Goal: Information Seeking & Learning: Learn about a topic

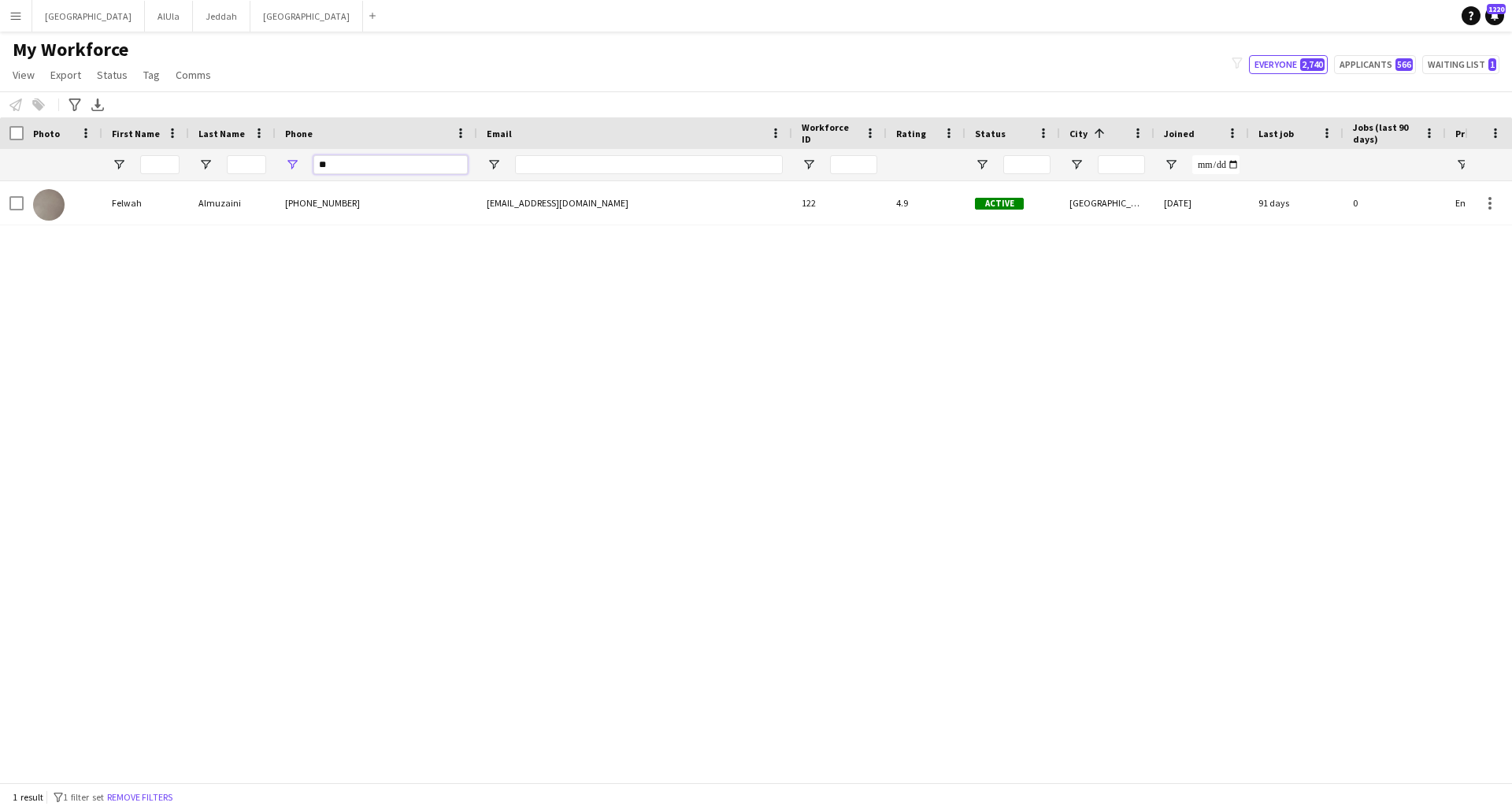
type input "*"
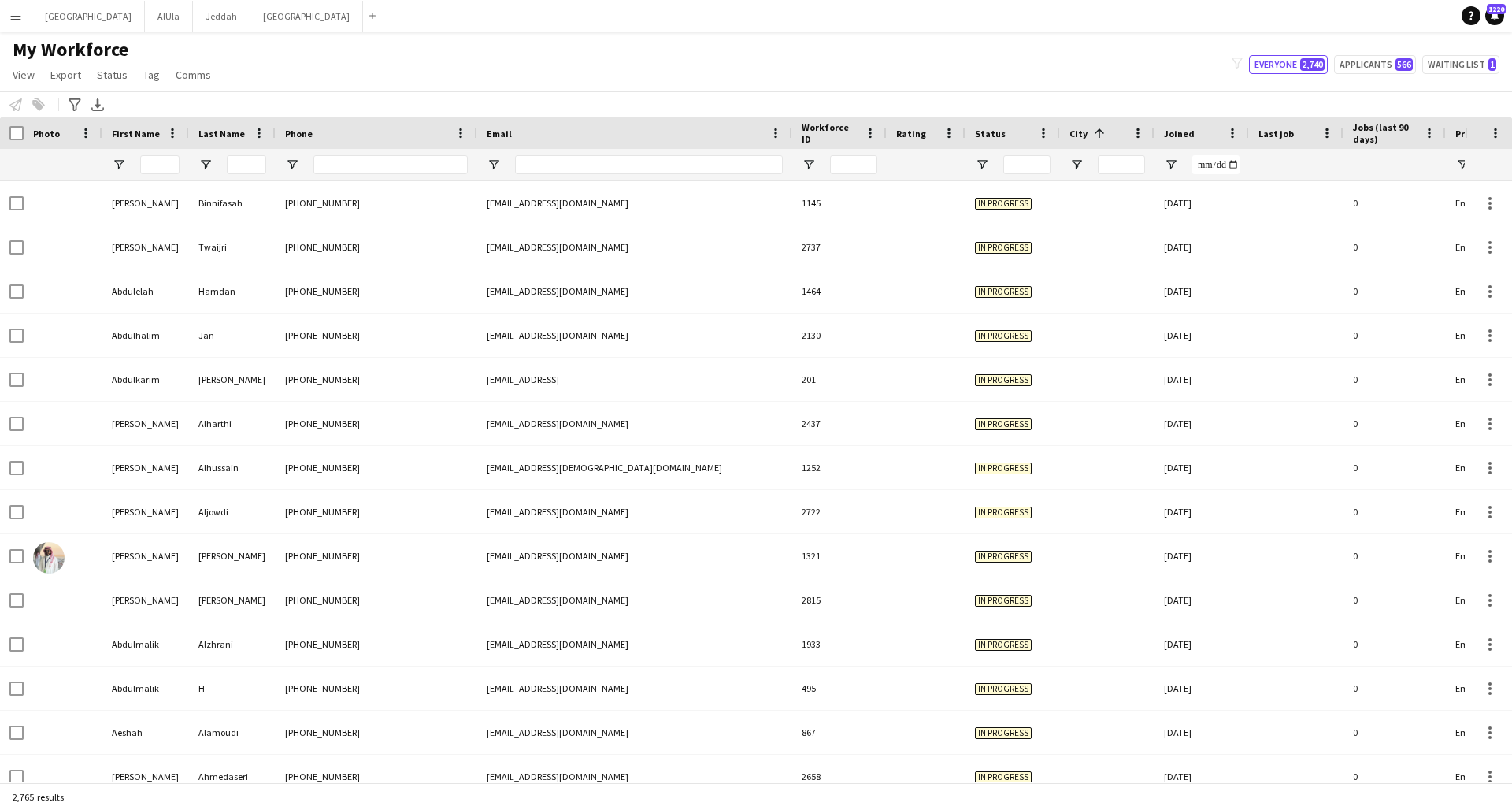
drag, startPoint x: 1337, startPoint y: 166, endPoint x: 1267, endPoint y: 170, distance: 70.1
click at [1144, 170] on div at bounding box center [1295, 165] width 94 height 31
click at [1113, 168] on input "City Filter Input" at bounding box center [1121, 165] width 48 height 19
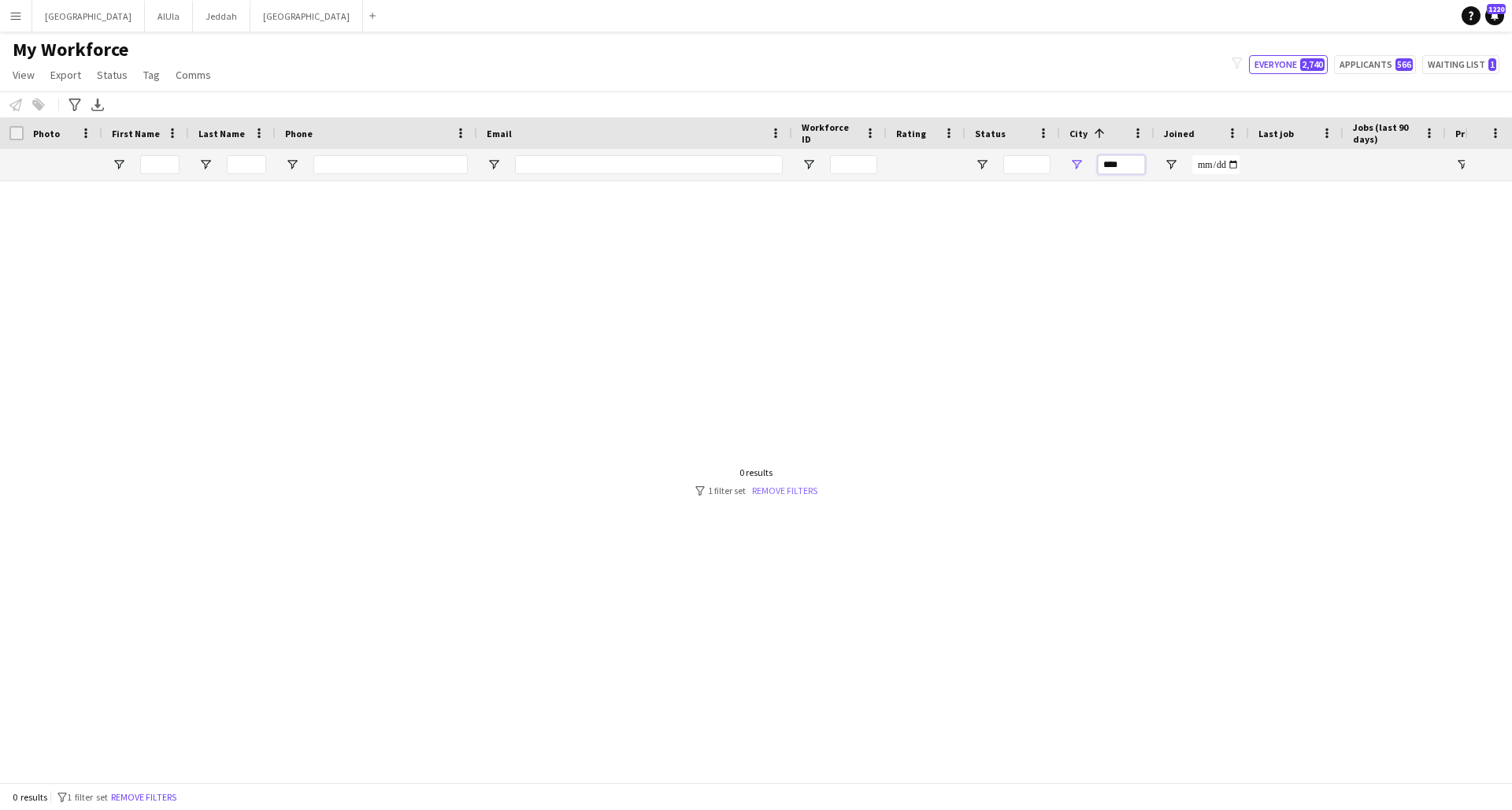
type input "****"
click at [793, 491] on link "Remove filters" at bounding box center [784, 490] width 65 height 12
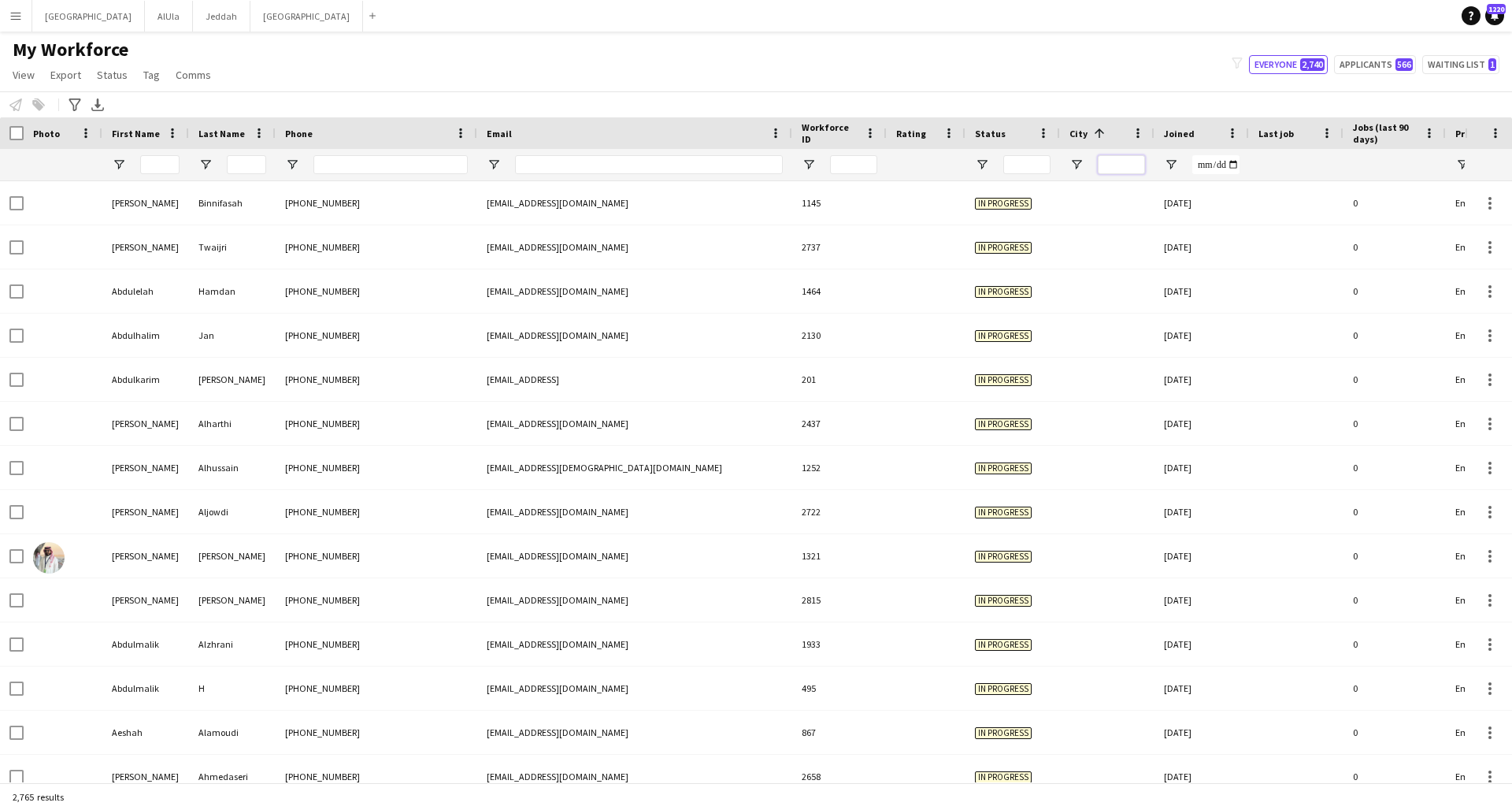
click at [1133, 159] on input "City Filter Input" at bounding box center [1121, 165] width 48 height 19
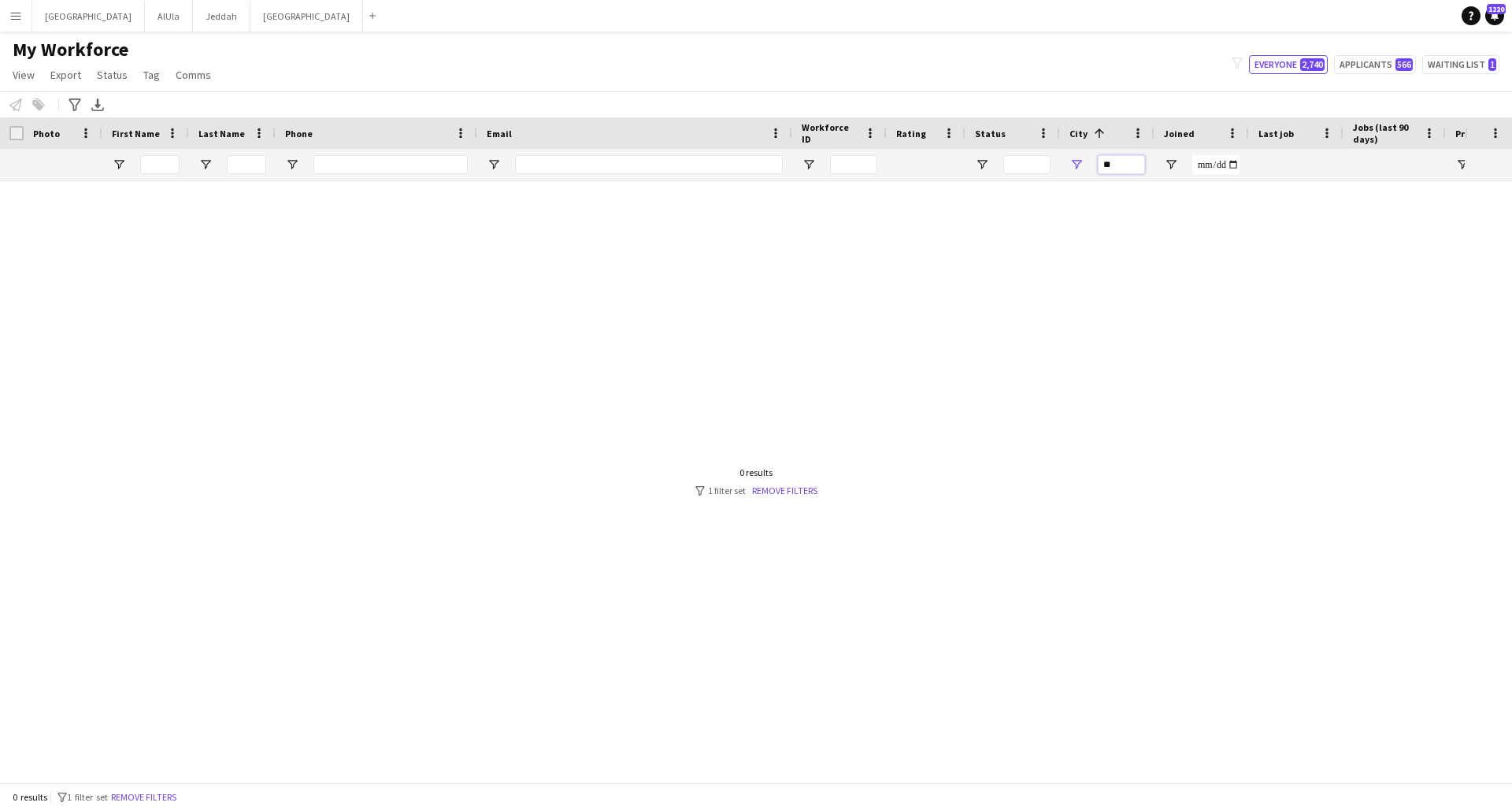
type input "*"
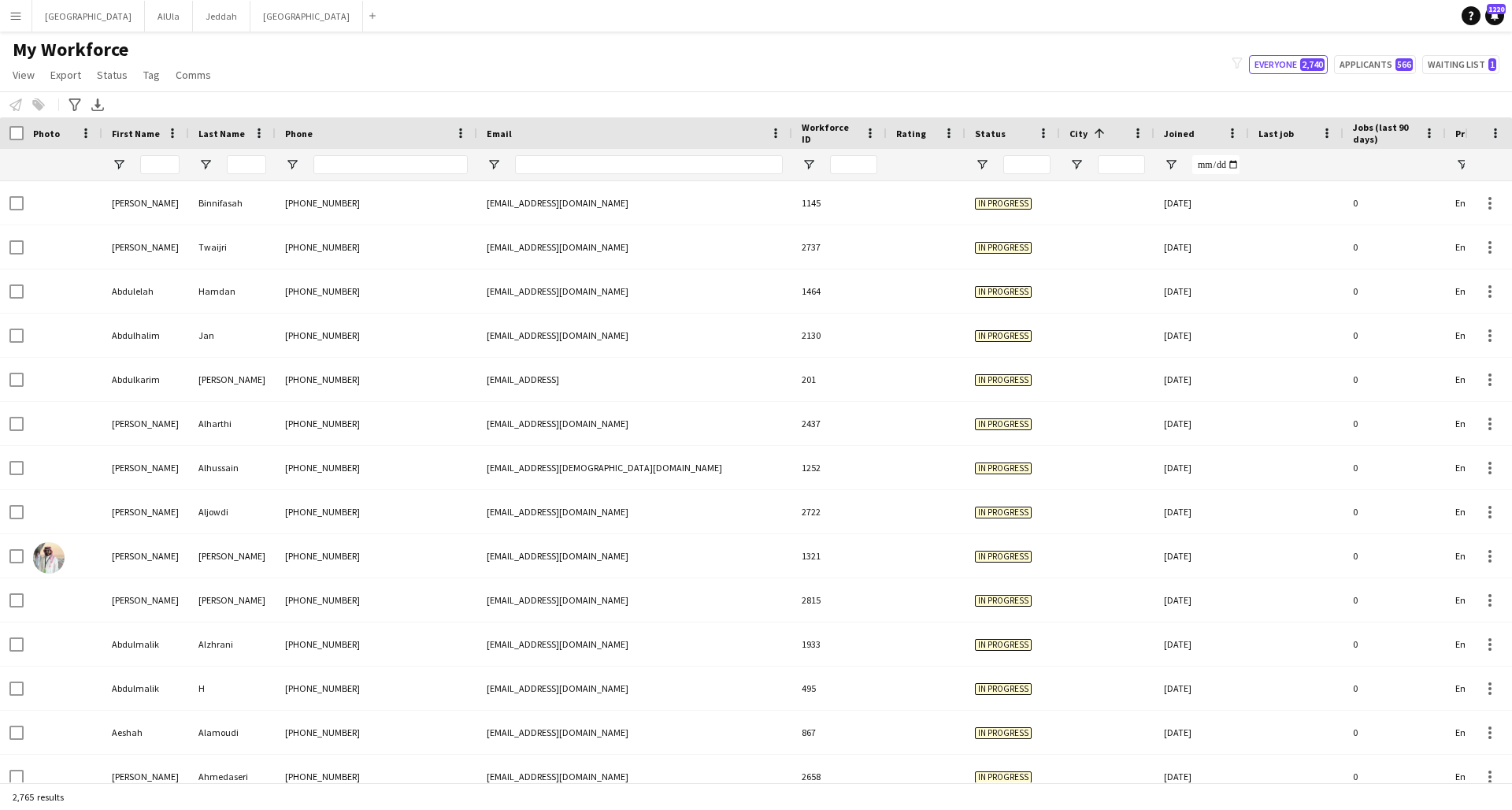
drag, startPoint x: 1326, startPoint y: 165, endPoint x: 1511, endPoint y: 172, distance: 185.1
click at [1144, 182] on div "Workforce Details Photo First Name" at bounding box center [756, 449] width 1512 height 665
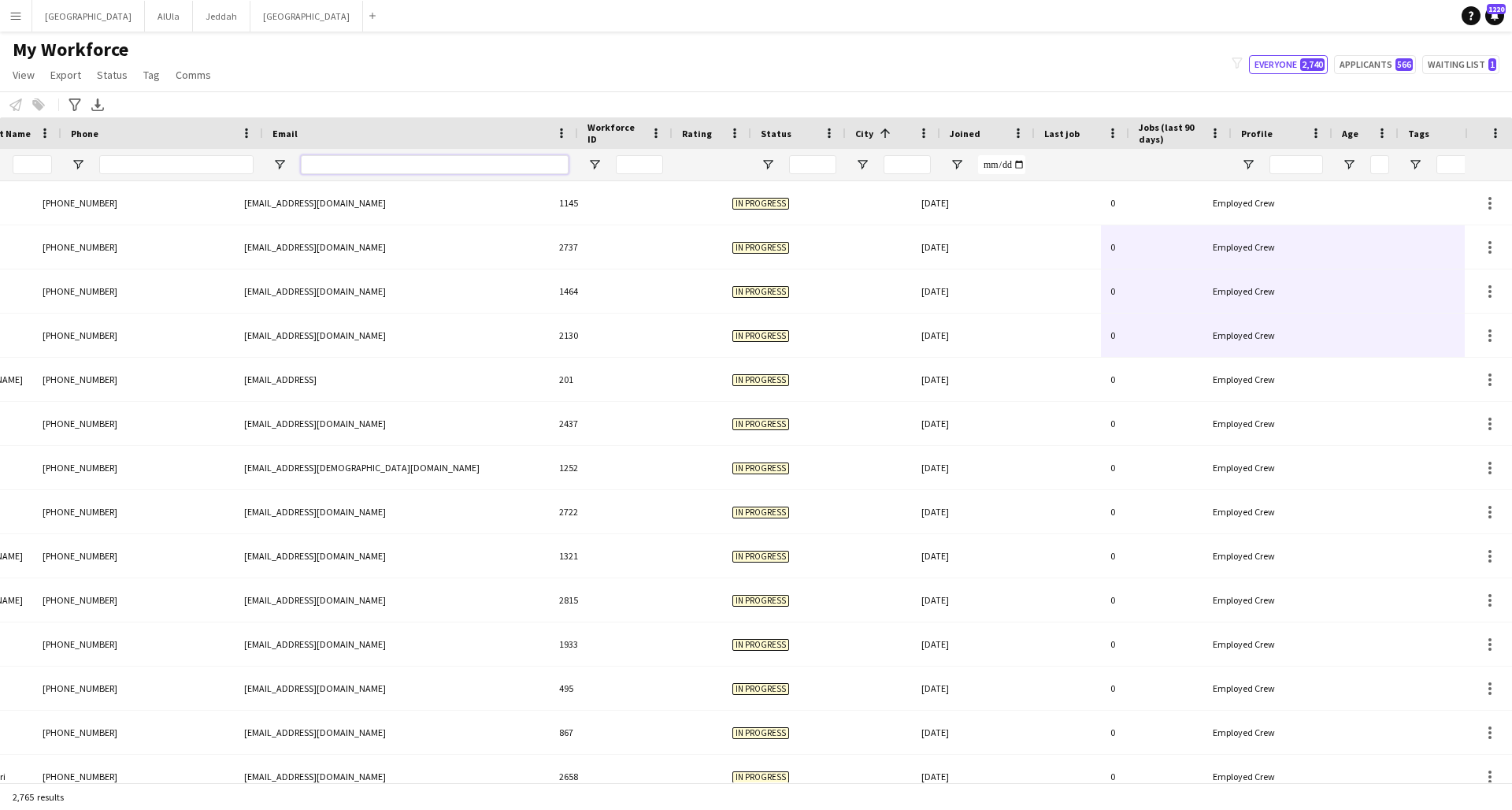
scroll to position [0, 242]
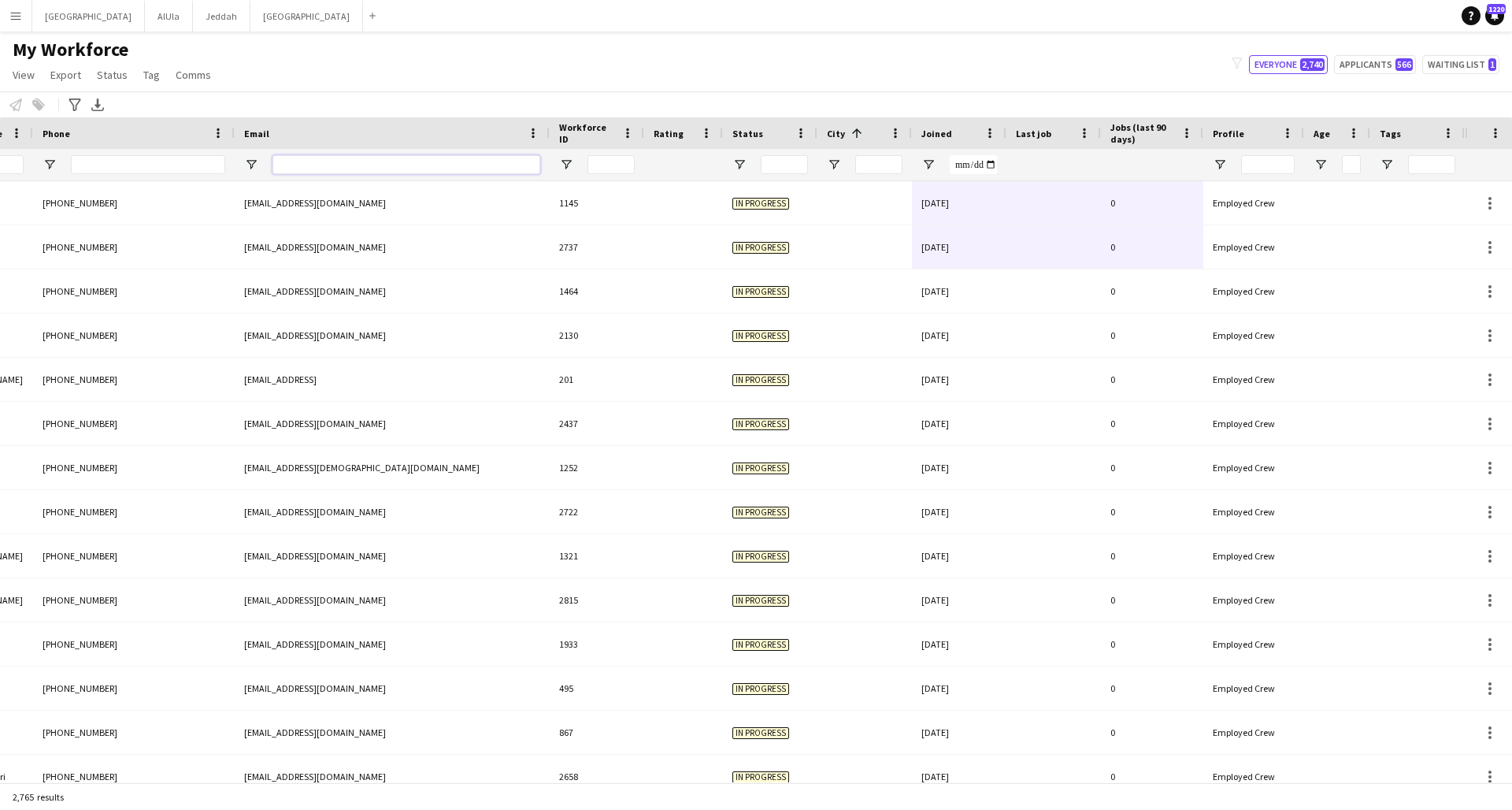
drag, startPoint x: 1355, startPoint y: 261, endPoint x: 797, endPoint y: 184, distance: 563.3
click at [975, 59] on div "My Workforce View Views Default view New view Update view Delete view Edit name…" at bounding box center [756, 64] width 1512 height 54
click at [1137, 161] on div at bounding box center [1152, 165] width 83 height 31
click at [1144, 171] on input "Tags Filter Input" at bounding box center [1432, 165] width 48 height 19
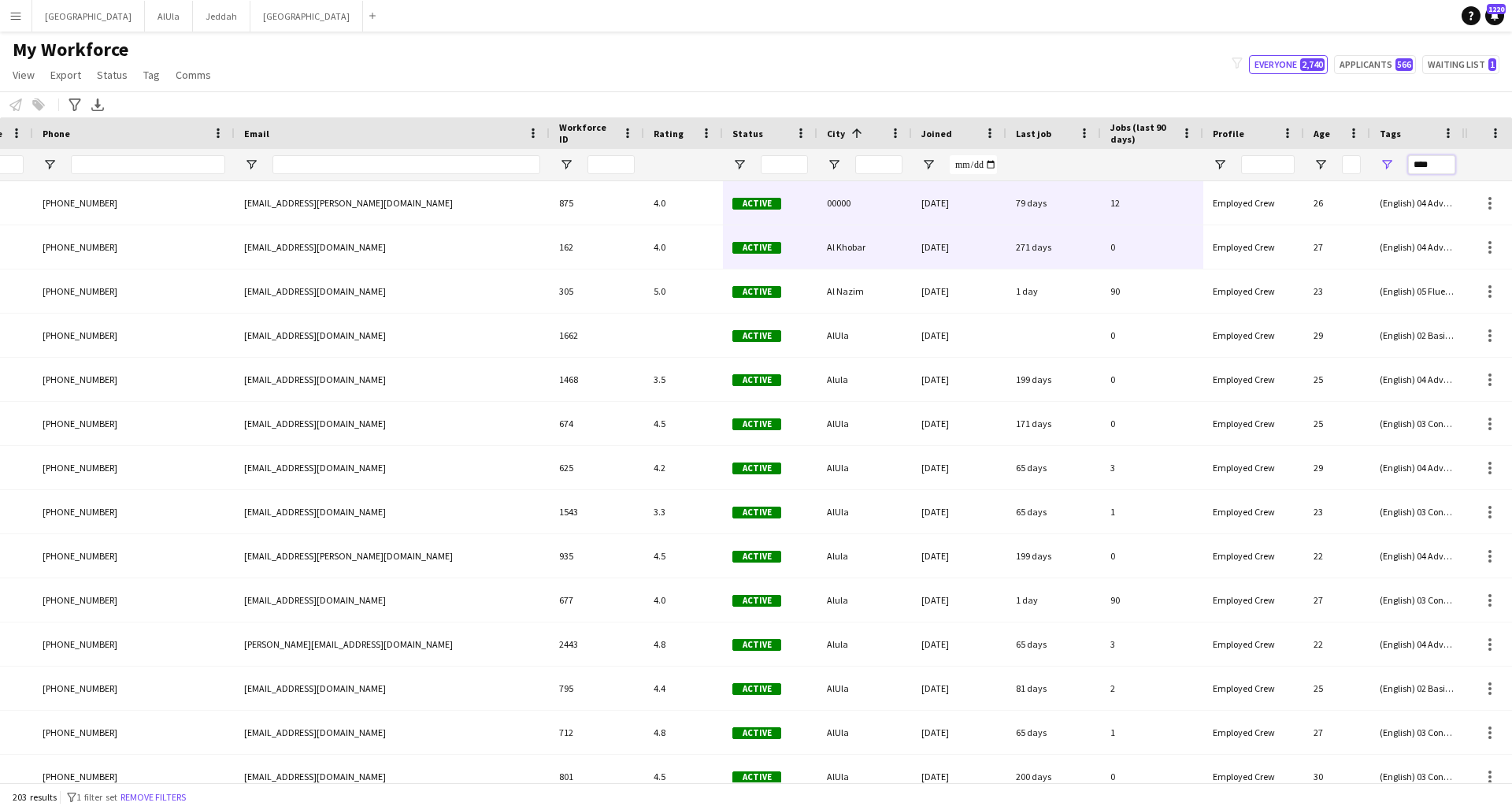
type input "****"
drag, startPoint x: 377, startPoint y: 66, endPoint x: 496, endPoint y: 95, distance: 122.5
click at [496, 95] on app-workforce-header "My Workforce View Views Default view New view Update view Delete view Edit name…" at bounding box center [756, 77] width 1512 height 80
drag, startPoint x: 435, startPoint y: 128, endPoint x: 323, endPoint y: 123, distance: 112.1
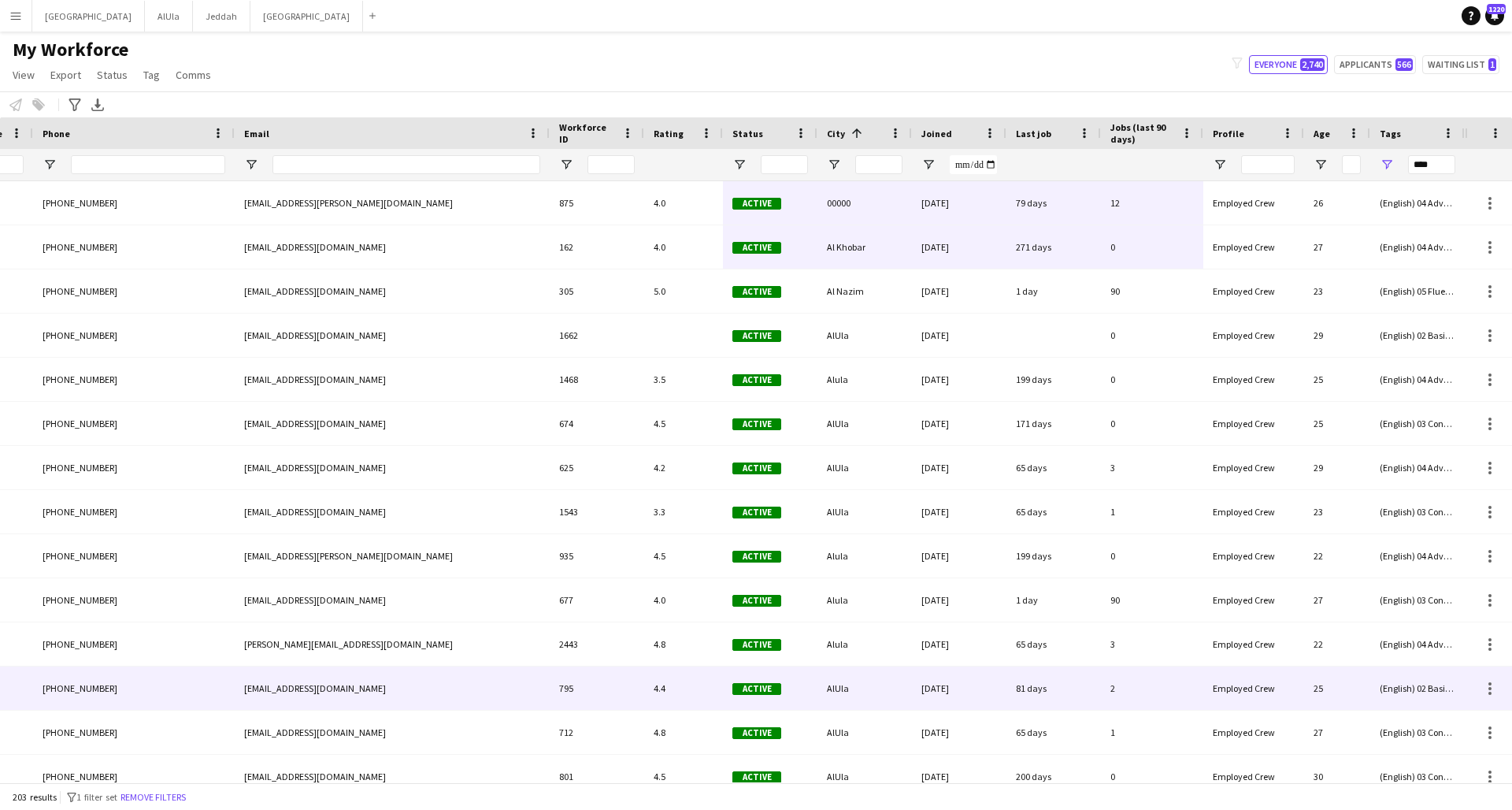
scroll to position [0, 0]
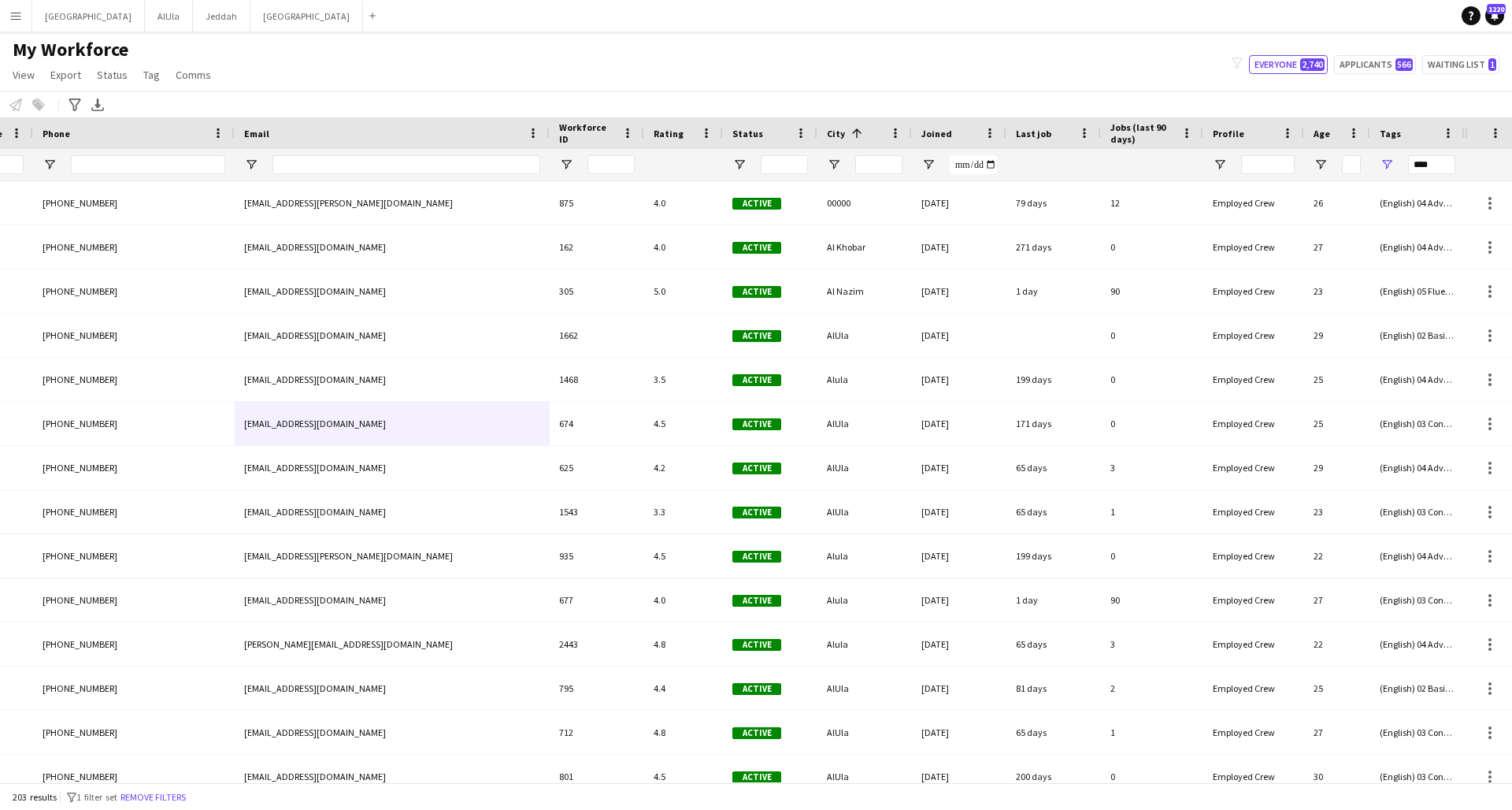
drag, startPoint x: 439, startPoint y: 468, endPoint x: 507, endPoint y: 462, distance: 68.3
click at [507, 462] on div "[EMAIL_ADDRESS][DOMAIN_NAME]" at bounding box center [392, 467] width 315 height 43
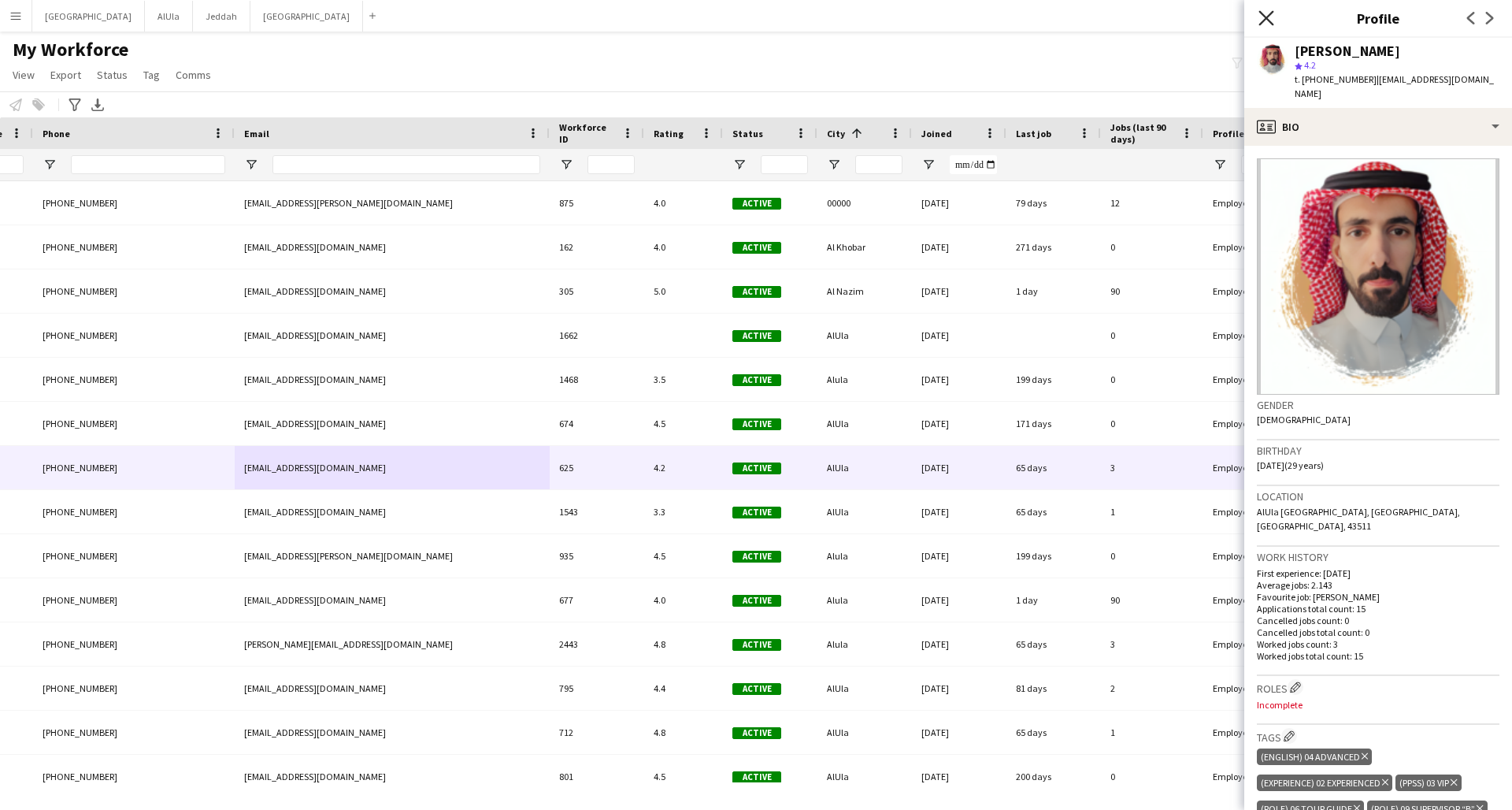
click at [1144, 15] on icon "Close pop-in" at bounding box center [1266, 17] width 15 height 15
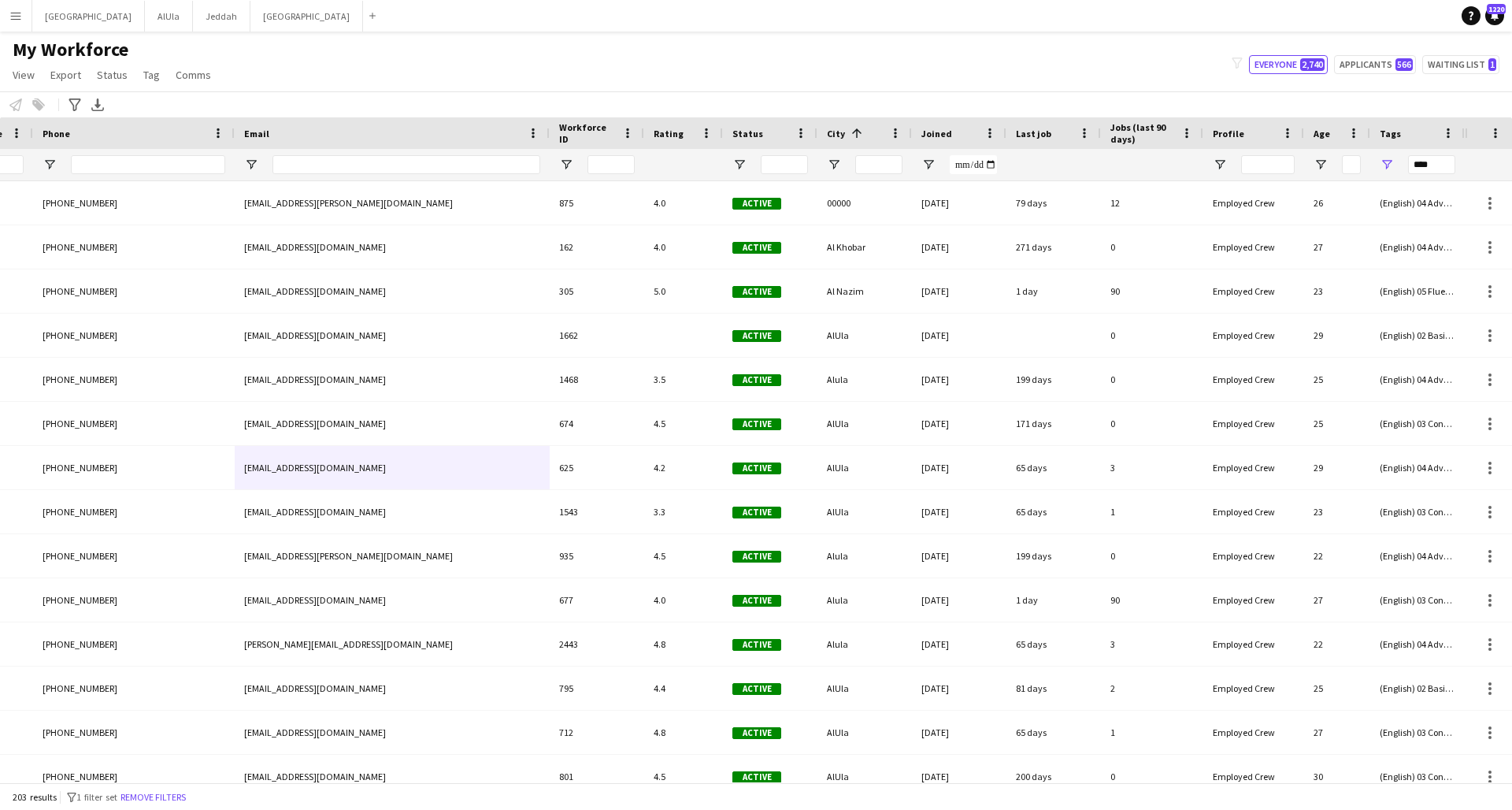
drag, startPoint x: 1078, startPoint y: 70, endPoint x: 1099, endPoint y: 78, distance: 22.5
click at [1144, 77] on div "My Workforce View Views Default view New view Update view Delete view Edit name…" at bounding box center [756, 64] width 1512 height 54
drag, startPoint x: 161, startPoint y: 132, endPoint x: 226, endPoint y: 127, distance: 65.2
drag, startPoint x: 235, startPoint y: 168, endPoint x: 285, endPoint y: 170, distance: 50.0
click at [285, 170] on div at bounding box center [392, 165] width 315 height 31
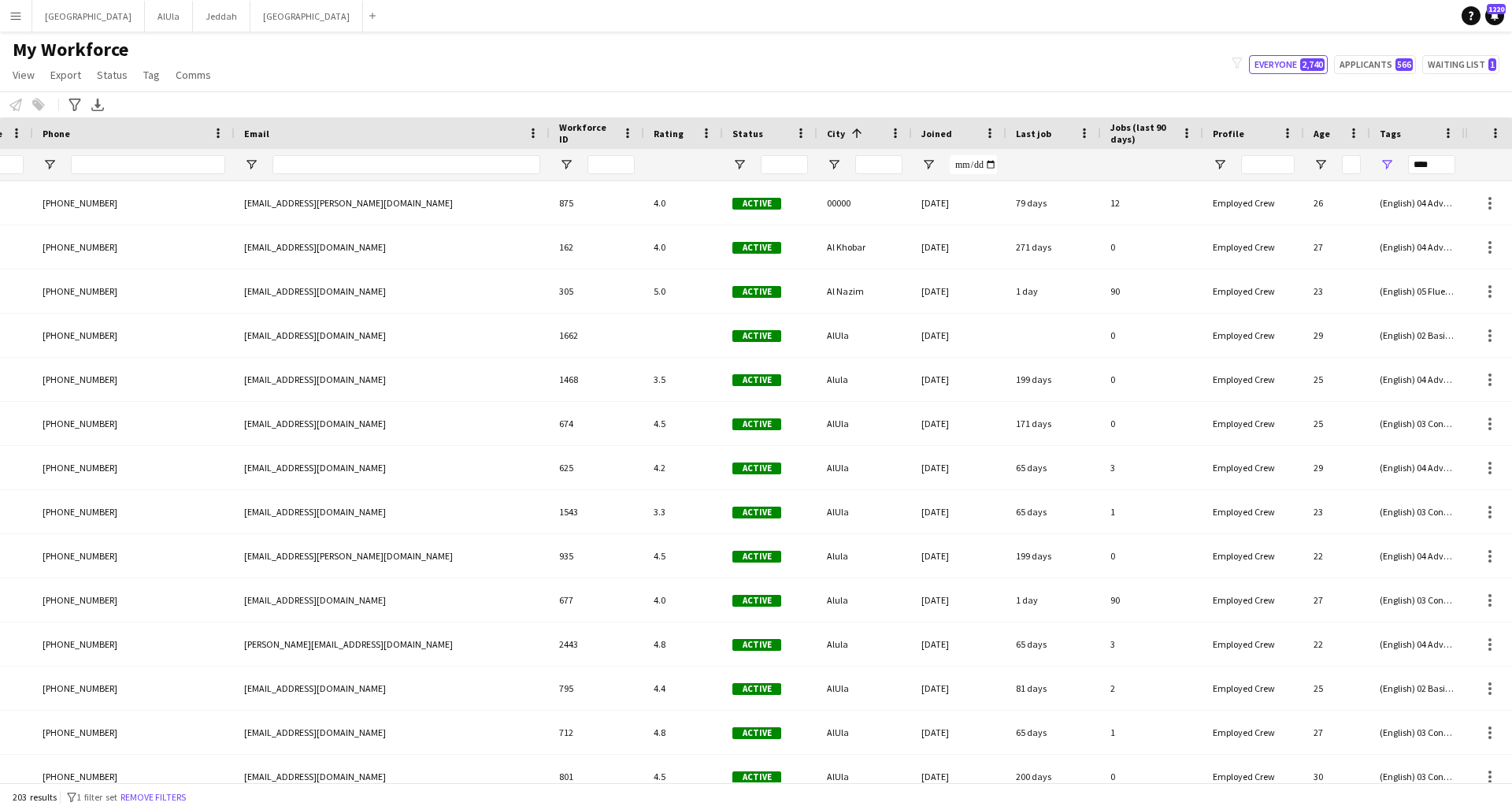
drag, startPoint x: 194, startPoint y: 225, endPoint x: 192, endPoint y: 242, distance: 17.1
click at [192, 242] on div "[PHONE_NUMBER]" at bounding box center [134, 246] width 201 height 43
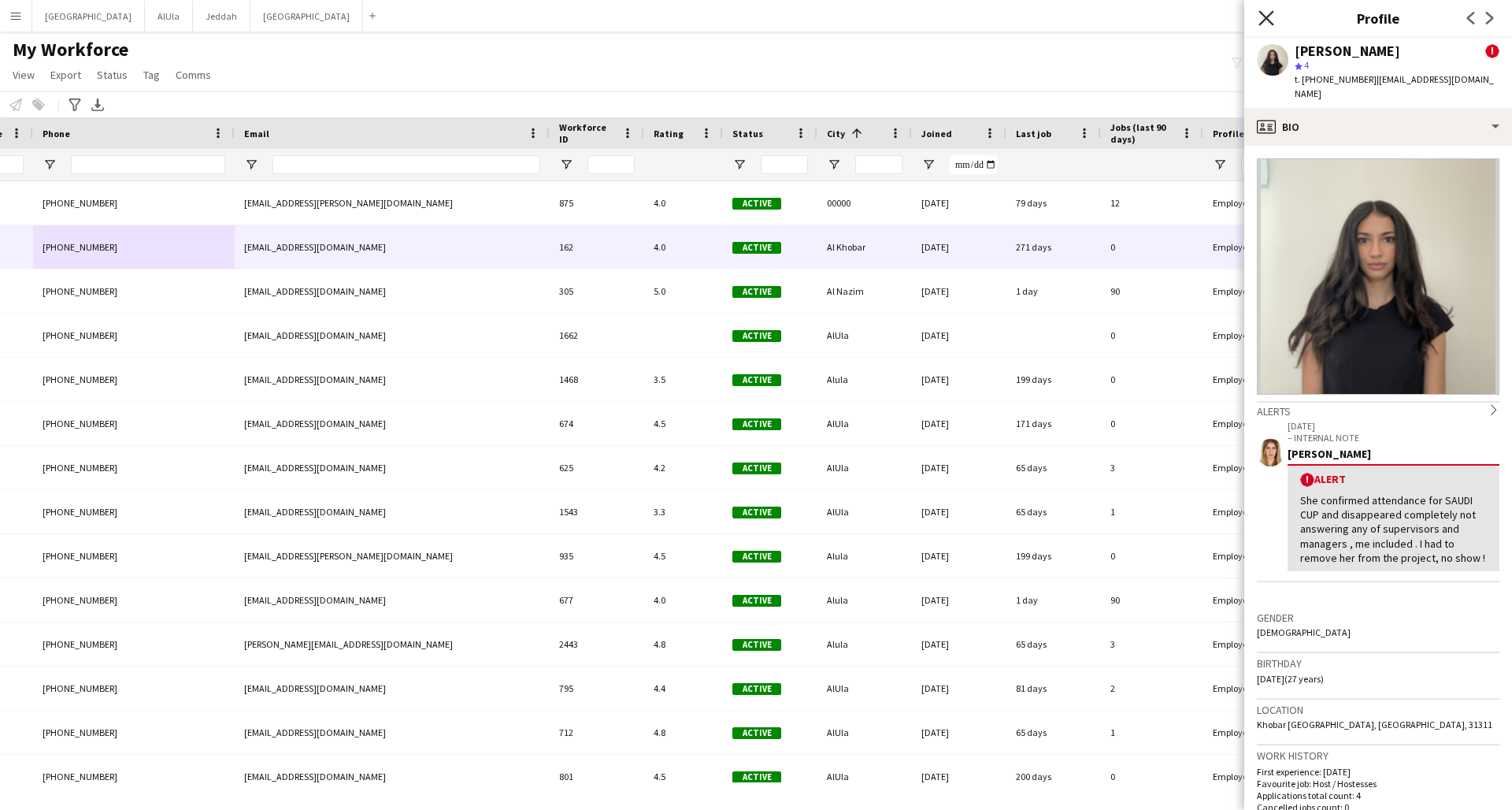
click at [1144, 14] on icon "Close pop-in" at bounding box center [1266, 17] width 15 height 15
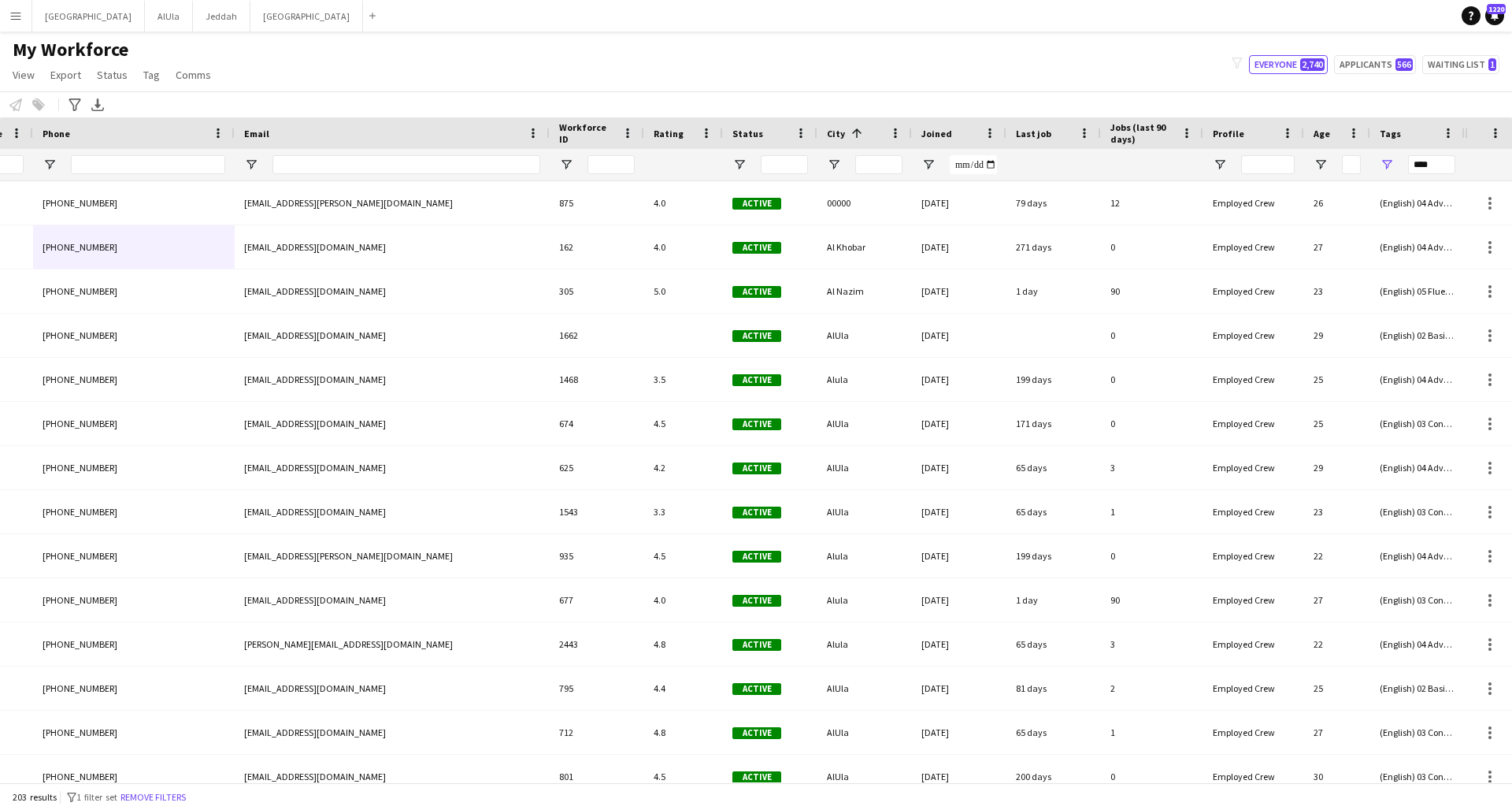
drag, startPoint x: 274, startPoint y: 791, endPoint x: 388, endPoint y: 809, distance: 115.4
click at [388, 603] on div "203 results filter-1 1 filter set Remove filters" at bounding box center [756, 796] width 1512 height 27
drag, startPoint x: 312, startPoint y: 798, endPoint x: 404, endPoint y: 809, distance: 92.7
click at [400, 603] on div "203 results filter-1 1 filter set Remove filters" at bounding box center [756, 796] width 1512 height 27
drag, startPoint x: 697, startPoint y: 54, endPoint x: 812, endPoint y: 70, distance: 116.1
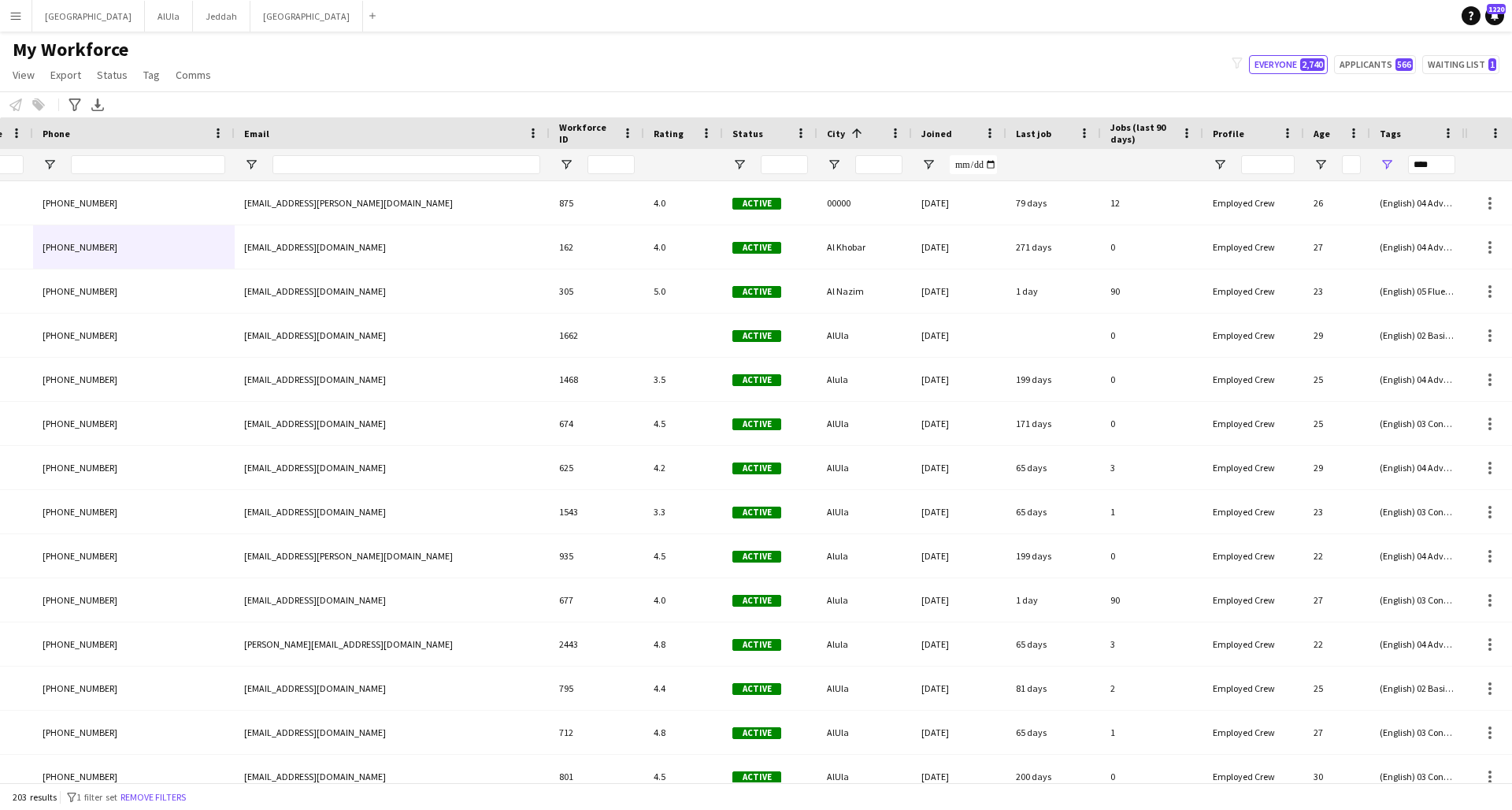
click at [812, 70] on div "My Workforce View Views Default view New view Update view Delete view Edit name…" at bounding box center [756, 64] width 1512 height 54
click at [584, 65] on div "My Workforce View Views Default view New view Update view Delete view Edit name…" at bounding box center [756, 64] width 1512 height 54
drag, startPoint x: 442, startPoint y: 7, endPoint x: 585, endPoint y: 28, distance: 144.5
click at [585, 28] on app-navbar "Menu Boards Boards Boards All jobs Status Workforce Workforce My Workforce Recr…" at bounding box center [756, 16] width 1512 height 31
drag, startPoint x: 601, startPoint y: 53, endPoint x: 728, endPoint y: 70, distance: 128.1
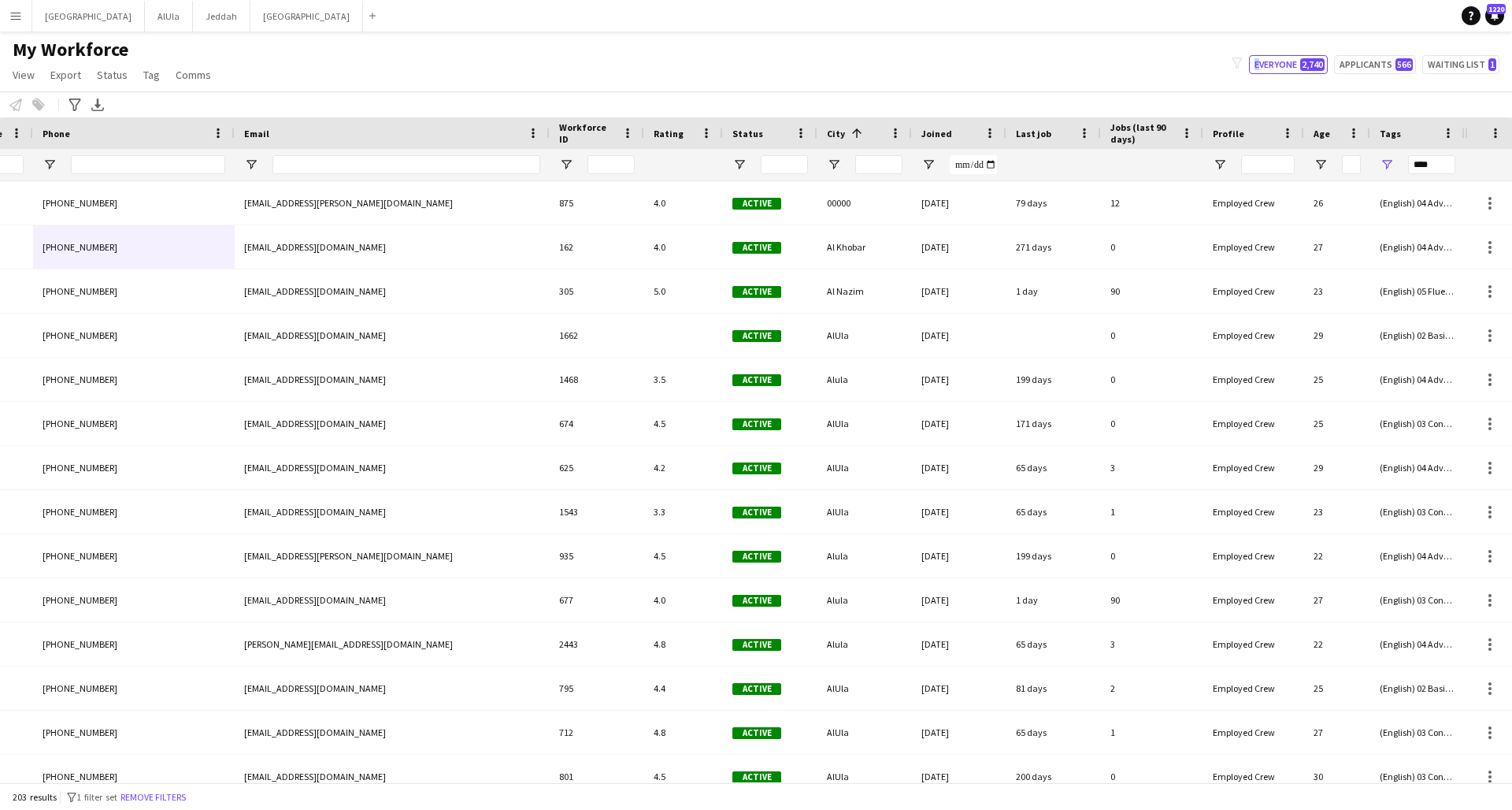
click at [752, 64] on div "My Workforce View Views Default view New view Update view Delete view Edit name…" at bounding box center [756, 64] width 1512 height 54
click at [728, 70] on div "My Workforce View Views Default view New view Update view Delete view Edit name…" at bounding box center [756, 64] width 1512 height 54
drag, startPoint x: 445, startPoint y: 131, endPoint x: 298, endPoint y: 124, distance: 147.2
drag, startPoint x: 690, startPoint y: 167, endPoint x: 710, endPoint y: 164, distance: 20.2
click at [711, 163] on div at bounding box center [683, 165] width 59 height 31
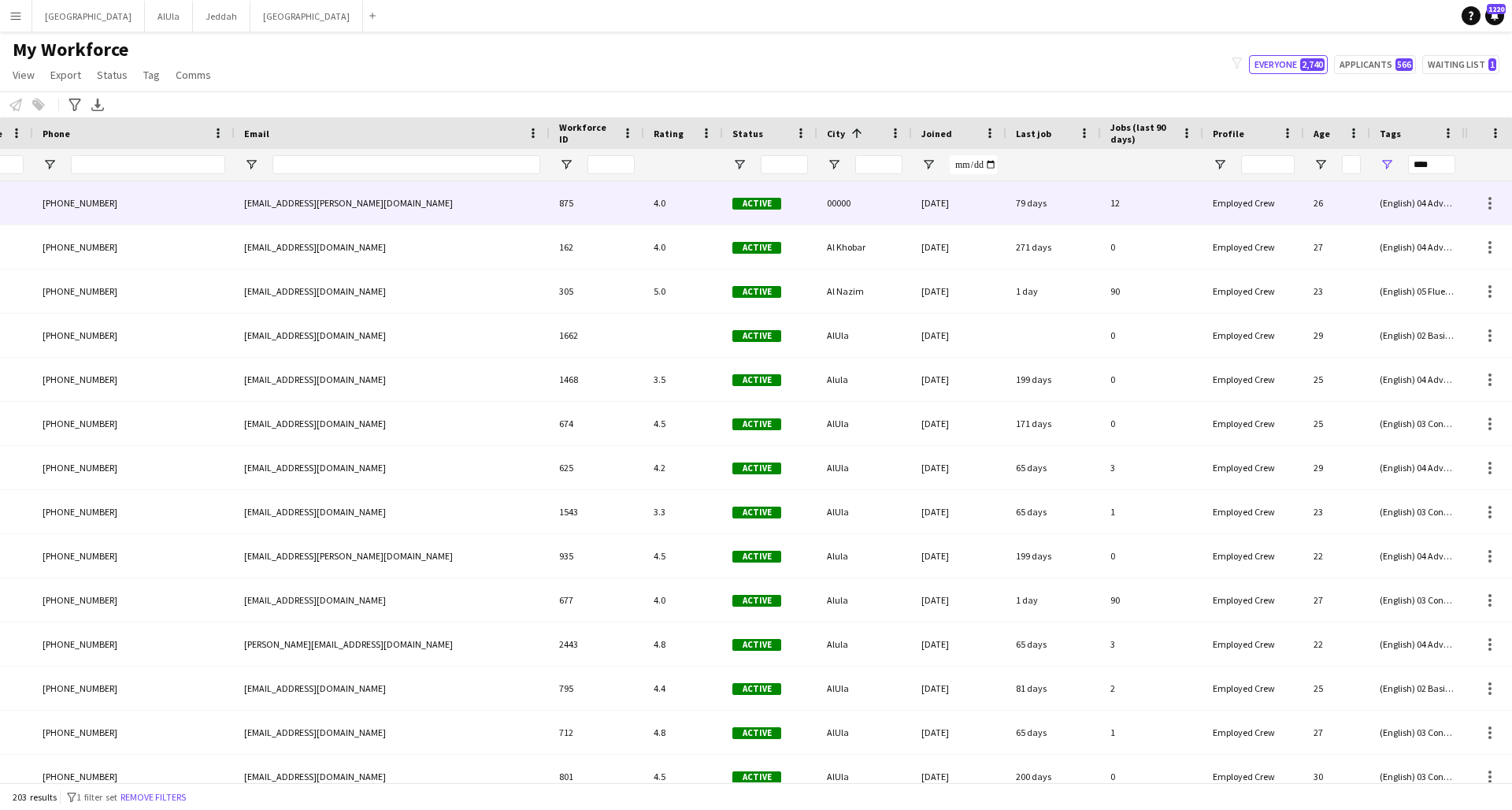
click at [655, 187] on div "4.0" at bounding box center [683, 202] width 79 height 43
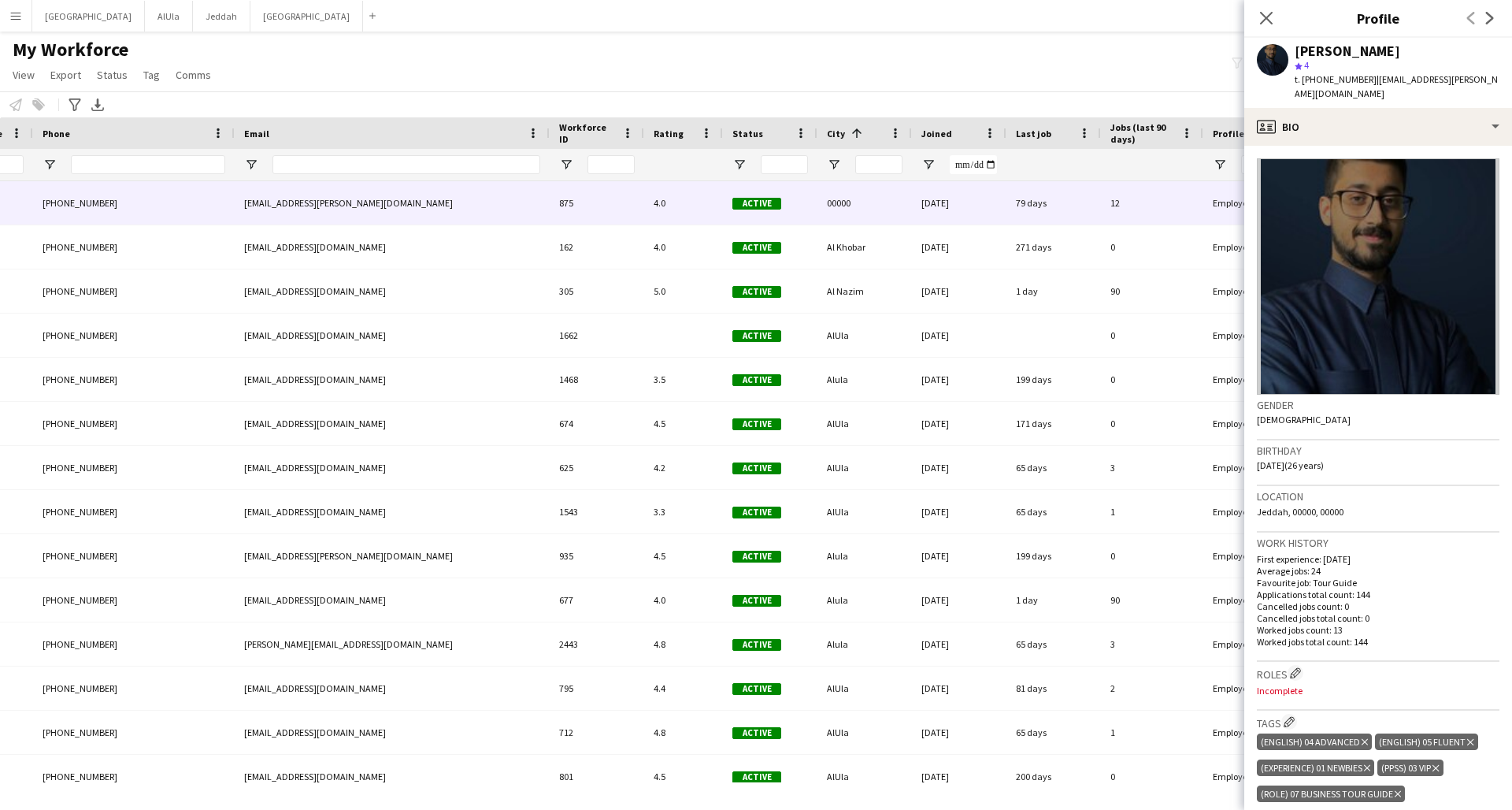
click at [671, 159] on div at bounding box center [683, 165] width 59 height 31
click at [1144, 19] on icon at bounding box center [1266, 17] width 15 height 15
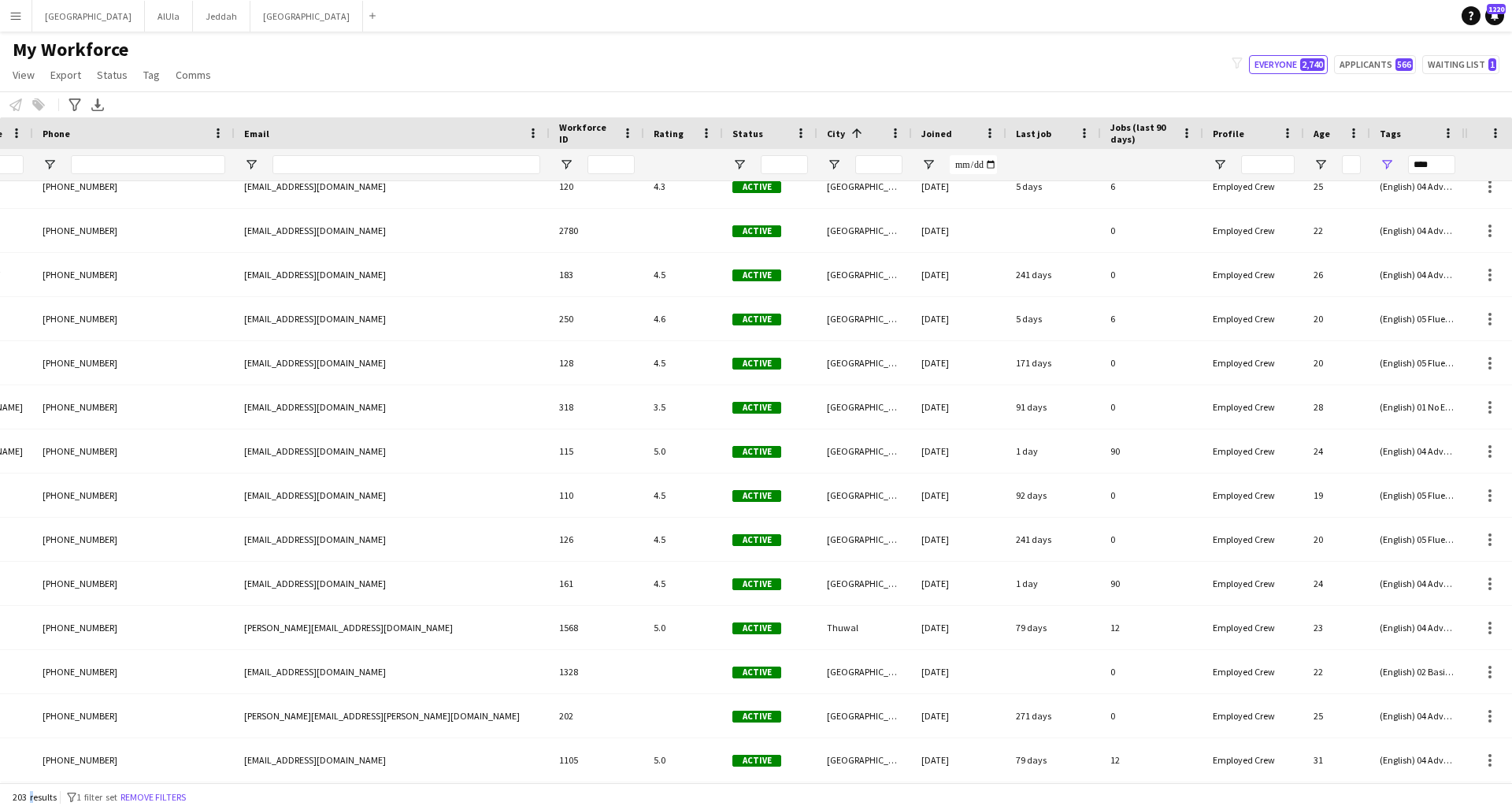
click at [33, 603] on div "203 results filter-1 1 filter set Remove filters" at bounding box center [756, 796] width 1512 height 27
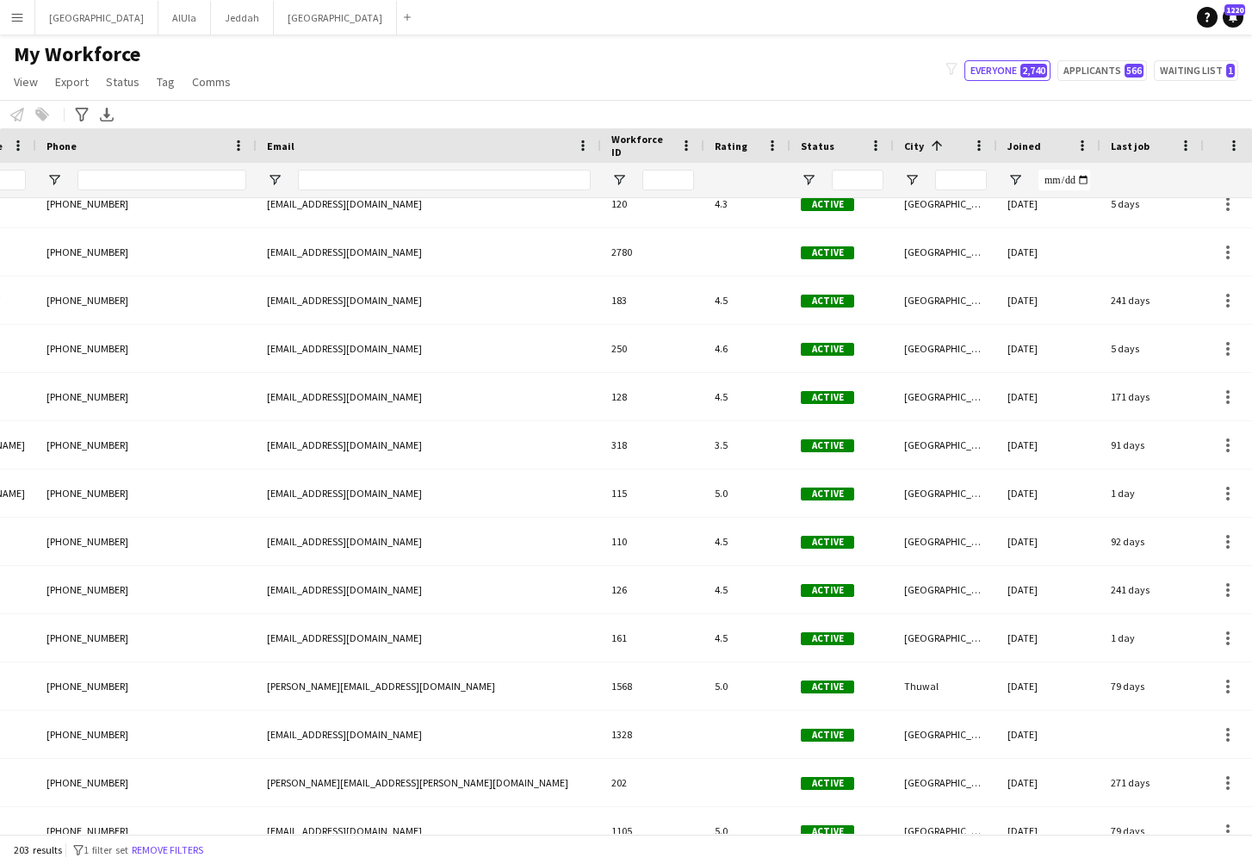
drag, startPoint x: 296, startPoint y: 71, endPoint x: 412, endPoint y: 89, distance: 117.5
click at [412, 89] on div "My Workforce View Views Default view New view Update view Delete view Edit name…" at bounding box center [626, 70] width 1252 height 59
drag, startPoint x: 185, startPoint y: 144, endPoint x: 139, endPoint y: 140, distance: 45.8
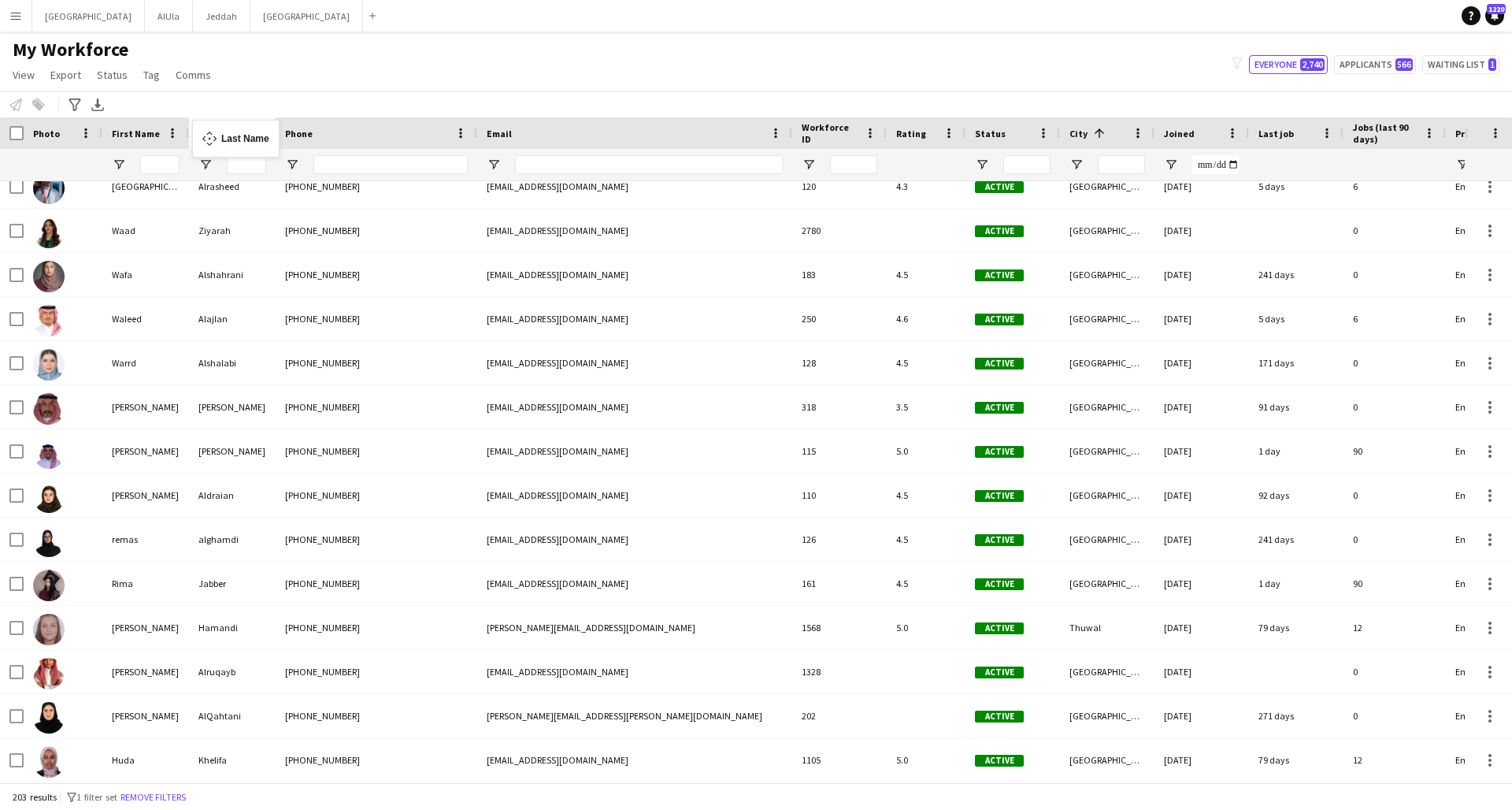
drag, startPoint x: 16, startPoint y: 146, endPoint x: 199, endPoint y: 128, distance: 183.9
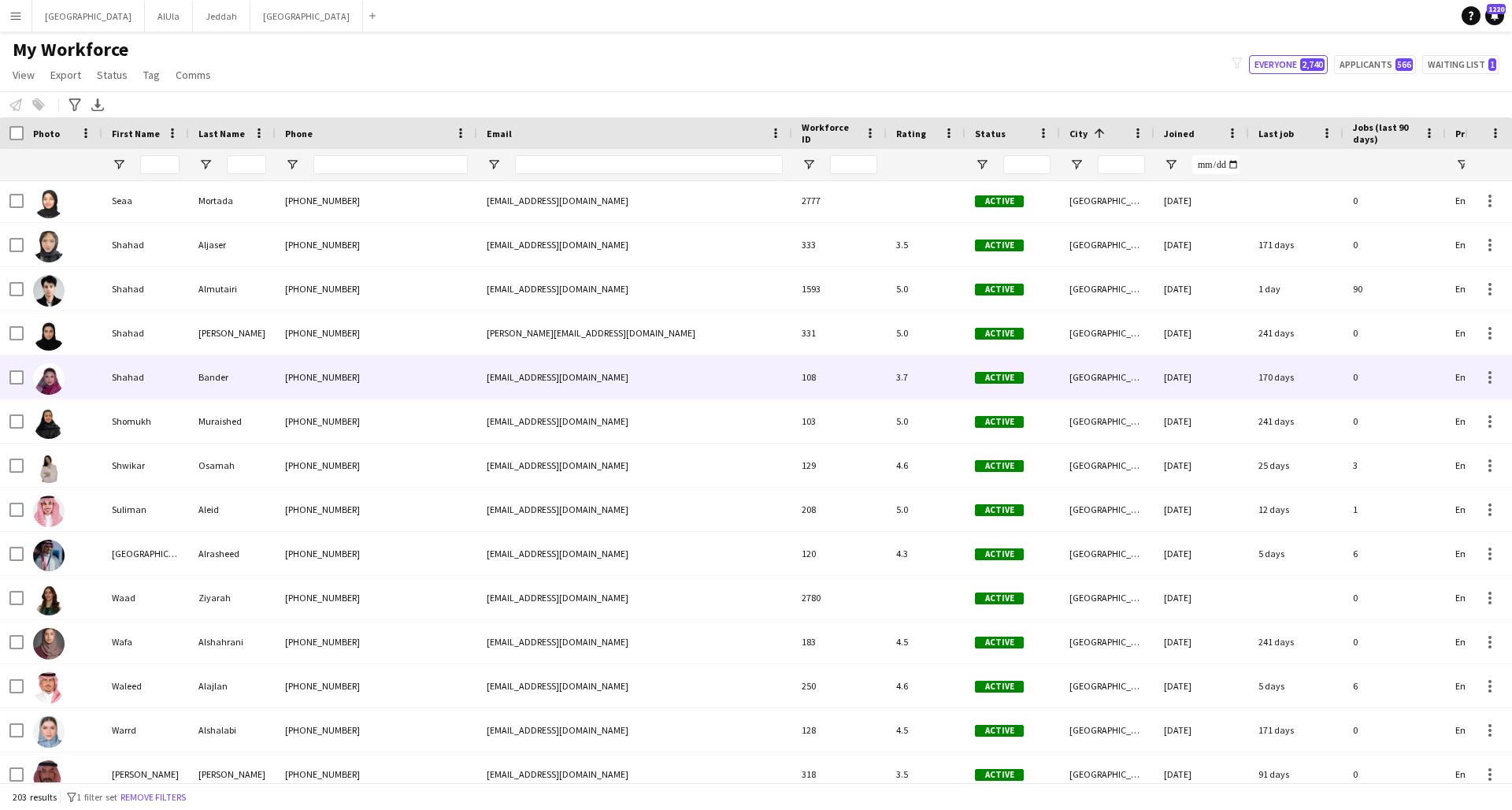
click at [249, 388] on div "Bander" at bounding box center [232, 376] width 87 height 43
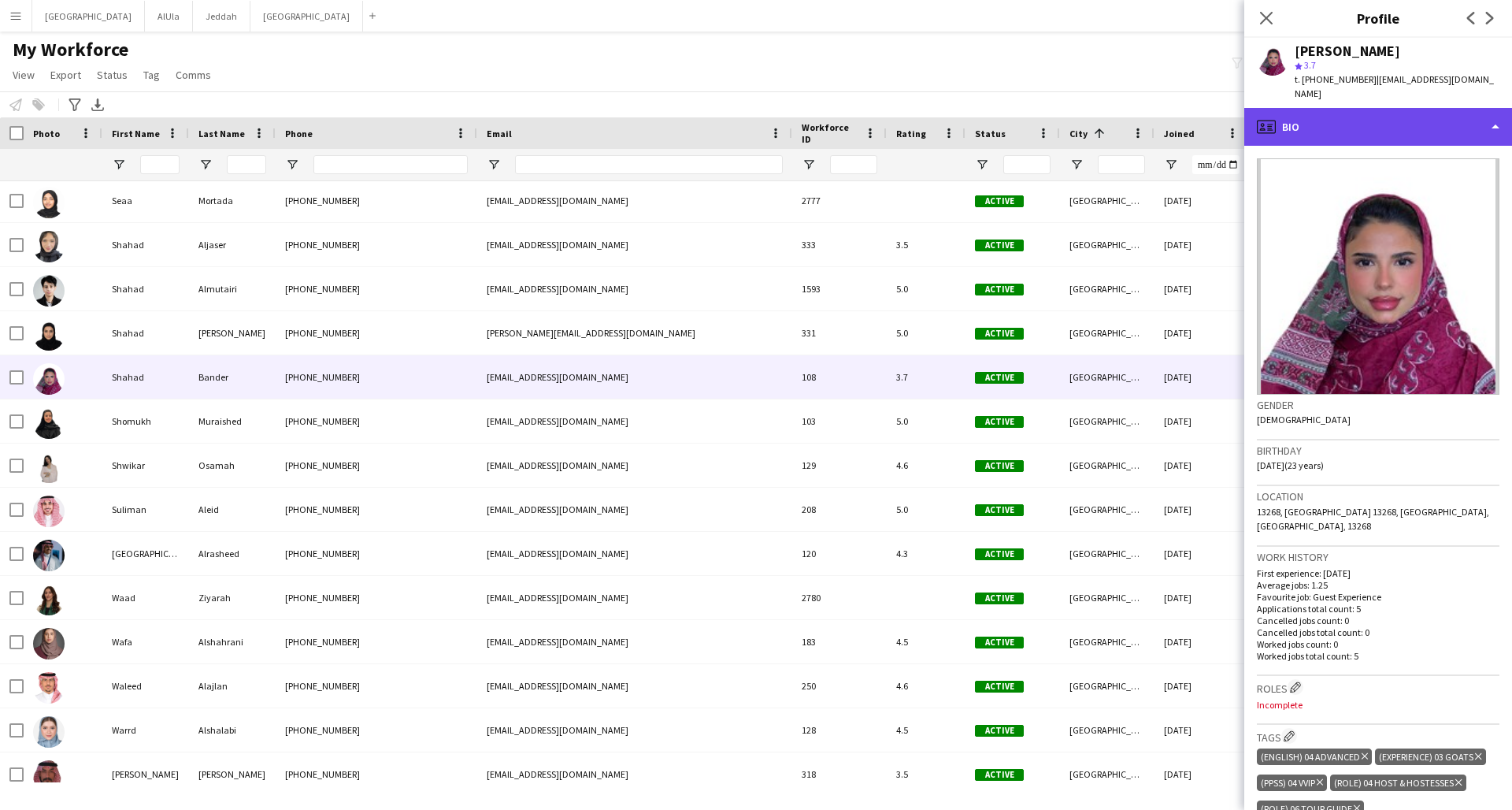
click at [1144, 108] on div "profile Bio" at bounding box center [1378, 126] width 268 height 38
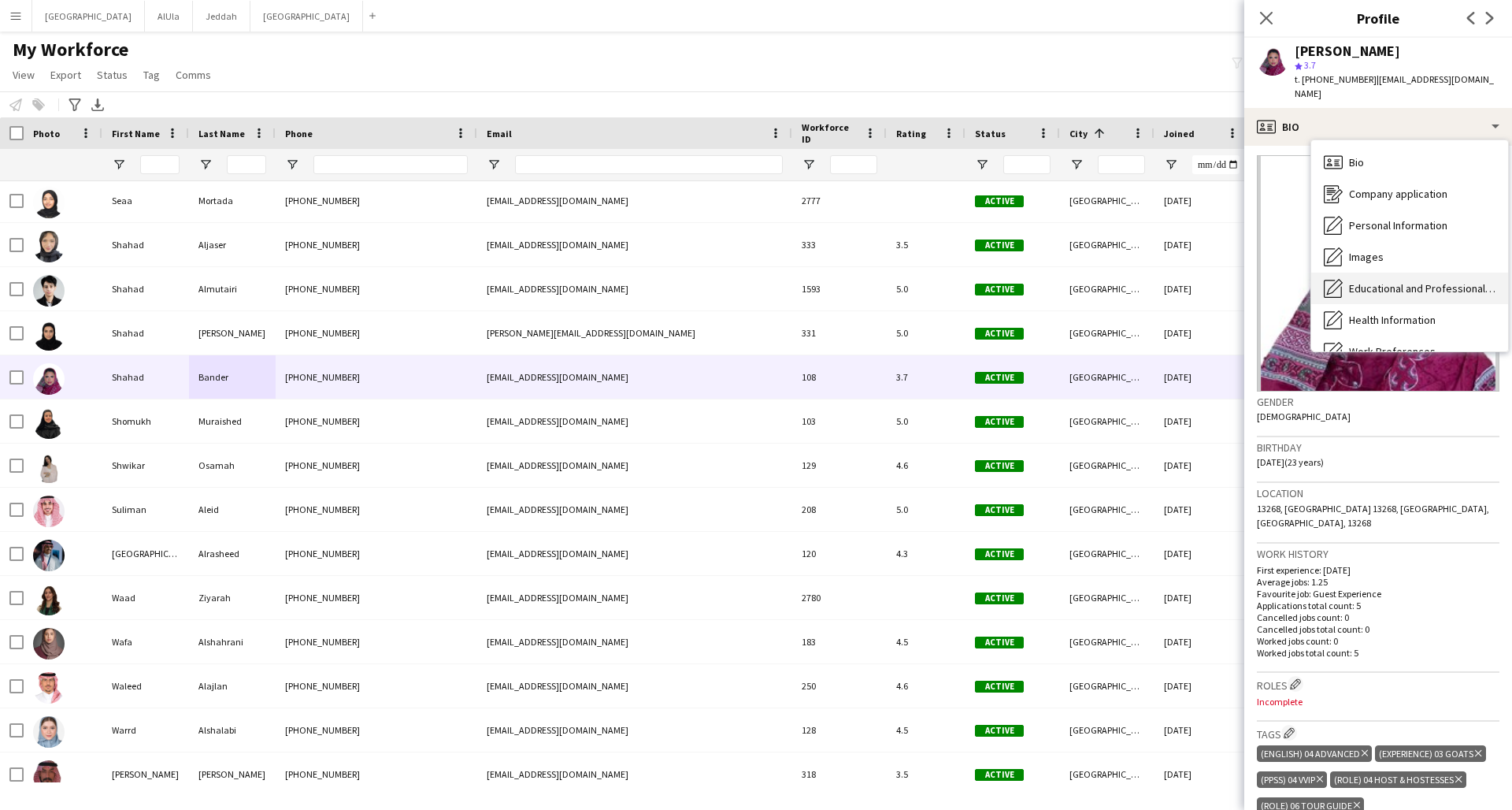
click at [1144, 281] on span "Educational and Professional Background" at bounding box center [1422, 287] width 146 height 14
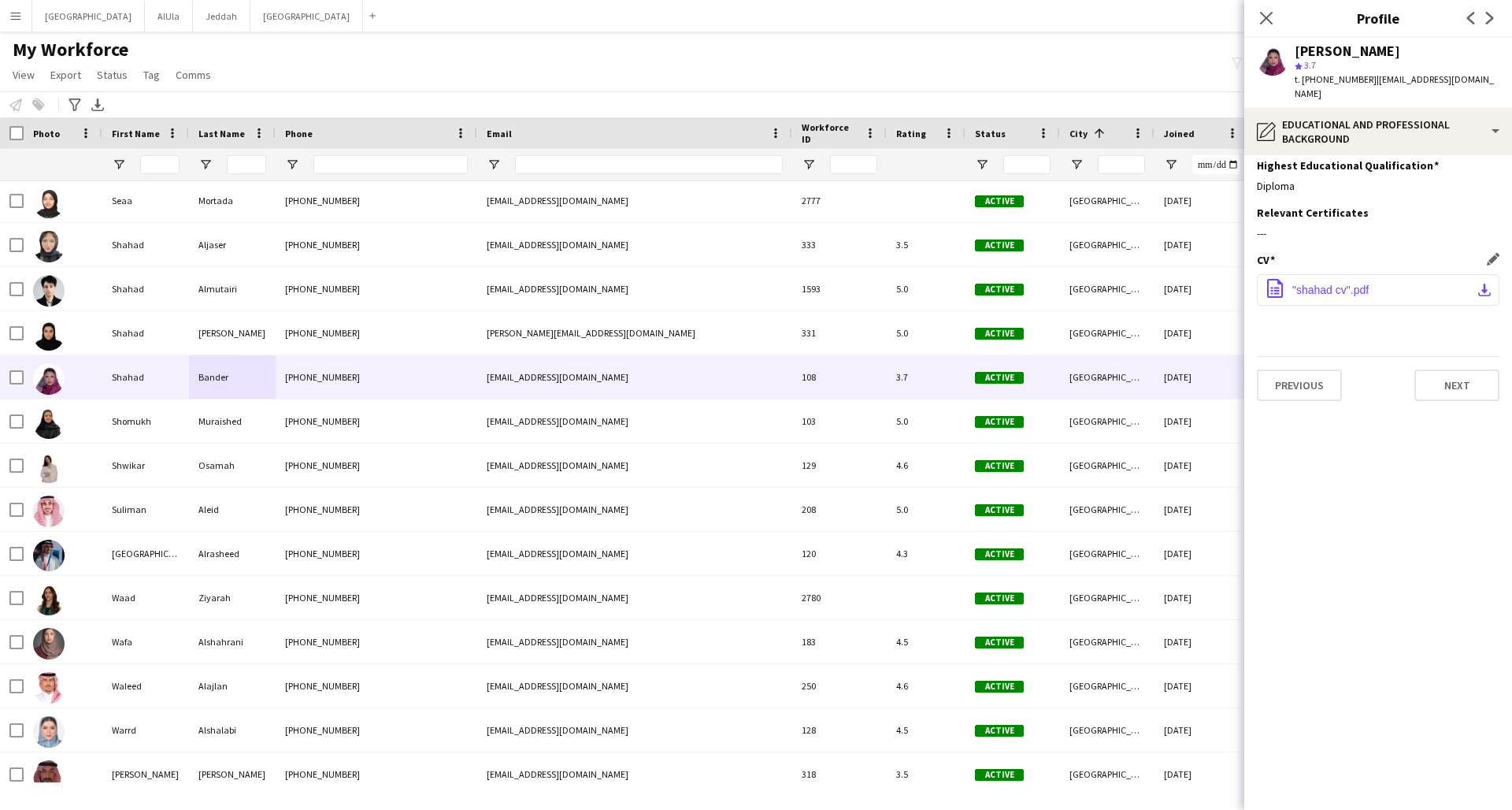
click at [1144, 275] on button "office-file-sheet "shahad cv".pdf download-bottom" at bounding box center [1378, 290] width 242 height 31
click at [1144, 14] on icon at bounding box center [1266, 17] width 15 height 15
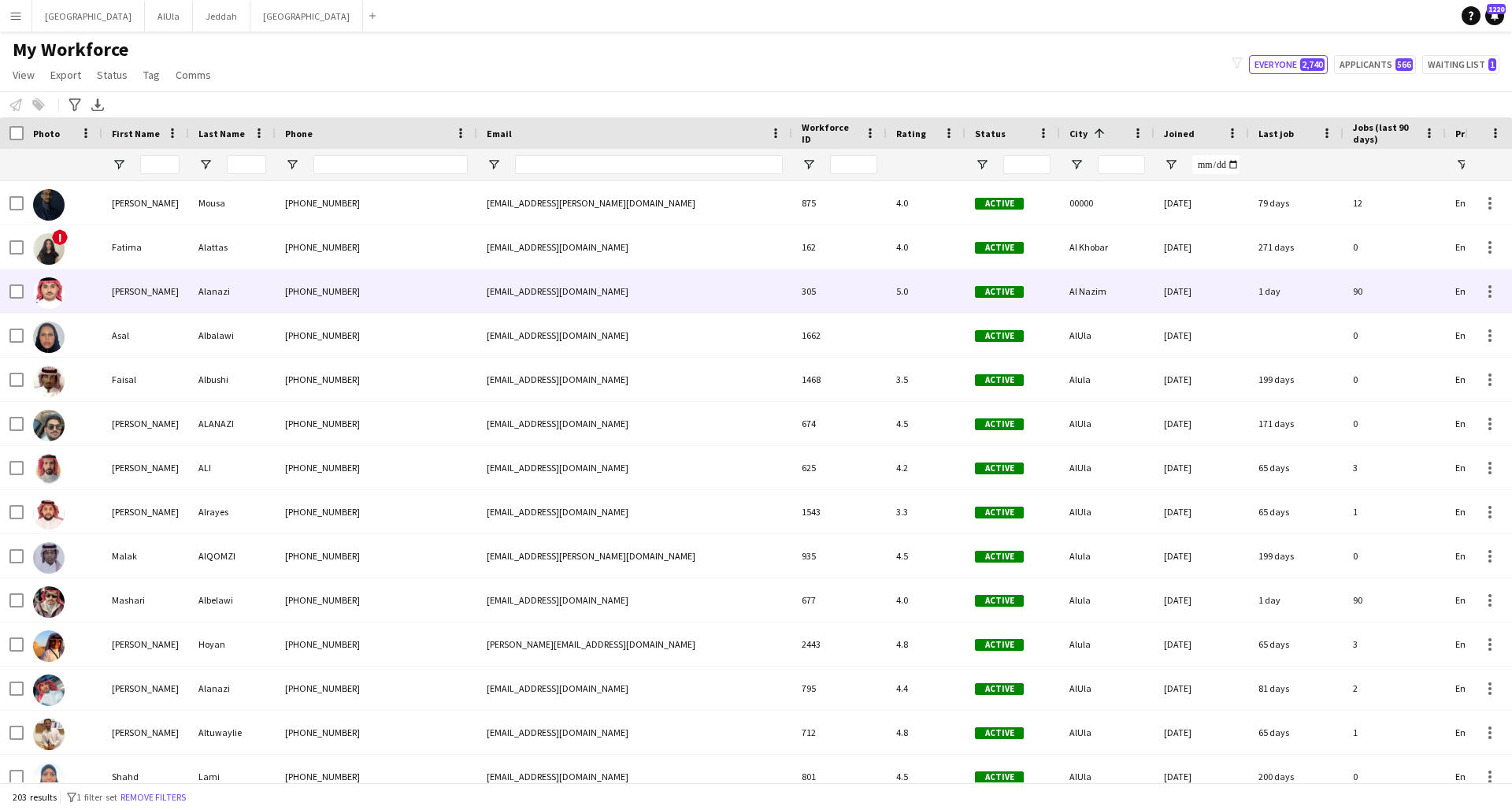
click at [610, 292] on div "[EMAIL_ADDRESS][DOMAIN_NAME]" at bounding box center [635, 290] width 315 height 43
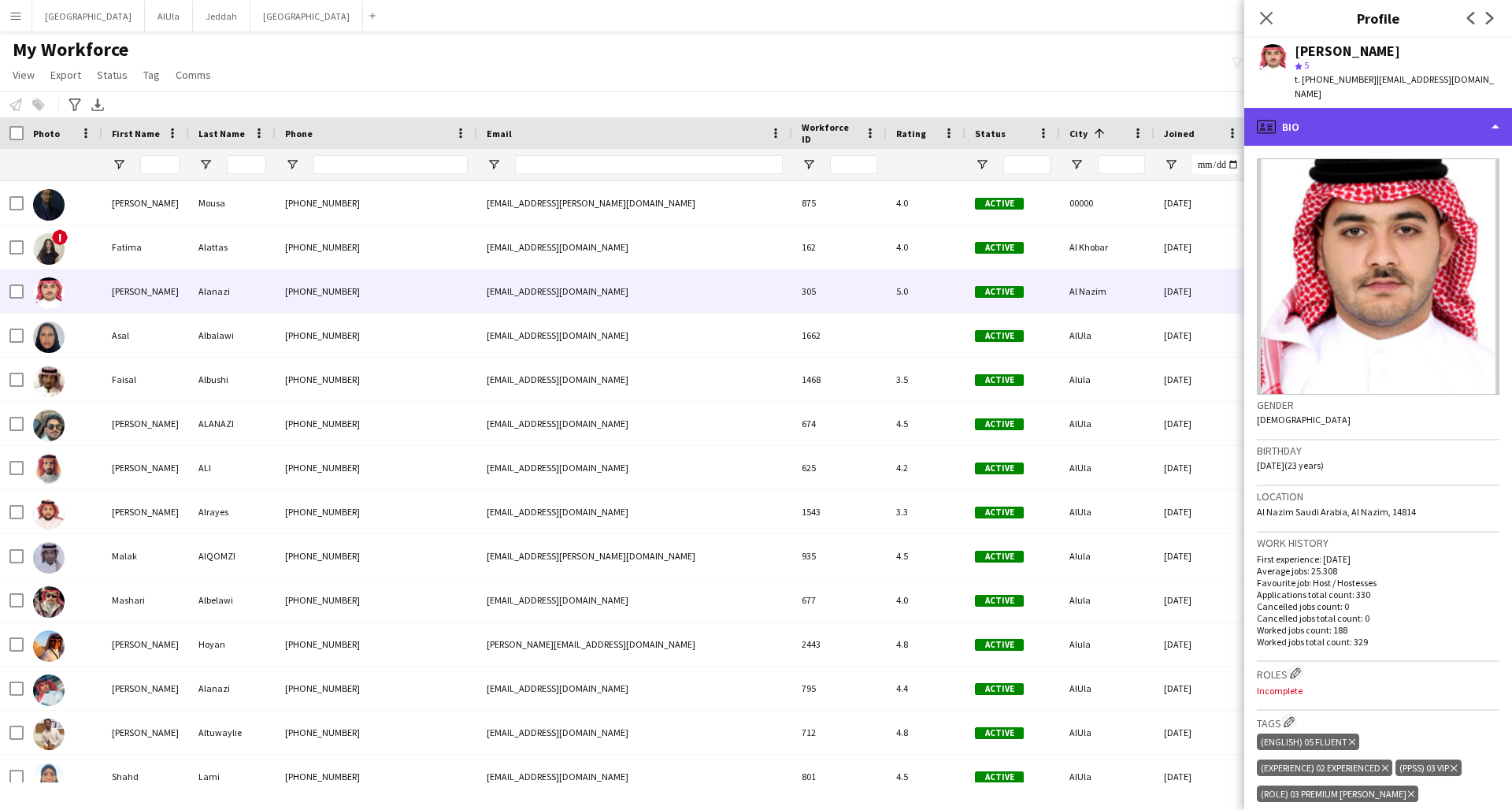
click at [1144, 108] on div "profile Bio" at bounding box center [1378, 126] width 268 height 38
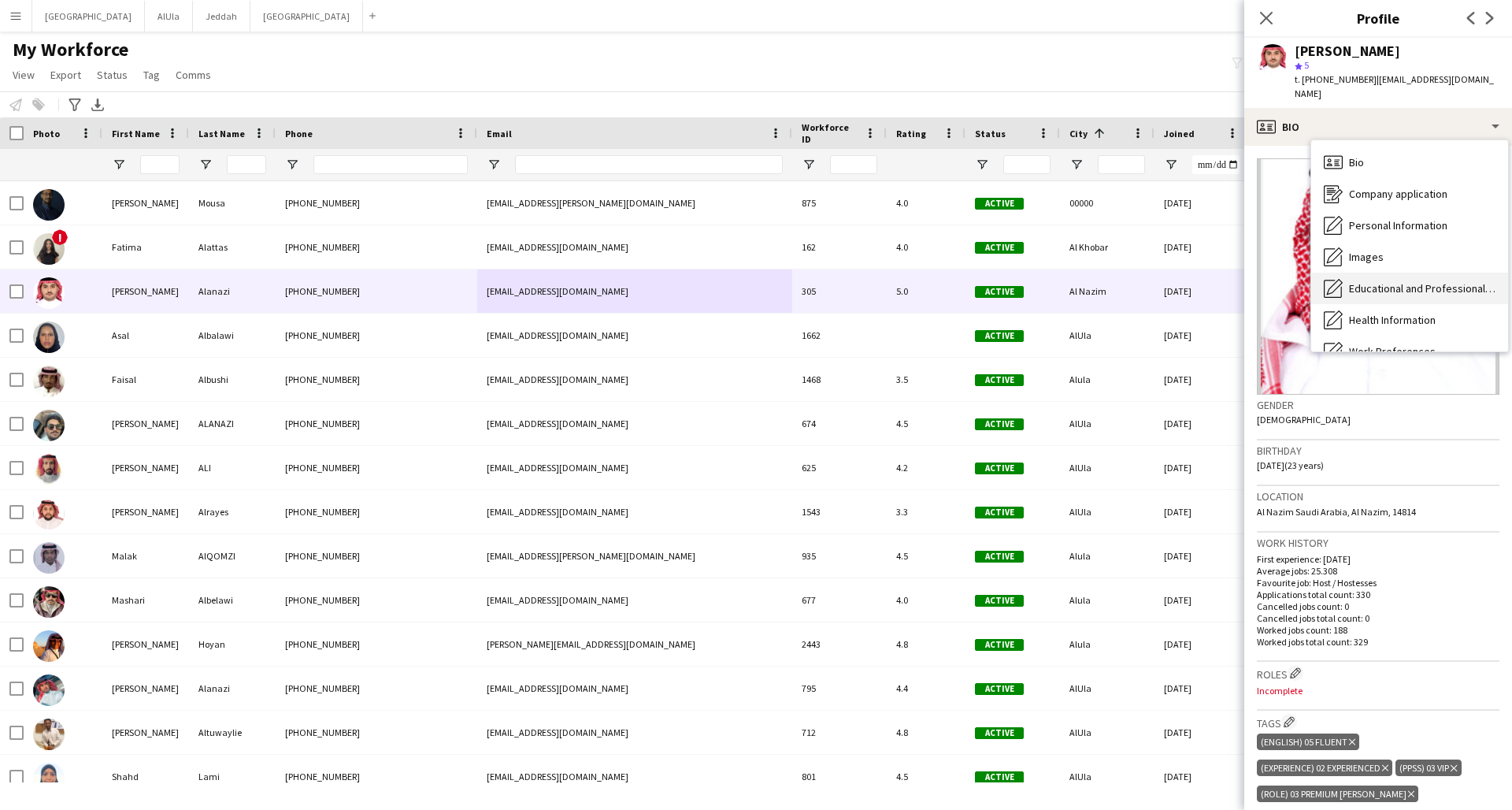
click at [1144, 281] on span "Educational and Professional Background" at bounding box center [1422, 287] width 146 height 14
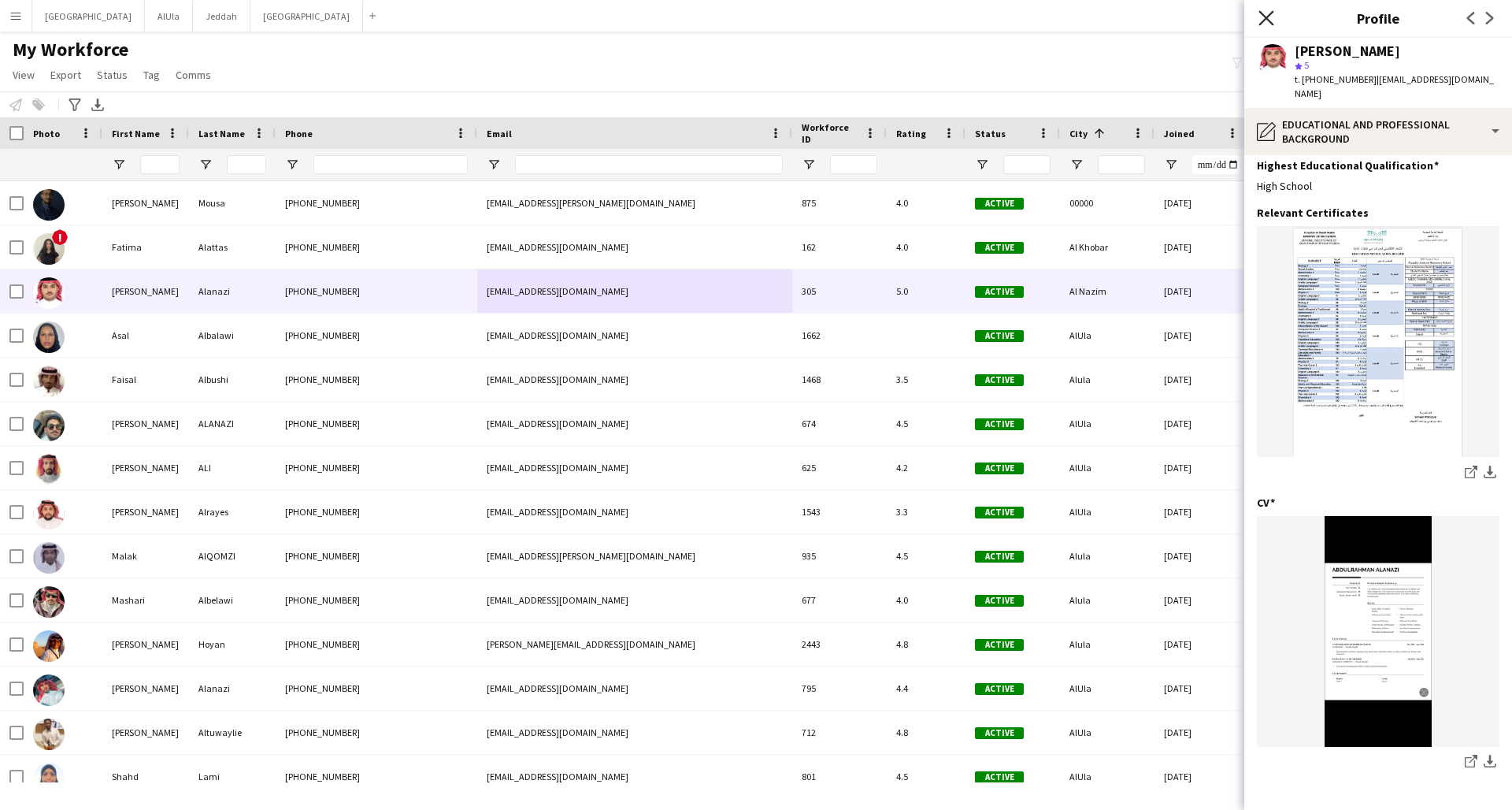
click at [1144, 17] on icon at bounding box center [1266, 17] width 15 height 15
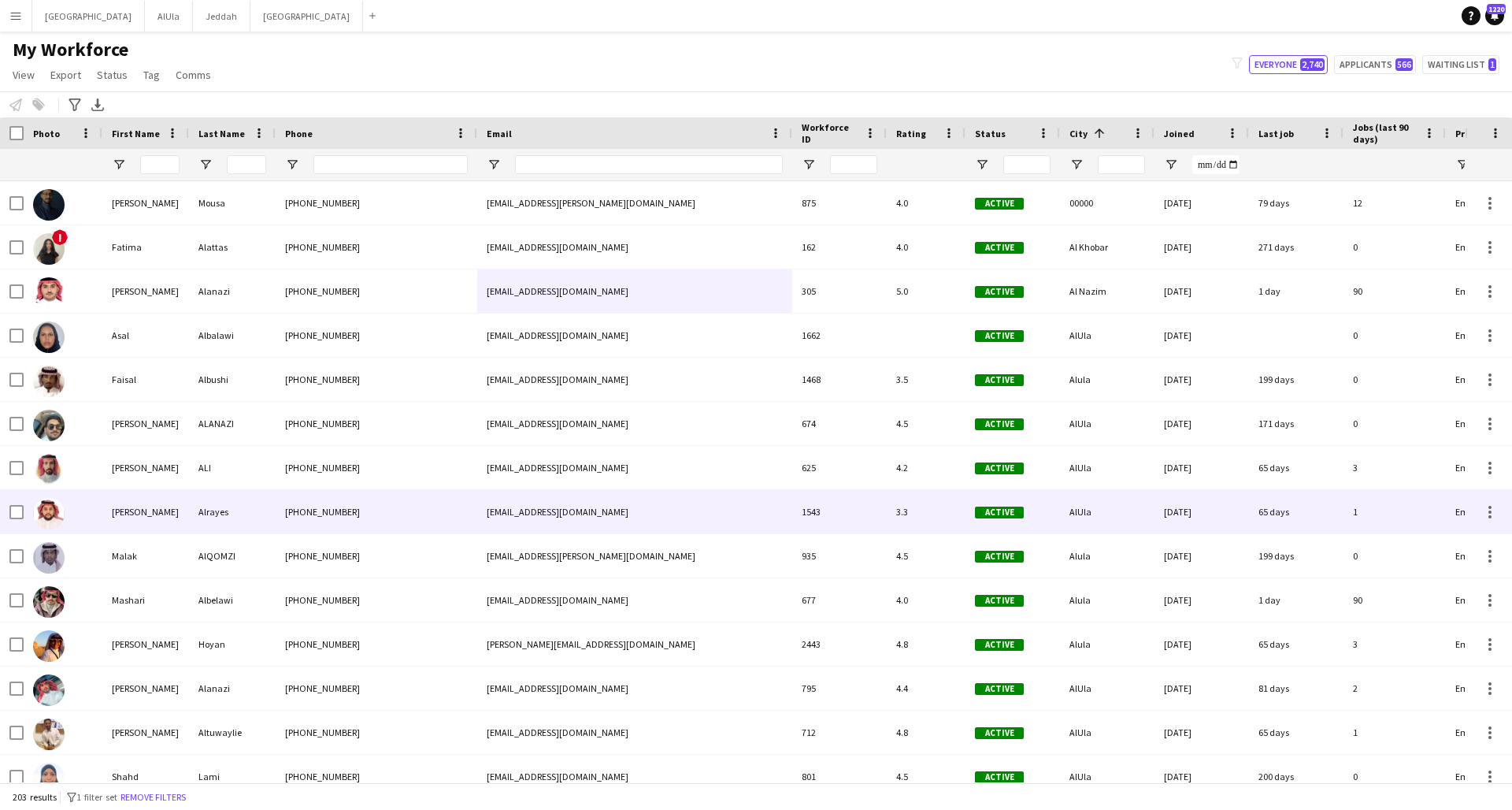
click at [246, 512] on div "Alrayes" at bounding box center [232, 512] width 87 height 43
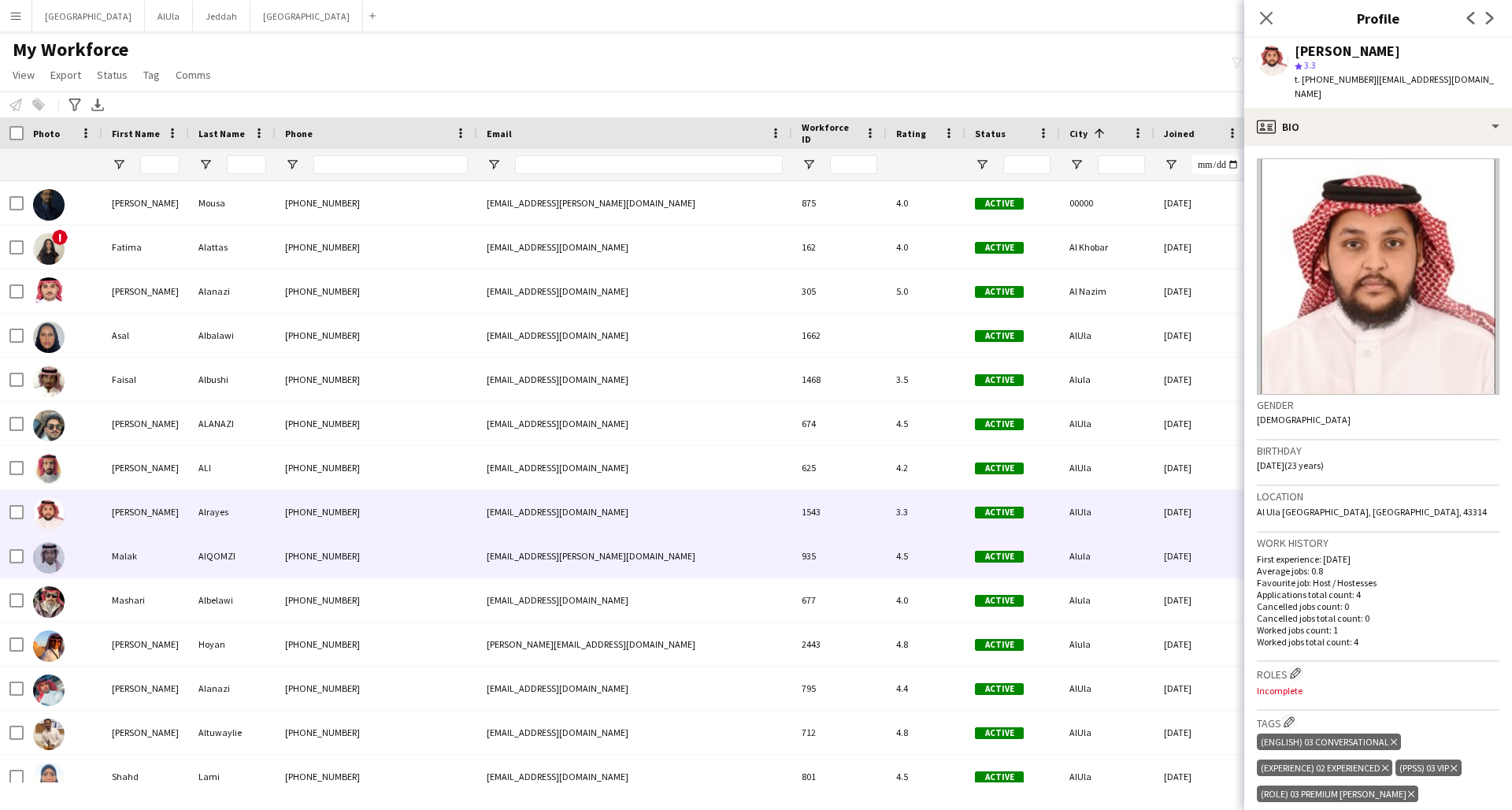
click at [631, 558] on div "[EMAIL_ADDRESS][PERSON_NAME][DOMAIN_NAME]" at bounding box center [635, 556] width 315 height 43
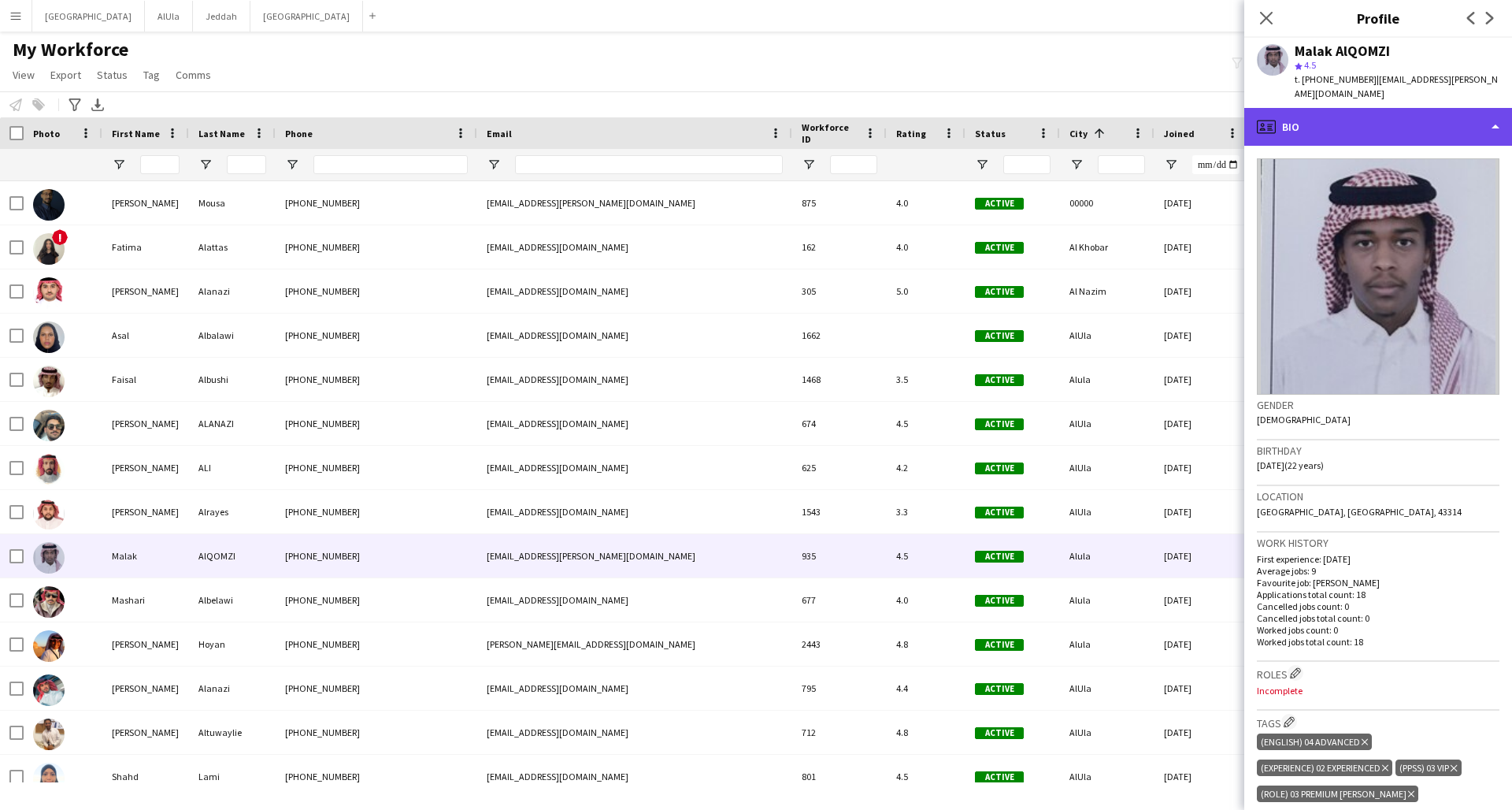
click at [1144, 116] on div "profile Bio" at bounding box center [1378, 126] width 268 height 38
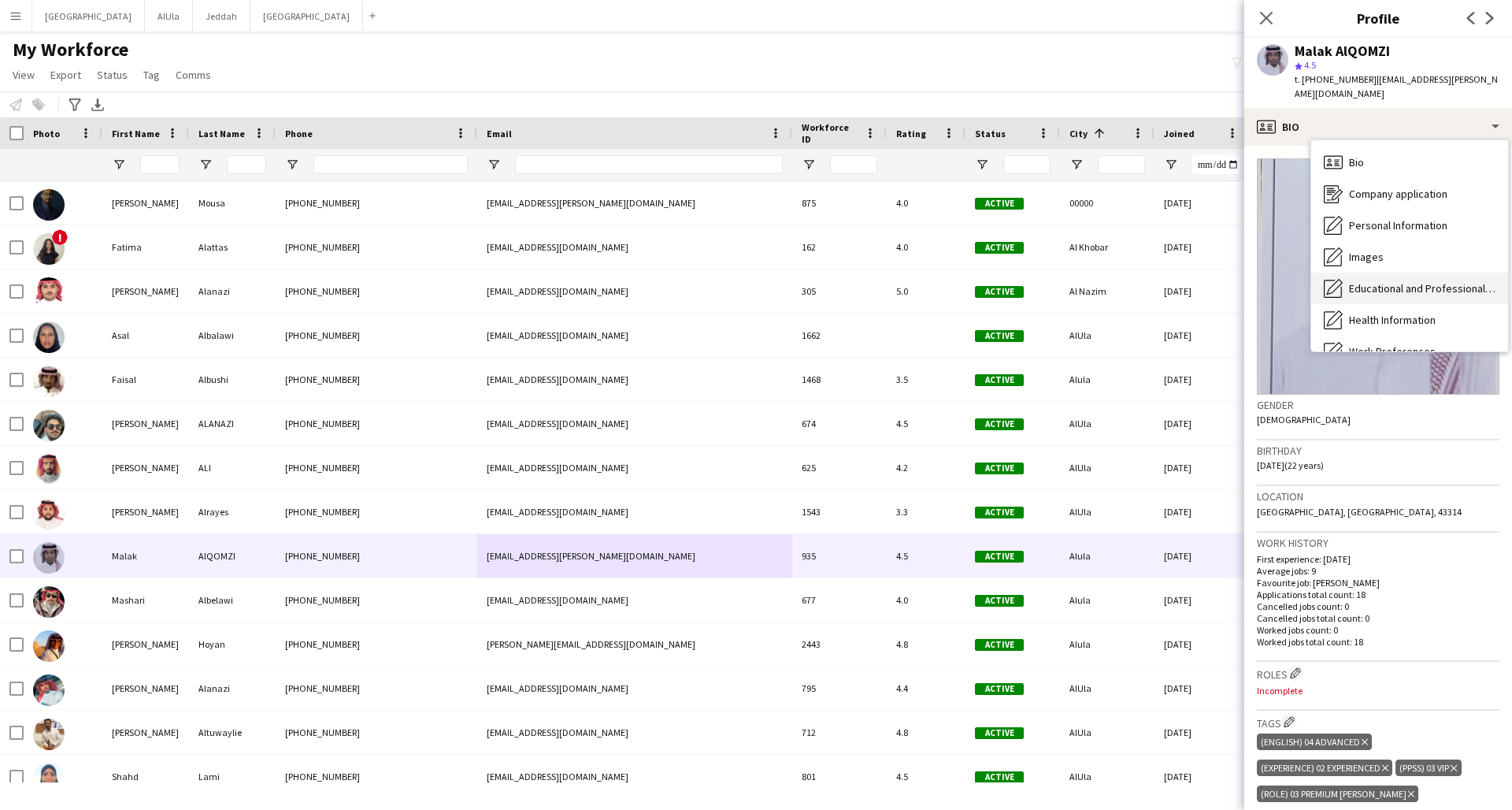
click at [1144, 281] on span "Educational and Professional Background" at bounding box center [1422, 287] width 146 height 14
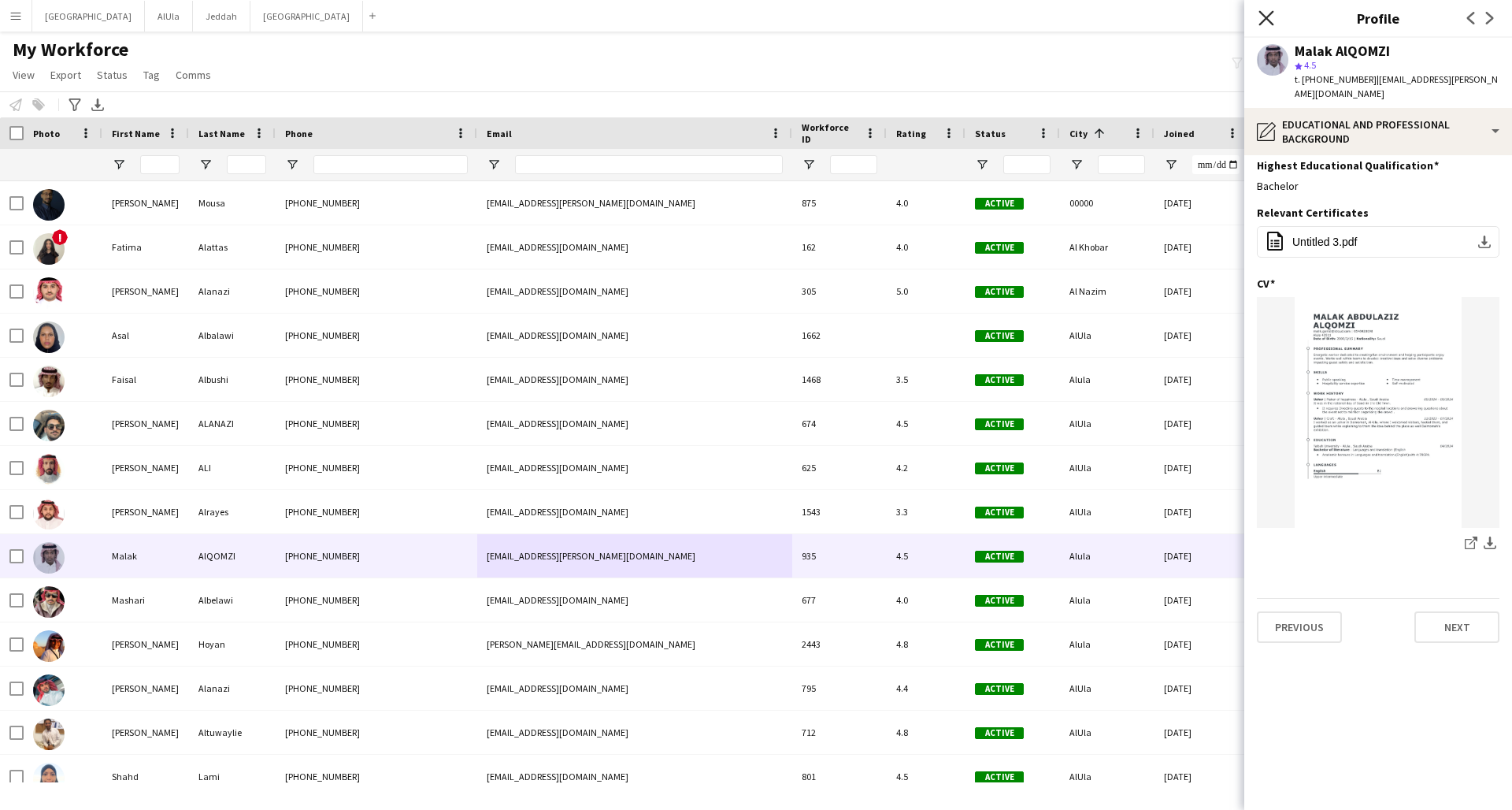
click at [1144, 12] on icon "Close pop-in" at bounding box center [1266, 17] width 15 height 15
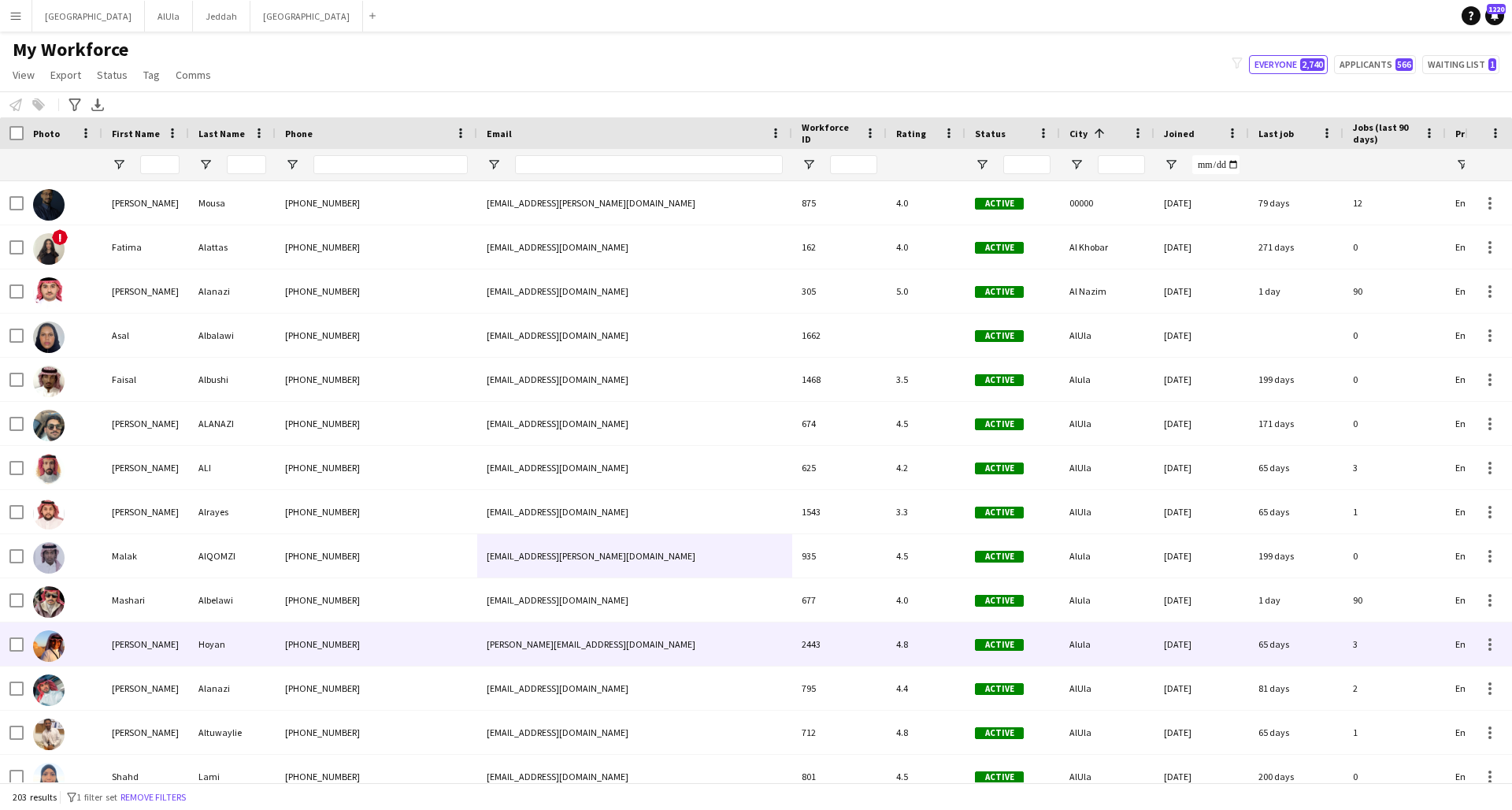
click at [393, 603] on div "[PHONE_NUMBER]" at bounding box center [376, 643] width 201 height 43
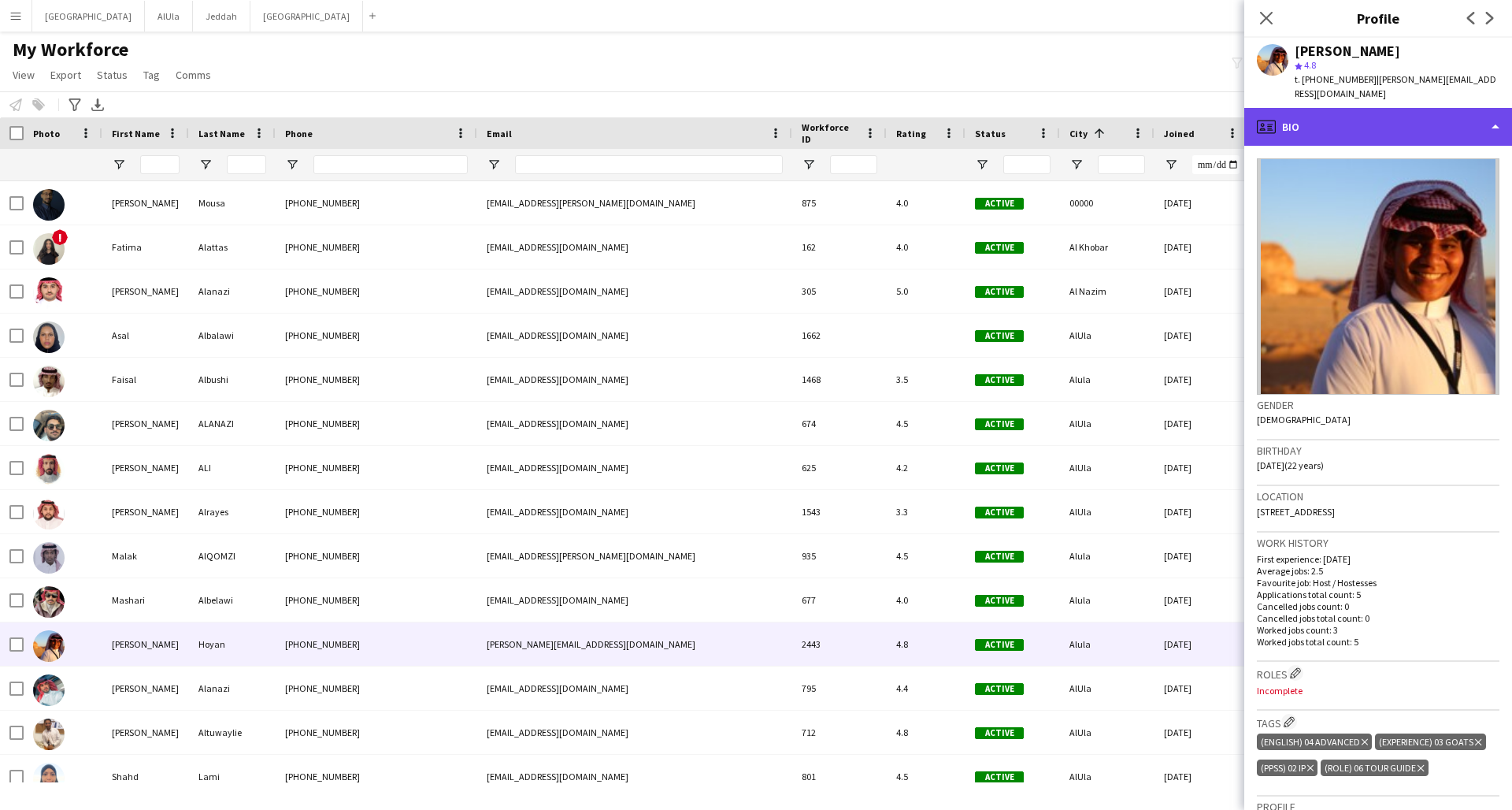
click at [1144, 114] on div "profile Bio" at bounding box center [1378, 126] width 268 height 38
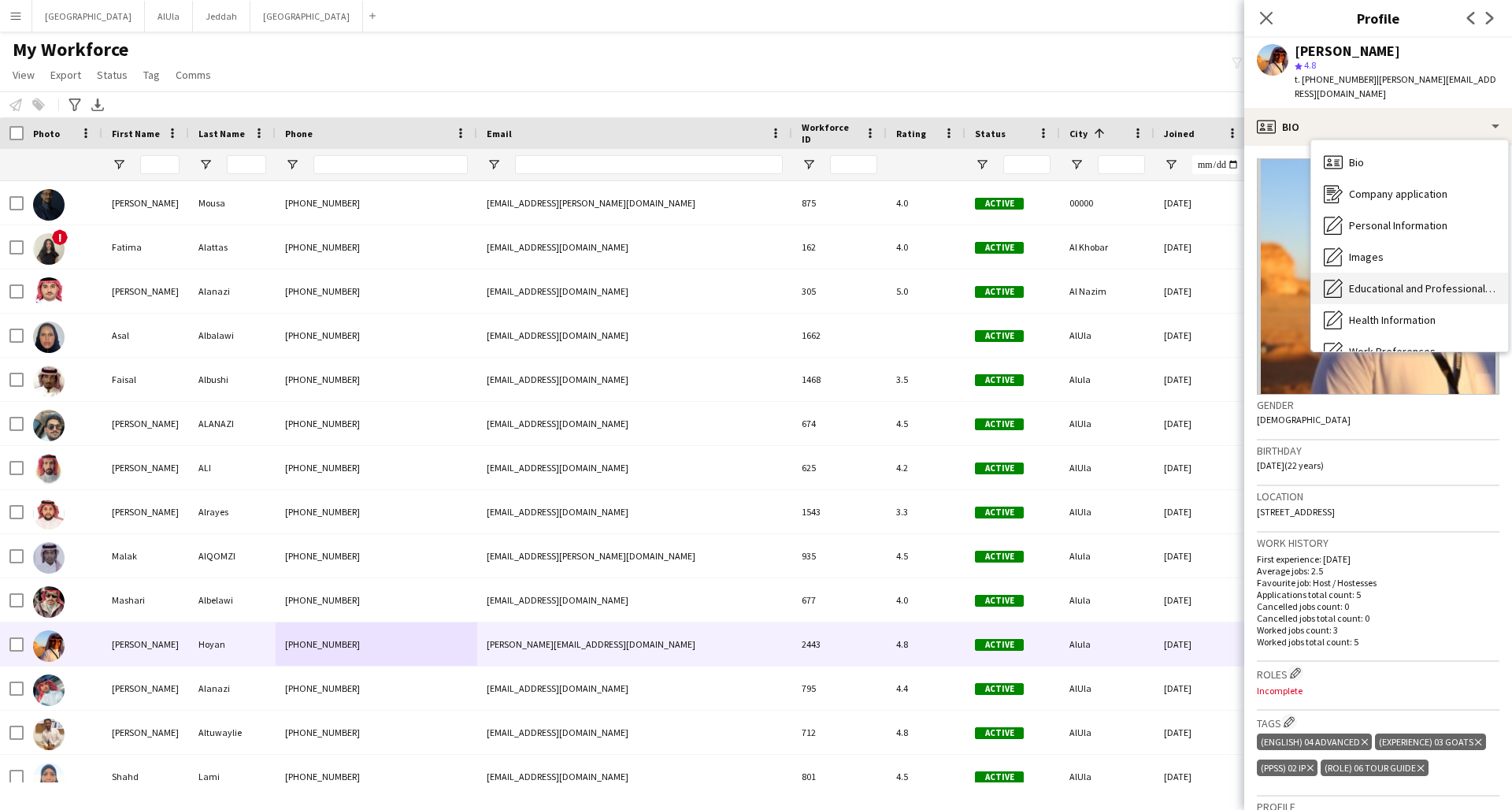
click at [1144, 281] on span "Educational and Professional Background" at bounding box center [1422, 287] width 146 height 14
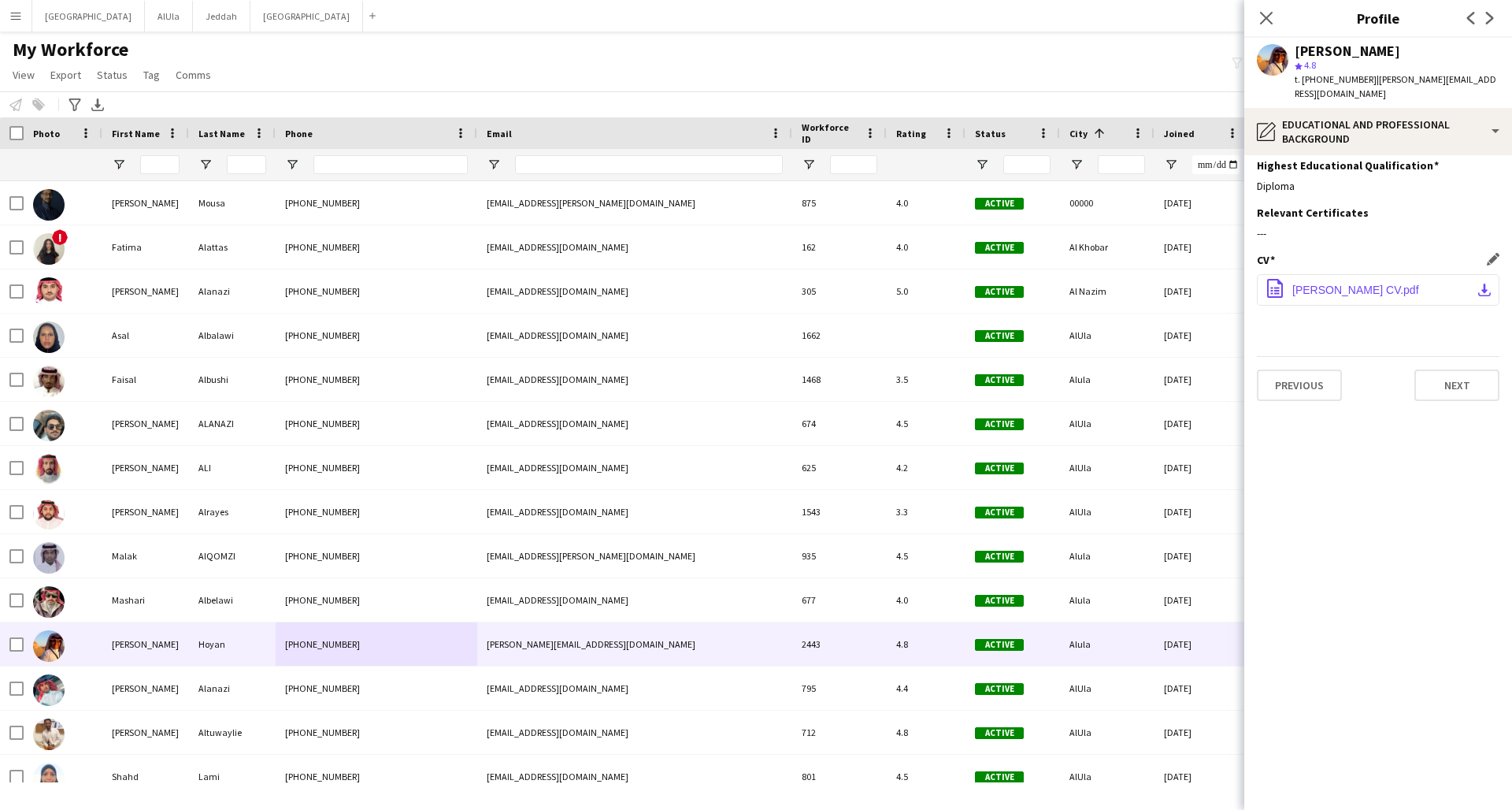
click at [1144, 284] on span "[PERSON_NAME] CV.pdf" at bounding box center [1356, 290] width 127 height 13
click at [1144, 20] on icon at bounding box center [1266, 17] width 15 height 15
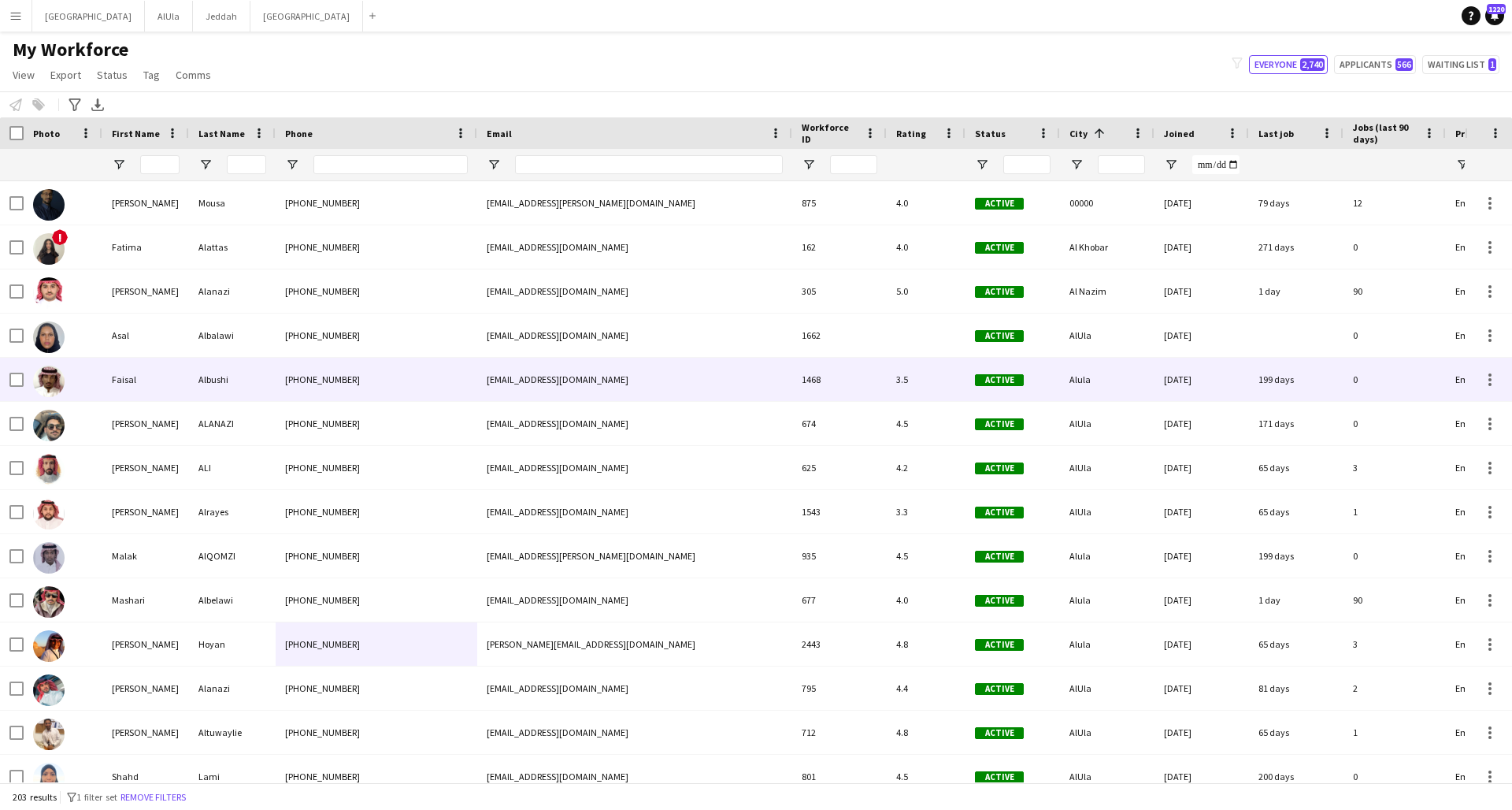
click at [359, 369] on div "[PHONE_NUMBER]" at bounding box center [376, 379] width 201 height 43
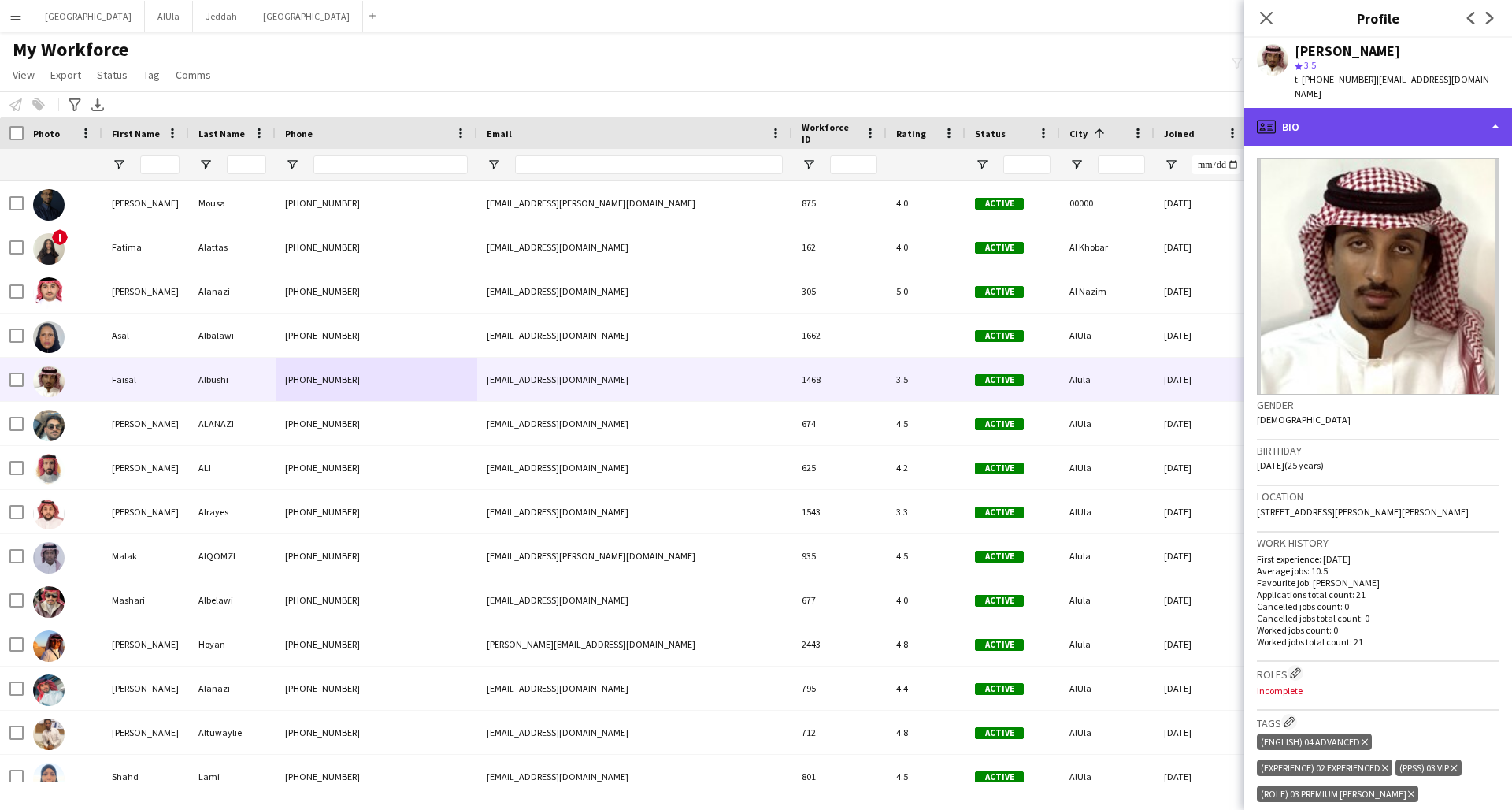
click at [1144, 108] on div "profile Bio" at bounding box center [1378, 126] width 268 height 38
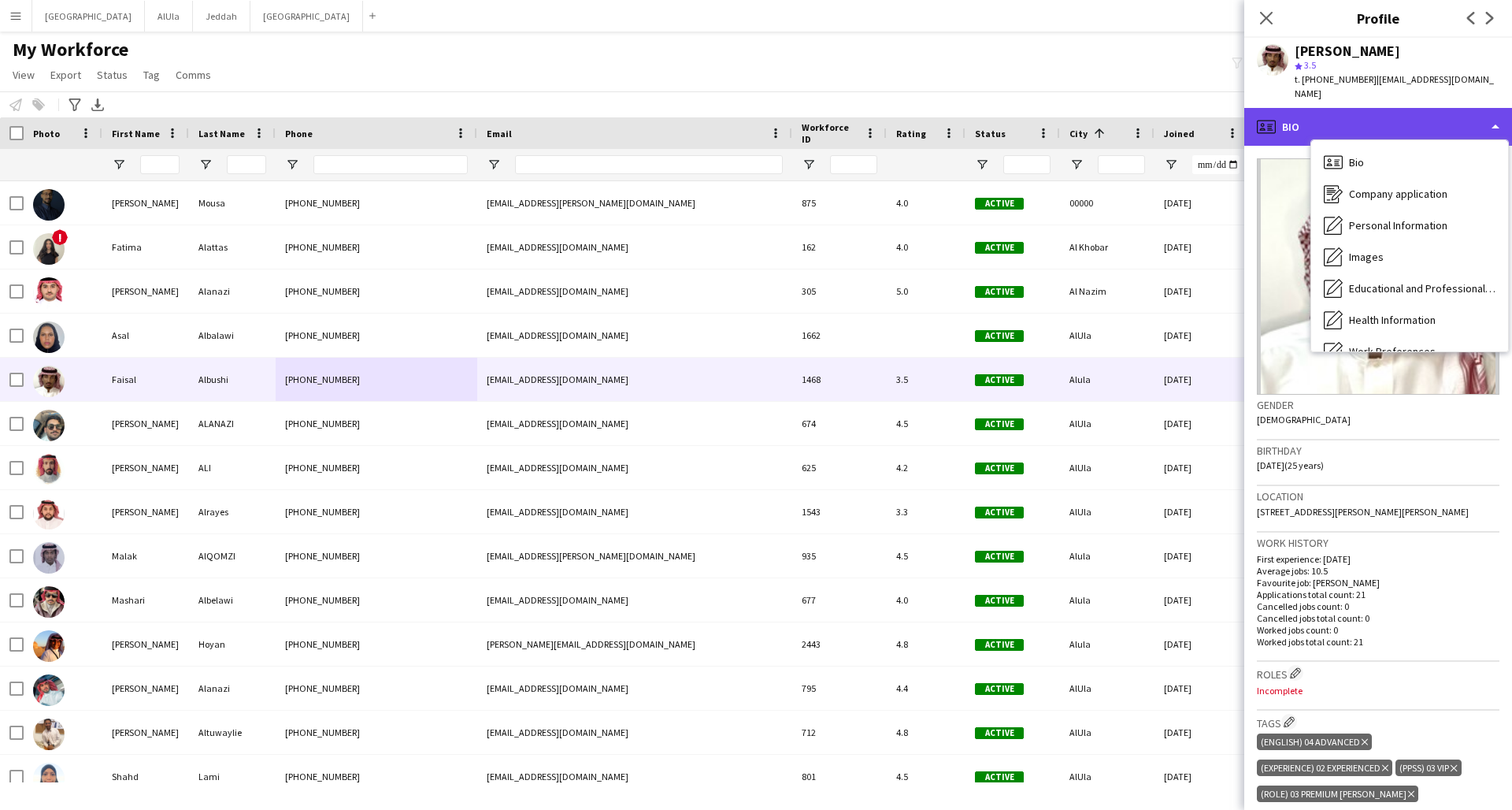
click at [1144, 108] on div "profile Bio" at bounding box center [1378, 126] width 268 height 38
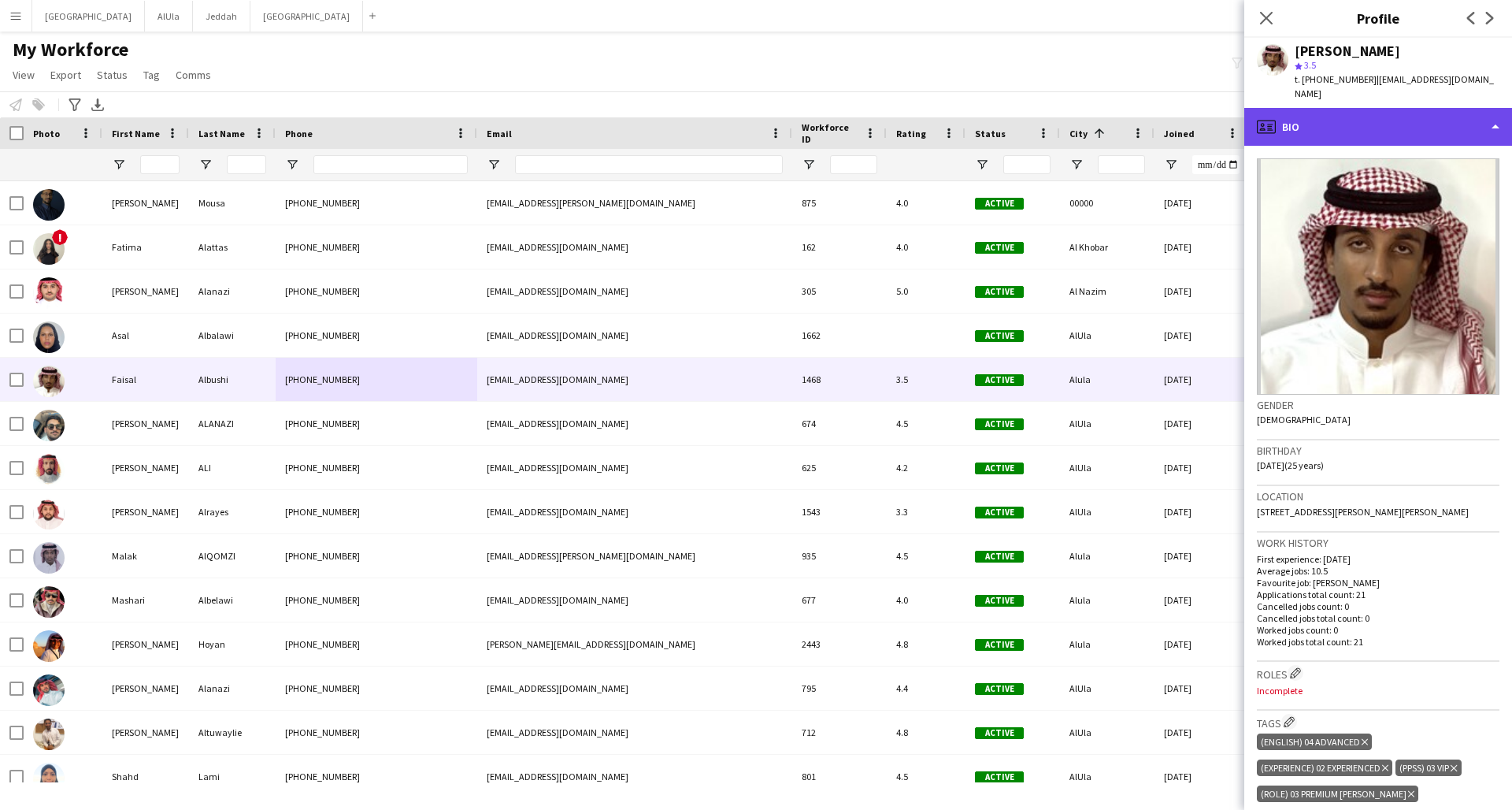
click at [1144, 108] on div "profile Bio" at bounding box center [1378, 126] width 268 height 38
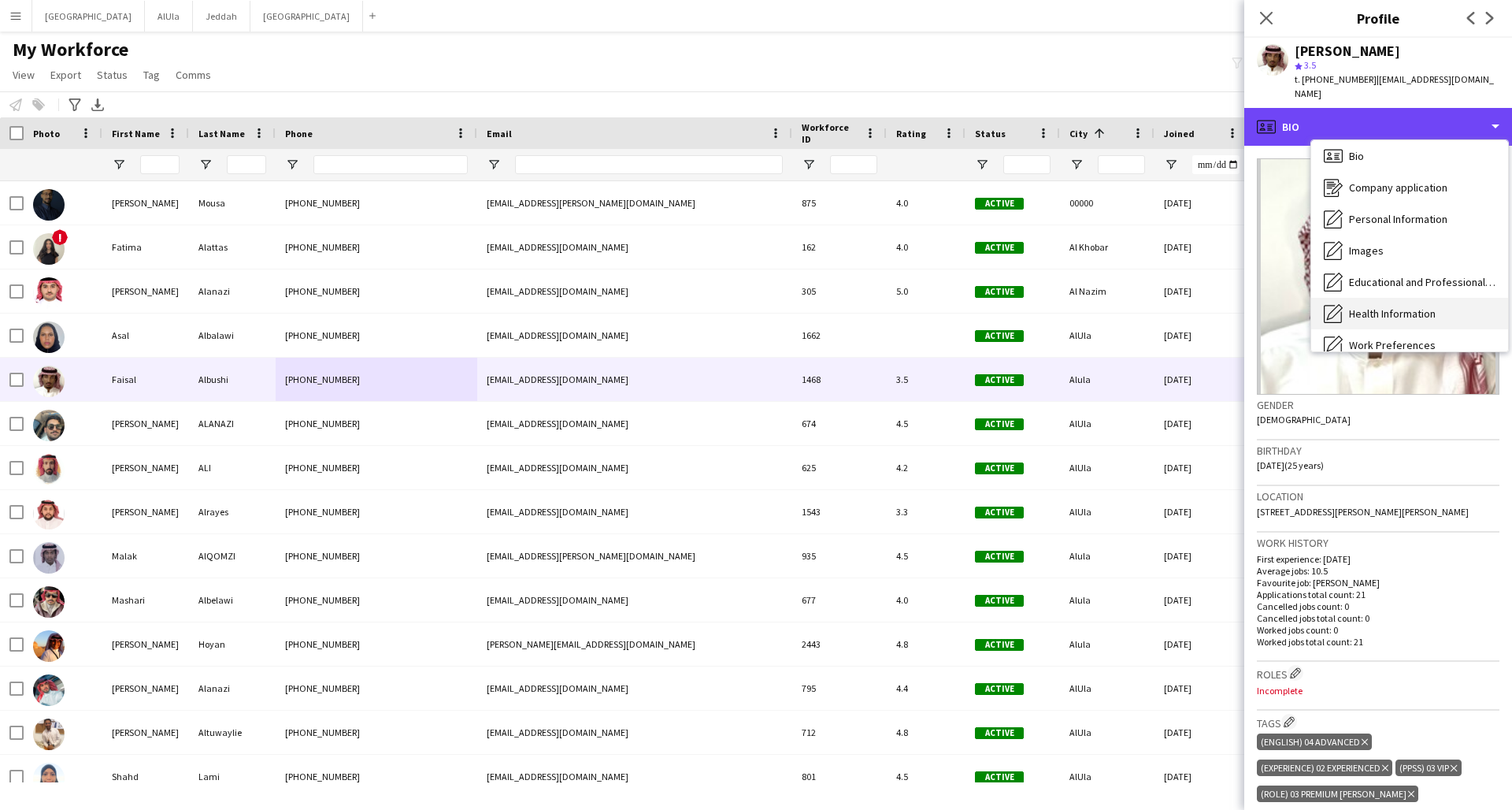
scroll to position [179, 0]
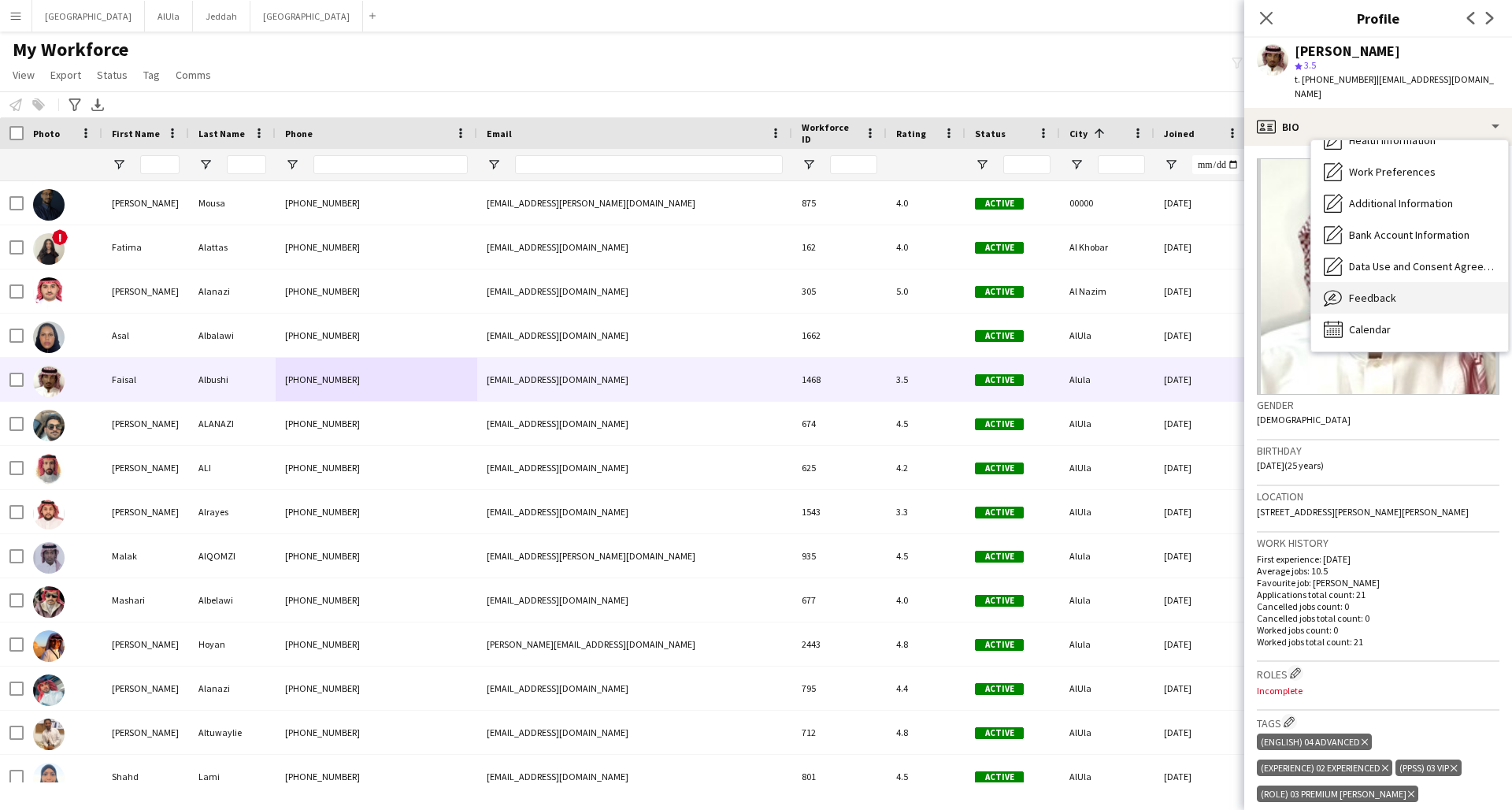
click at [1144, 291] on span "Feedback" at bounding box center [1373, 297] width 48 height 14
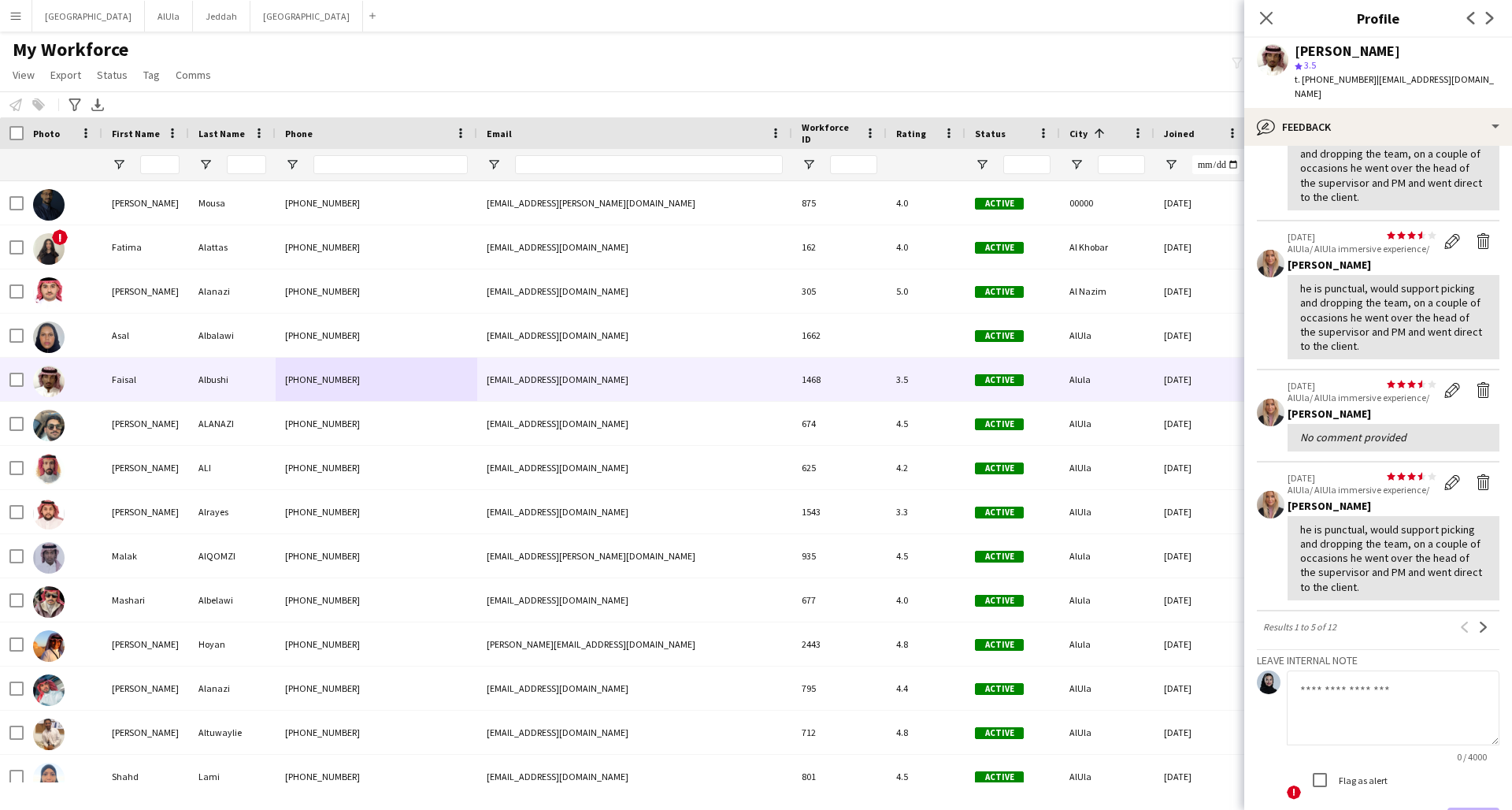
scroll to position [0, 0]
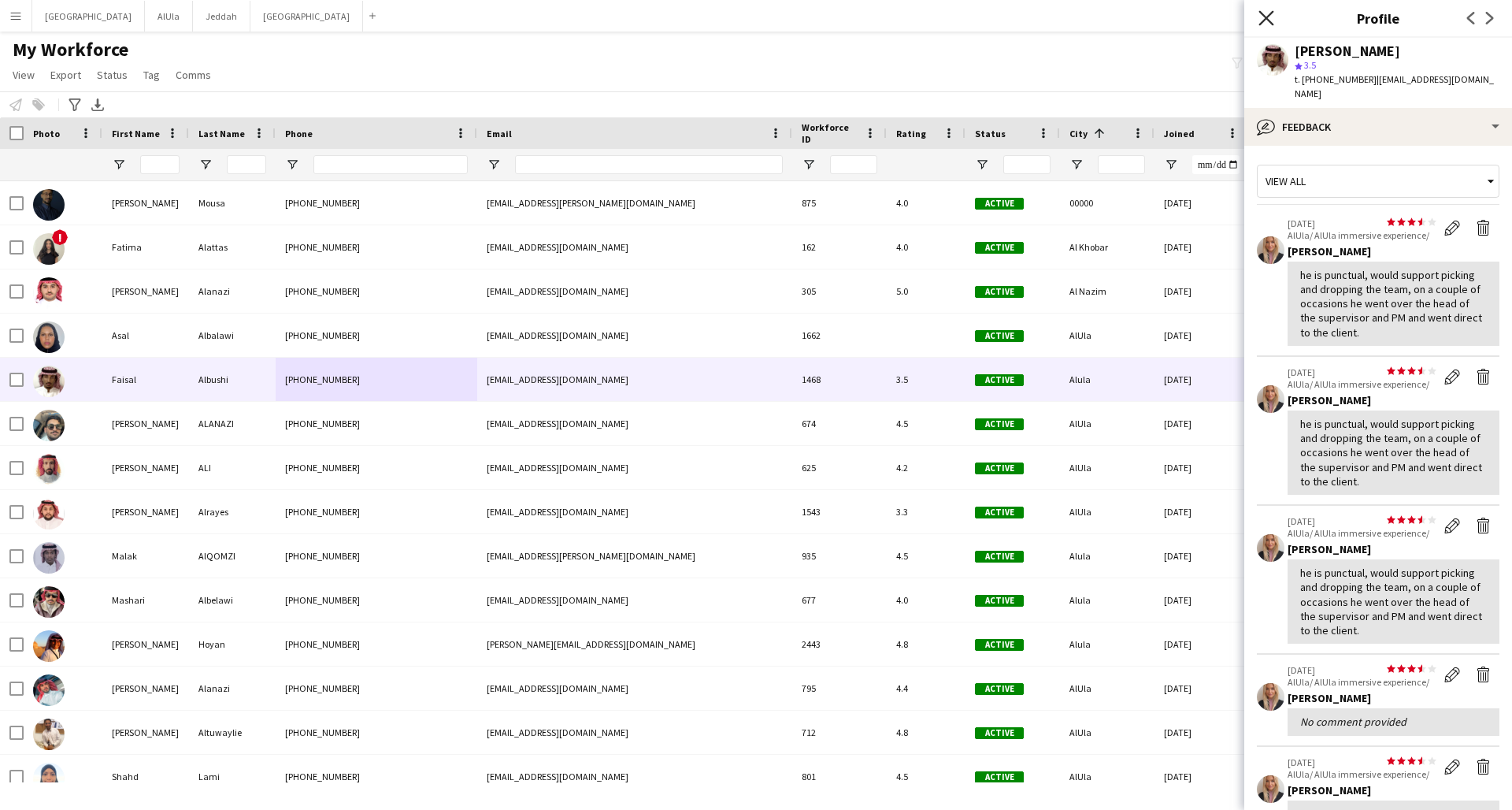
click at [1144, 15] on icon "Close pop-in" at bounding box center [1266, 17] width 15 height 15
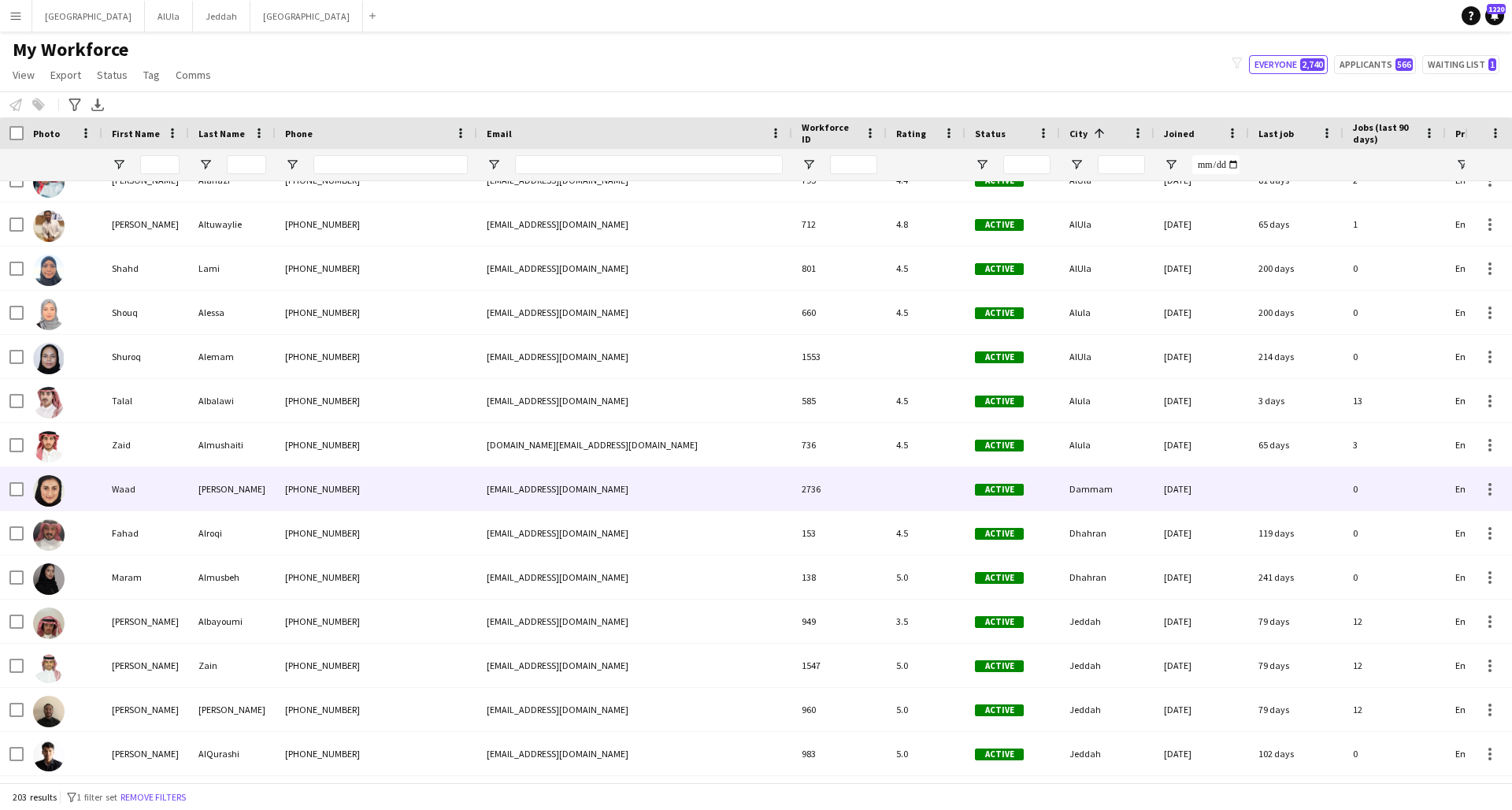
scroll to position [394, 0]
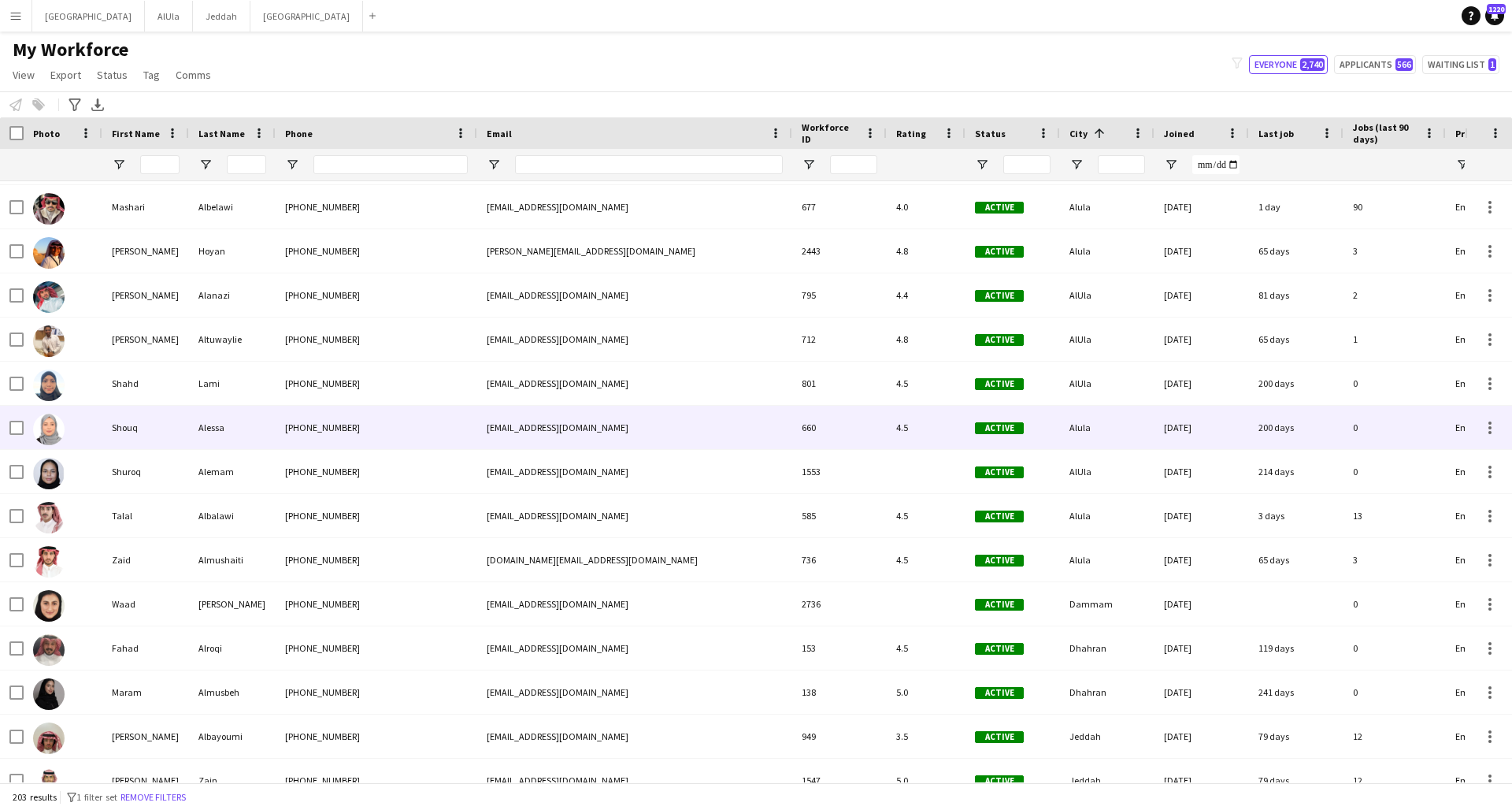
click at [453, 431] on div "[PHONE_NUMBER]" at bounding box center [376, 427] width 201 height 43
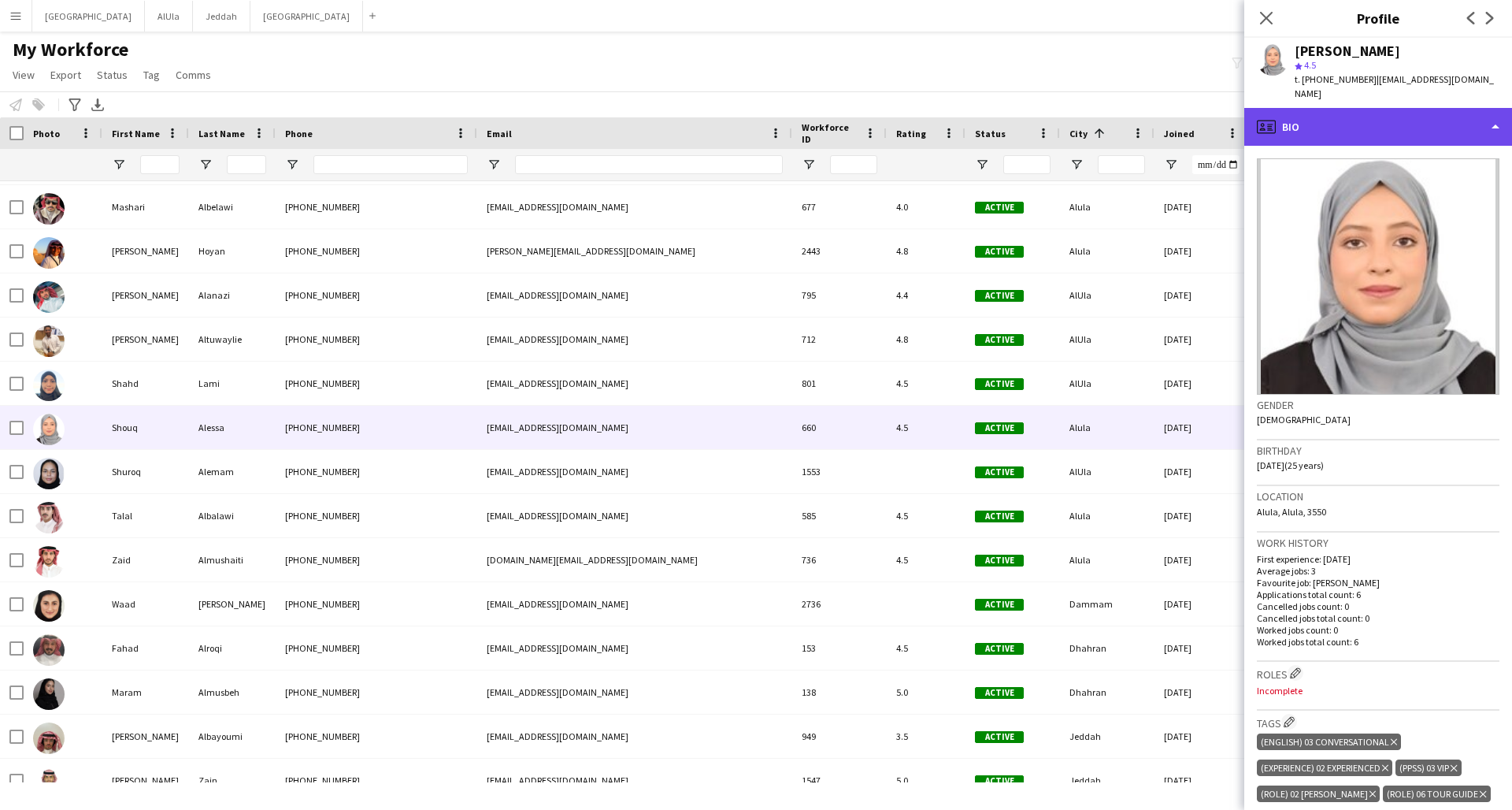
click at [1144, 108] on div "profile Bio" at bounding box center [1378, 126] width 268 height 38
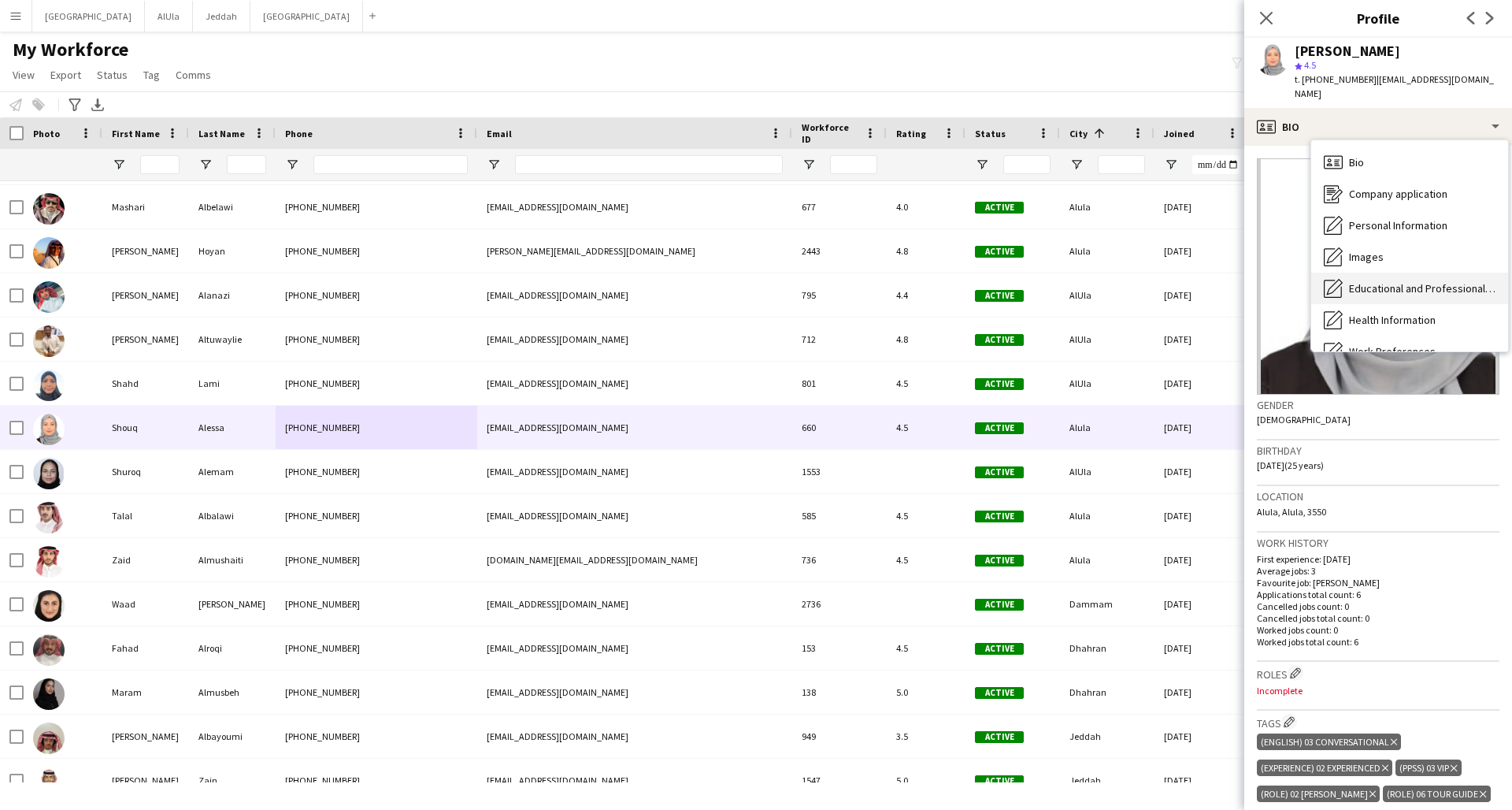
click at [1144, 281] on span "Educational and Professional Background" at bounding box center [1422, 287] width 146 height 14
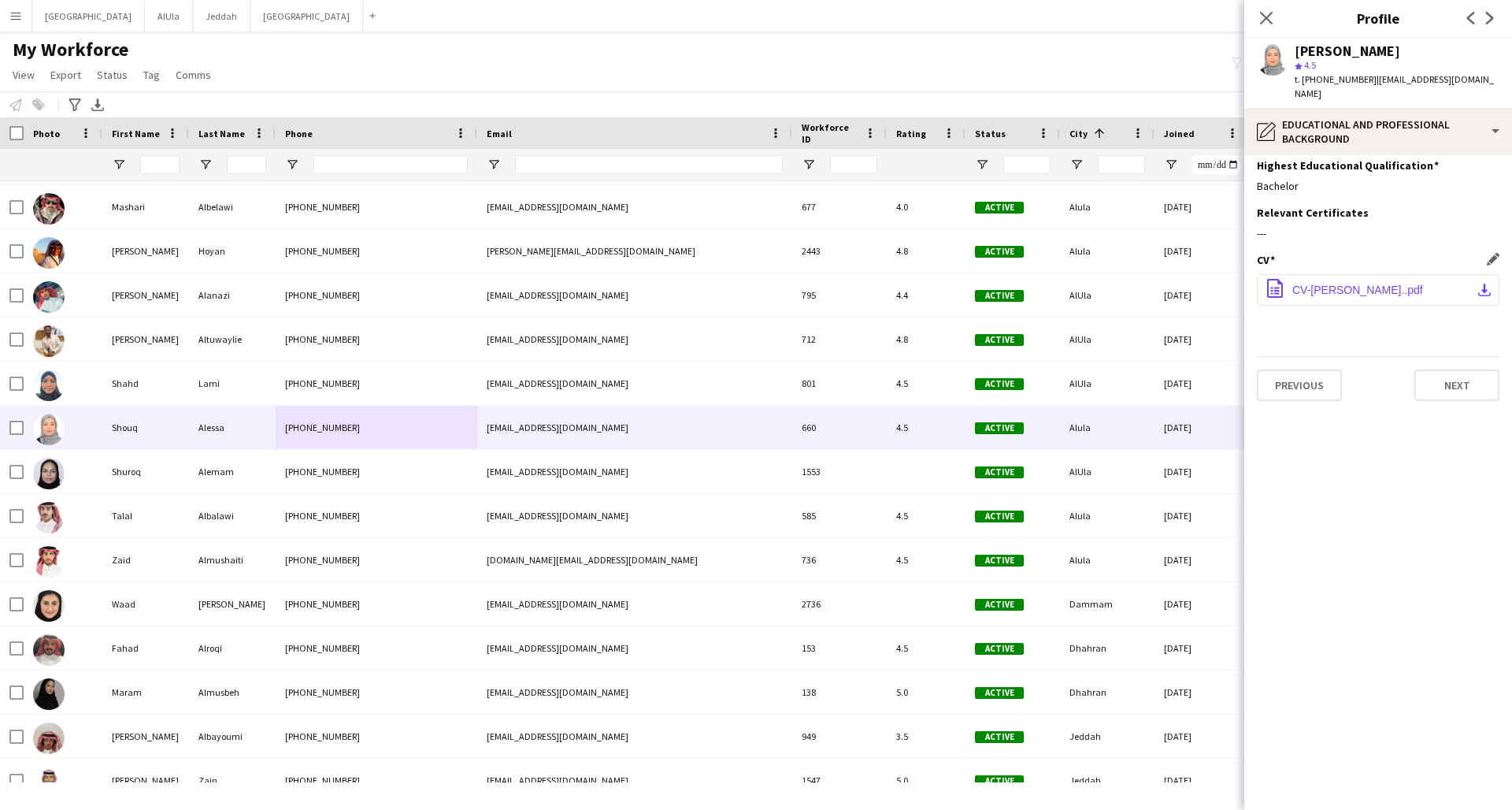
click at [1144, 284] on span "CV-[PERSON_NAME]..pdf" at bounding box center [1357, 290] width 131 height 13
click at [363, 386] on div "[PHONE_NUMBER]" at bounding box center [376, 383] width 201 height 43
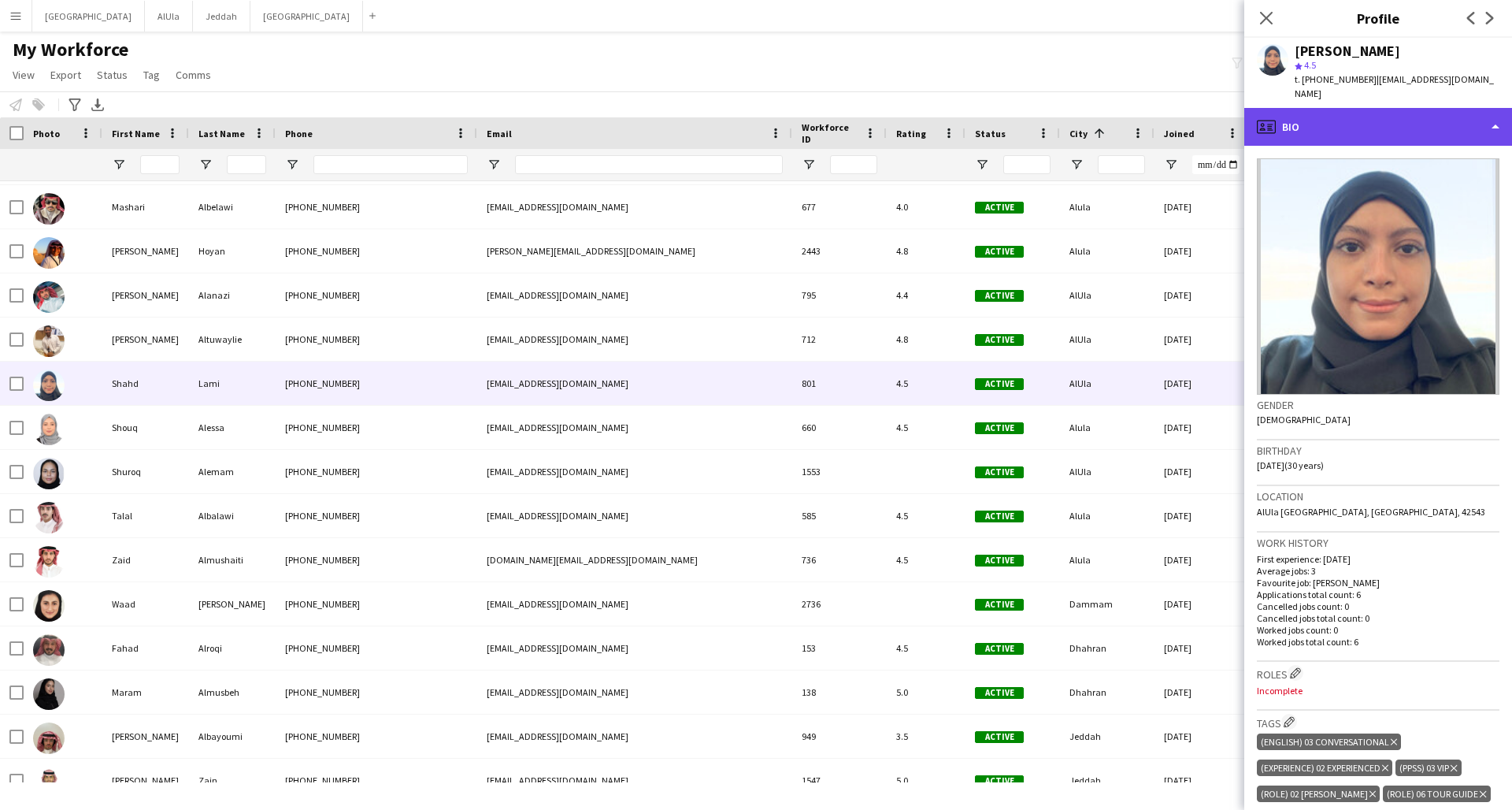
click at [1144, 113] on div "profile Bio" at bounding box center [1378, 126] width 268 height 38
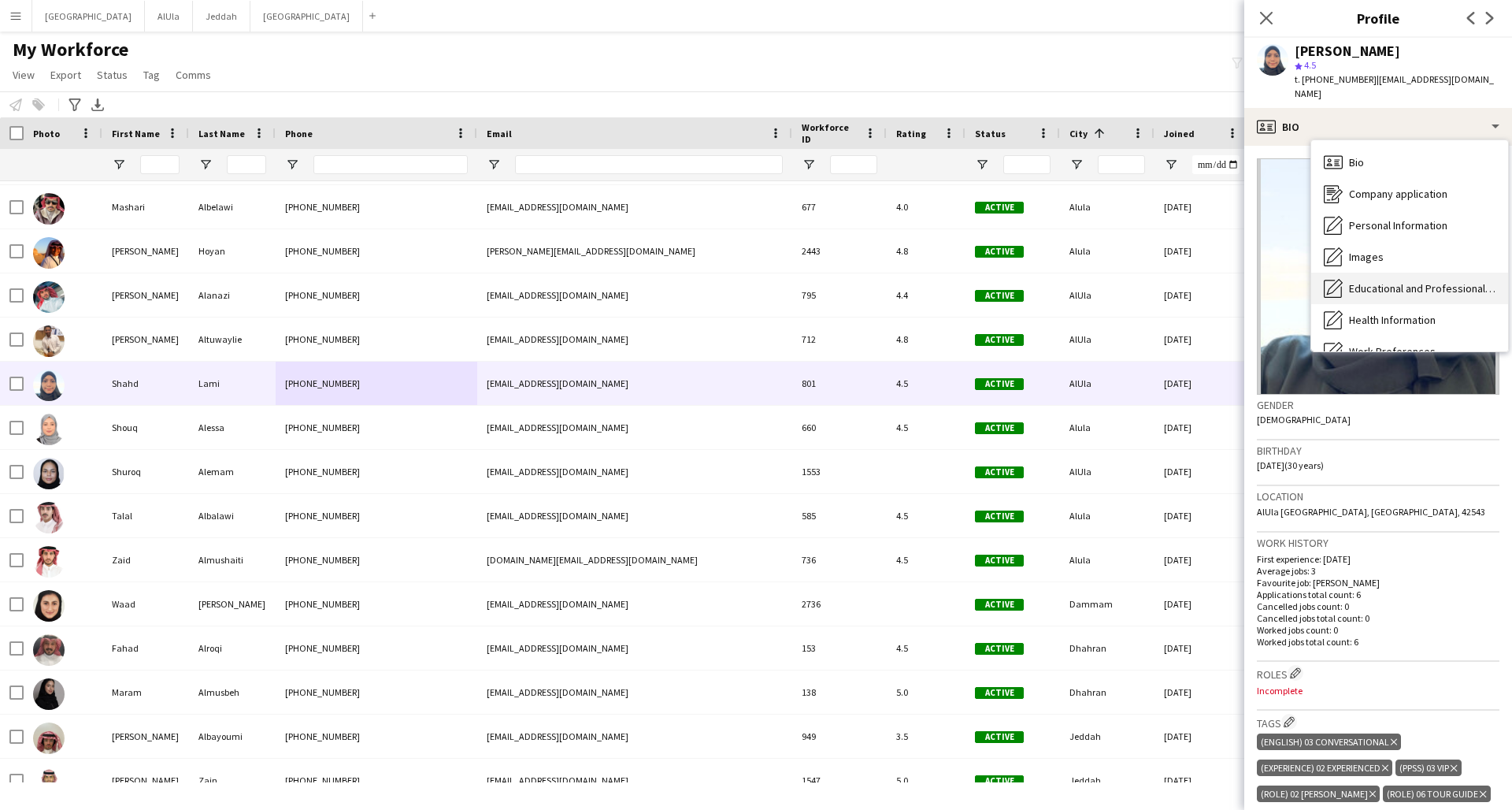
click at [1144, 281] on span "Educational and Professional Background" at bounding box center [1422, 287] width 146 height 14
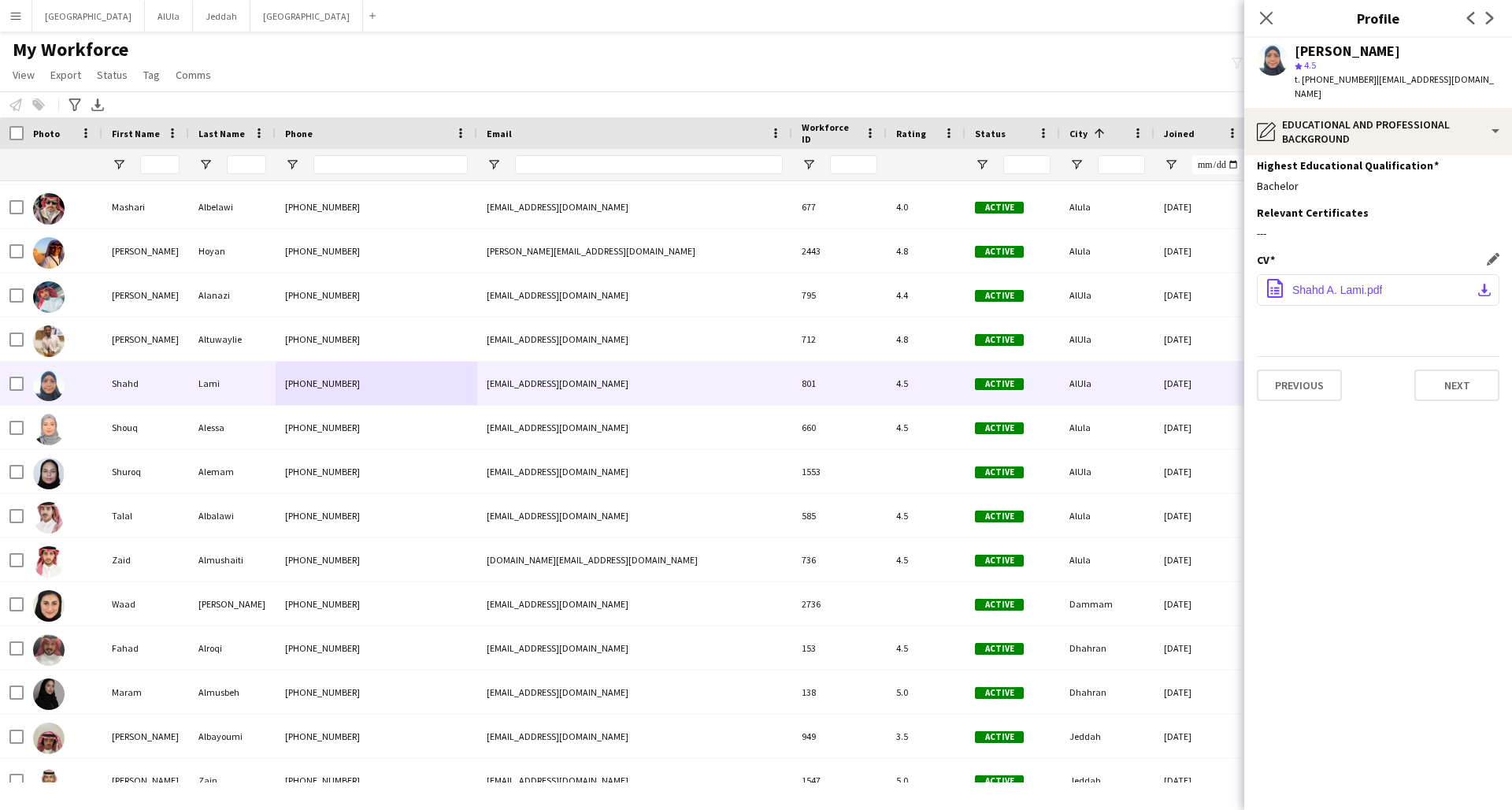
click at [1144, 284] on span "Shahd A. Lami.pdf" at bounding box center [1337, 290] width 90 height 13
click at [1144, 13] on icon "Close pop-in" at bounding box center [1266, 17] width 15 height 15
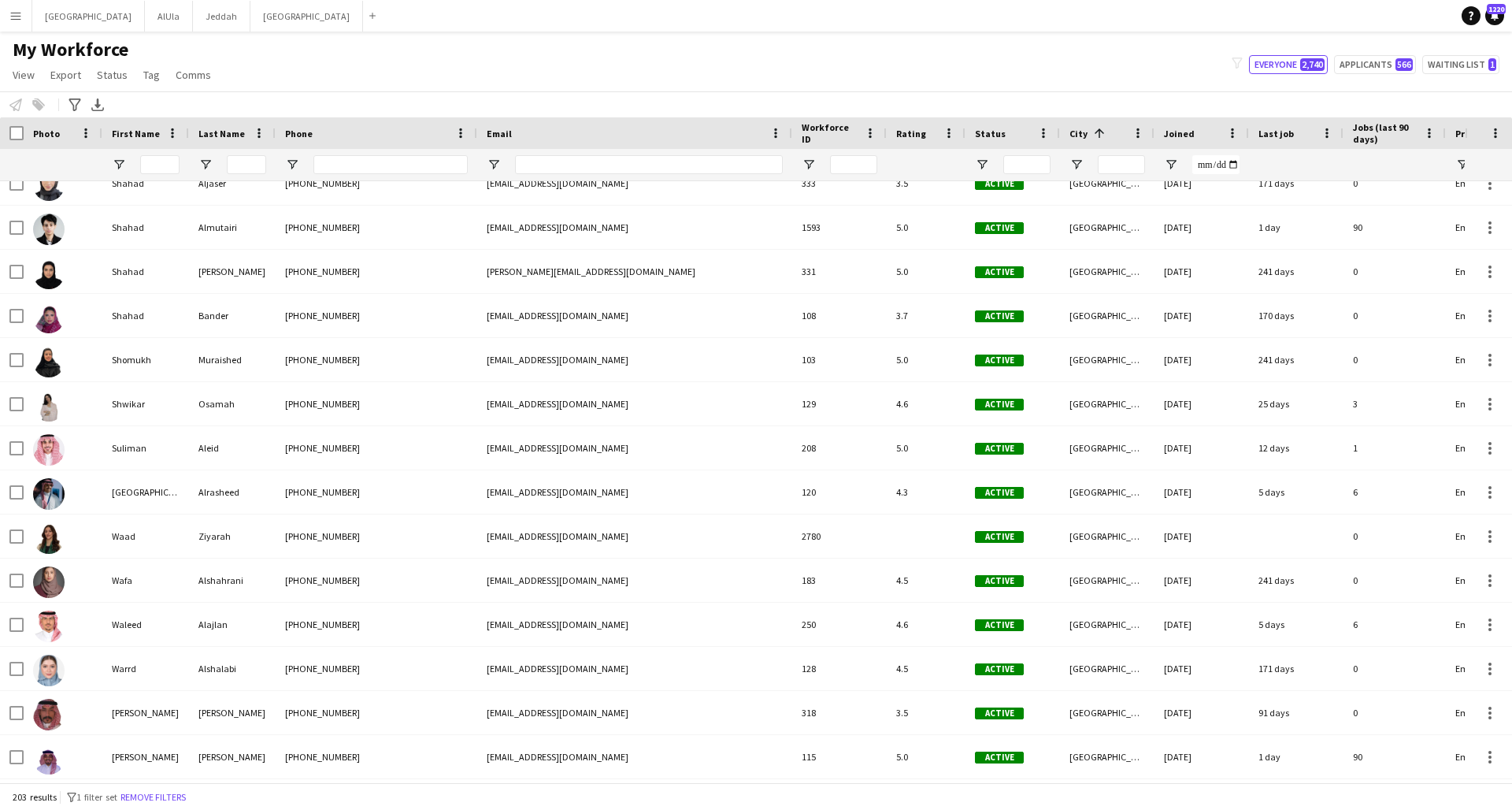
scroll to position [7726, 0]
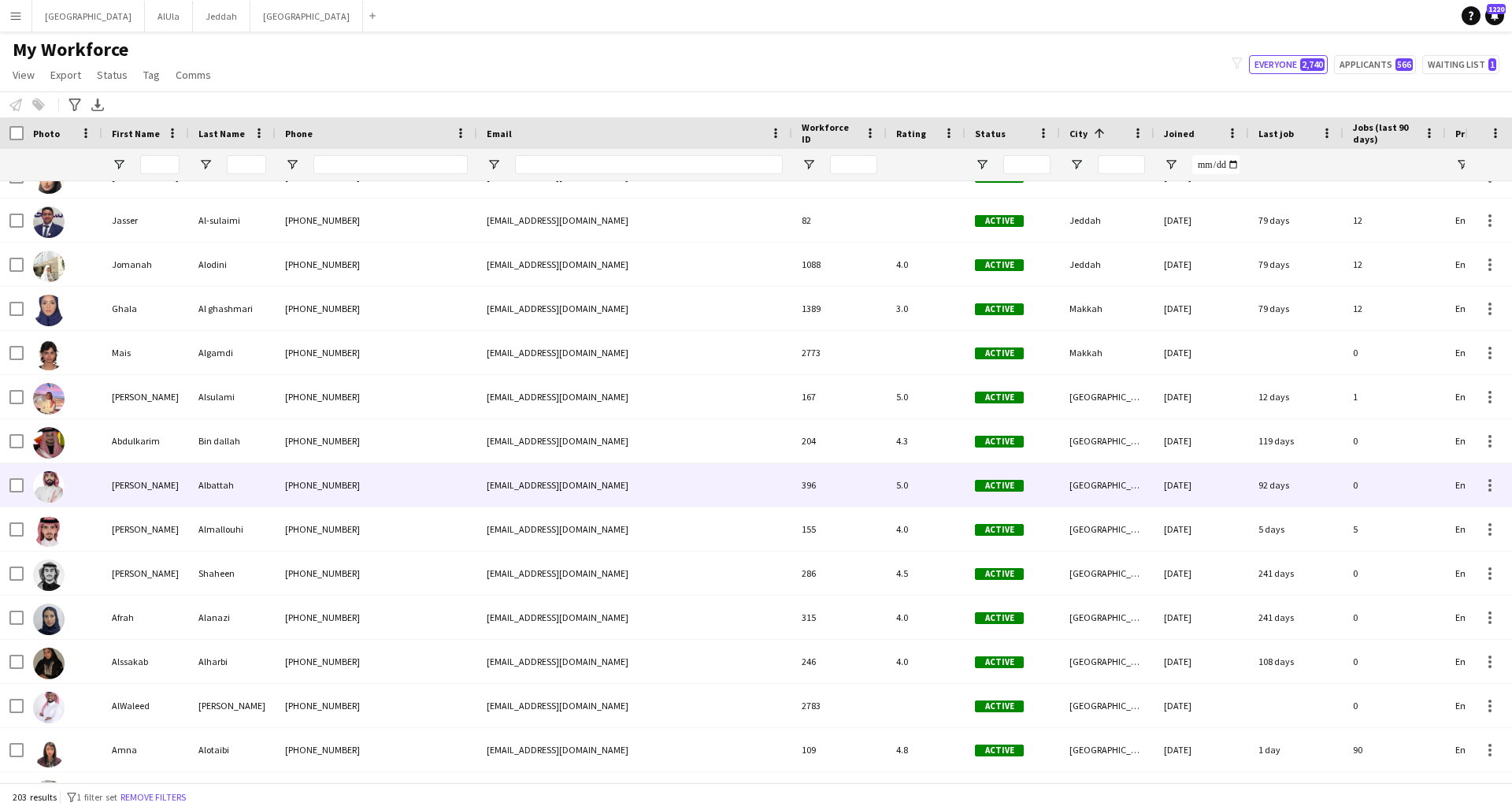
click at [376, 483] on div "[PHONE_NUMBER]" at bounding box center [376, 484] width 201 height 43
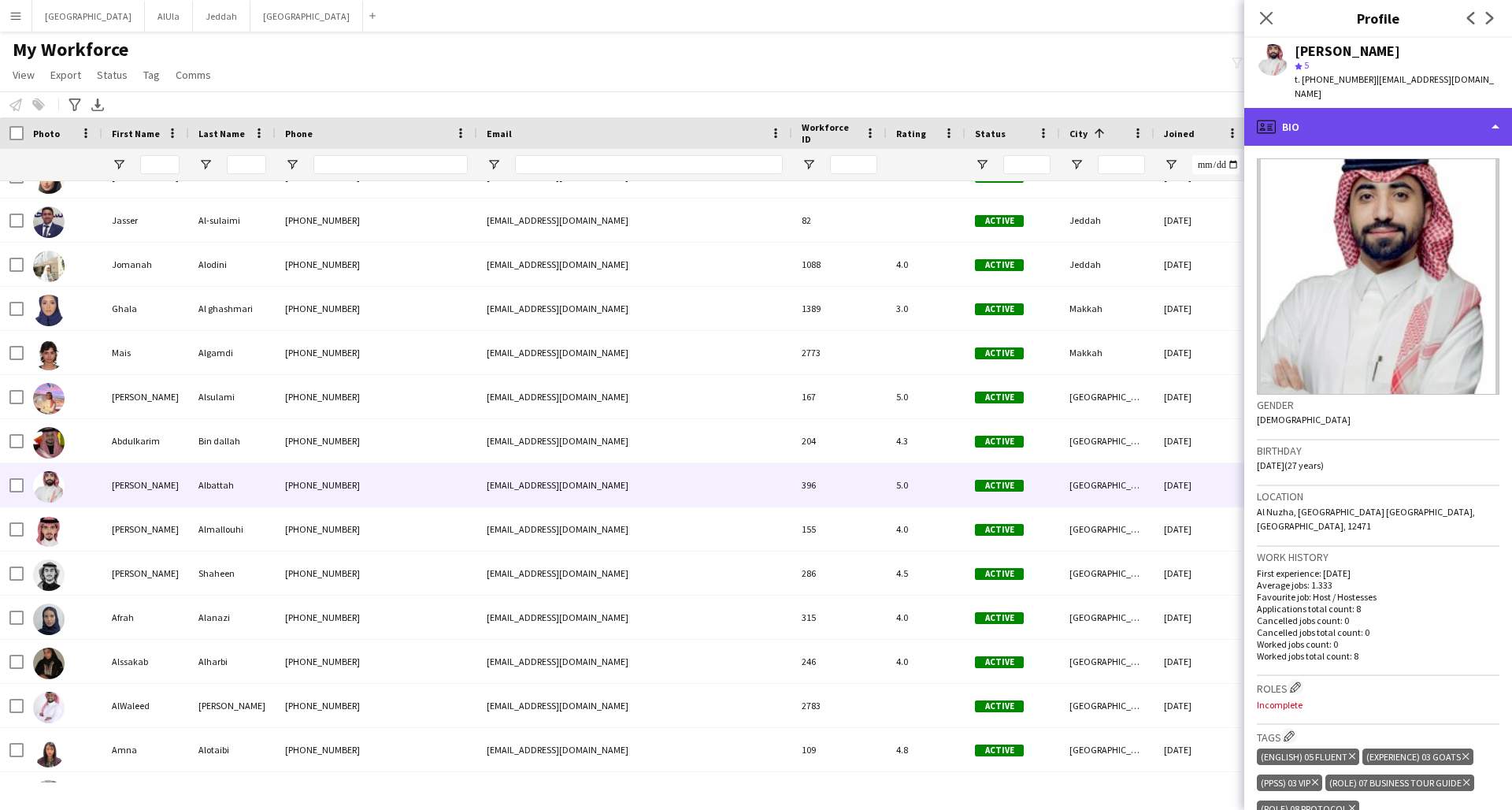
click at [1144, 108] on div "profile Bio" at bounding box center [1378, 126] width 268 height 38
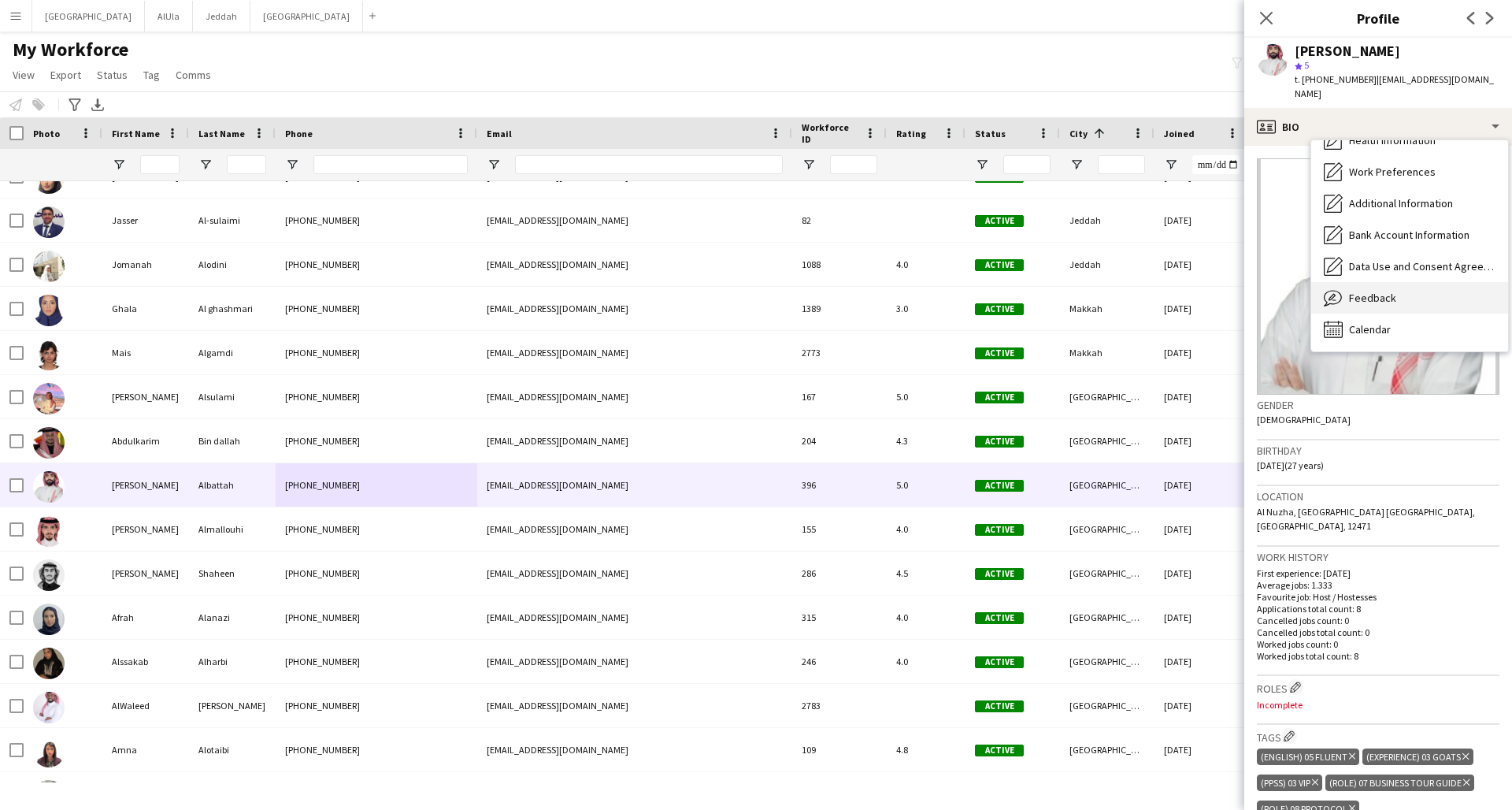
click at [1144, 291] on span "Feedback" at bounding box center [1373, 297] width 48 height 14
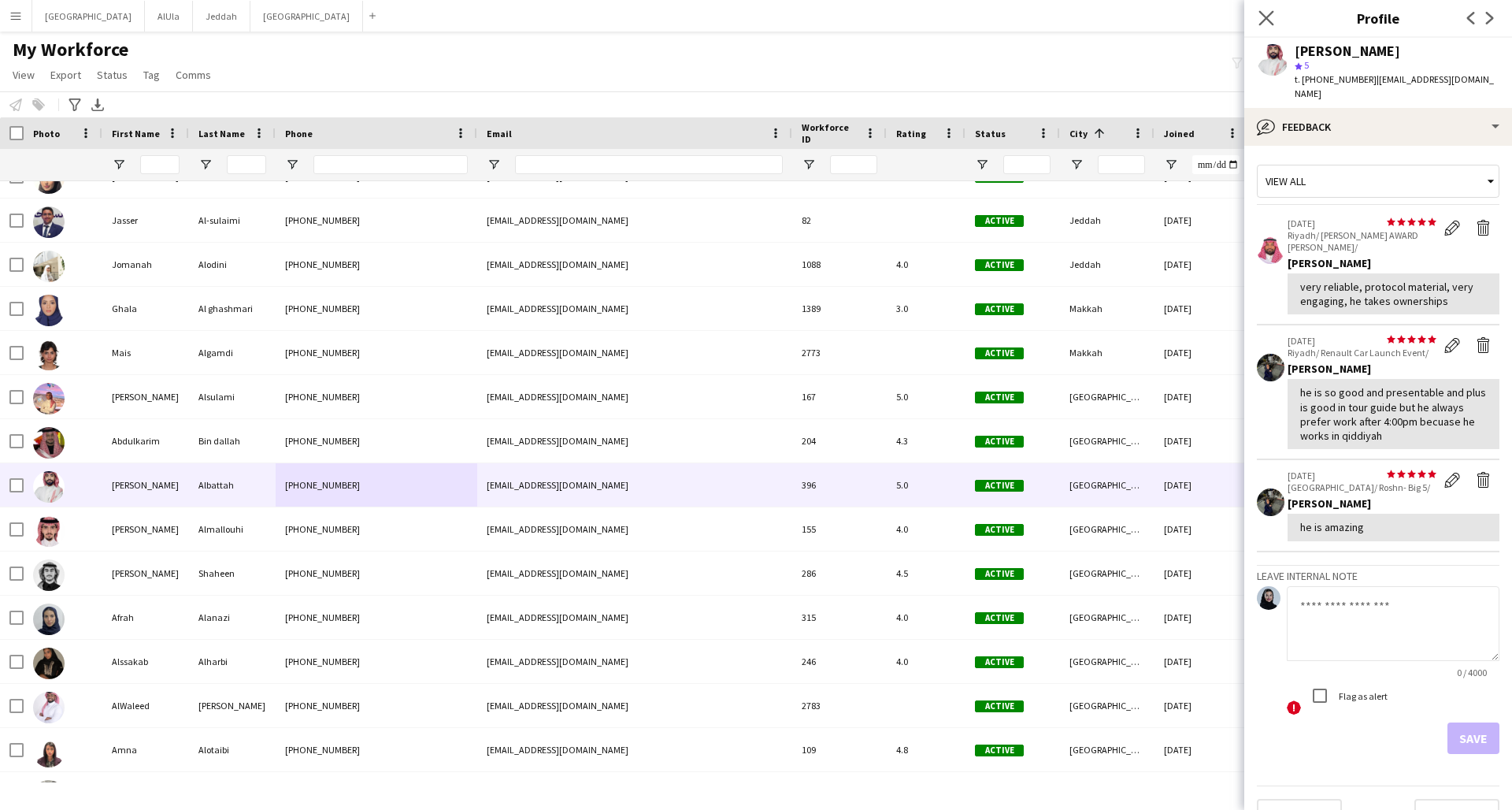
click at [1144, 10] on app-icon "Close pop-in" at bounding box center [1266, 18] width 23 height 23
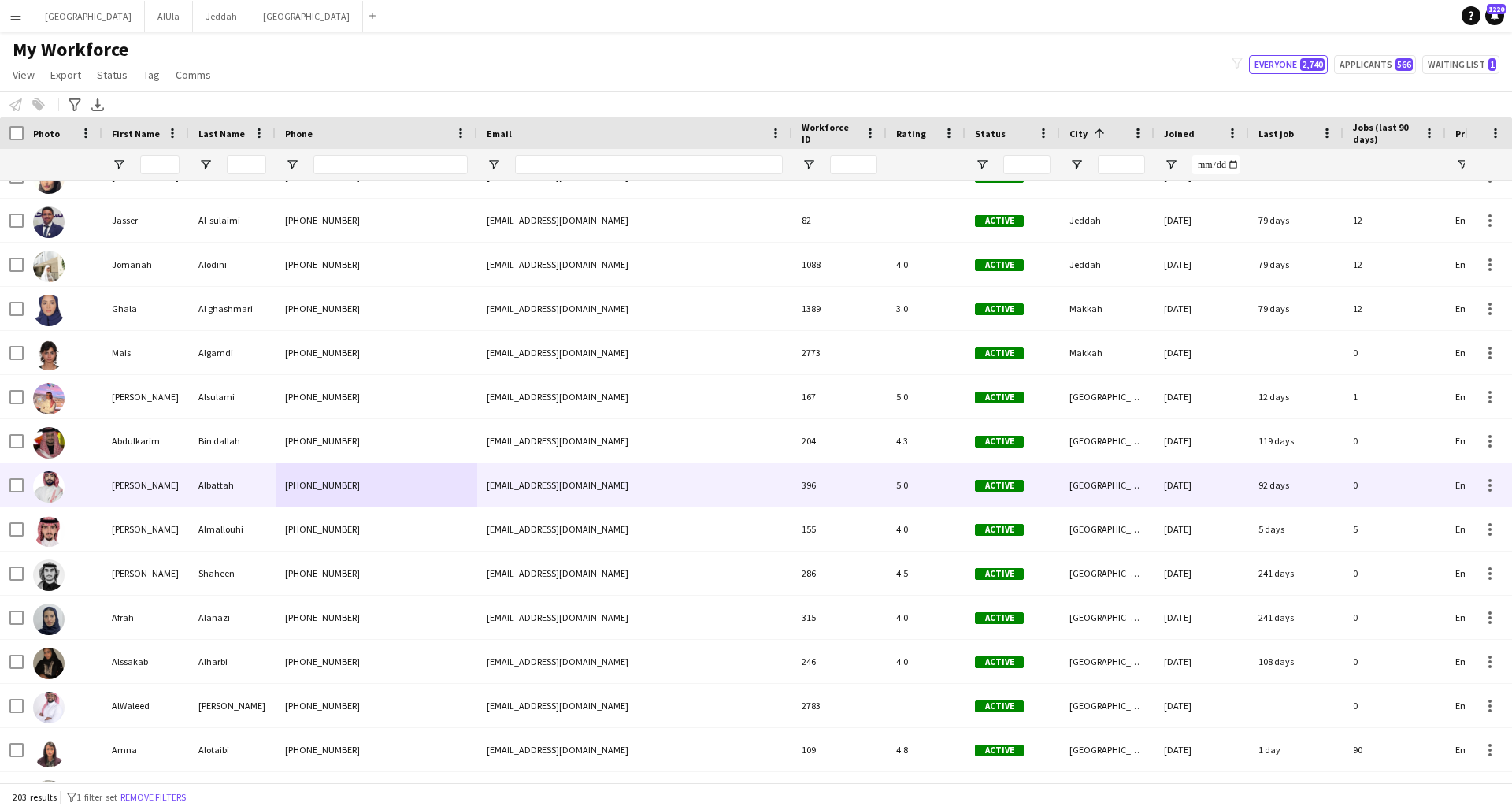
click at [488, 483] on div "[EMAIL_ADDRESS][DOMAIN_NAME]" at bounding box center [635, 484] width 315 height 43
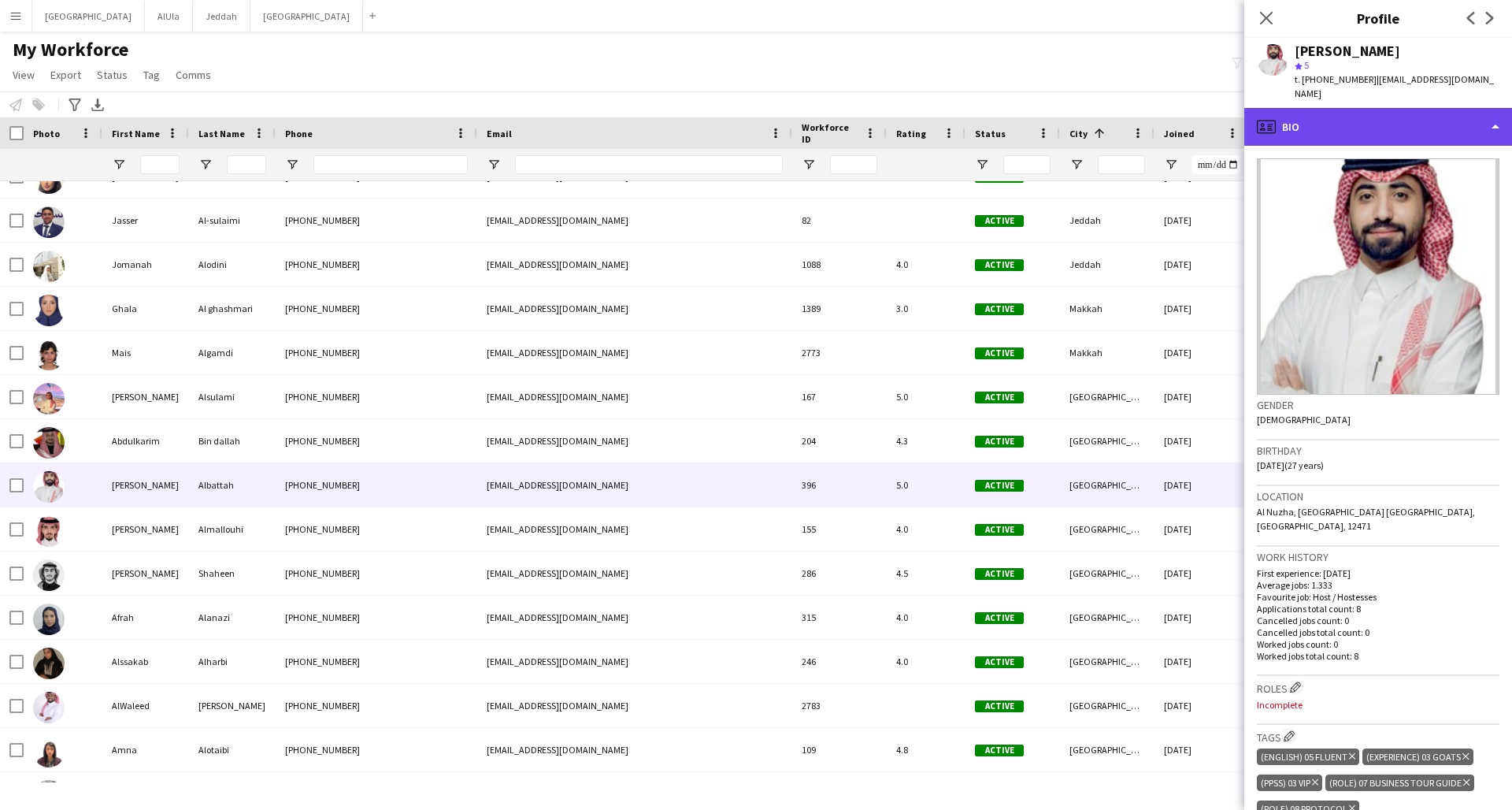
click at [1144, 112] on div "profile Bio" at bounding box center [1378, 126] width 268 height 38
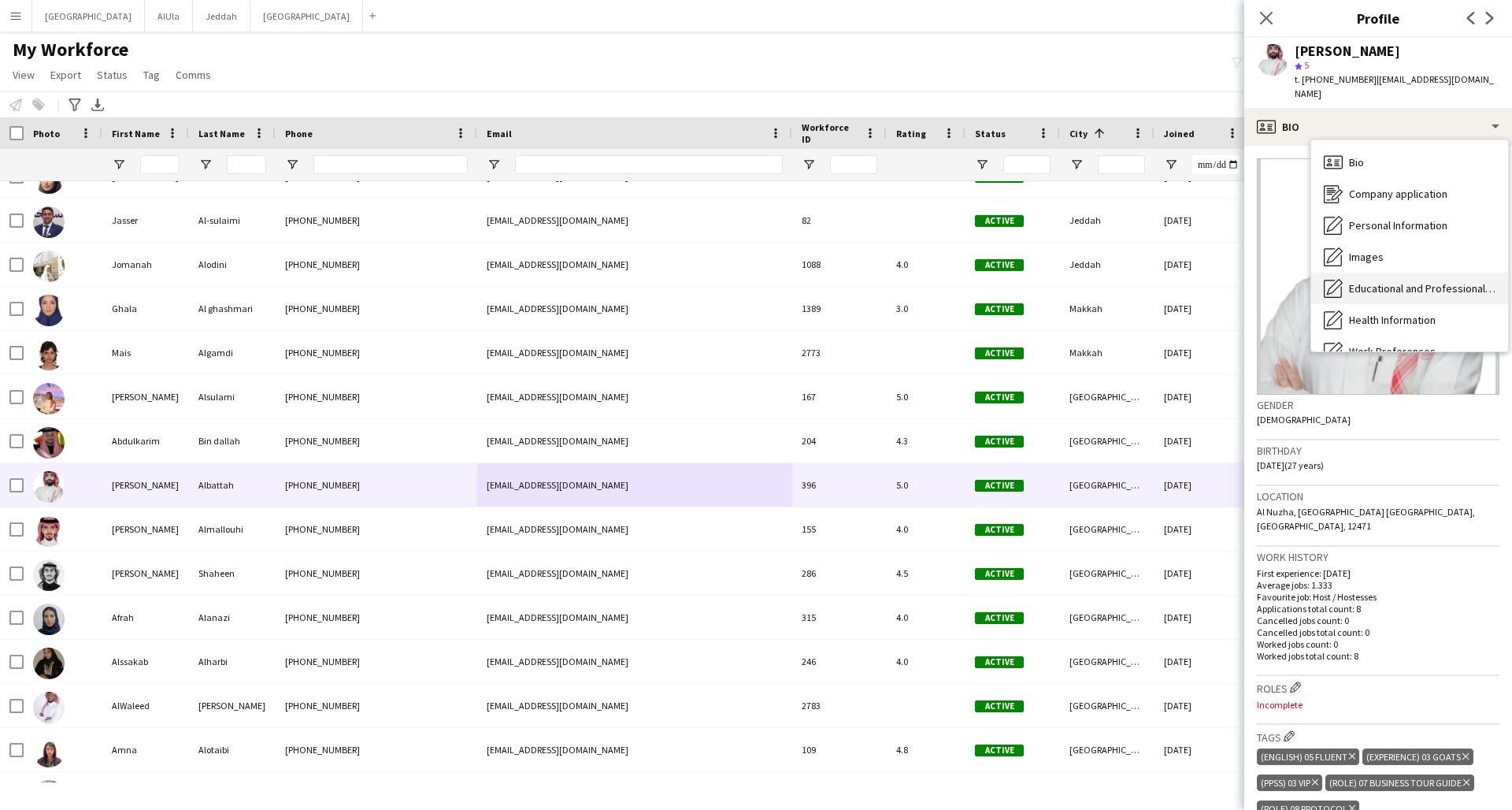
click at [1144, 281] on span "Educational and Professional Background" at bounding box center [1422, 287] width 146 height 14
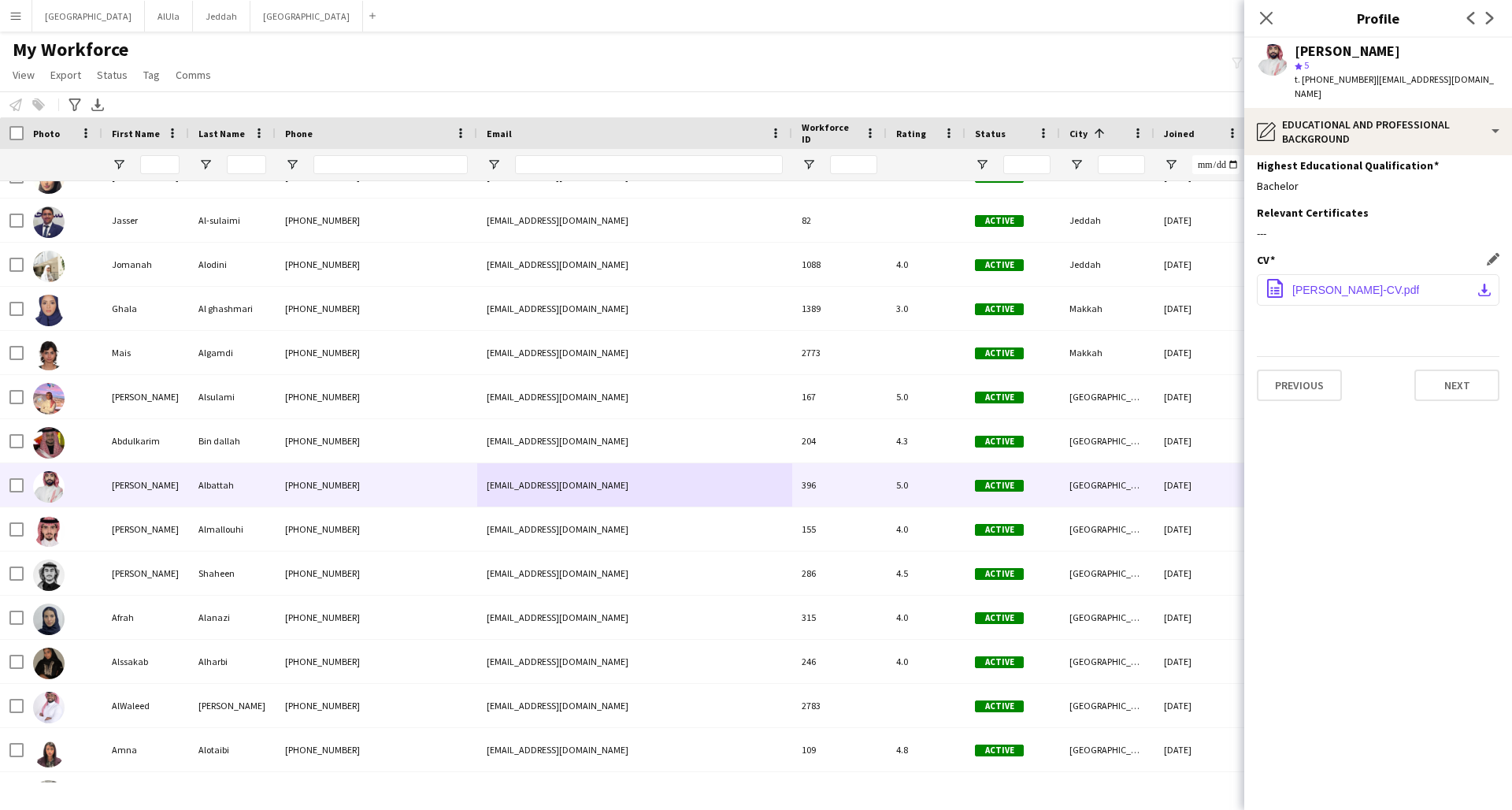
click at [1144, 284] on span "[PERSON_NAME]-CV.pdf" at bounding box center [1356, 290] width 127 height 13
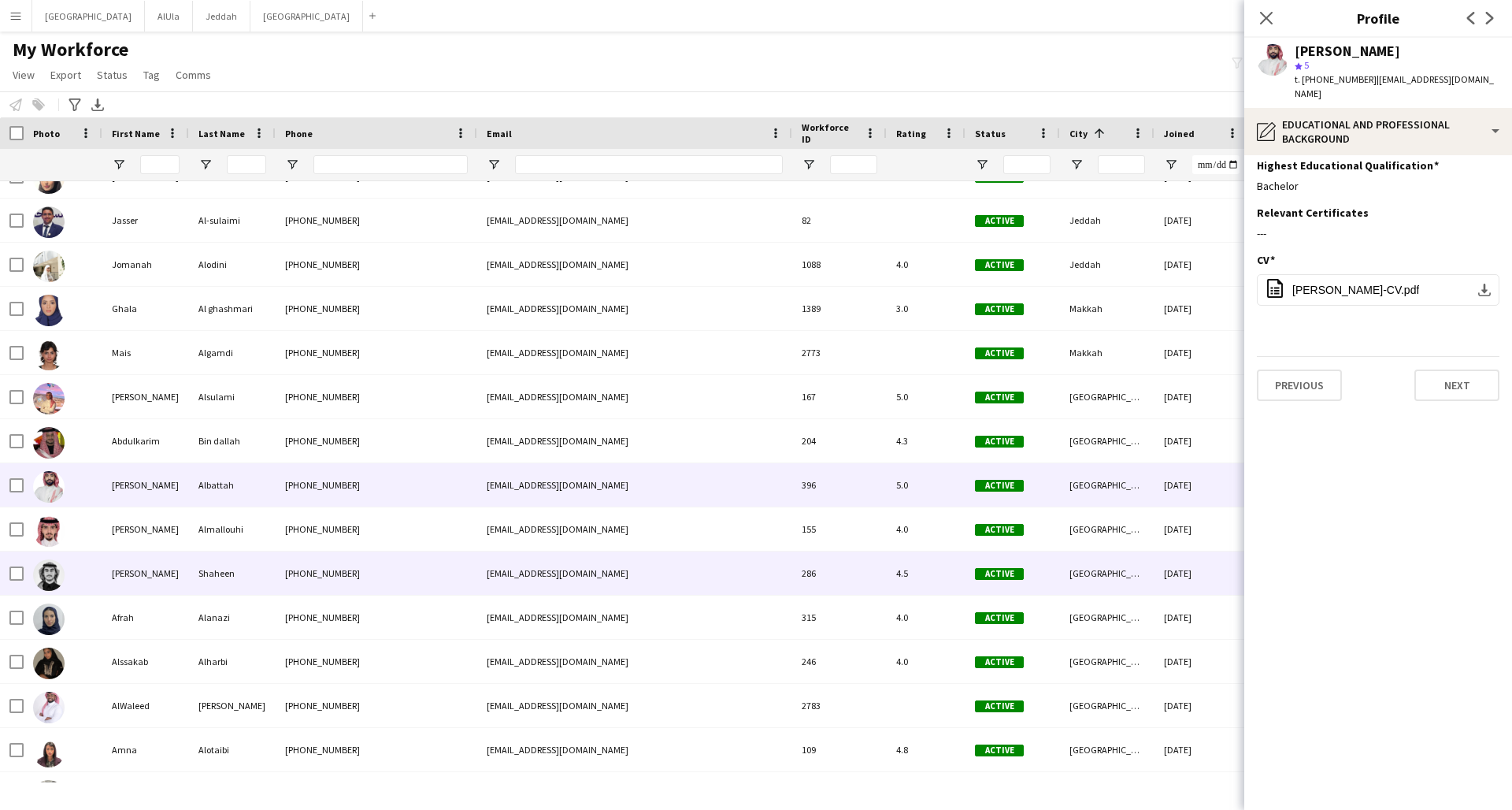
click at [397, 575] on div "[PHONE_NUMBER]" at bounding box center [376, 573] width 201 height 43
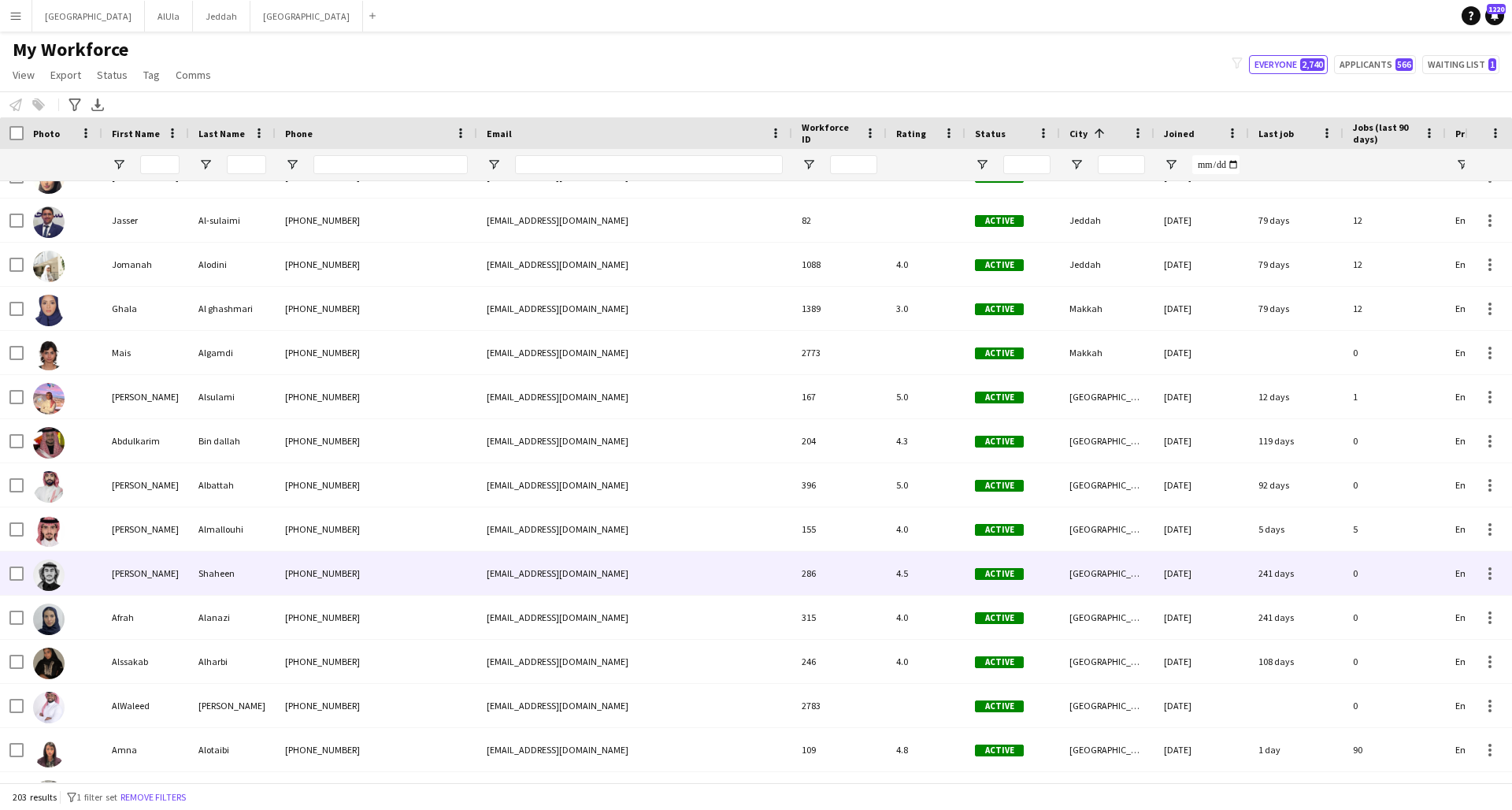
click at [404, 581] on div "[PHONE_NUMBER]" at bounding box center [376, 573] width 201 height 43
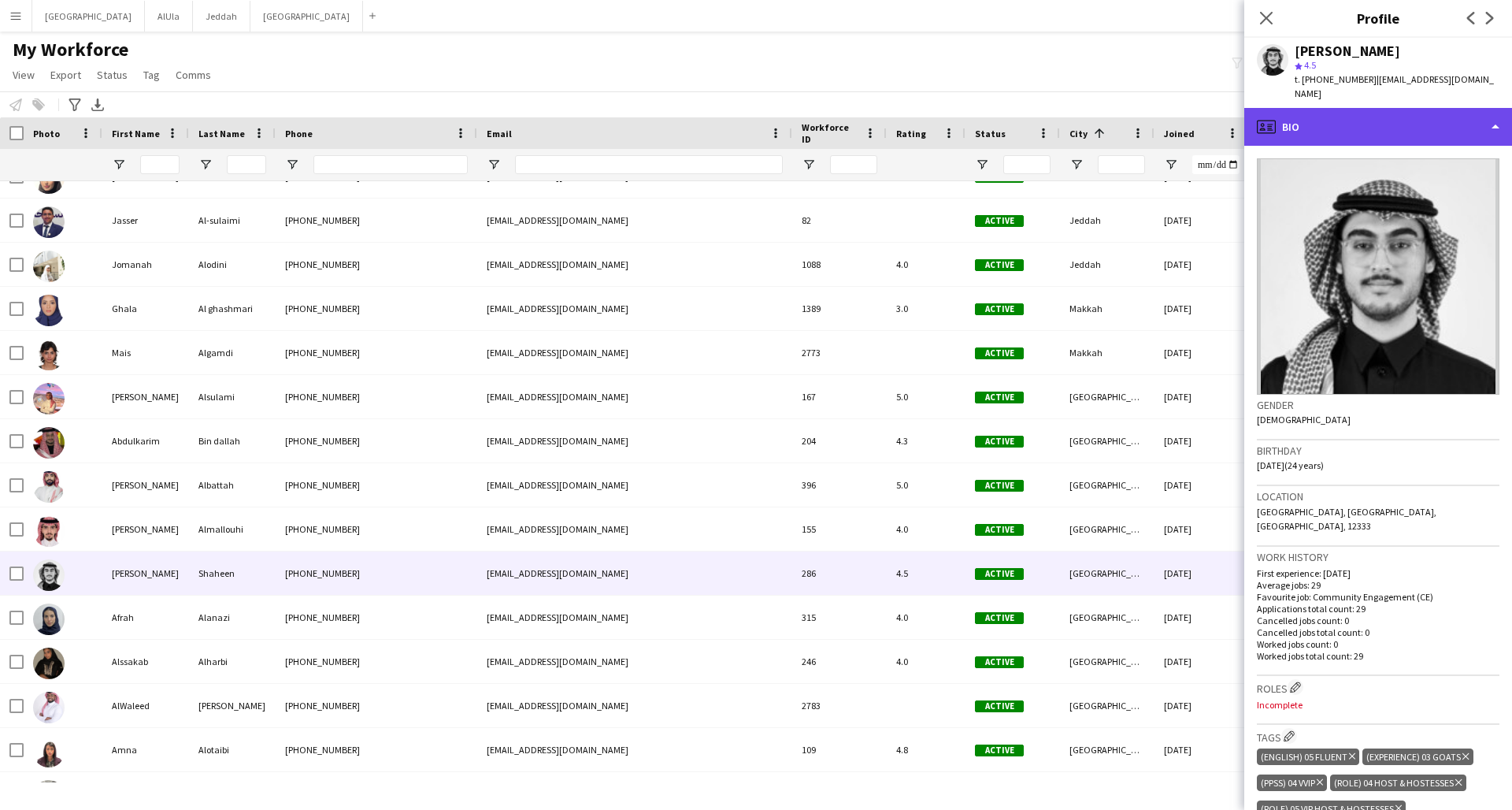
click at [1144, 114] on div "profile Bio" at bounding box center [1378, 126] width 268 height 38
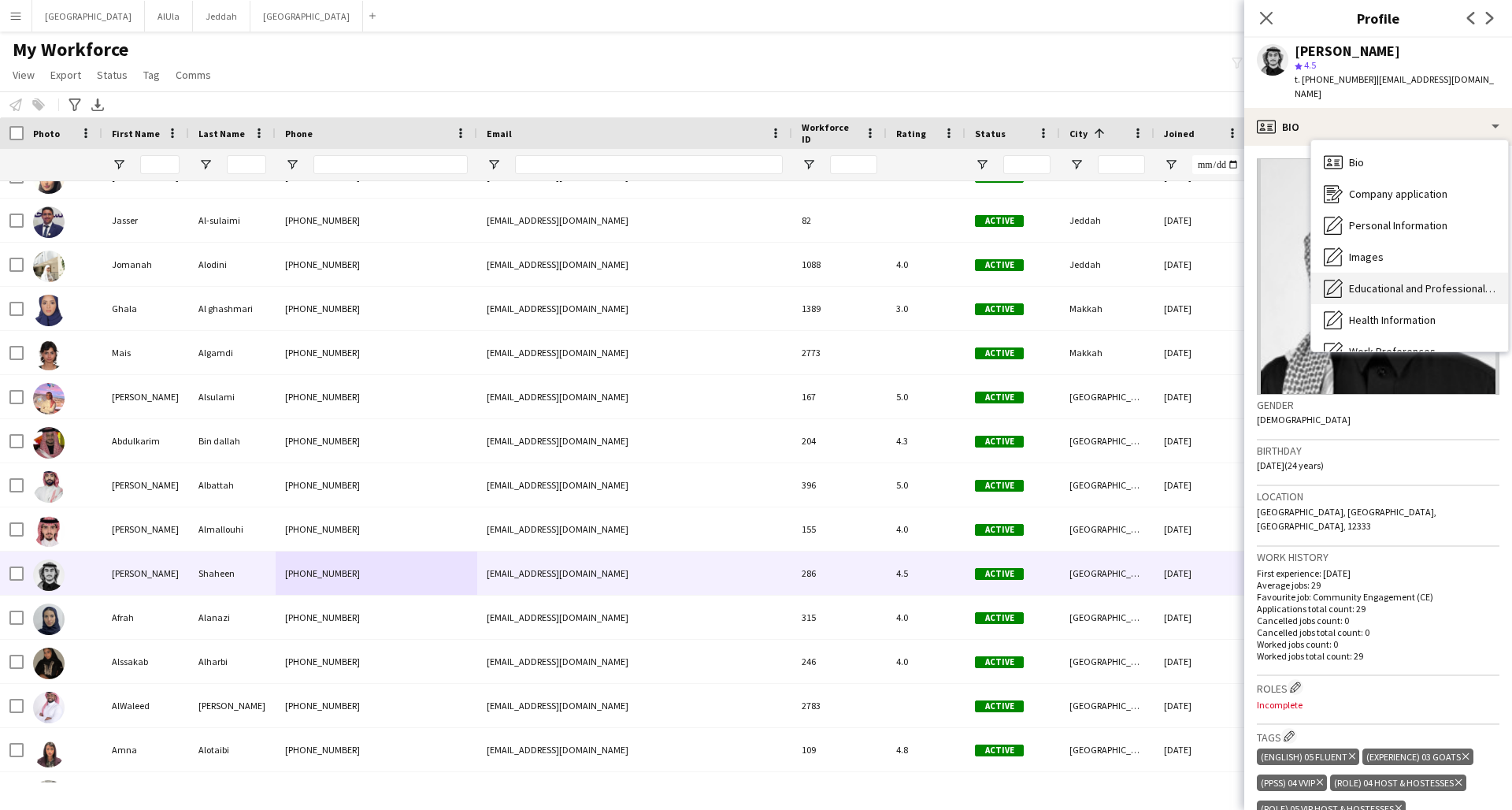
click at [1144, 281] on span "Educational and Professional Background" at bounding box center [1422, 287] width 146 height 14
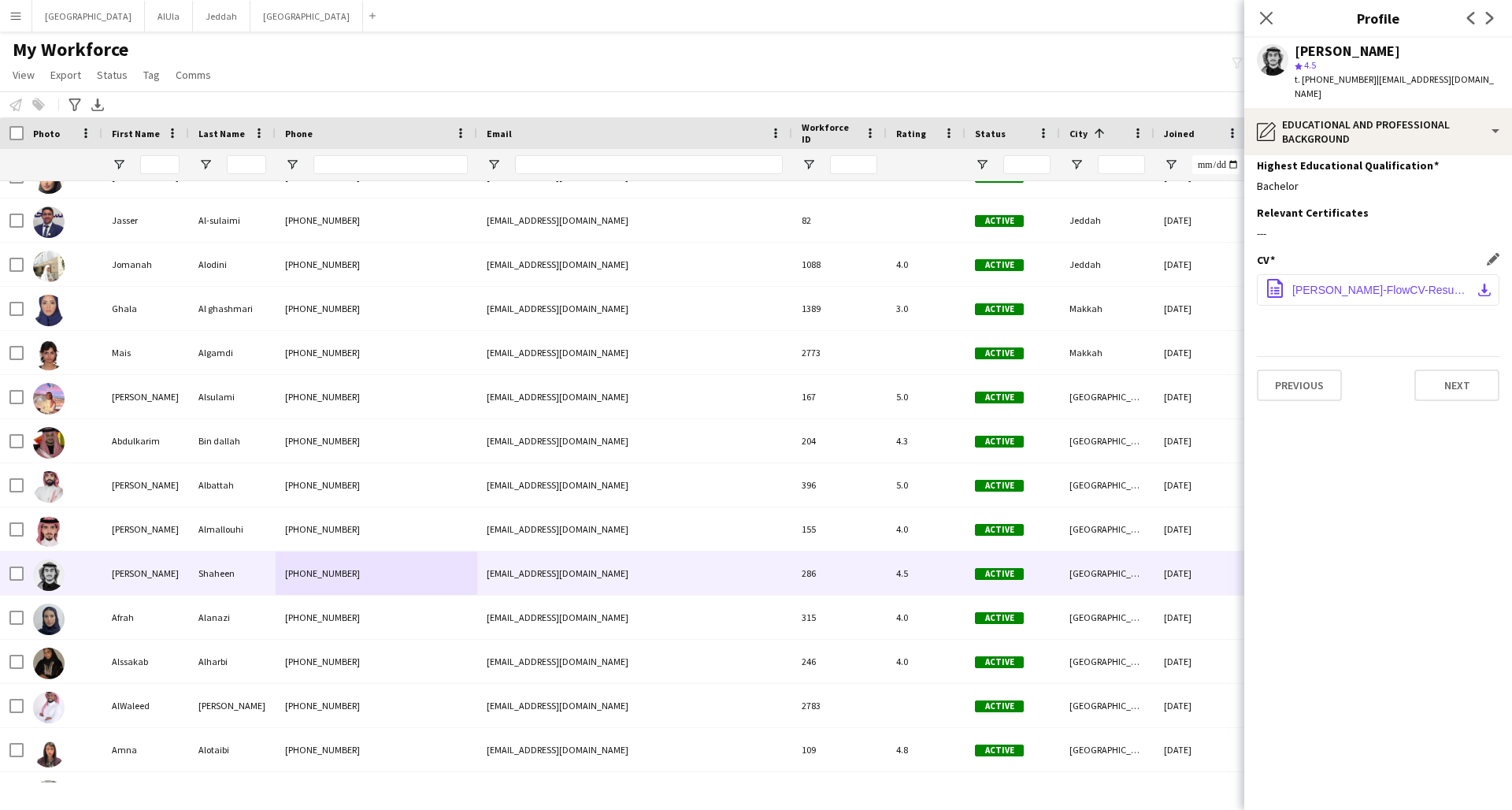
click at [1144, 284] on span "[PERSON_NAME]-FlowCV-Resume-20241030.pdf" at bounding box center [1381, 290] width 178 height 13
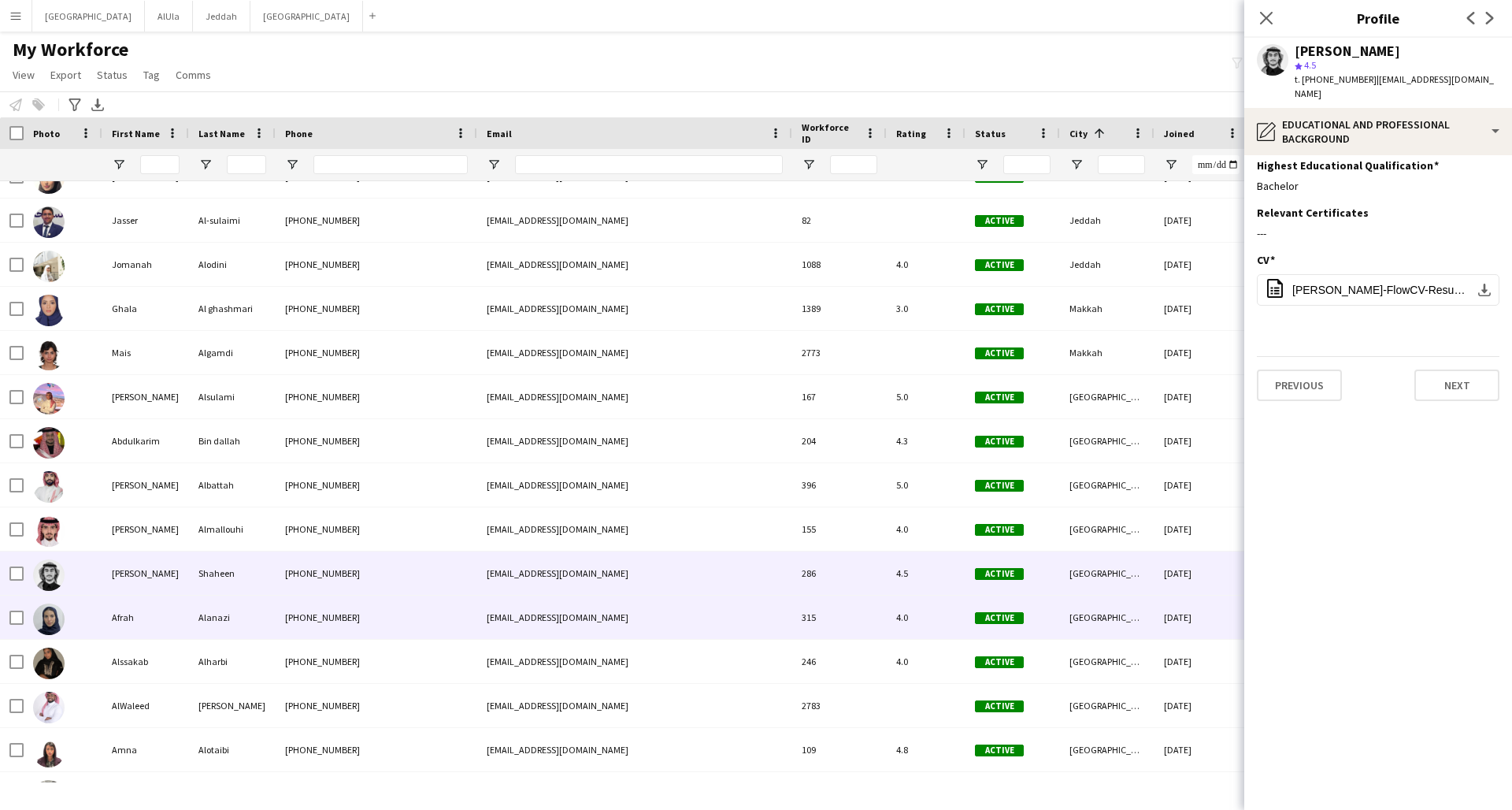
click at [395, 603] on div "[PHONE_NUMBER]" at bounding box center [376, 617] width 201 height 43
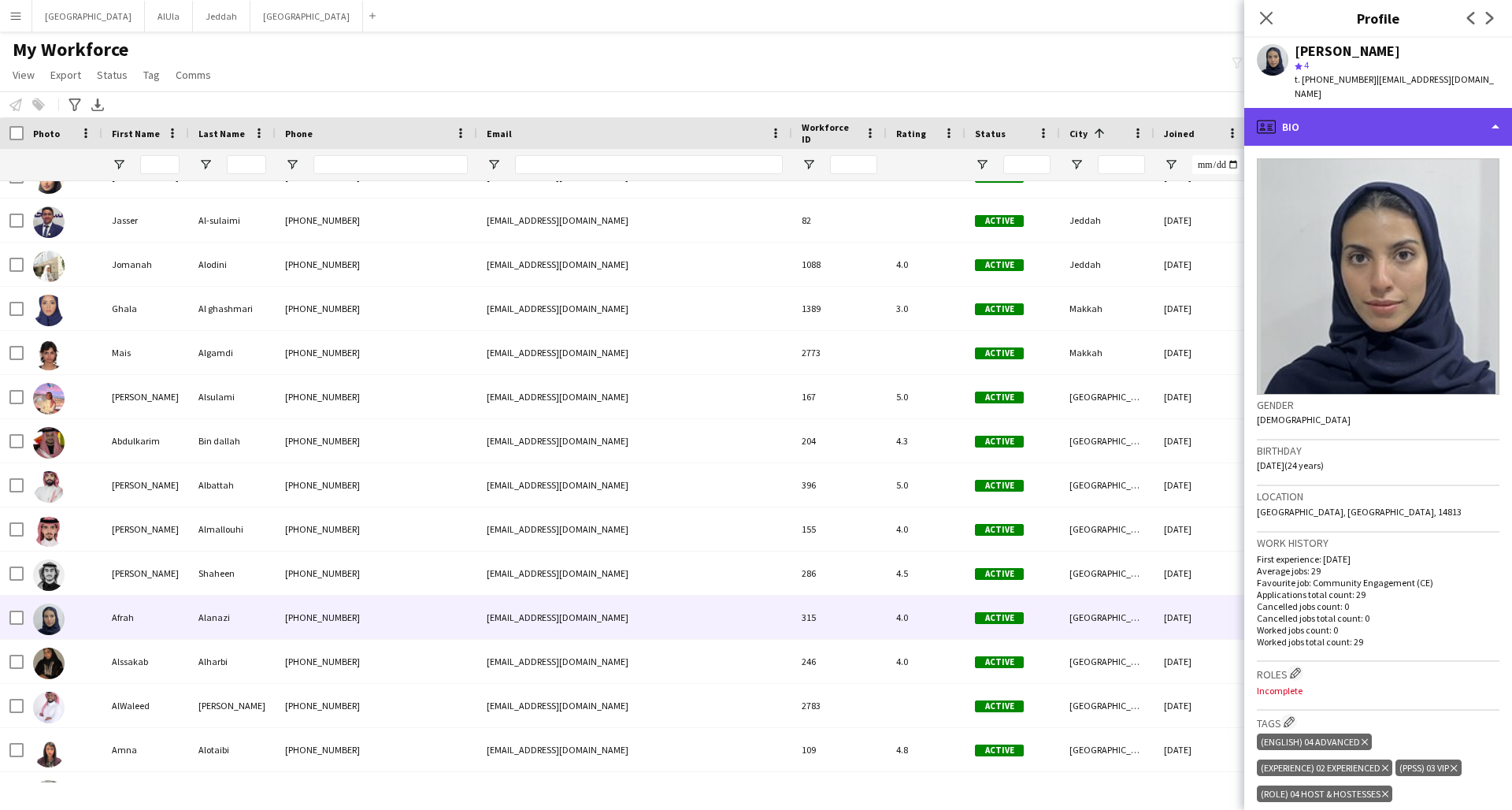
click at [1144, 118] on div "profile Bio" at bounding box center [1378, 126] width 268 height 38
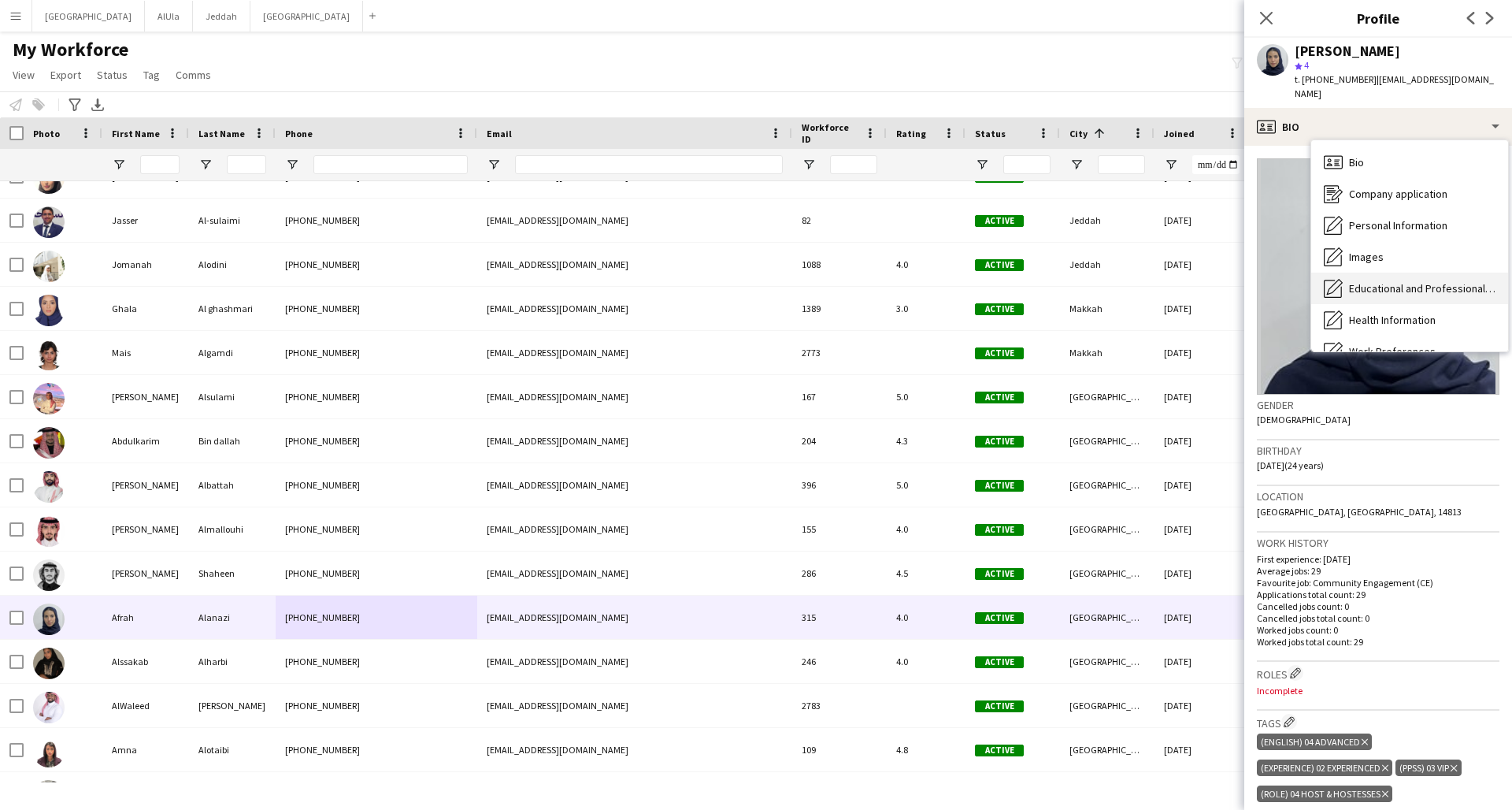
click at [1144, 273] on div "Educational and Professional Background Educational and Professional Background" at bounding box center [1409, 288] width 197 height 31
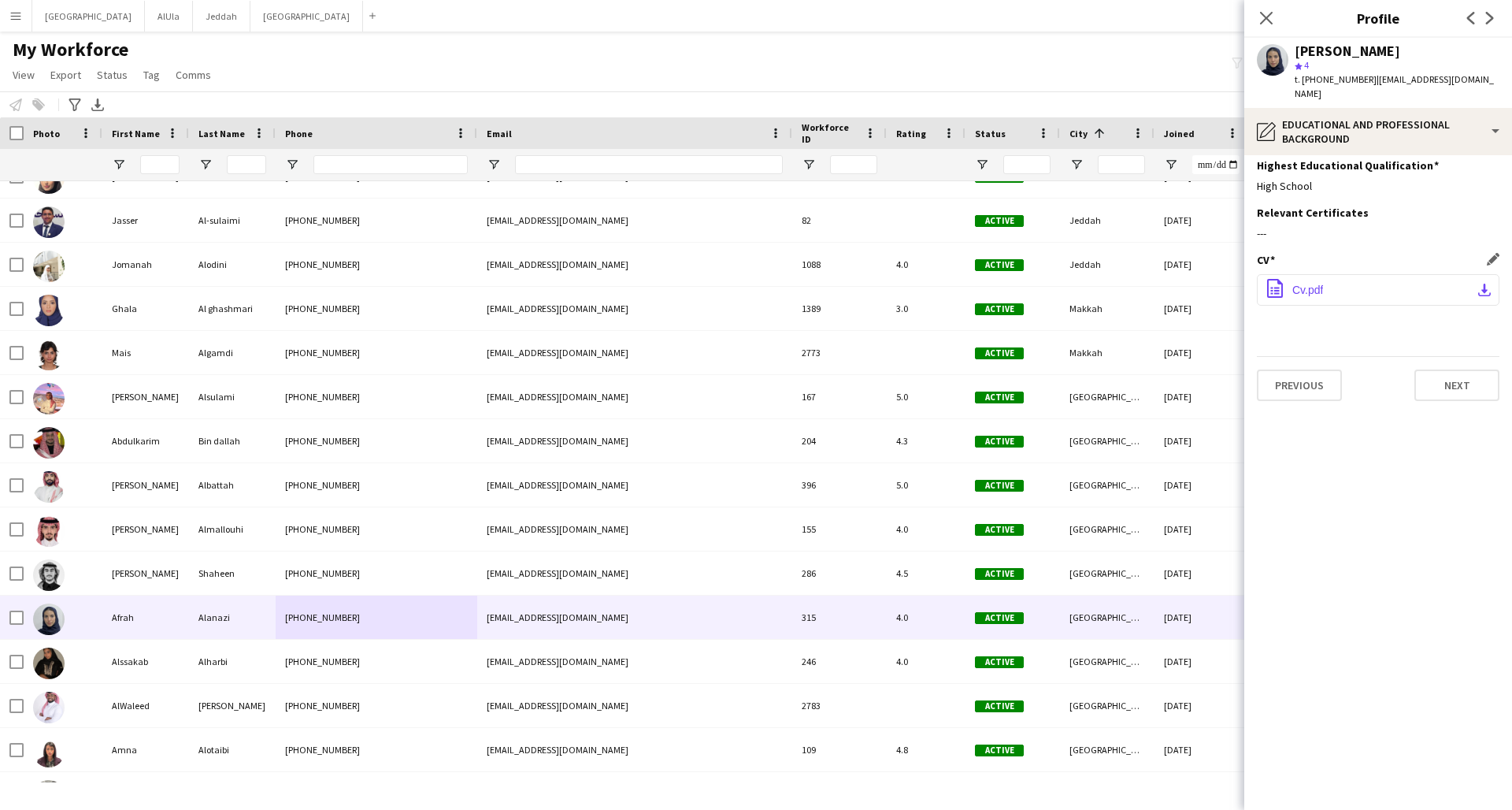
click at [1144, 278] on button "office-file-sheet Cv.pdf download-bottom" at bounding box center [1378, 290] width 242 height 31
click at [1144, 10] on app-icon "Close pop-in" at bounding box center [1266, 18] width 23 height 23
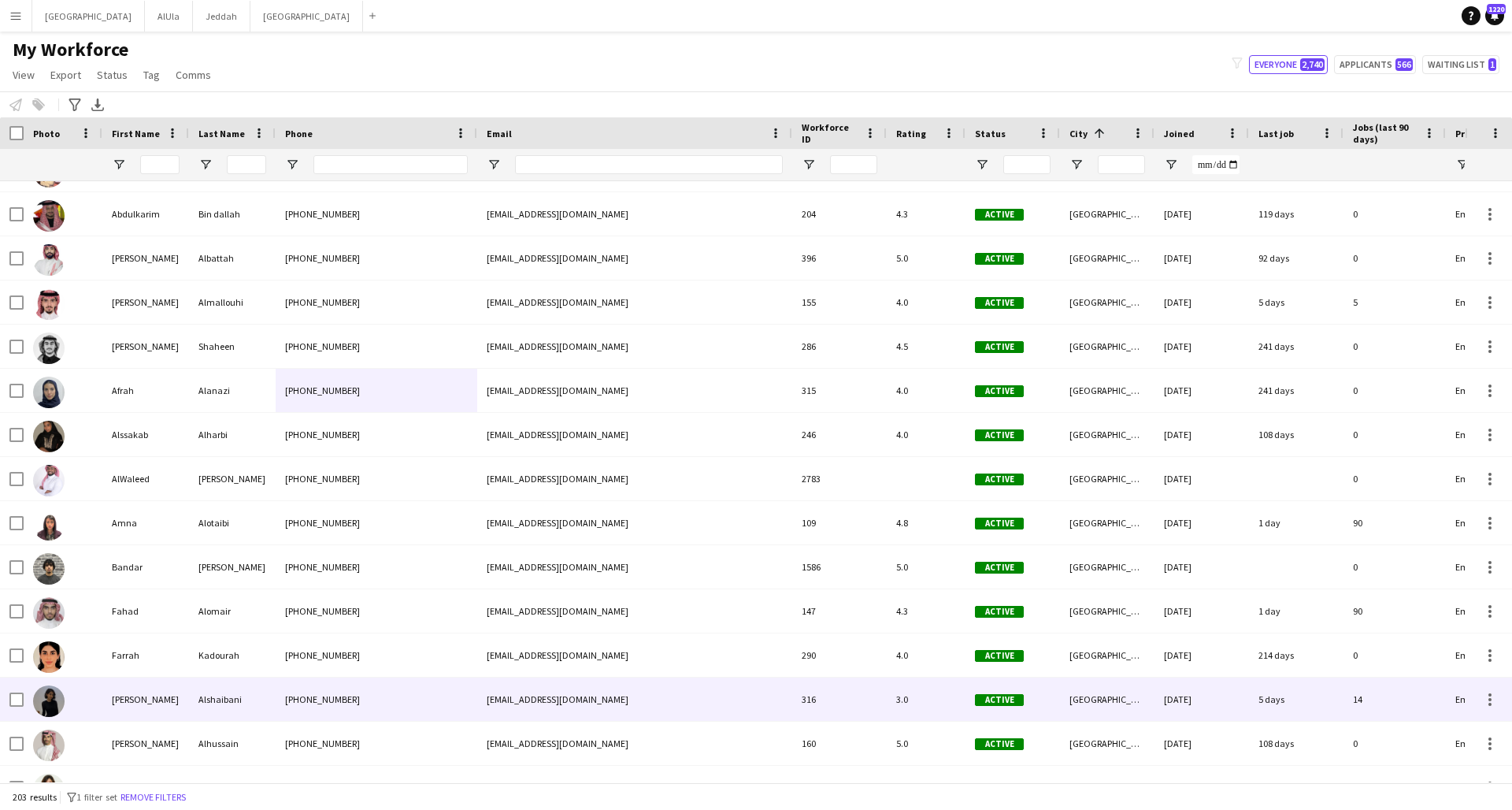
scroll to position [5484, 0]
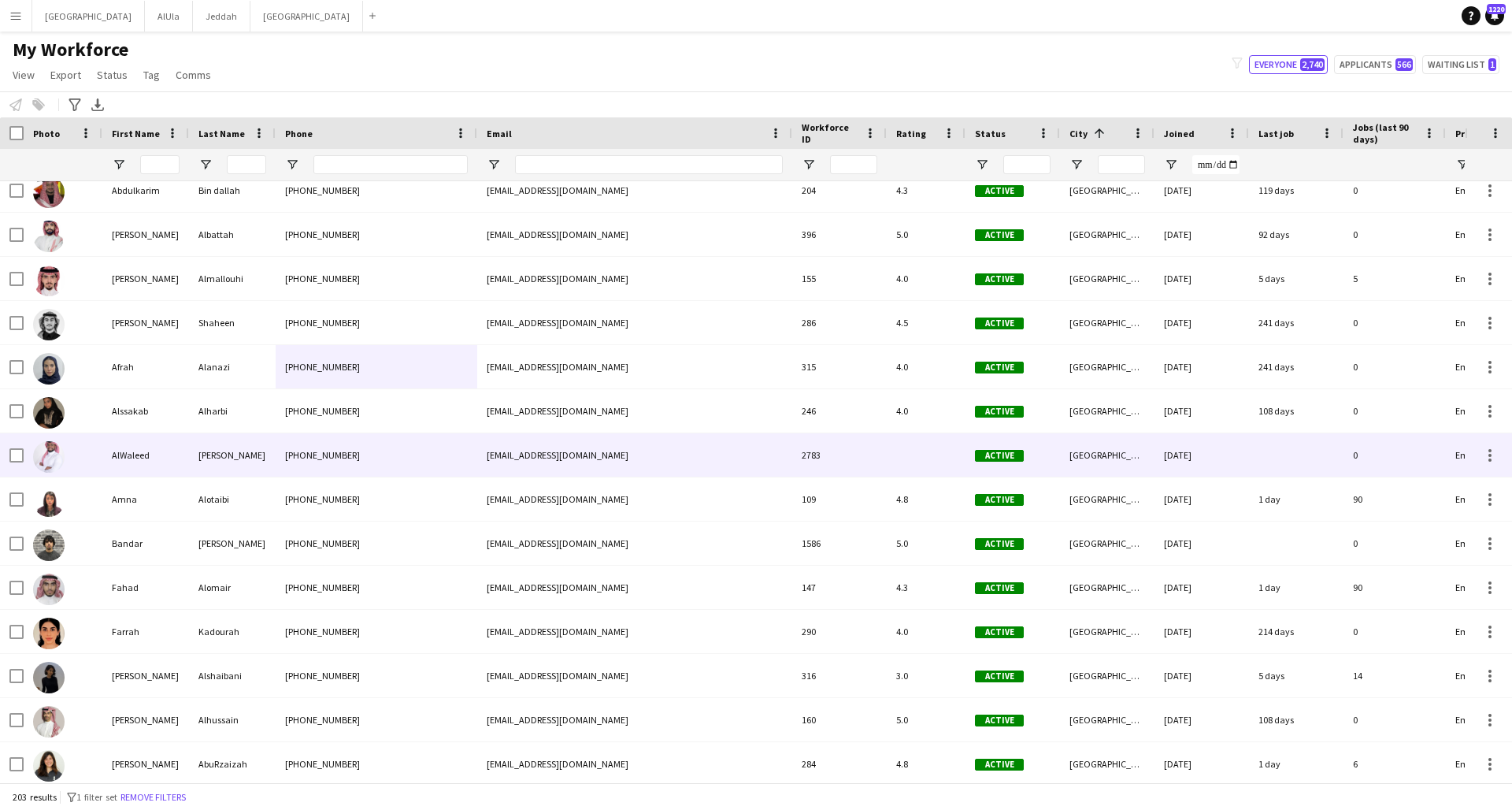
click at [251, 456] on div "[PERSON_NAME]" at bounding box center [232, 455] width 87 height 43
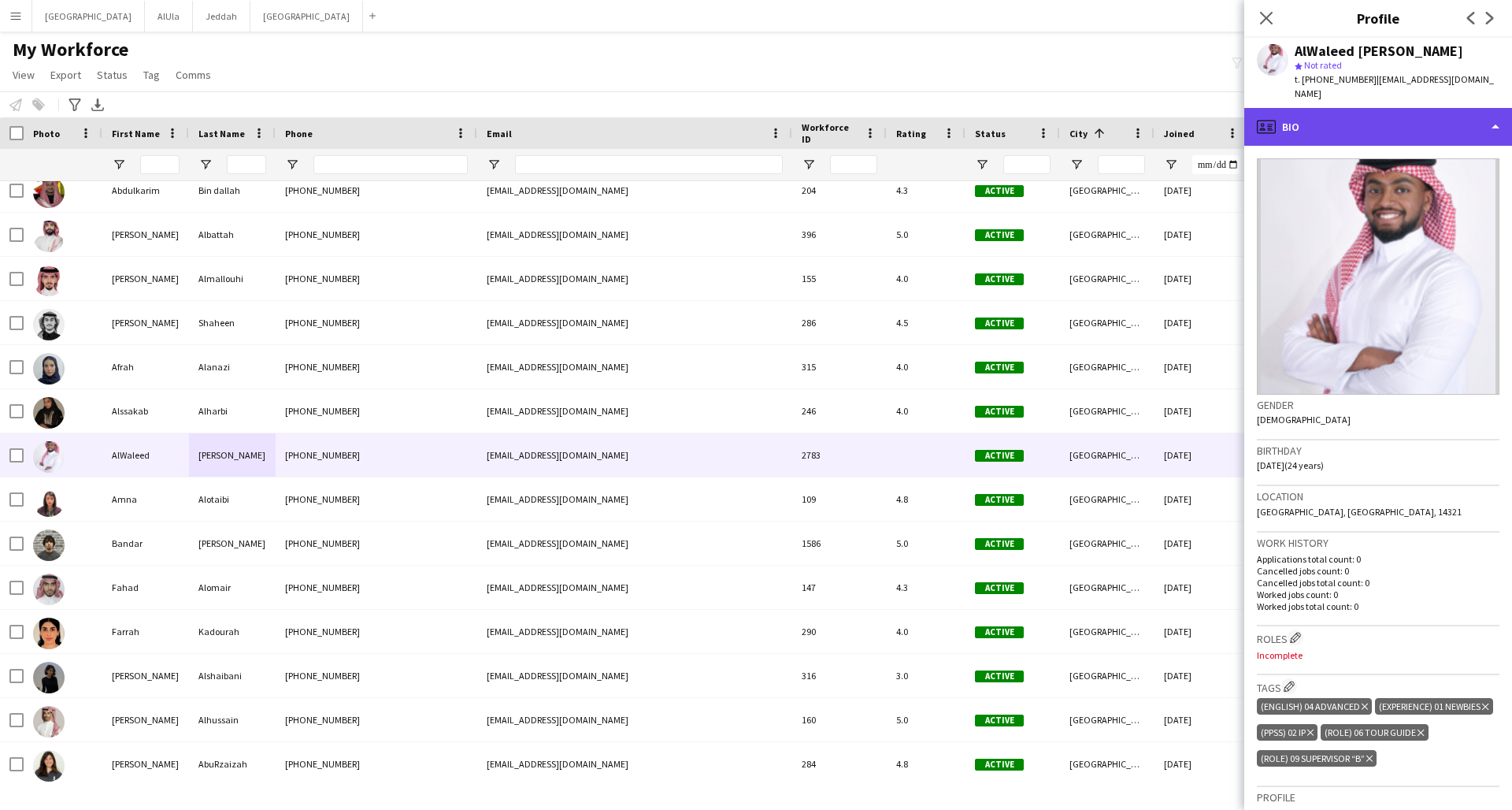
click at [1144, 117] on div "profile Bio" at bounding box center [1378, 126] width 268 height 38
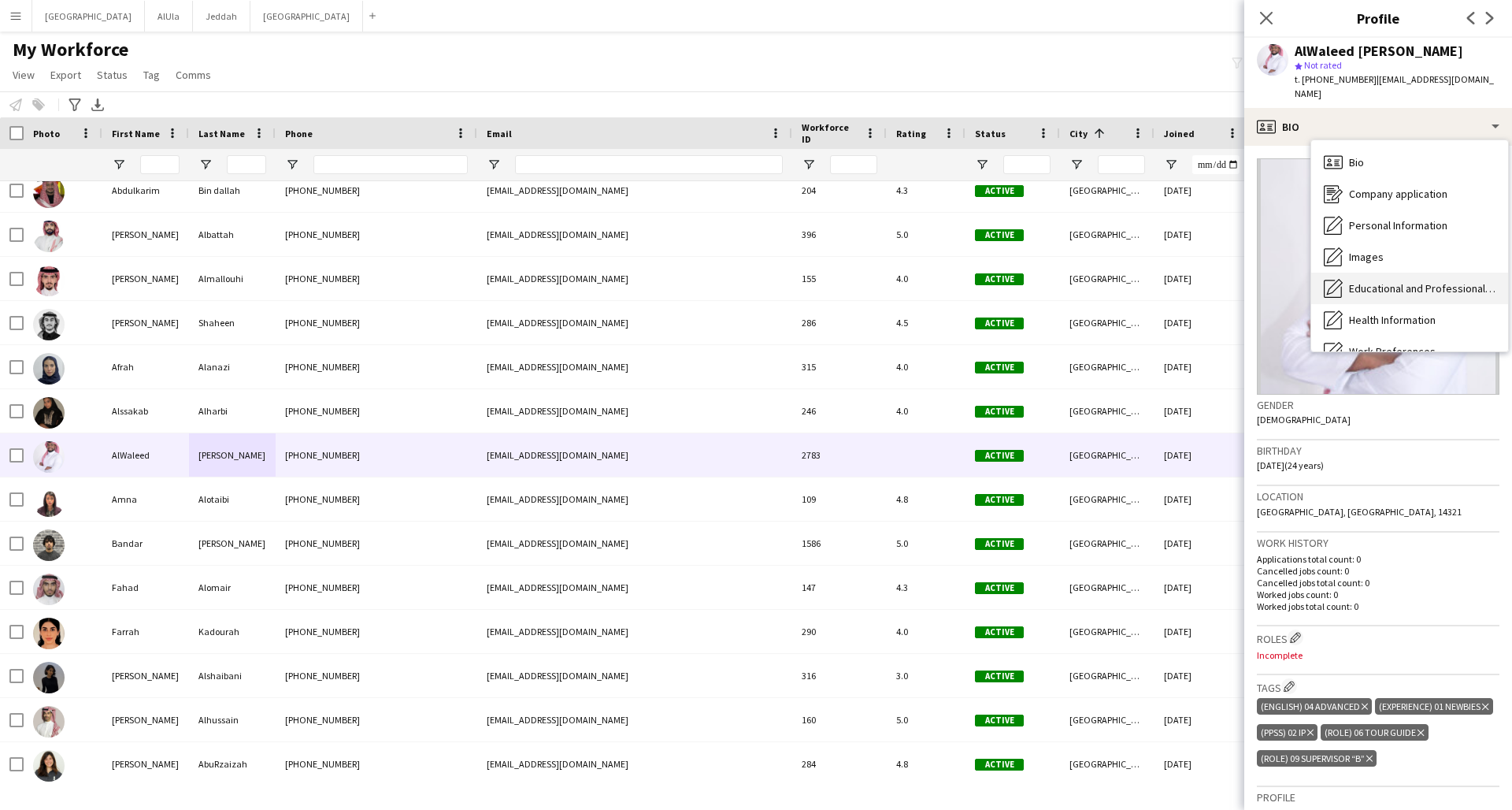
click at [1144, 281] on span "Educational and Professional Background" at bounding box center [1422, 287] width 146 height 14
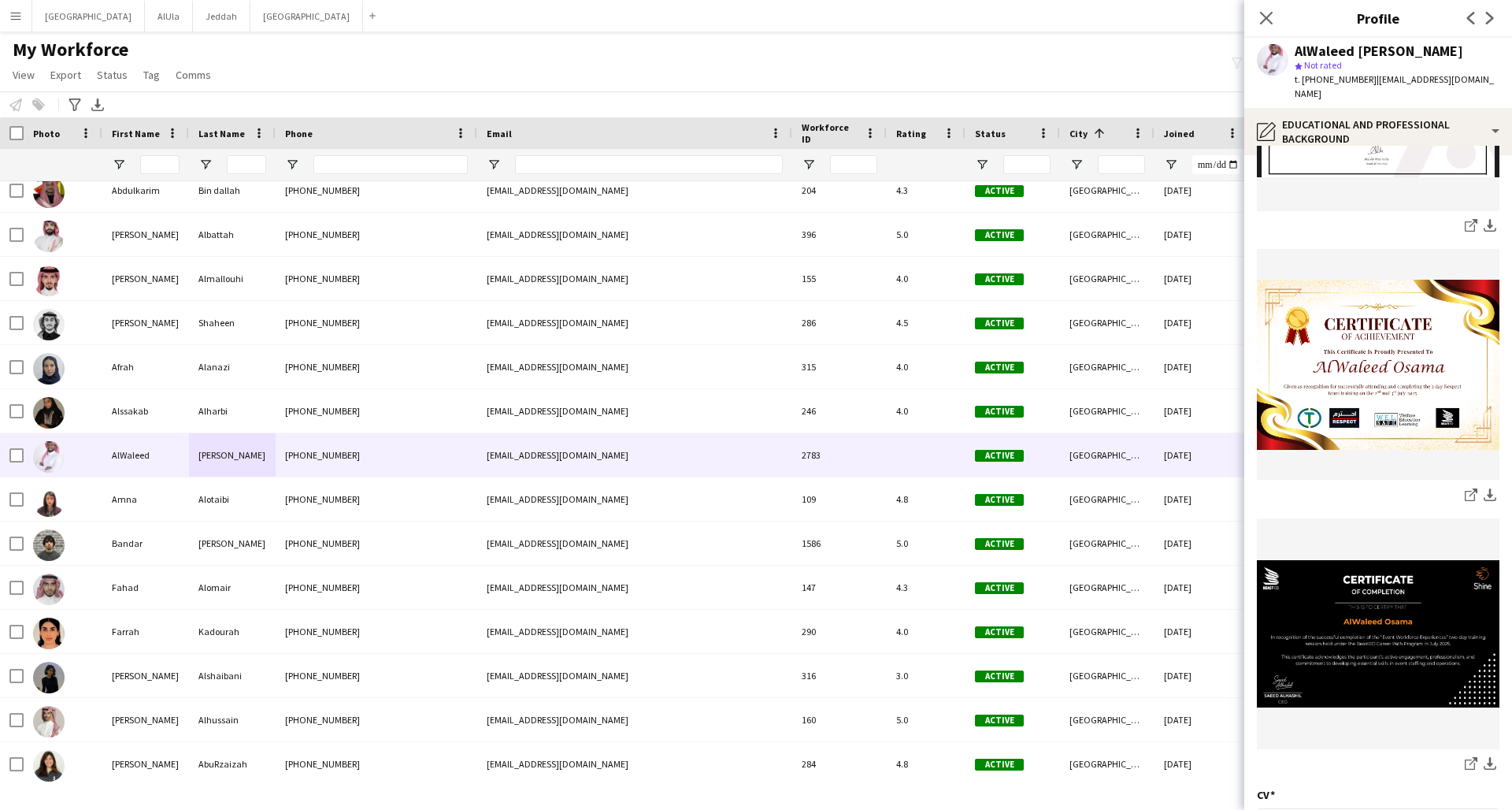
scroll to position [1173, 0]
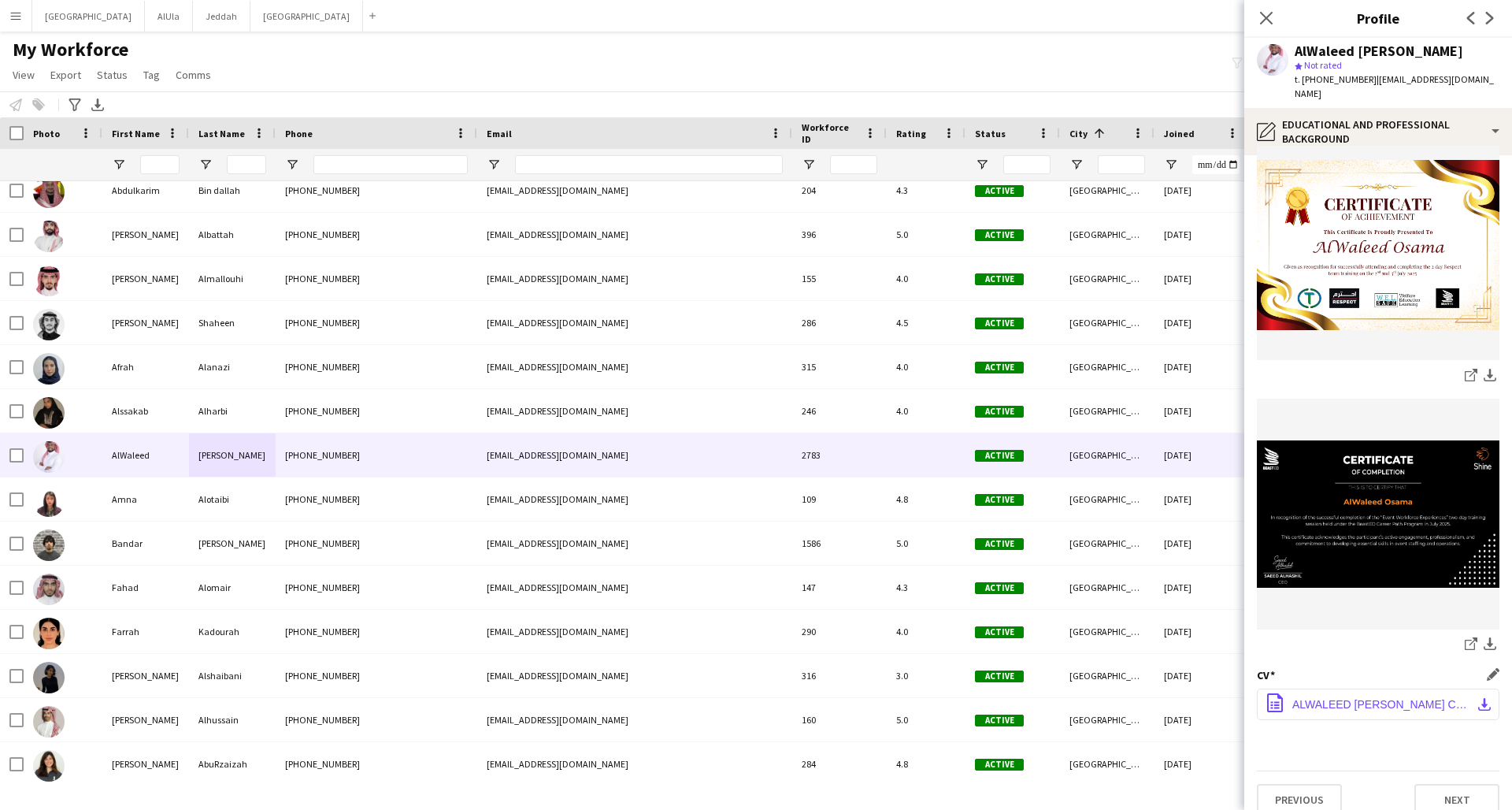
click at [1144, 603] on span "ALWALEED [PERSON_NAME] CV1.pdf" at bounding box center [1381, 705] width 178 height 13
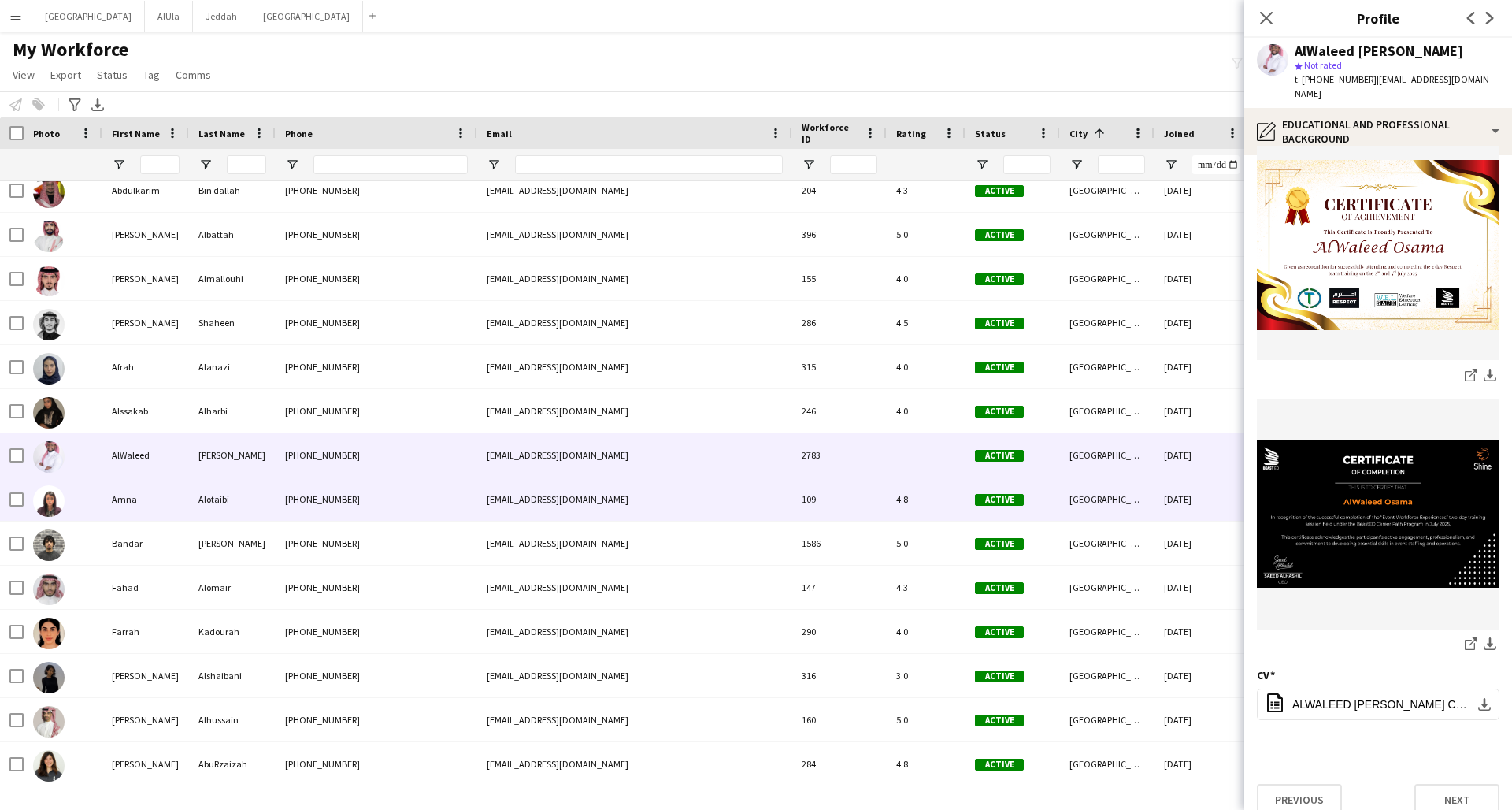
click at [416, 496] on div "[PHONE_NUMBER]" at bounding box center [376, 499] width 201 height 43
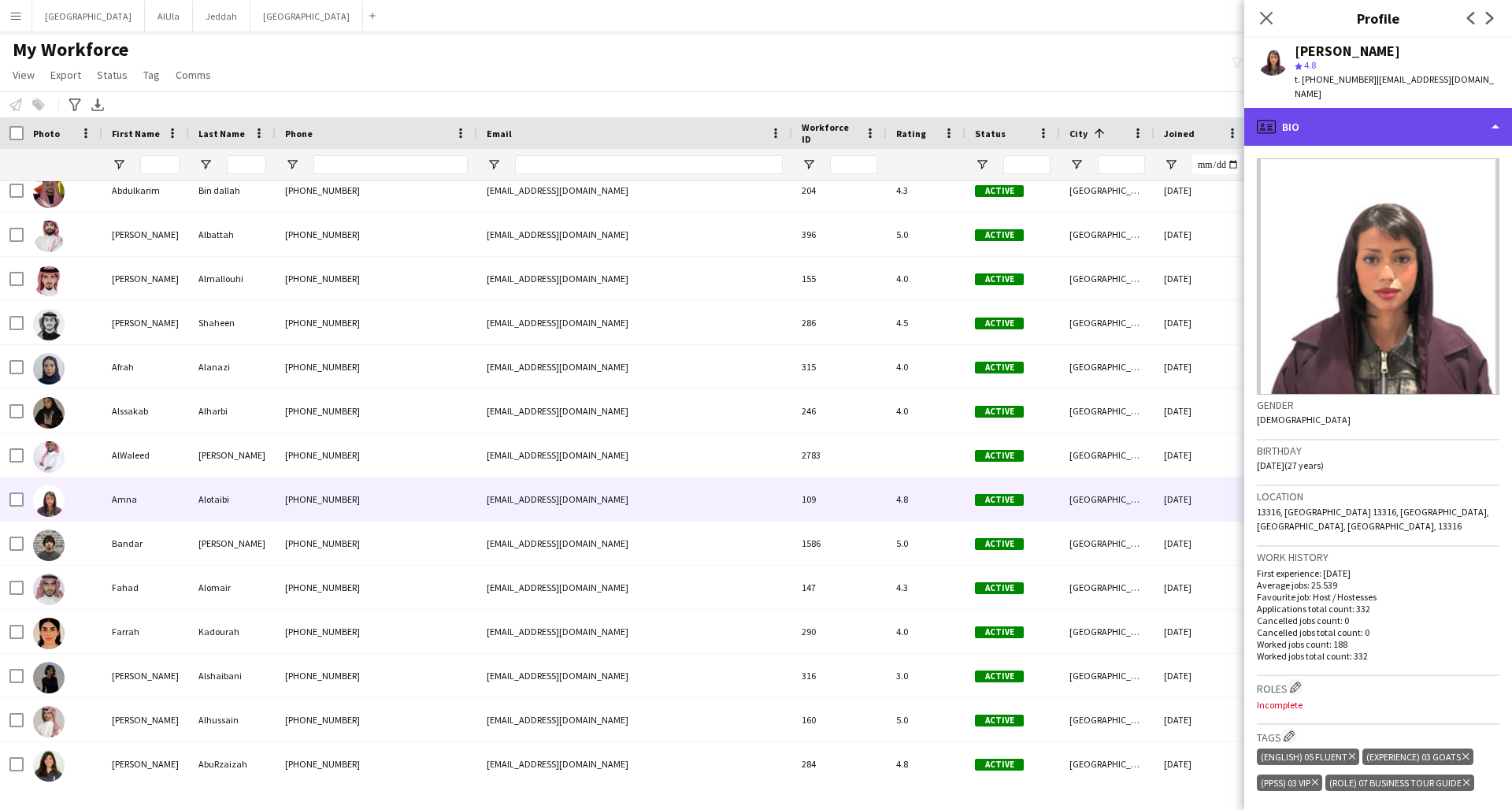
click at [1144, 108] on div "profile Bio" at bounding box center [1378, 126] width 268 height 38
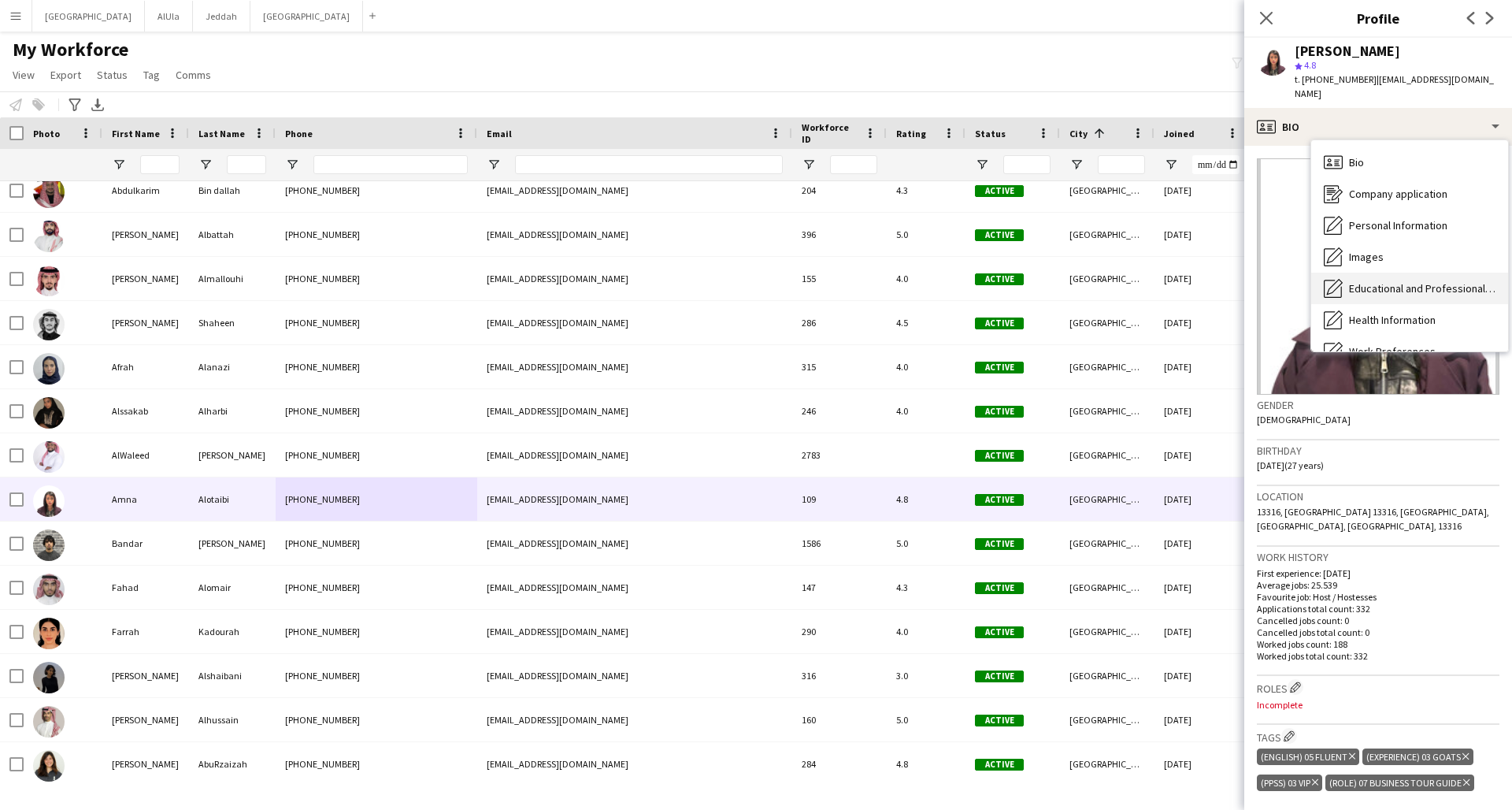
click at [1144, 281] on span "Educational and Professional Background" at bounding box center [1422, 287] width 146 height 14
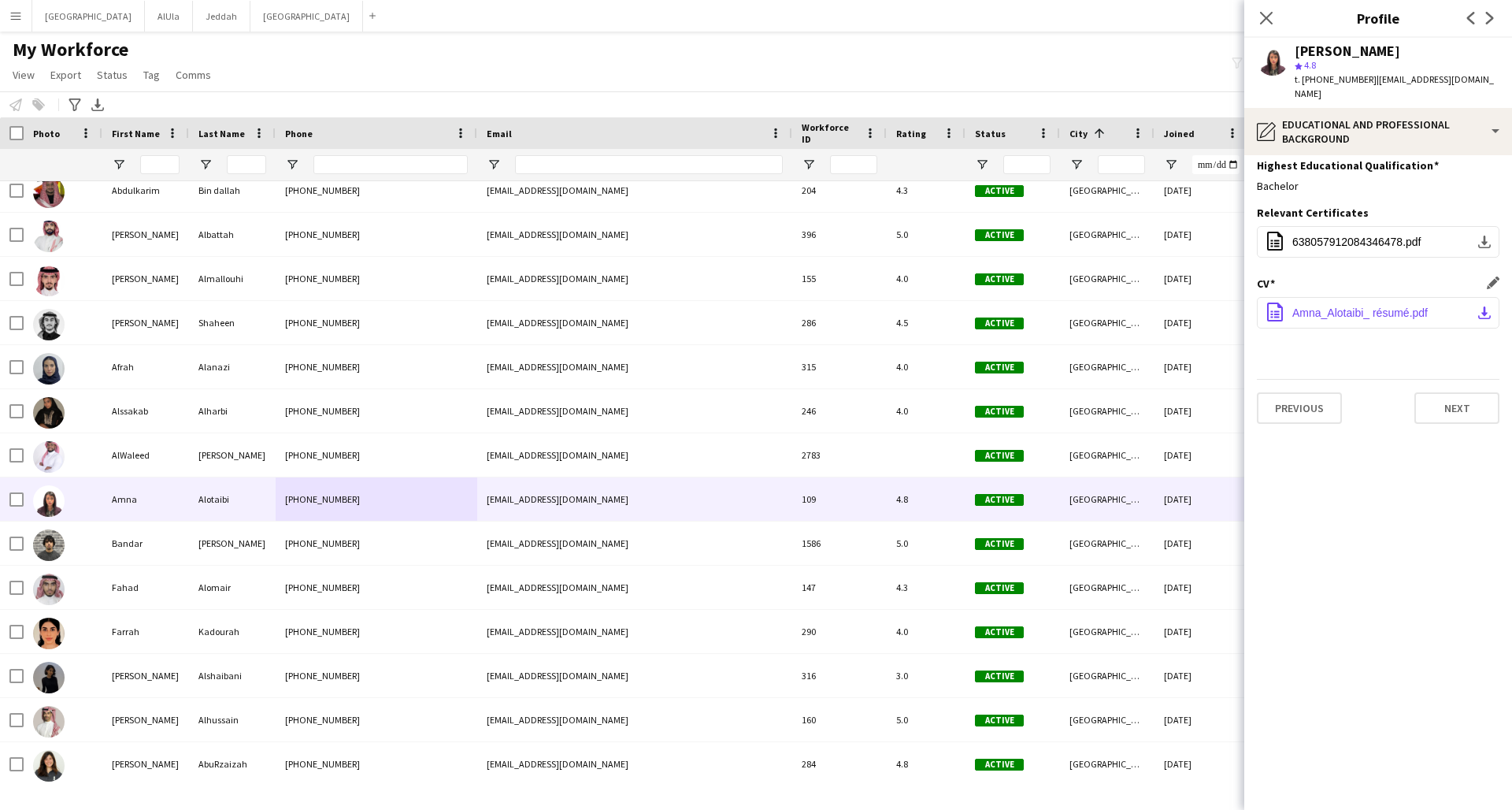
click at [1144, 307] on span "Amna_Alotaibi_ résumé.pdf" at bounding box center [1360, 313] width 135 height 13
click at [269, 549] on div "[PERSON_NAME]" at bounding box center [232, 543] width 87 height 43
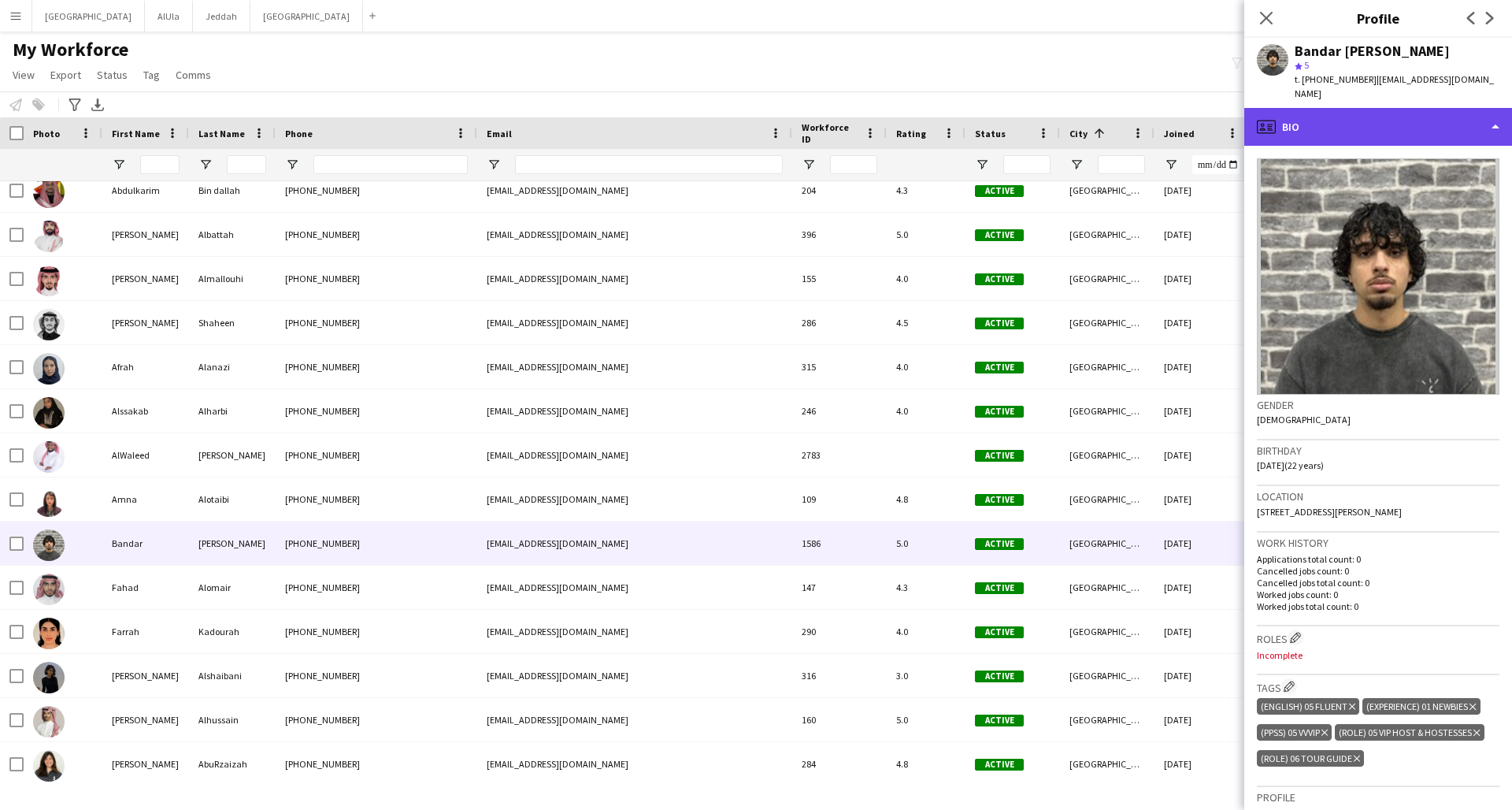
click at [1144, 114] on div "profile Bio" at bounding box center [1378, 126] width 268 height 38
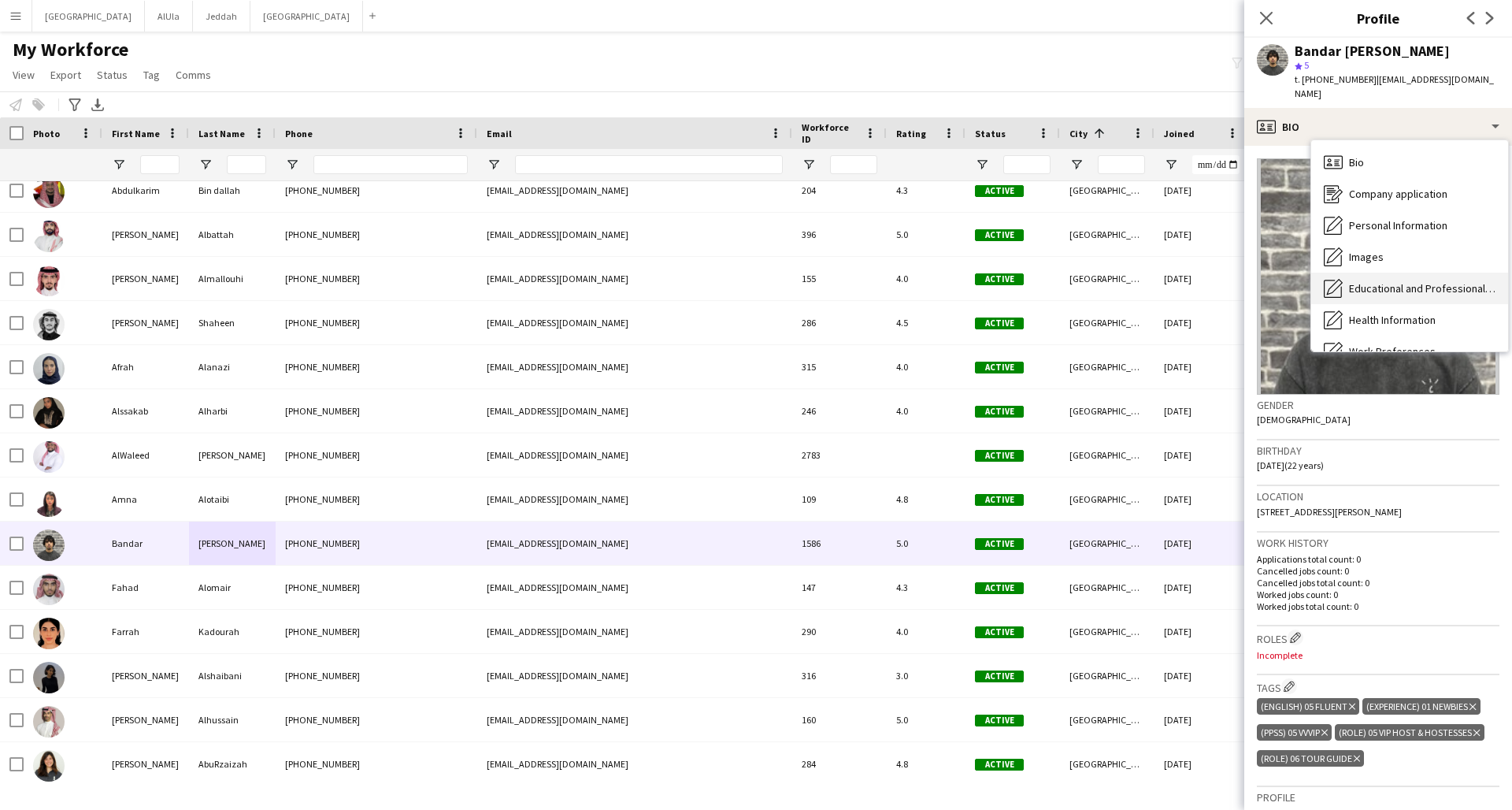
click at [1144, 281] on span "Educational and Professional Background" at bounding box center [1422, 287] width 146 height 14
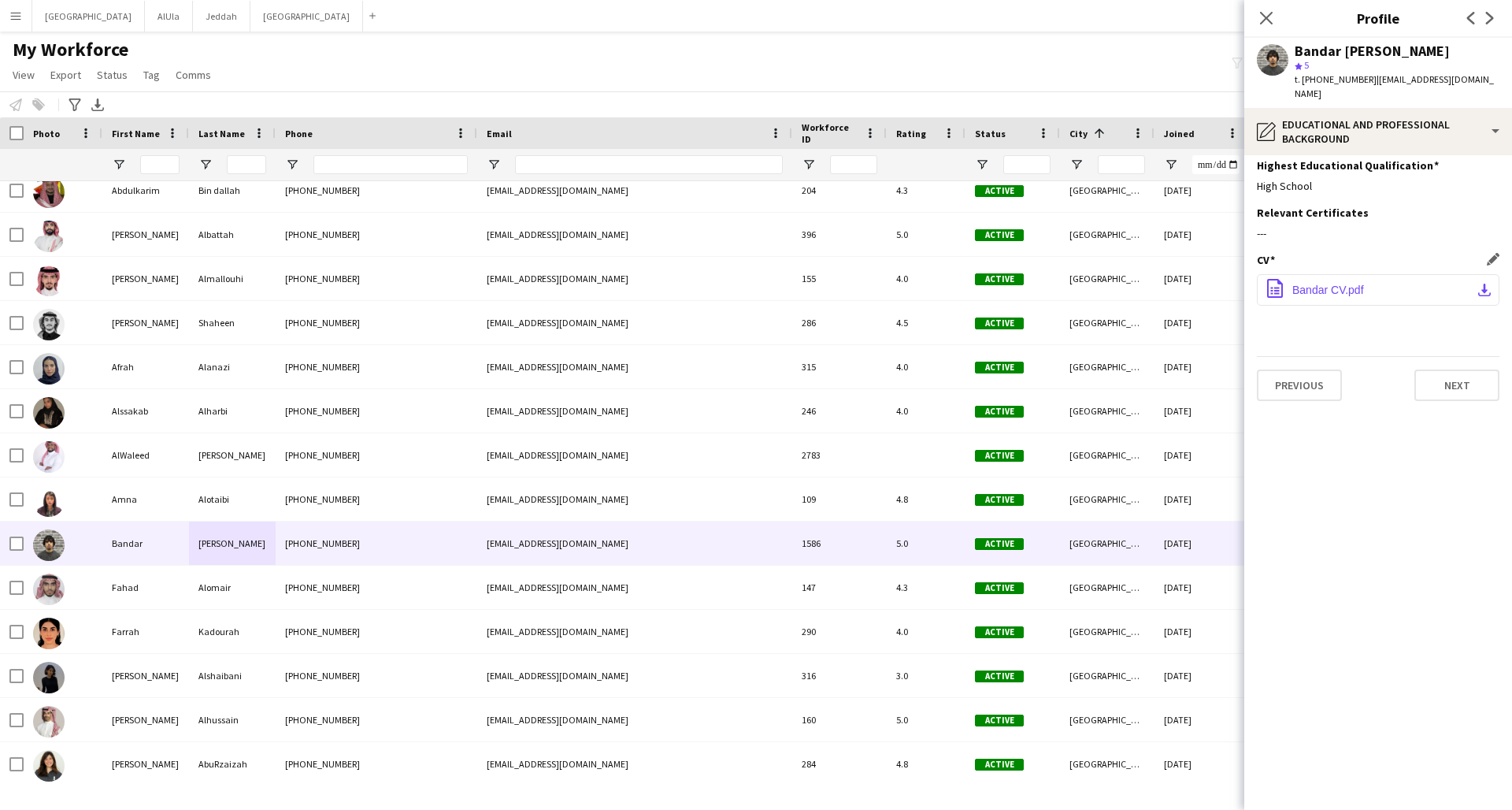
click at [1144, 275] on button "office-file-sheet Bandar CV.pdf download-bottom" at bounding box center [1378, 290] width 242 height 31
click at [451, 583] on div "[PHONE_NUMBER]" at bounding box center [376, 587] width 201 height 43
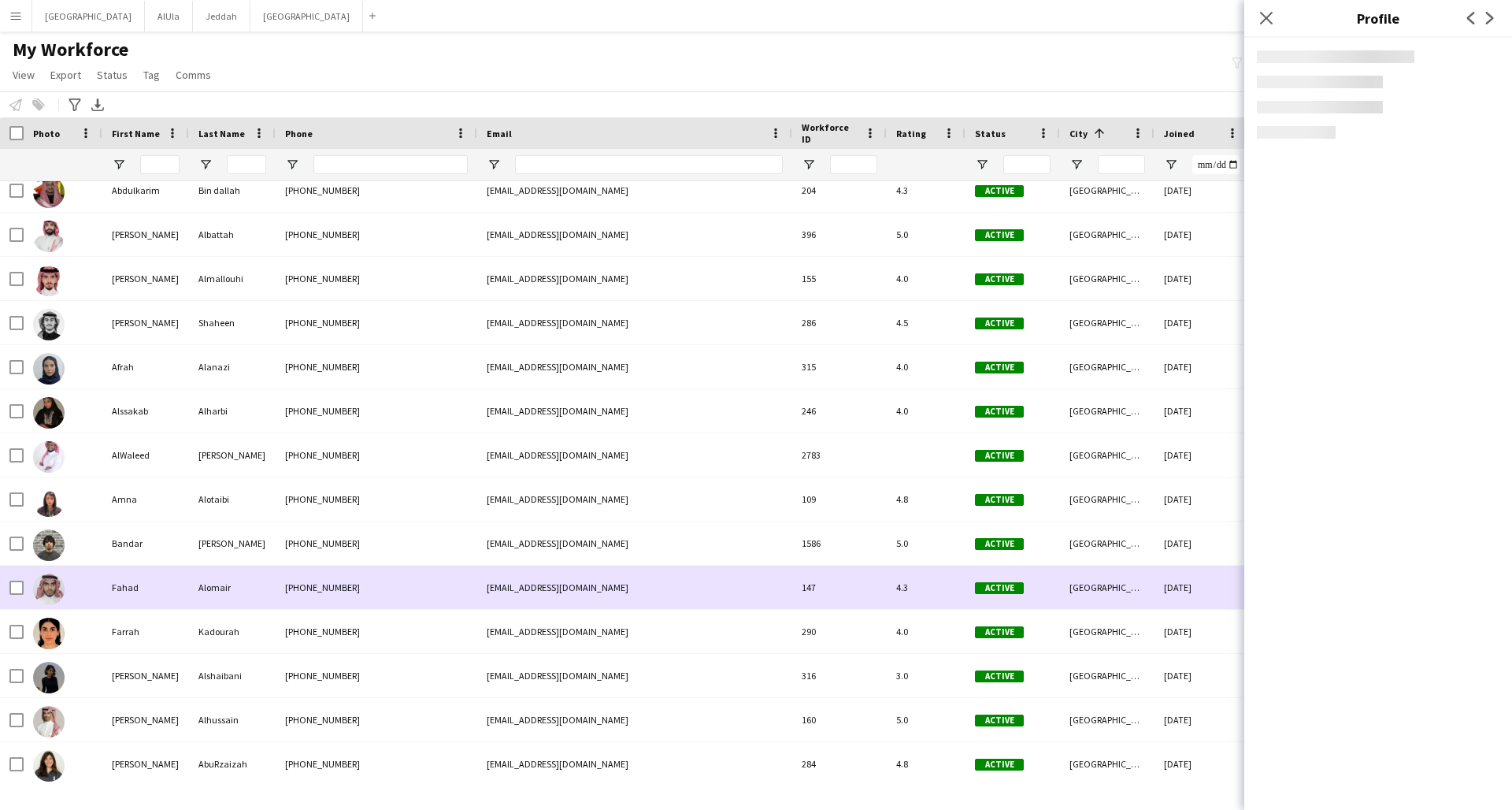
click at [451, 583] on div "[PHONE_NUMBER]" at bounding box center [376, 587] width 201 height 43
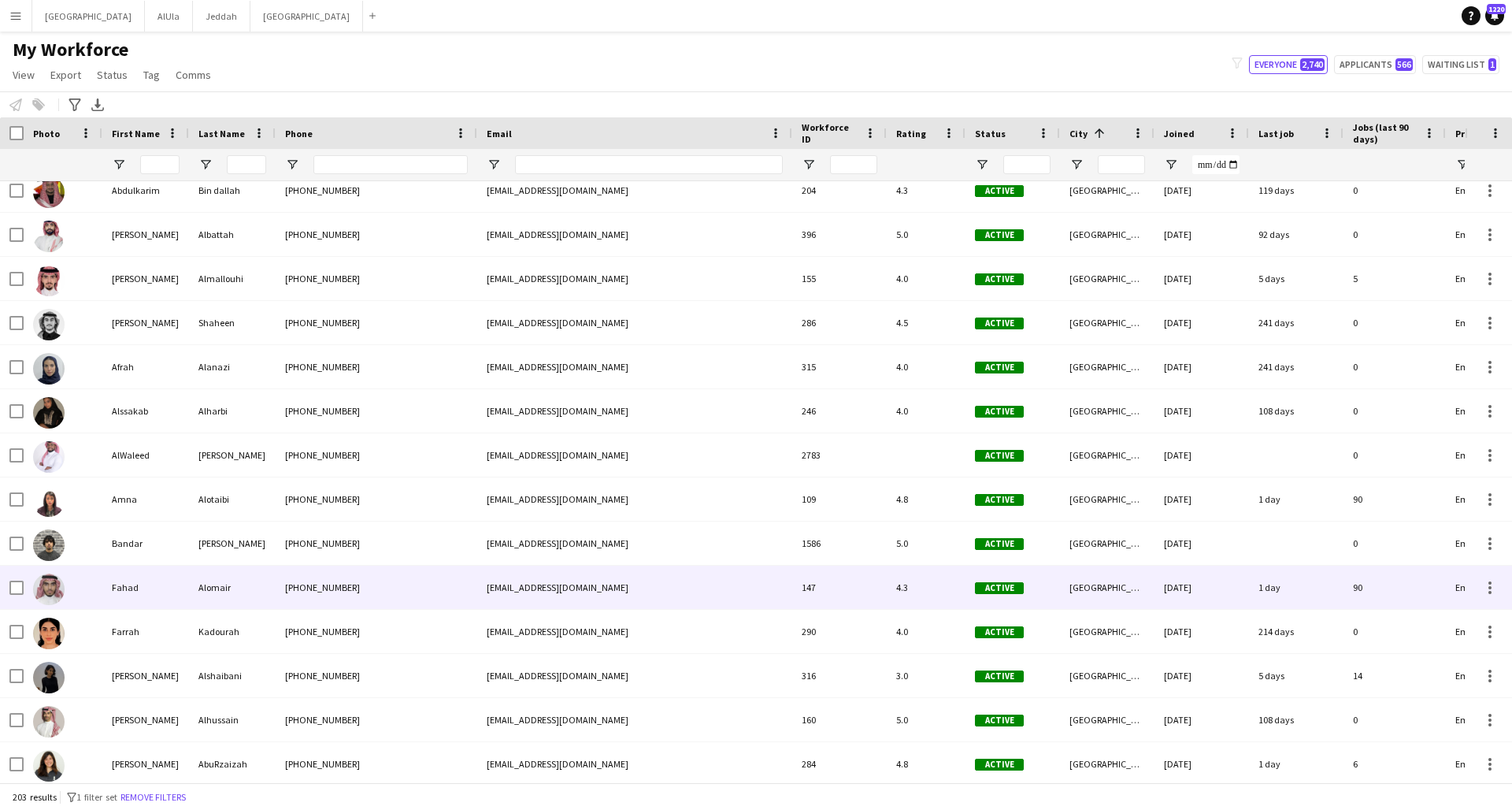
click at [338, 586] on div "[PHONE_NUMBER]" at bounding box center [376, 587] width 201 height 43
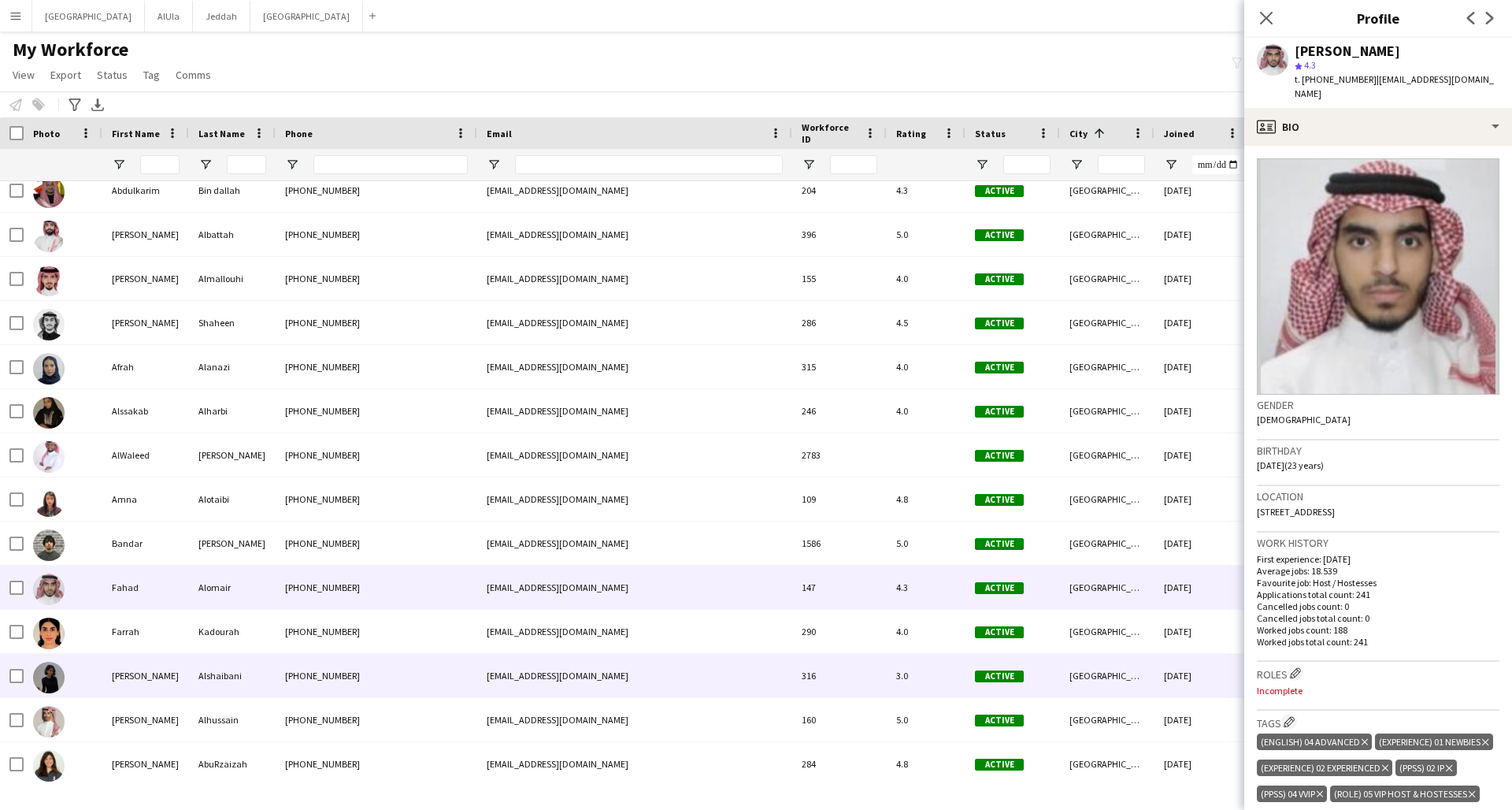
scroll to position [5604, 0]
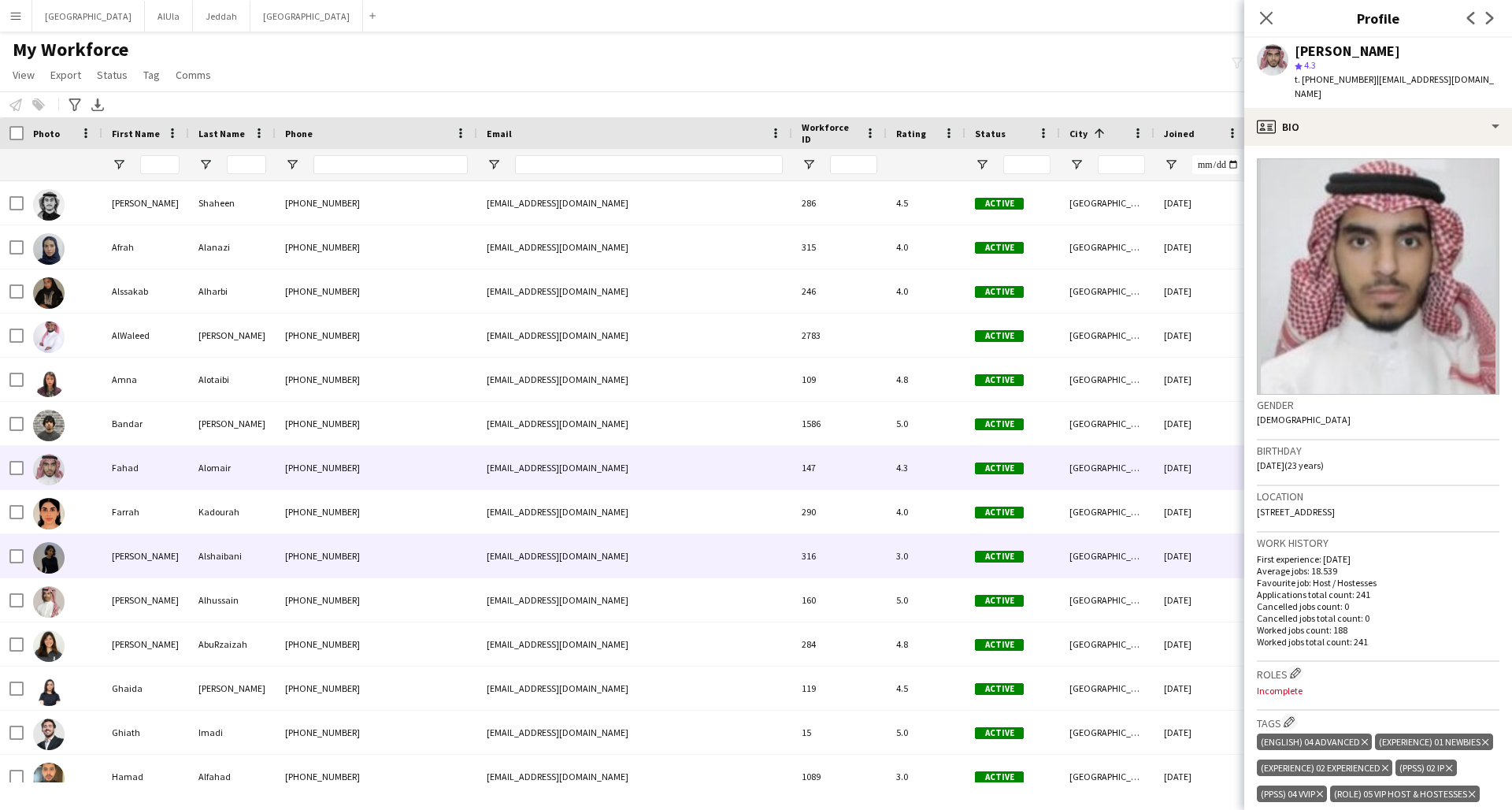
click at [354, 558] on div "[PHONE_NUMBER]" at bounding box center [376, 556] width 201 height 43
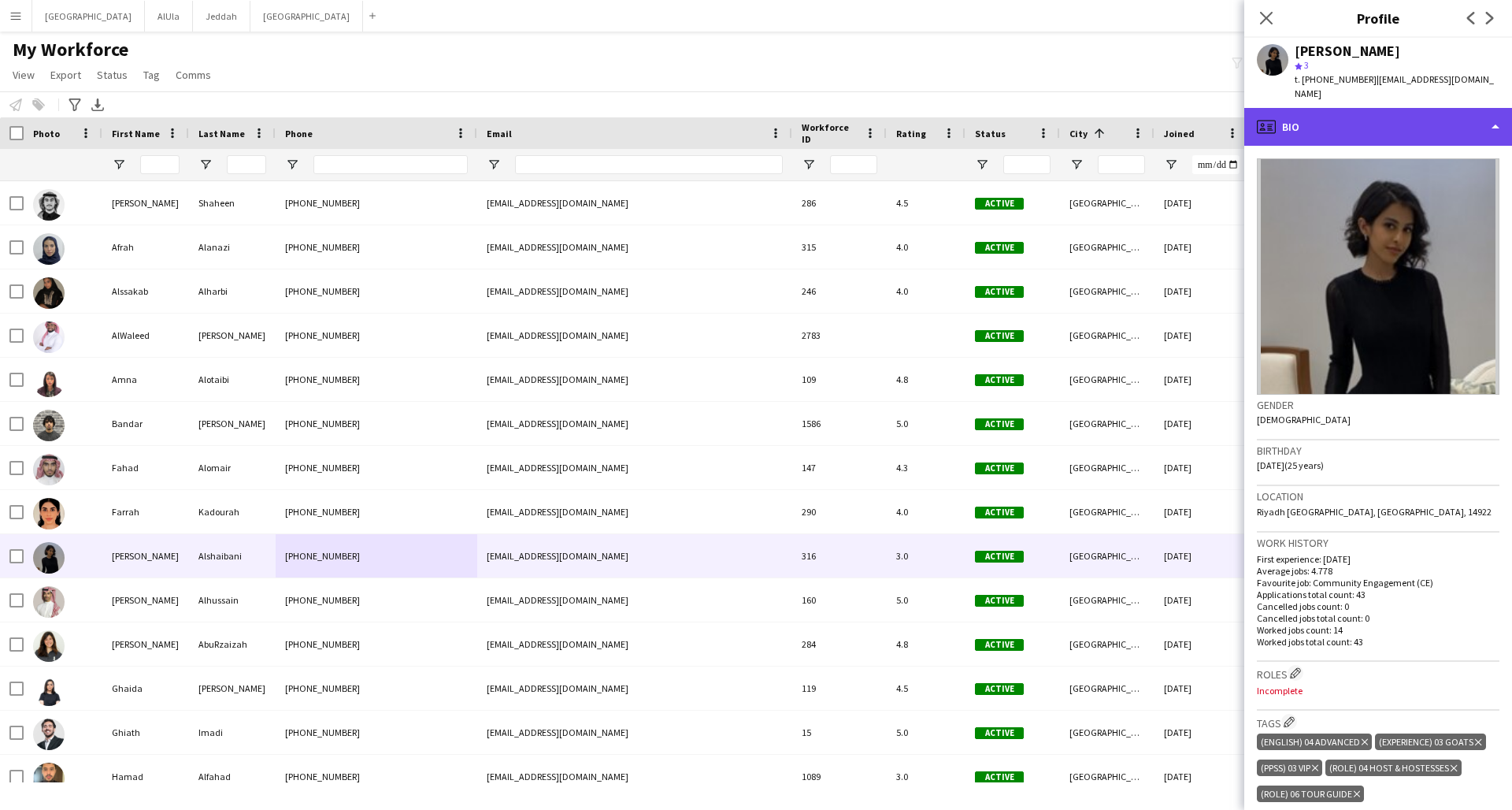
click at [1144, 108] on div "profile Bio" at bounding box center [1378, 126] width 268 height 38
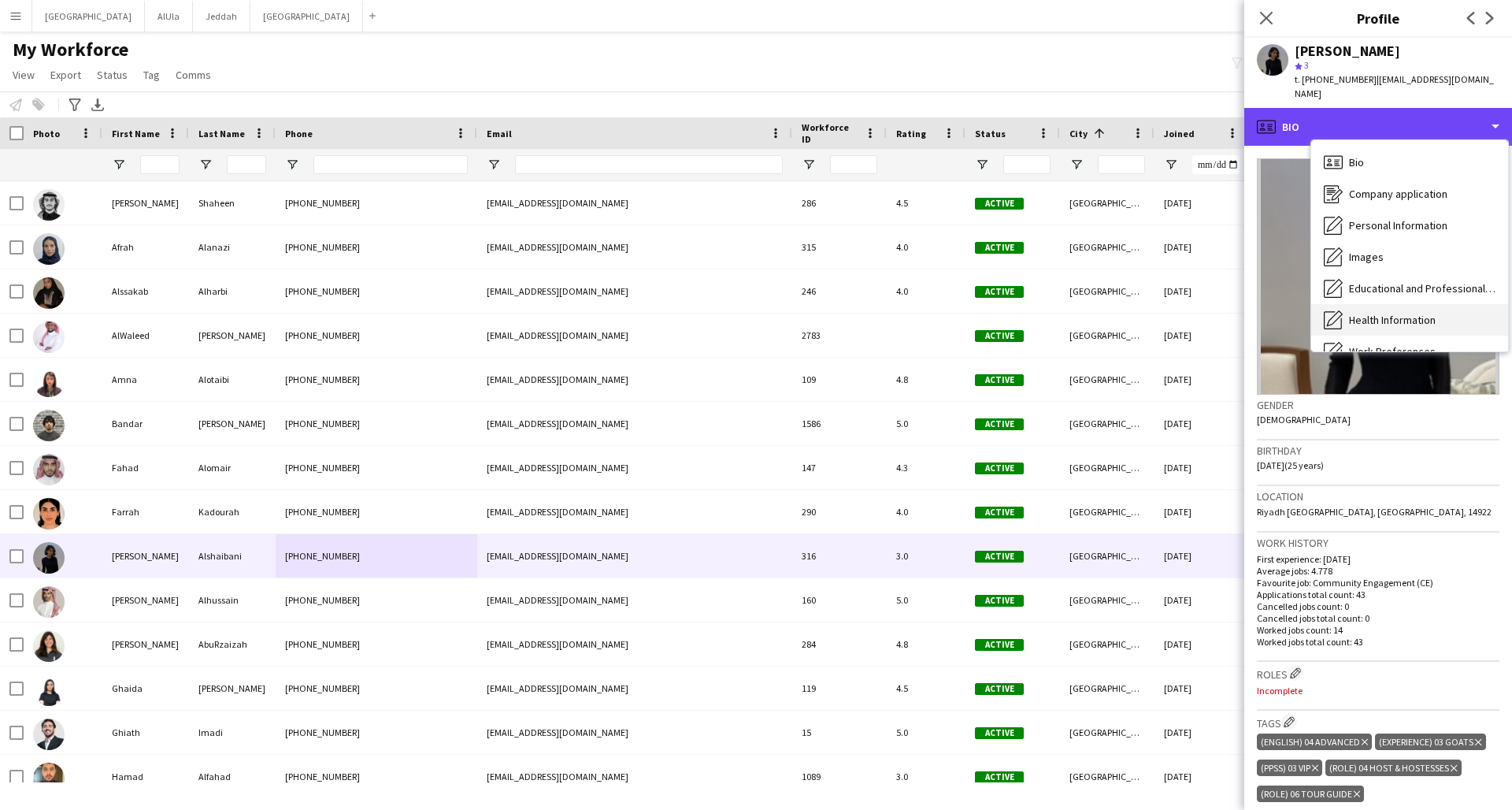
scroll to position [179, 0]
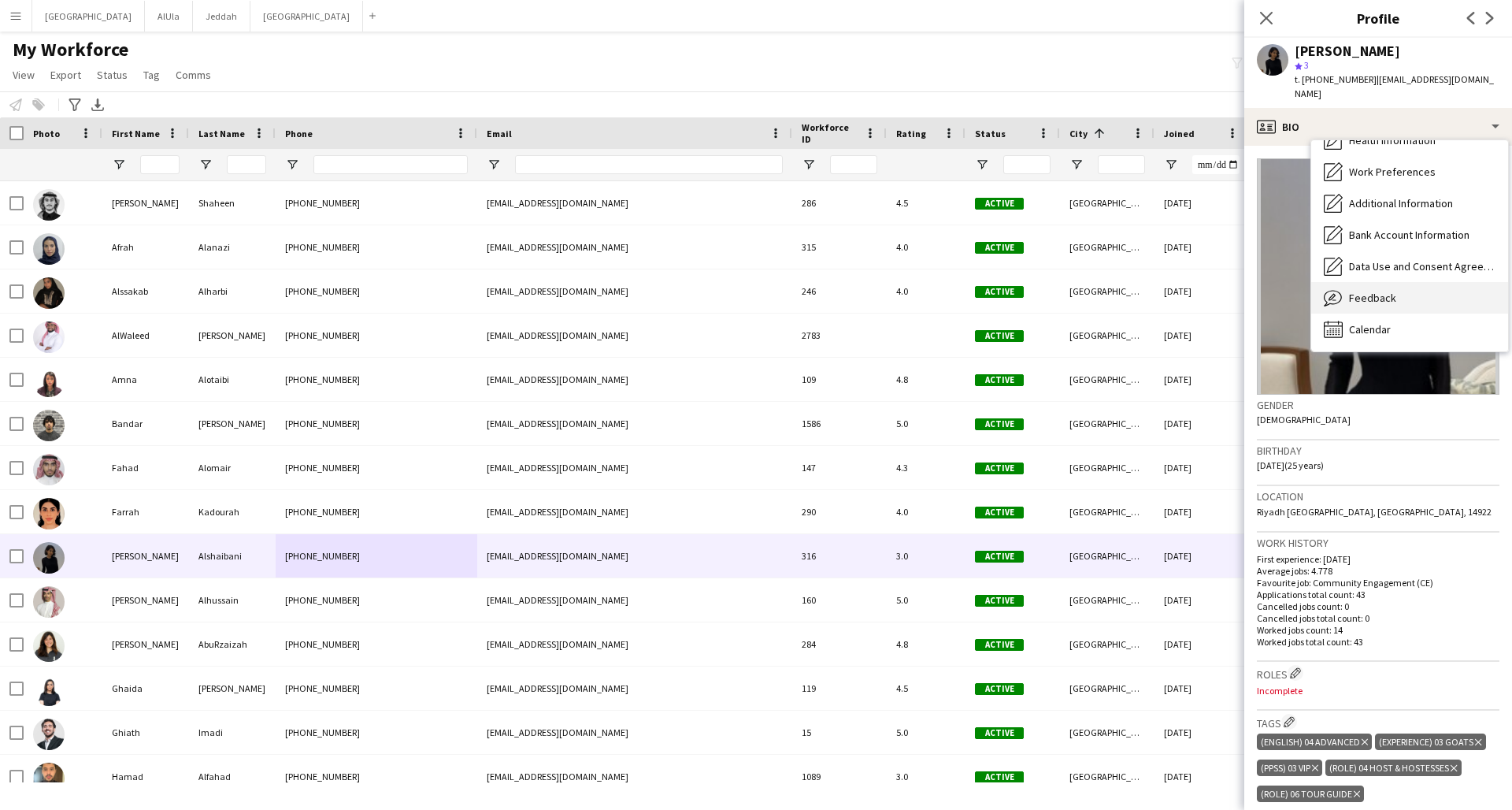
click at [1144, 282] on div "Feedback Feedback" at bounding box center [1409, 297] width 197 height 31
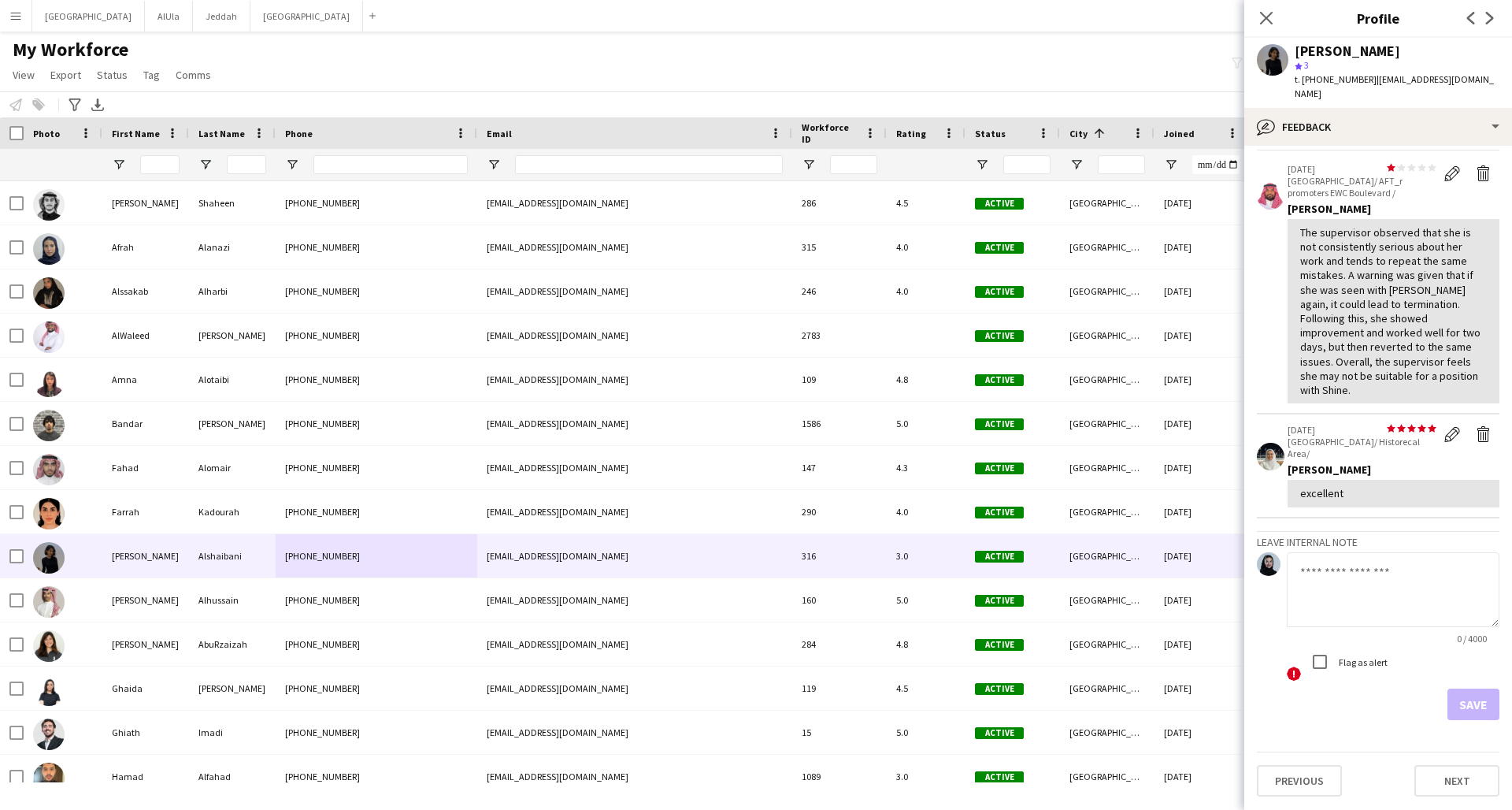
scroll to position [0, 0]
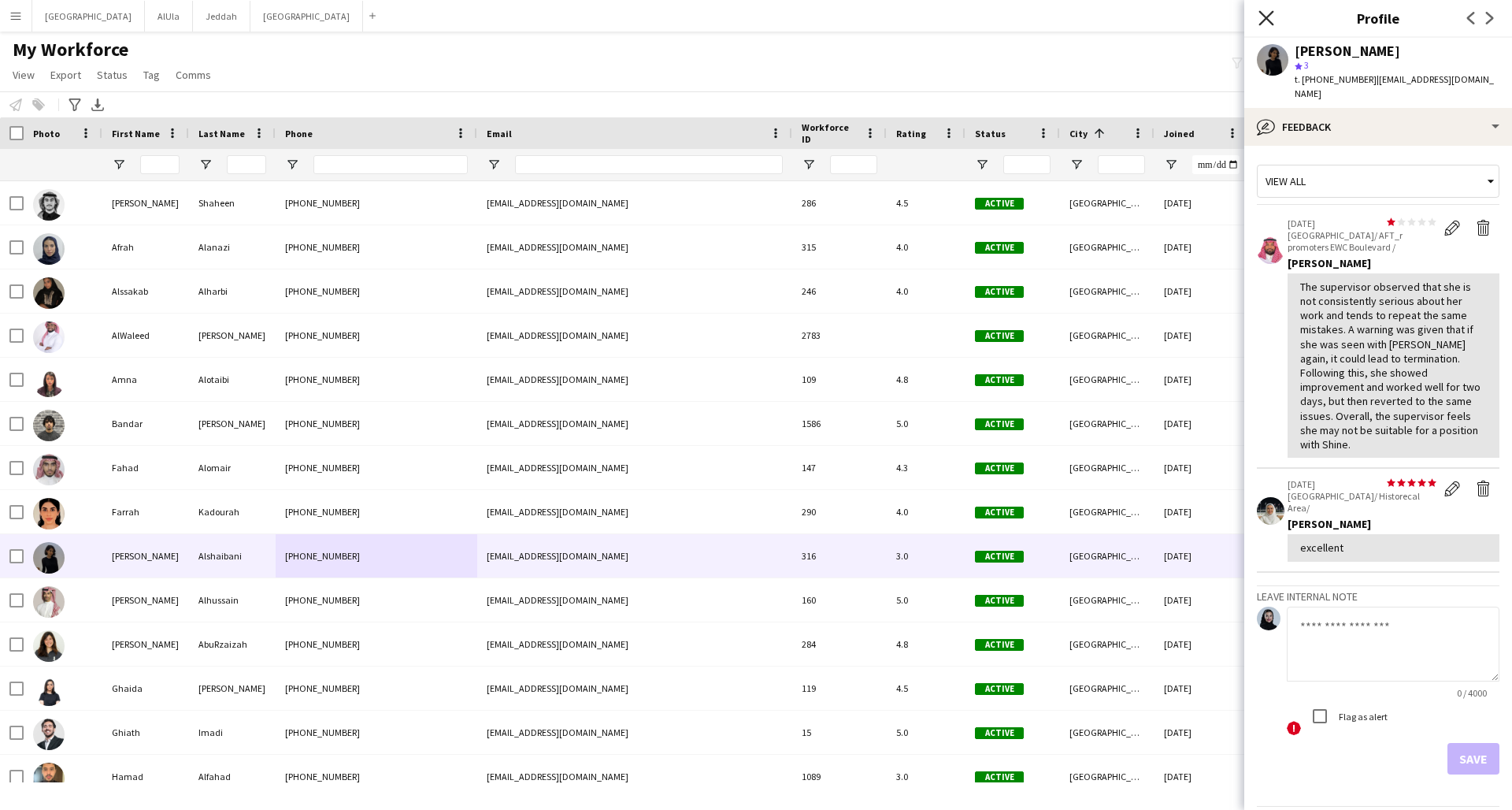
click at [1144, 14] on icon "Close pop-in" at bounding box center [1266, 17] width 15 height 15
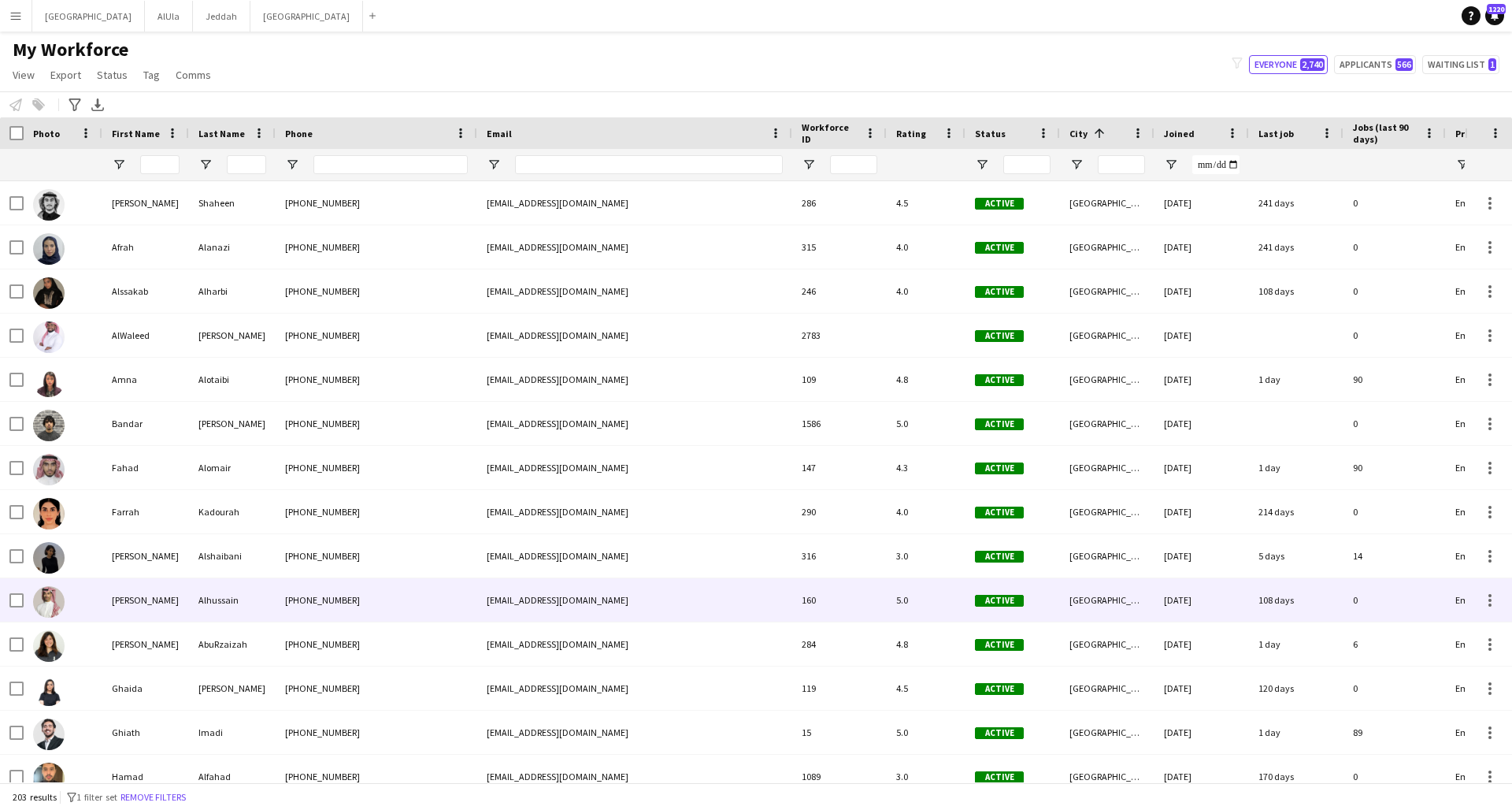
click at [424, 603] on div "[PHONE_NUMBER]" at bounding box center [376, 599] width 201 height 43
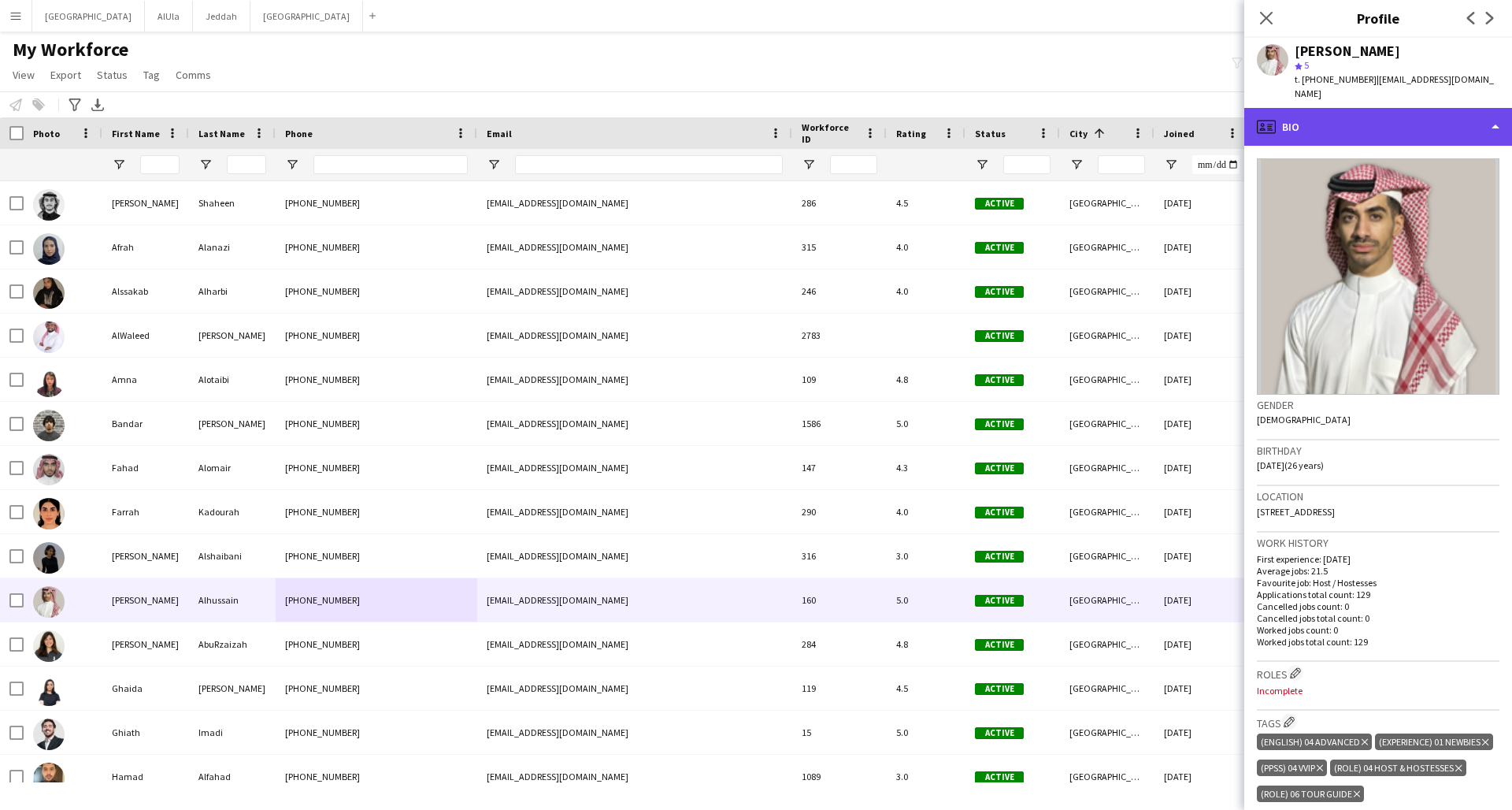
click at [1144, 108] on div "profile Bio" at bounding box center [1378, 126] width 268 height 38
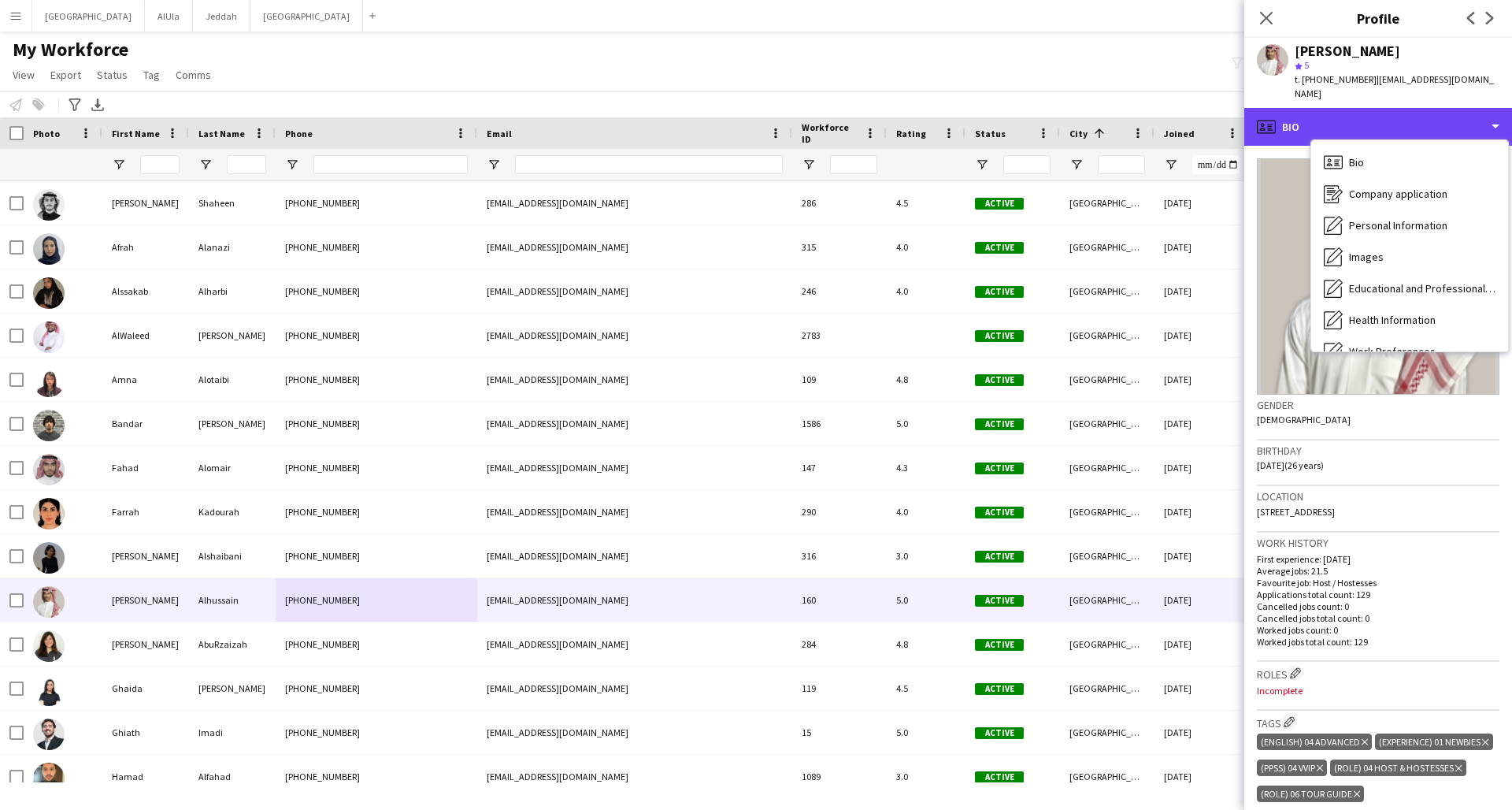
scroll to position [179, 0]
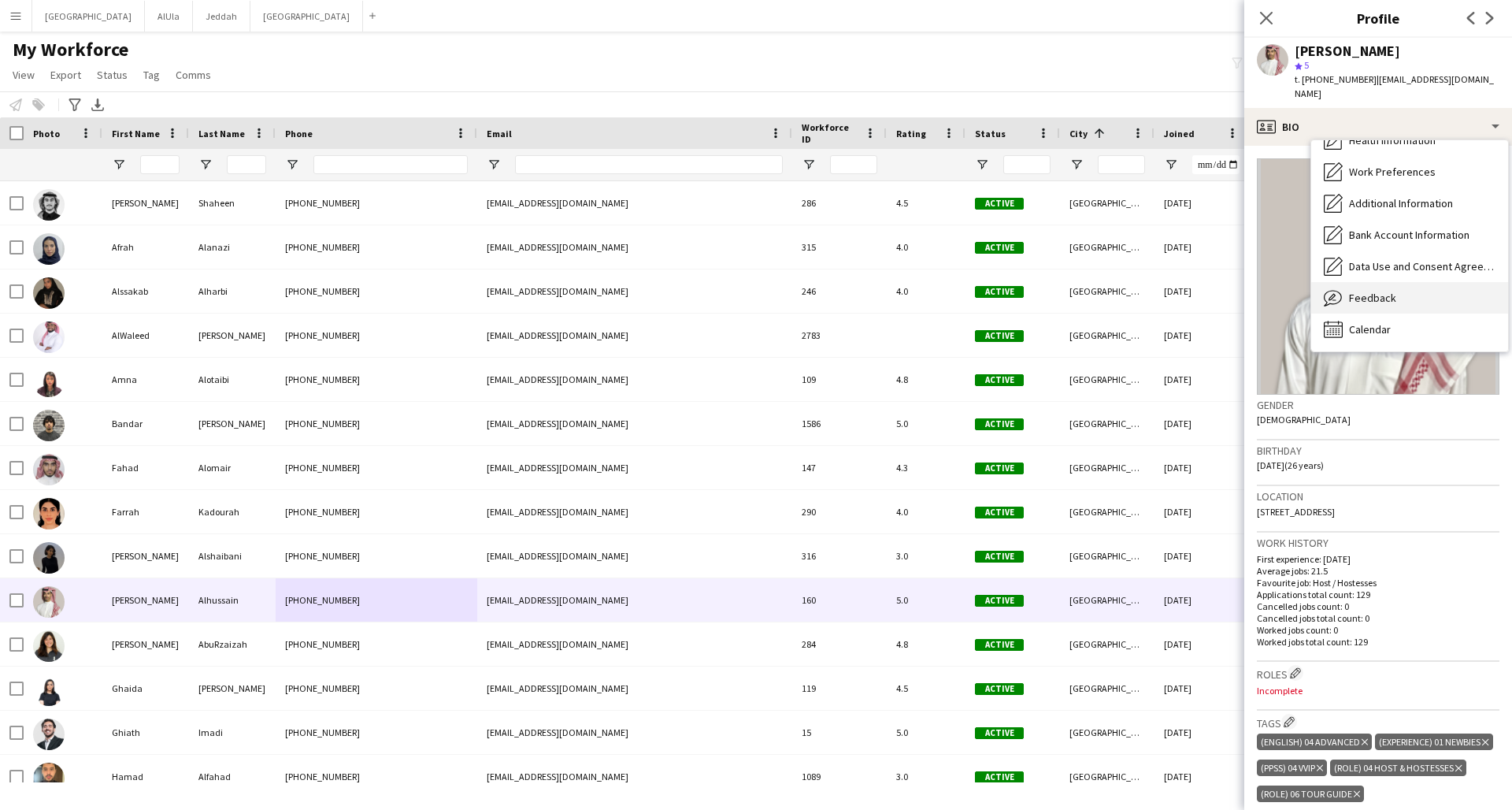
click at [1144, 282] on div "Feedback Feedback" at bounding box center [1409, 297] width 197 height 31
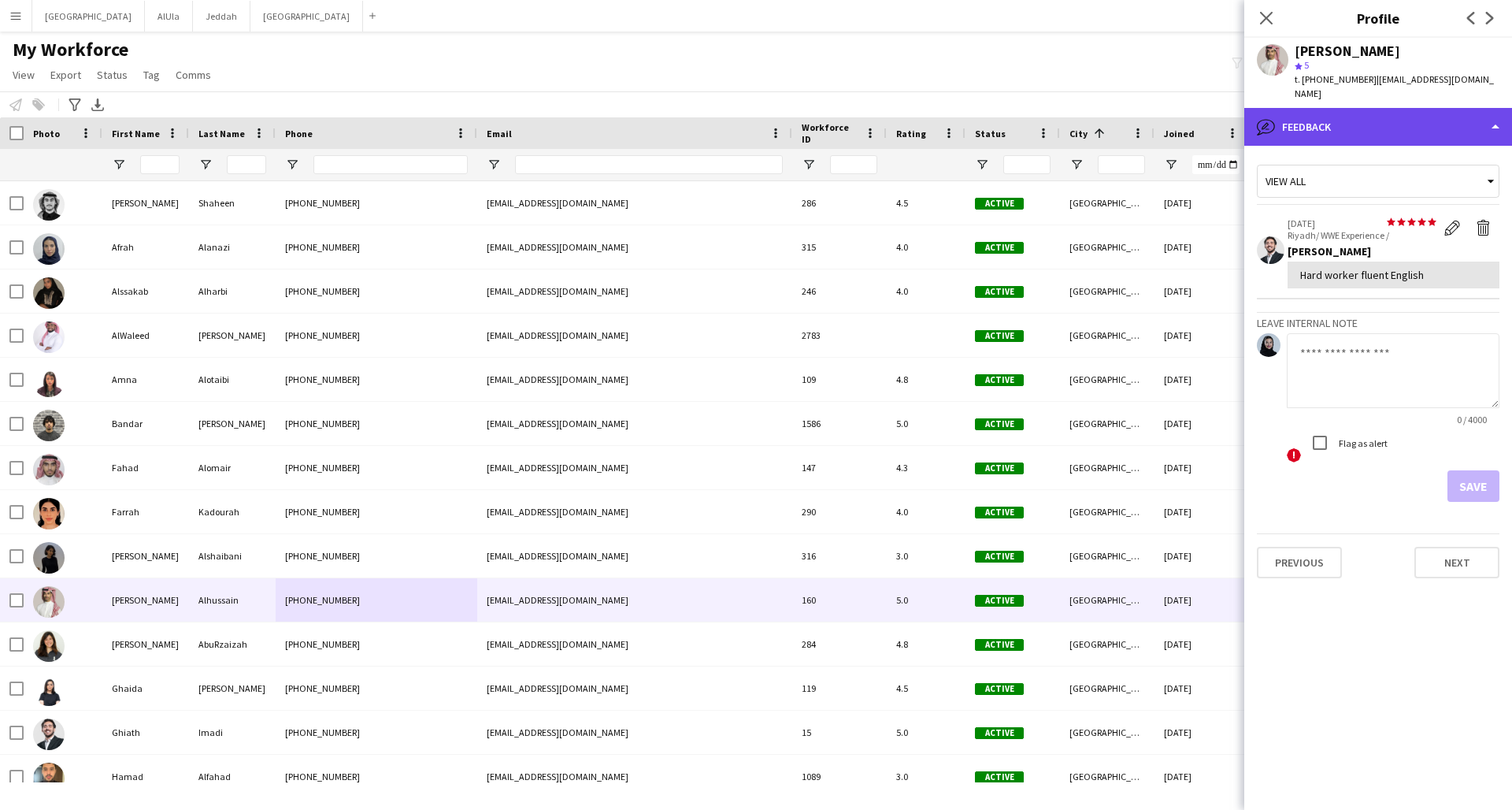
click at [1144, 111] on div "bubble-pencil Feedback" at bounding box center [1378, 126] width 268 height 38
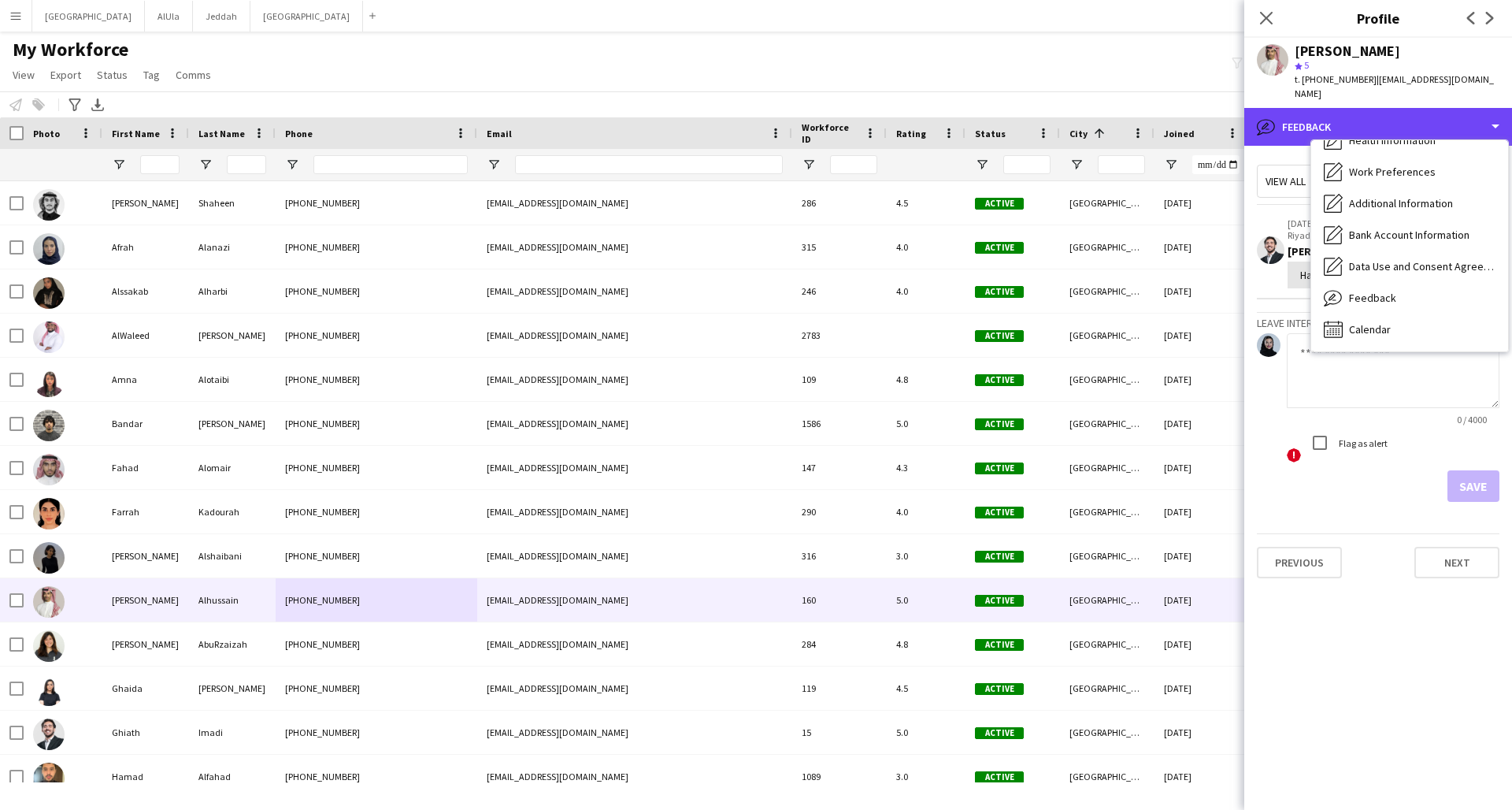
scroll to position [0, 0]
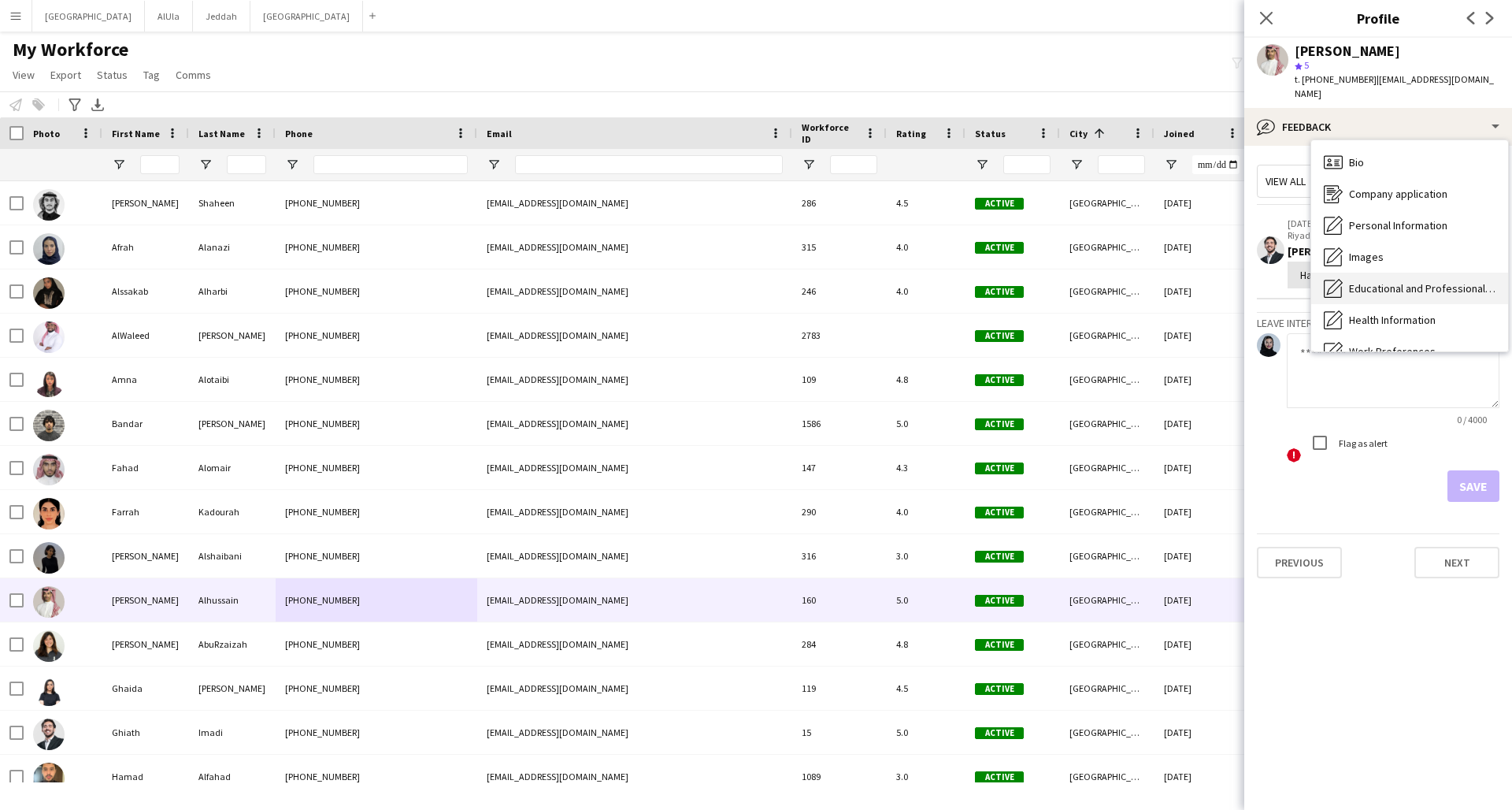
click at [1144, 281] on span "Educational and Professional Background" at bounding box center [1422, 287] width 146 height 14
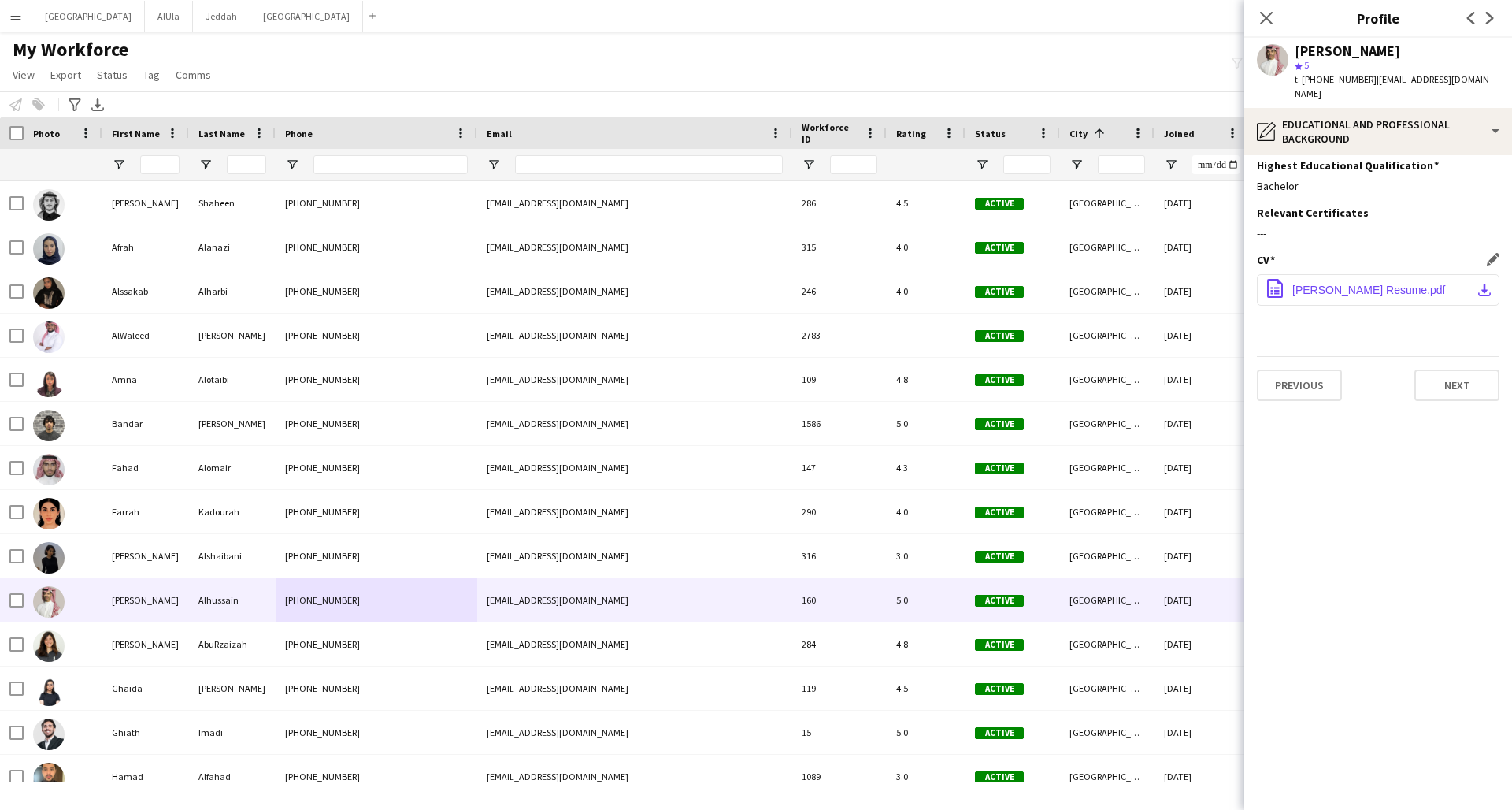
click at [1144, 275] on button "office-file-sheet [PERSON_NAME] Resume.pdf download-bottom" at bounding box center [1378, 290] width 242 height 31
click at [1144, 20] on app-icon "Close pop-in" at bounding box center [1266, 18] width 23 height 23
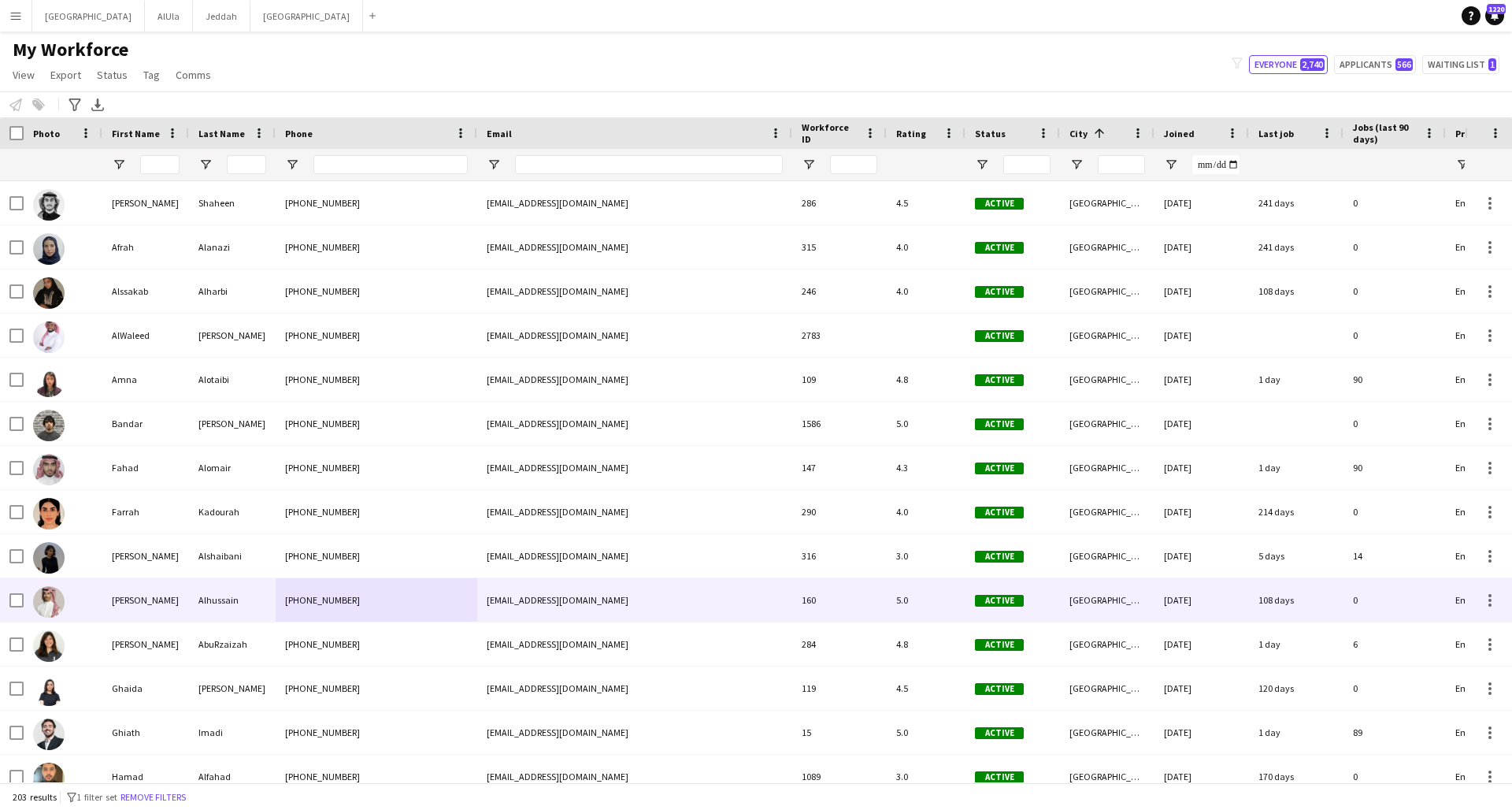
scroll to position [5718, 0]
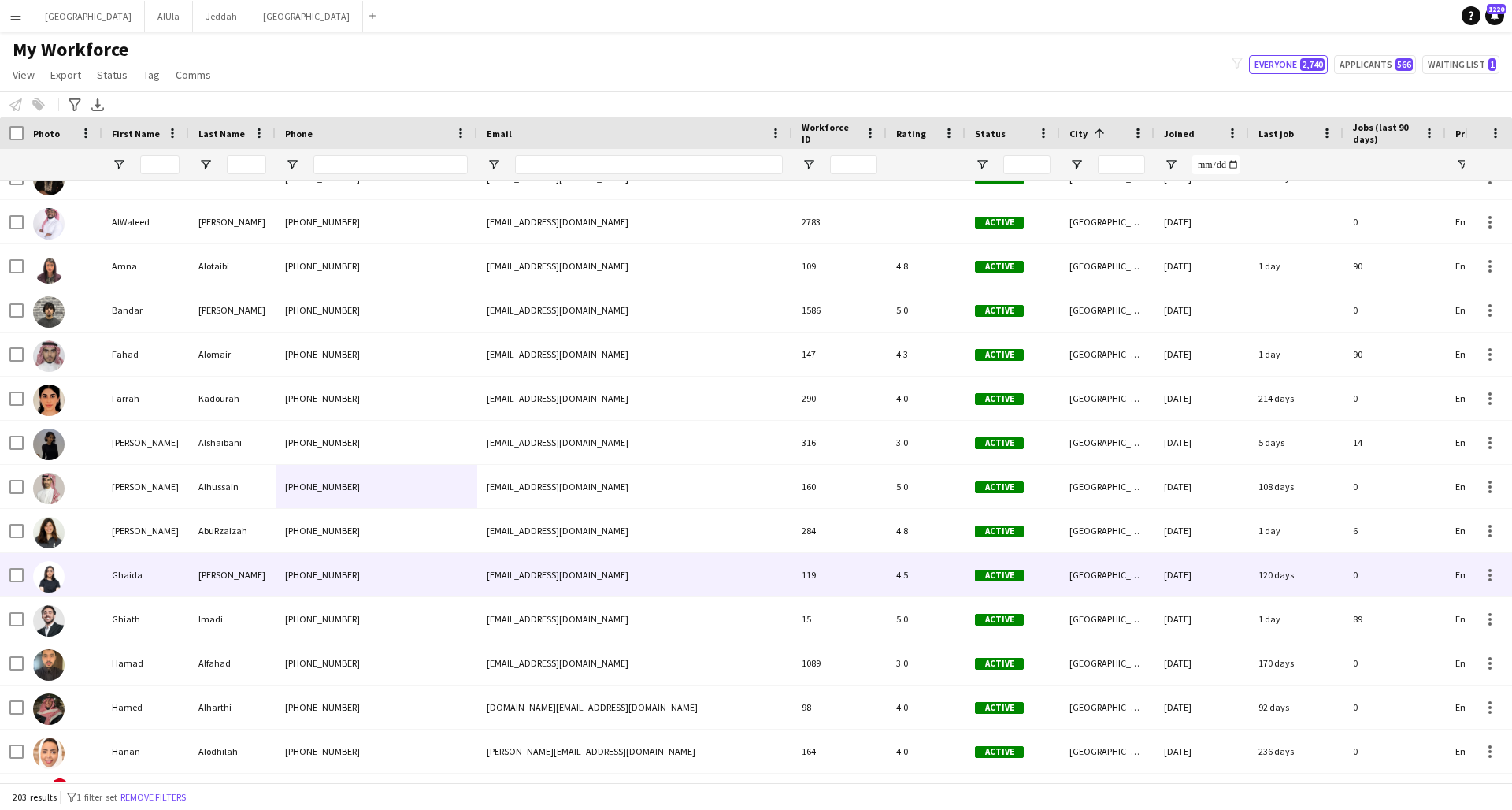
click at [463, 569] on div "[PHONE_NUMBER]" at bounding box center [376, 574] width 201 height 43
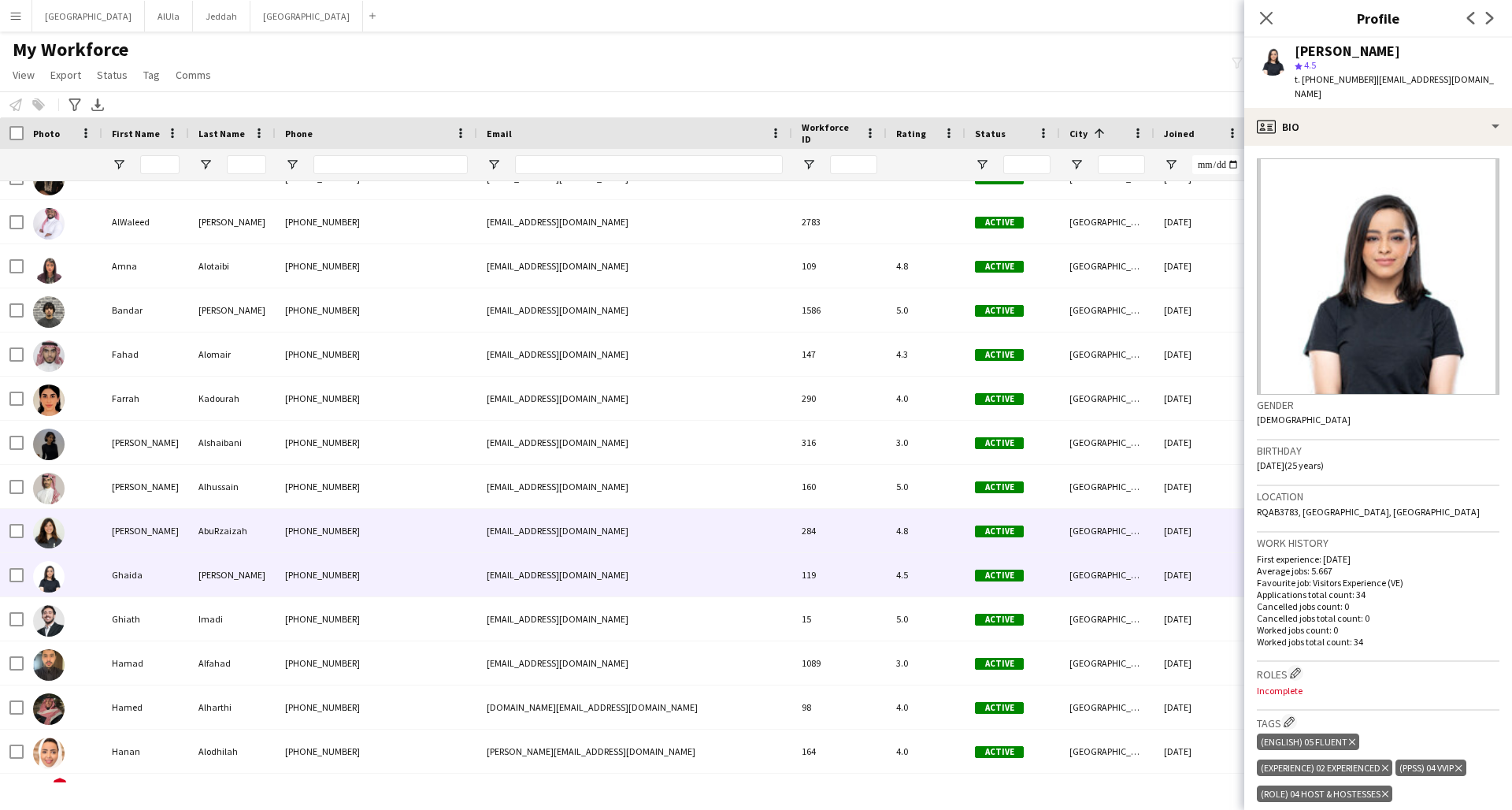
click at [434, 541] on div "[PHONE_NUMBER]" at bounding box center [376, 530] width 201 height 43
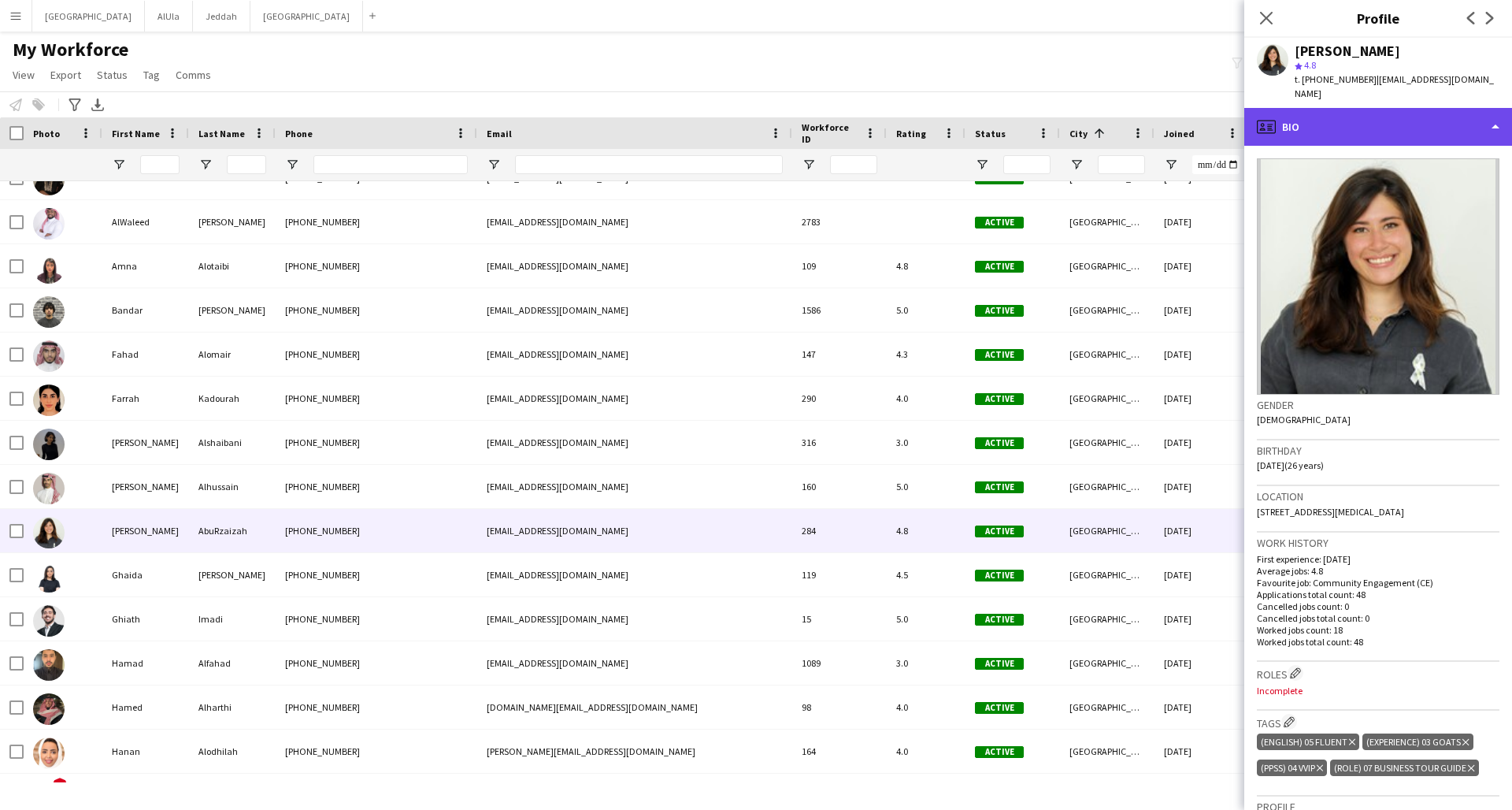
click at [1144, 112] on div "profile Bio" at bounding box center [1378, 126] width 268 height 38
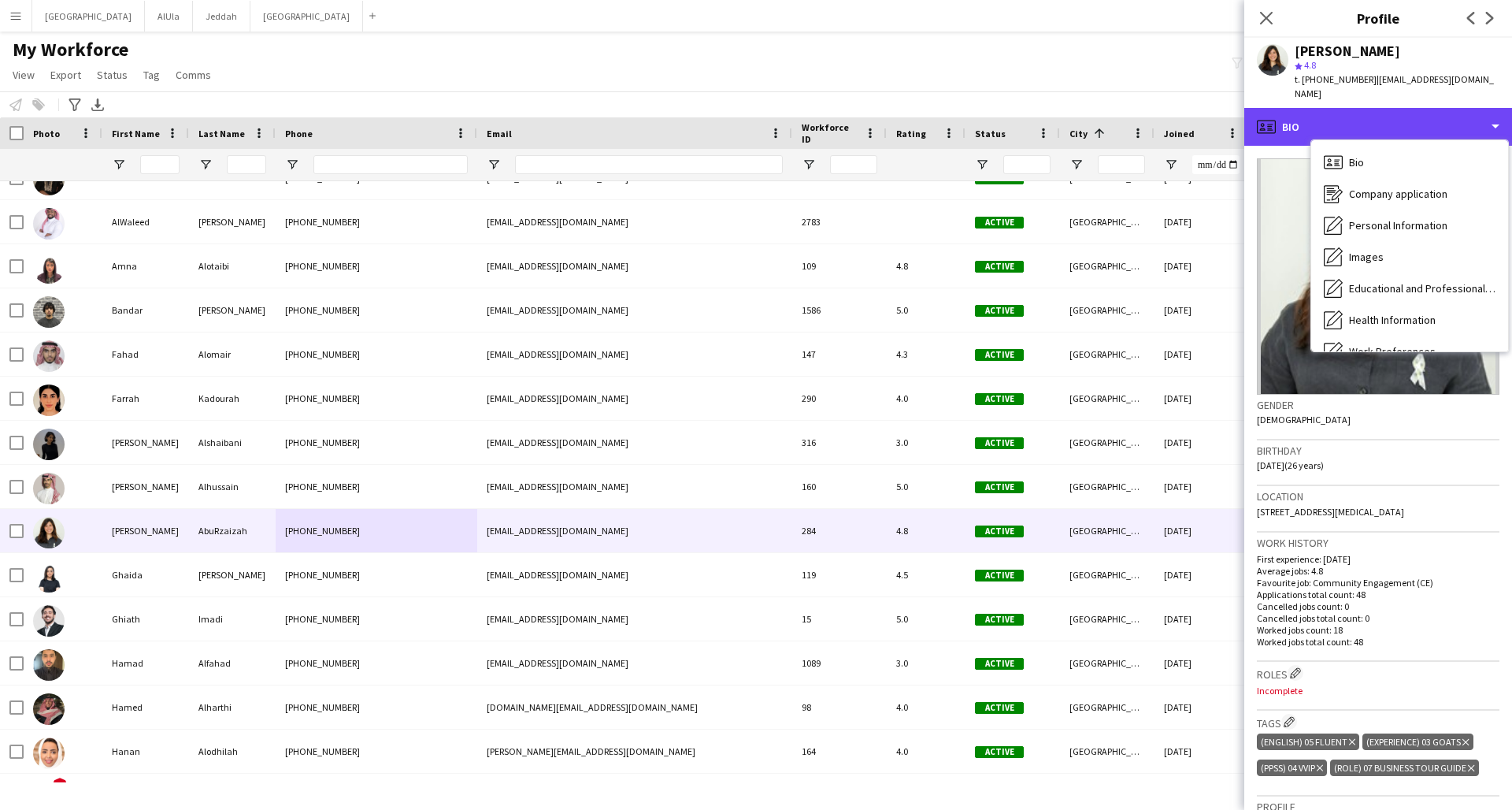
scroll to position [179, 0]
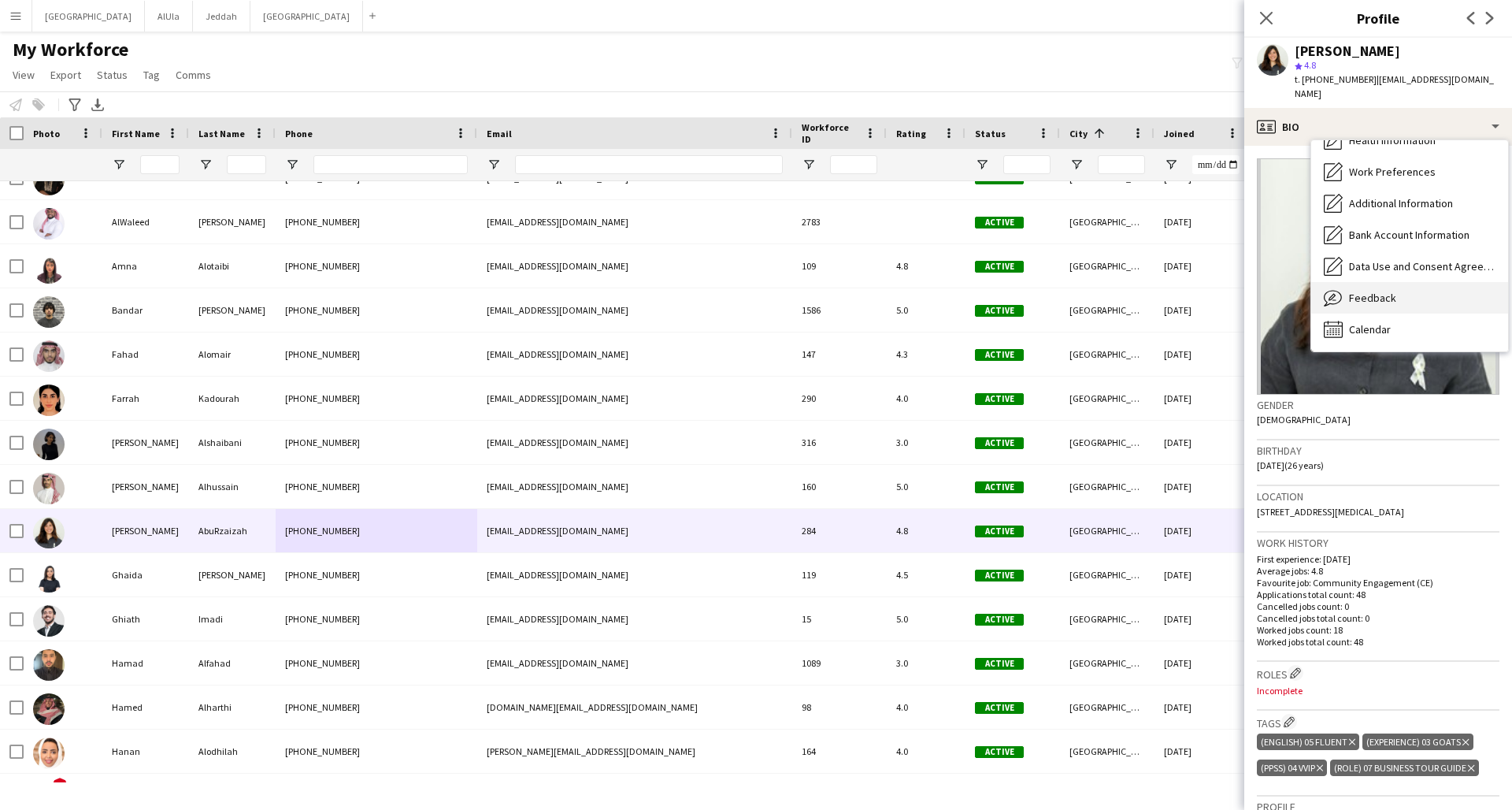
click at [1144, 282] on div "Feedback Feedback" at bounding box center [1409, 297] width 197 height 31
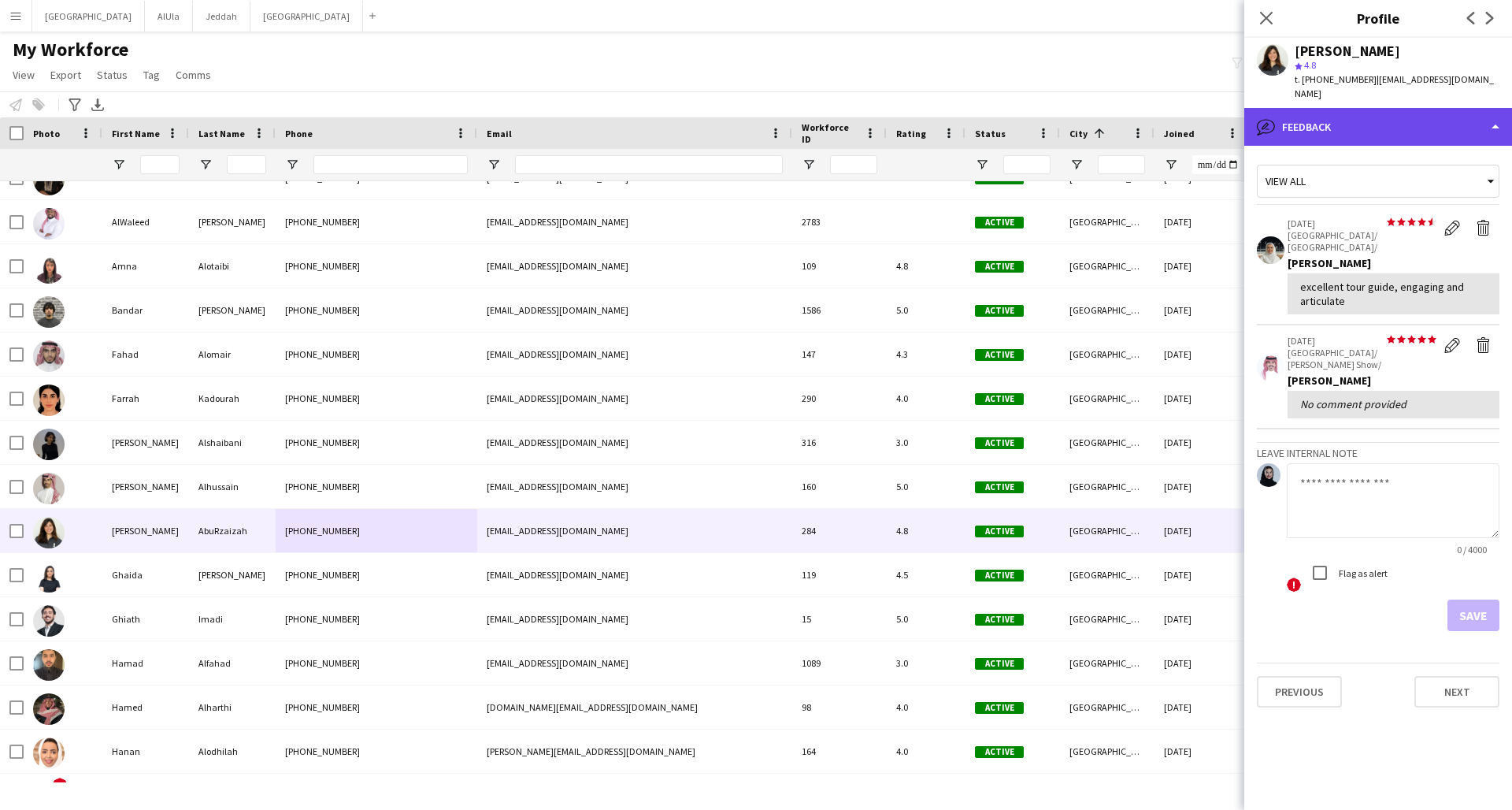
click at [1144, 112] on div "bubble-pencil Feedback" at bounding box center [1378, 126] width 268 height 38
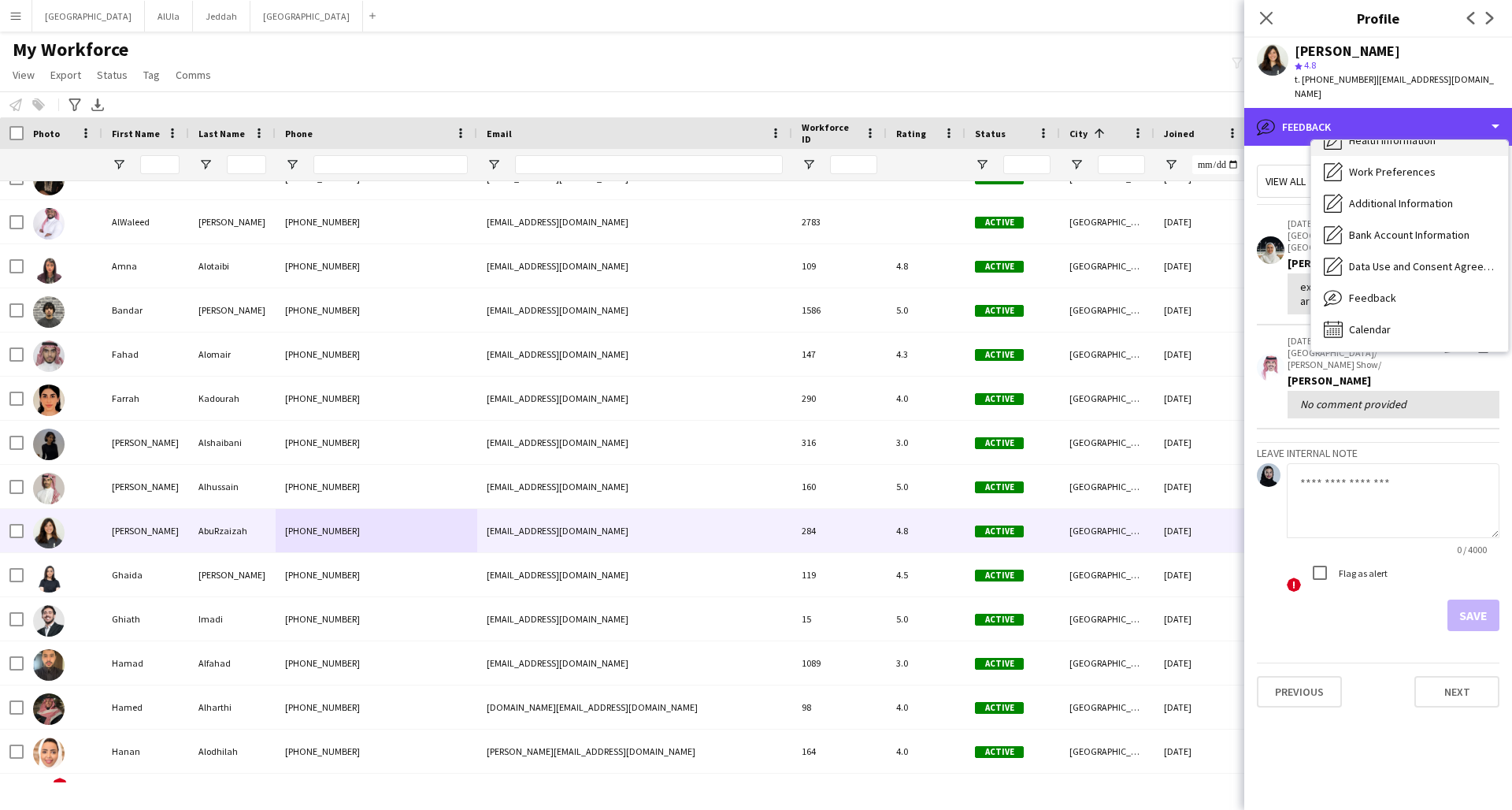
scroll to position [0, 0]
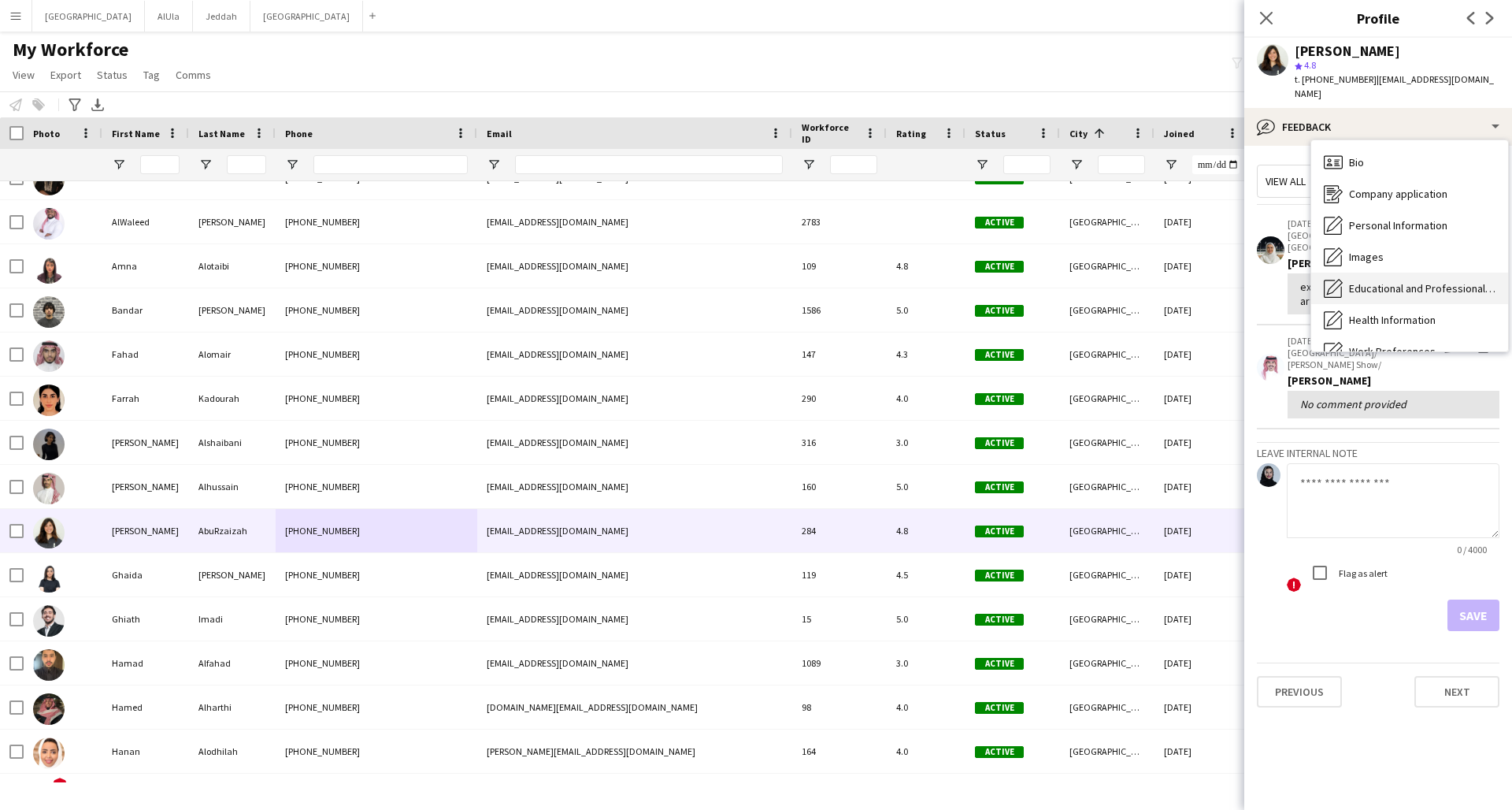
click at [1144, 281] on span "Educational and Professional Background" at bounding box center [1422, 287] width 146 height 14
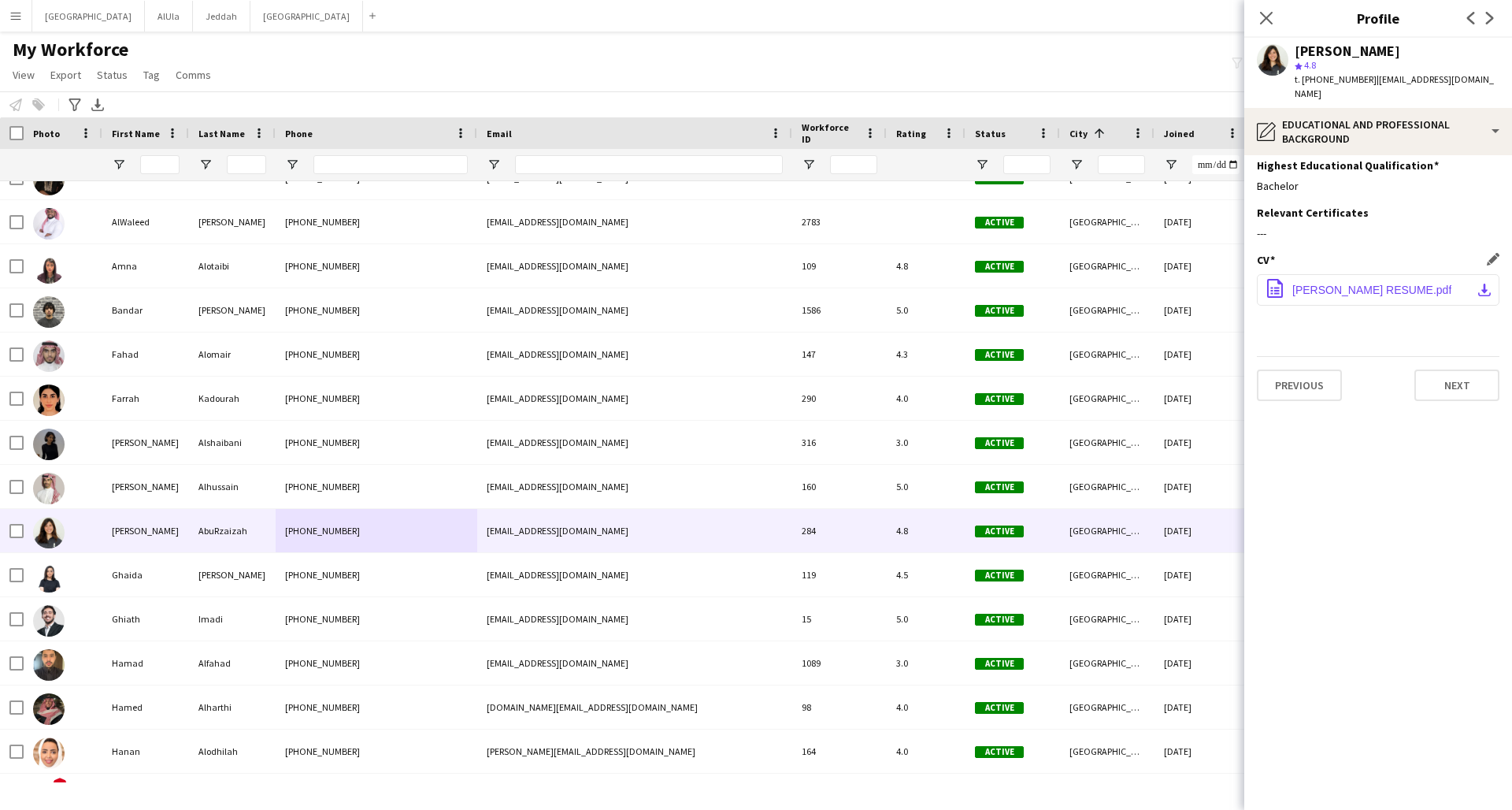
click at [1144, 284] on span "[PERSON_NAME] RESUME.pdf" at bounding box center [1372, 290] width 159 height 13
click at [1144, 15] on icon at bounding box center [1266, 17] width 15 height 15
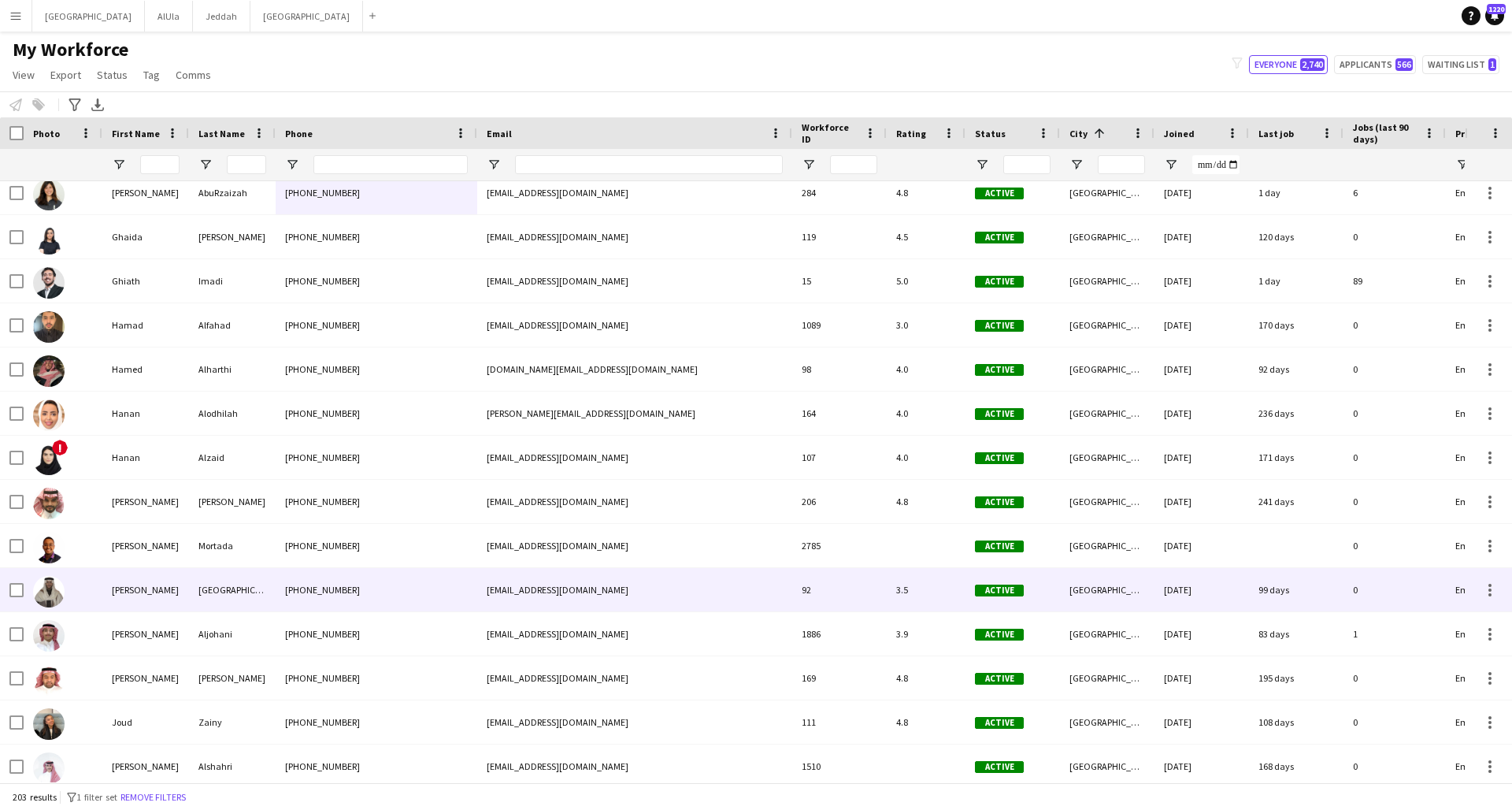
scroll to position [6059, 0]
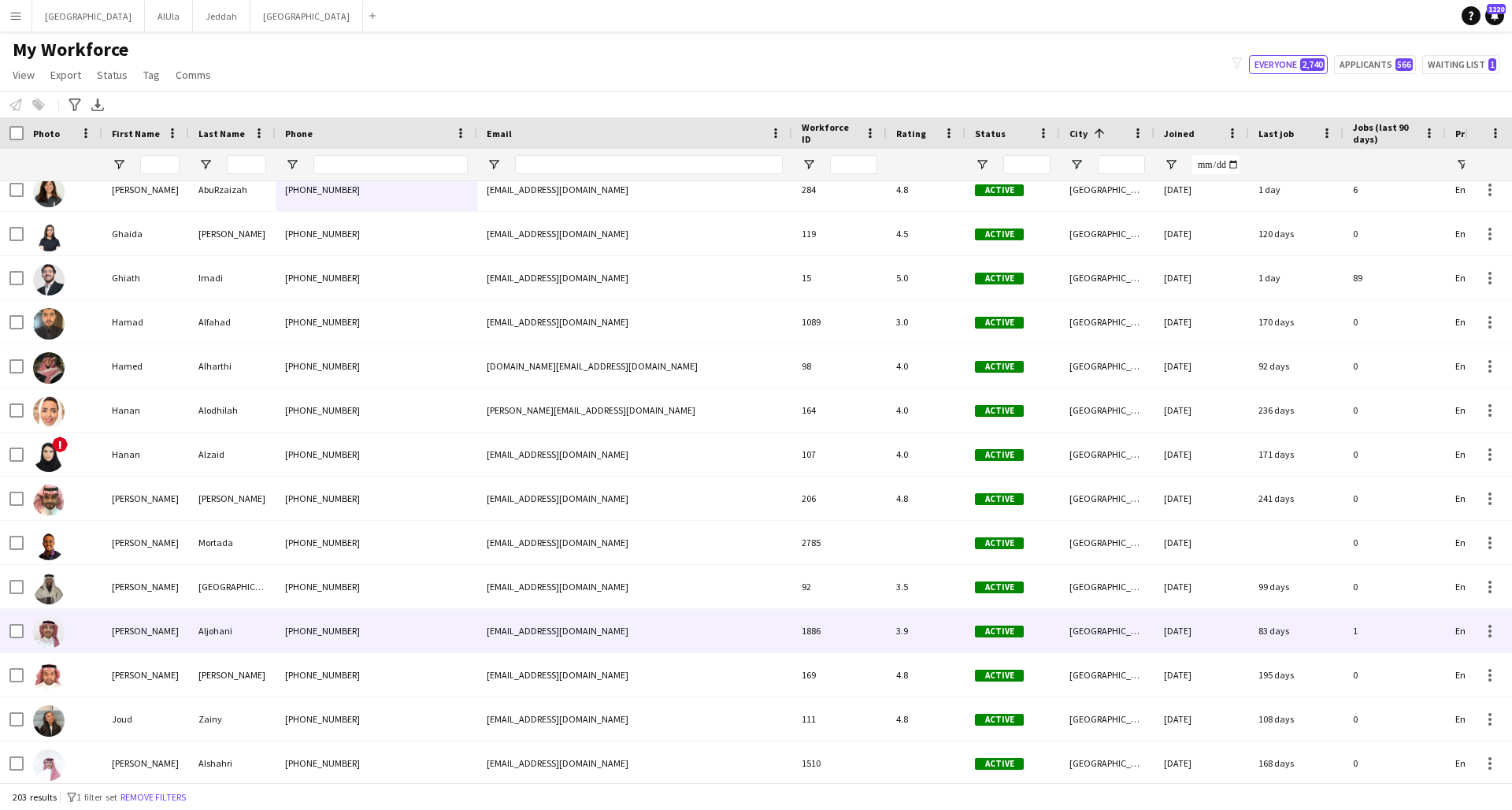
click at [417, 603] on div "[PHONE_NUMBER]" at bounding box center [376, 631] width 201 height 43
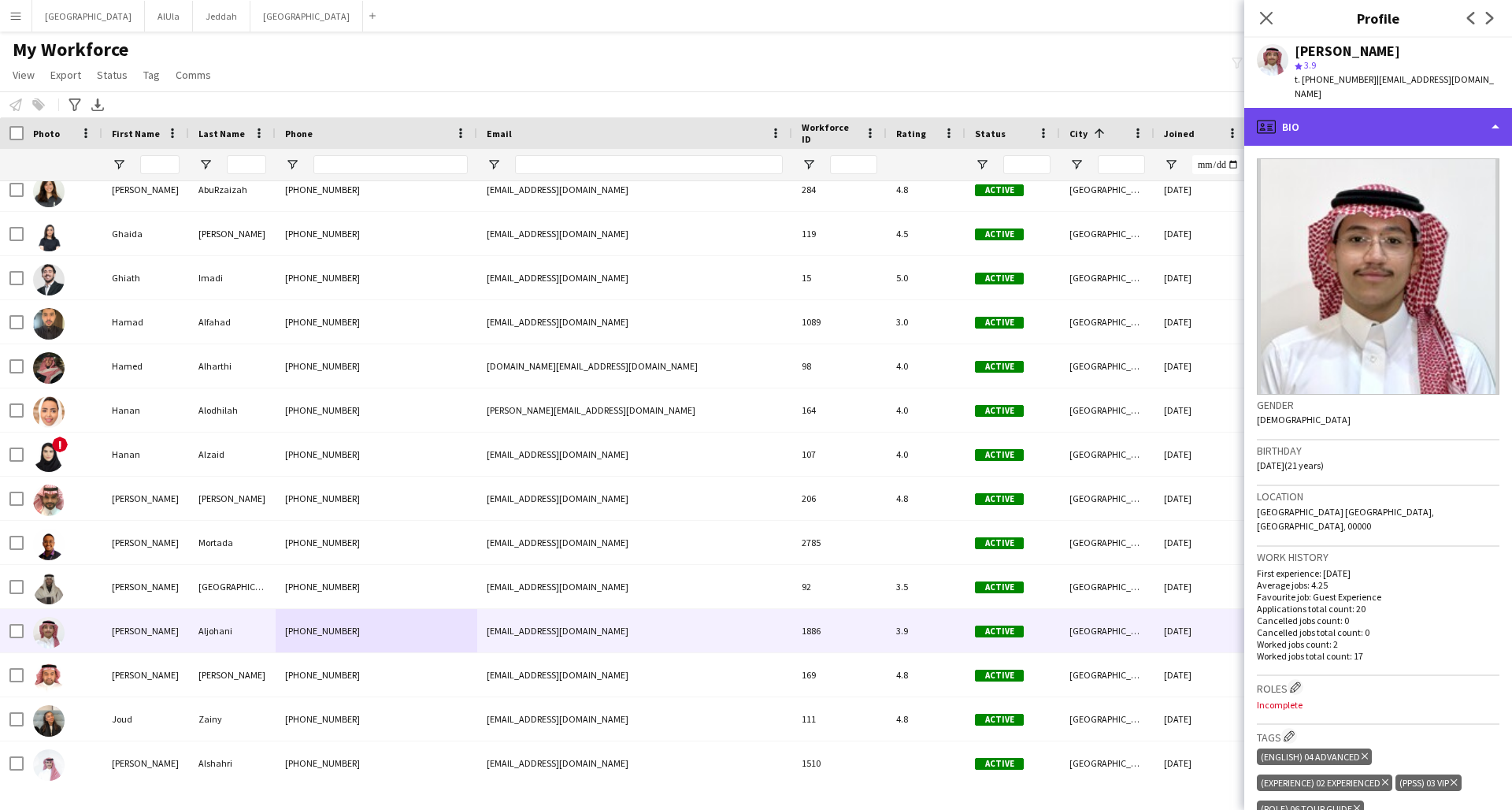
click at [1144, 122] on div "profile Bio" at bounding box center [1378, 126] width 268 height 38
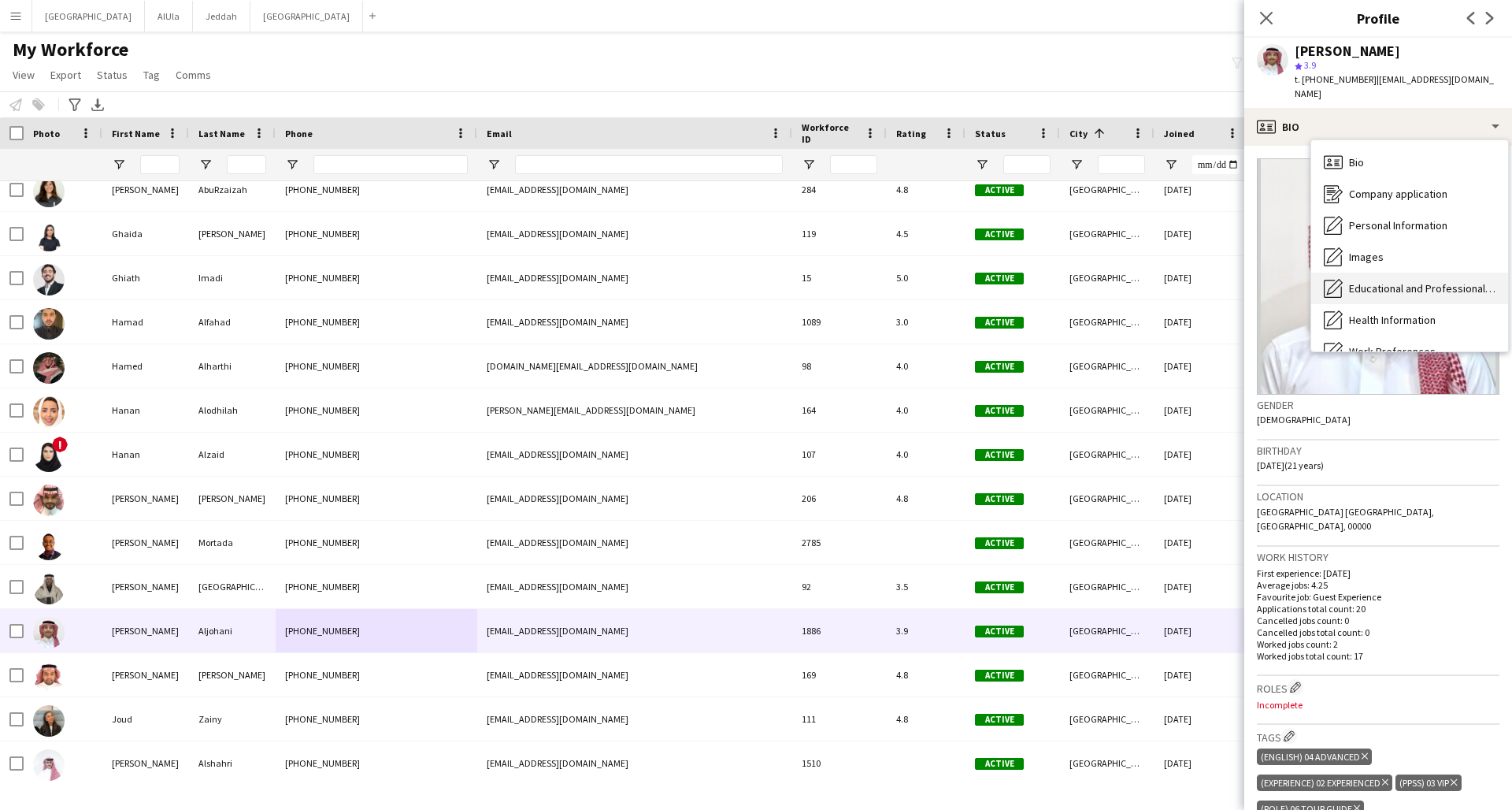
click at [1144, 281] on span "Educational and Professional Background" at bounding box center [1422, 287] width 146 height 14
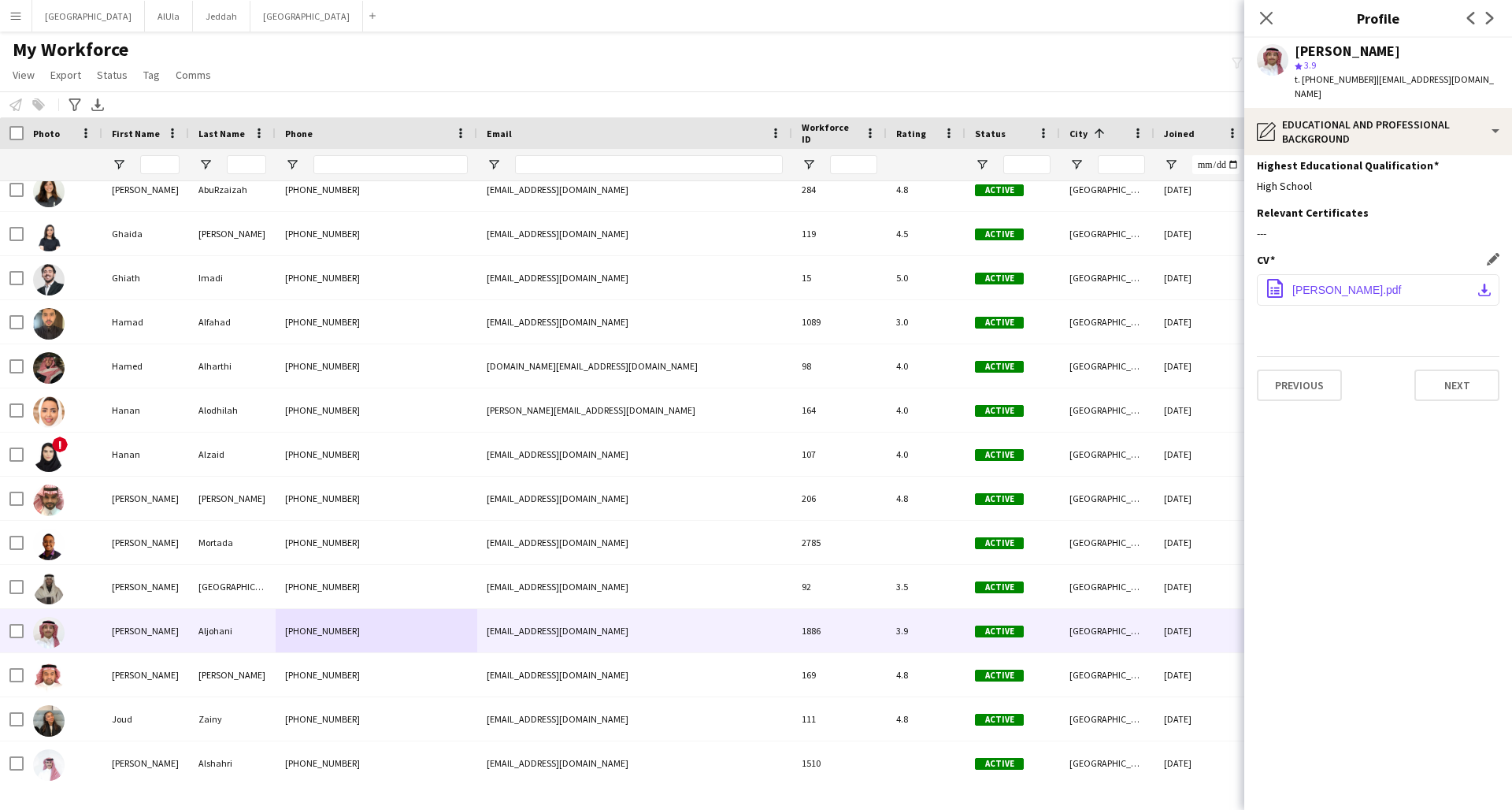
click at [1144, 284] on span "[PERSON_NAME].pdf" at bounding box center [1347, 290] width 110 height 13
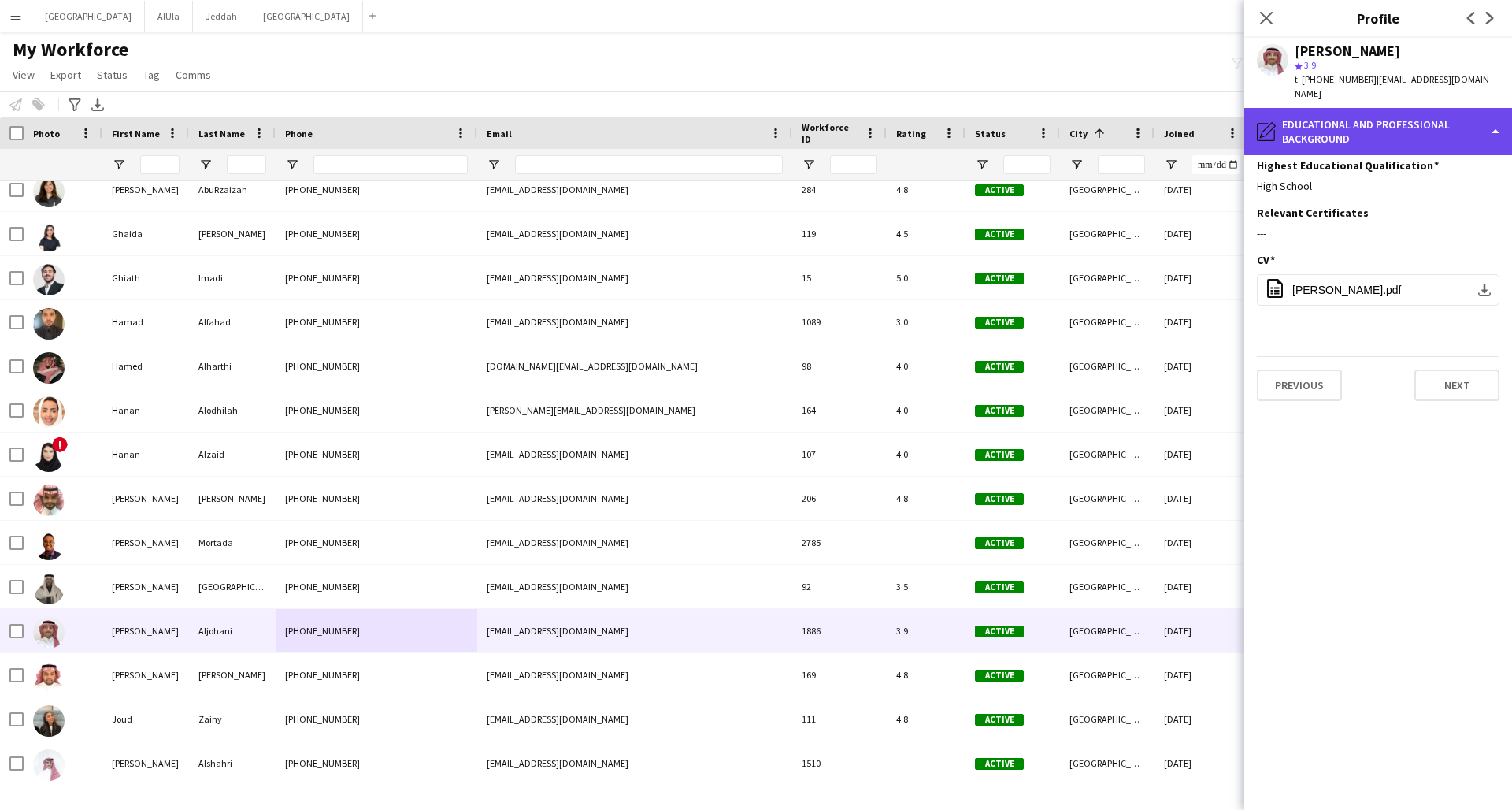
click at [1144, 115] on div "pencil4 Educational and Professional Background" at bounding box center [1378, 132] width 268 height 48
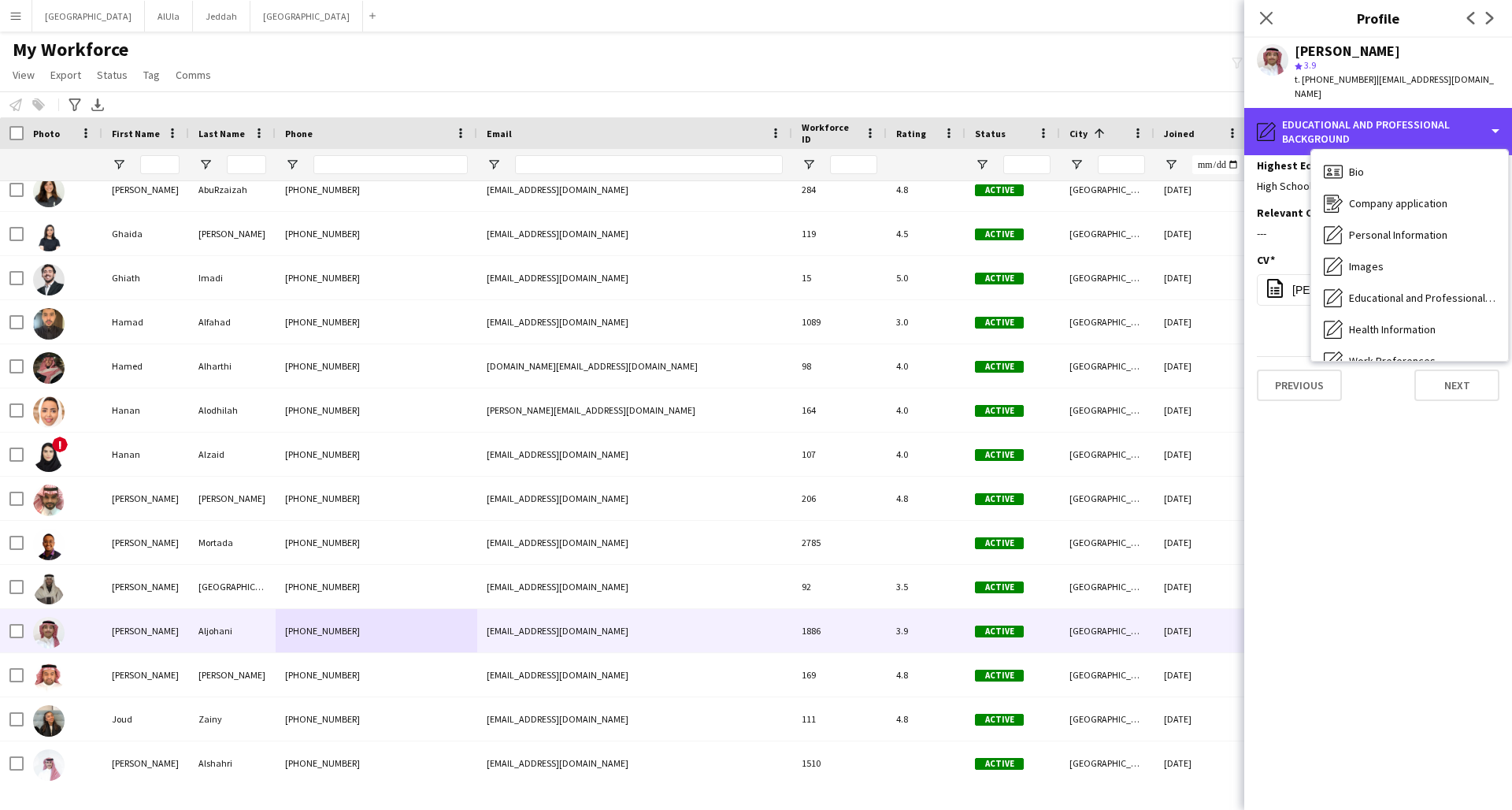
scroll to position [179, 0]
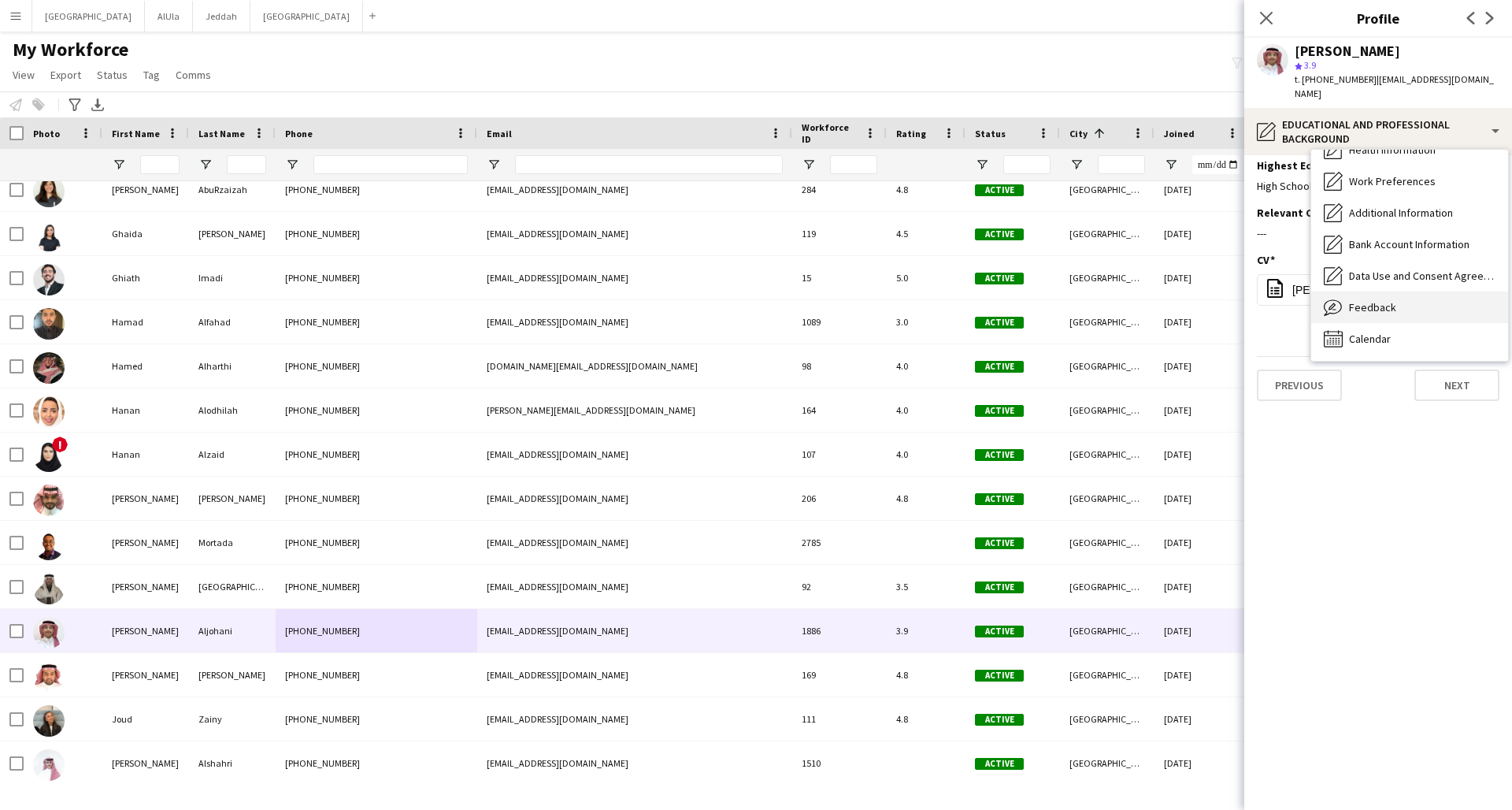
click at [1144, 292] on div "Feedback Feedback" at bounding box center [1409, 308] width 197 height 31
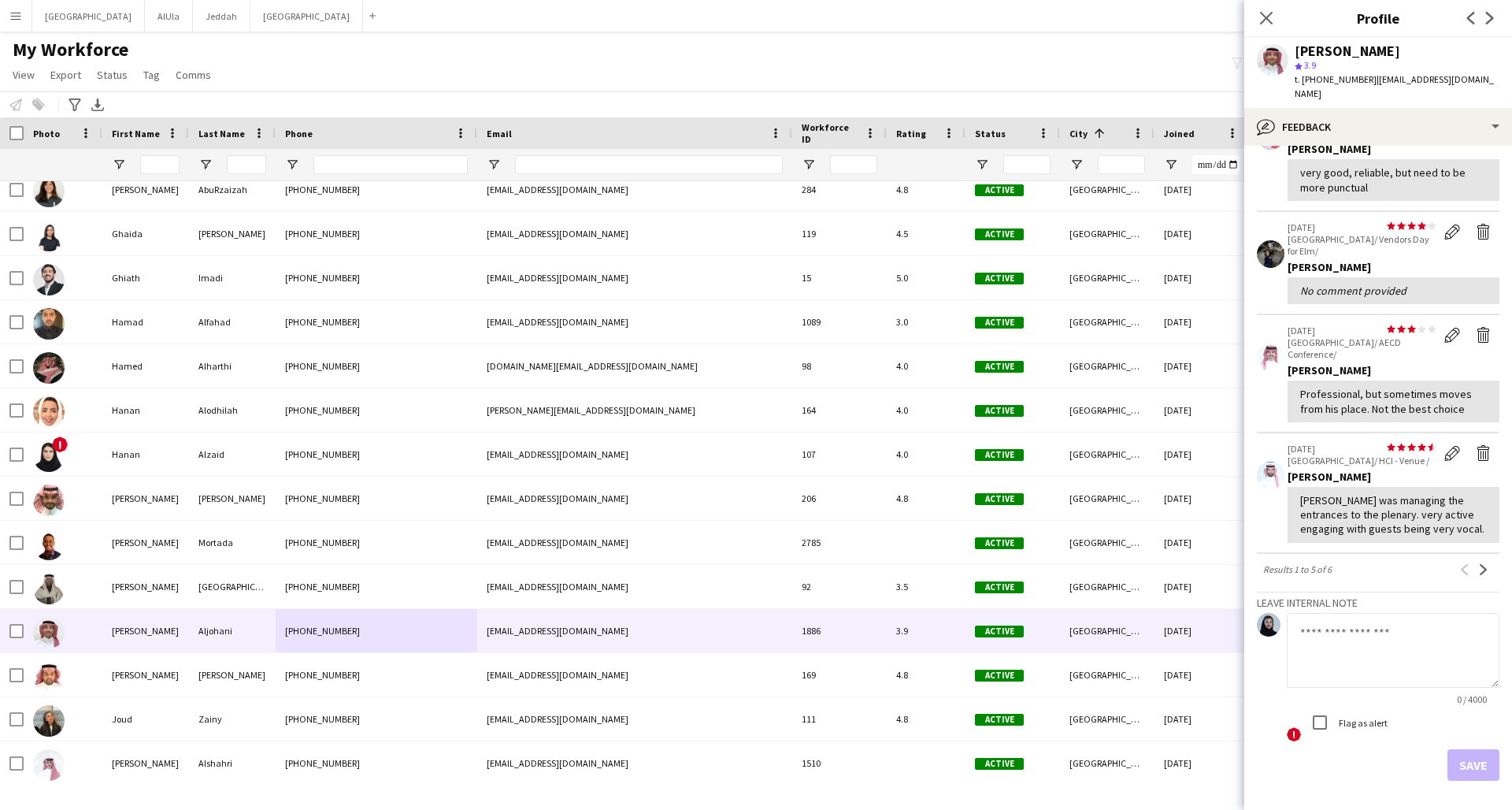
scroll to position [0, 0]
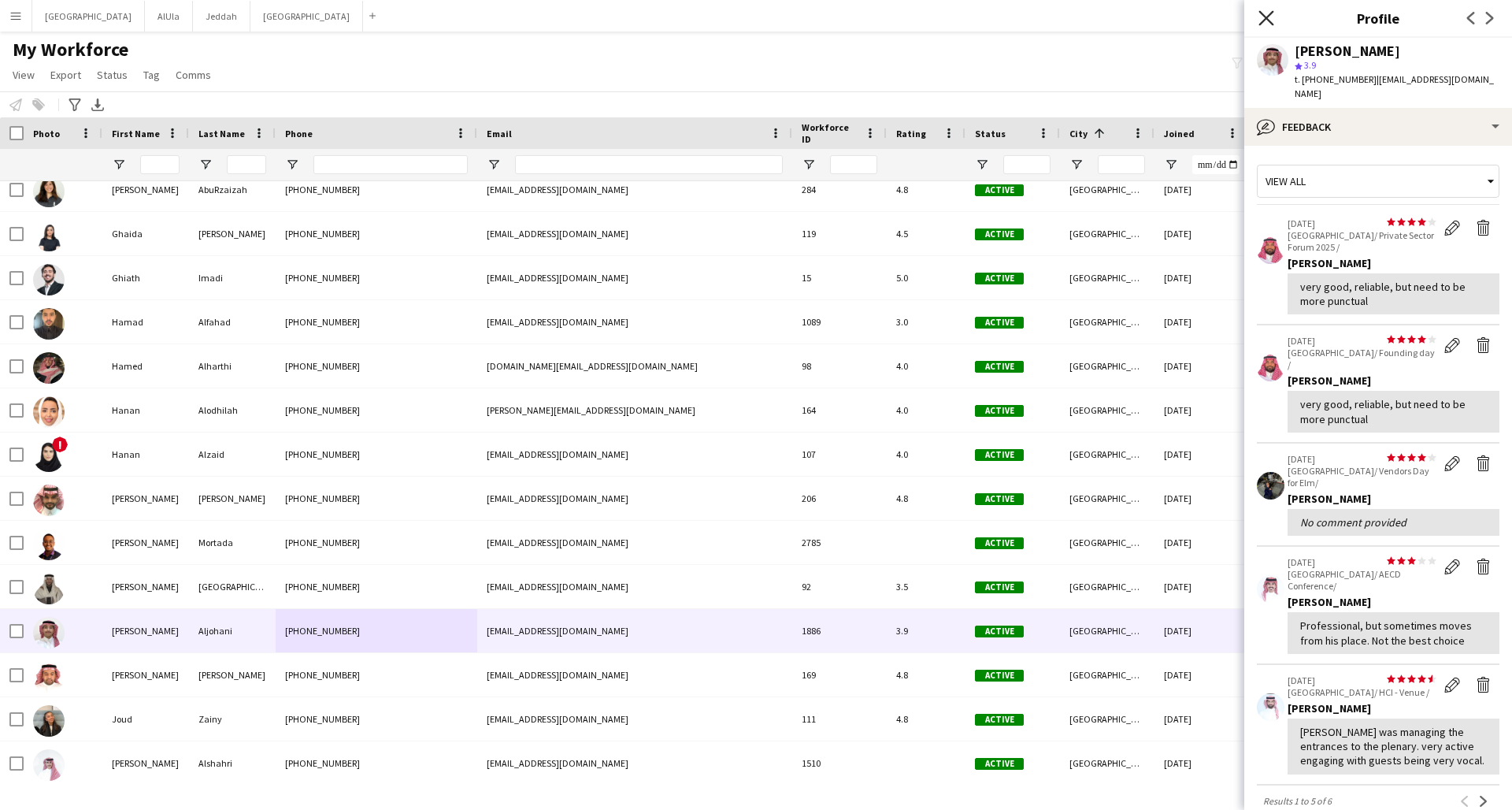
click at [1144, 20] on icon at bounding box center [1266, 17] width 15 height 15
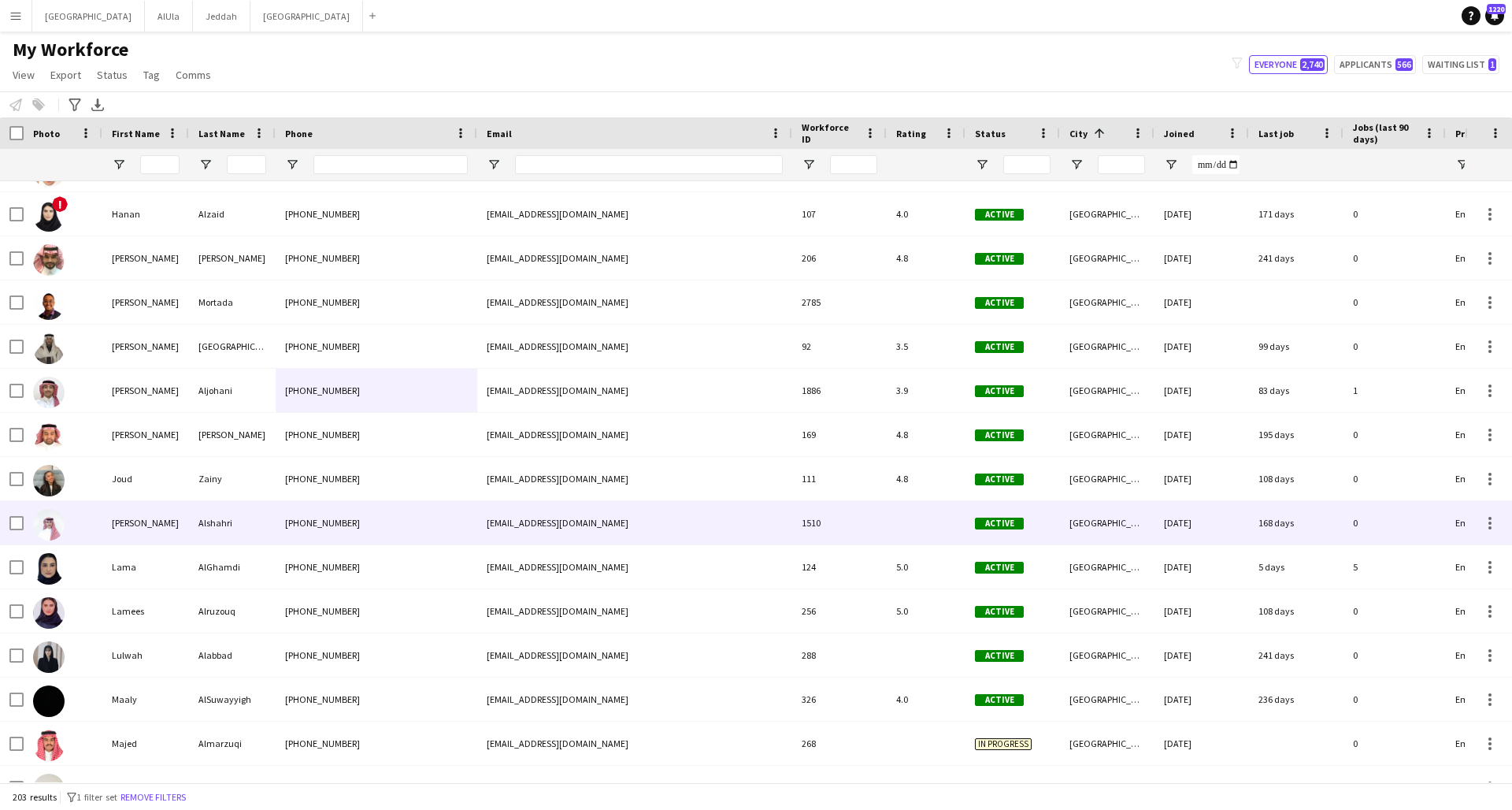
scroll to position [6428, 0]
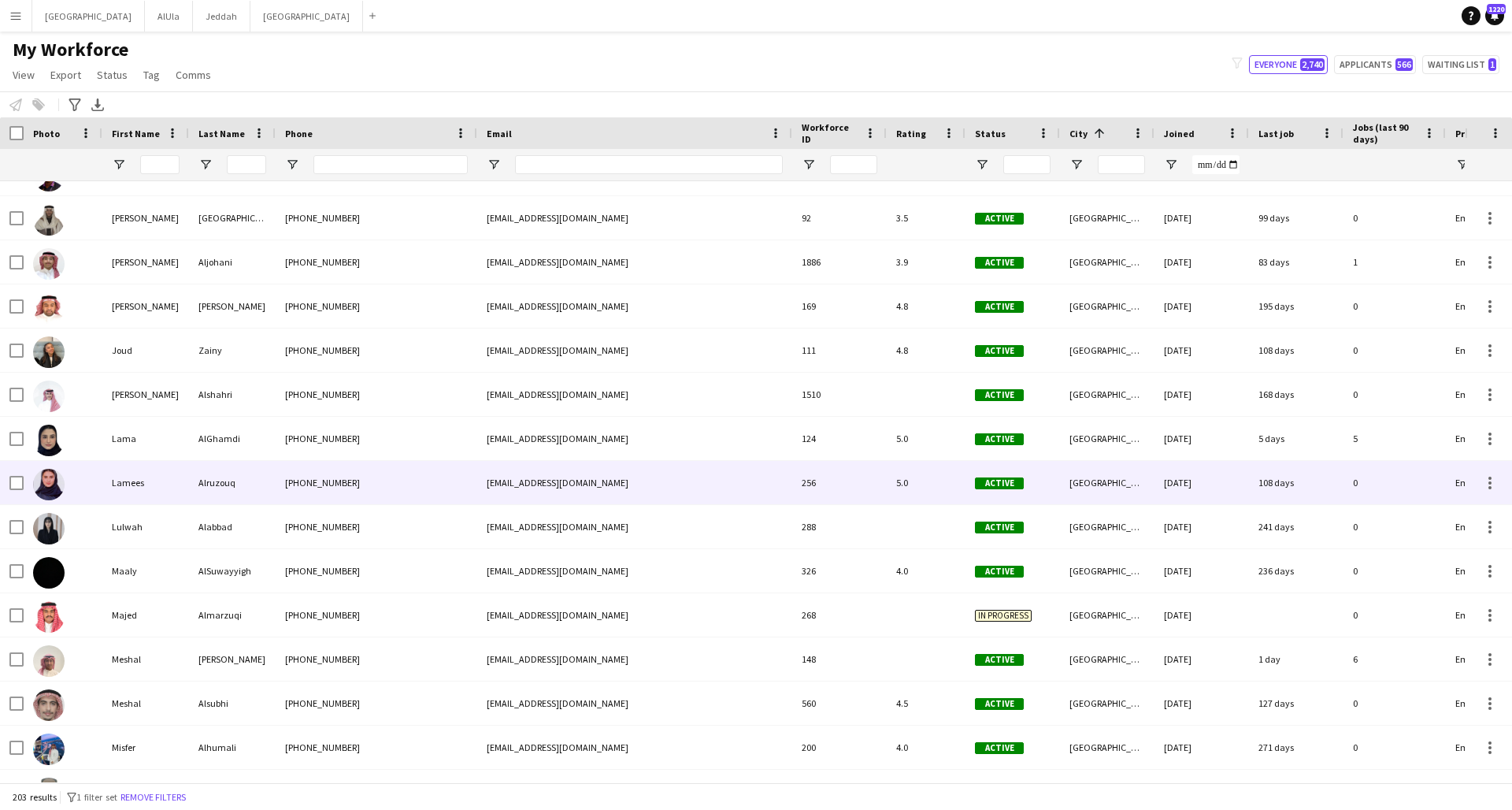
click at [448, 473] on div "[PHONE_NUMBER]" at bounding box center [376, 482] width 201 height 43
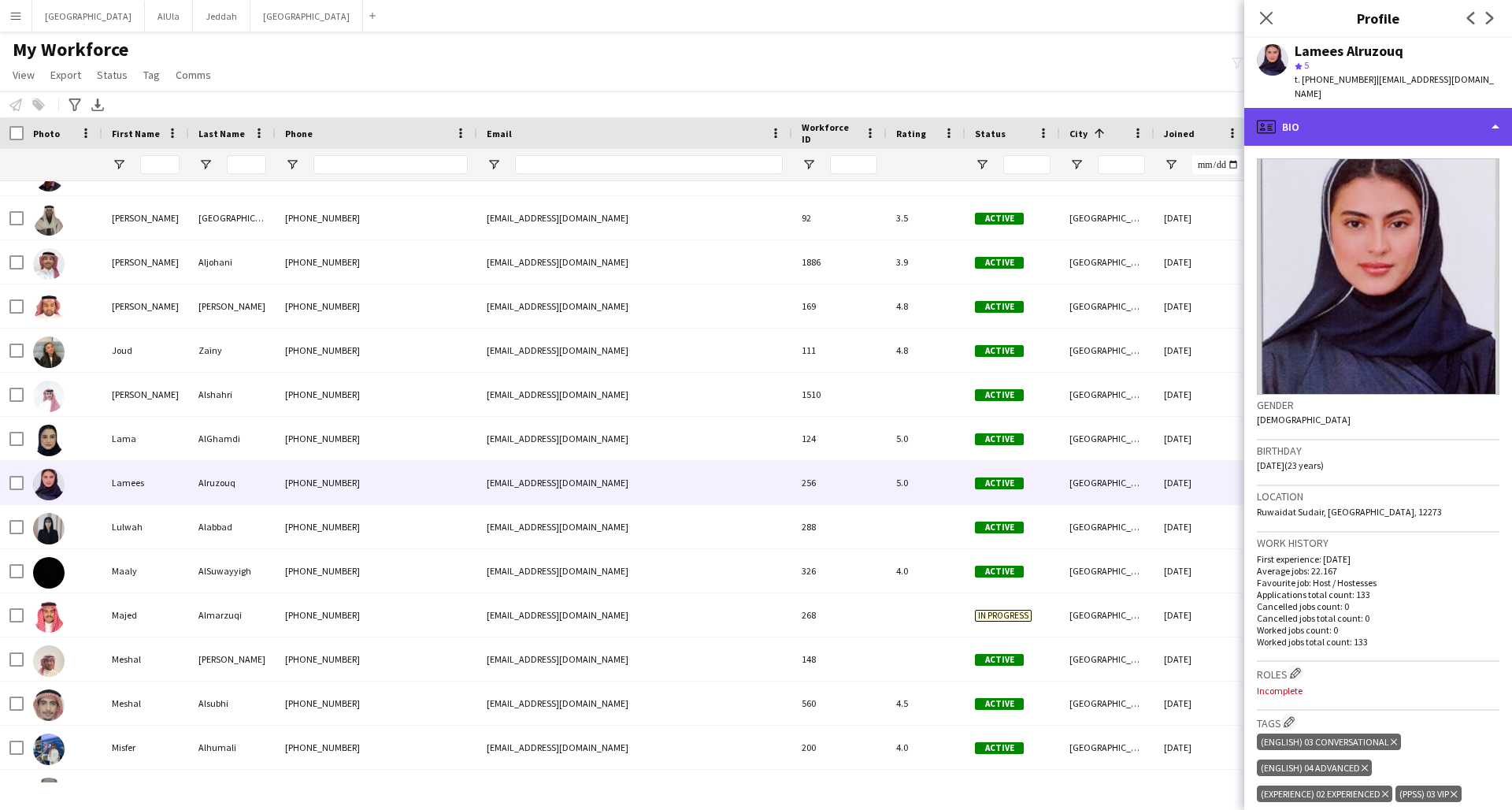
click at [1144, 108] on div "profile Bio" at bounding box center [1378, 126] width 268 height 38
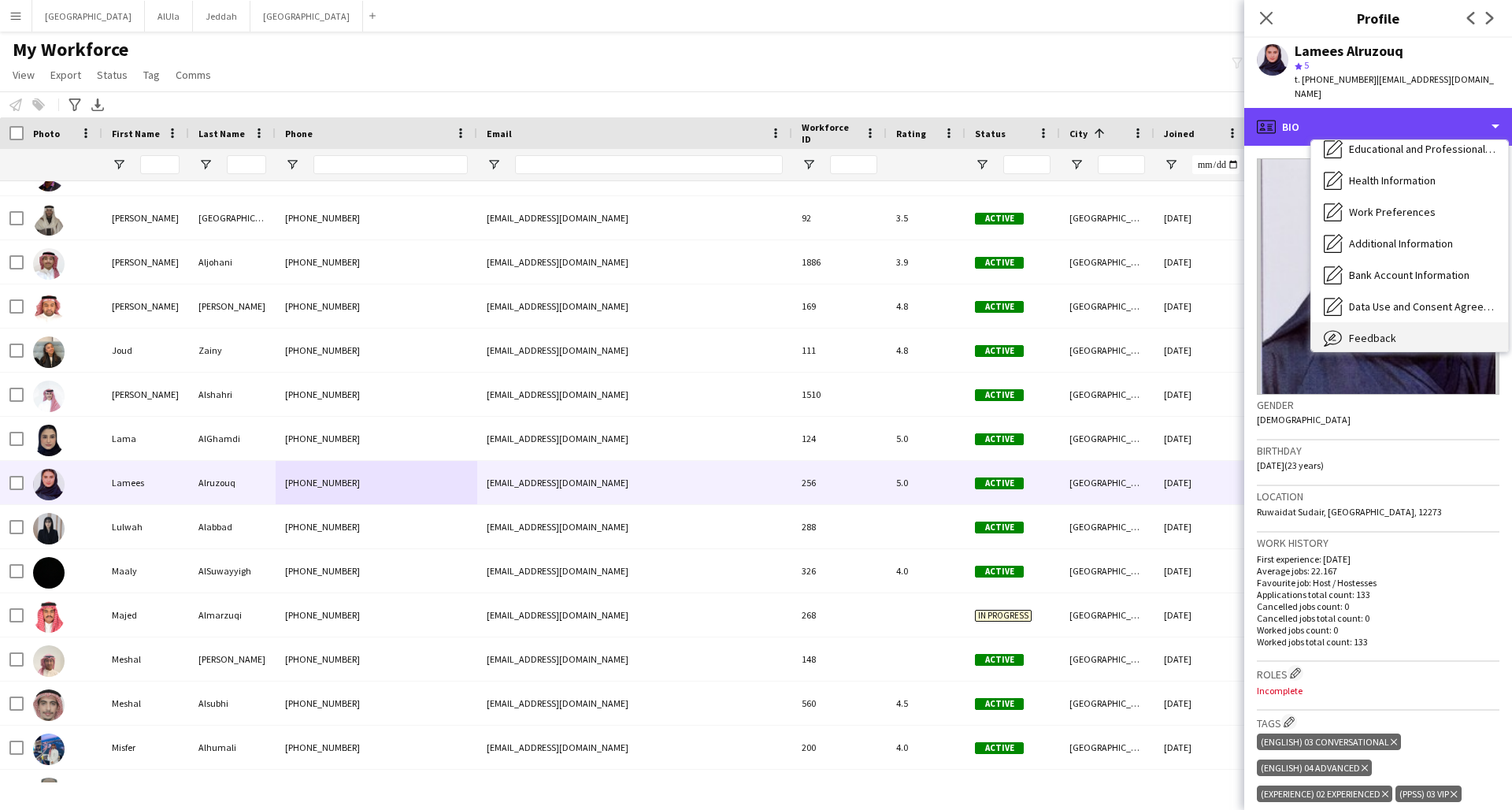
scroll to position [179, 0]
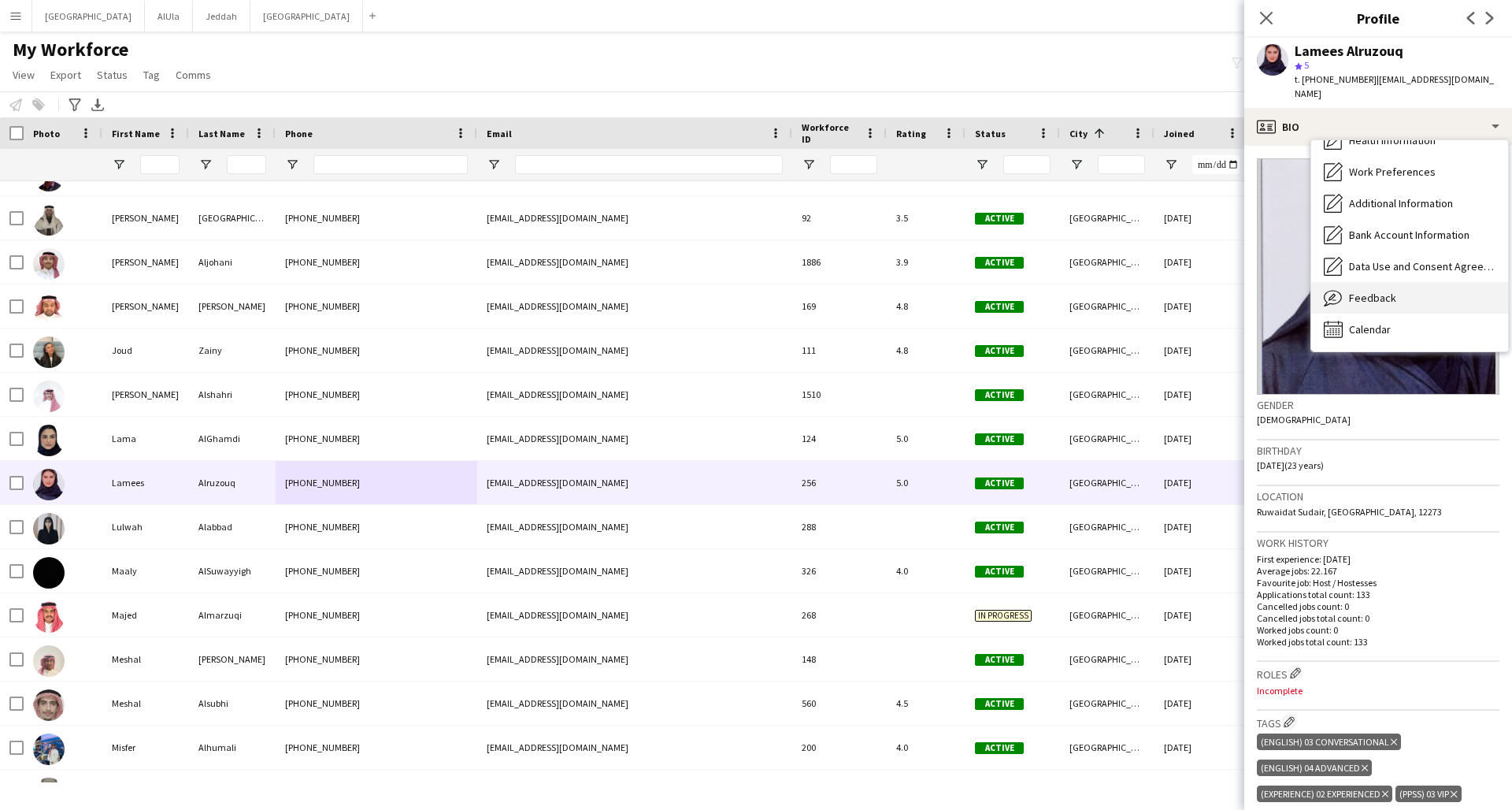
click at [1144, 292] on div "Feedback Feedback" at bounding box center [1409, 297] width 197 height 31
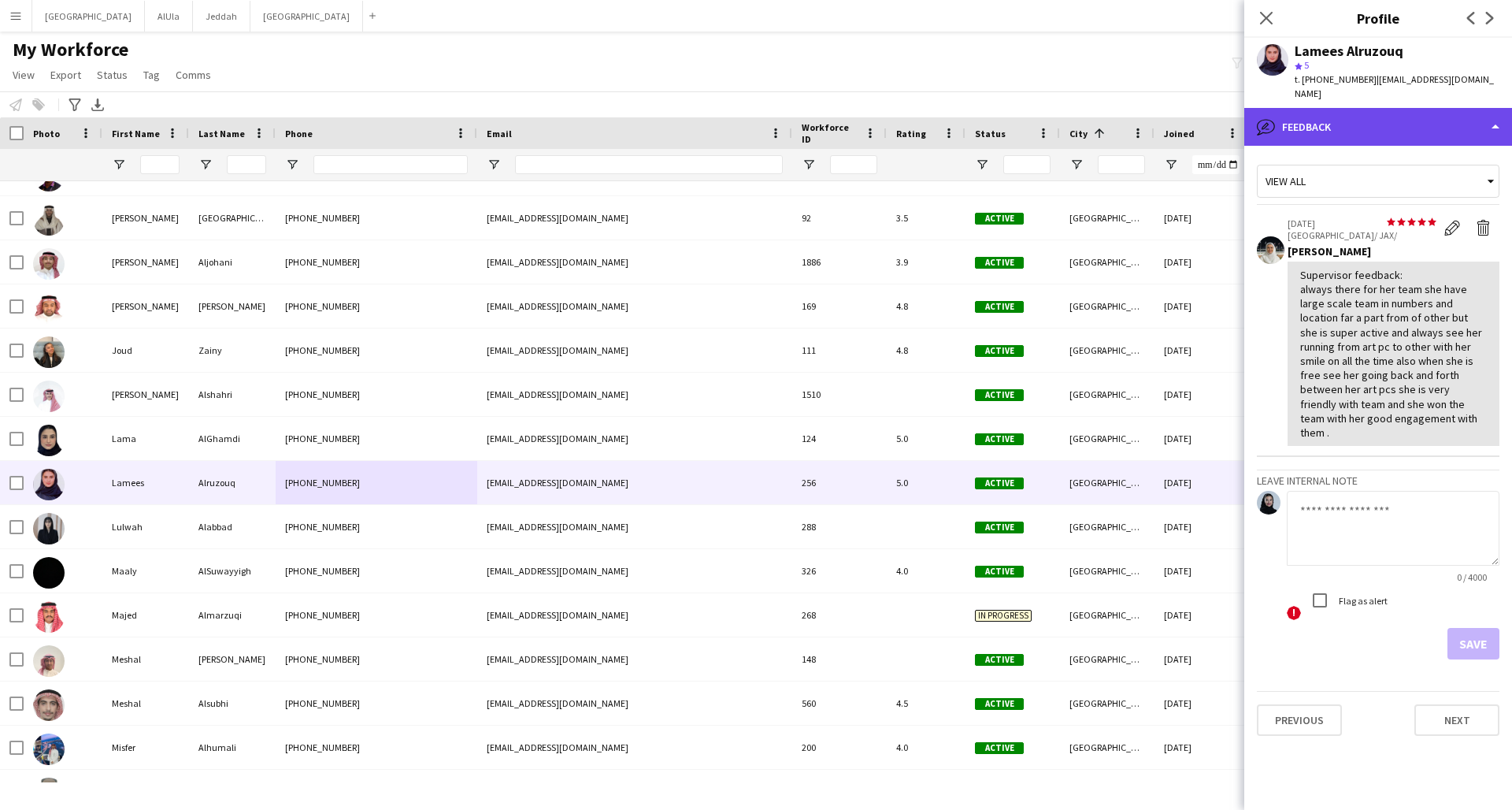
click at [1144, 111] on div "bubble-pencil Feedback" at bounding box center [1378, 126] width 268 height 38
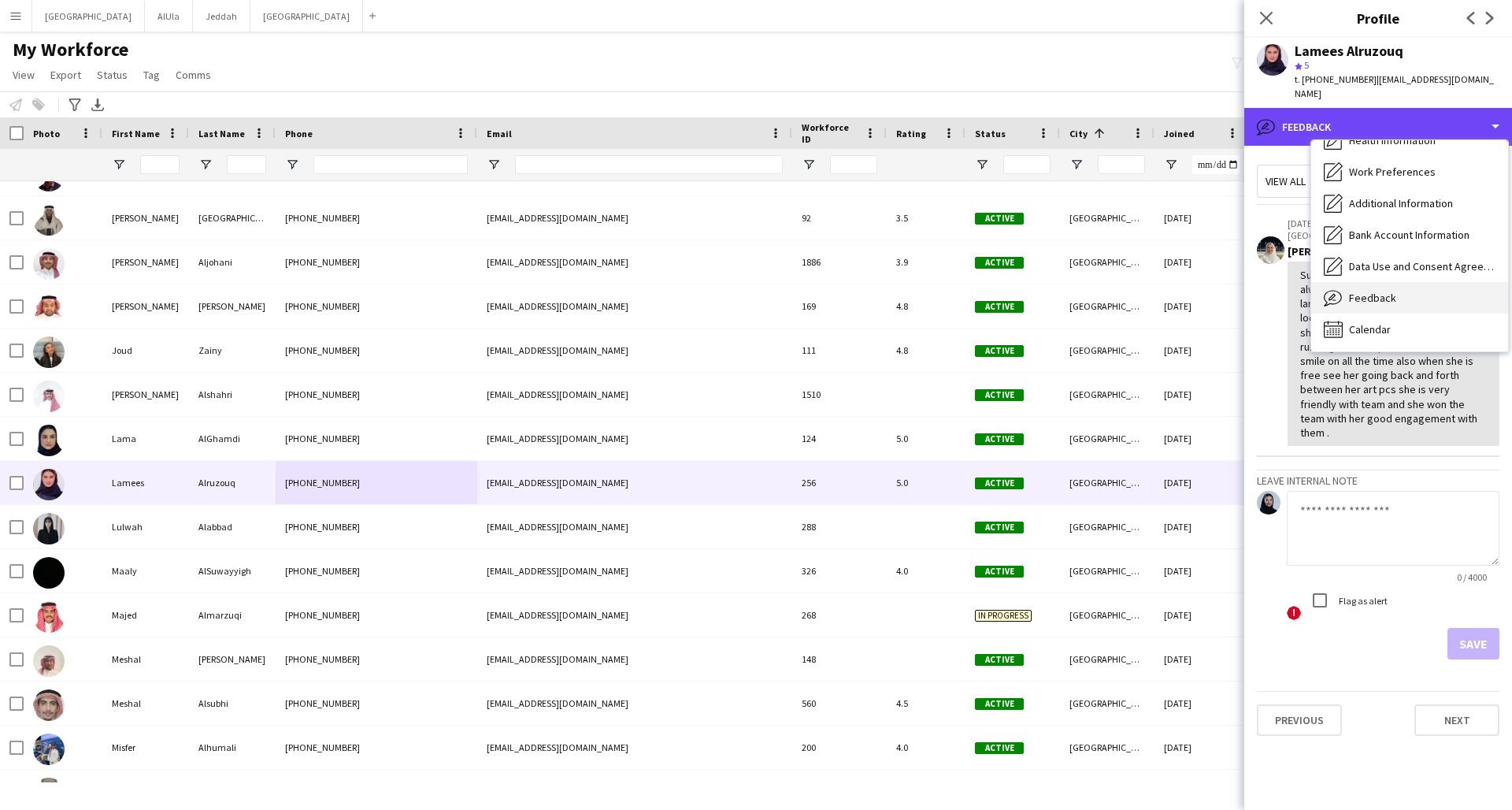
scroll to position [0, 0]
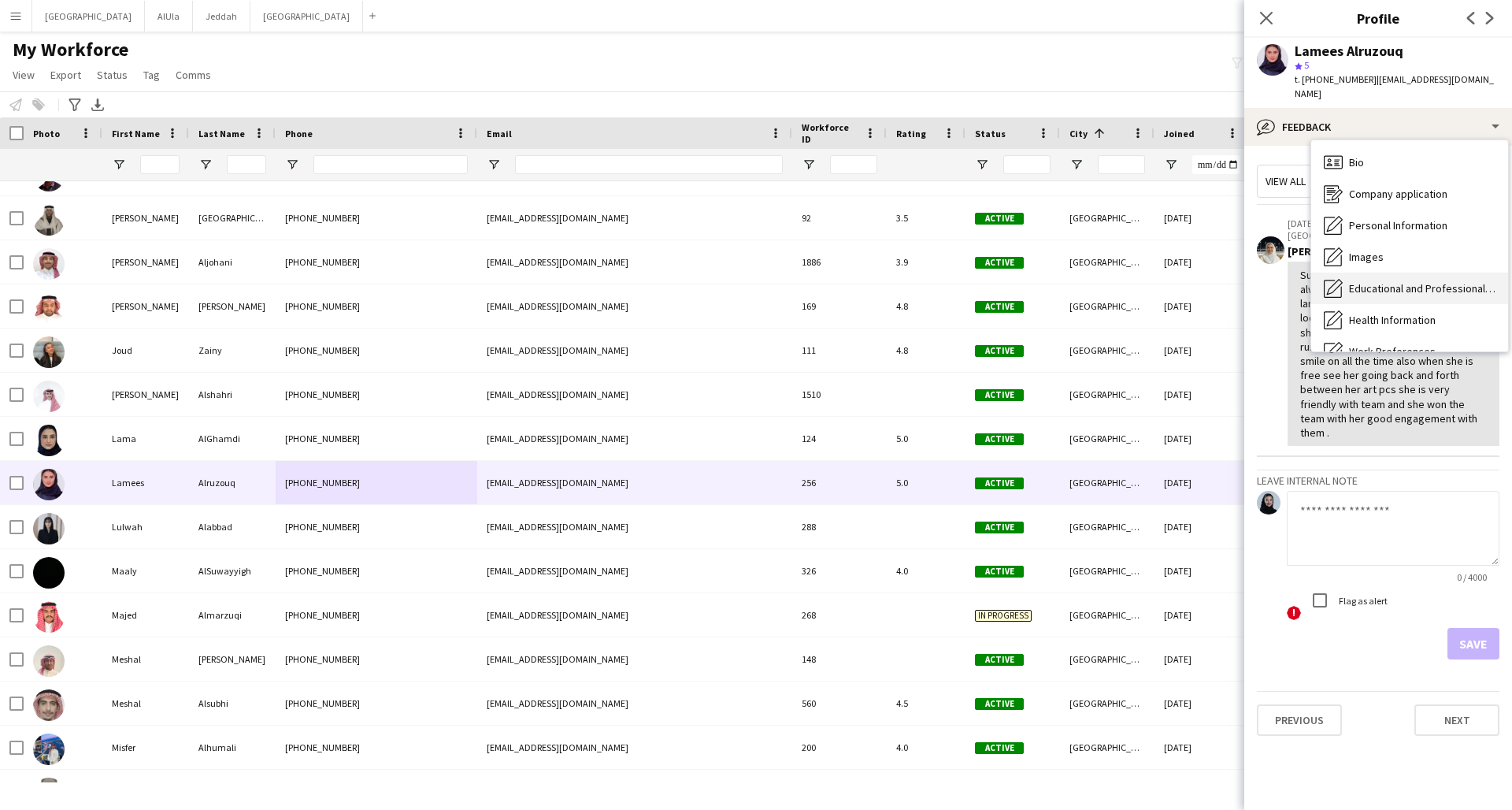
click at [1144, 279] on div "Educational and Professional Background Educational and Professional Background" at bounding box center [1409, 288] width 197 height 31
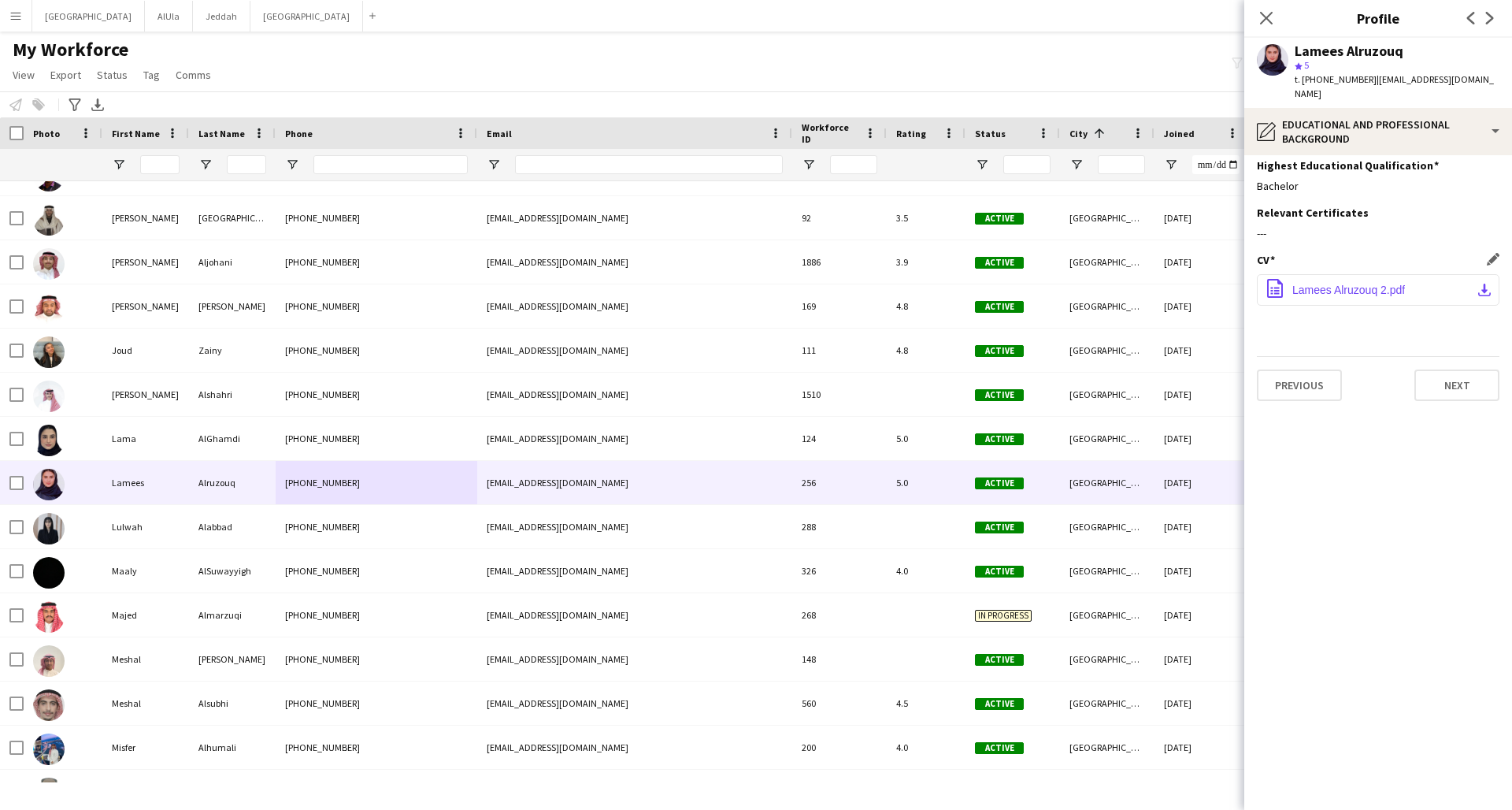
click at [1144, 284] on span "Lamees Alruzouq 2.pdf" at bounding box center [1348, 290] width 113 height 13
click at [1144, 26] on icon "Close pop-in" at bounding box center [1266, 17] width 15 height 15
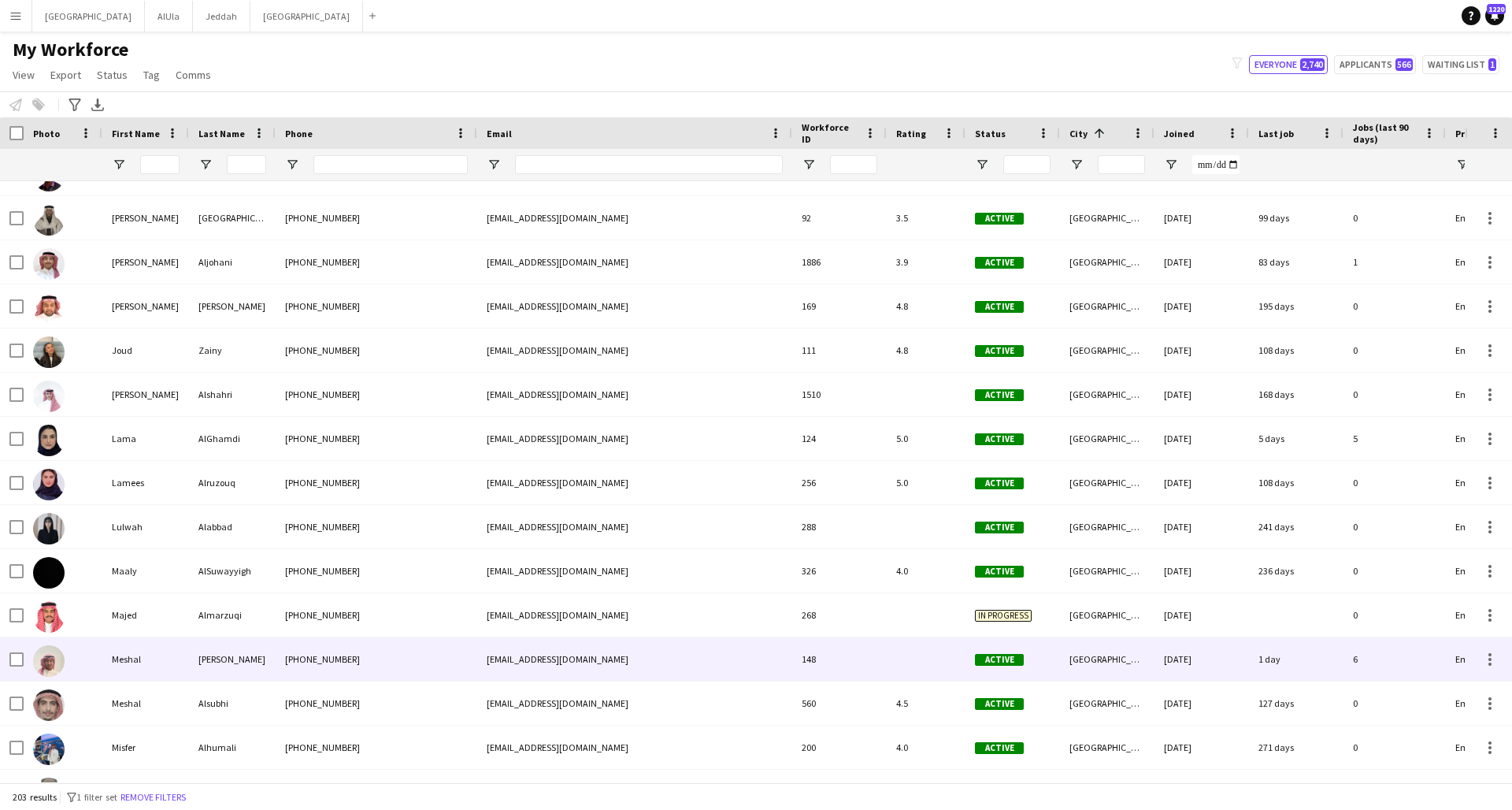
click at [406, 603] on div "[PHONE_NUMBER]" at bounding box center [376, 659] width 201 height 43
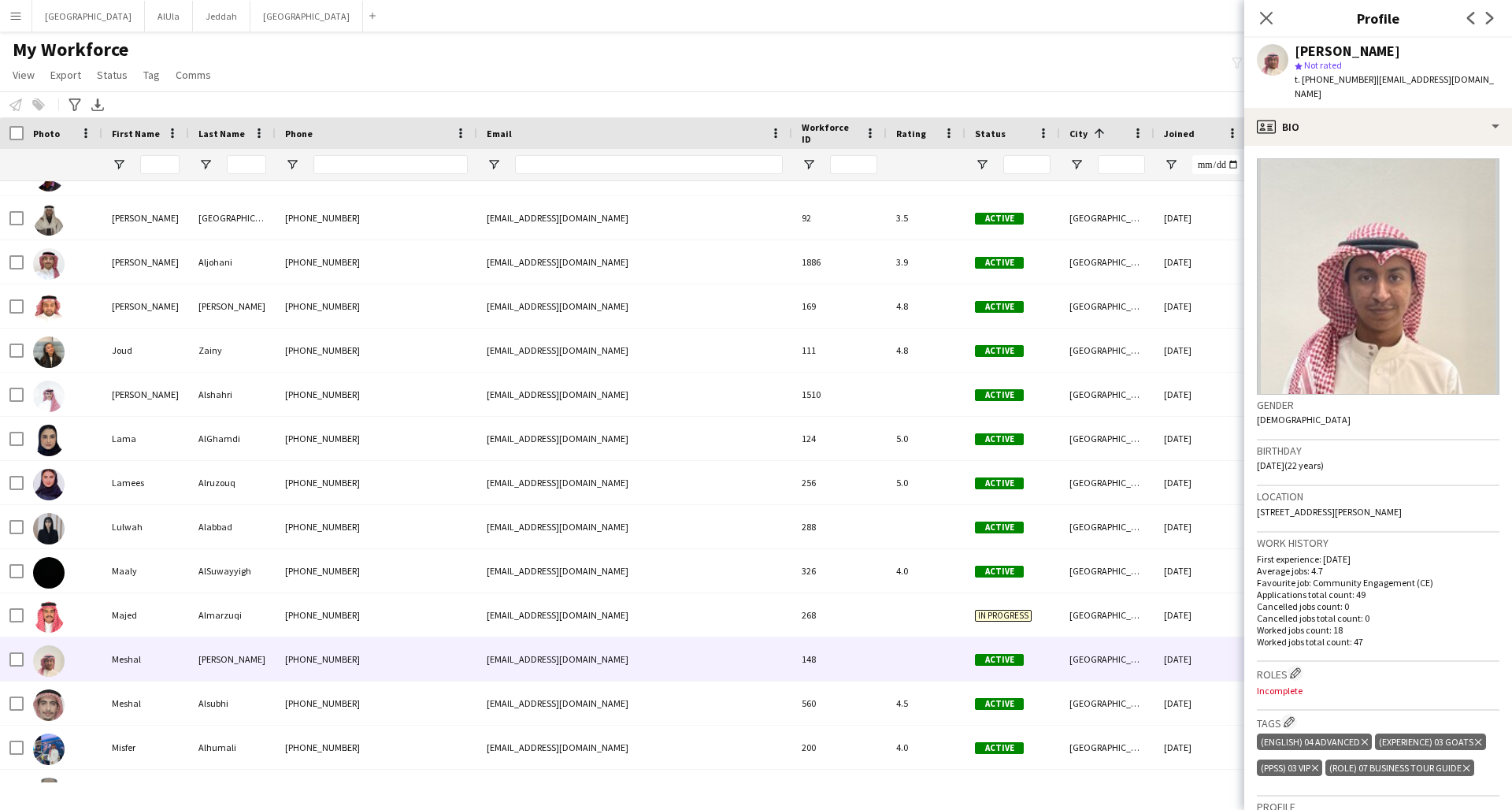
scroll to position [344, 0]
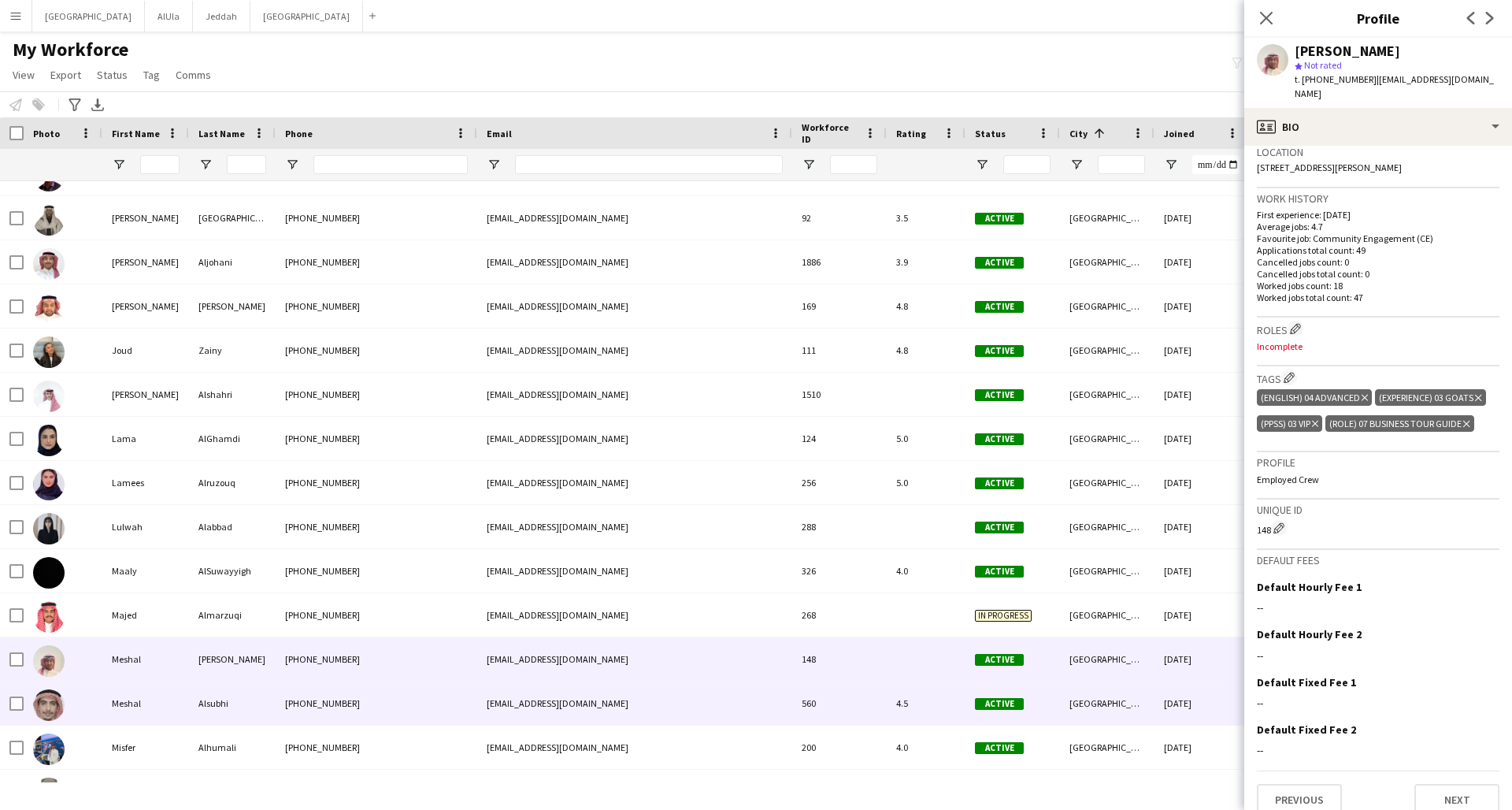
click at [643, 603] on div "[EMAIL_ADDRESS][DOMAIN_NAME]" at bounding box center [635, 703] width 315 height 43
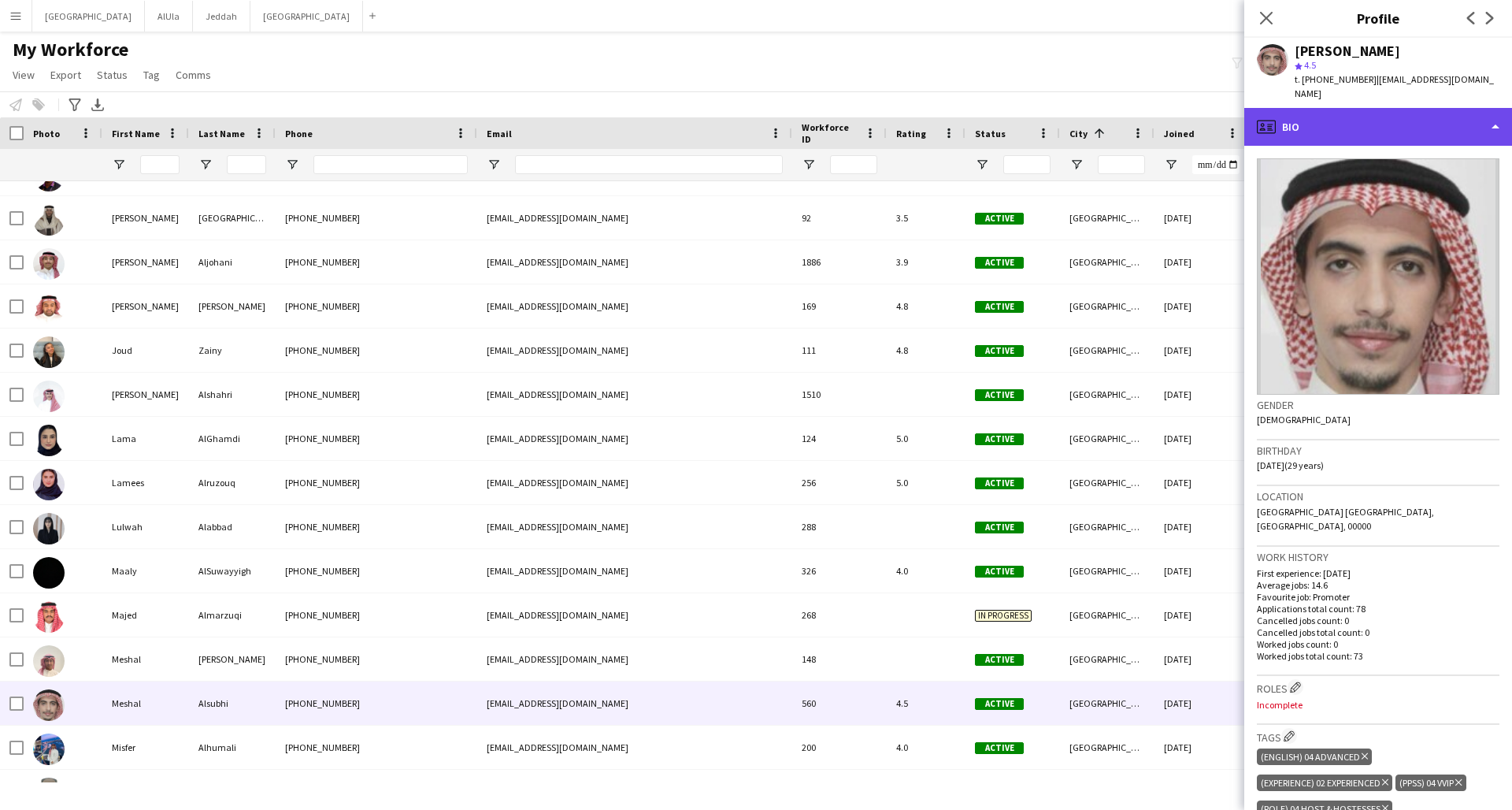
click at [1144, 111] on div "profile Bio" at bounding box center [1378, 126] width 268 height 38
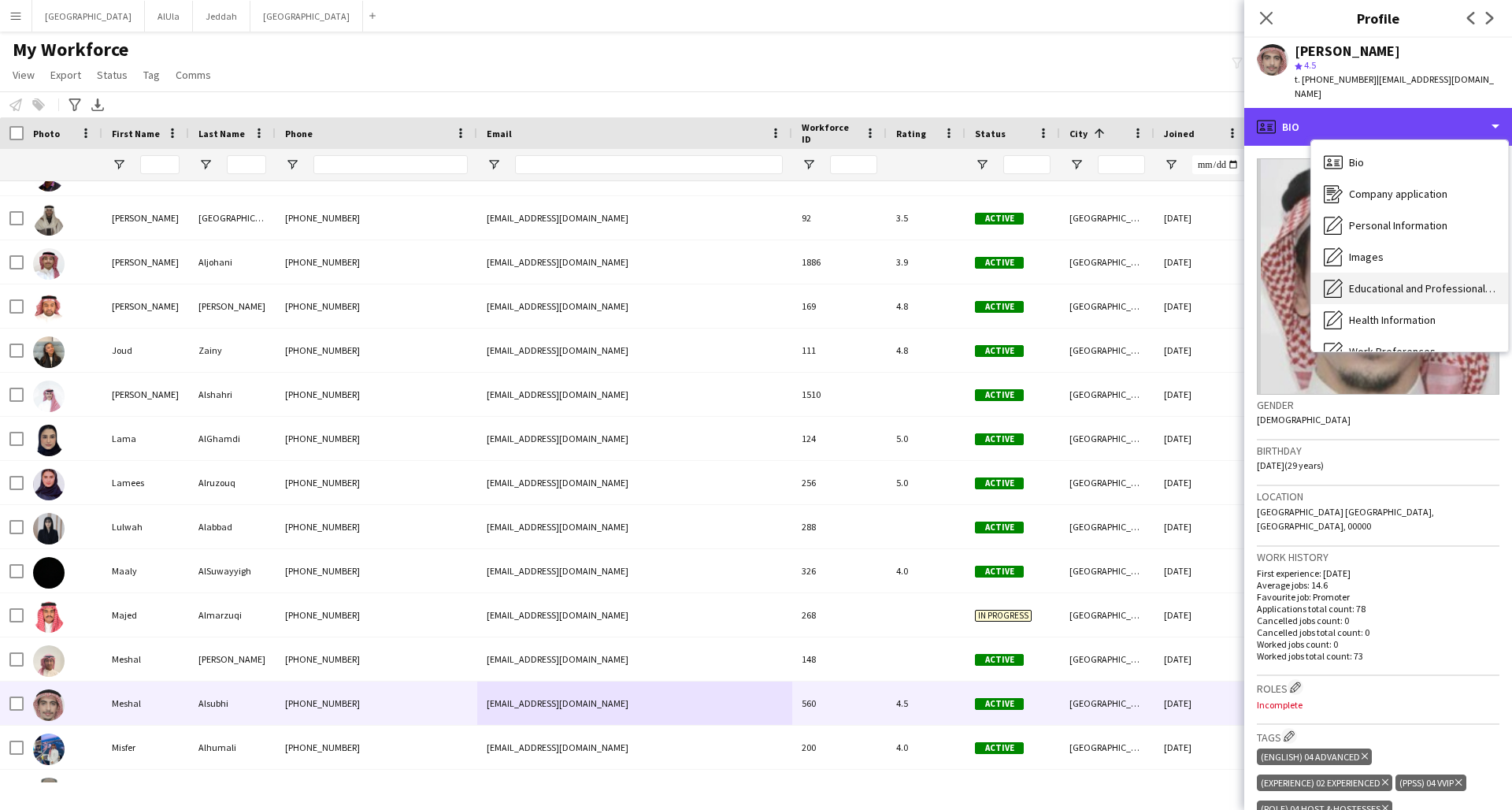
scroll to position [179, 0]
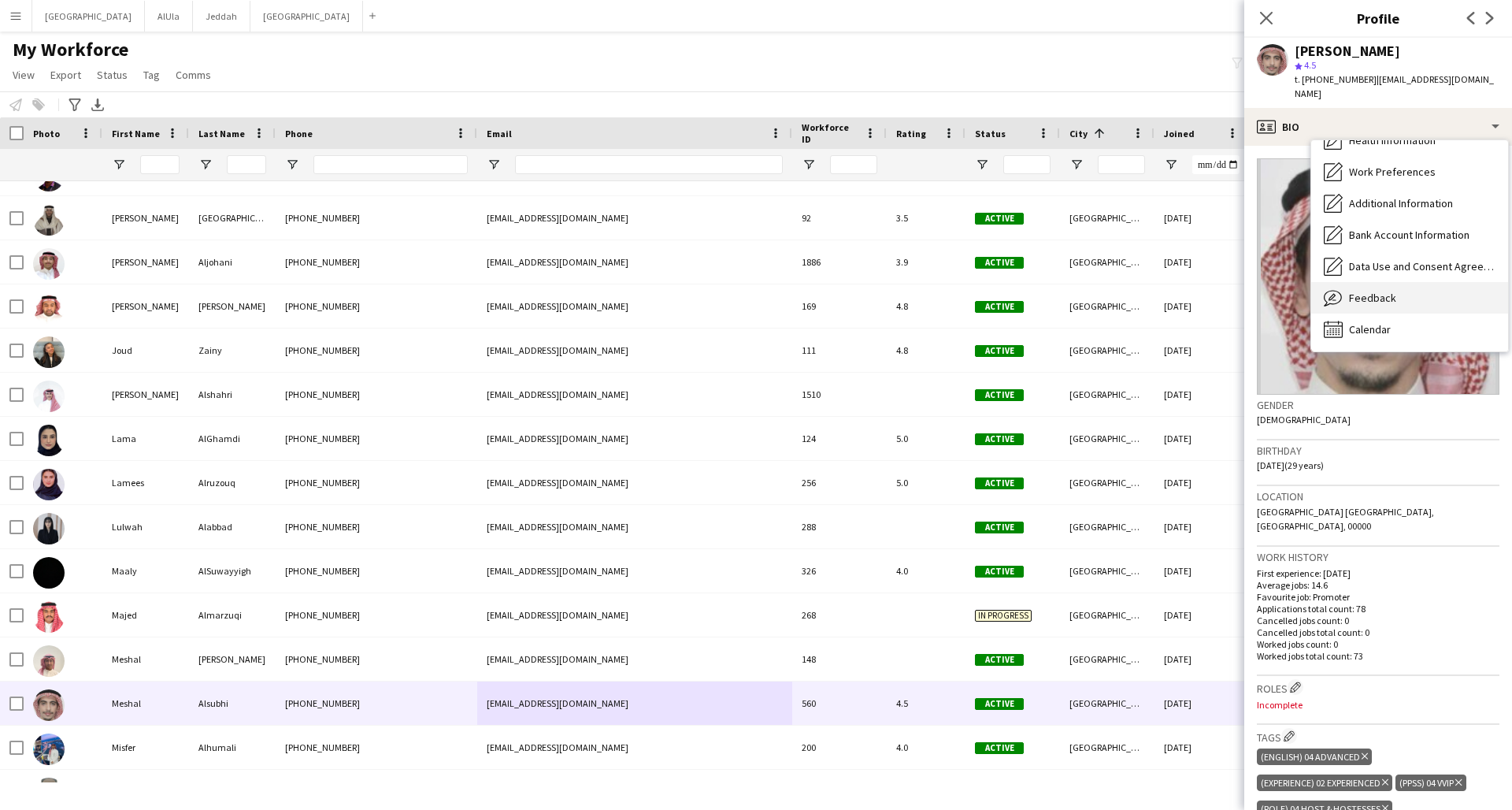
click at [1144, 286] on div "Feedback Feedback" at bounding box center [1409, 297] width 197 height 31
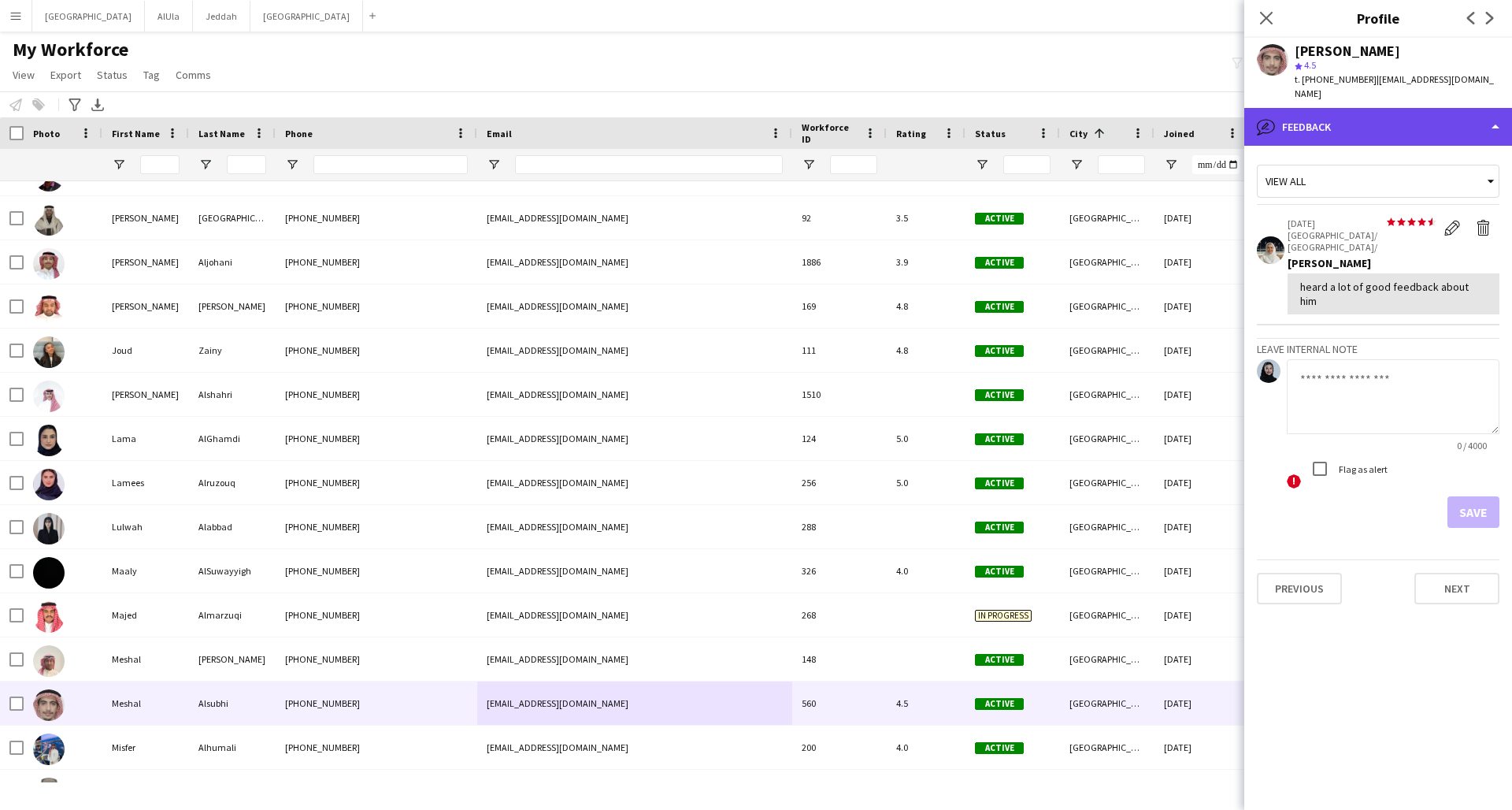
click at [1144, 108] on div "bubble-pencil Feedback" at bounding box center [1378, 126] width 268 height 38
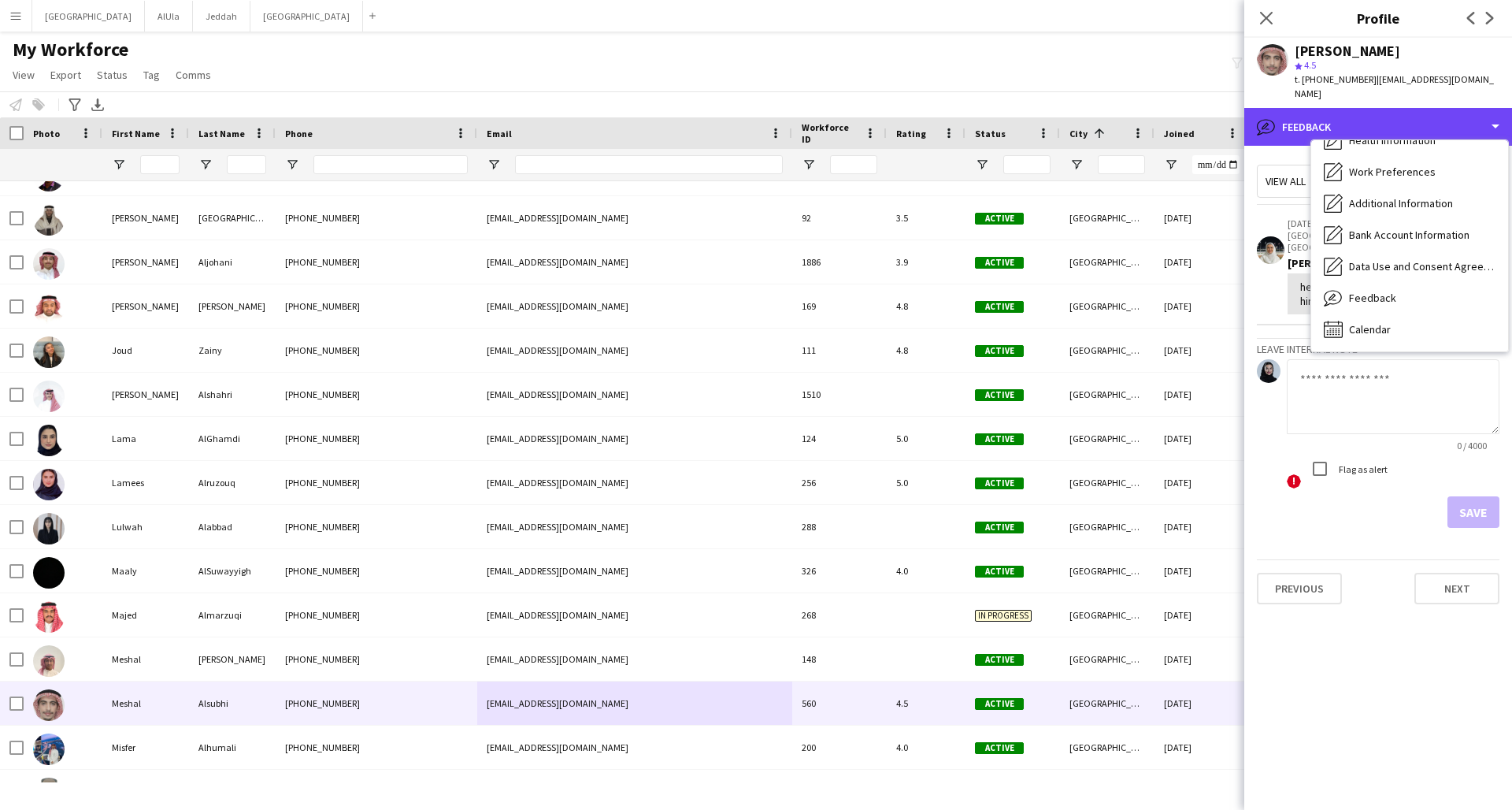
scroll to position [0, 0]
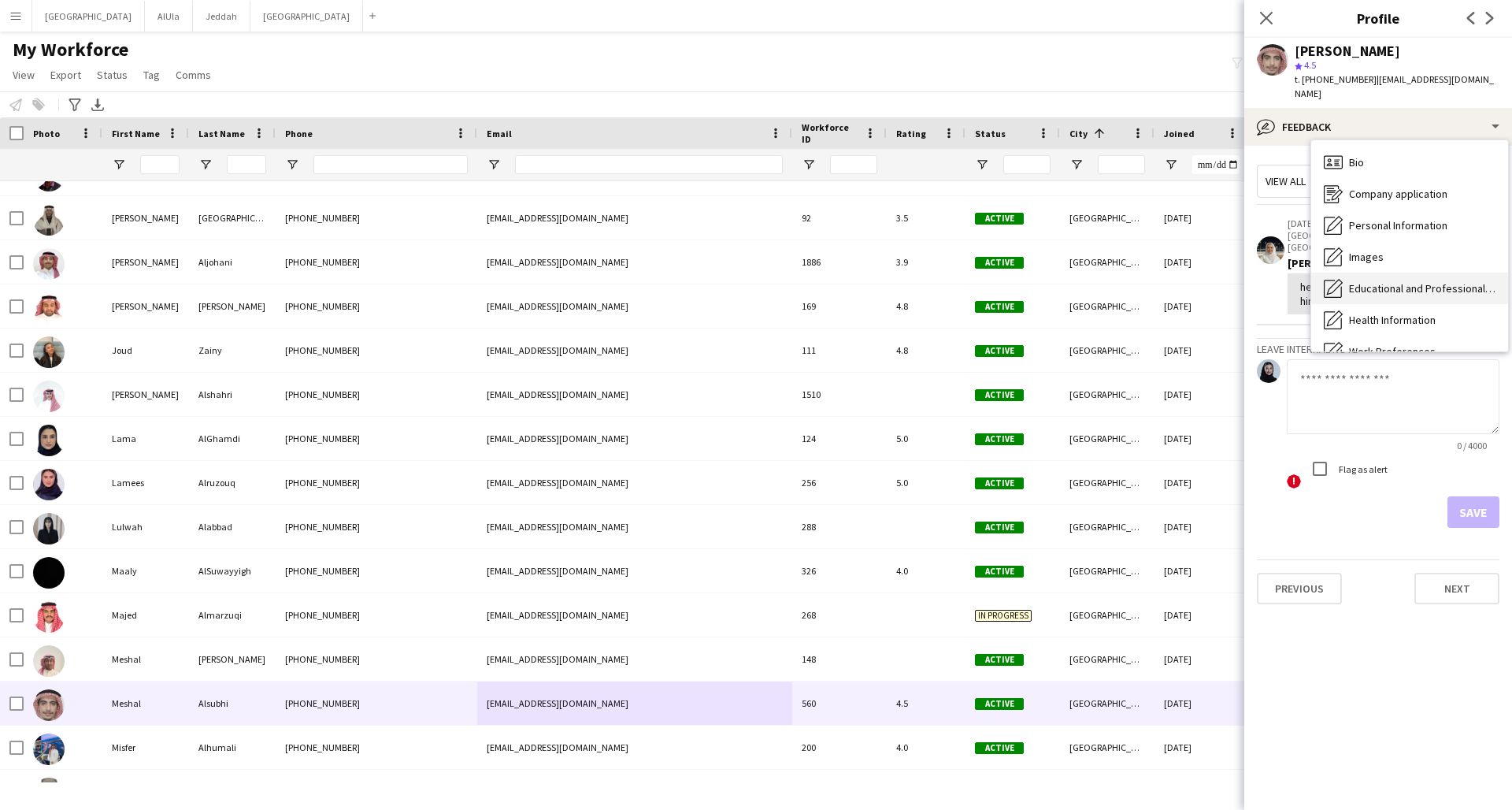
click at [1144, 281] on span "Educational and Professional Background" at bounding box center [1422, 287] width 146 height 14
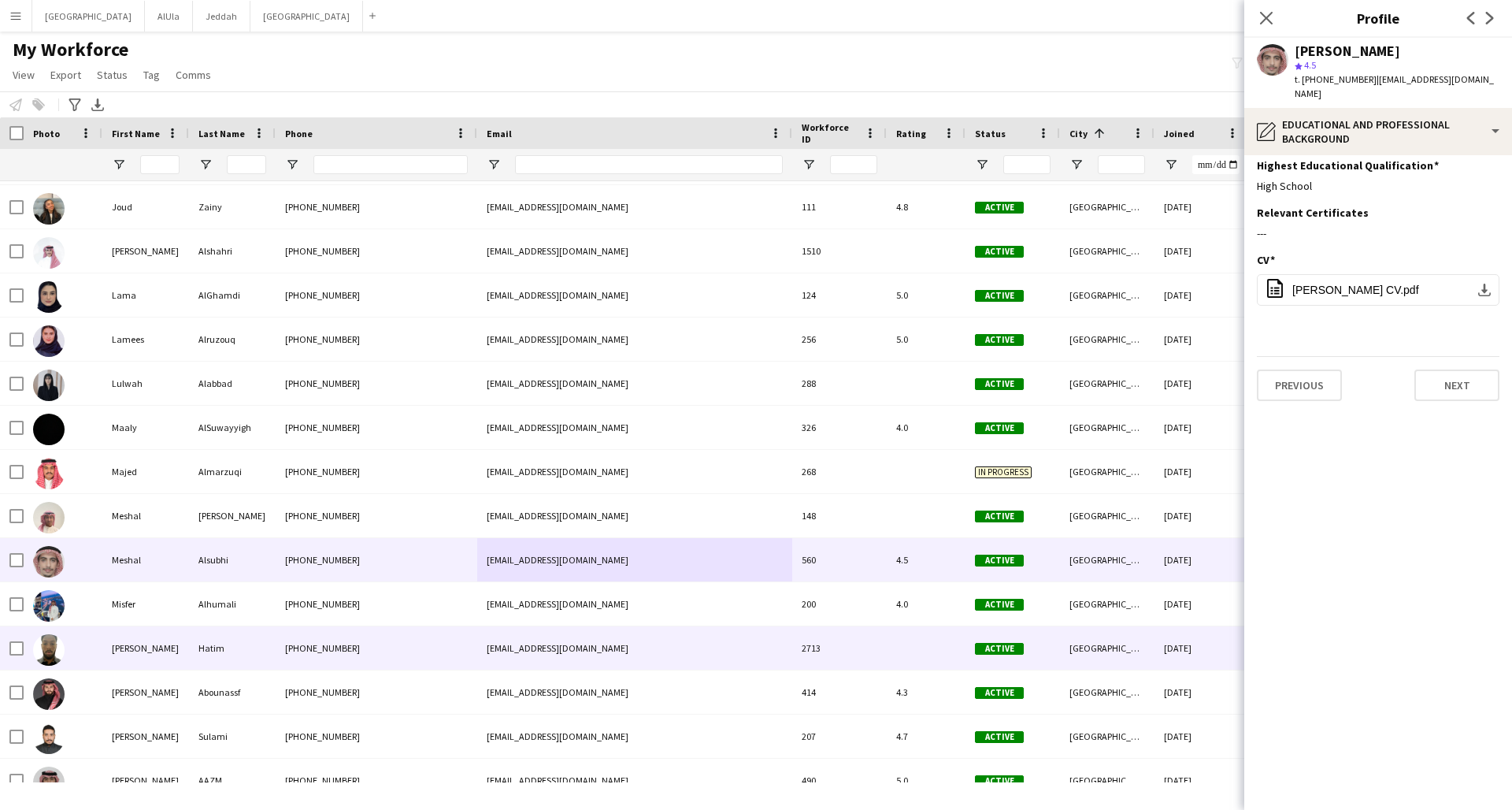
scroll to position [6574, 0]
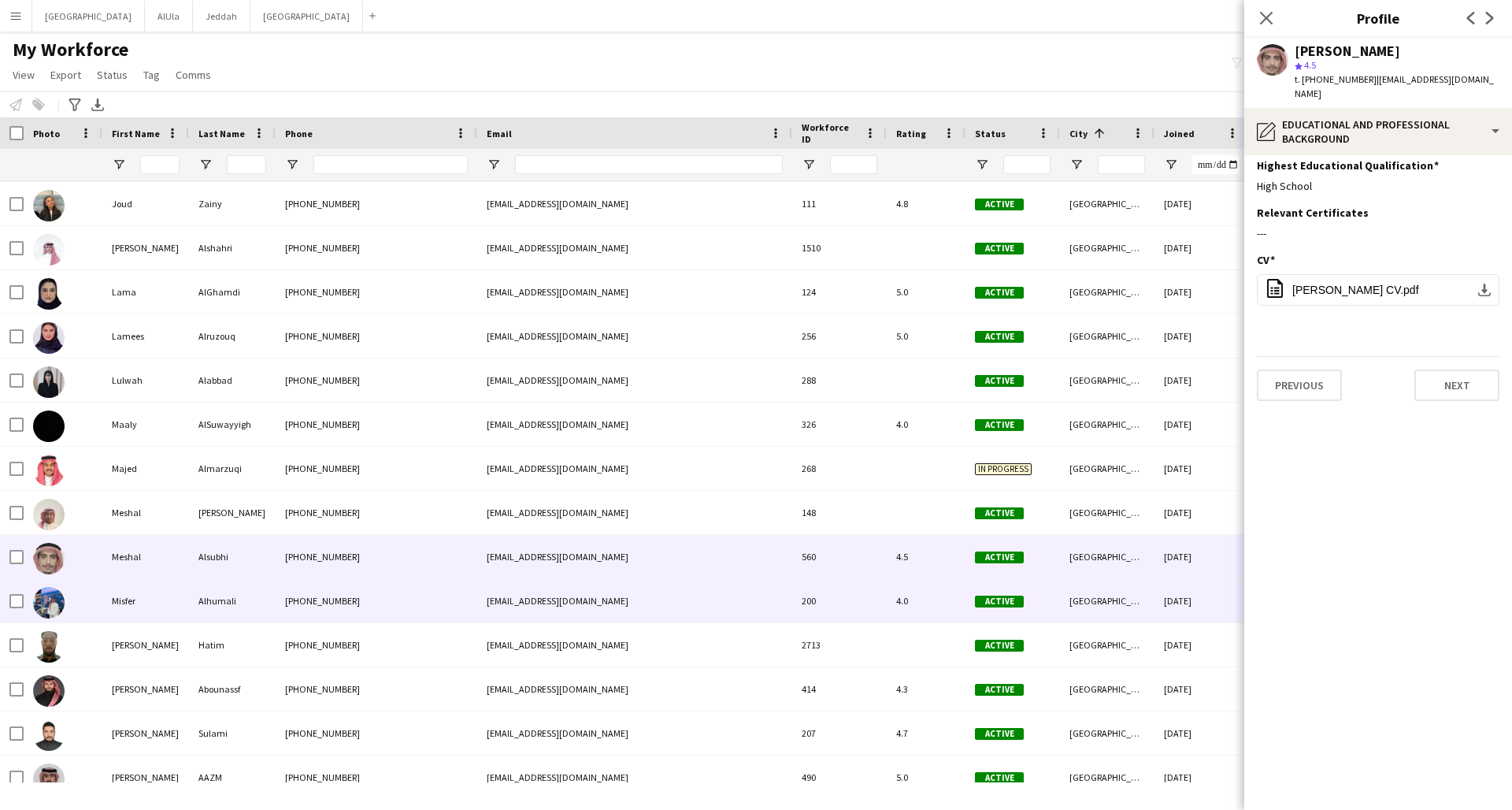
click at [408, 603] on div "[PHONE_NUMBER]" at bounding box center [376, 600] width 201 height 43
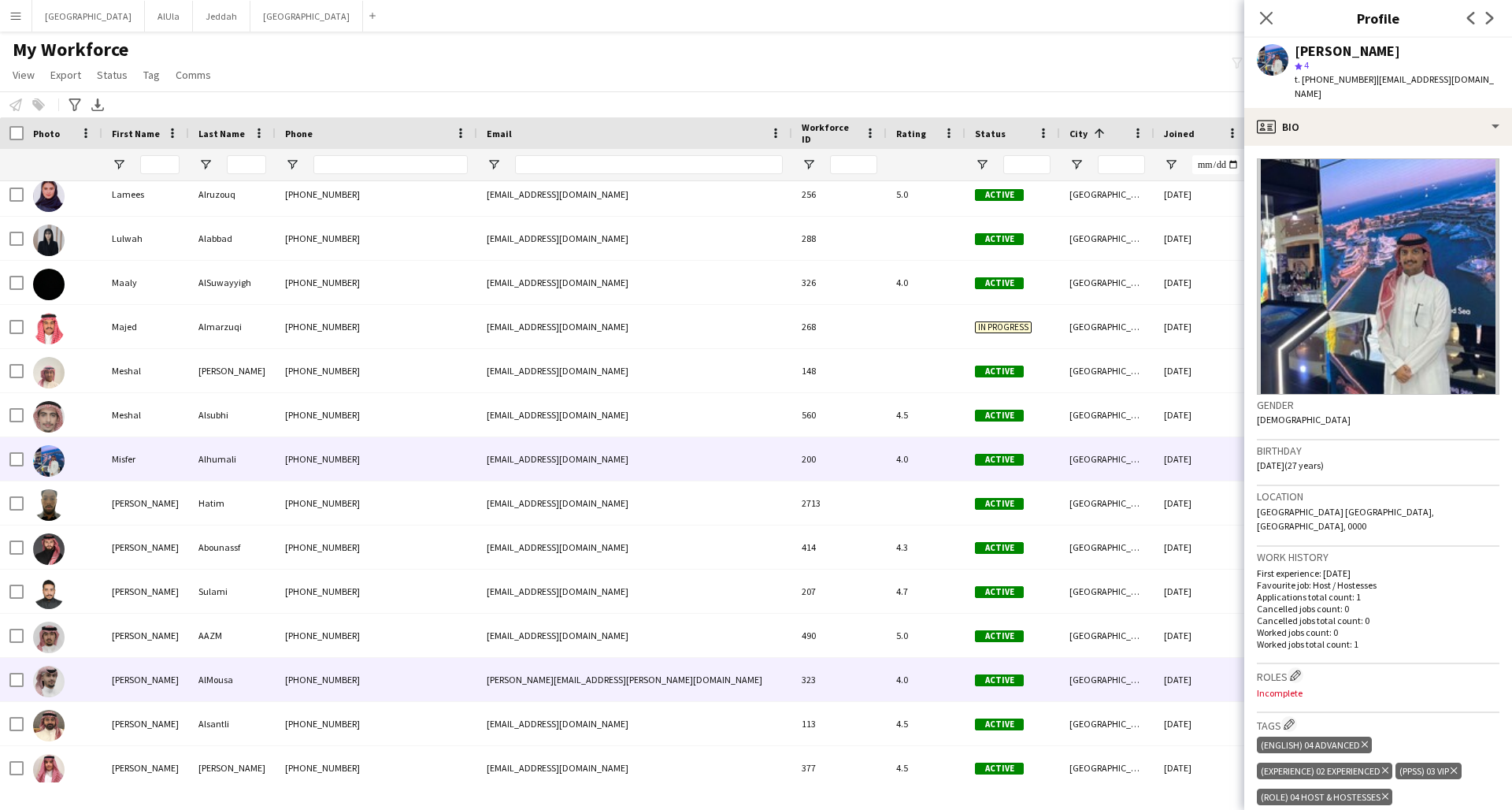
scroll to position [6742, 0]
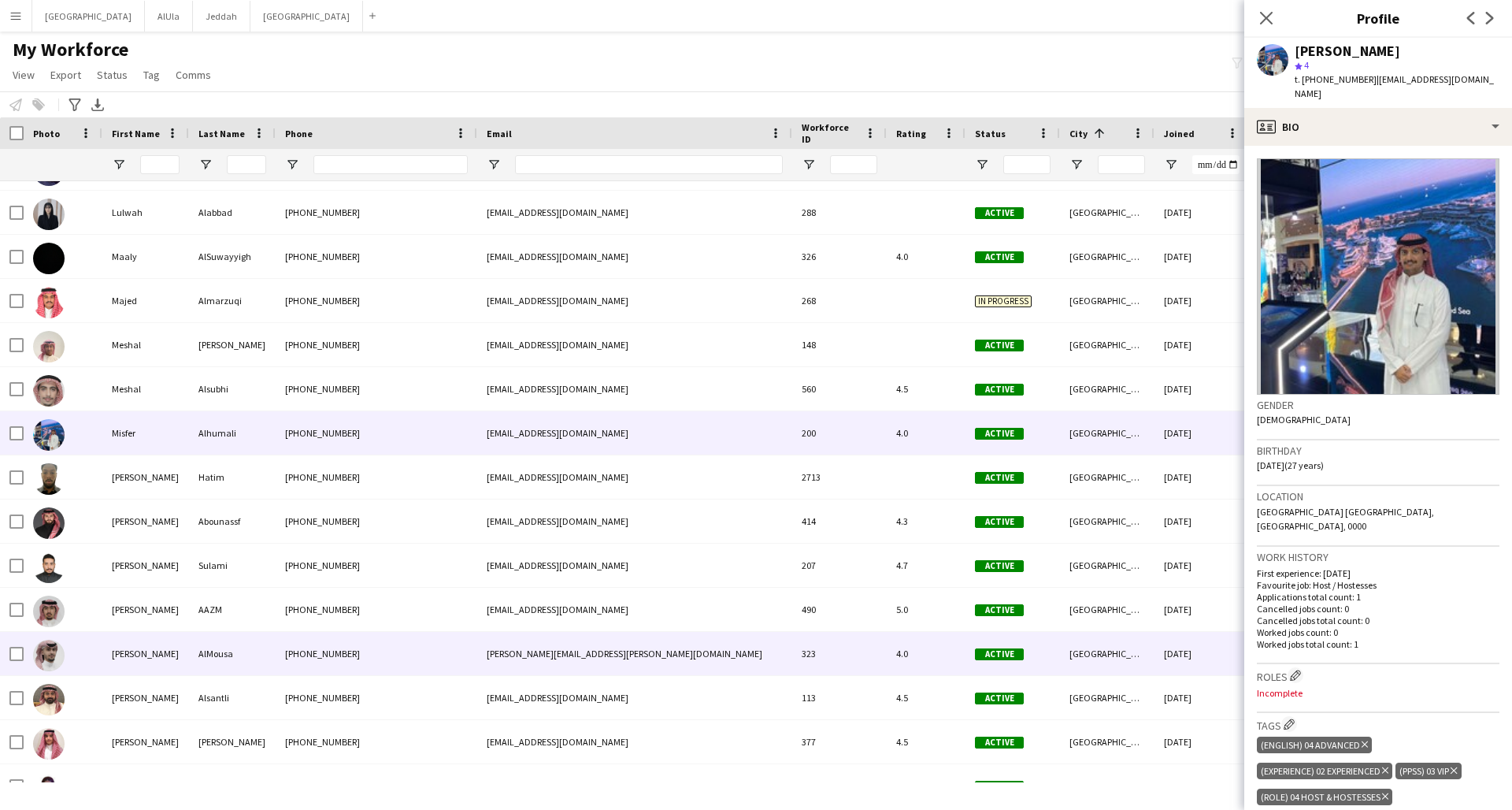
click at [411, 603] on div "[PHONE_NUMBER]" at bounding box center [376, 653] width 201 height 43
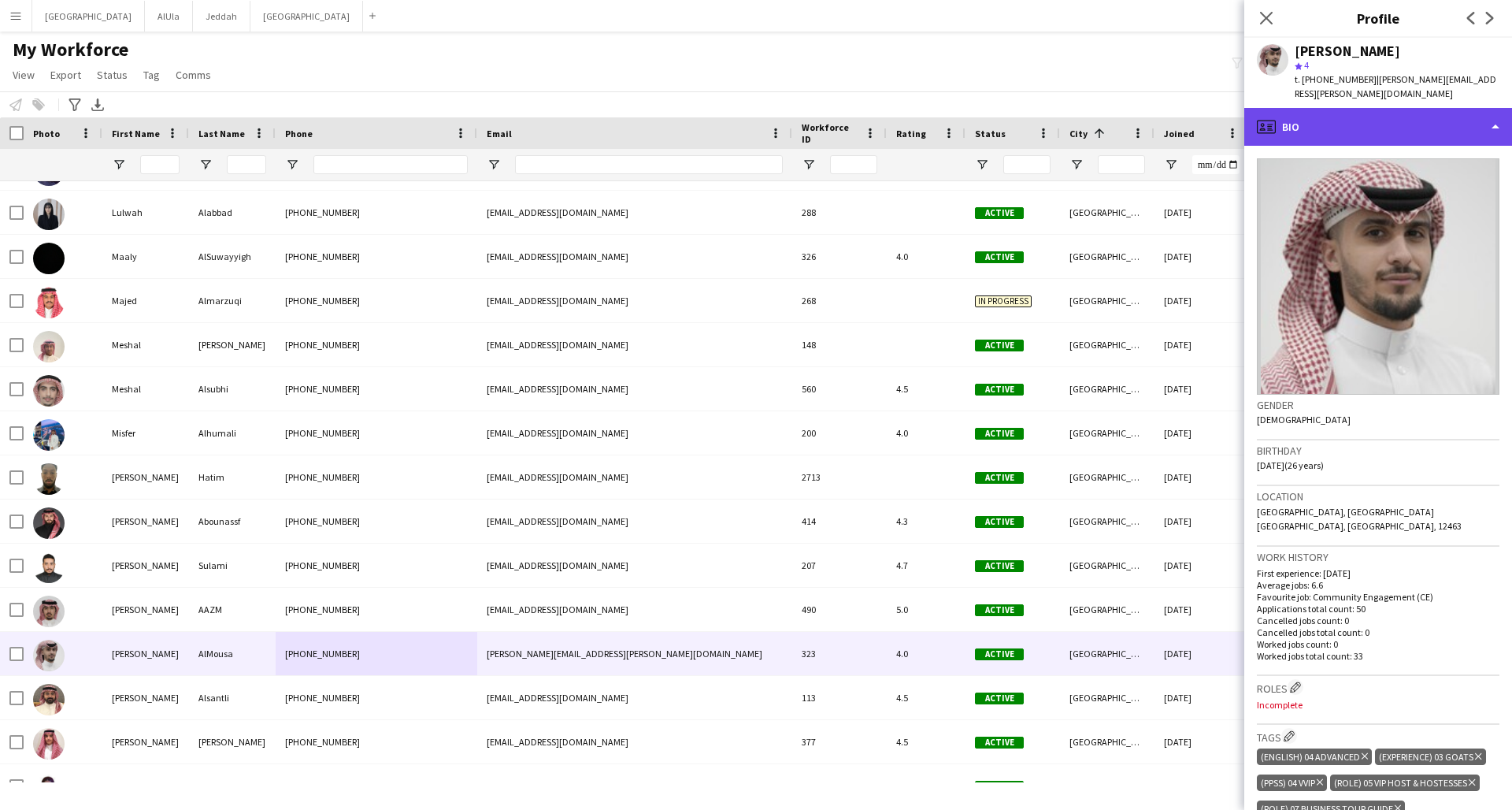
click at [1144, 108] on div "profile Bio" at bounding box center [1378, 126] width 268 height 38
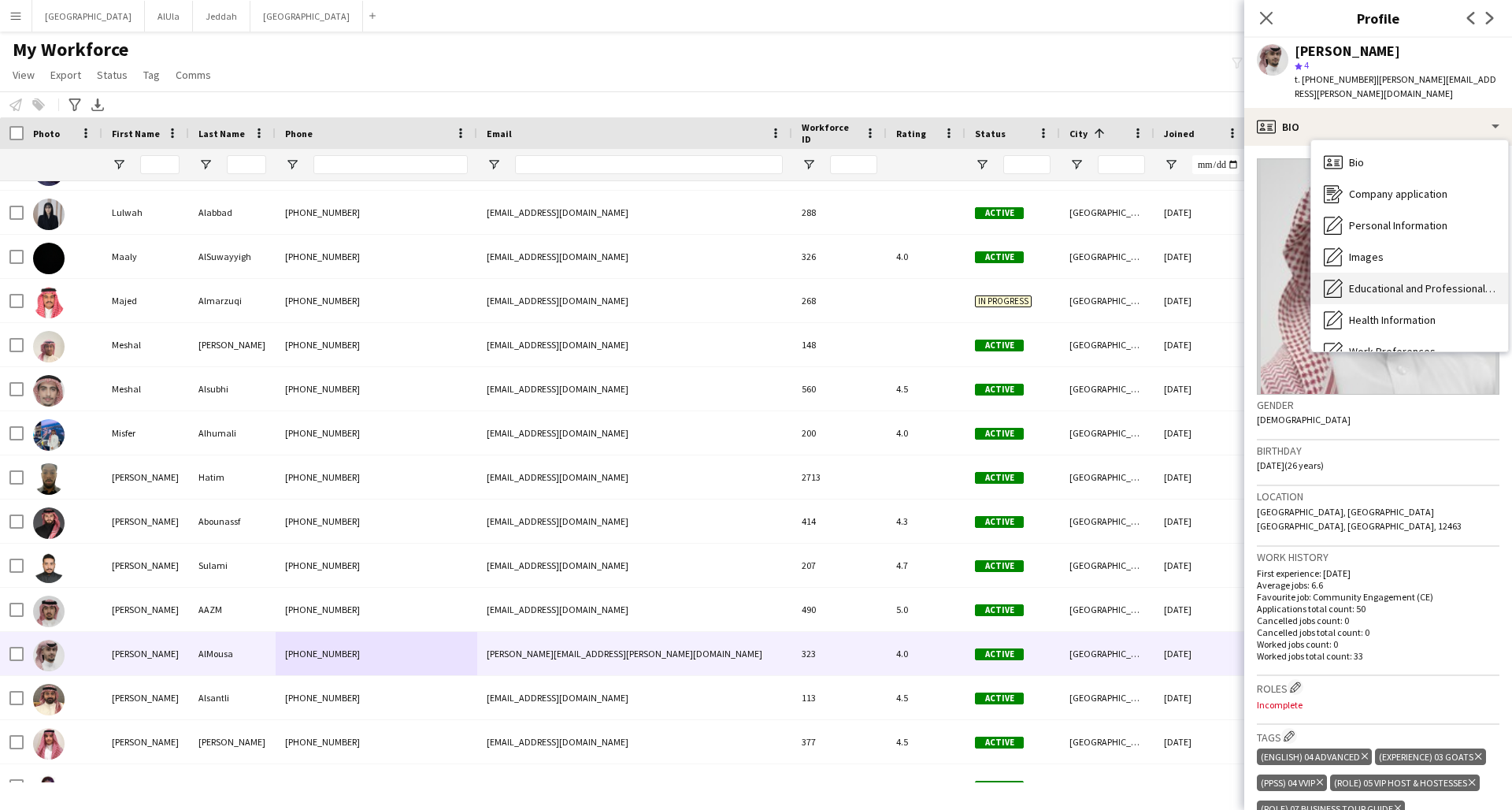
click at [1144, 281] on span "Educational and Professional Background" at bounding box center [1422, 287] width 146 height 14
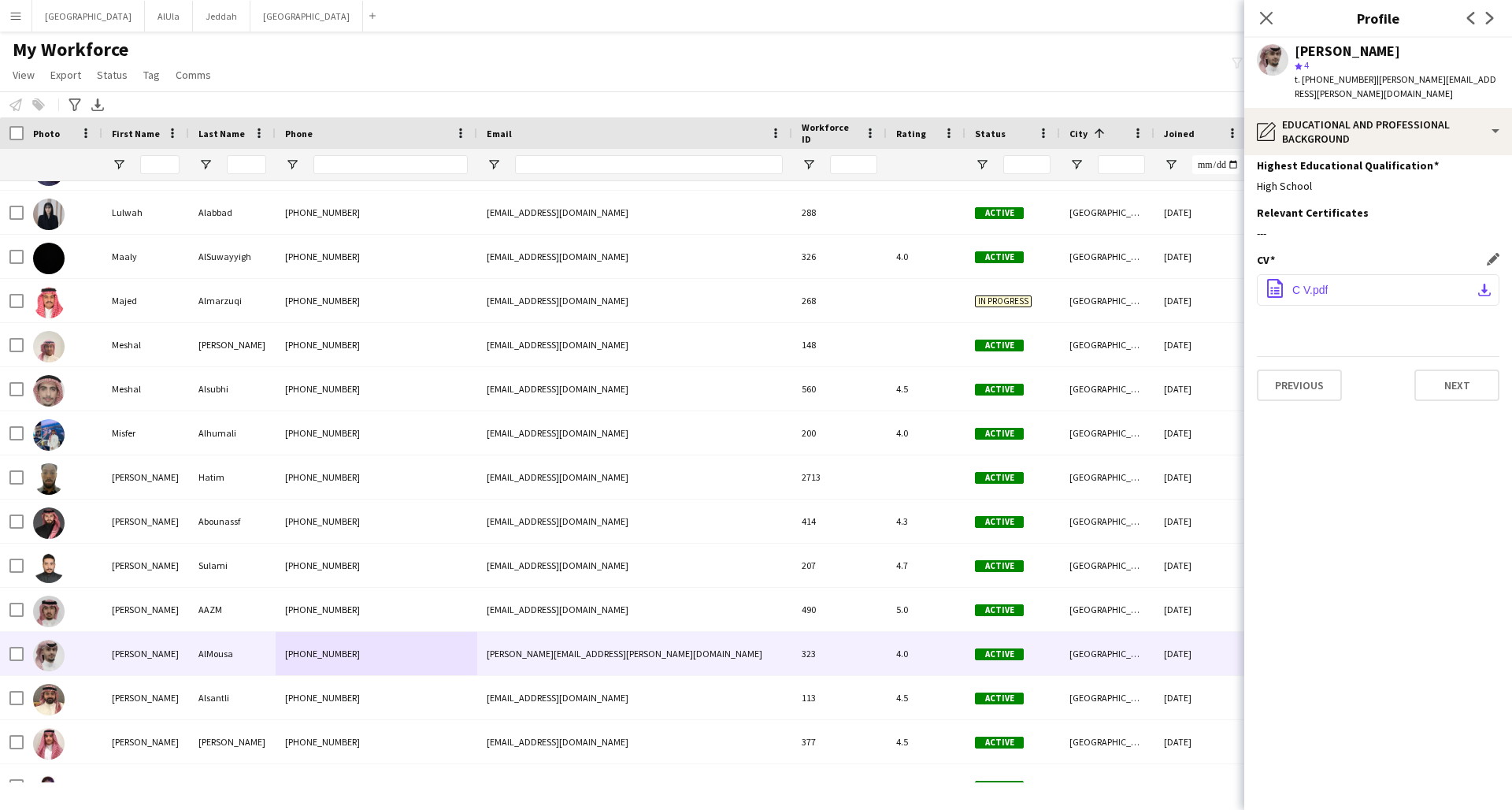
click at [1144, 284] on span "C V.pdf" at bounding box center [1310, 290] width 36 height 13
click at [1144, 16] on icon "Close pop-in" at bounding box center [1266, 17] width 15 height 15
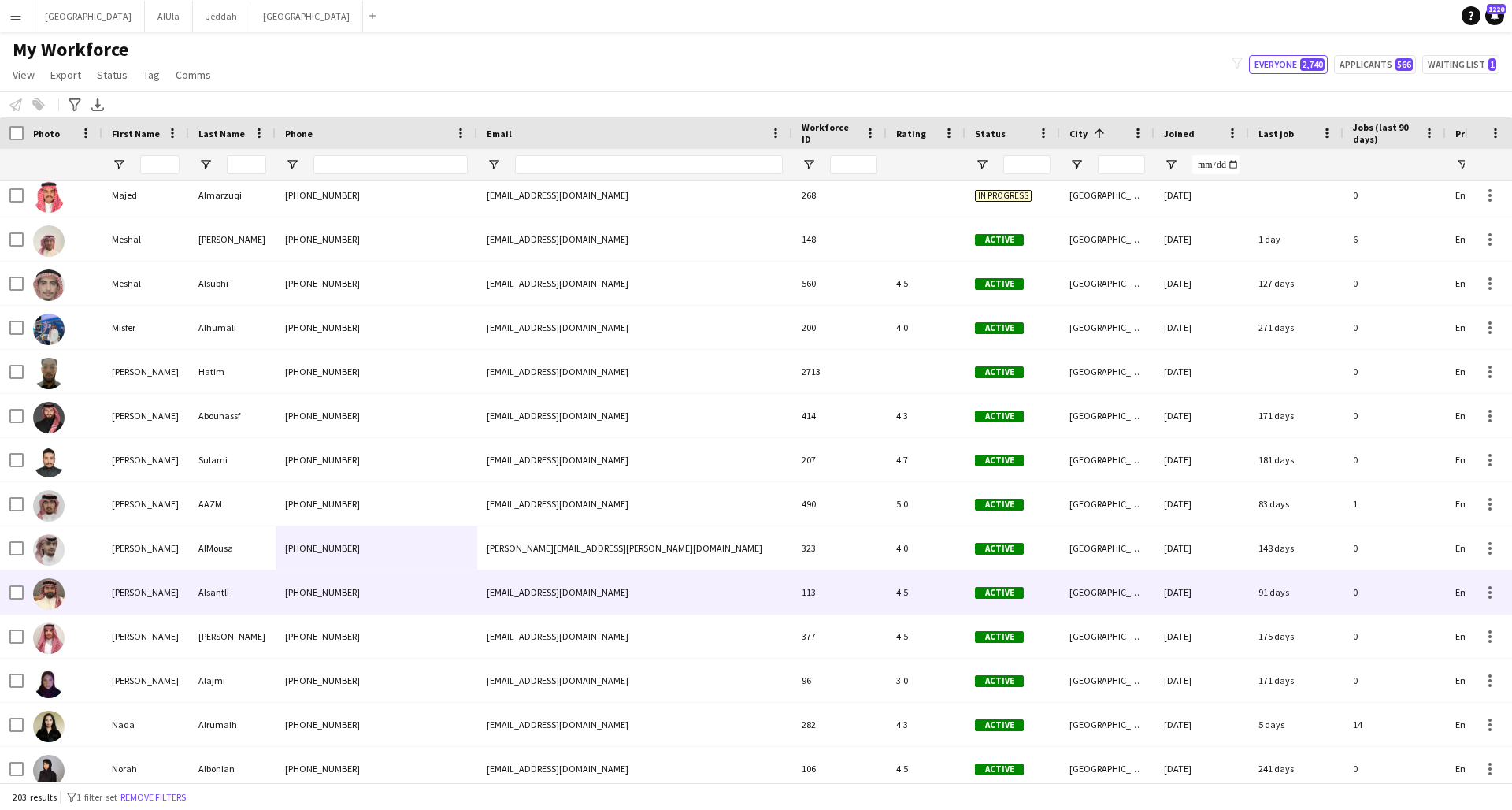
scroll to position [6871, 0]
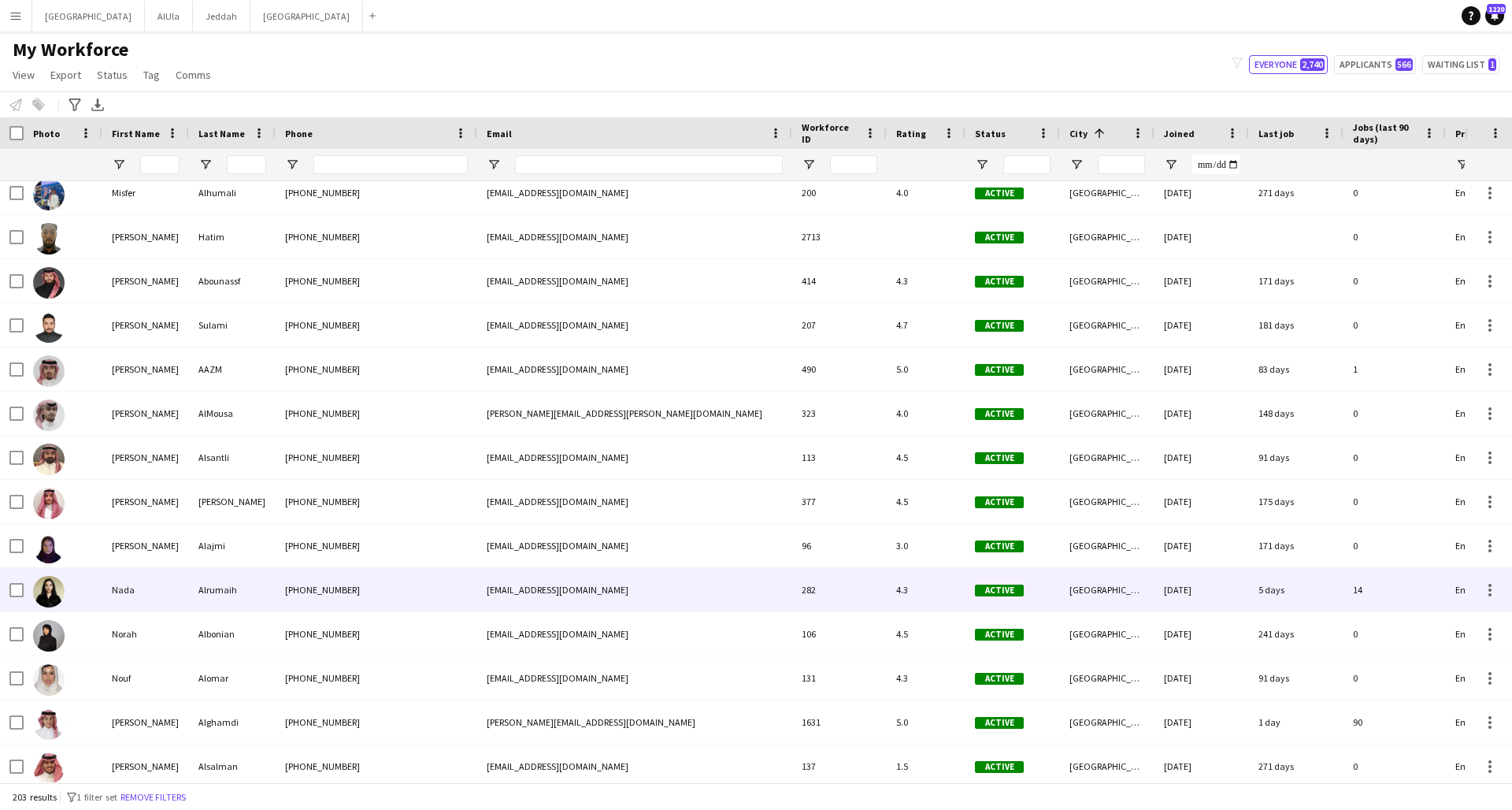
click at [372, 592] on div "[PHONE_NUMBER]" at bounding box center [376, 589] width 201 height 43
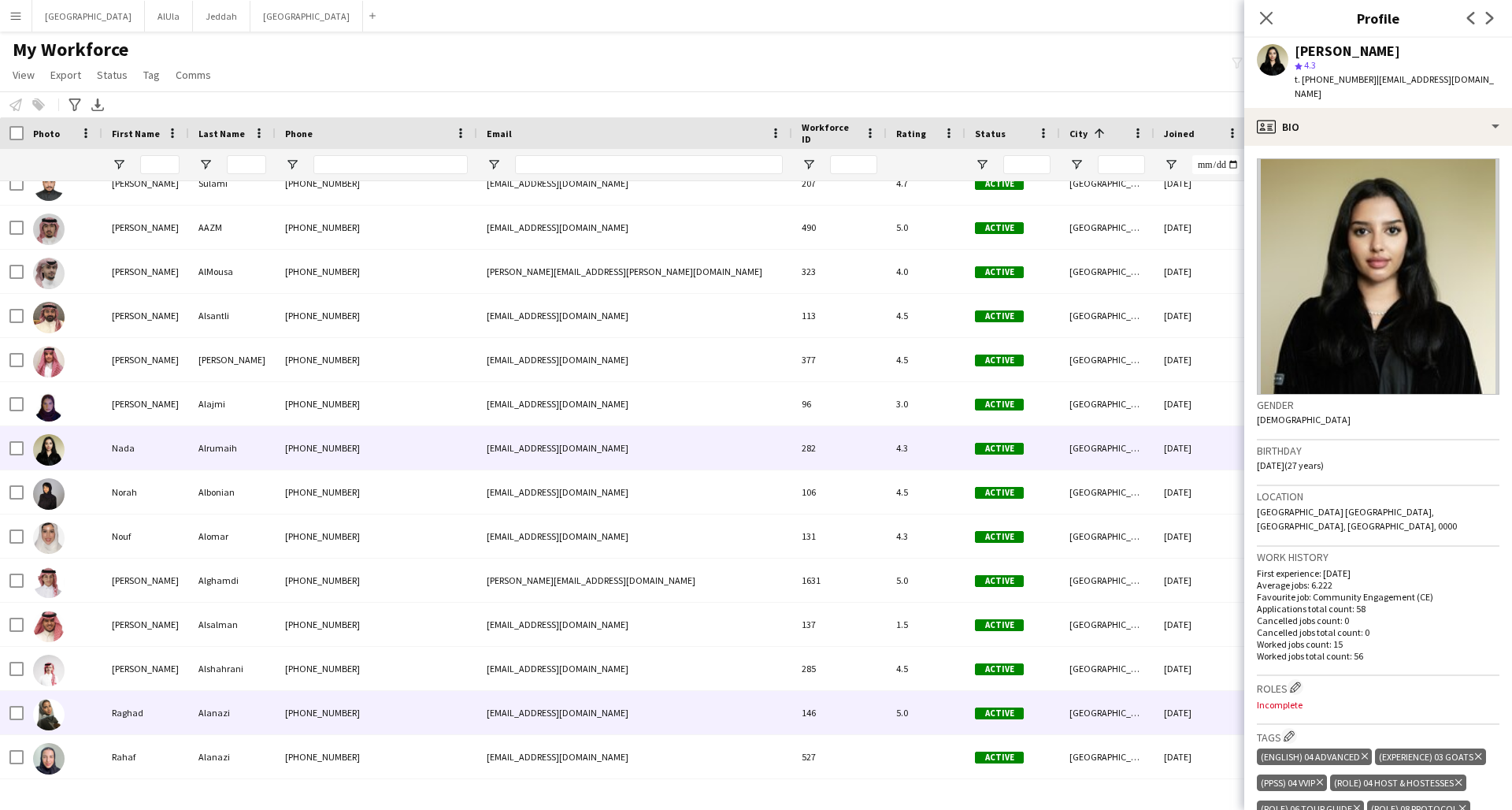
click at [389, 603] on div "[PHONE_NUMBER]" at bounding box center [376, 712] width 201 height 43
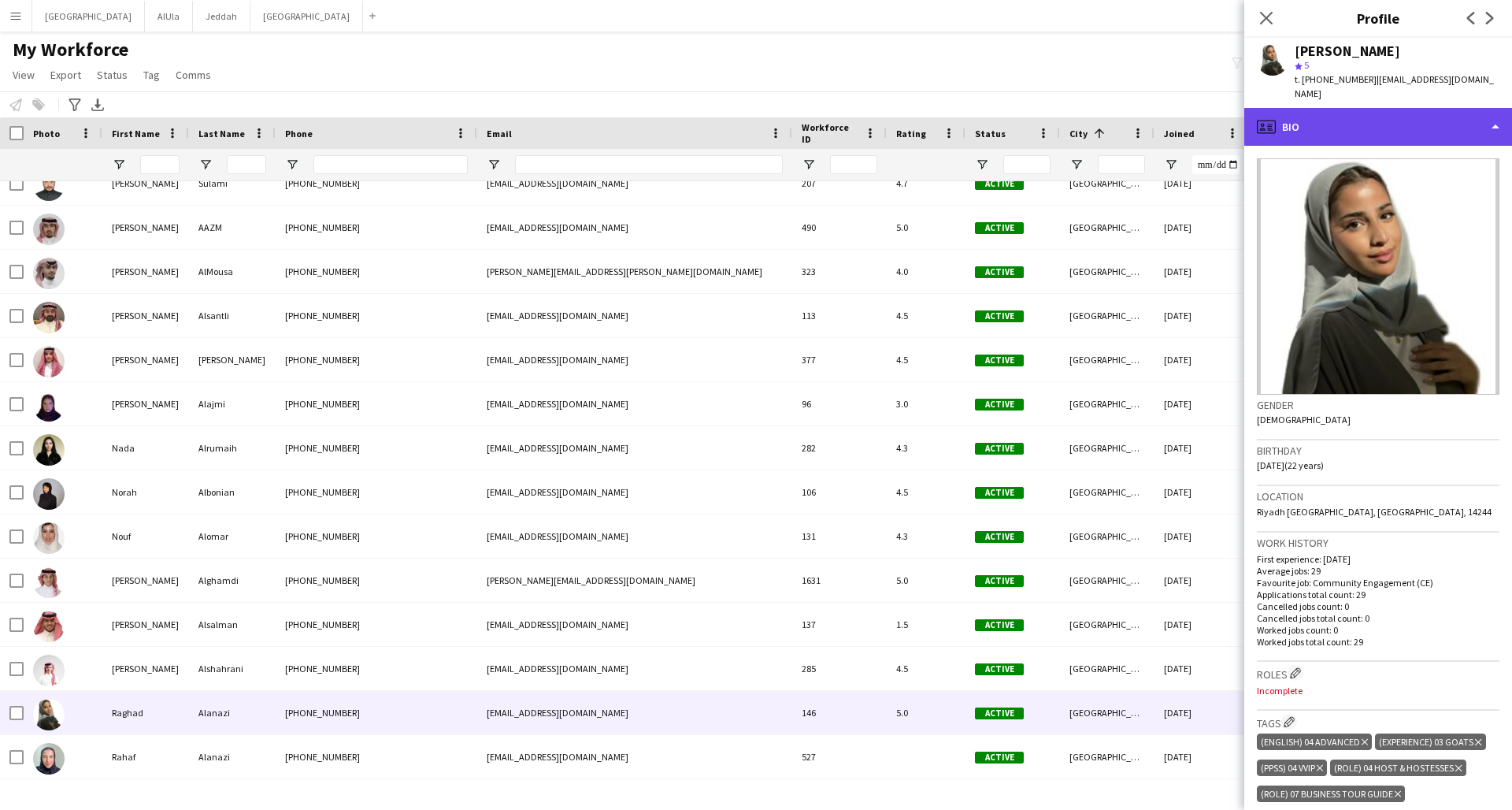
click at [1144, 114] on div "profile Bio" at bounding box center [1378, 126] width 268 height 38
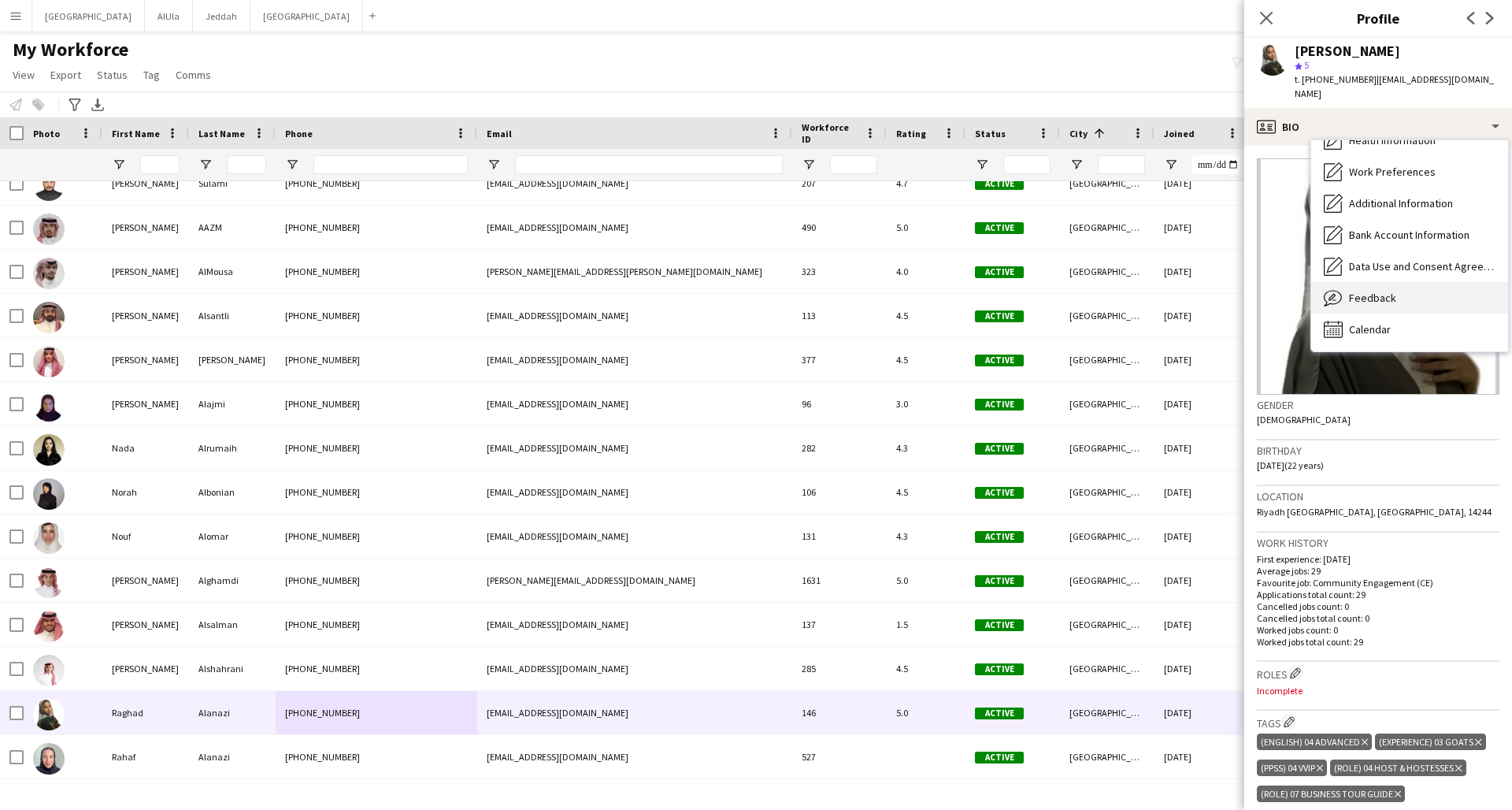
click at [1144, 282] on div "Feedback Feedback" at bounding box center [1409, 297] width 197 height 31
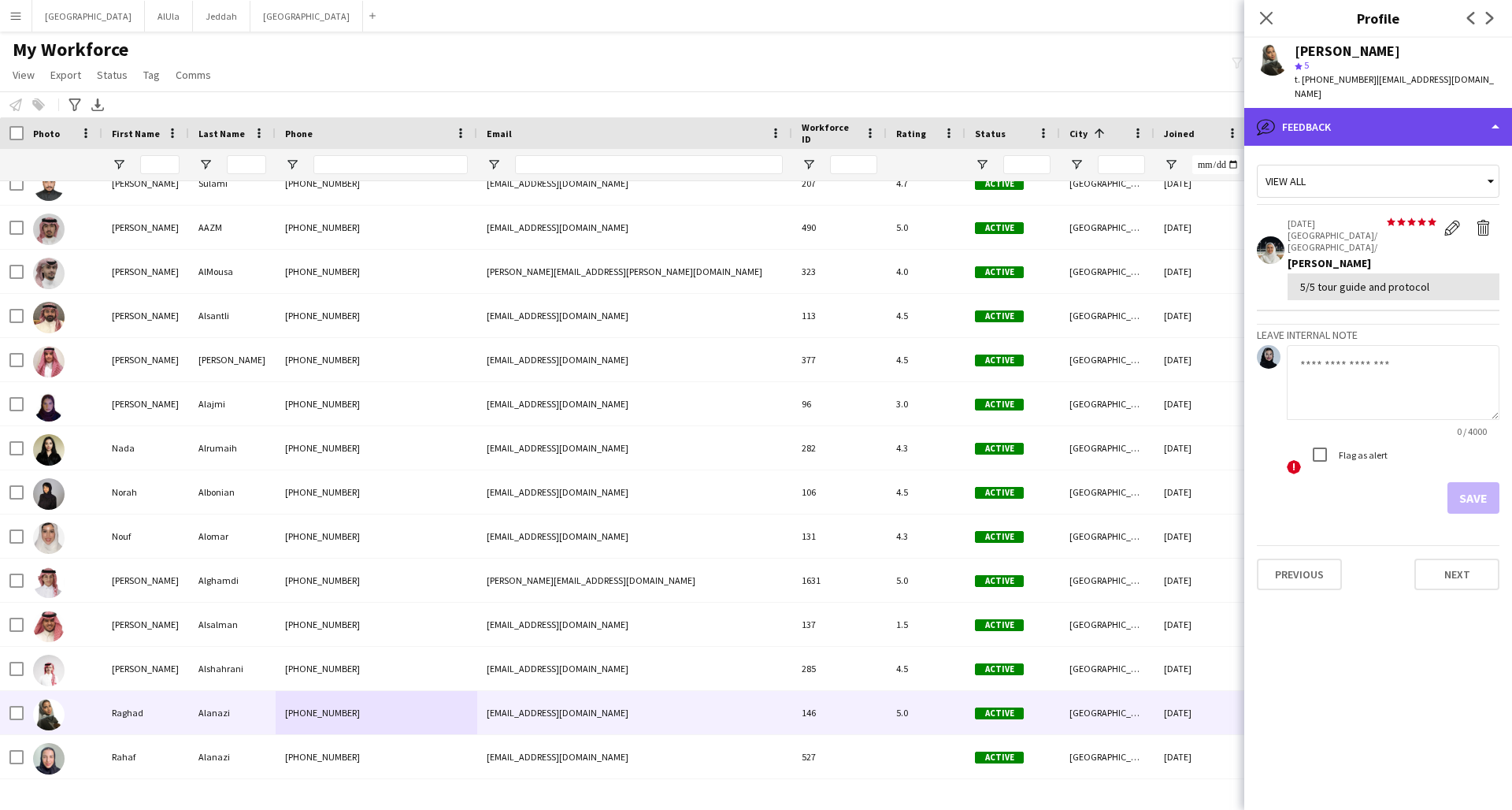
click at [1144, 113] on div "bubble-pencil Feedback" at bounding box center [1378, 126] width 268 height 38
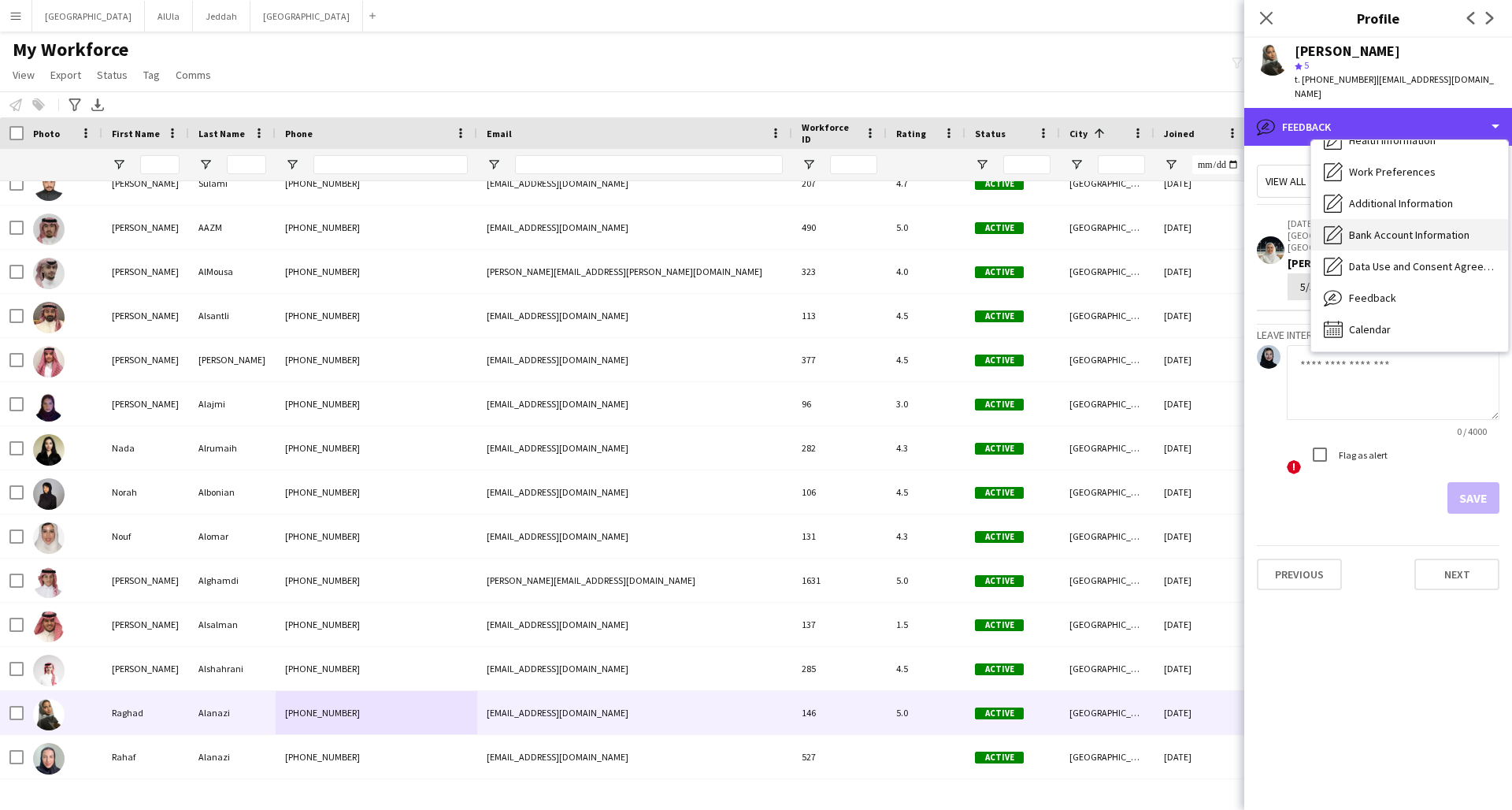
scroll to position [0, 0]
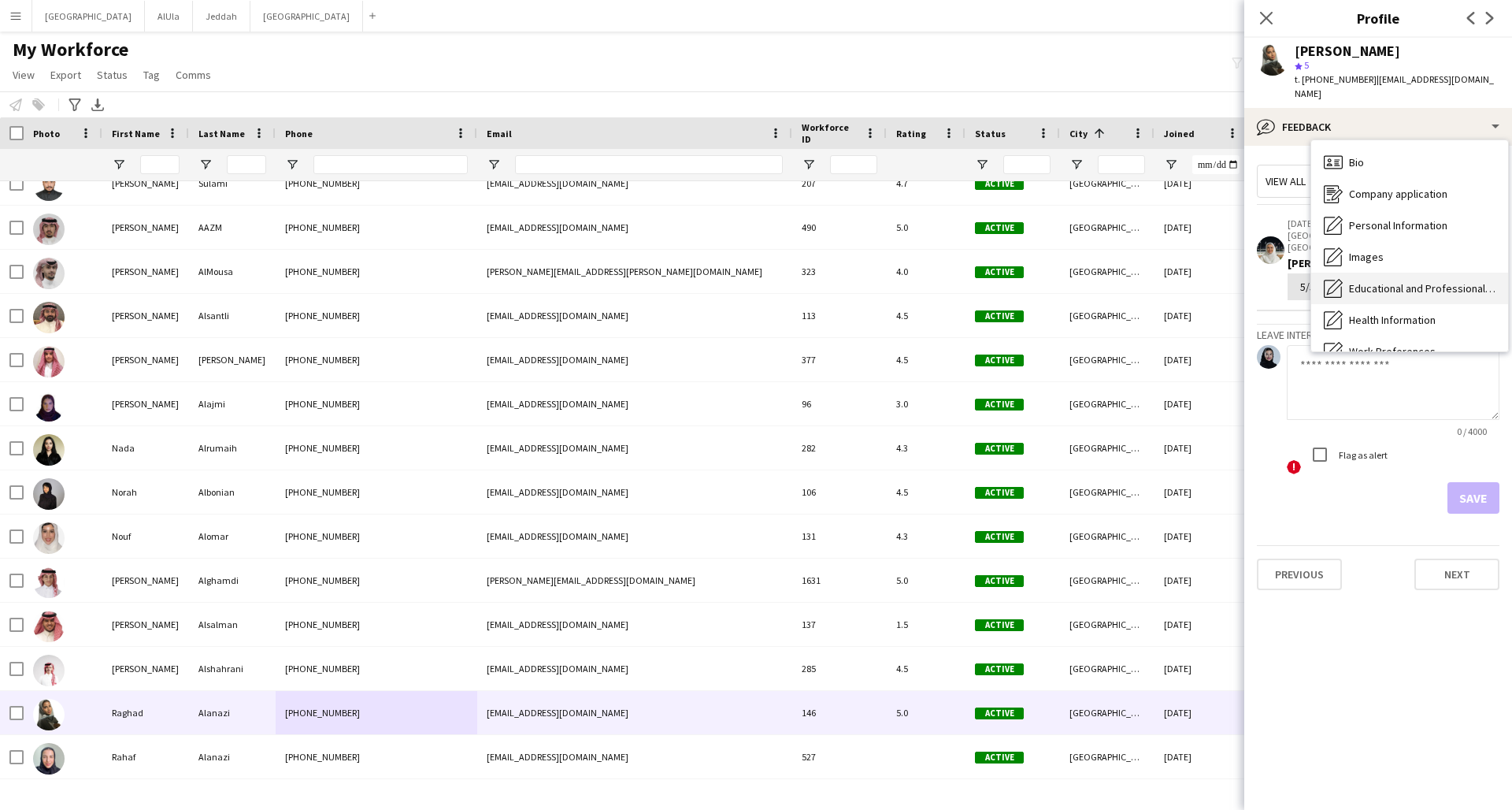
click at [1144, 281] on span "Educational and Professional Background" at bounding box center [1422, 287] width 146 height 14
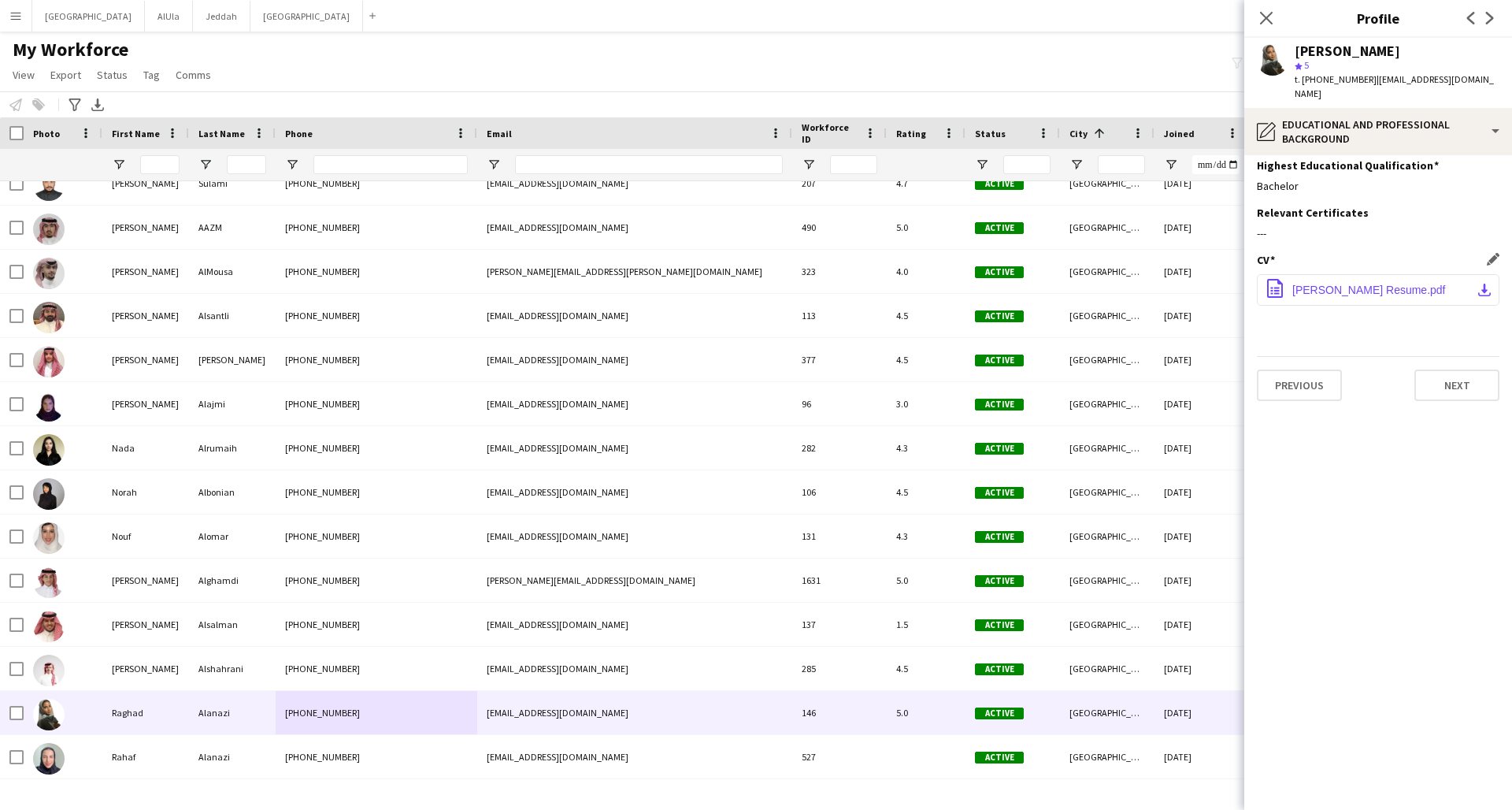
click at [1144, 284] on span "[PERSON_NAME] Resume.pdf" at bounding box center [1369, 290] width 154 height 13
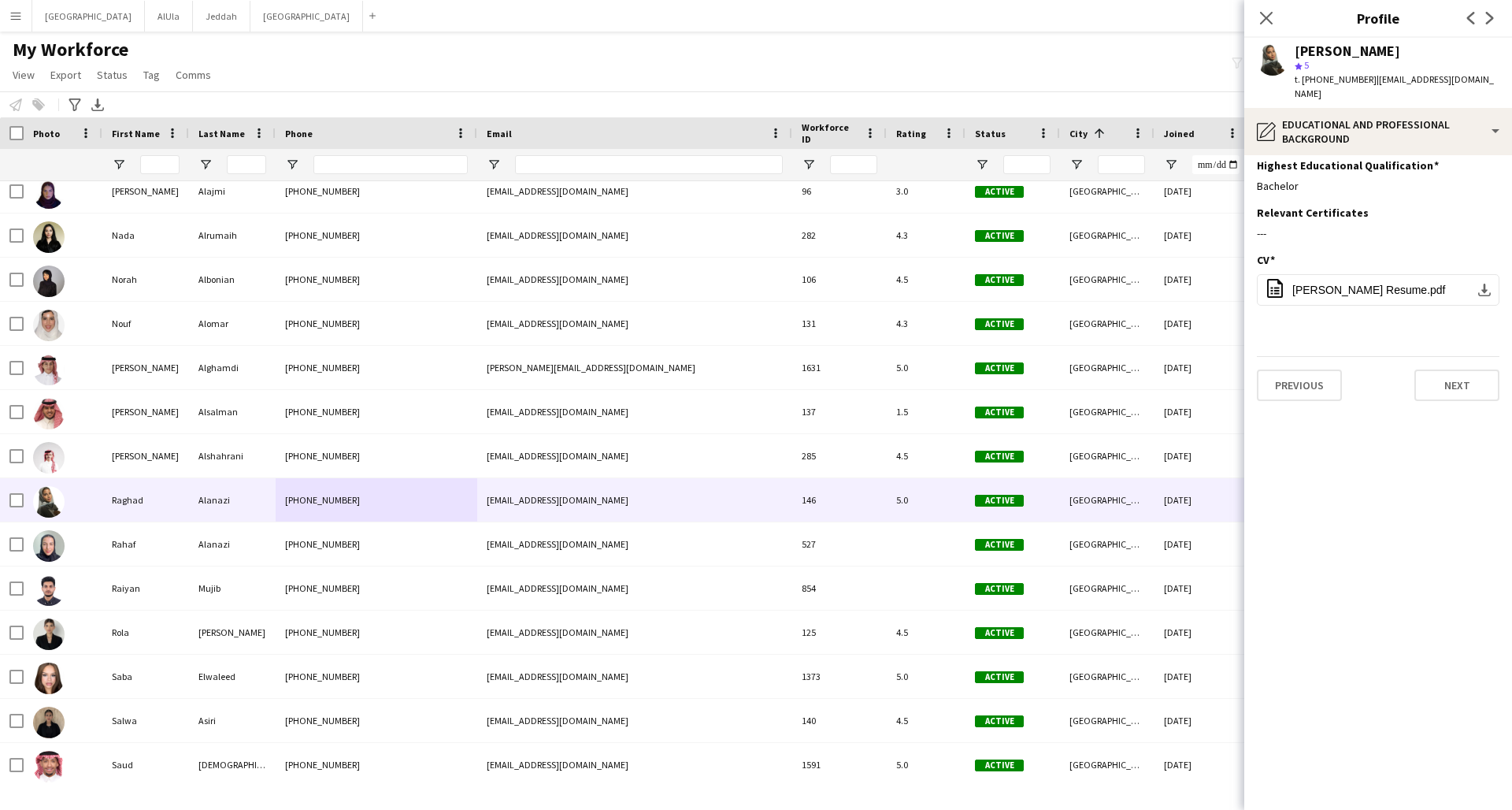
scroll to position [7340, 0]
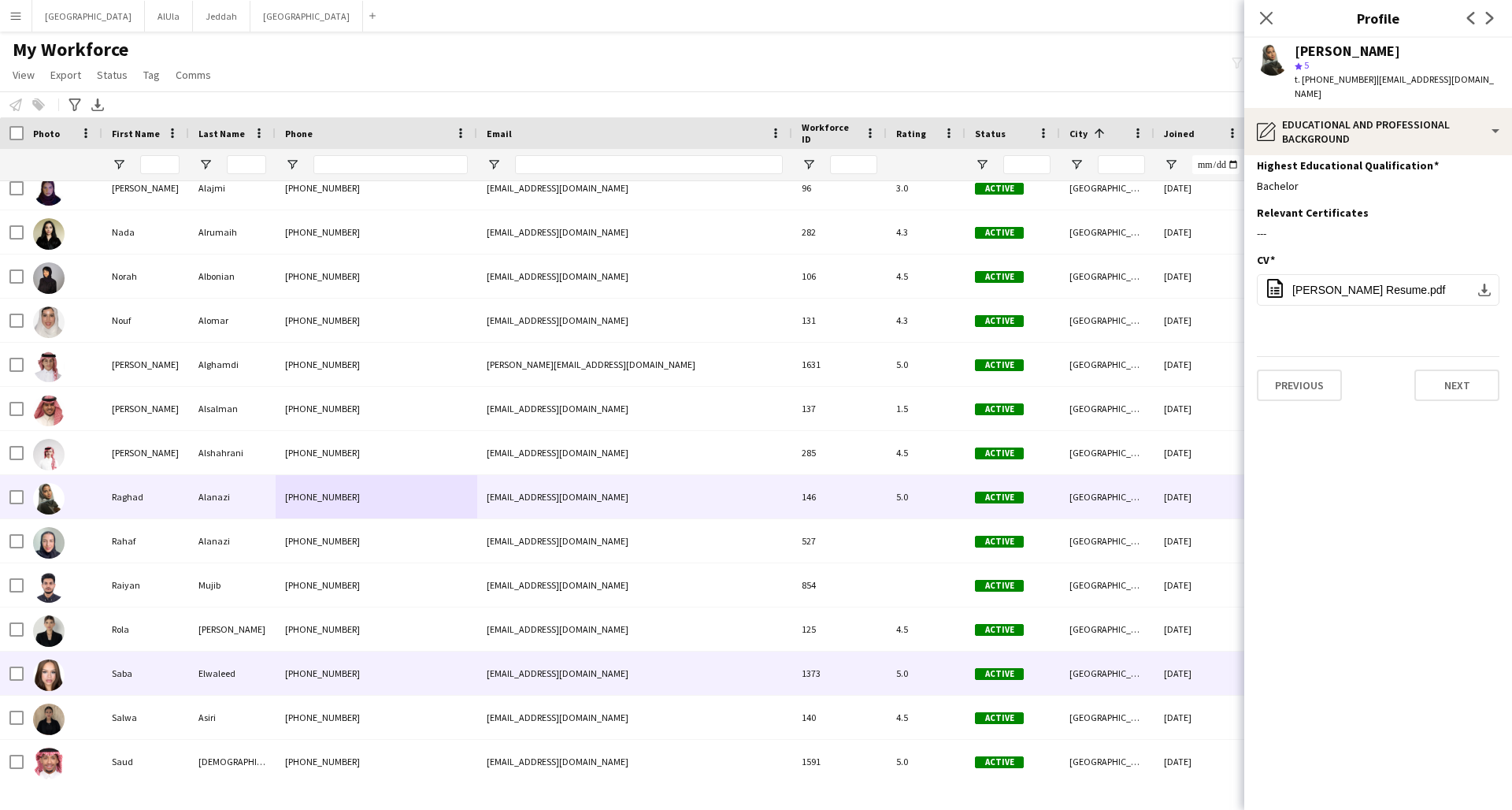
click at [386, 603] on div "[PHONE_NUMBER]" at bounding box center [376, 673] width 201 height 43
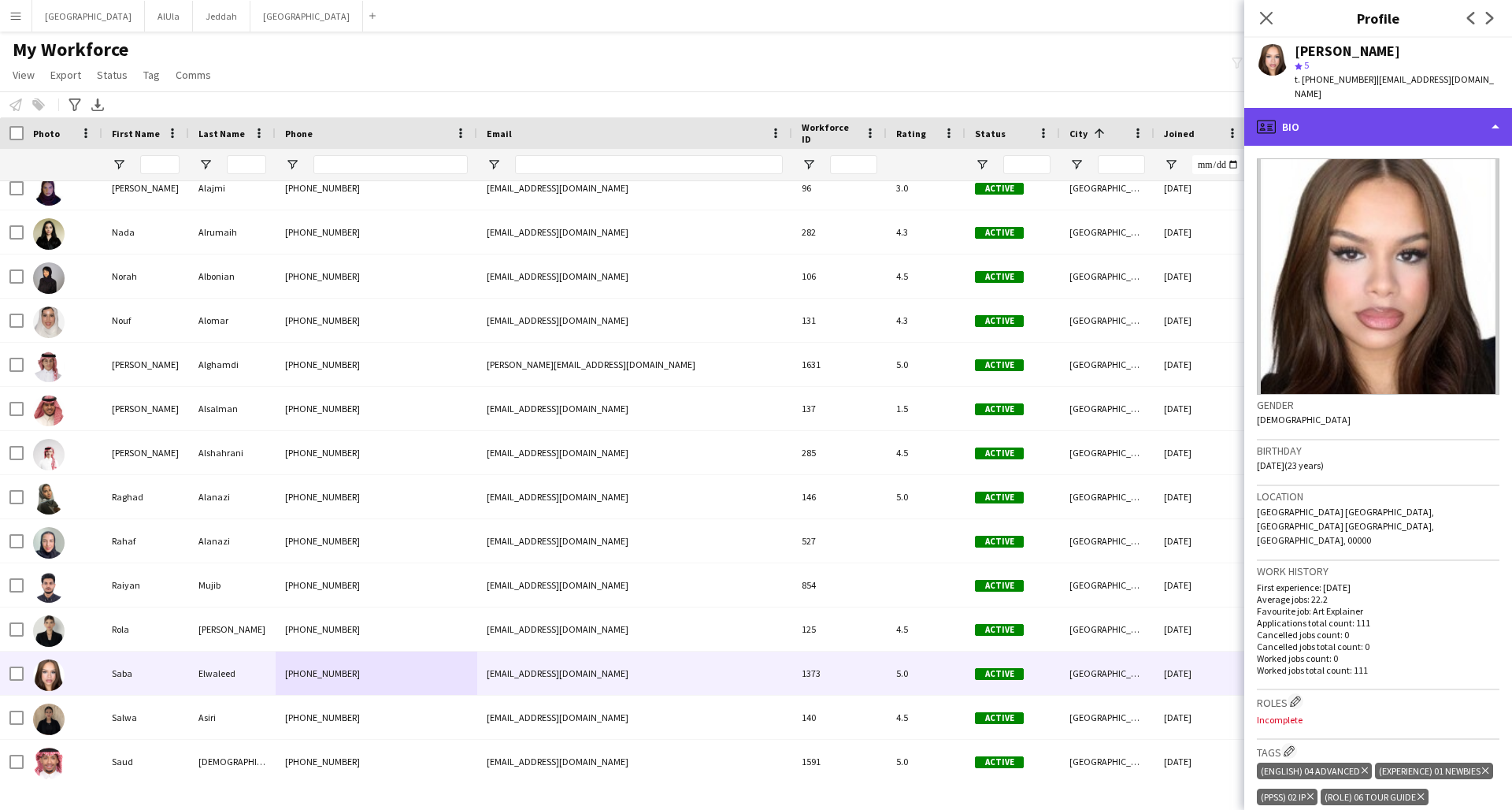
click at [1144, 122] on div "profile Bio" at bounding box center [1378, 126] width 268 height 38
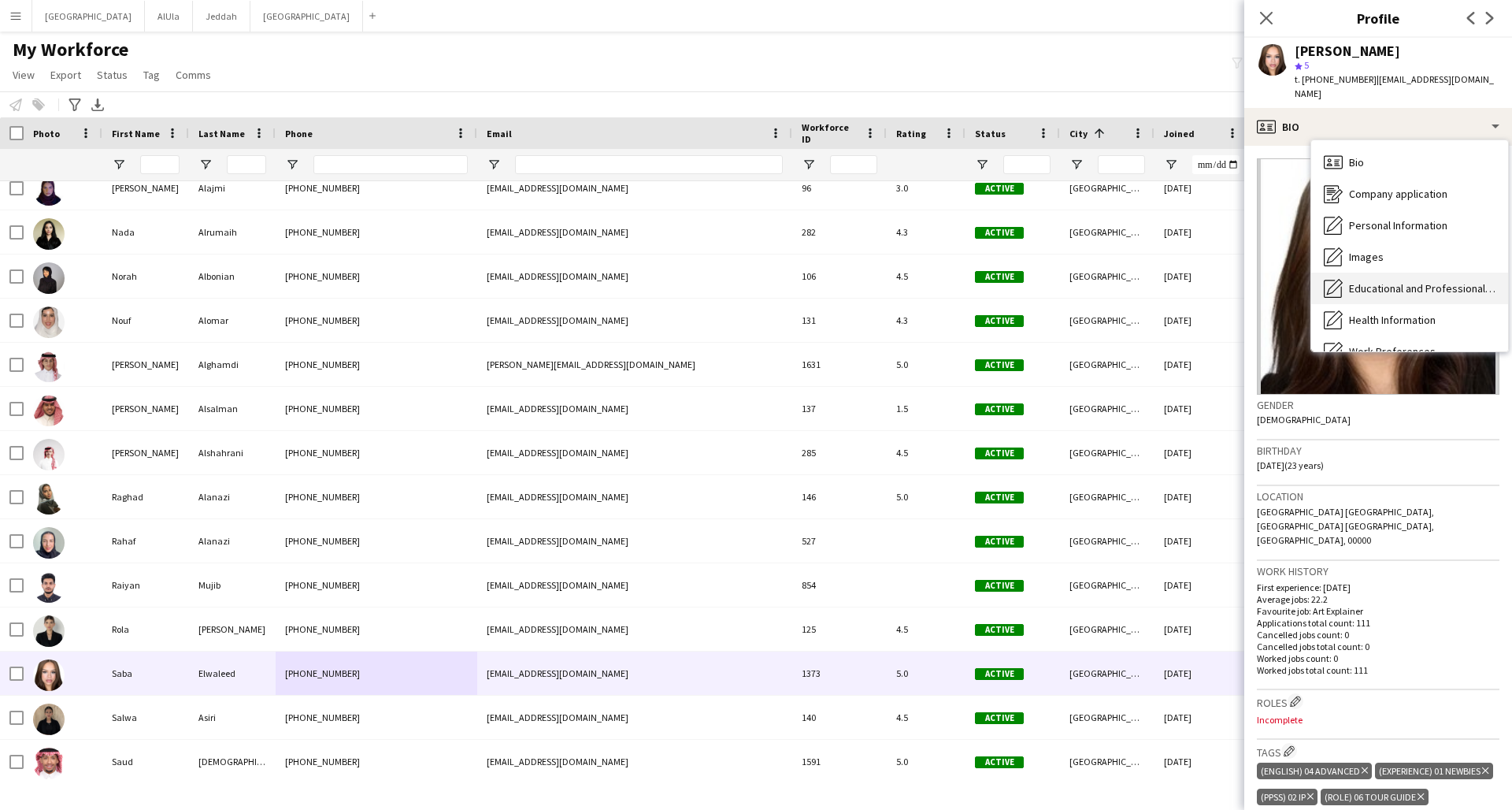
click at [1144, 290] on span "Educational and Professional Background" at bounding box center [1422, 287] width 146 height 14
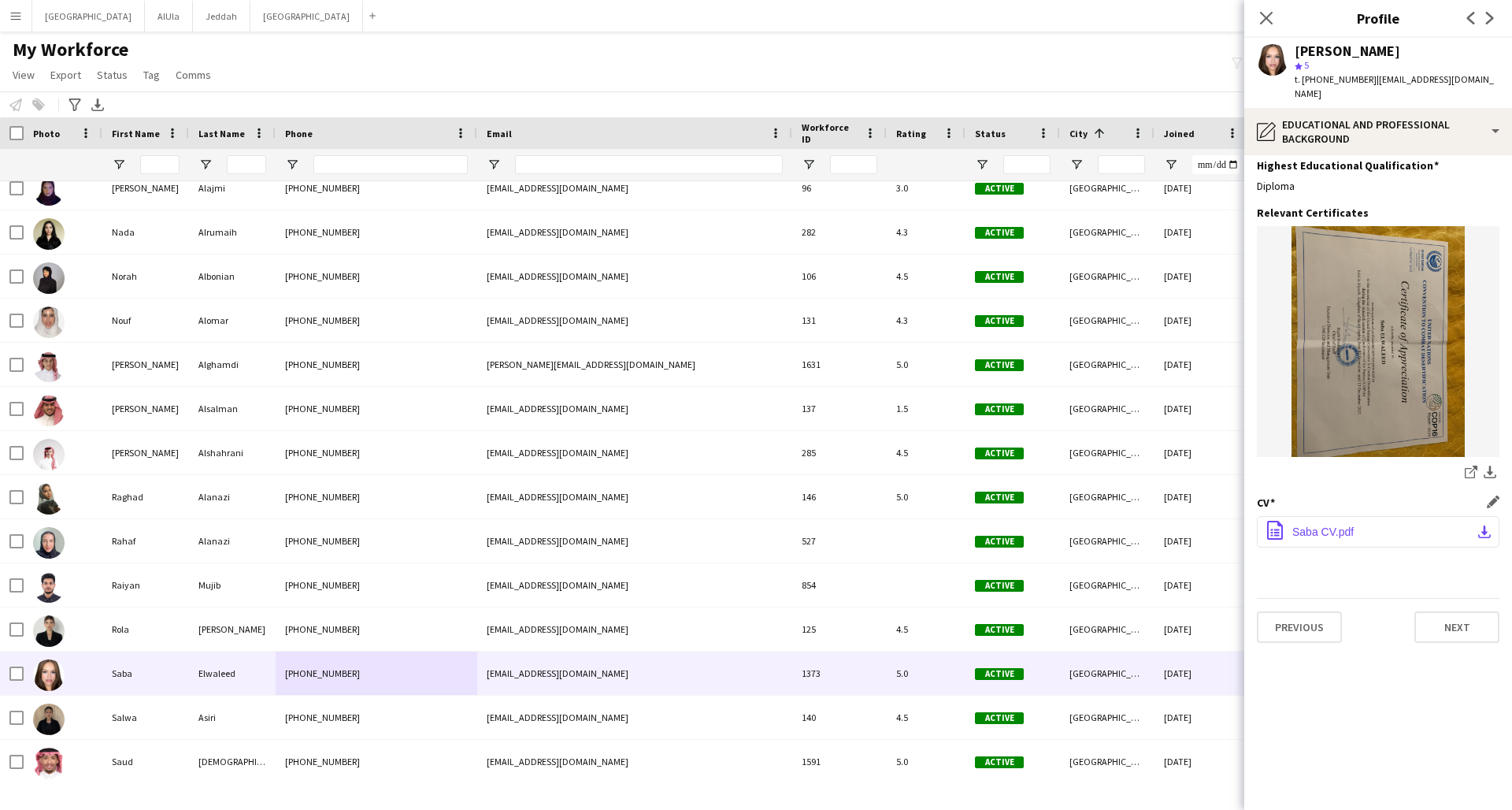
click at [1144, 529] on span "Saba CV.pdf" at bounding box center [1323, 532] width 61 height 13
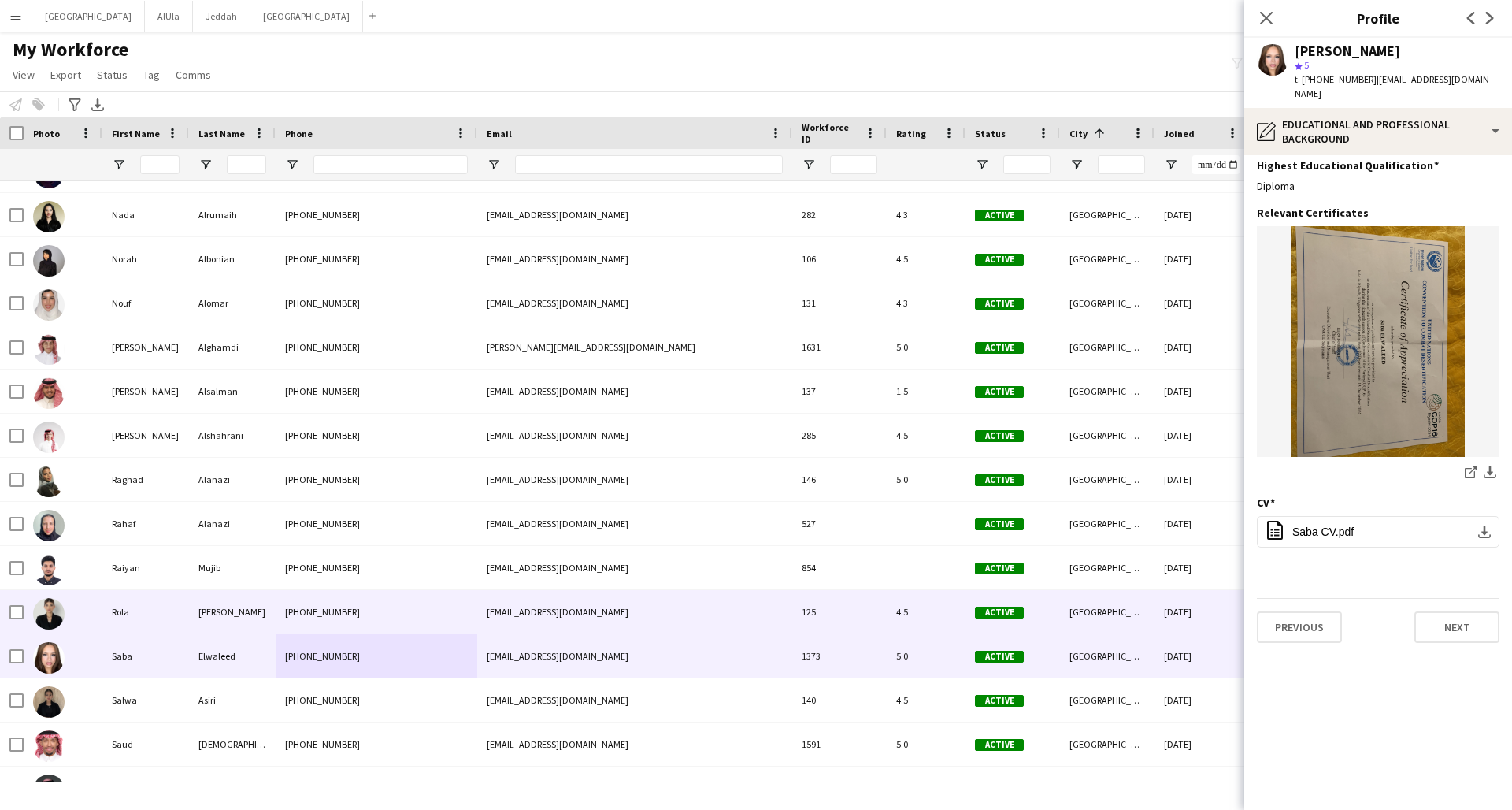
scroll to position [7358, 0]
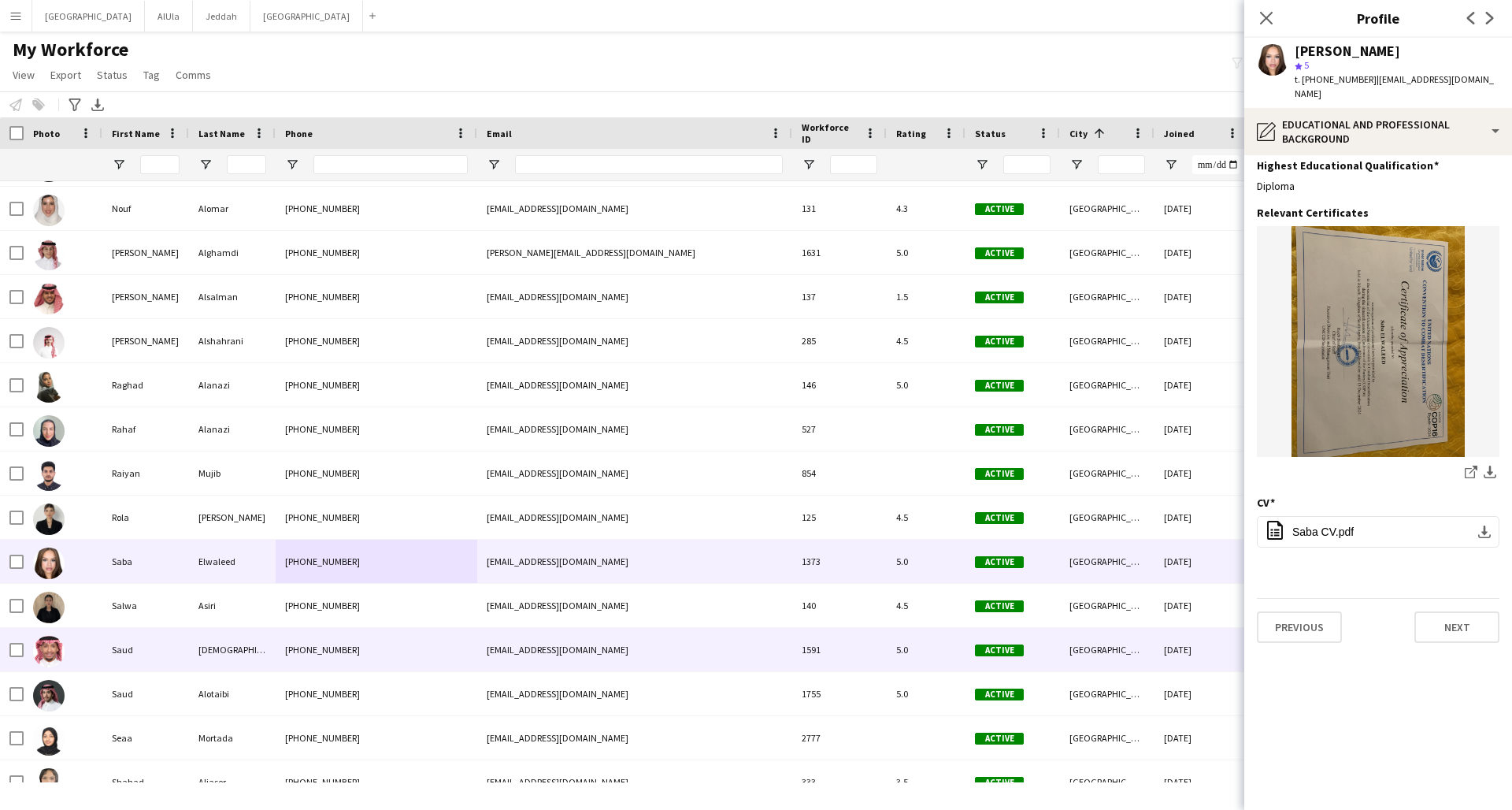
click at [429, 603] on div "[PHONE_NUMBER]" at bounding box center [376, 649] width 201 height 43
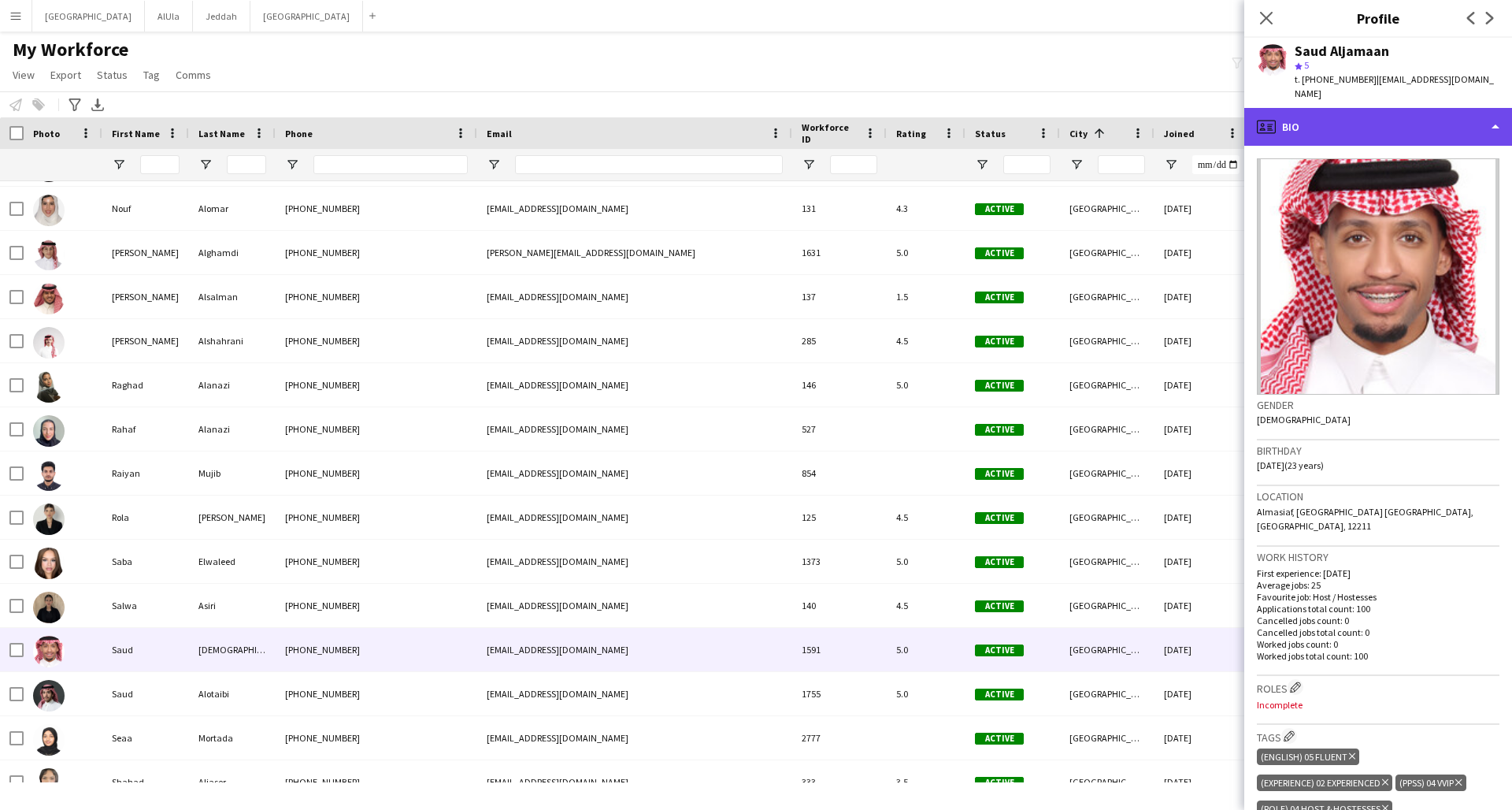
click at [1144, 111] on div "profile Bio" at bounding box center [1378, 126] width 268 height 38
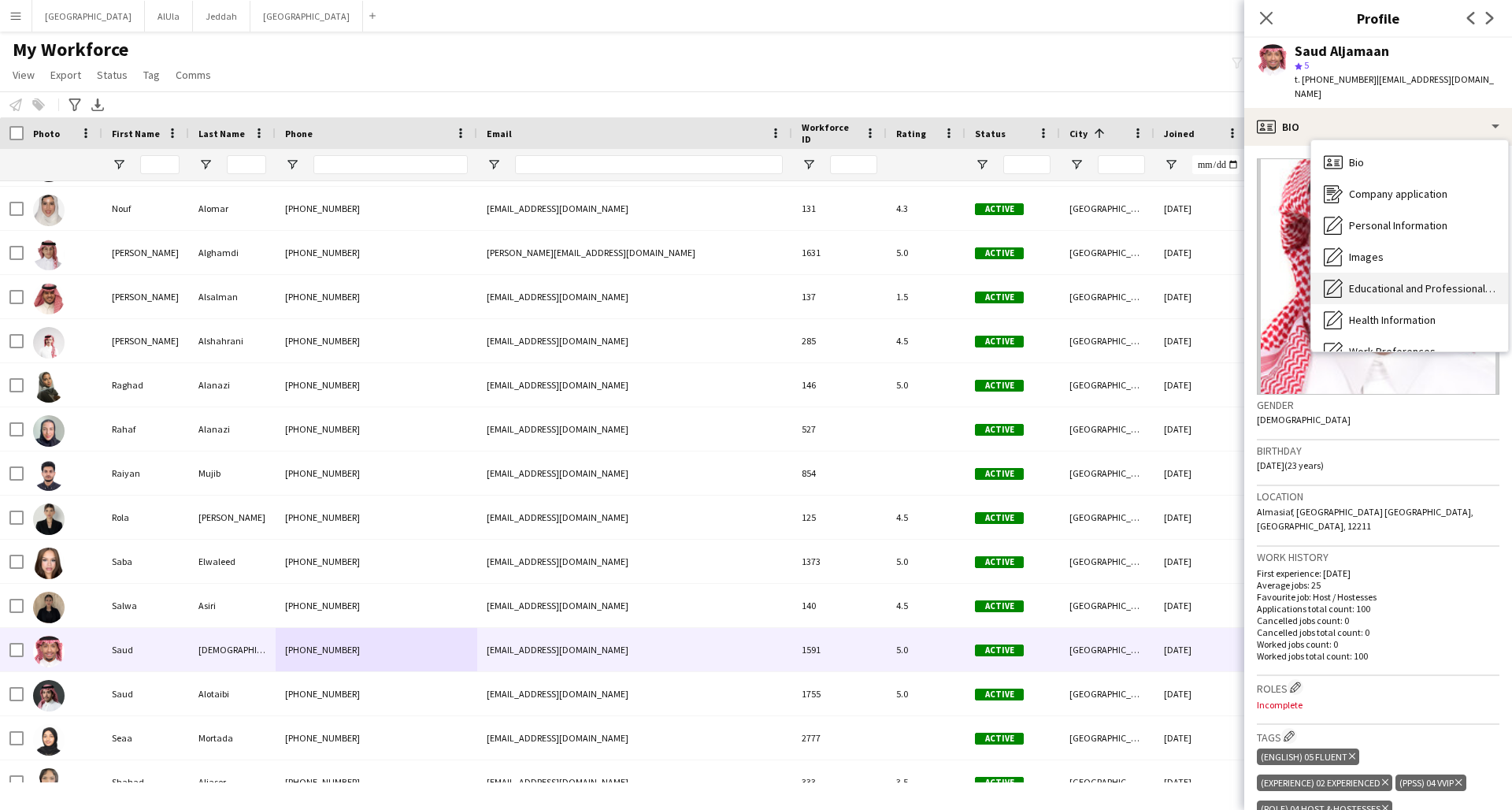
click at [1144, 281] on span "Educational and Professional Background" at bounding box center [1422, 287] width 146 height 14
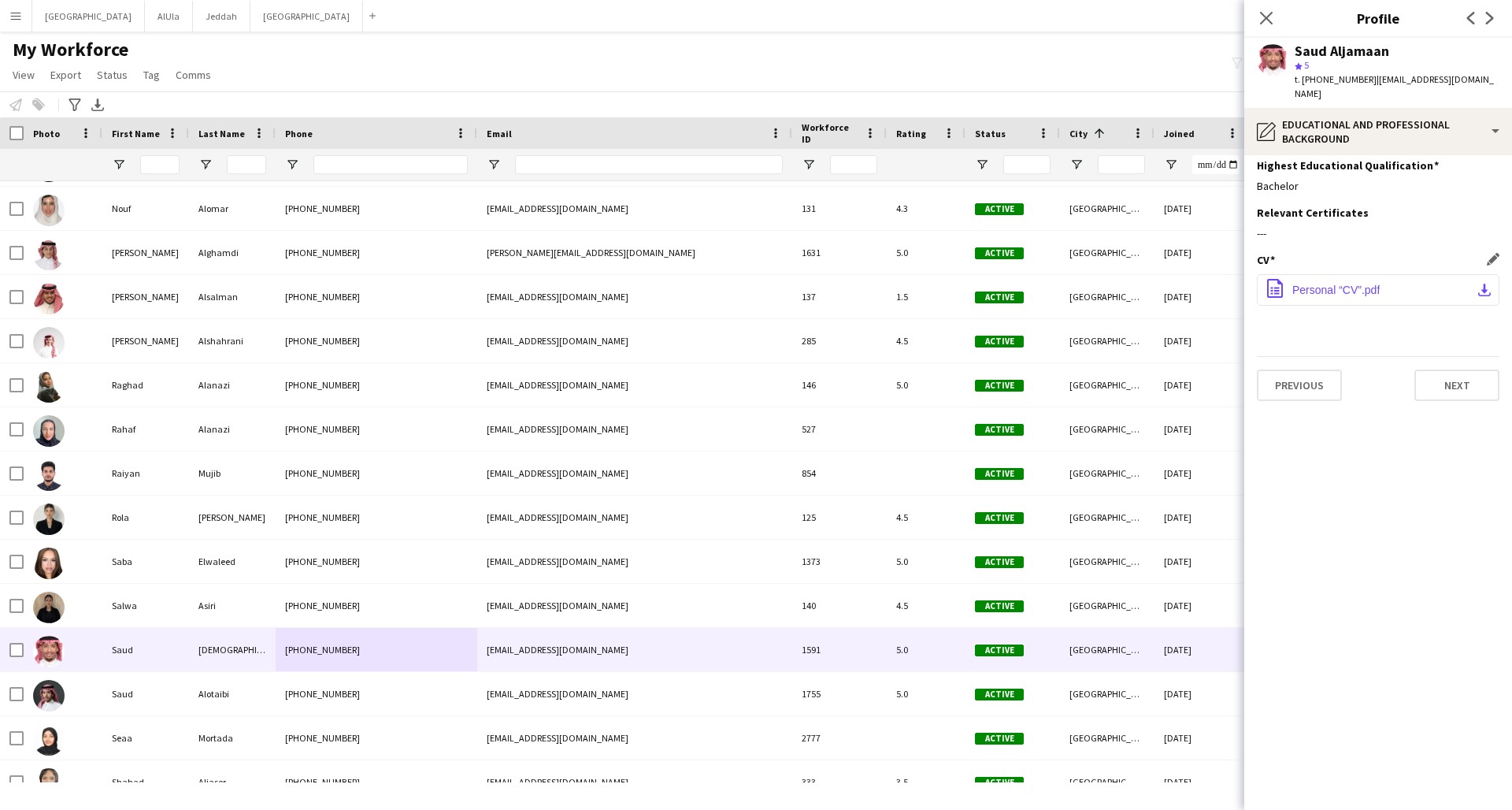
click at [1144, 284] on span "Personal “CV”.pdf" at bounding box center [1336, 290] width 88 height 13
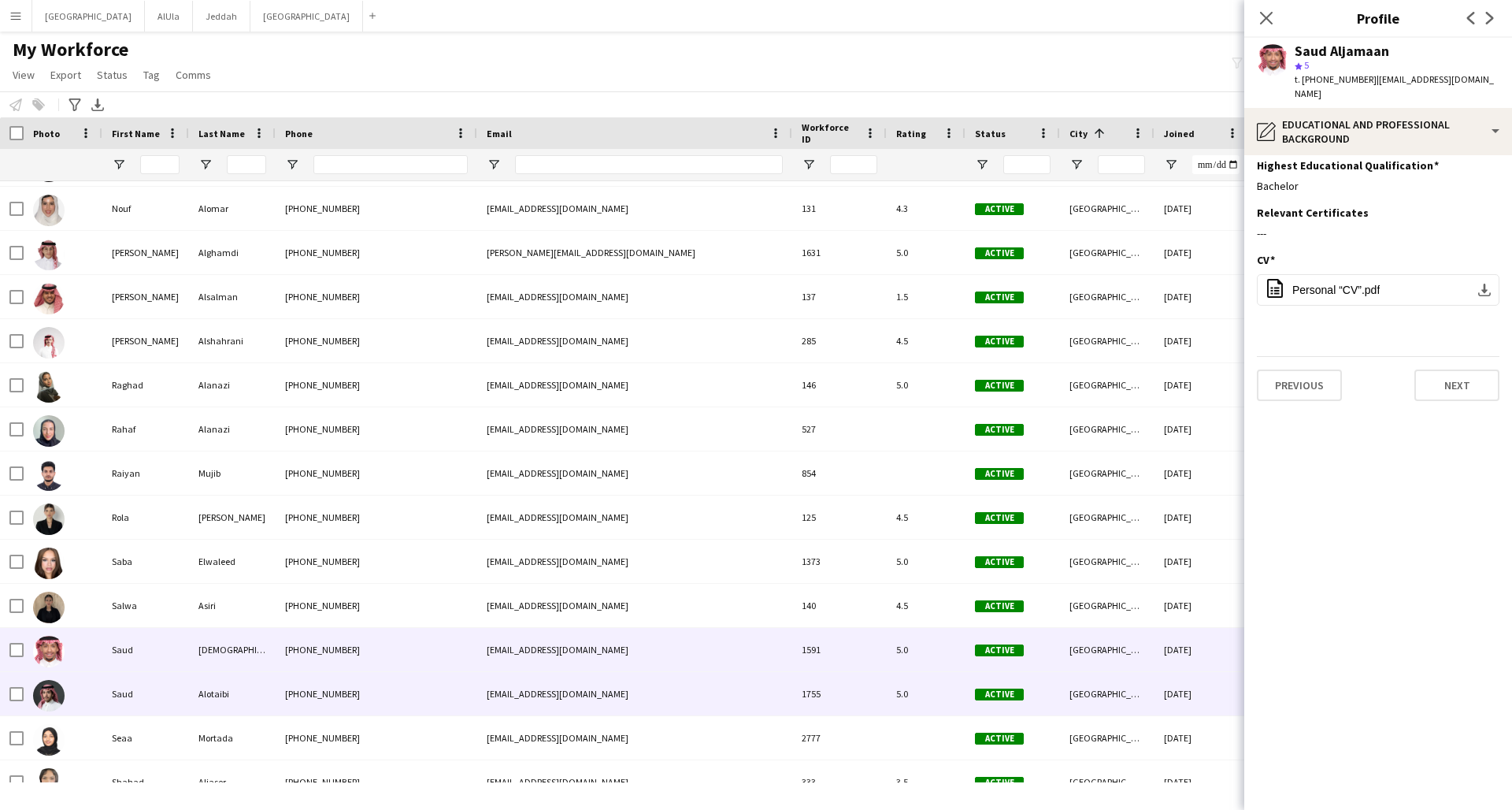
click at [424, 603] on div "[PHONE_NUMBER]" at bounding box center [376, 693] width 201 height 43
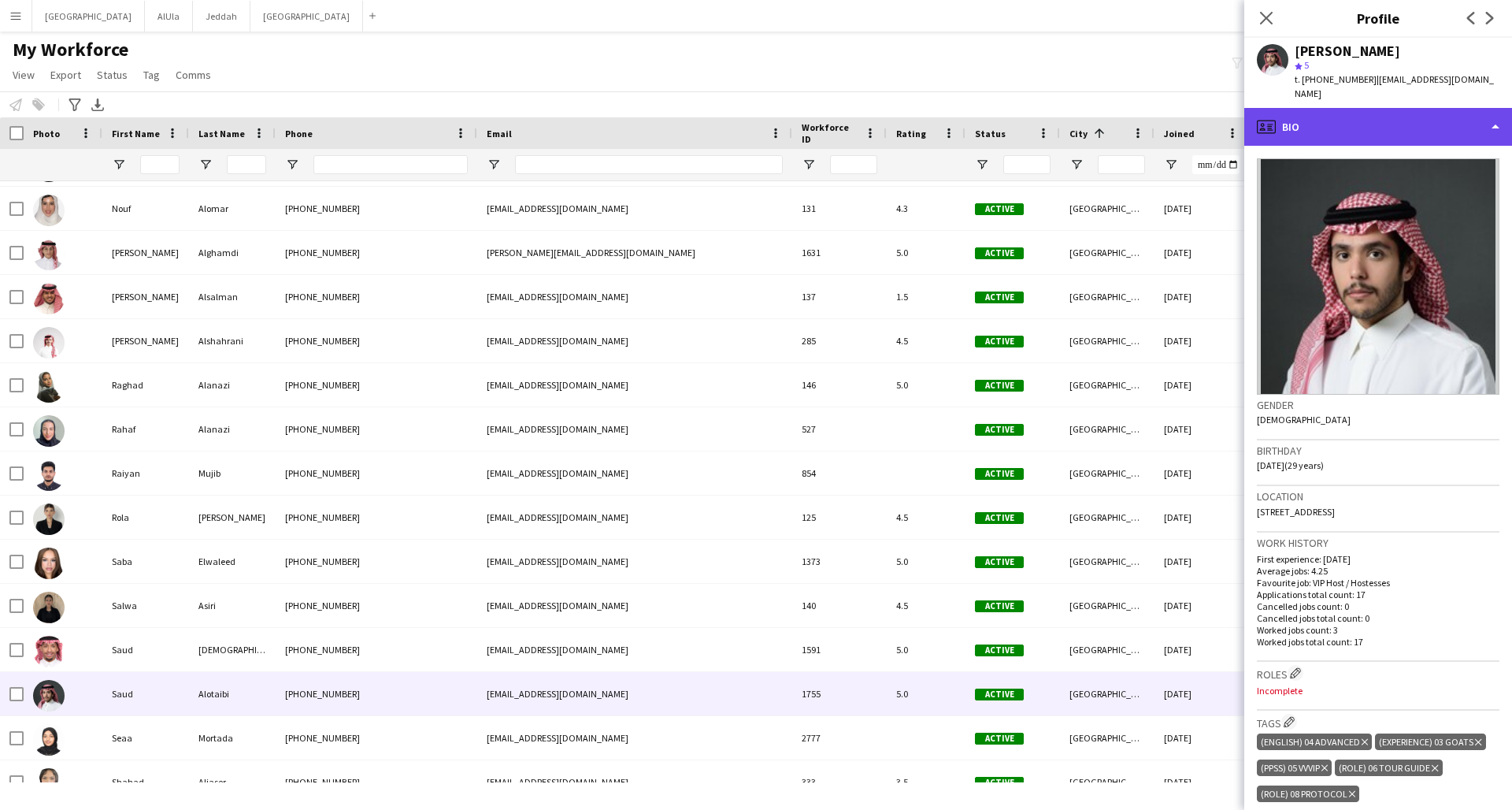
click at [1144, 122] on div "profile Bio" at bounding box center [1378, 126] width 268 height 38
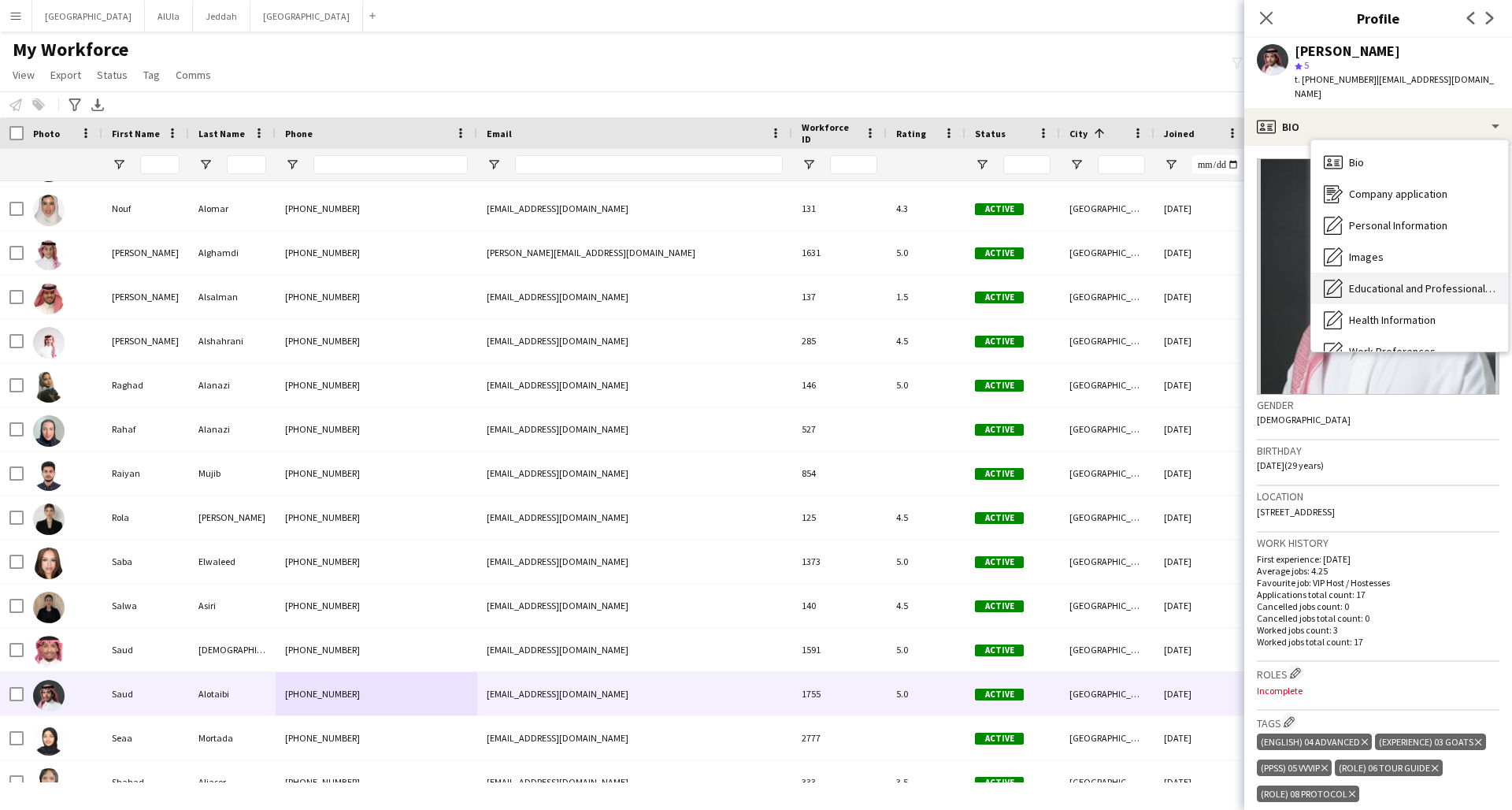
click at [1144, 281] on span "Educational and Professional Background" at bounding box center [1422, 287] width 146 height 14
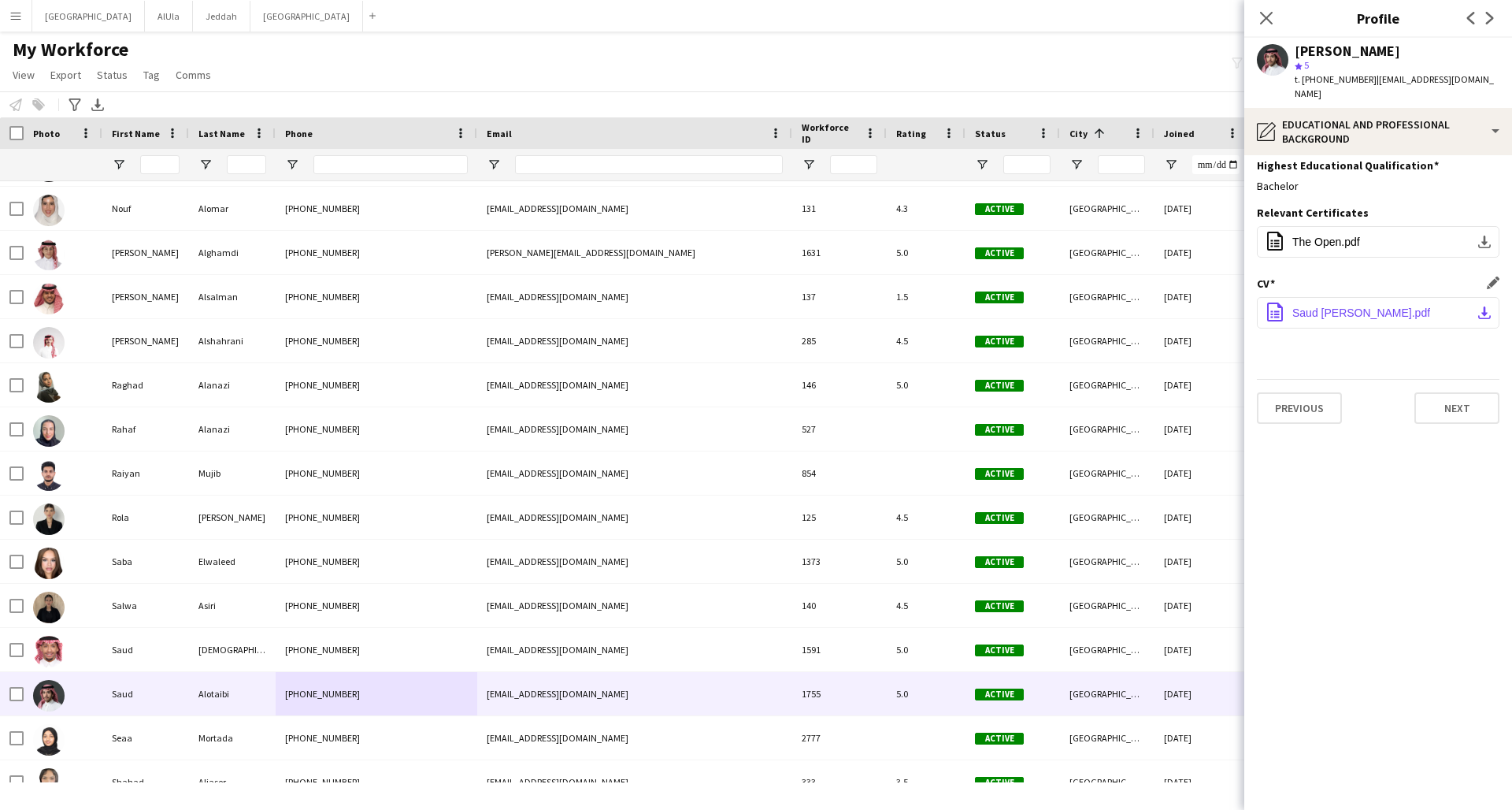
click at [1144, 297] on button "office-file-sheet Saud [PERSON_NAME].pdf download-bottom" at bounding box center [1378, 313] width 242 height 31
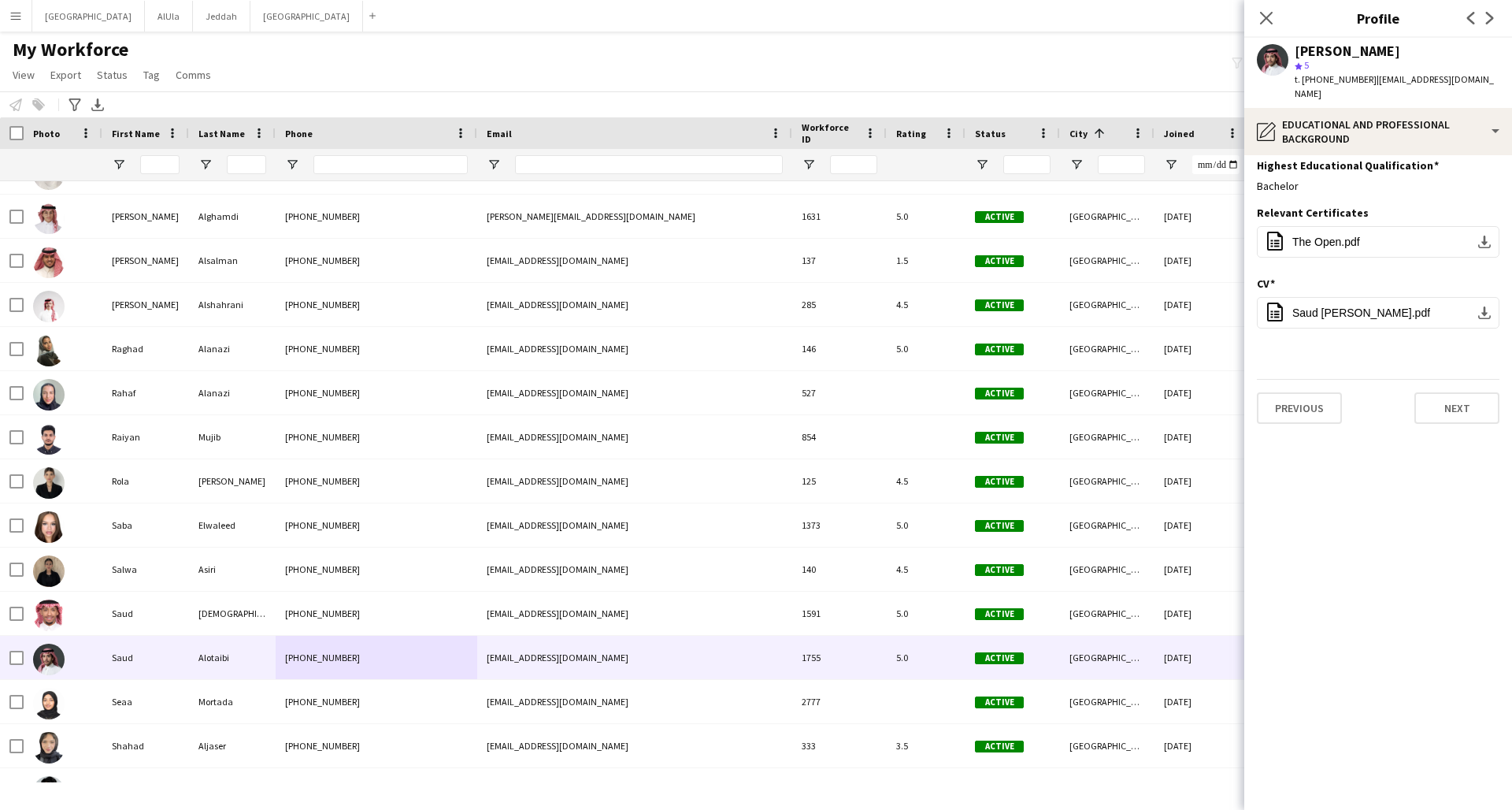
scroll to position [7613, 0]
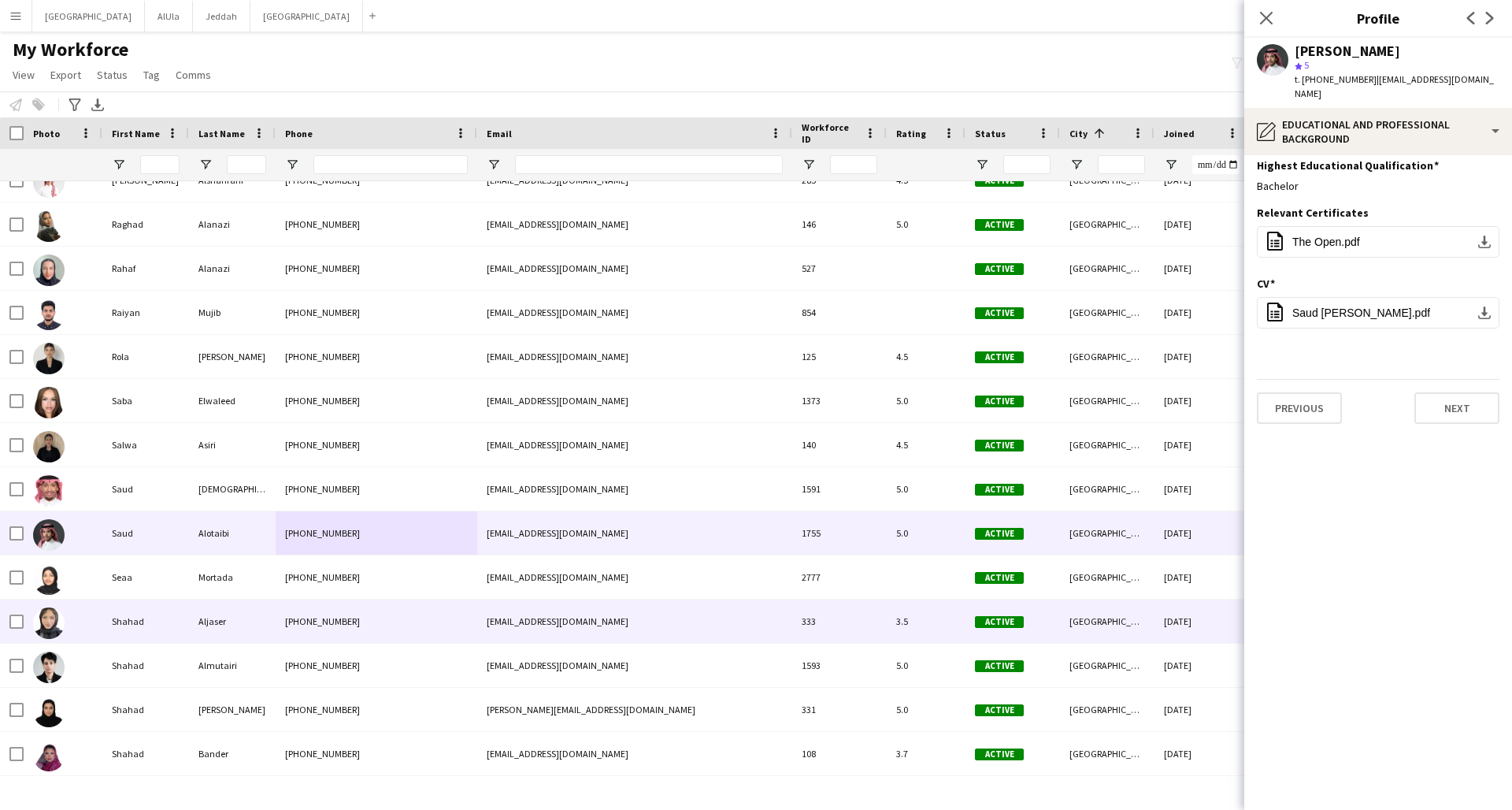
click at [462, 603] on div "[PHONE_NUMBER]" at bounding box center [376, 621] width 201 height 43
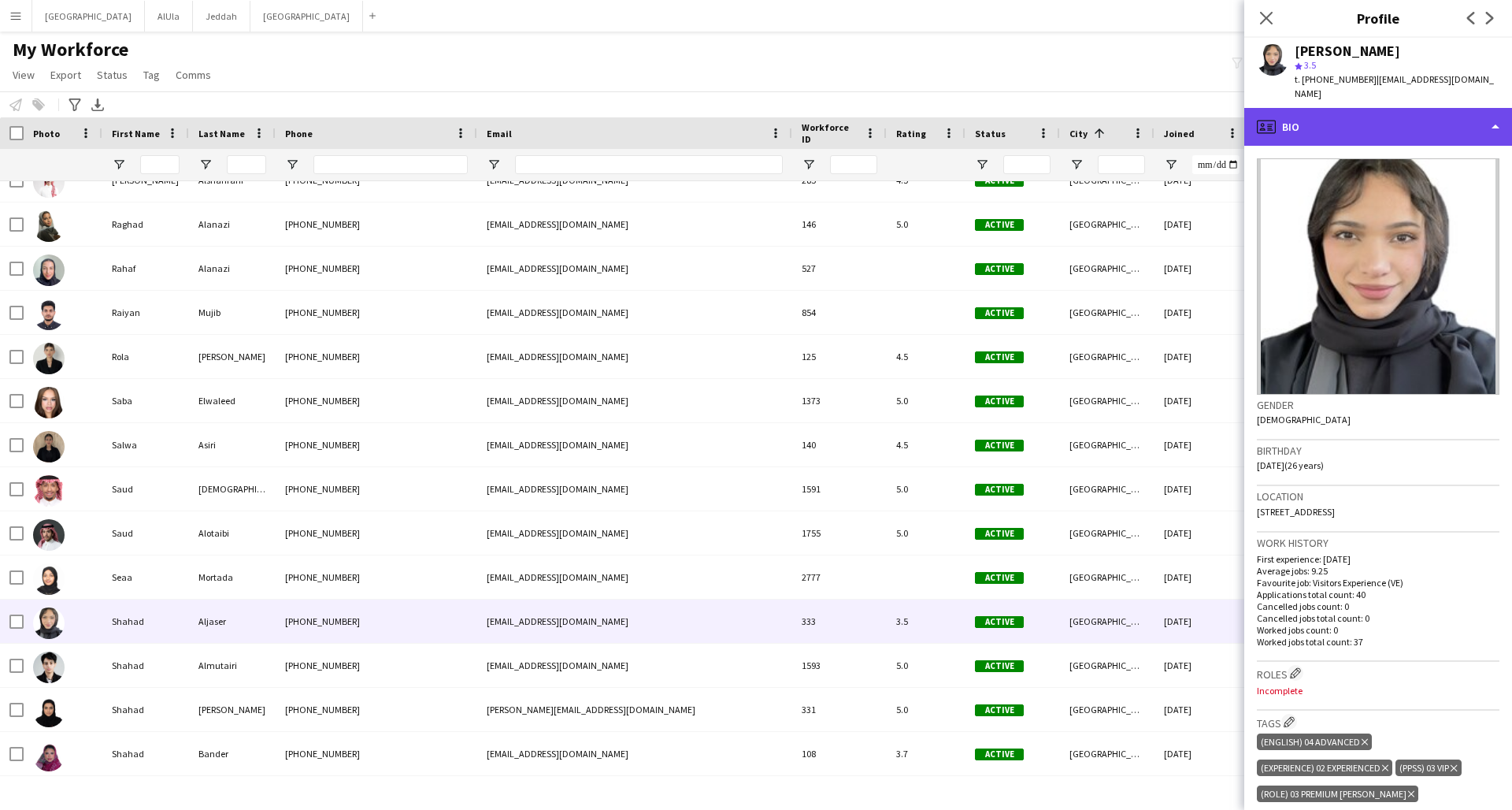
click at [1144, 120] on div "profile Bio" at bounding box center [1378, 126] width 268 height 38
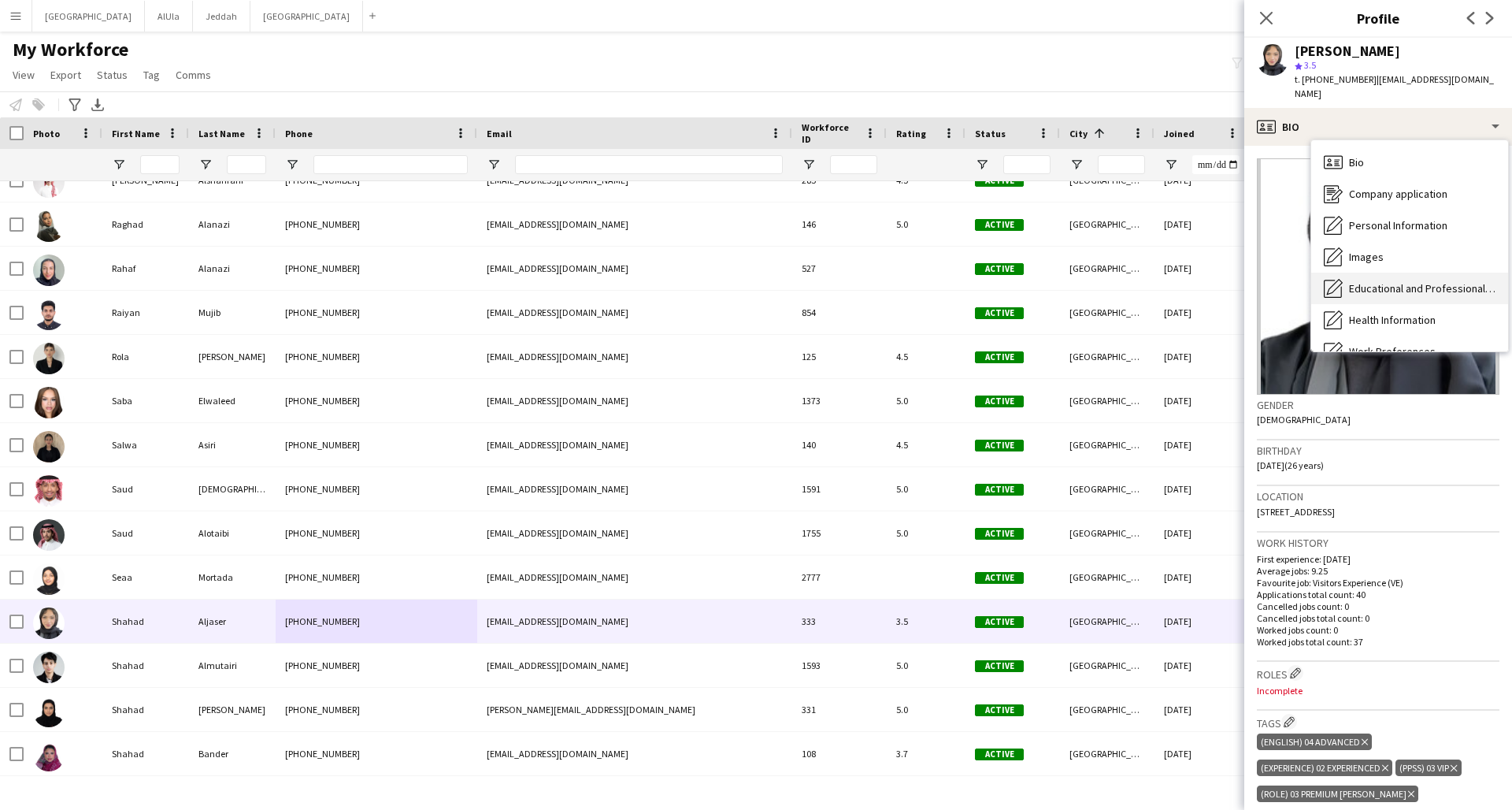
click at [1144, 281] on span "Educational and Professional Background" at bounding box center [1422, 287] width 146 height 14
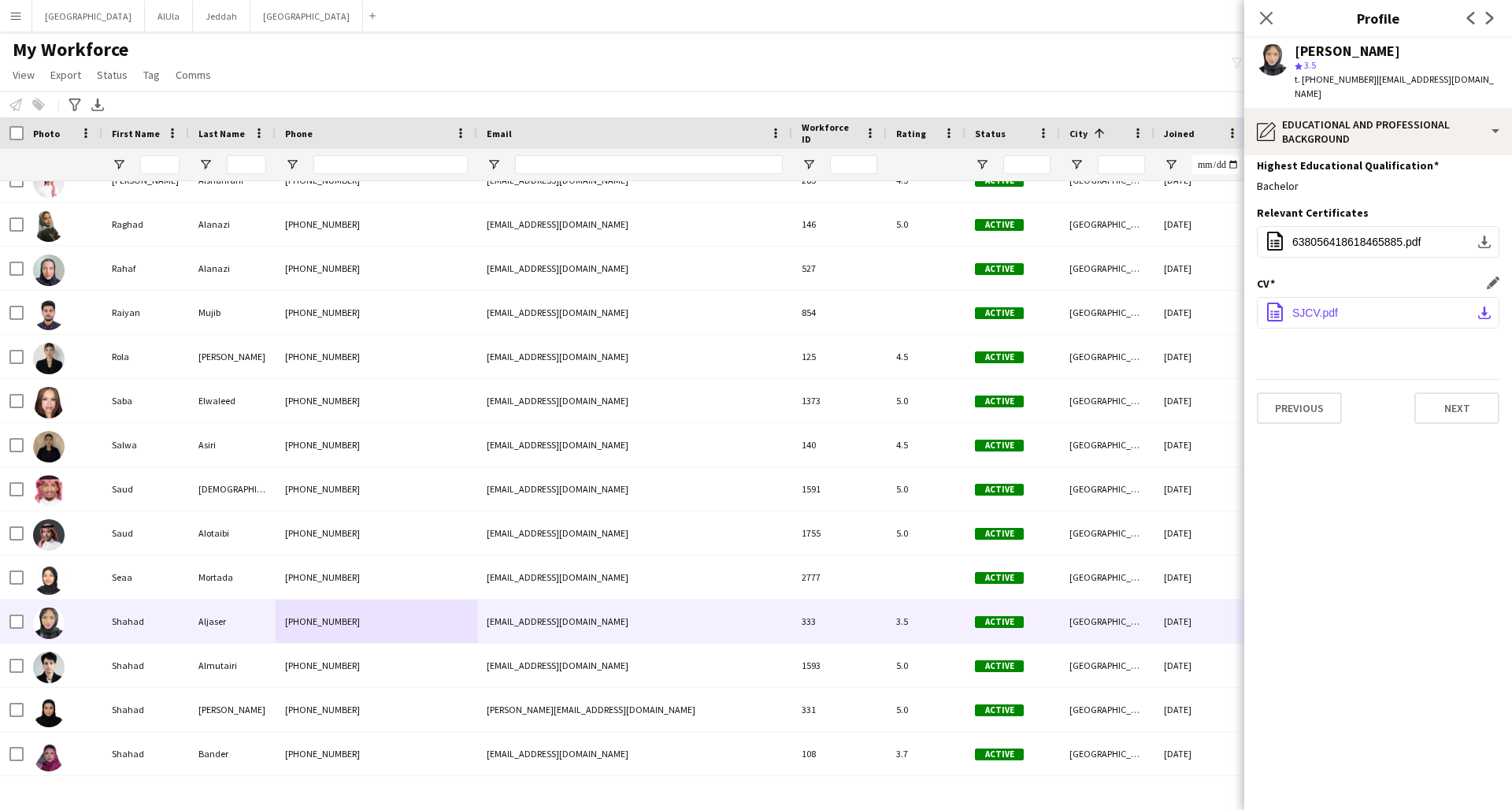
click at [1144, 299] on button "office-file-sheet SJCV.pdf download-bottom" at bounding box center [1378, 313] width 242 height 31
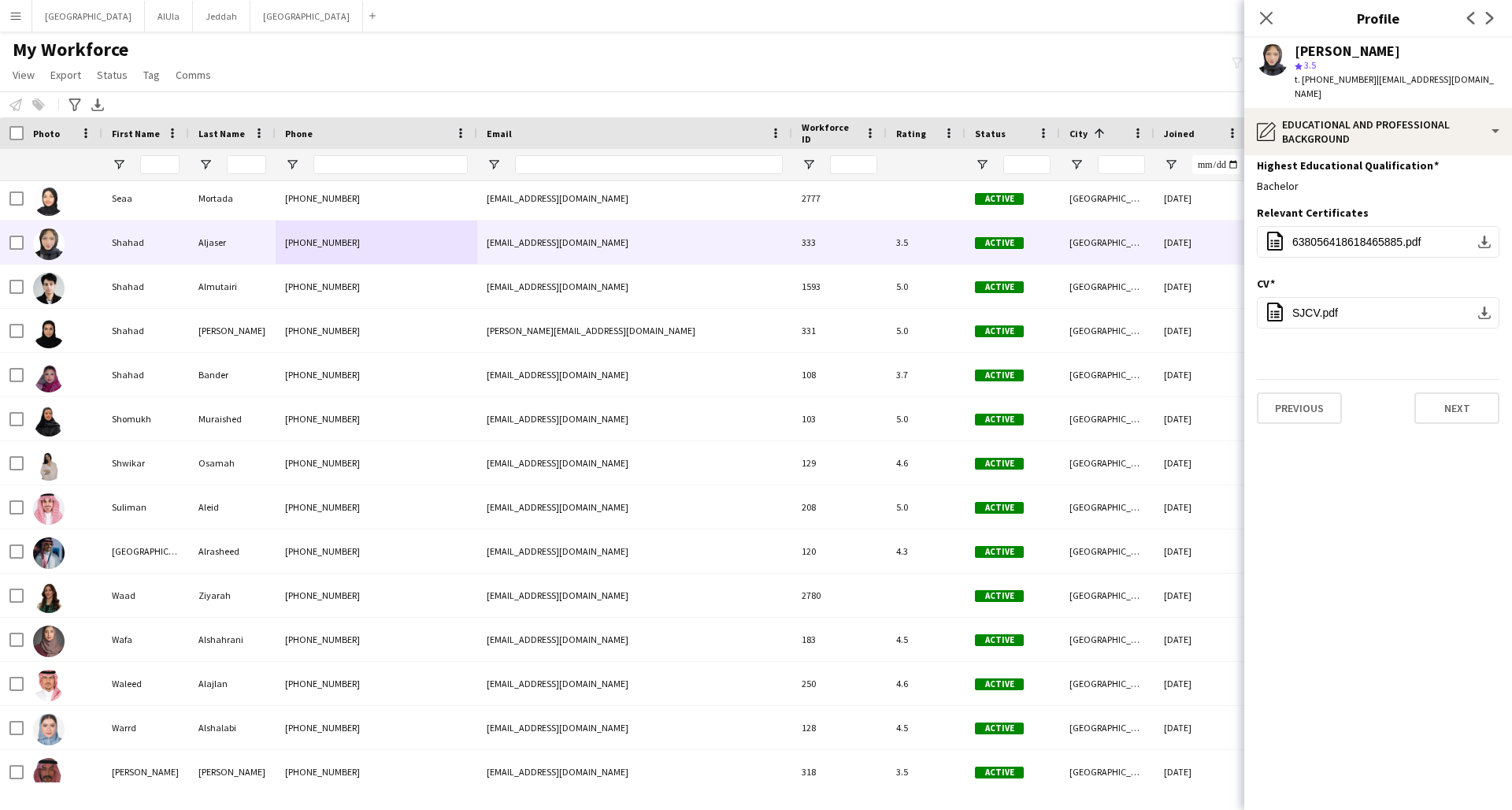
scroll to position [7992, 0]
drag, startPoint x: 1415, startPoint y: 5, endPoint x: 422, endPoint y: 639, distance: 1178.1
click at [422, 603] on div "[PHONE_NUMBER]" at bounding box center [376, 639] width 201 height 43
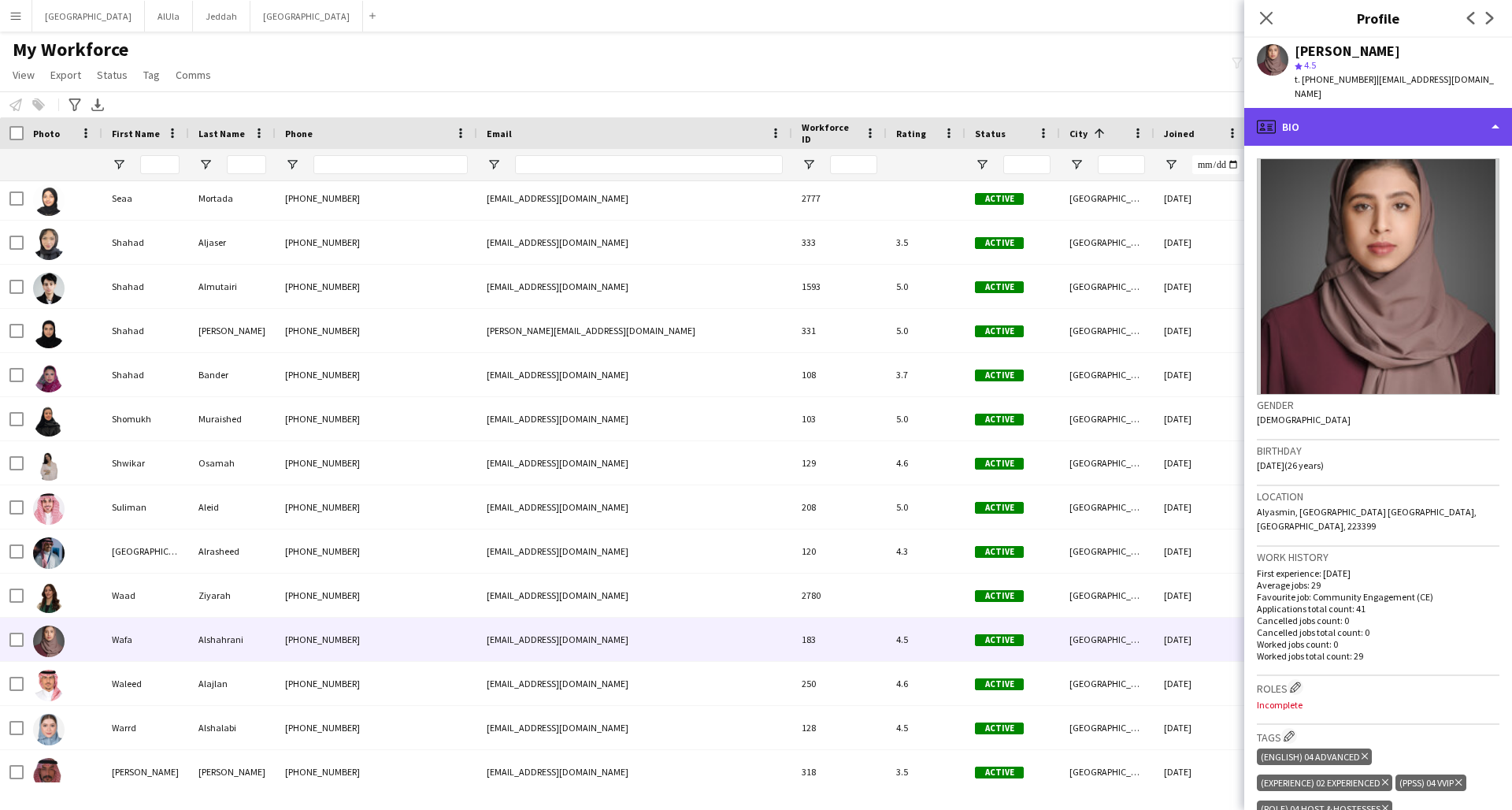
click at [1144, 108] on div "profile Bio" at bounding box center [1378, 126] width 268 height 38
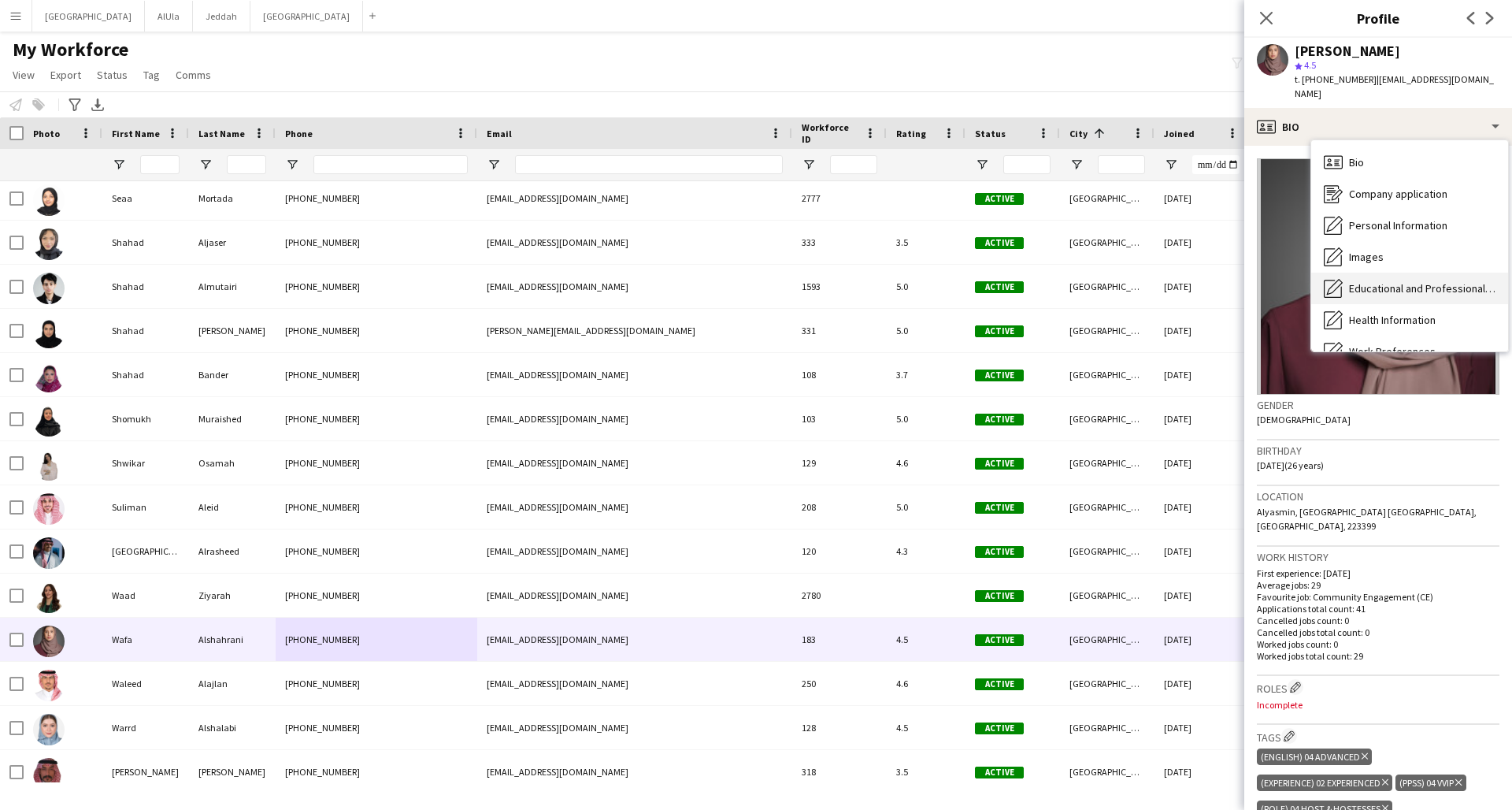
click at [1144, 281] on span "Educational and Professional Background" at bounding box center [1422, 287] width 146 height 14
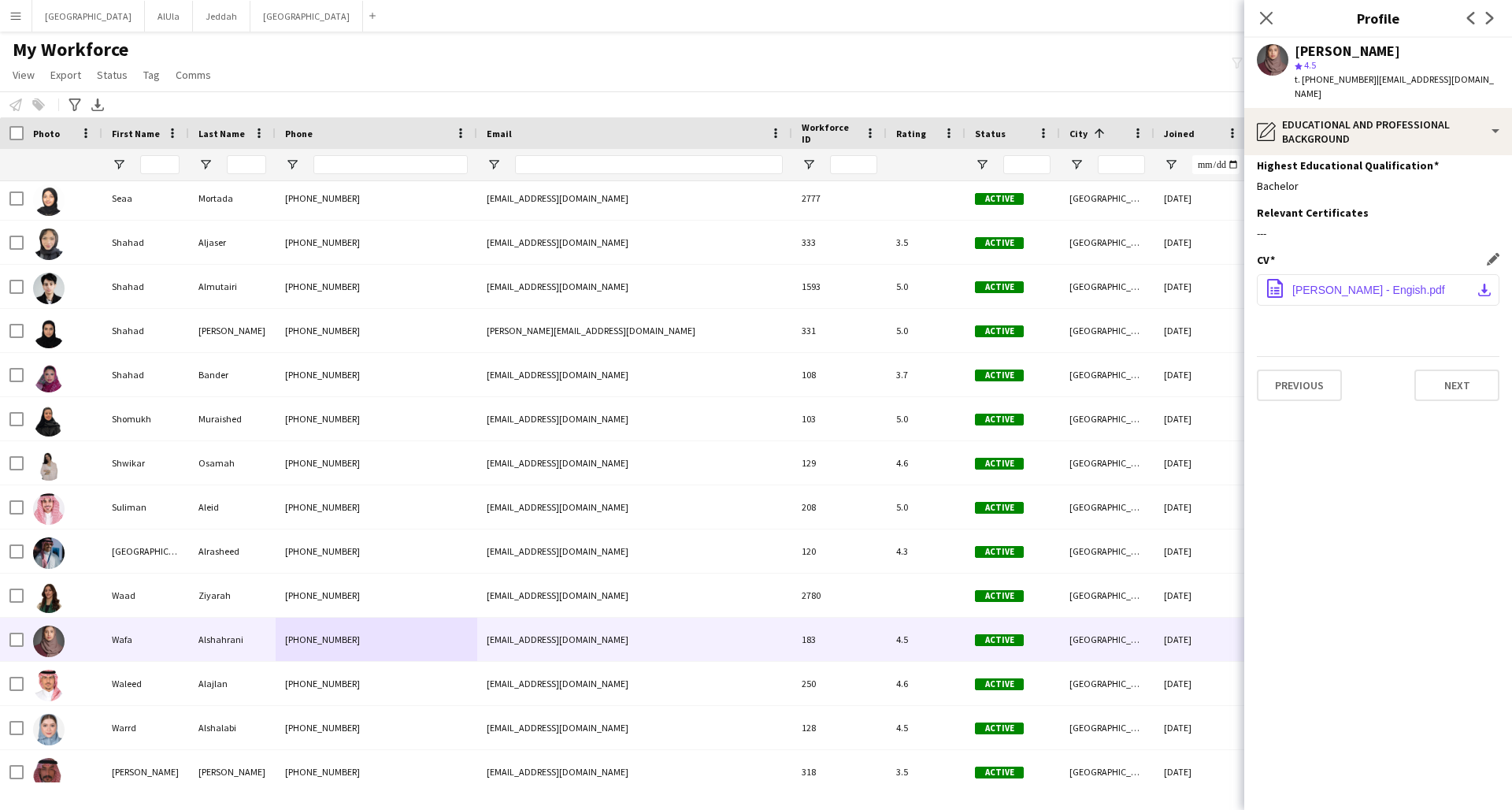
click at [1144, 284] on span "[PERSON_NAME] - Engish.pdf" at bounding box center [1368, 290] width 153 height 13
click at [1144, 21] on icon "Close pop-in" at bounding box center [1267, 18] width 13 height 13
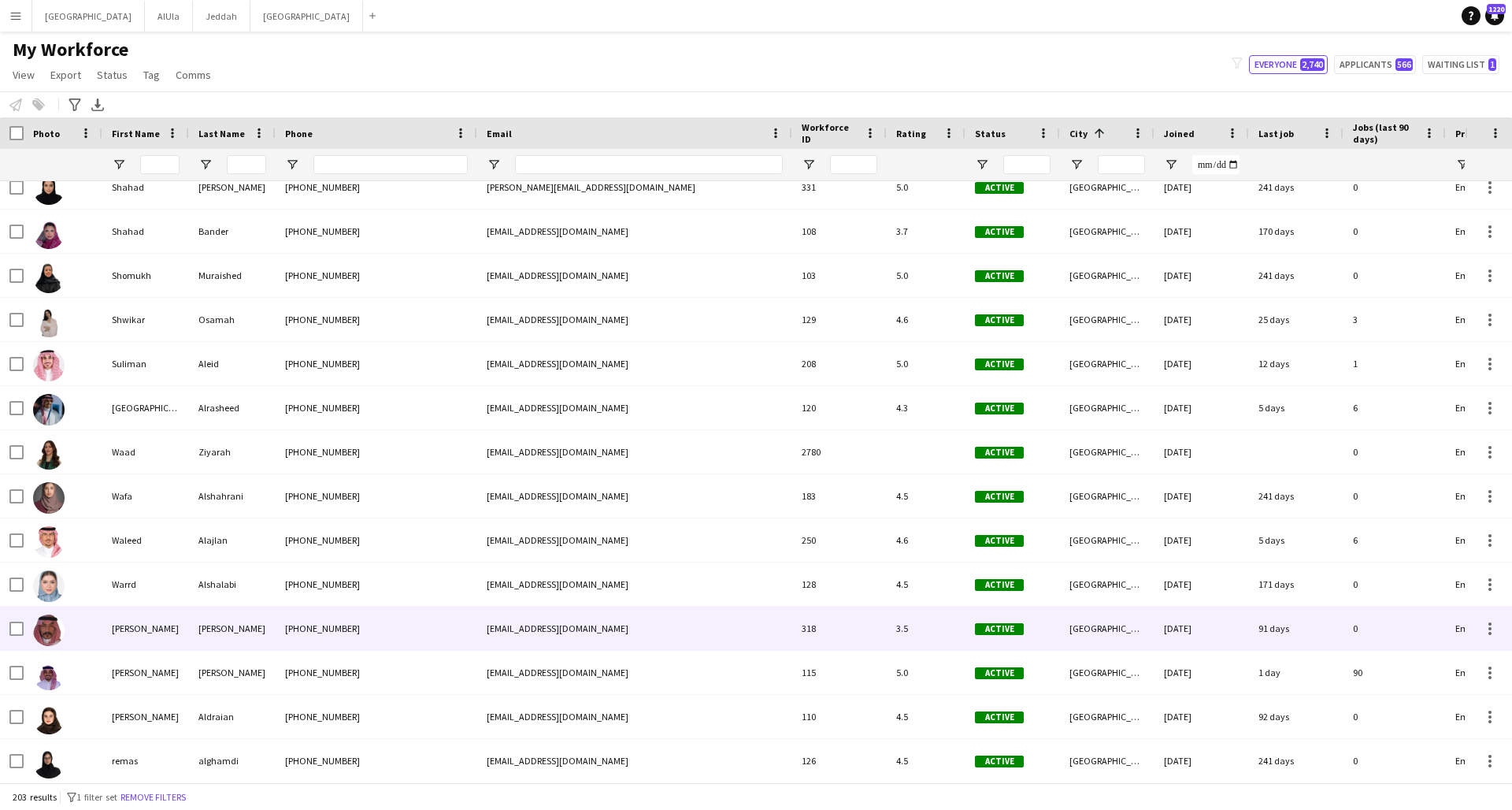
click at [426, 603] on div "[PHONE_NUMBER]" at bounding box center [376, 628] width 201 height 43
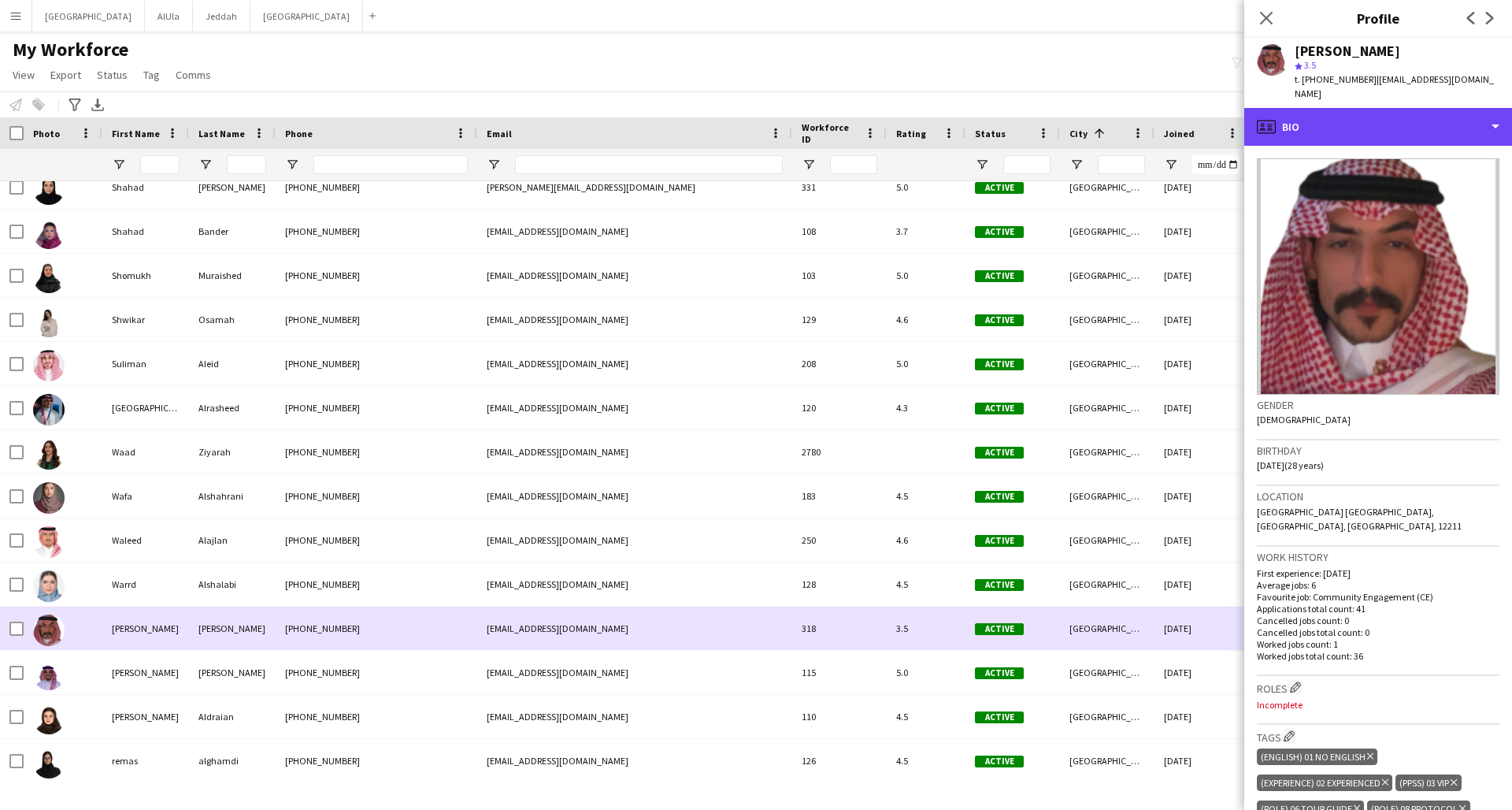
click at [1144, 108] on div "profile Bio" at bounding box center [1378, 126] width 268 height 38
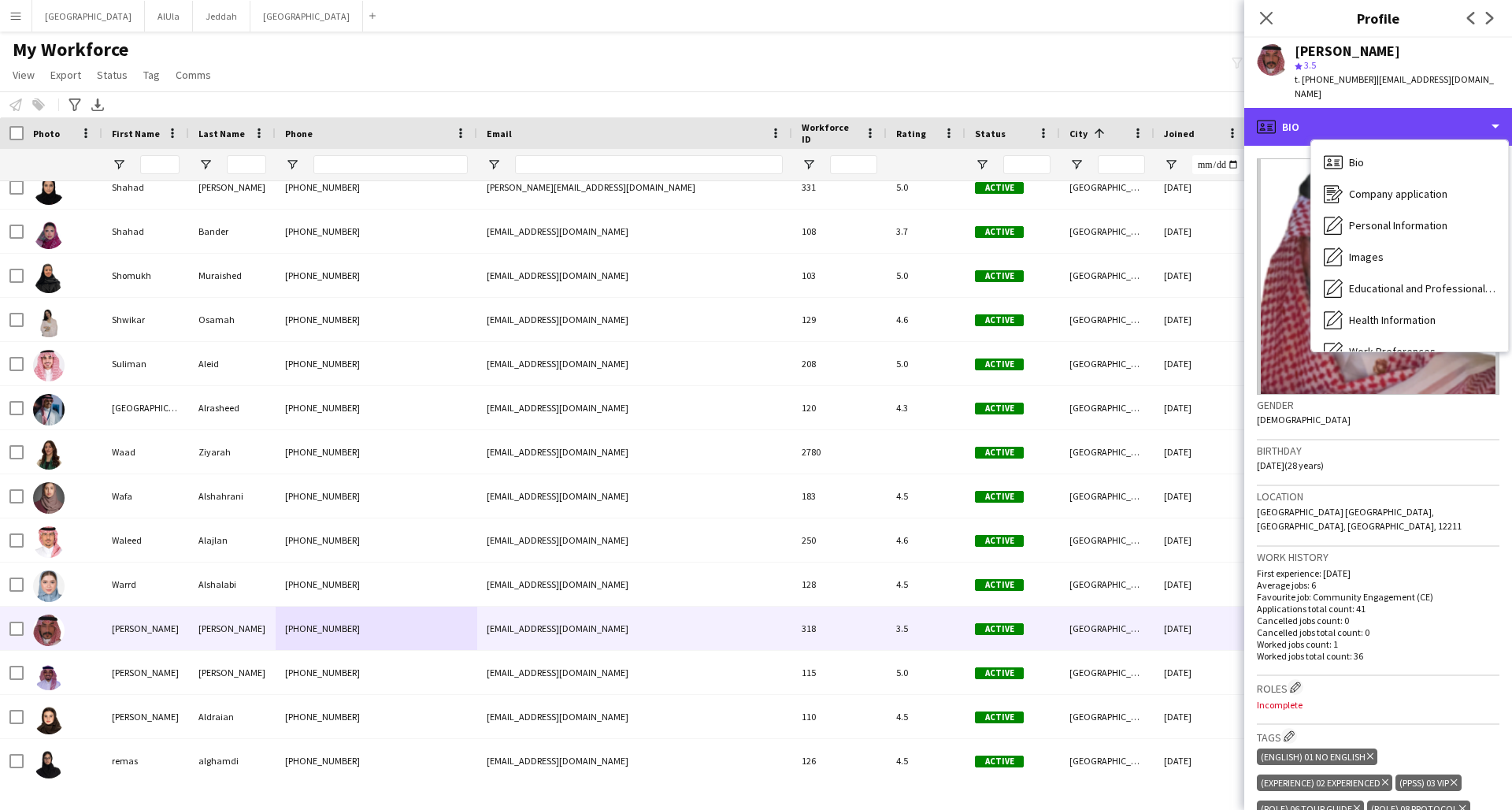
scroll to position [179, 0]
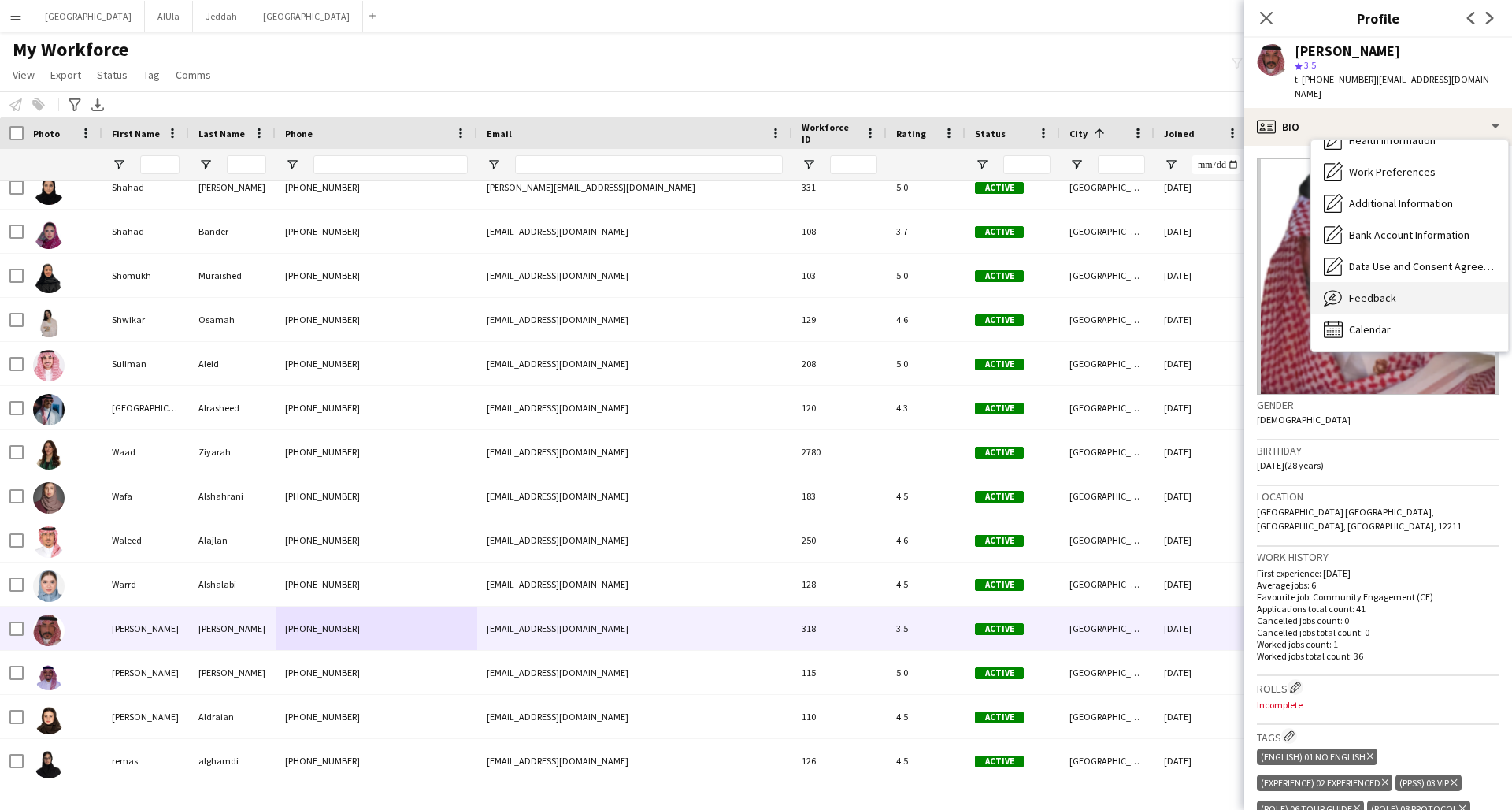
click at [1144, 291] on span "Feedback" at bounding box center [1373, 297] width 48 height 14
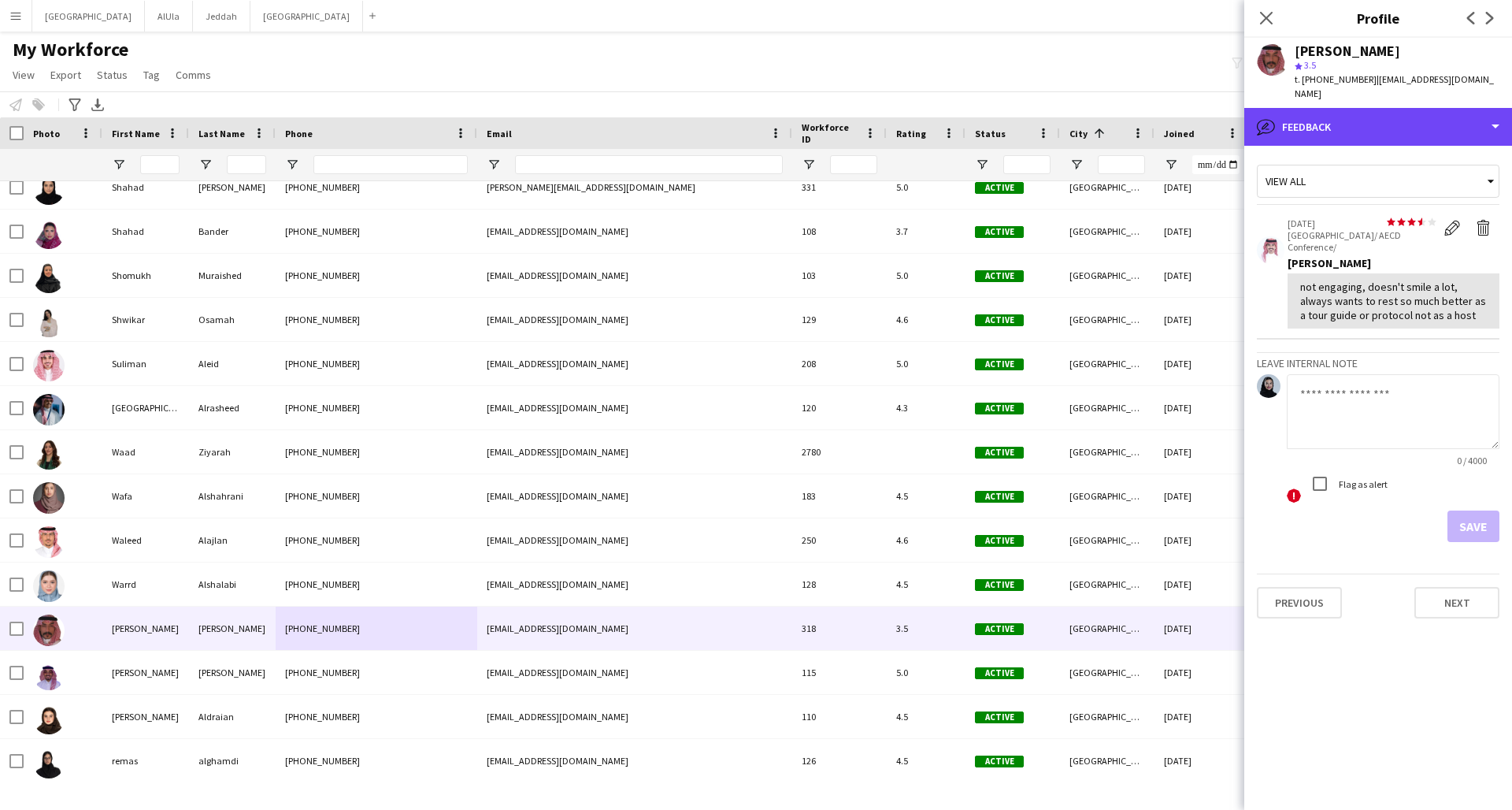
click at [1144, 108] on div "bubble-pencil Feedback" at bounding box center [1378, 126] width 268 height 38
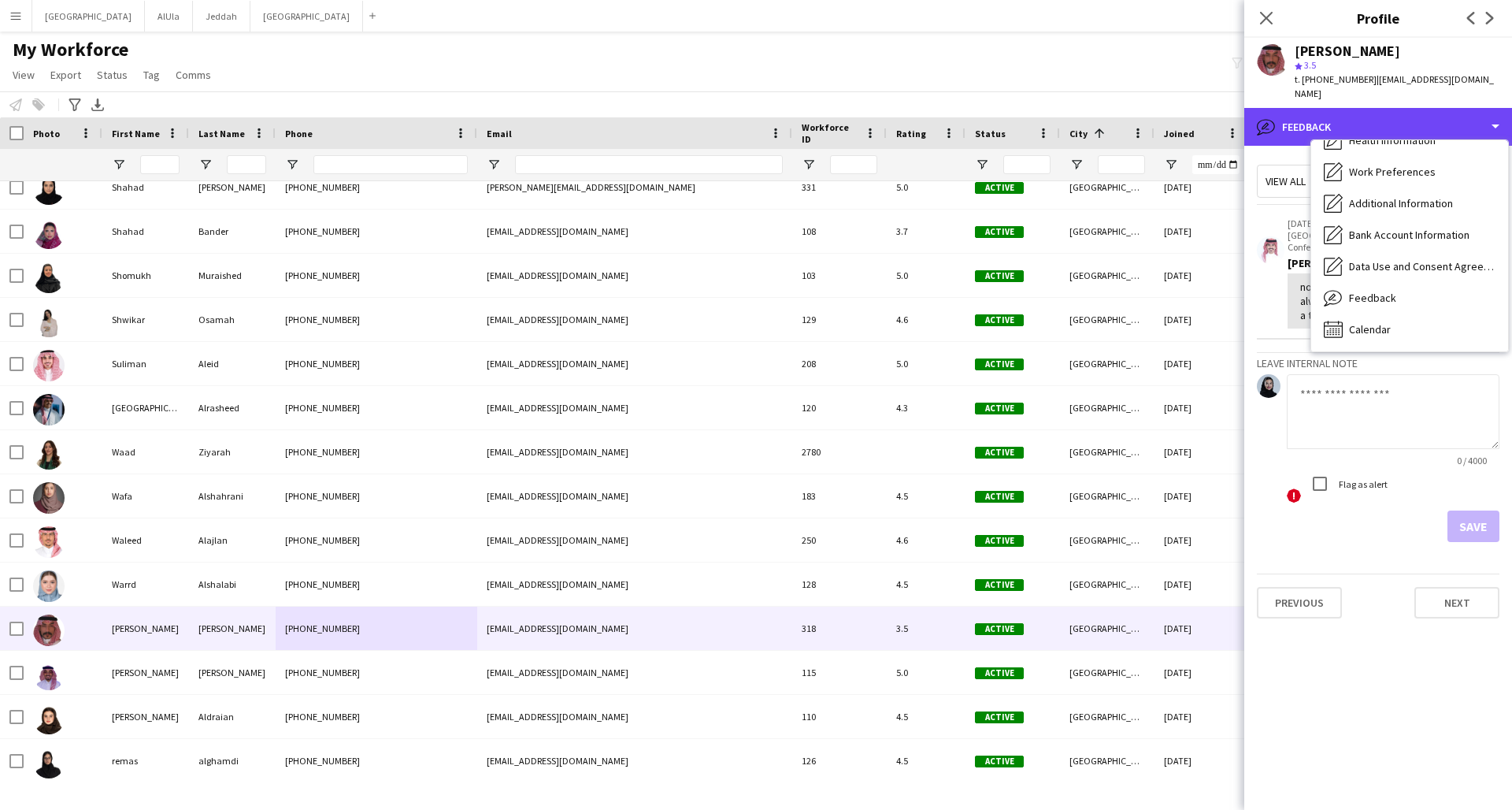
scroll to position [0, 0]
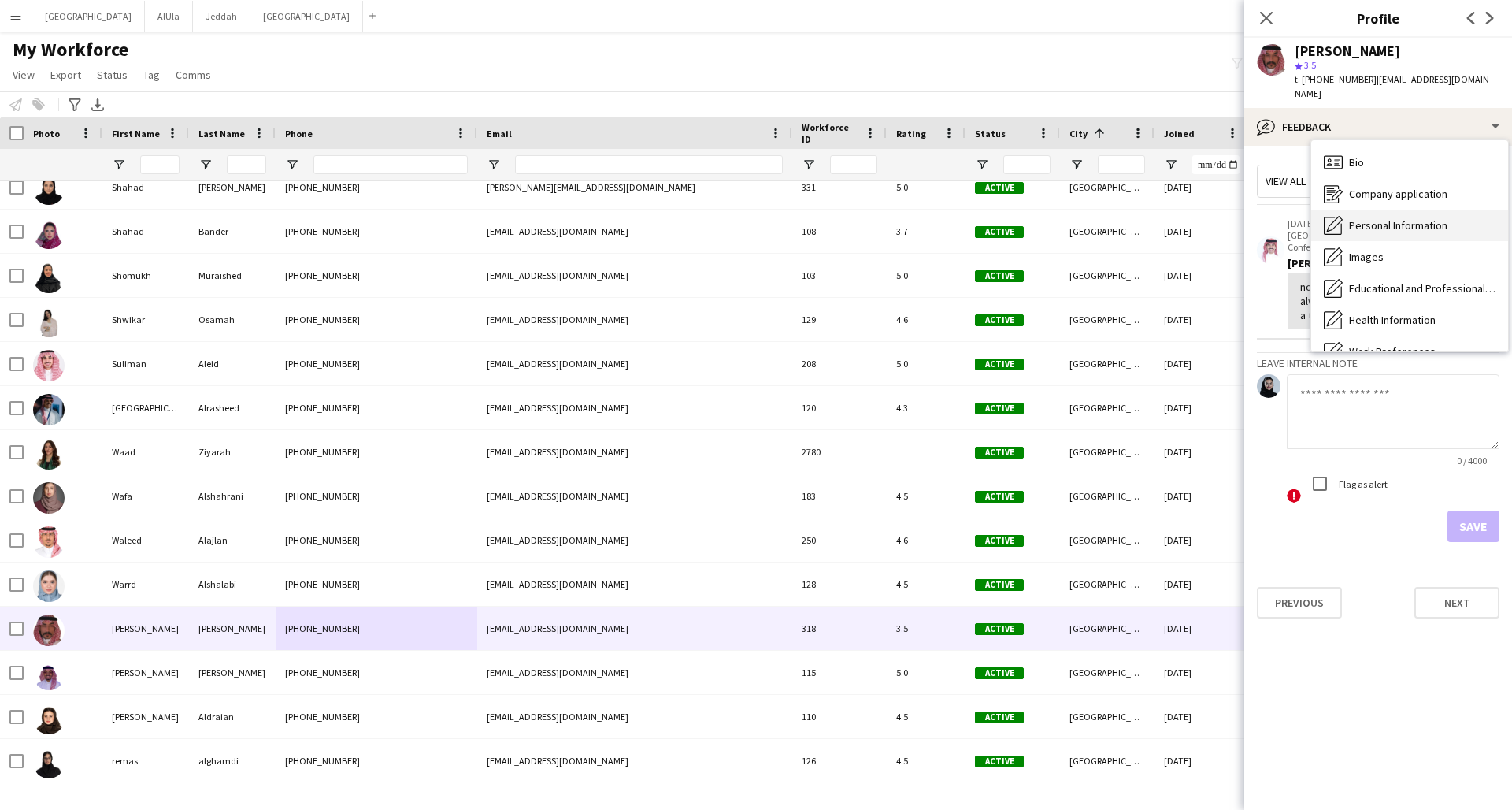
click at [467, 603] on div "[PHONE_NUMBER]" at bounding box center [376, 672] width 201 height 43
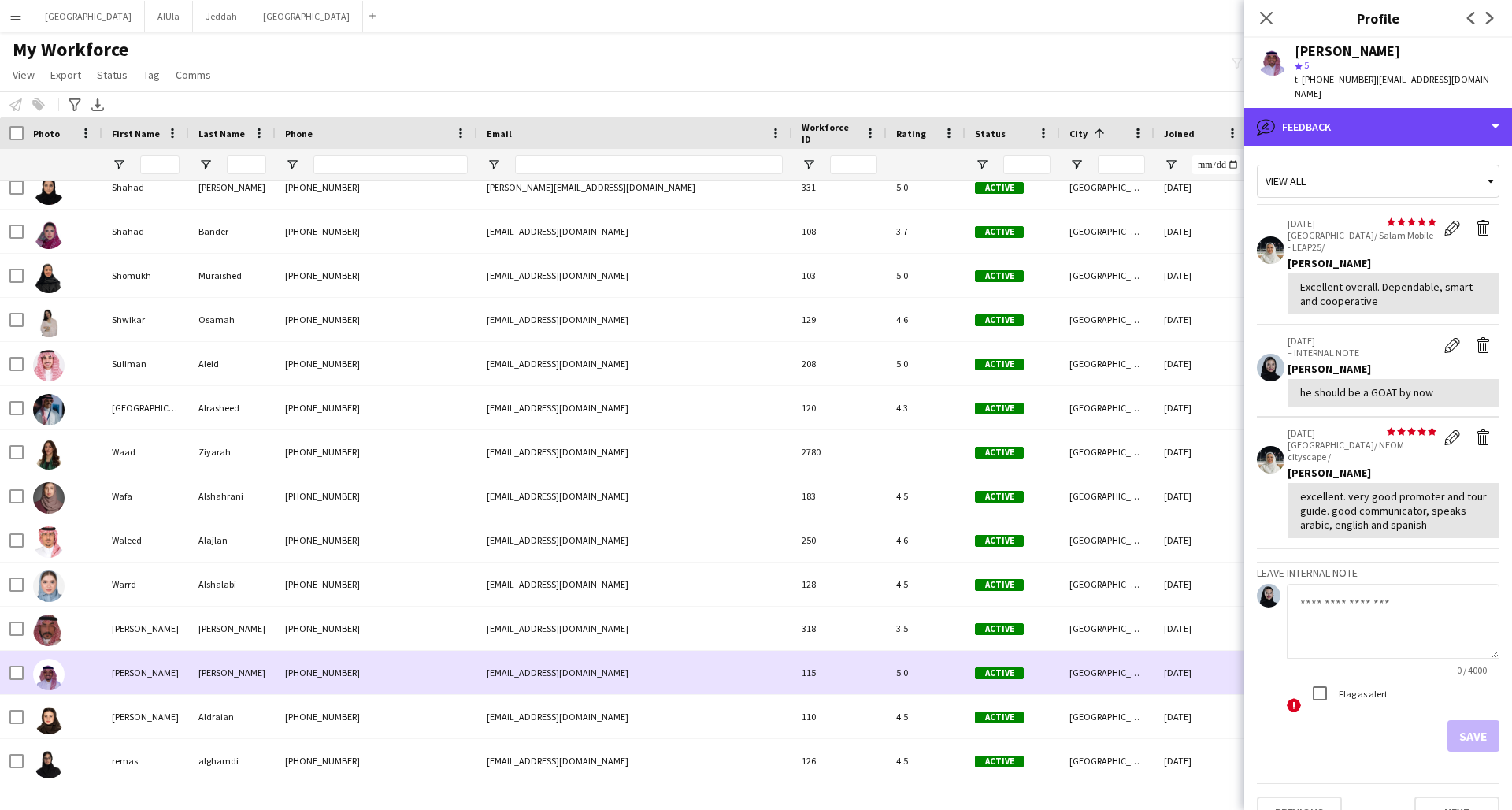
click at [1144, 111] on div "bubble-pencil Feedback" at bounding box center [1378, 126] width 268 height 38
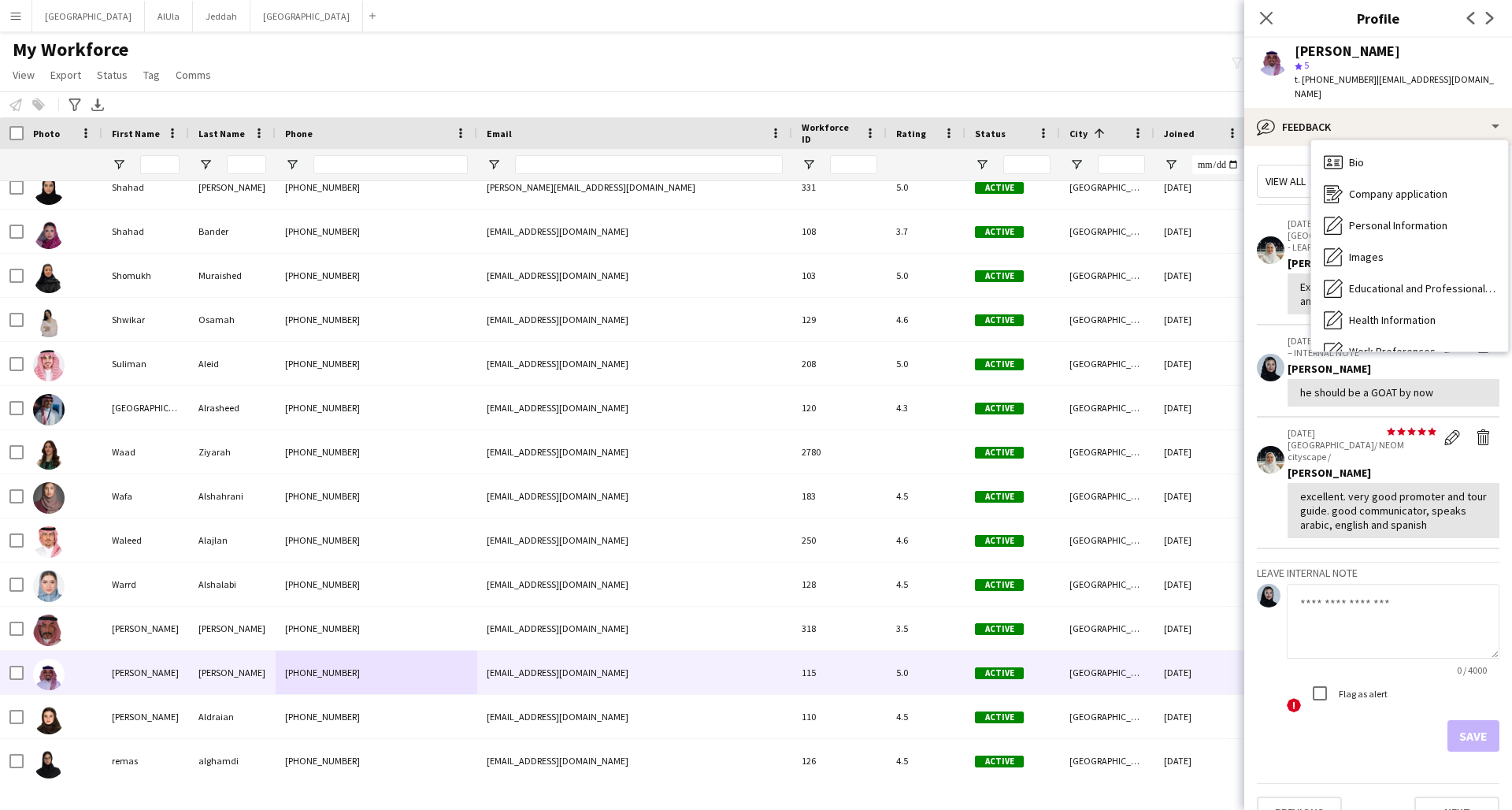
click at [1144, 154] on div "Bio Bio" at bounding box center [1409, 162] width 197 height 31
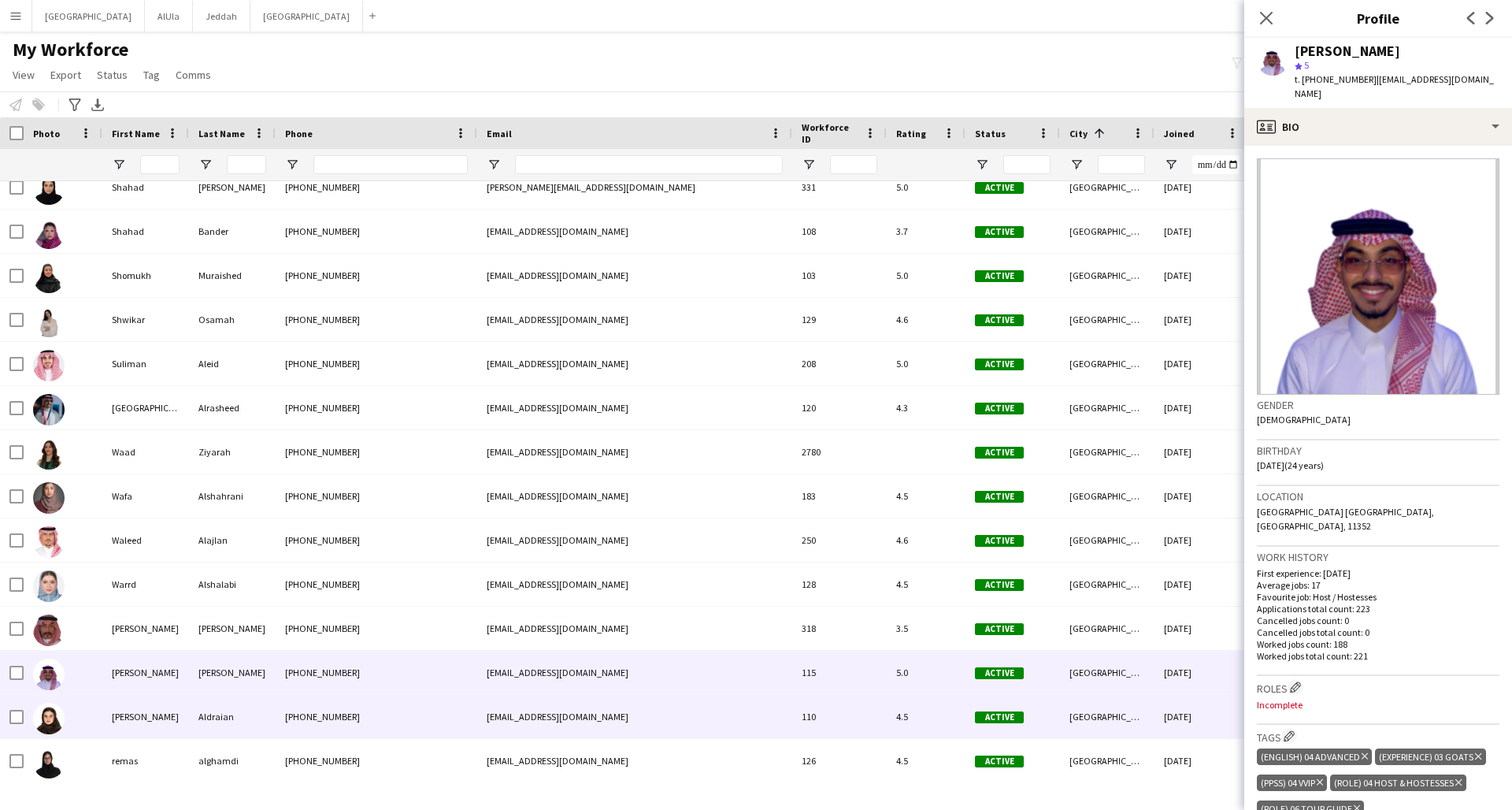
click at [432, 603] on div "[PHONE_NUMBER]" at bounding box center [376, 716] width 201 height 43
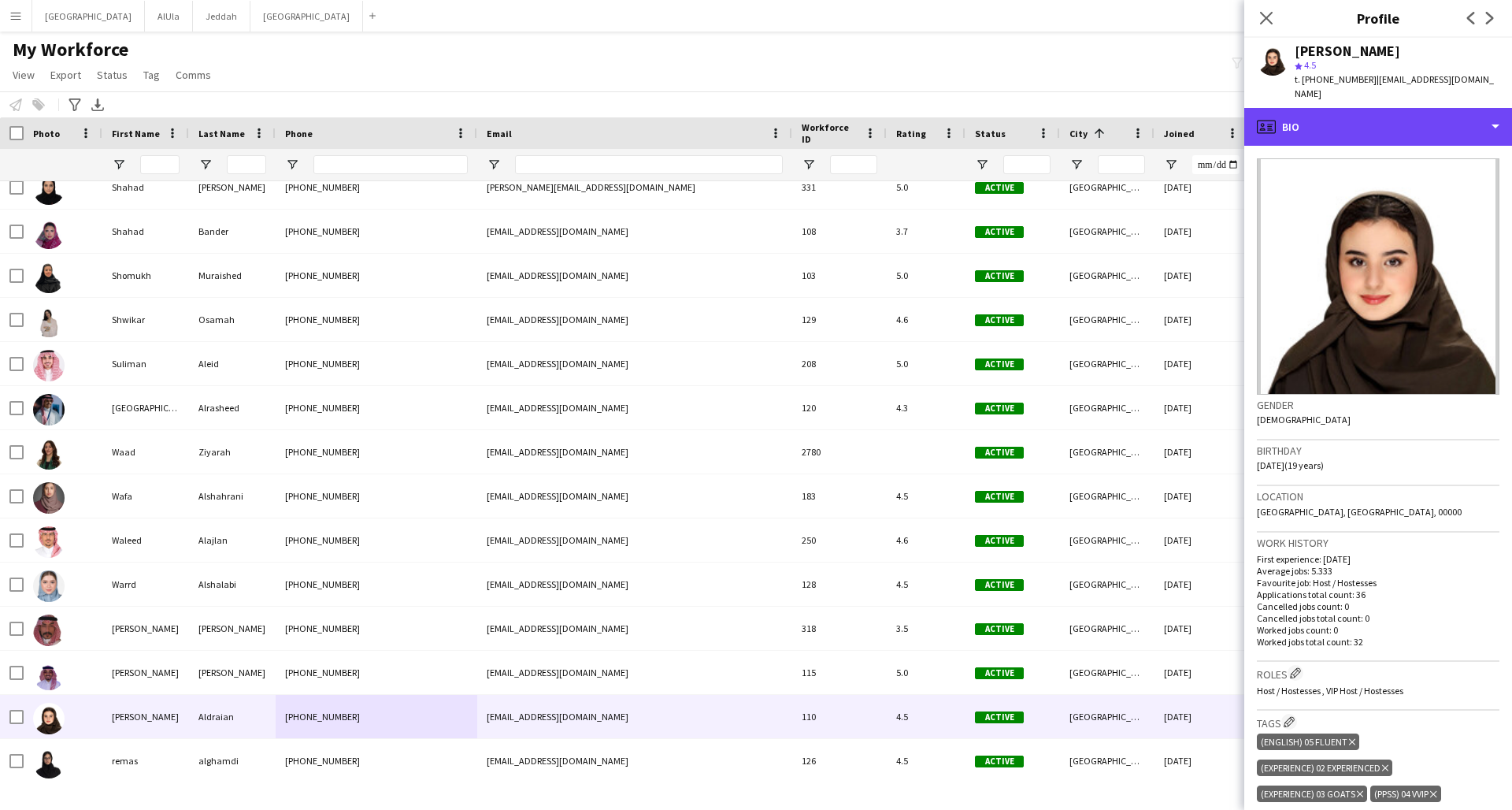
click at [1144, 116] on div "profile Bio" at bounding box center [1378, 126] width 268 height 38
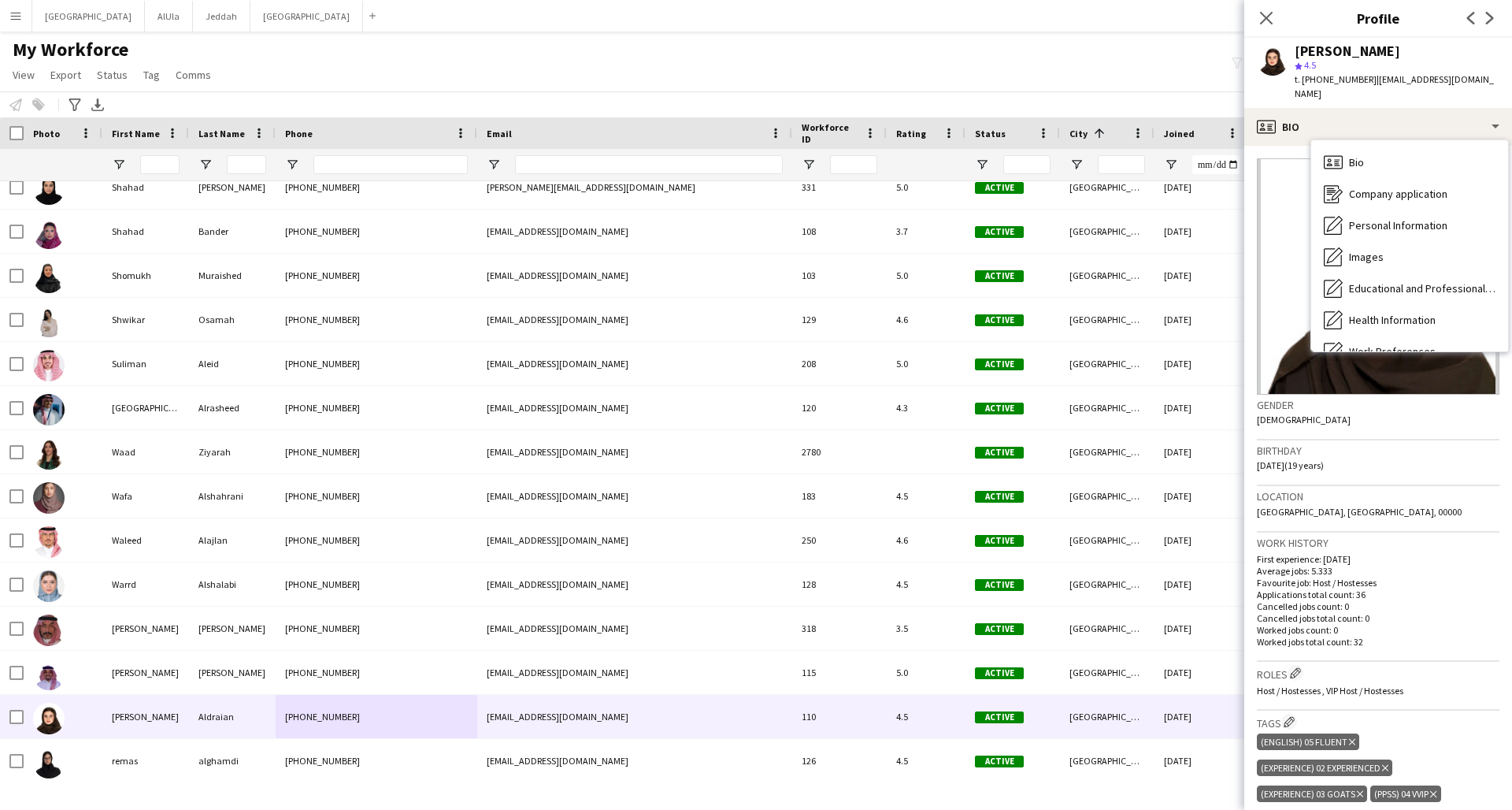
click at [1144, 281] on span "Educational and Professional Background" at bounding box center [1422, 287] width 146 height 14
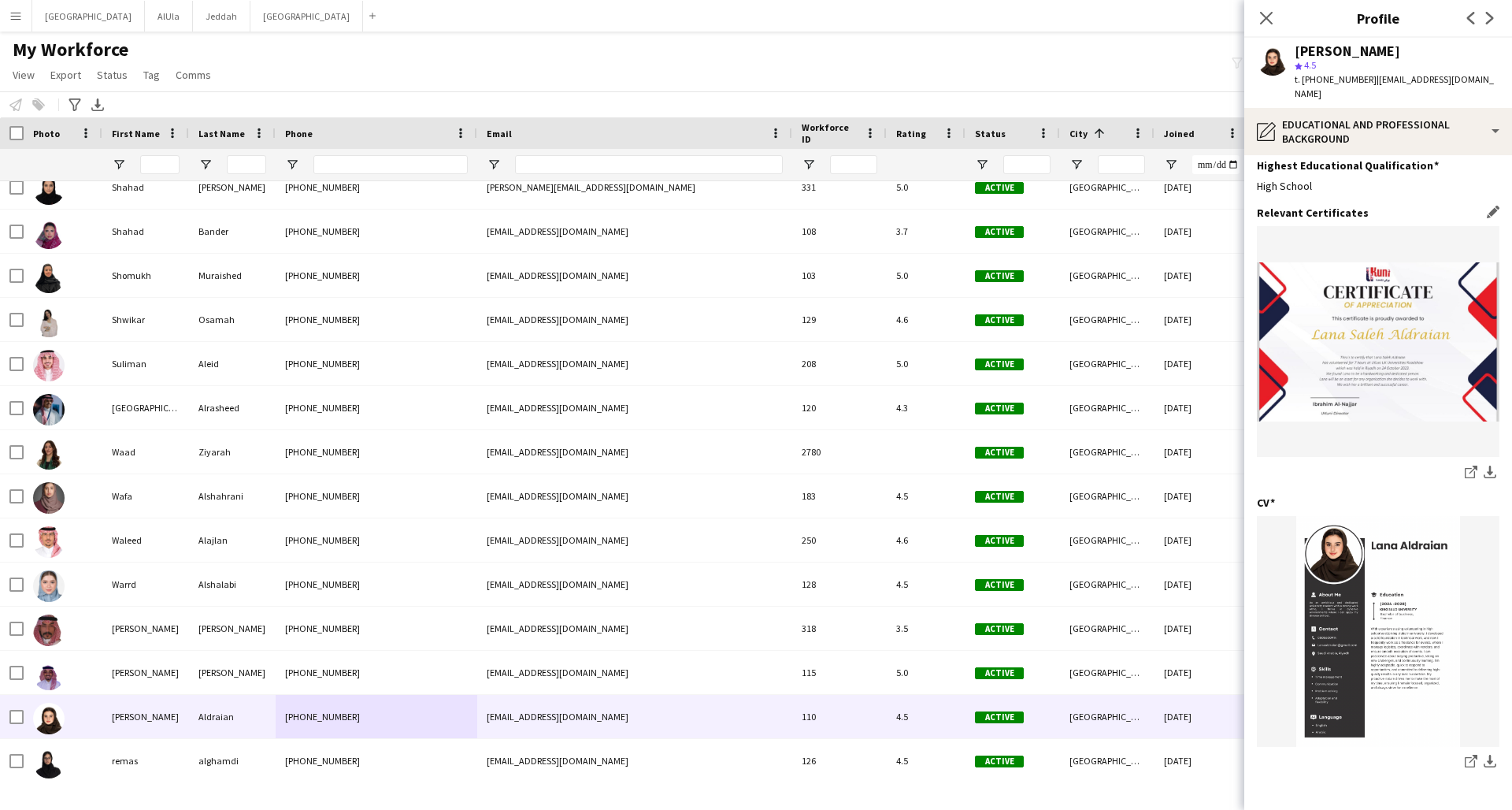
scroll to position [49, 0]
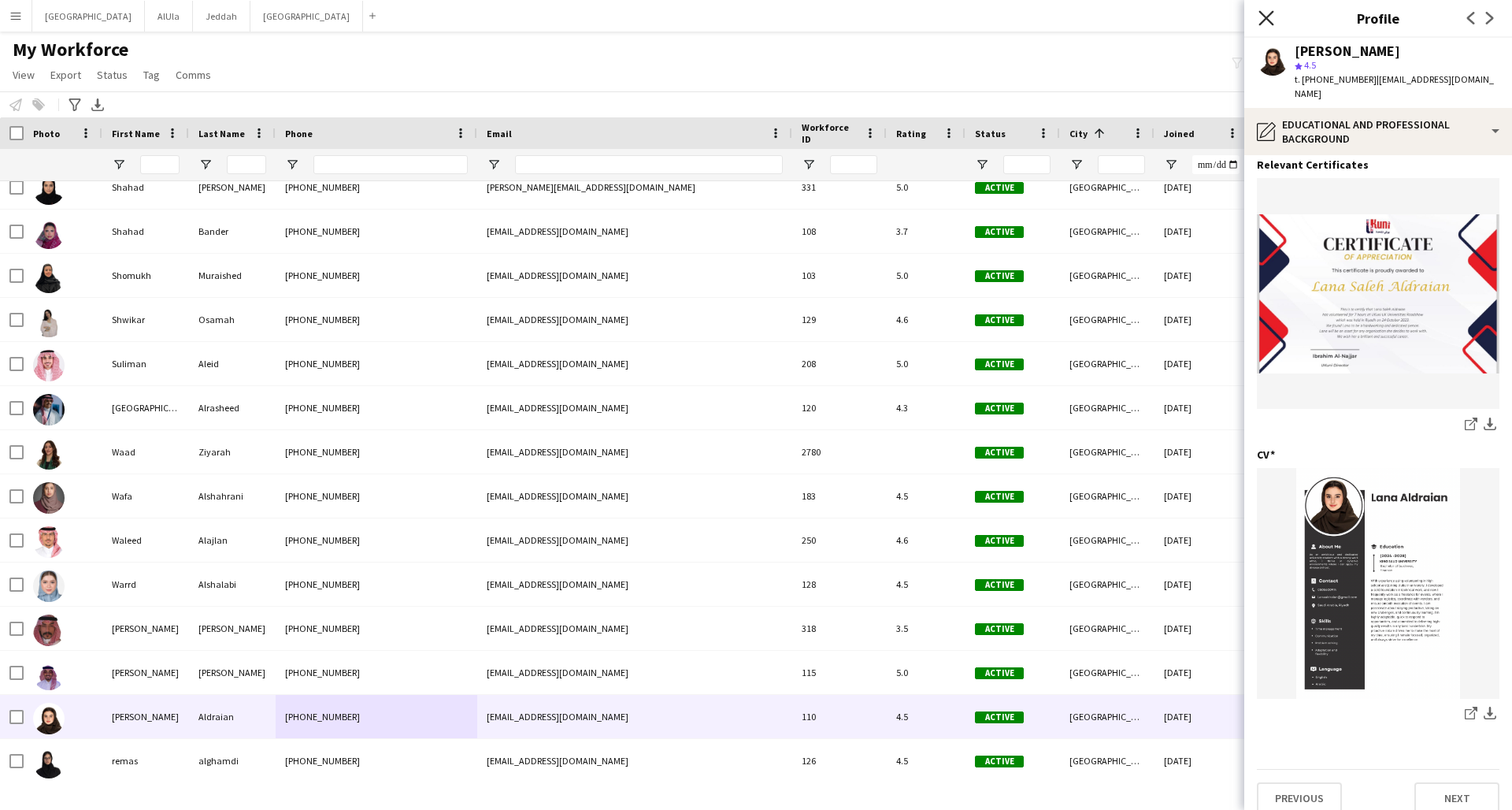
drag, startPoint x: 1383, startPoint y: 524, endPoint x: 1263, endPoint y: 16, distance: 522.0
click at [1144, 16] on icon "Close pop-in" at bounding box center [1266, 17] width 15 height 15
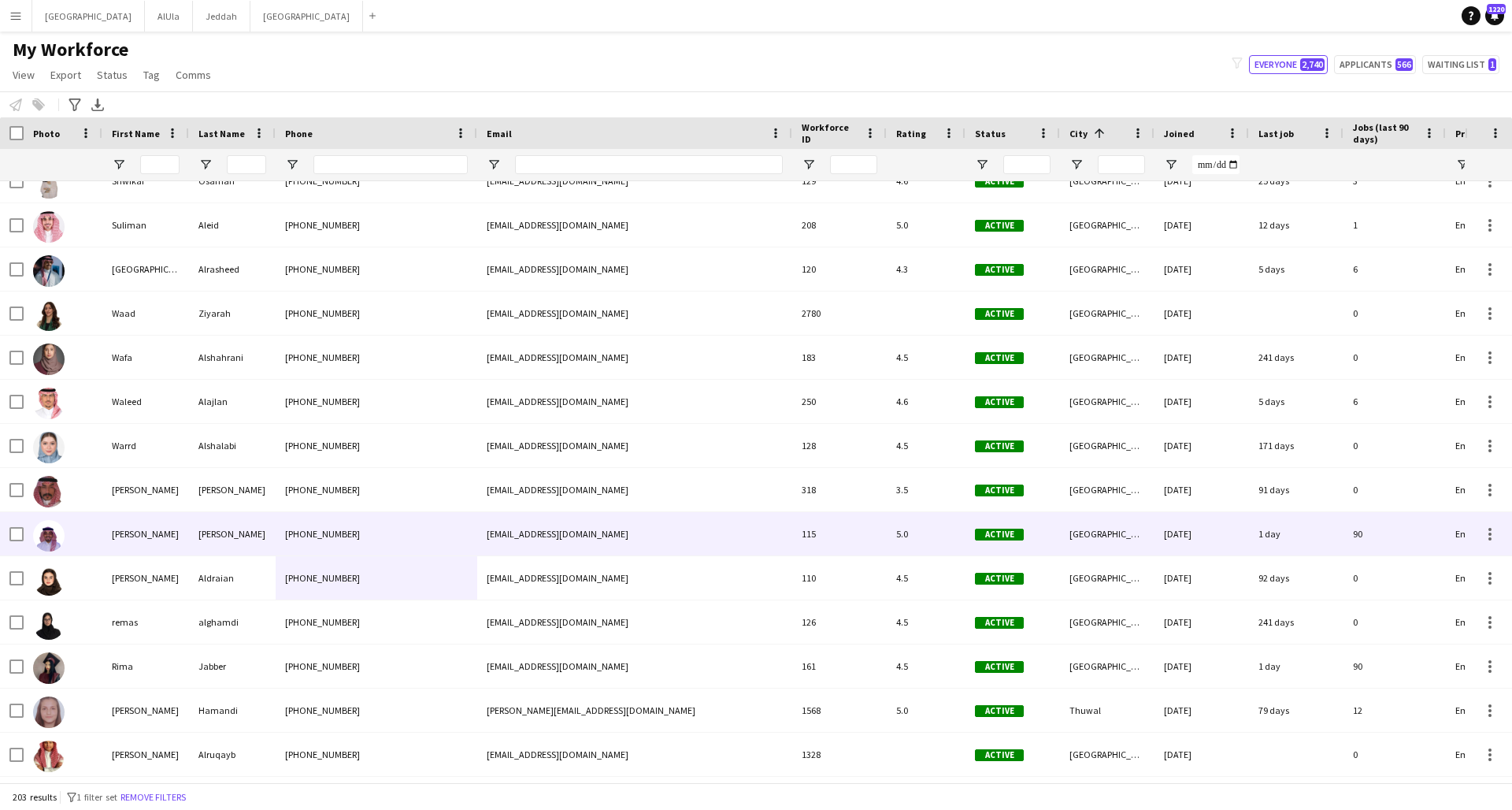
scroll to position [8304, 0]
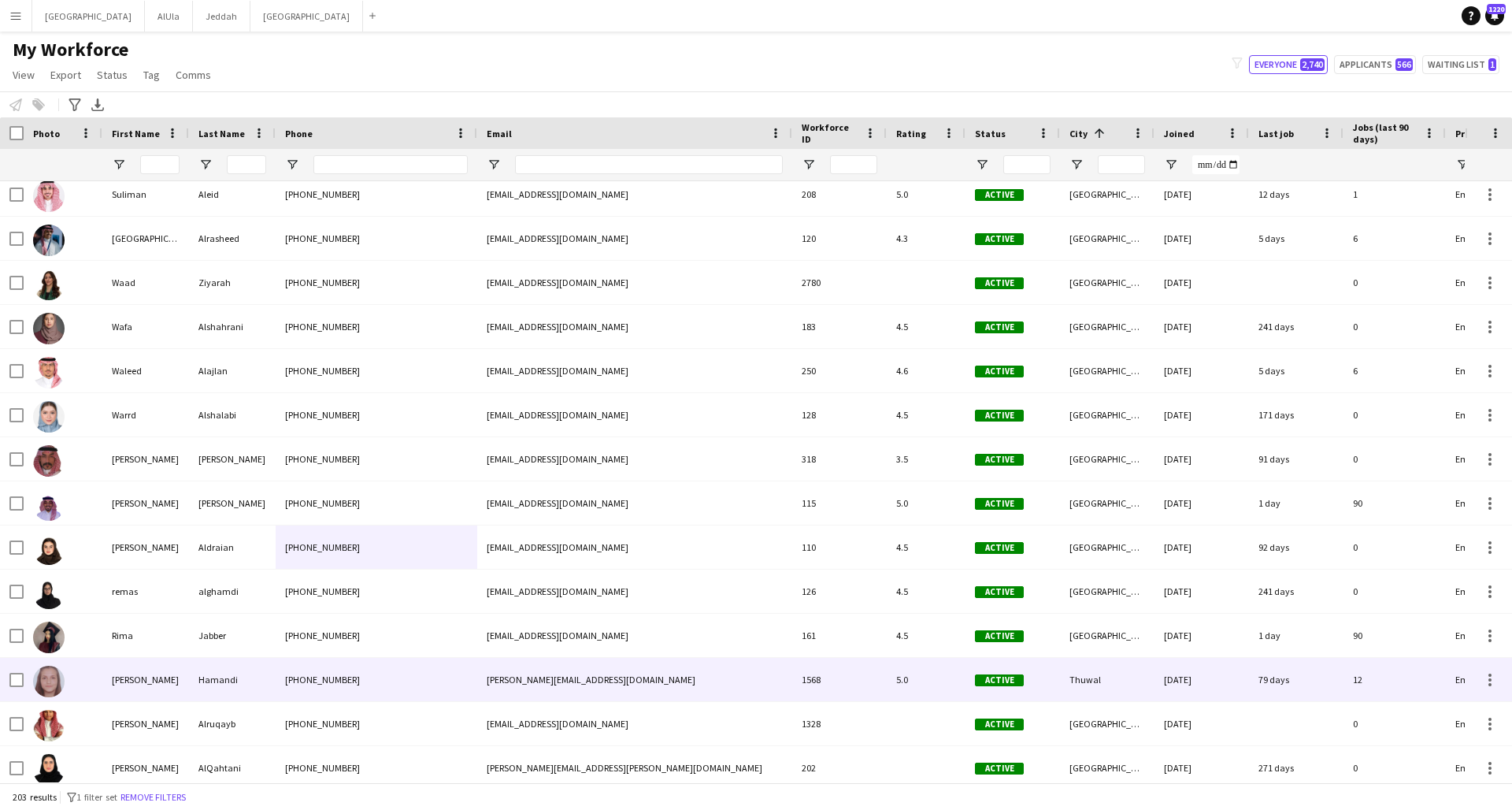
click at [370, 601] on div "[PHONE_NUMBER]" at bounding box center [376, 590] width 201 height 43
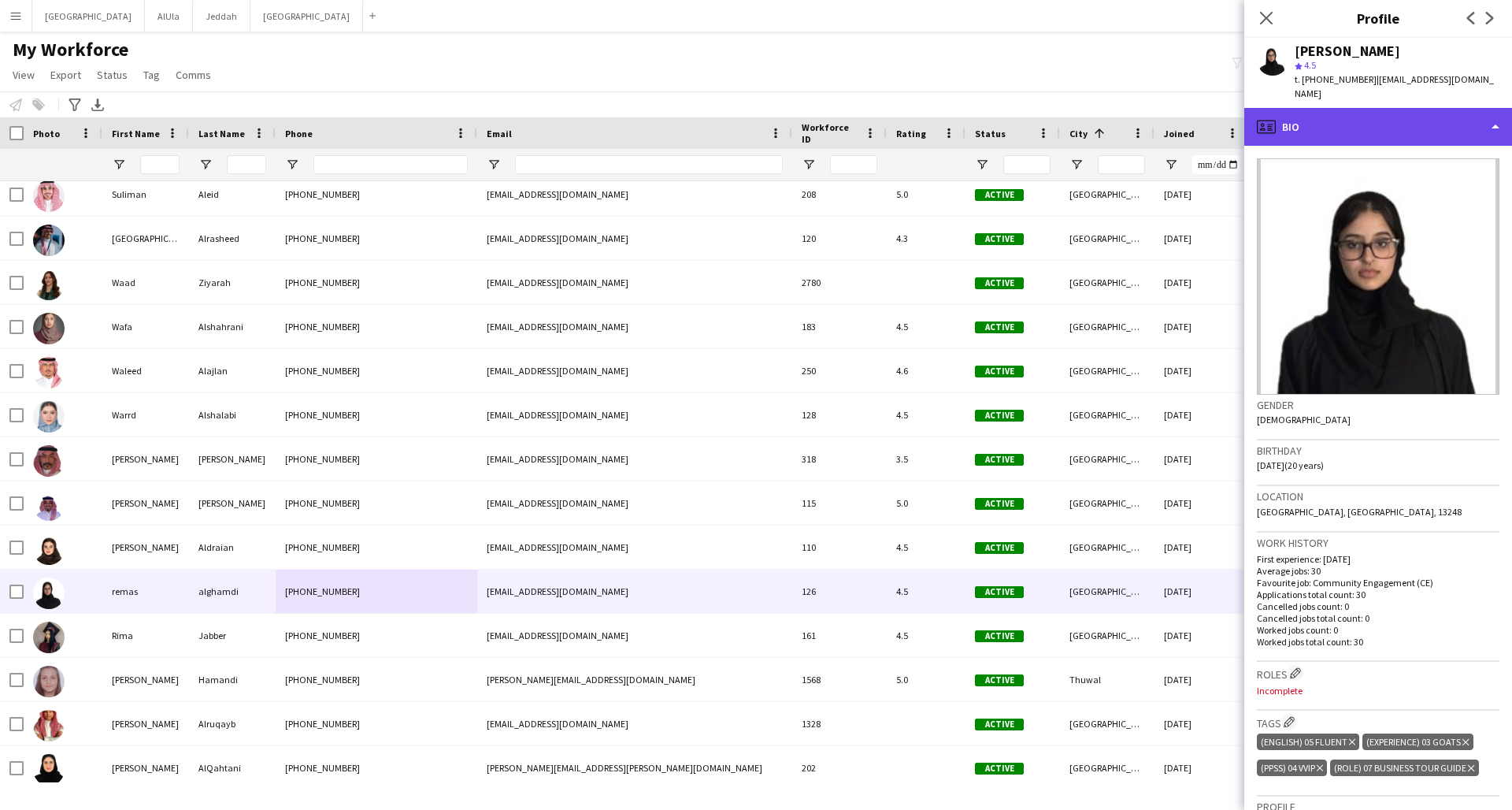
drag, startPoint x: 320, startPoint y: 683, endPoint x: 1423, endPoint y: 117, distance: 1239.7
click at [1144, 117] on div "profile Bio" at bounding box center [1378, 126] width 268 height 38
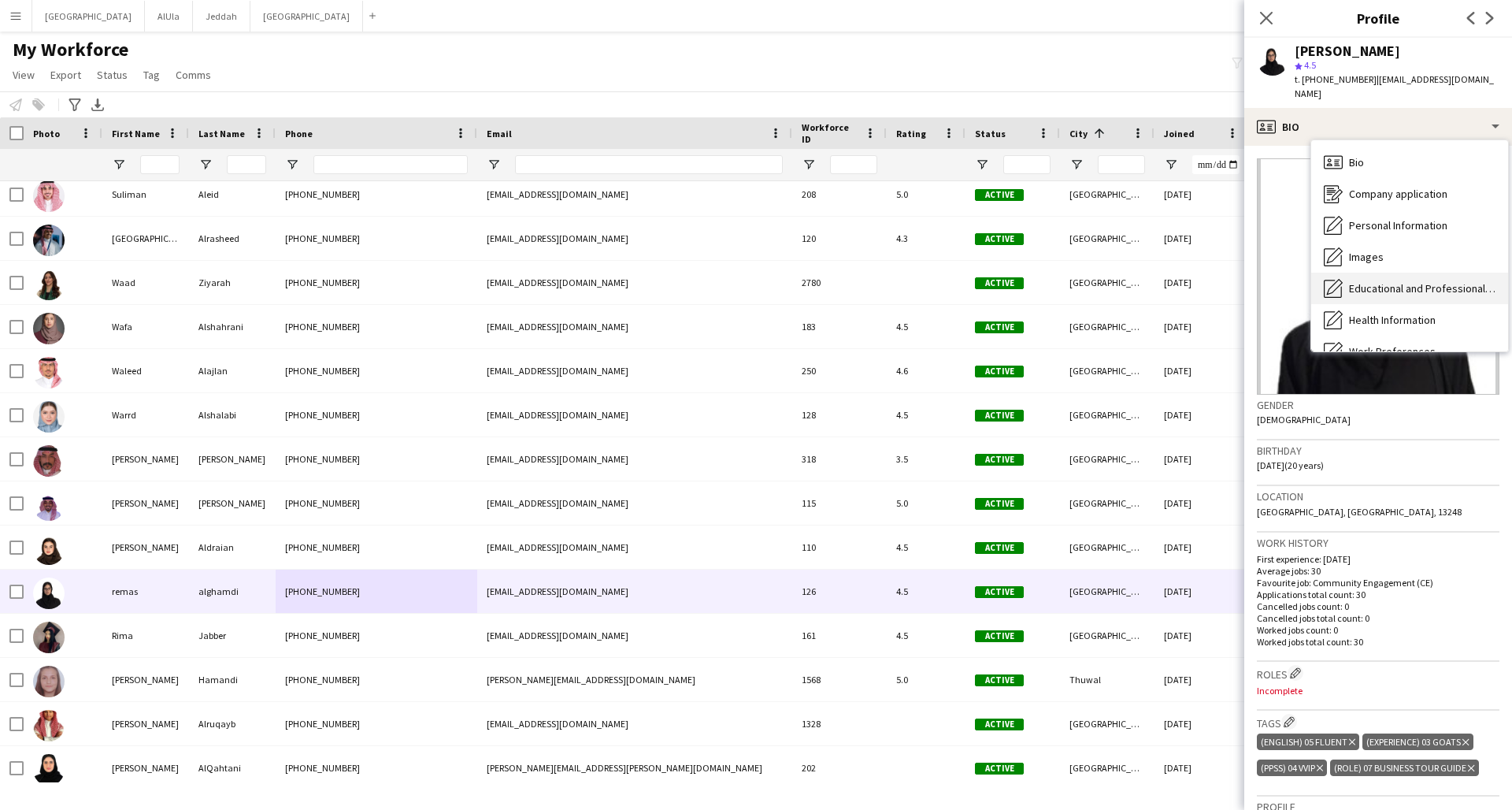
drag, startPoint x: 1423, startPoint y: 117, endPoint x: 1366, endPoint y: 275, distance: 168.0
click at [1144, 281] on span "Educational and Professional Background" at bounding box center [1422, 287] width 146 height 14
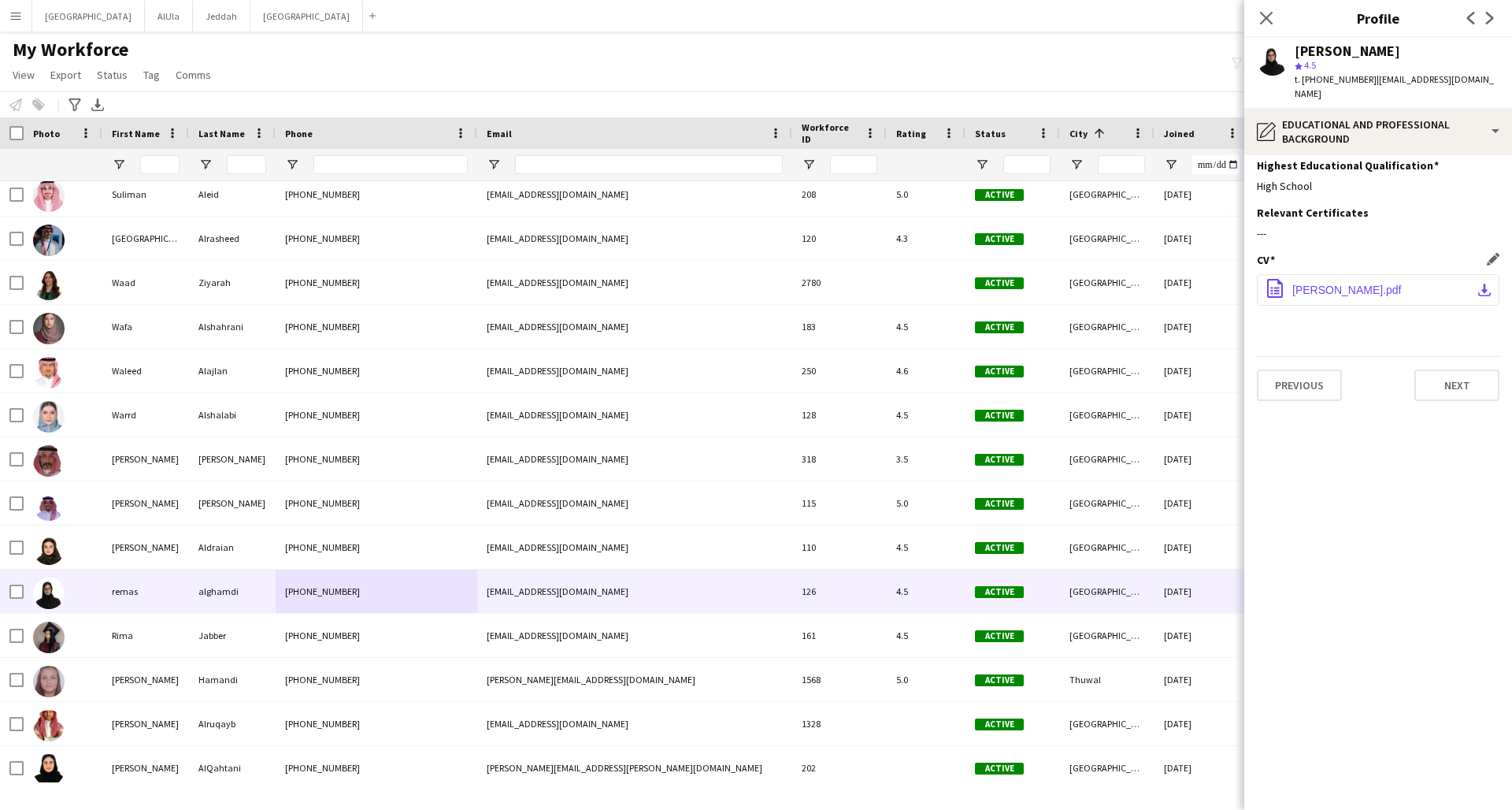
click at [1144, 284] on span "[PERSON_NAME].pdf" at bounding box center [1347, 290] width 110 height 13
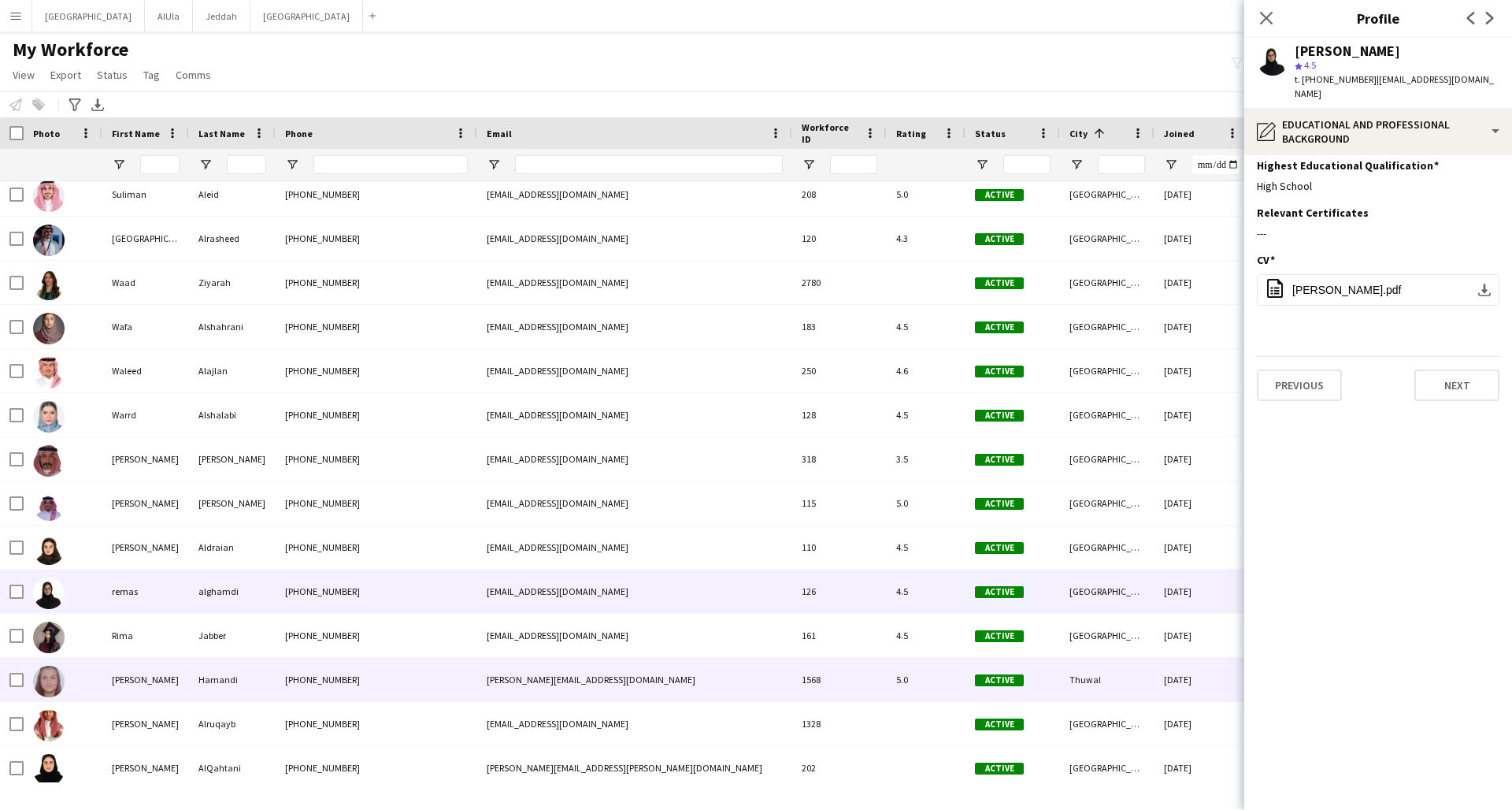
click at [462, 603] on div "[PHONE_NUMBER]" at bounding box center [376, 679] width 201 height 43
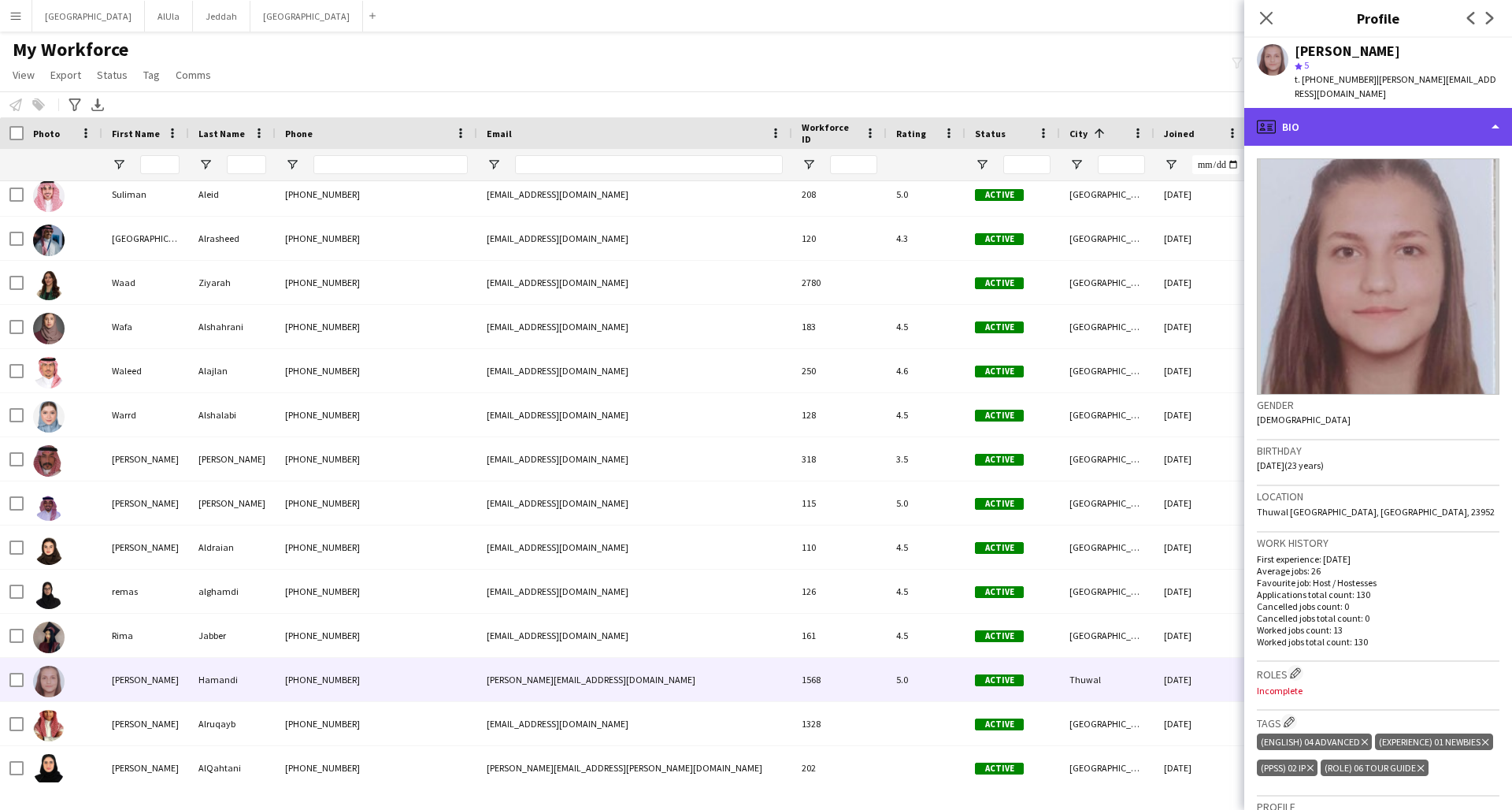
click at [1144, 113] on div "profile Bio" at bounding box center [1378, 126] width 268 height 38
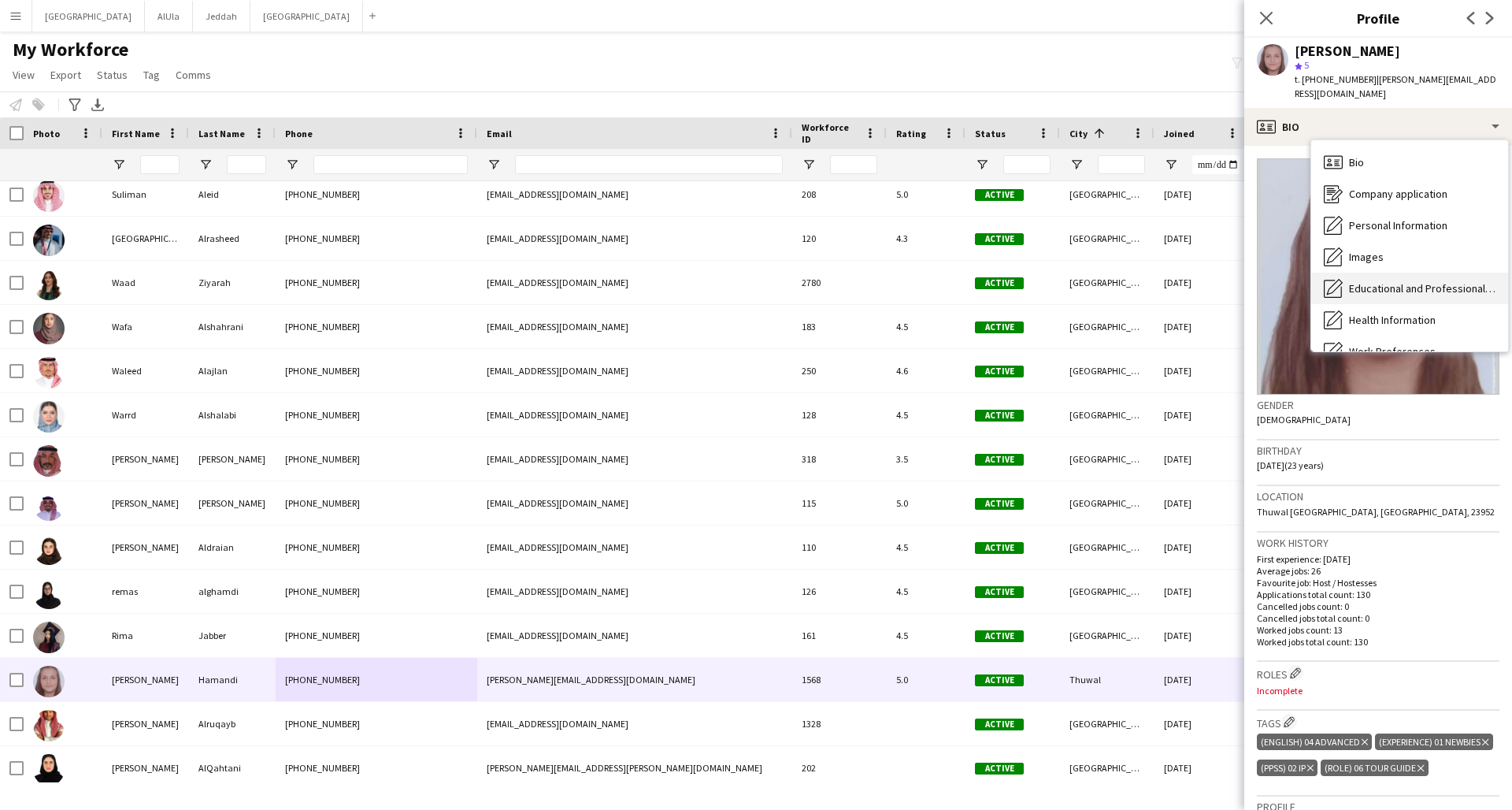
click at [1144, 281] on span "Educational and Professional Background" at bounding box center [1422, 287] width 146 height 14
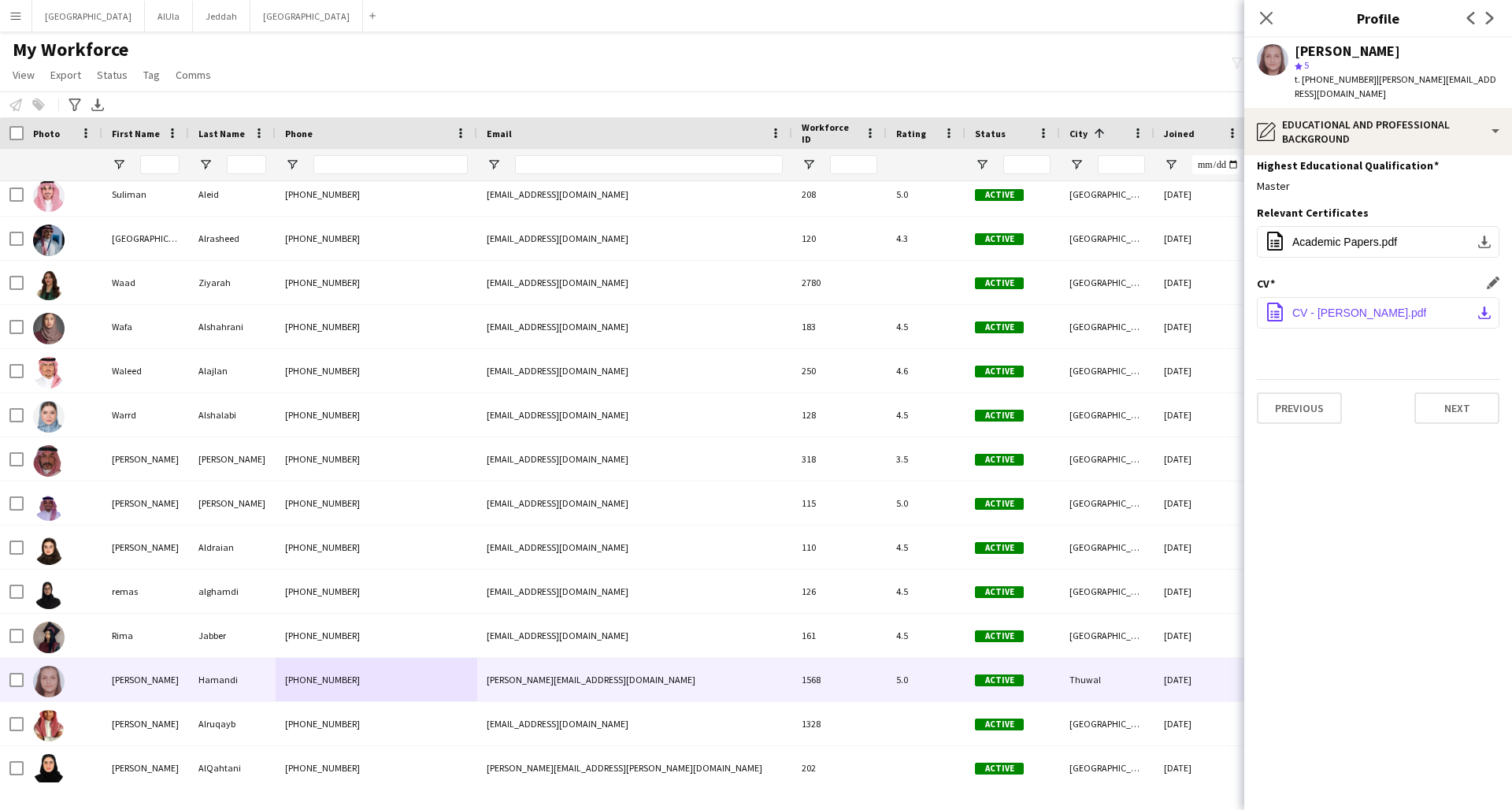
click at [1144, 307] on span "CV - [PERSON_NAME].pdf" at bounding box center [1359, 313] width 134 height 13
click at [1144, 21] on icon "Close pop-in" at bounding box center [1266, 17] width 15 height 15
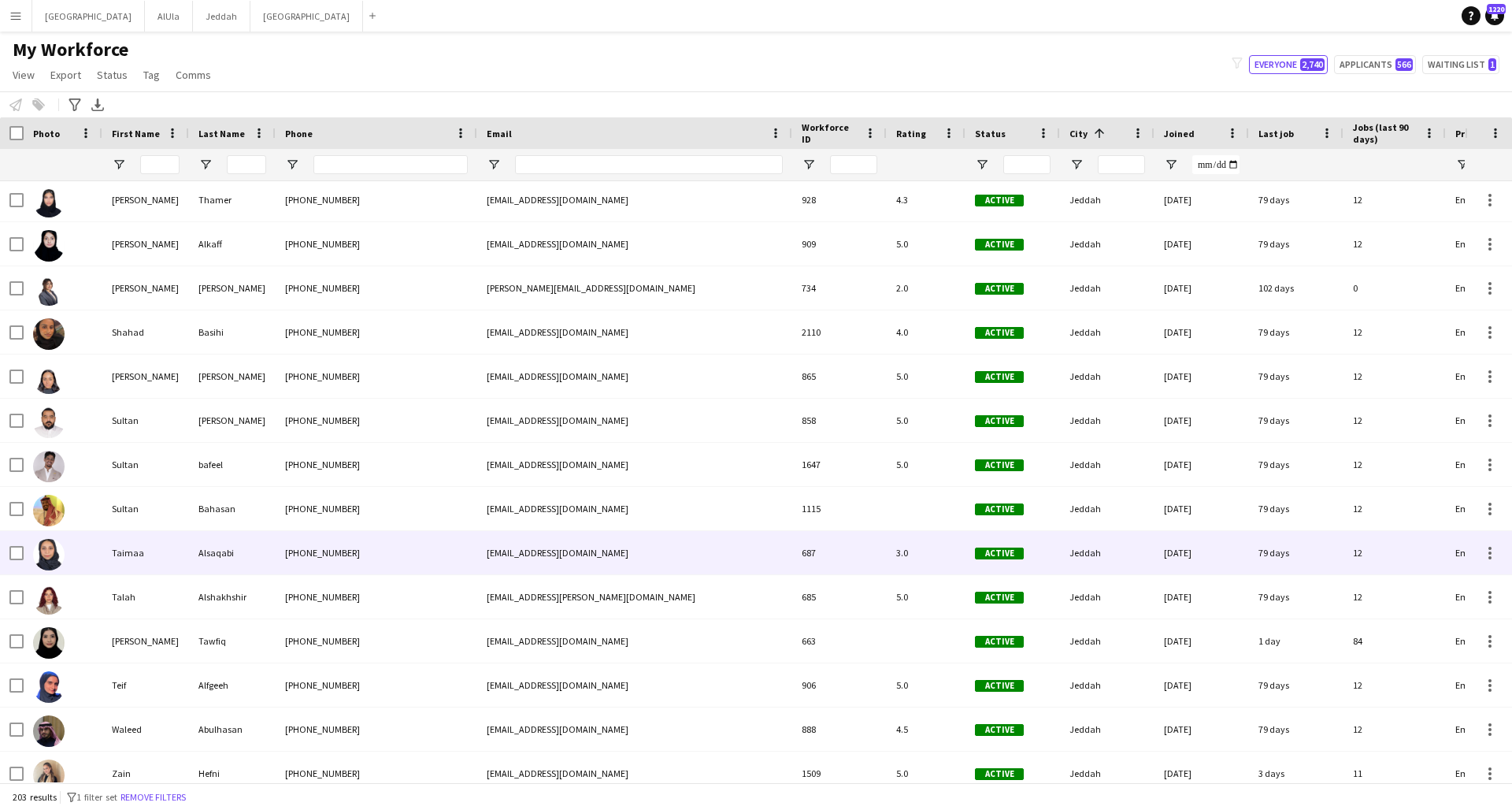
scroll to position [4740, 0]
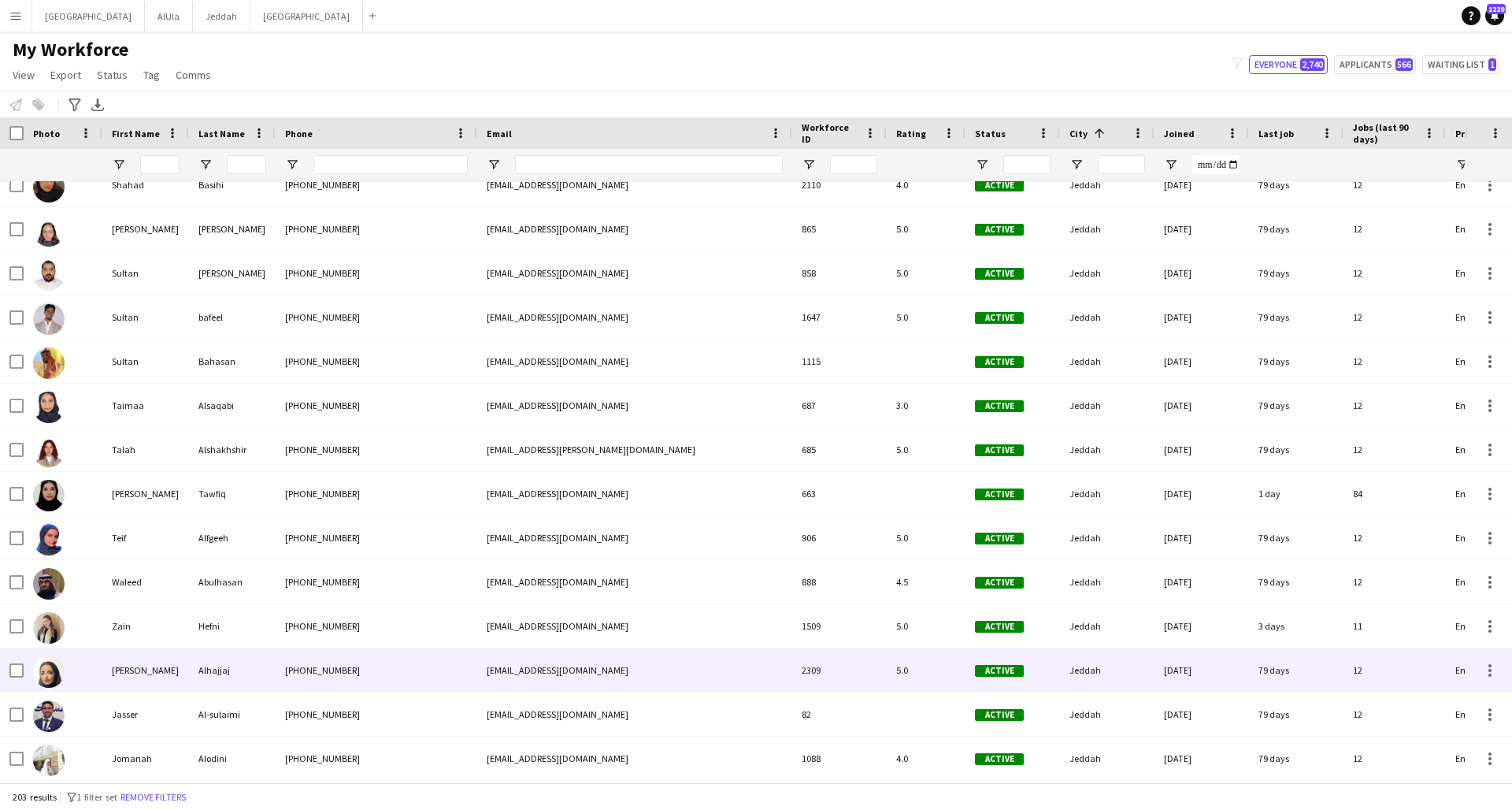
click at [404, 603] on div "[PHONE_NUMBER]" at bounding box center [376, 670] width 201 height 43
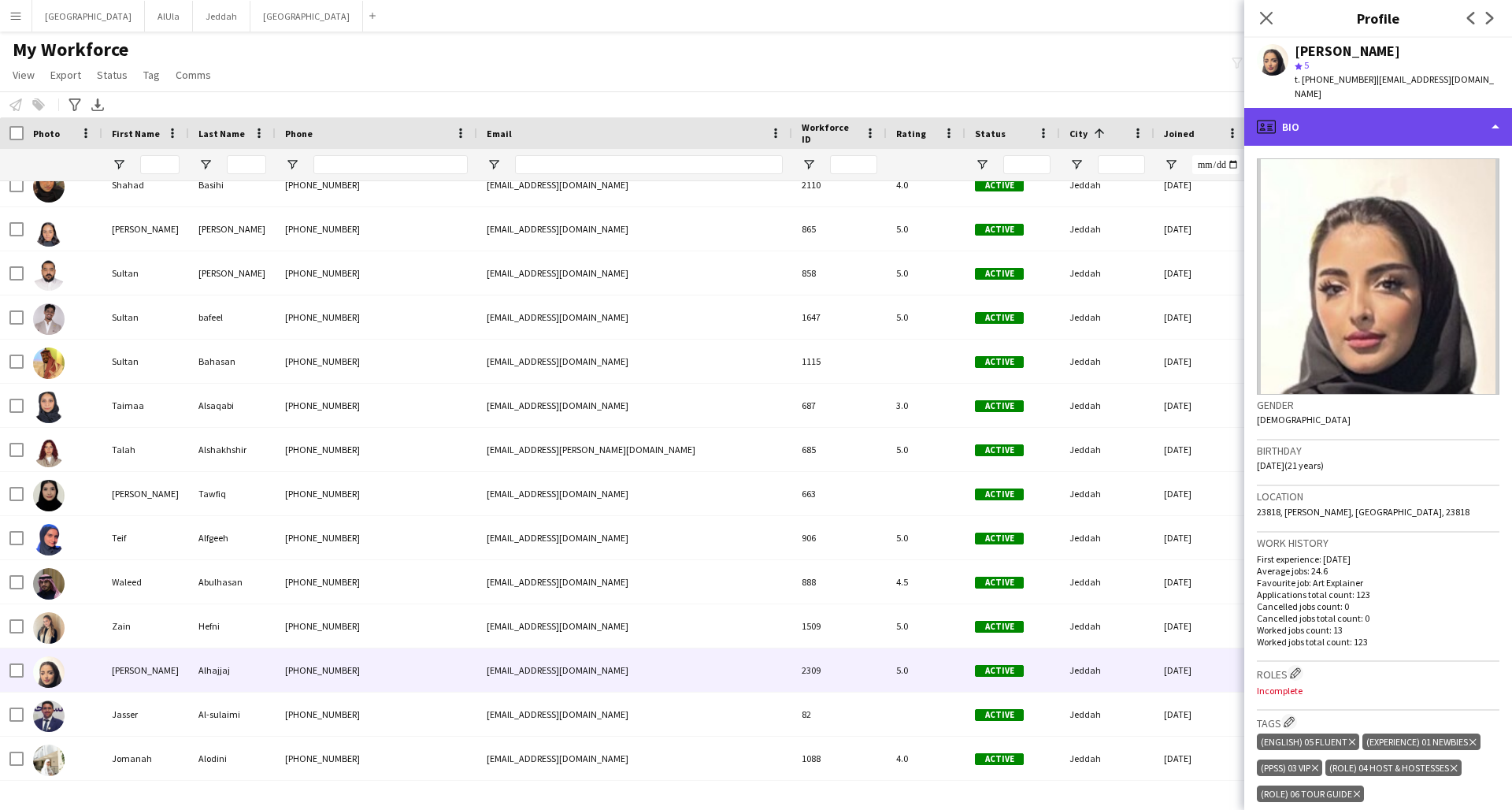
click at [1144, 108] on div "profile Bio" at bounding box center [1378, 126] width 268 height 38
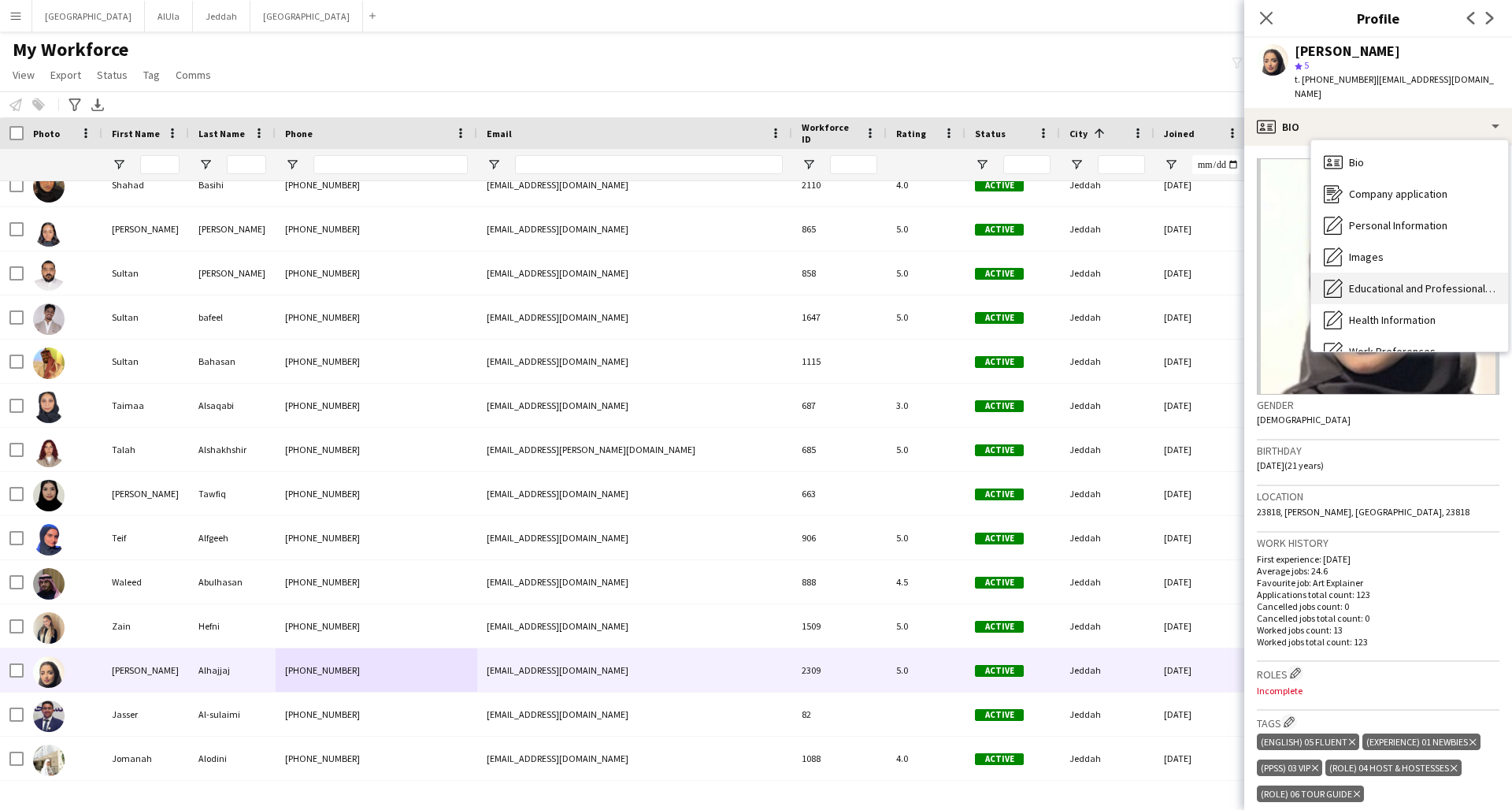
click at [1144, 281] on span "Educational and Professional Background" at bounding box center [1422, 287] width 146 height 14
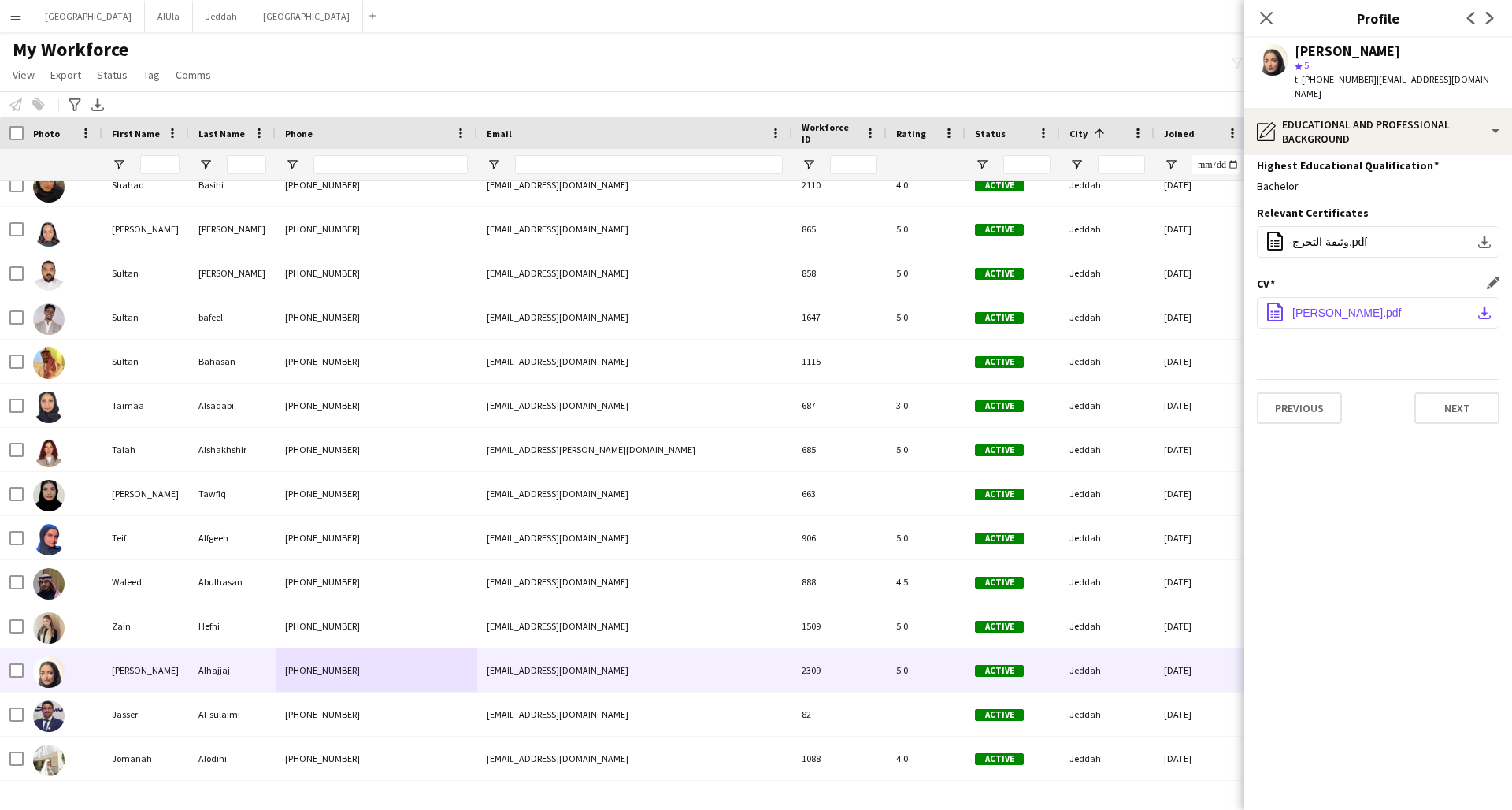
click at [1144, 303] on button "office-file-sheet Cv Dana.pdf download-bottom" at bounding box center [1378, 313] width 242 height 31
click at [1144, 26] on app-icon "Close pop-in" at bounding box center [1266, 18] width 23 height 23
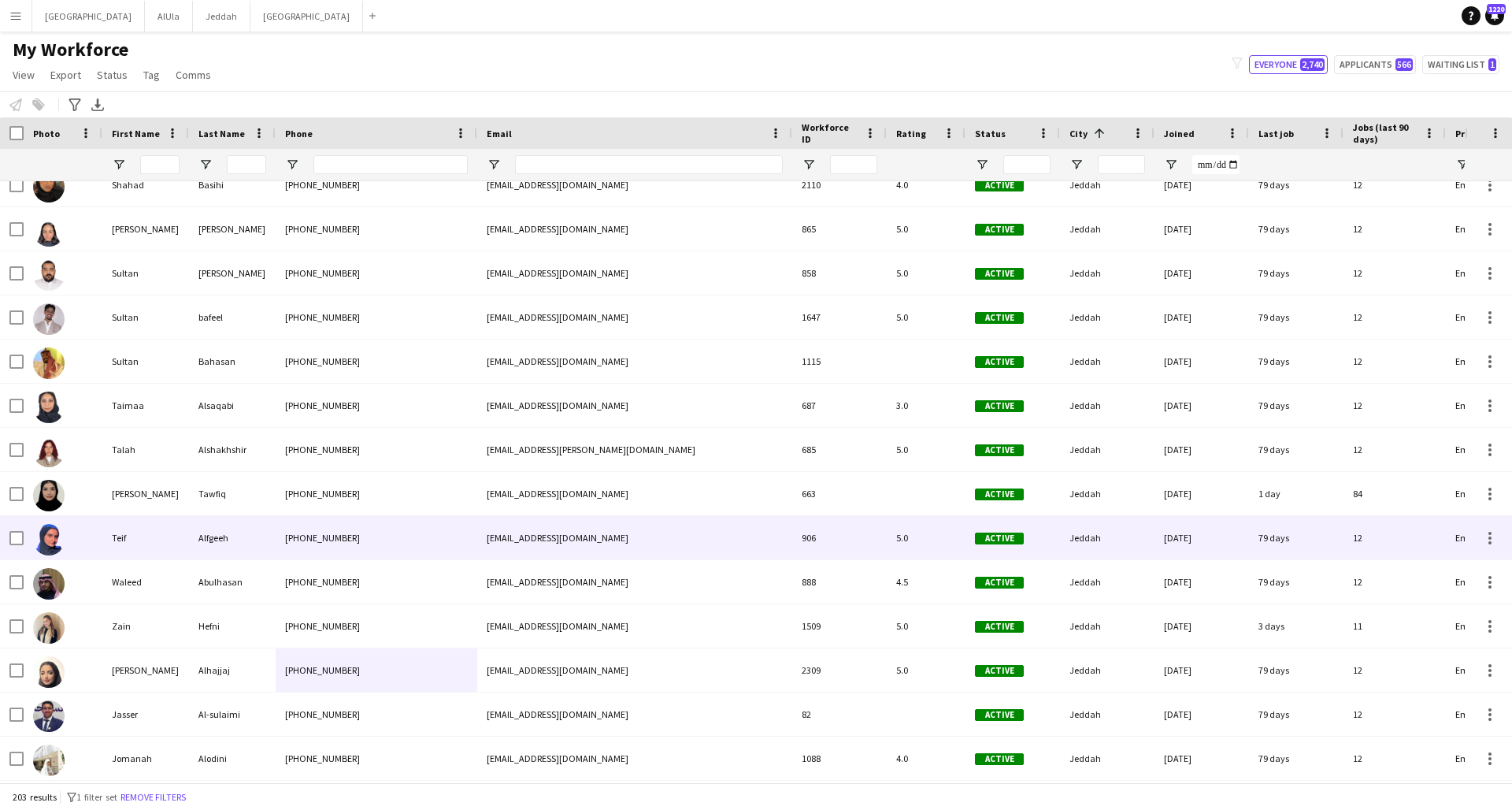
click at [429, 535] on div "[PHONE_NUMBER]" at bounding box center [376, 537] width 201 height 43
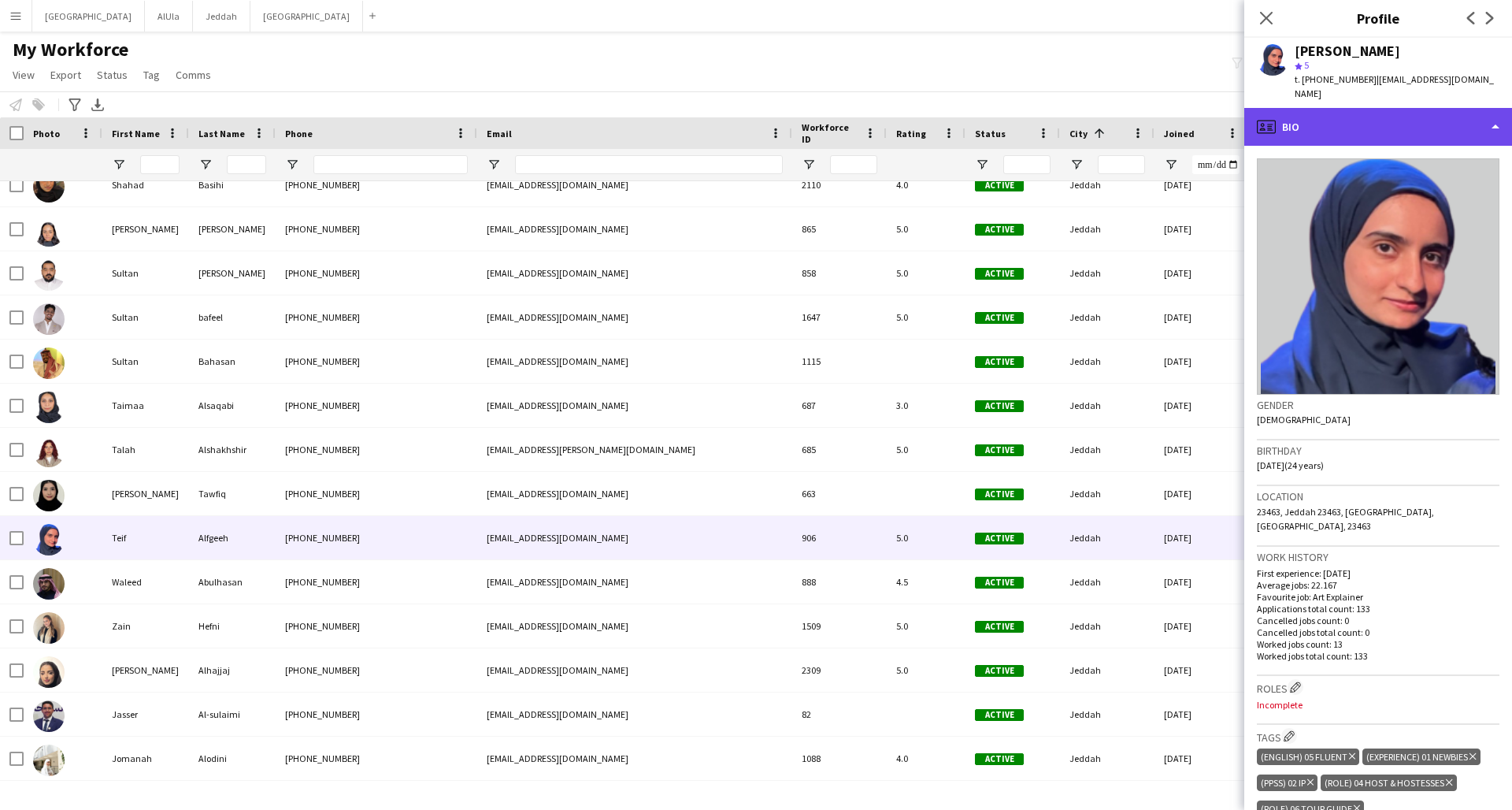
click at [1144, 108] on div "profile Bio" at bounding box center [1378, 126] width 268 height 38
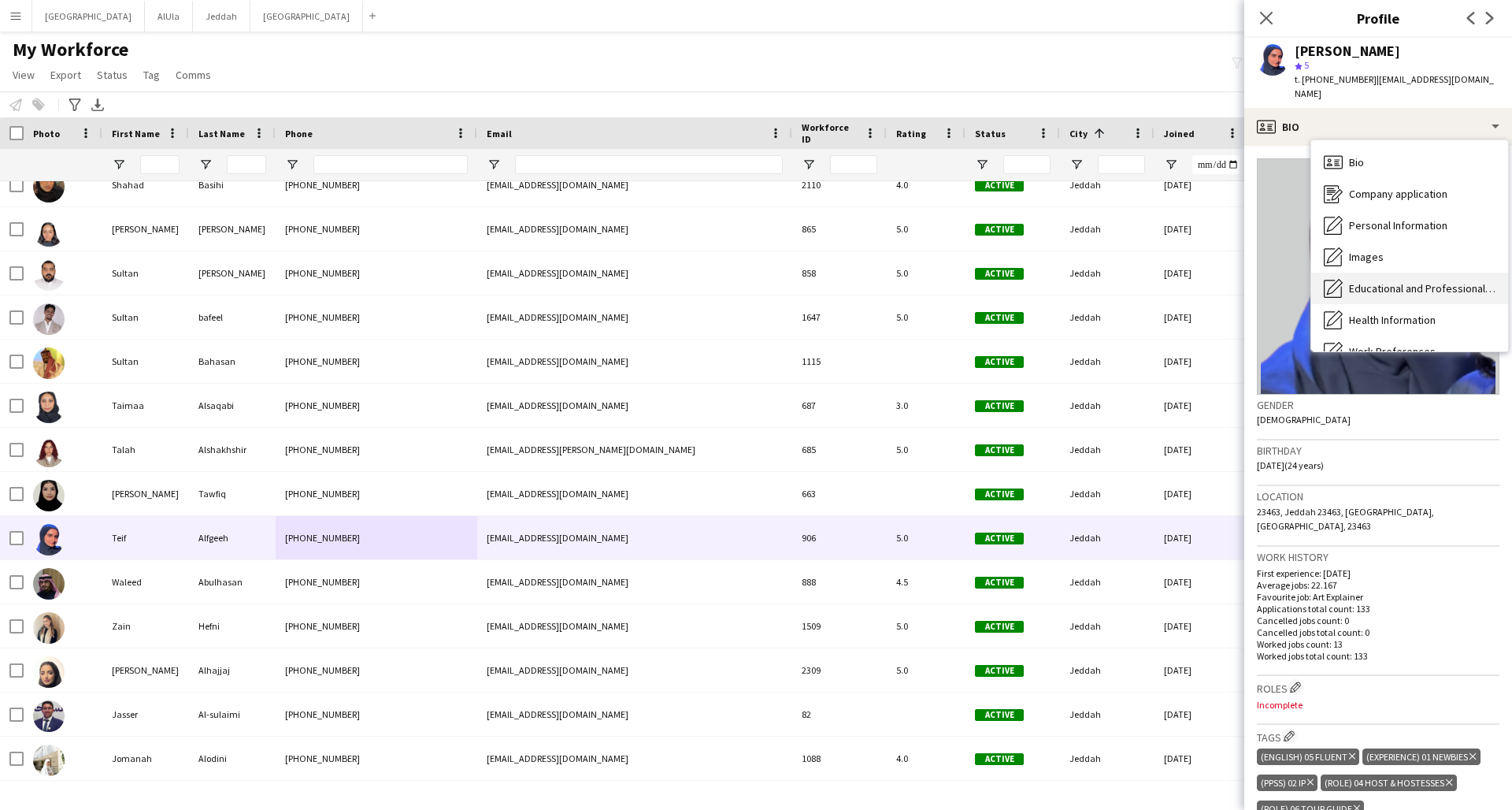
click at [1144, 281] on span "Educational and Professional Background" at bounding box center [1422, 287] width 146 height 14
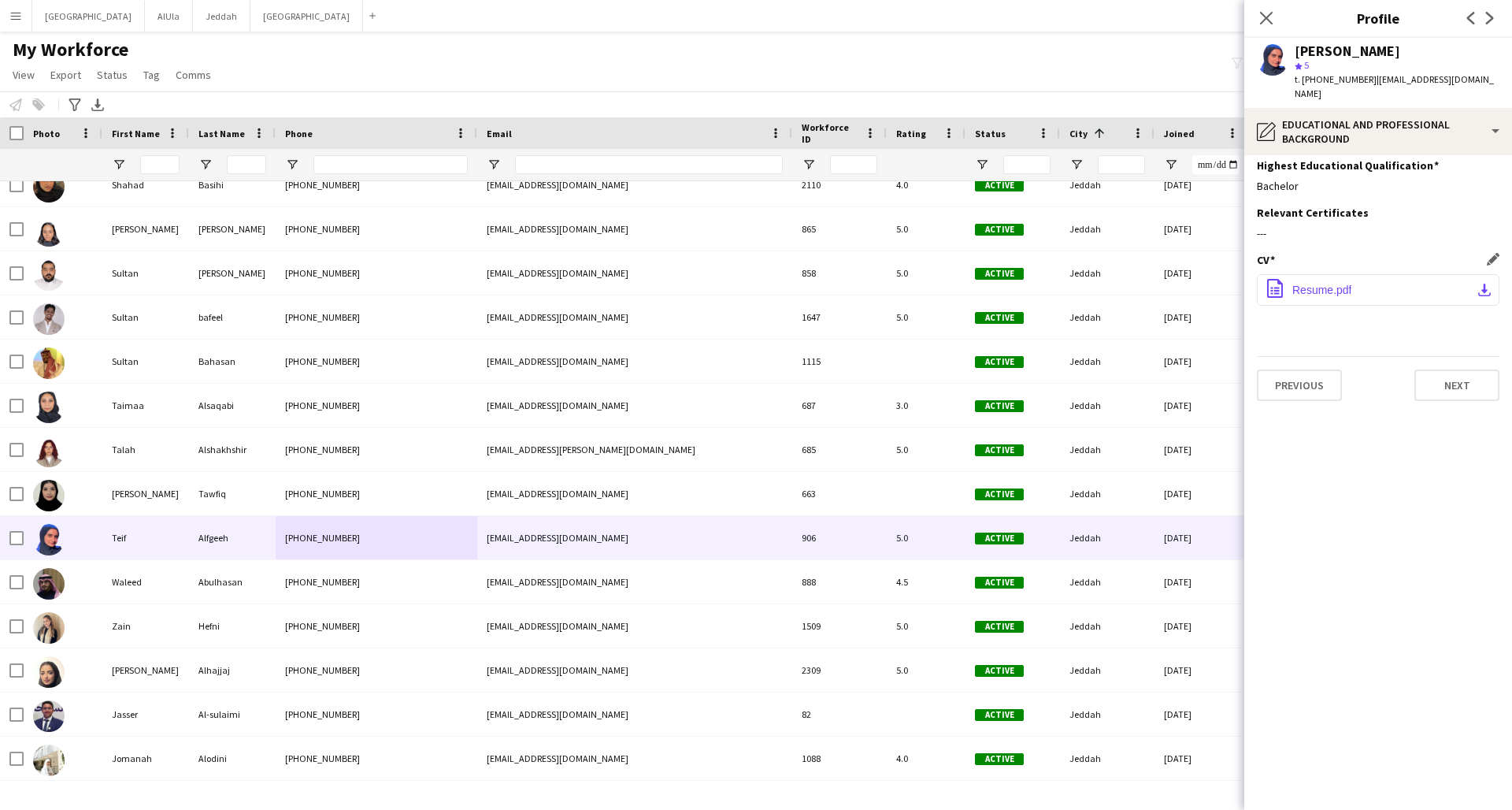
click at [1144, 278] on button "office-file-sheet Resume.pdf download-bottom" at bounding box center [1378, 290] width 242 height 31
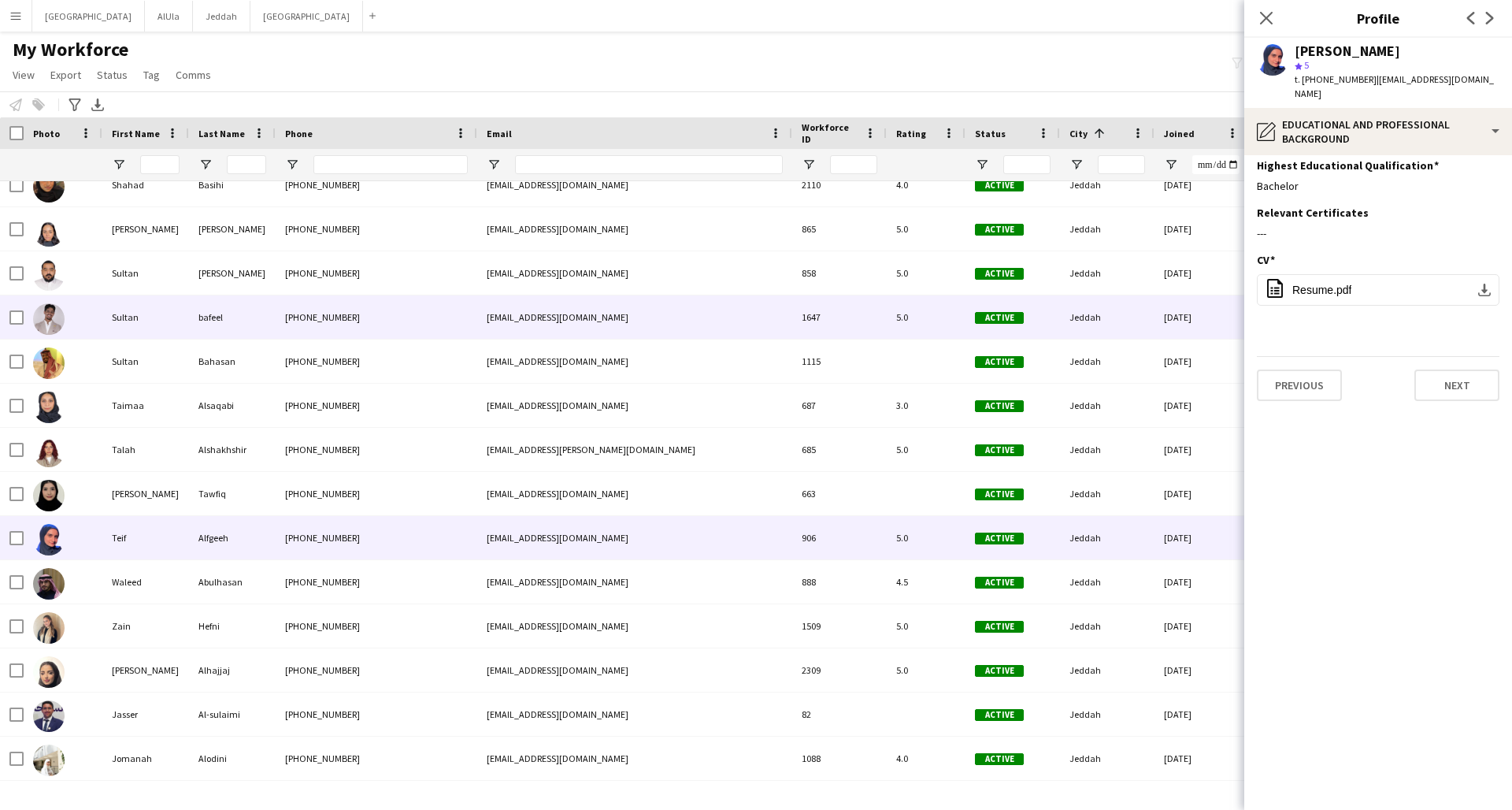
click at [372, 319] on div "[PHONE_NUMBER]" at bounding box center [376, 317] width 201 height 43
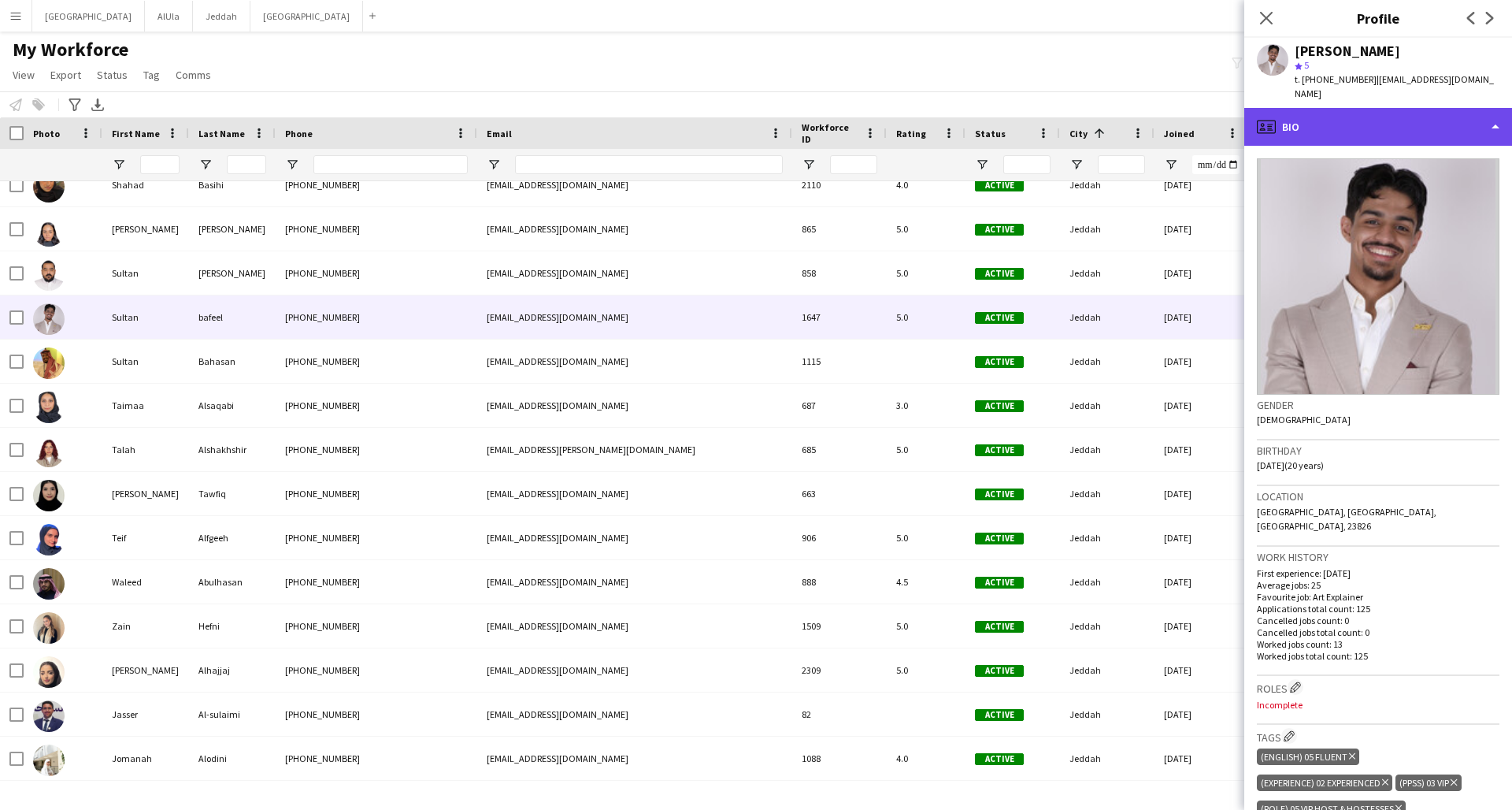
click at [1144, 108] on div "profile Bio" at bounding box center [1378, 126] width 268 height 38
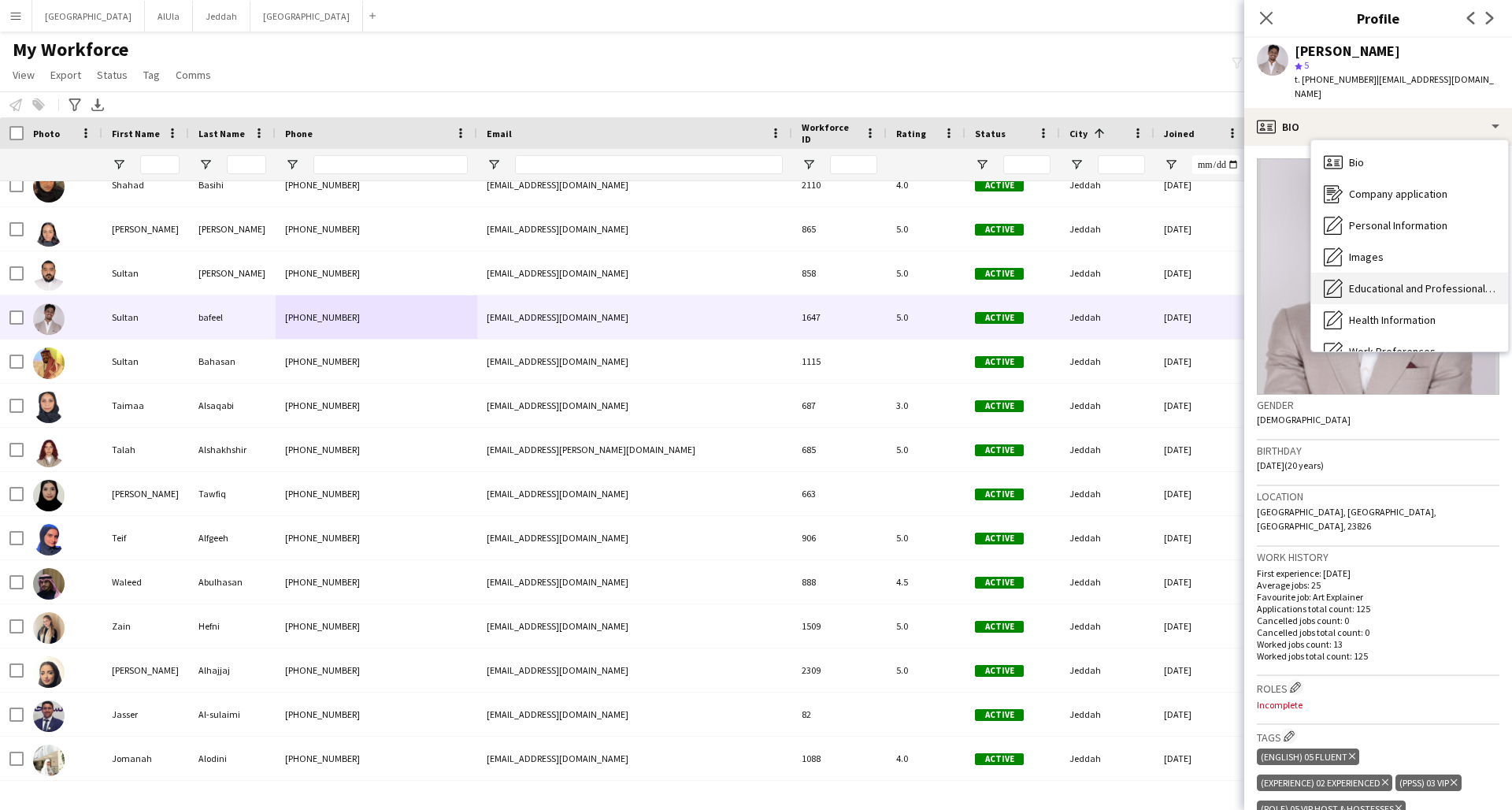
click at [1144, 273] on div "Educational and Professional Background Educational and Professional Background" at bounding box center [1409, 288] width 197 height 31
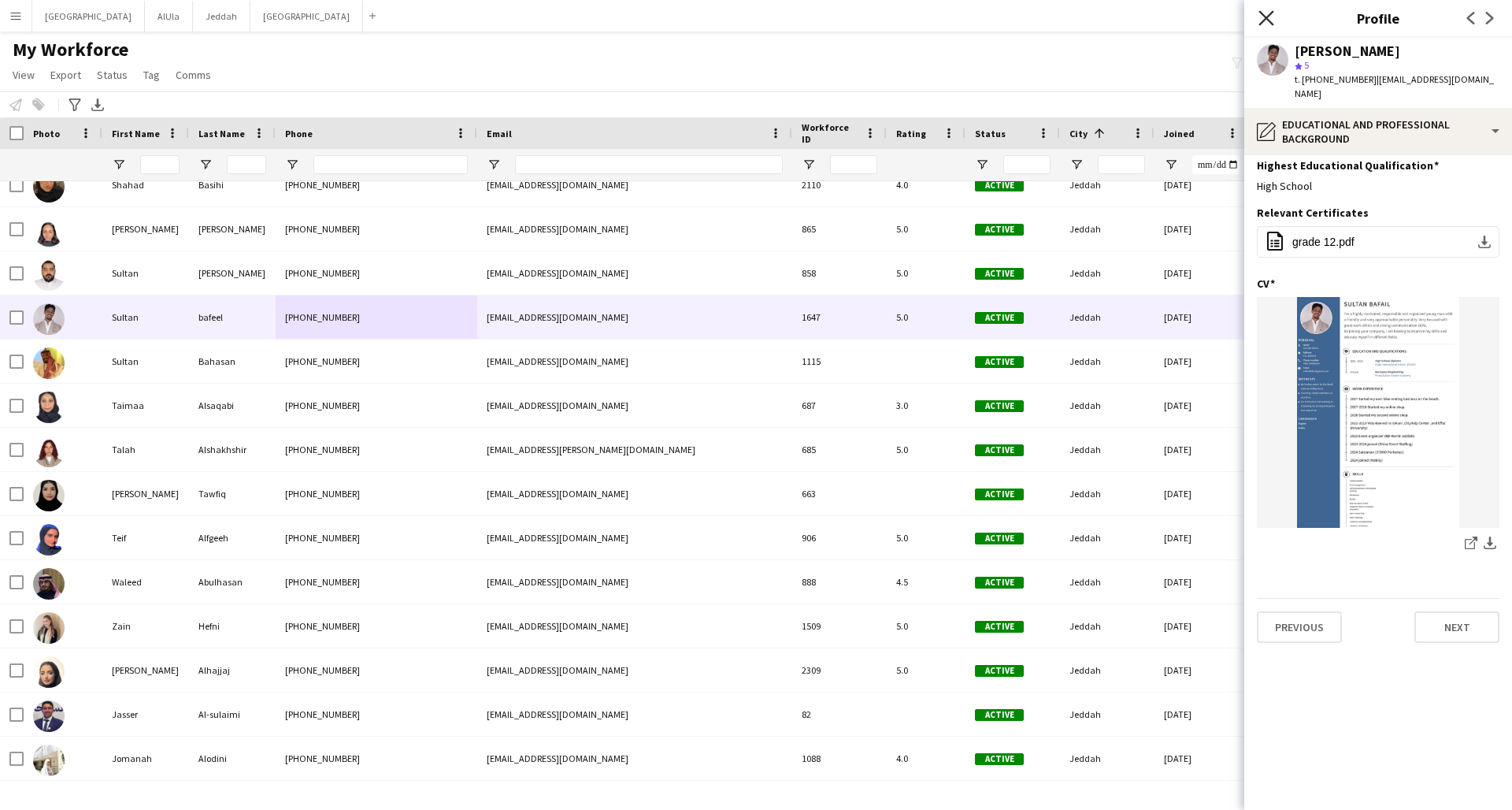
click at [1144, 20] on icon "Close pop-in" at bounding box center [1266, 17] width 15 height 15
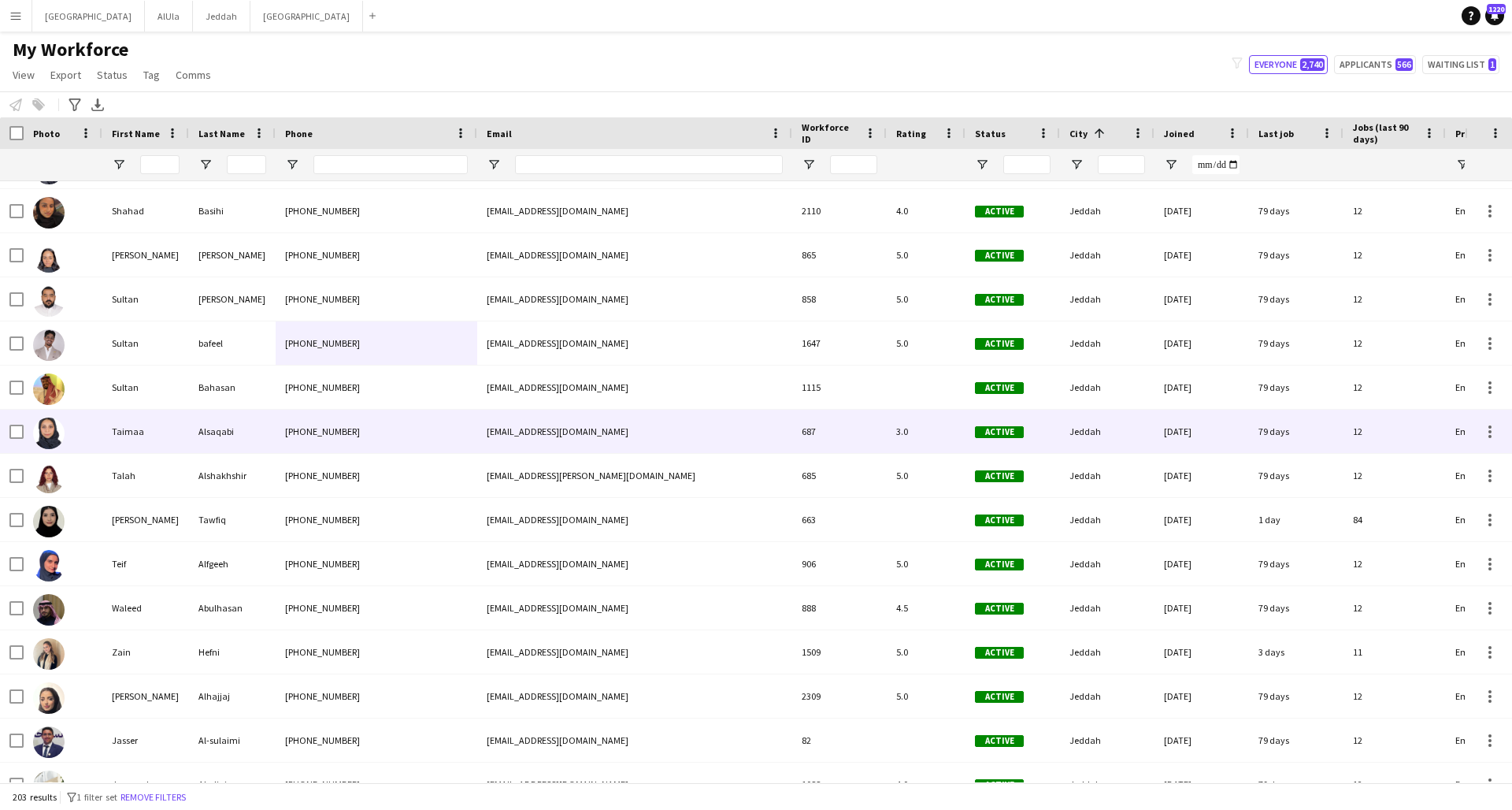
scroll to position [4688, 0]
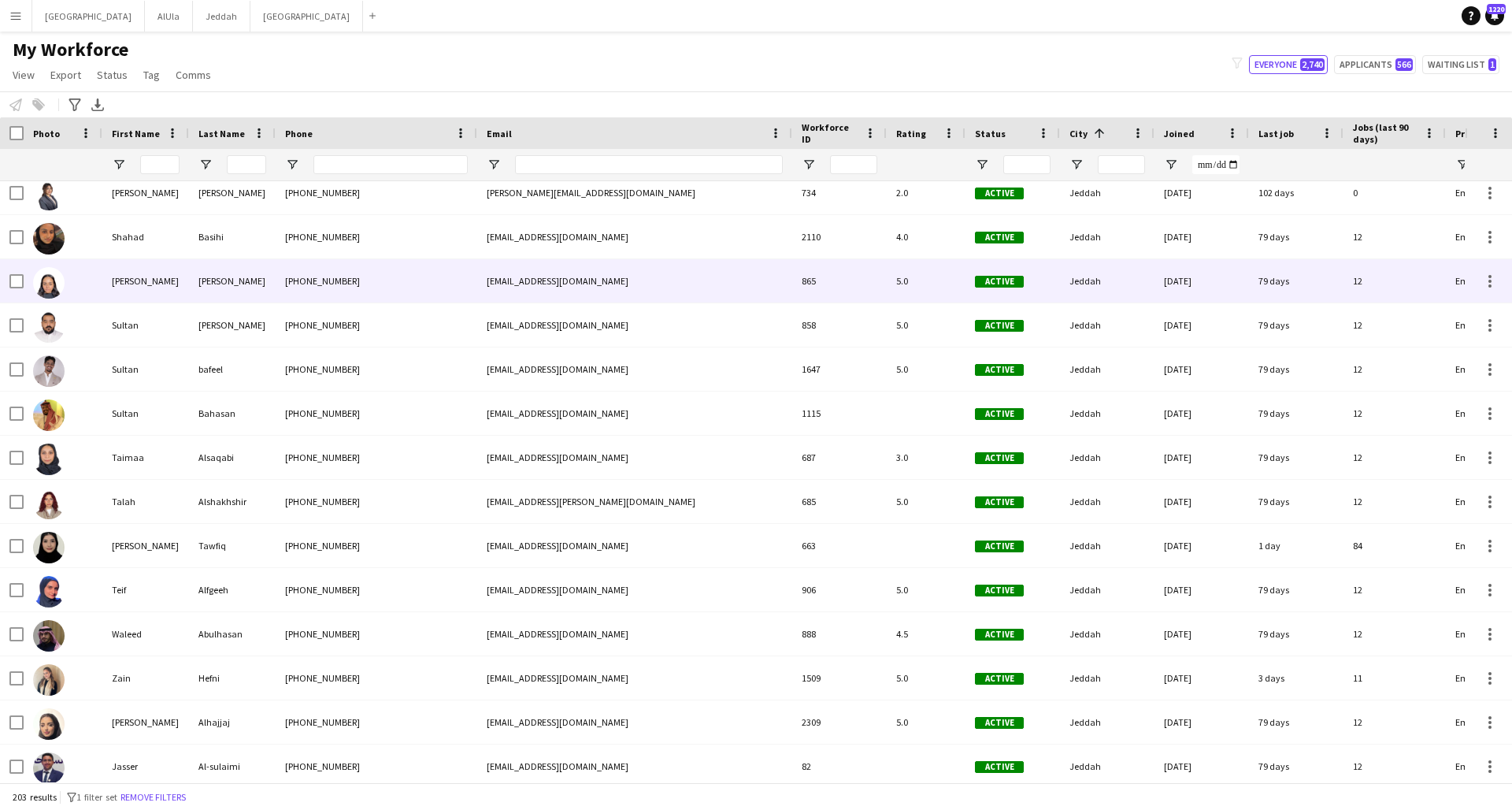
click at [645, 284] on div "[EMAIL_ADDRESS][DOMAIN_NAME]" at bounding box center [635, 280] width 315 height 43
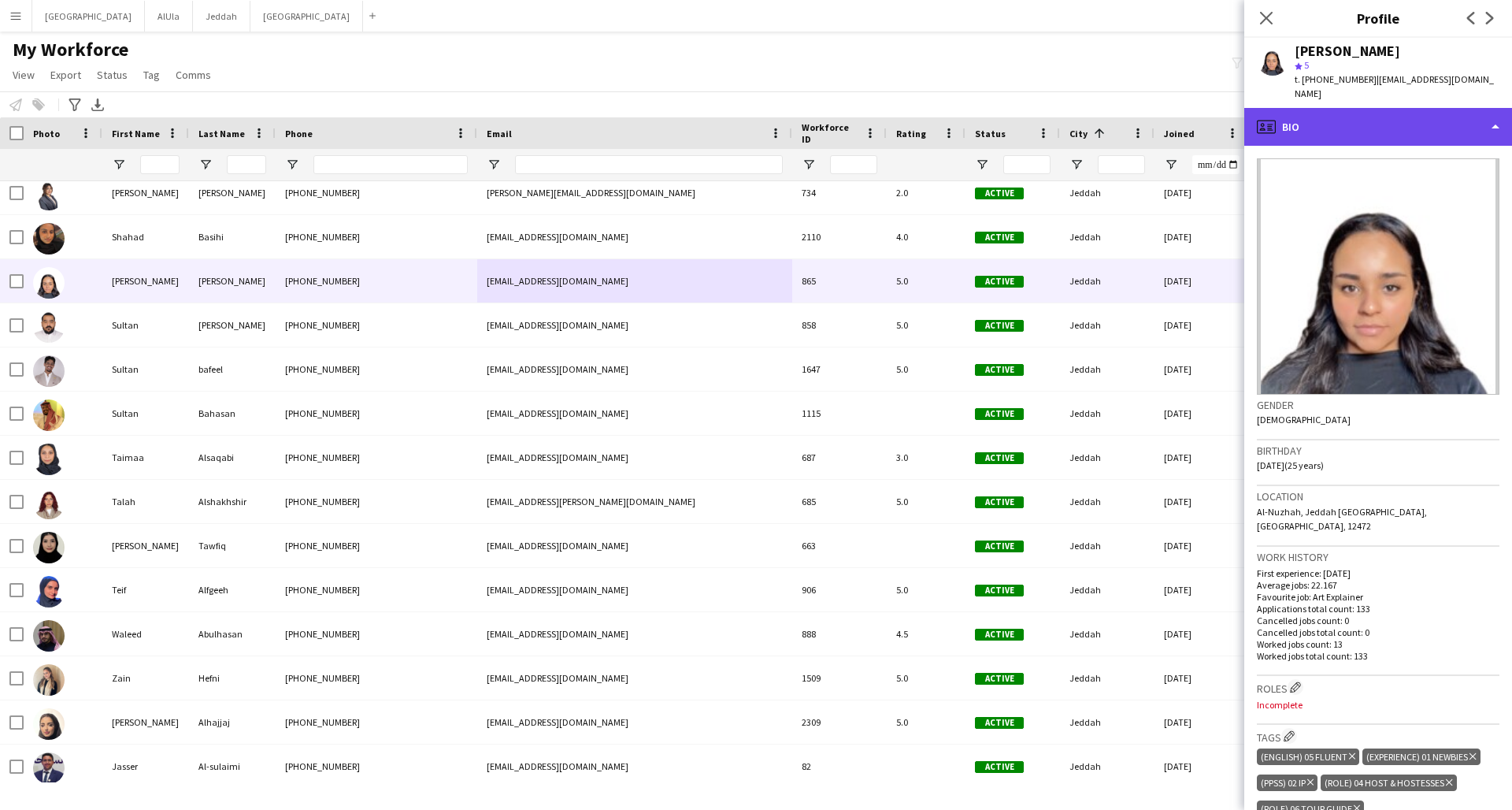
click at [1144, 118] on div "profile Bio" at bounding box center [1378, 126] width 268 height 38
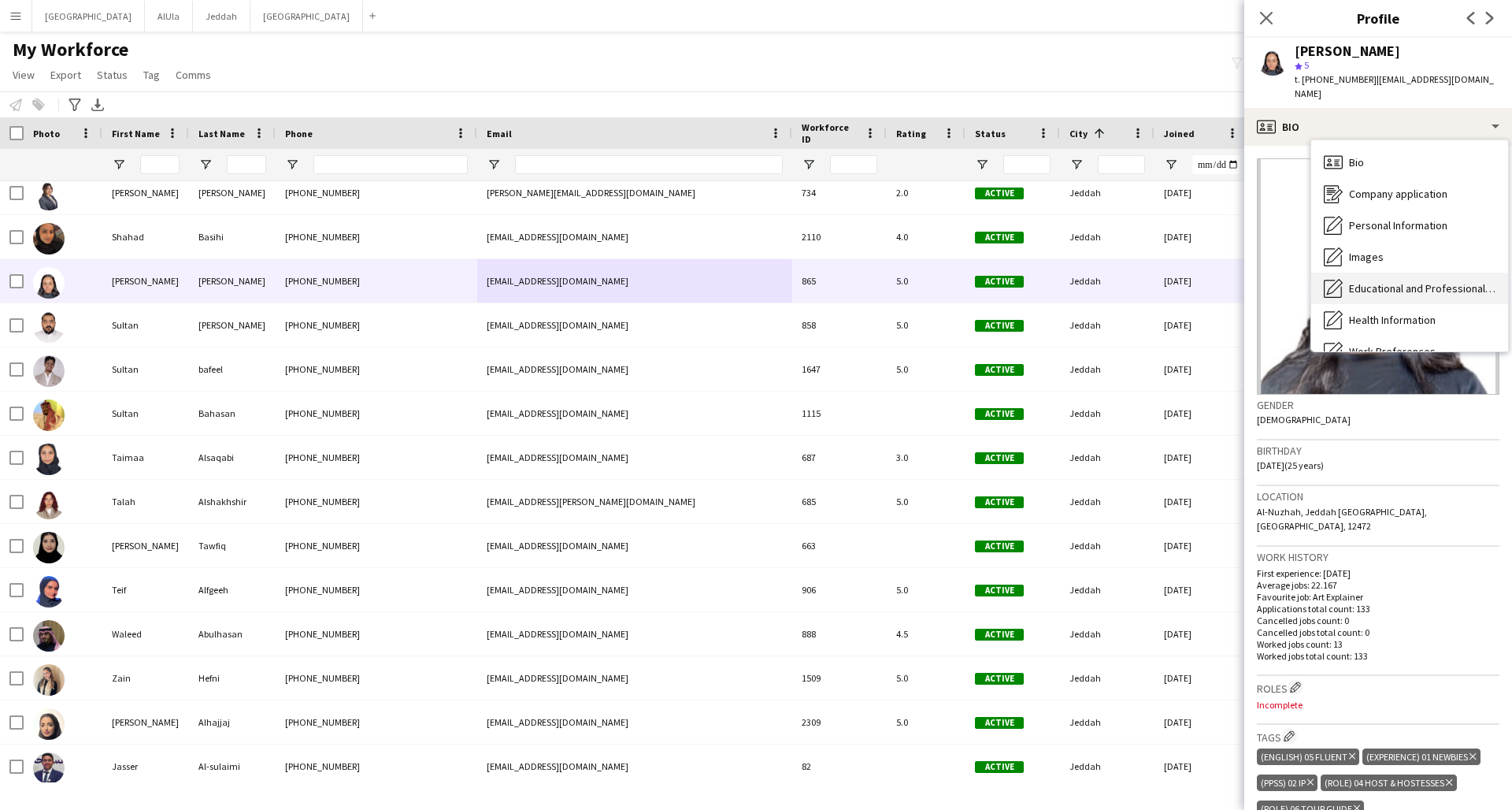
click at [1144, 281] on span "Educational and Professional Background" at bounding box center [1422, 287] width 146 height 14
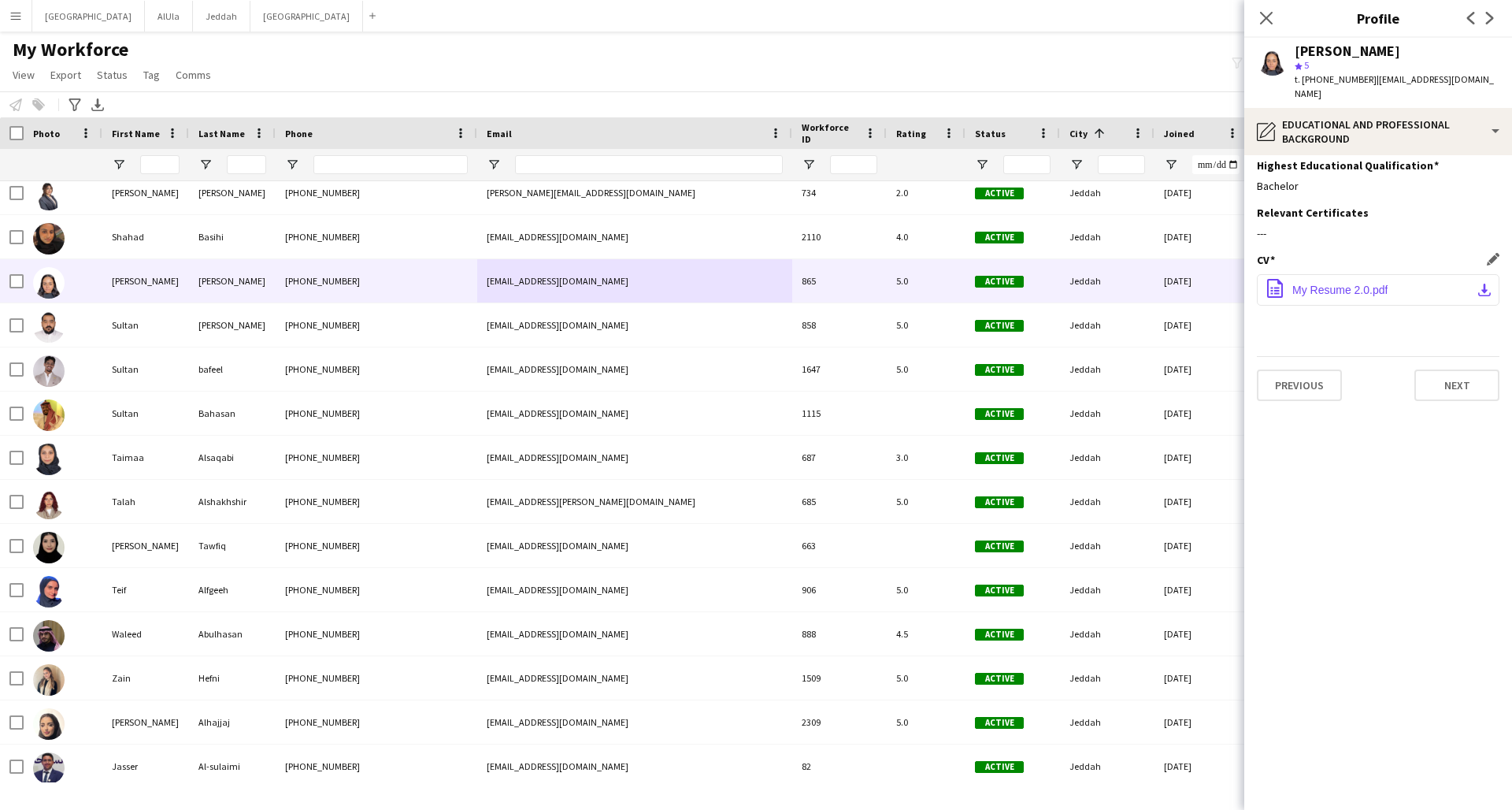
click at [1144, 284] on span "My Resume 2.0.pdf" at bounding box center [1340, 290] width 95 height 13
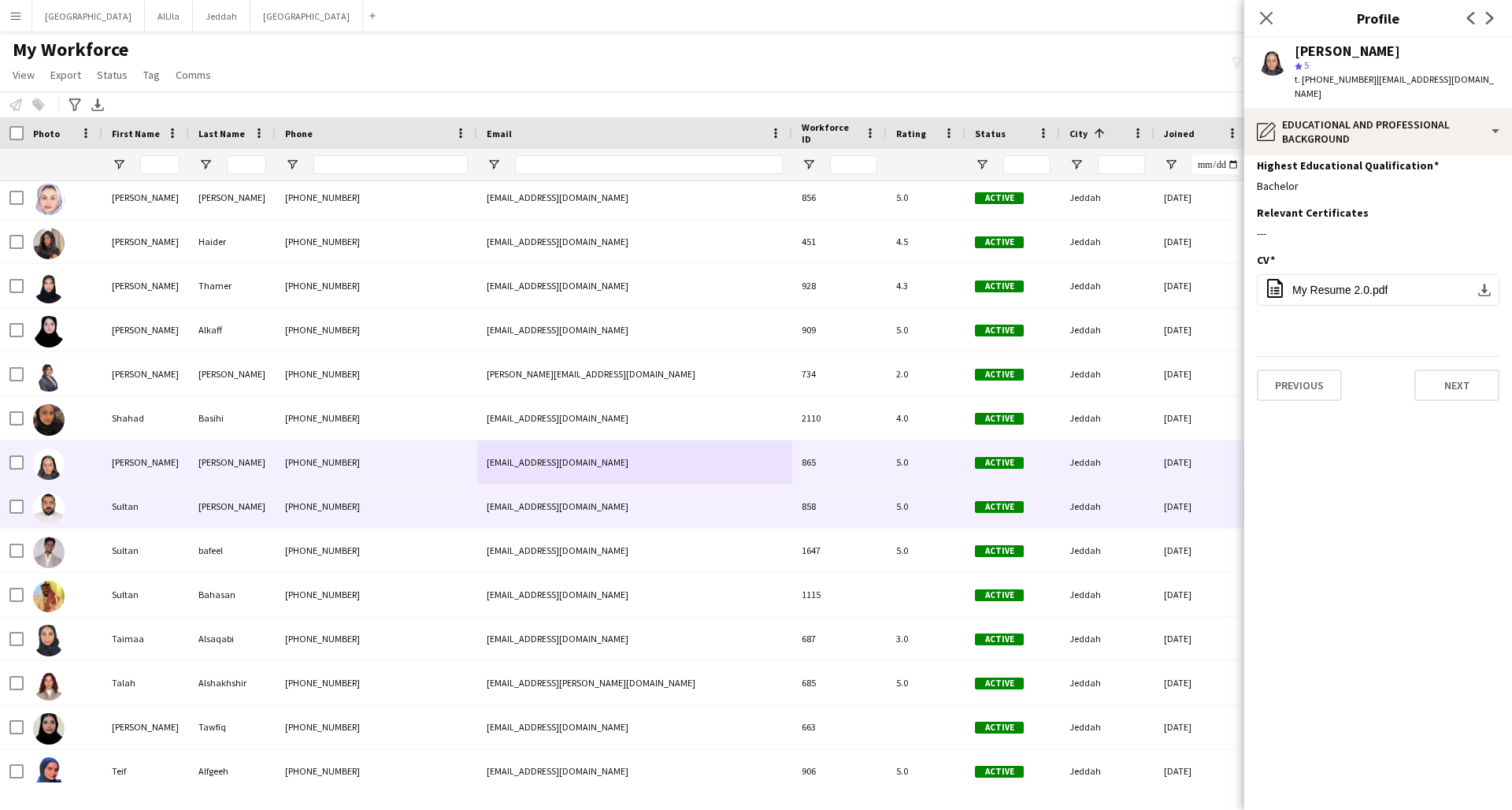
scroll to position [4478, 0]
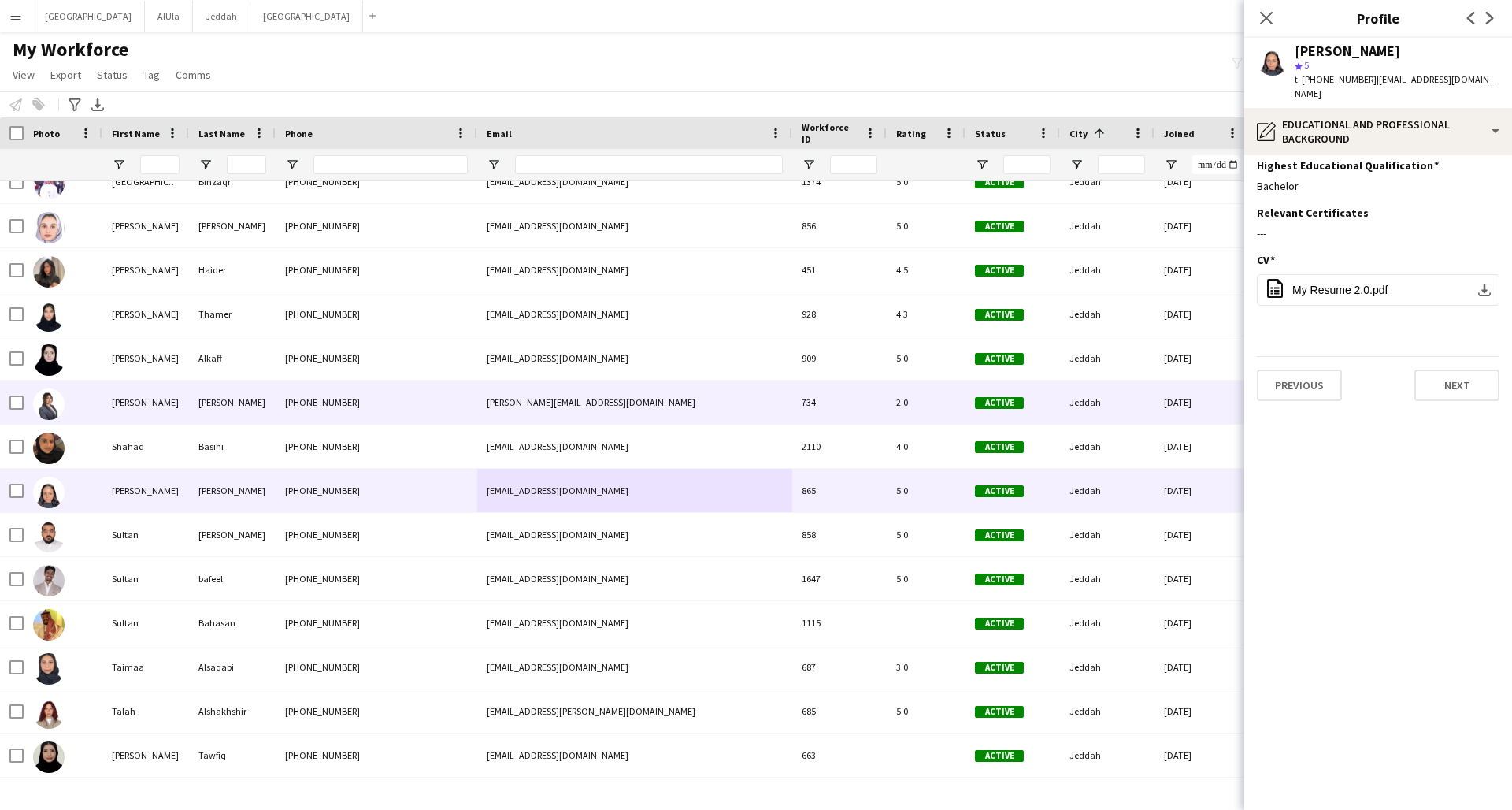
click at [392, 401] on div "[PHONE_NUMBER]" at bounding box center [376, 402] width 201 height 43
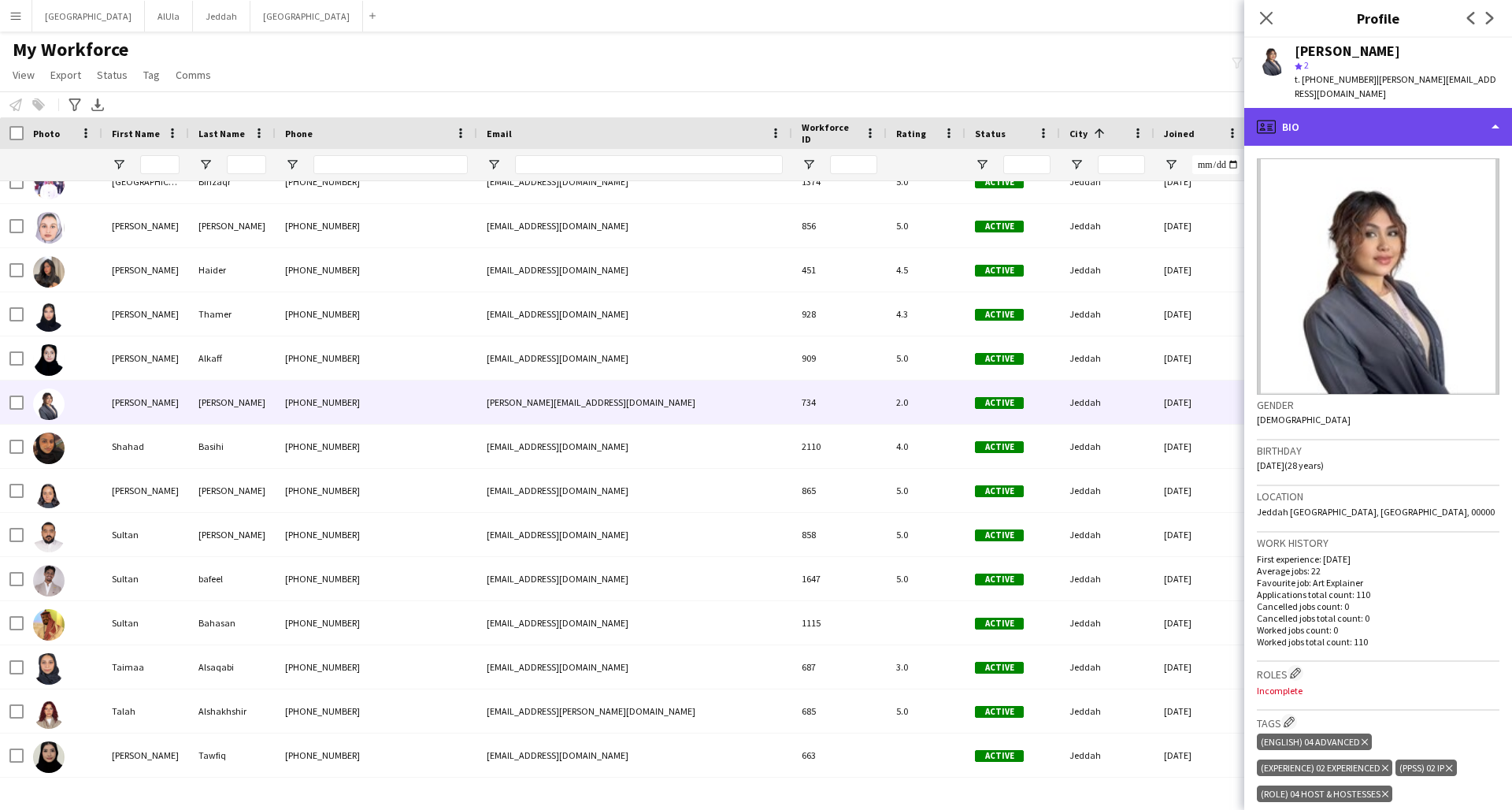
click at [1144, 122] on div "profile Bio" at bounding box center [1378, 126] width 268 height 38
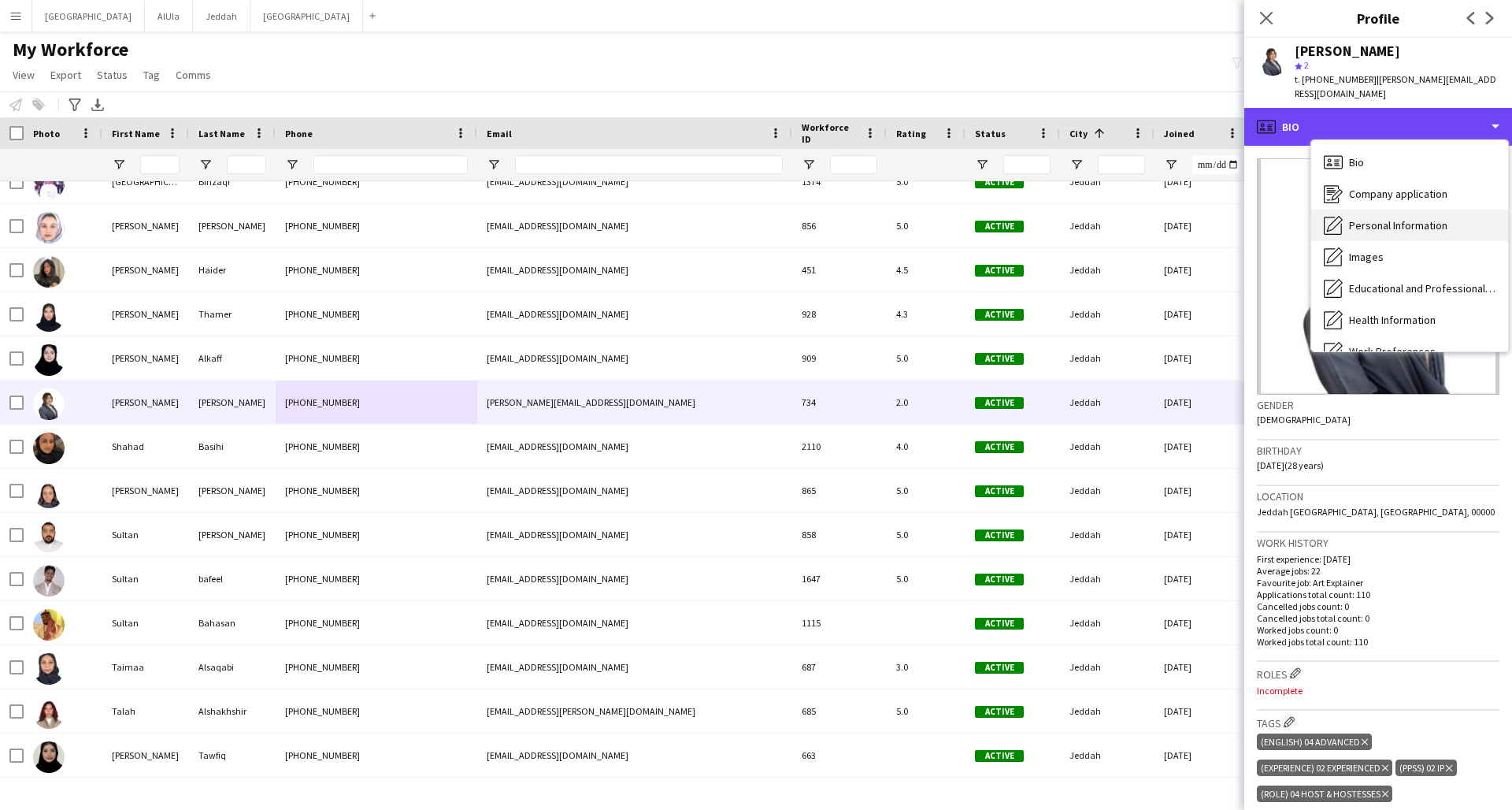
scroll to position [179, 0]
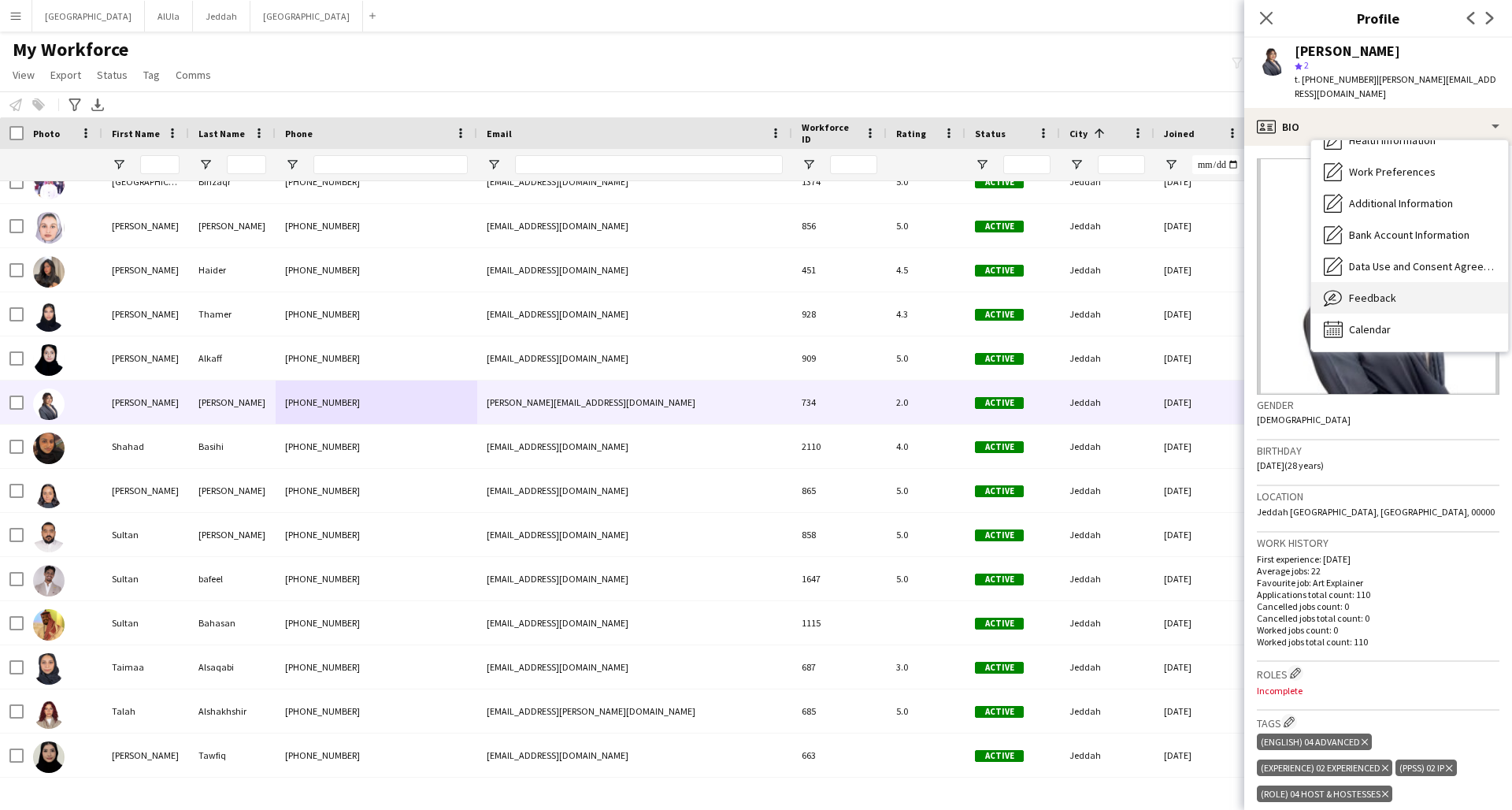
click at [1144, 291] on span "Feedback" at bounding box center [1373, 297] width 48 height 14
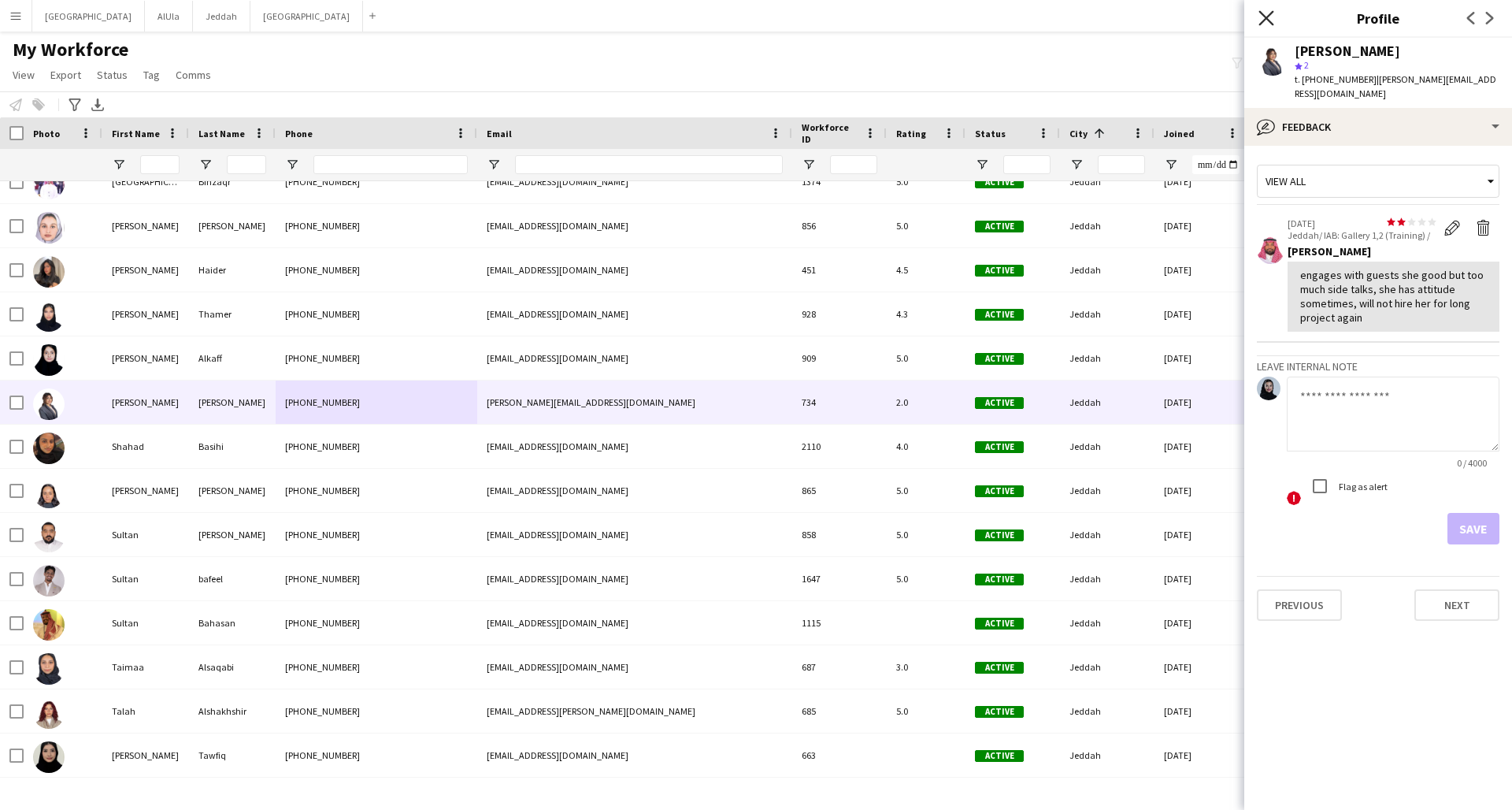
click at [1144, 15] on icon at bounding box center [1266, 17] width 15 height 15
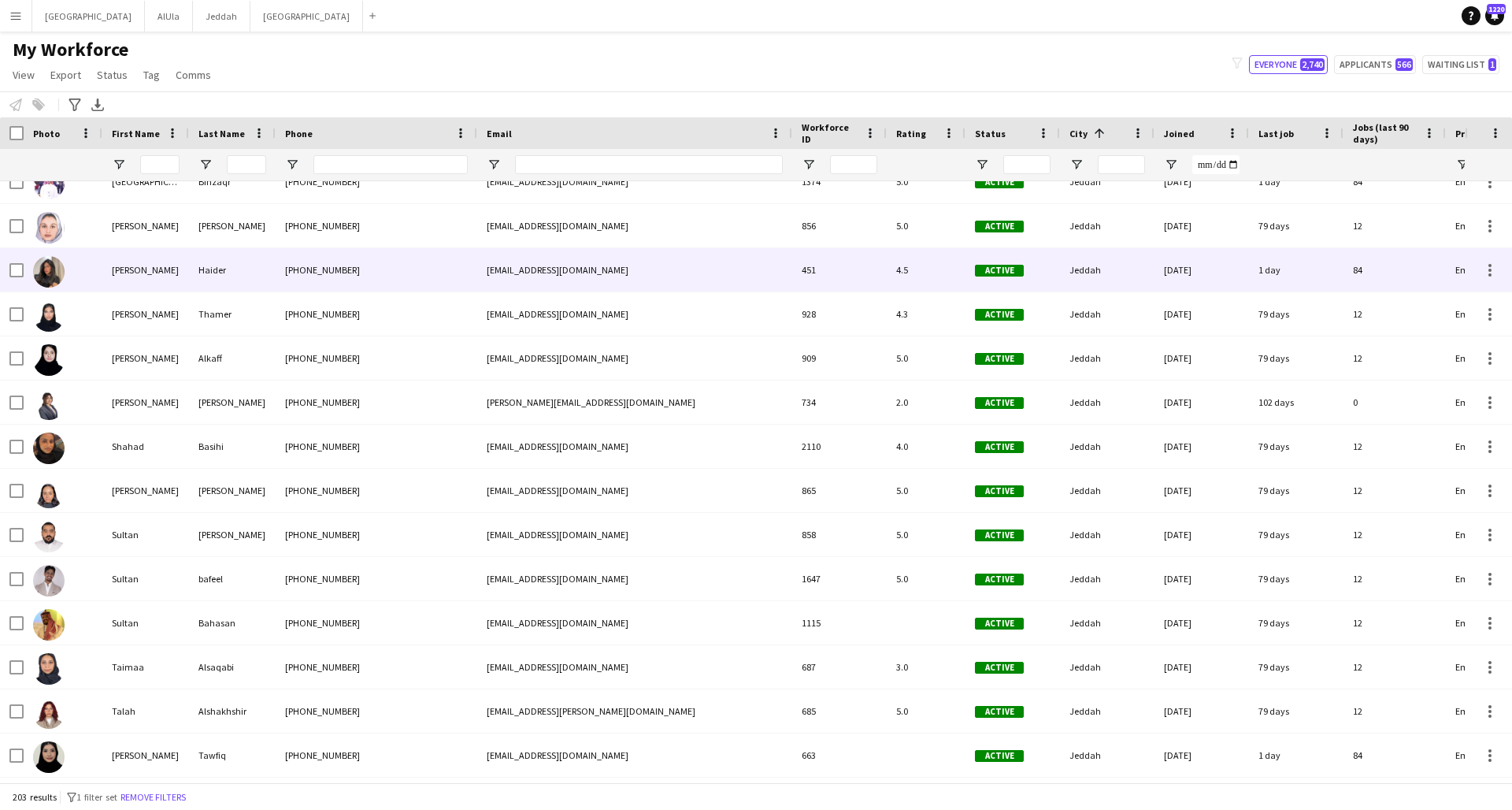
click at [292, 270] on div "[PHONE_NUMBER]" at bounding box center [376, 269] width 201 height 43
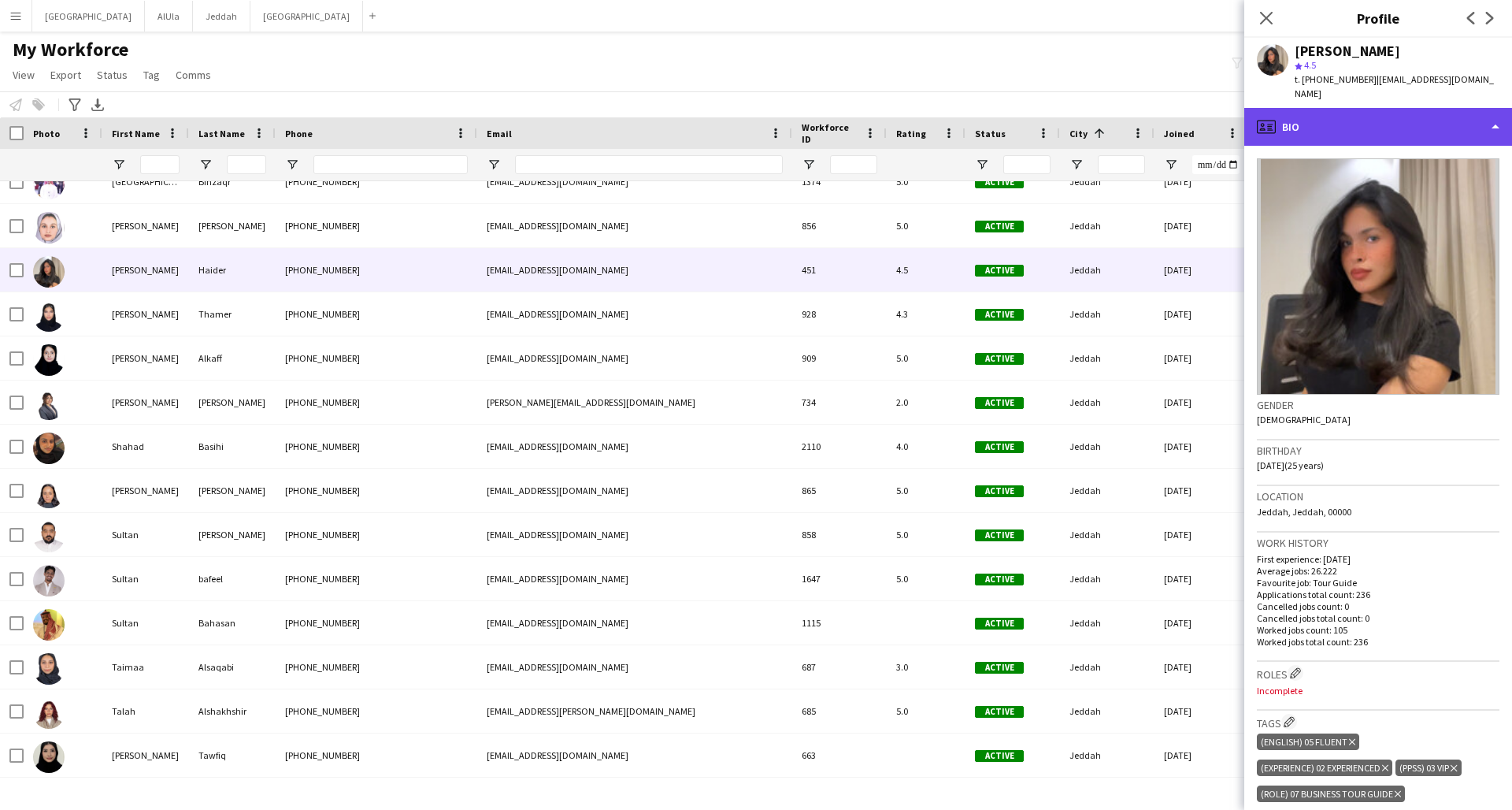
click at [1144, 118] on div "profile Bio" at bounding box center [1378, 126] width 268 height 38
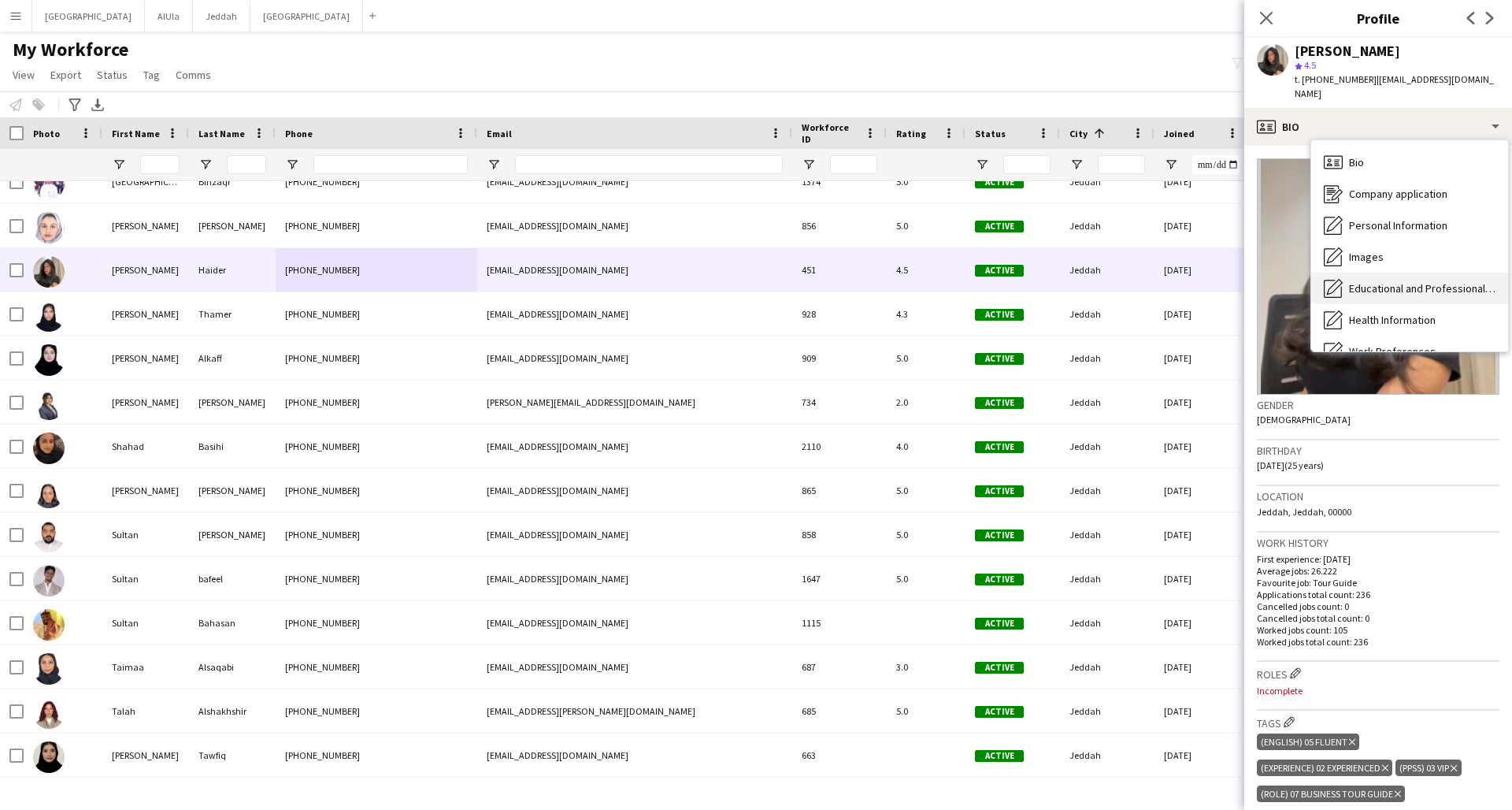
click at [1144, 281] on span "Educational and Professional Background" at bounding box center [1422, 287] width 146 height 14
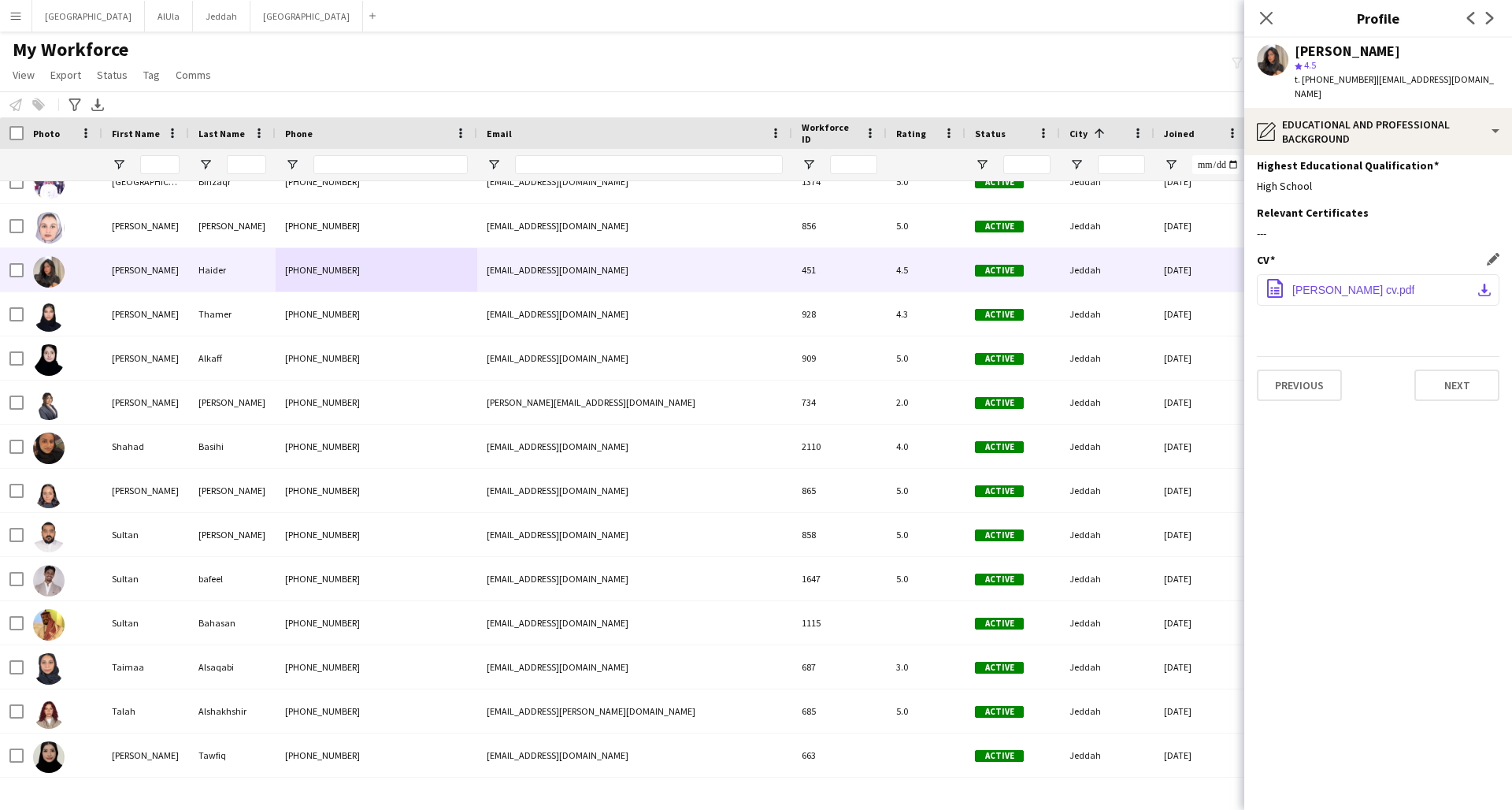
click at [1144, 284] on span "[PERSON_NAME] cv.pdf" at bounding box center [1353, 290] width 122 height 13
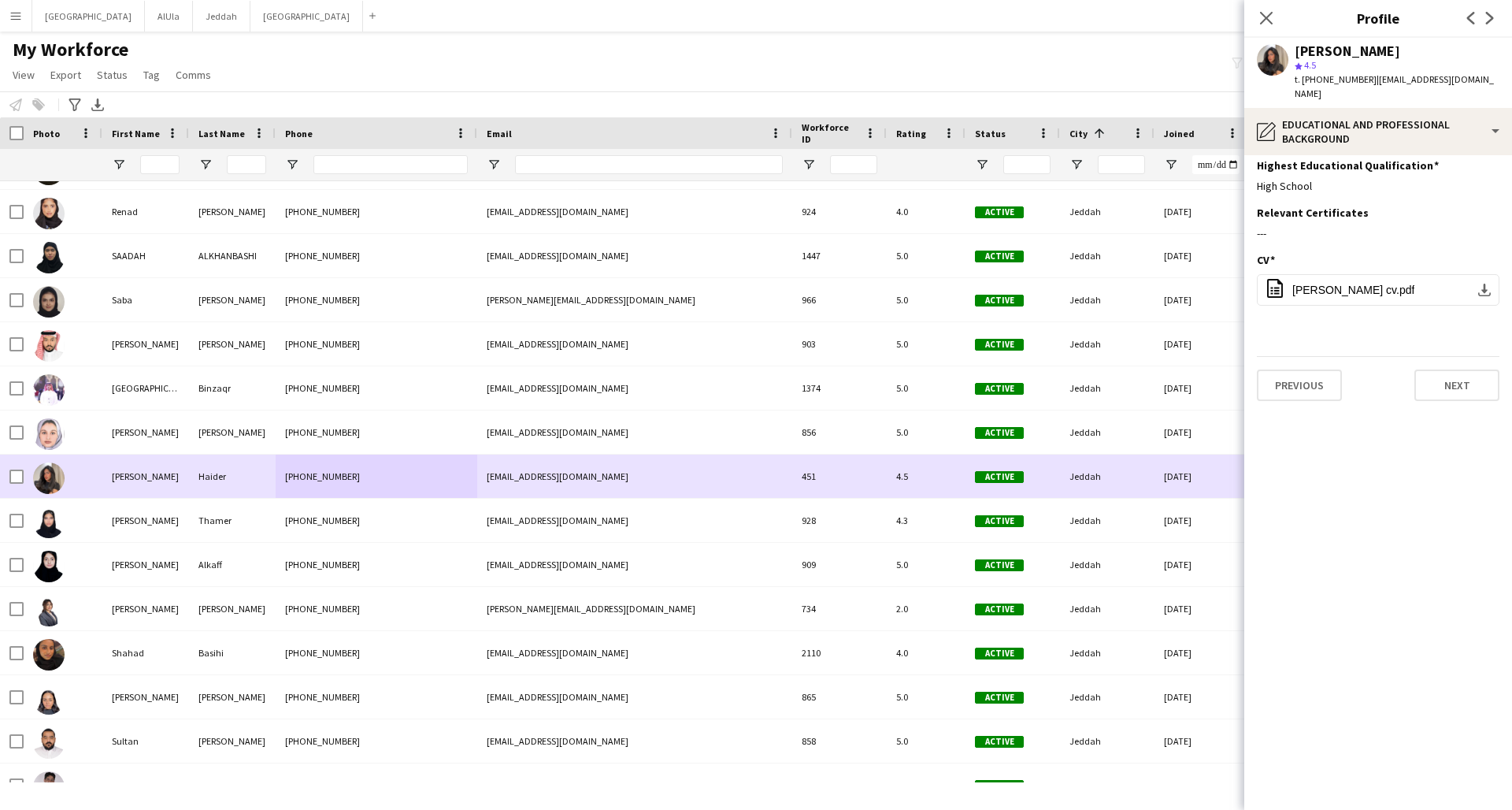
scroll to position [4179, 0]
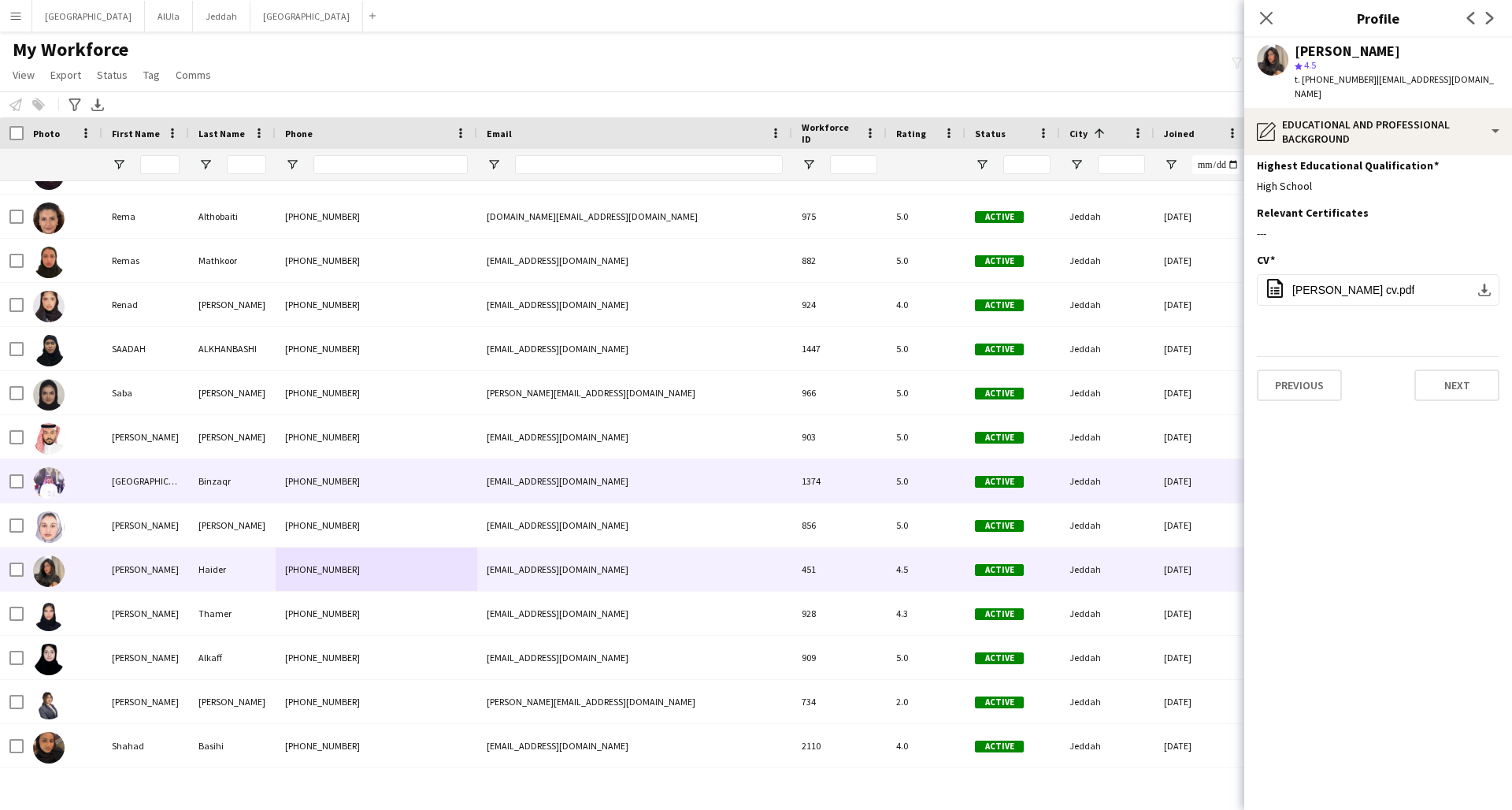
click at [437, 484] on div "[PHONE_NUMBER]" at bounding box center [376, 481] width 201 height 43
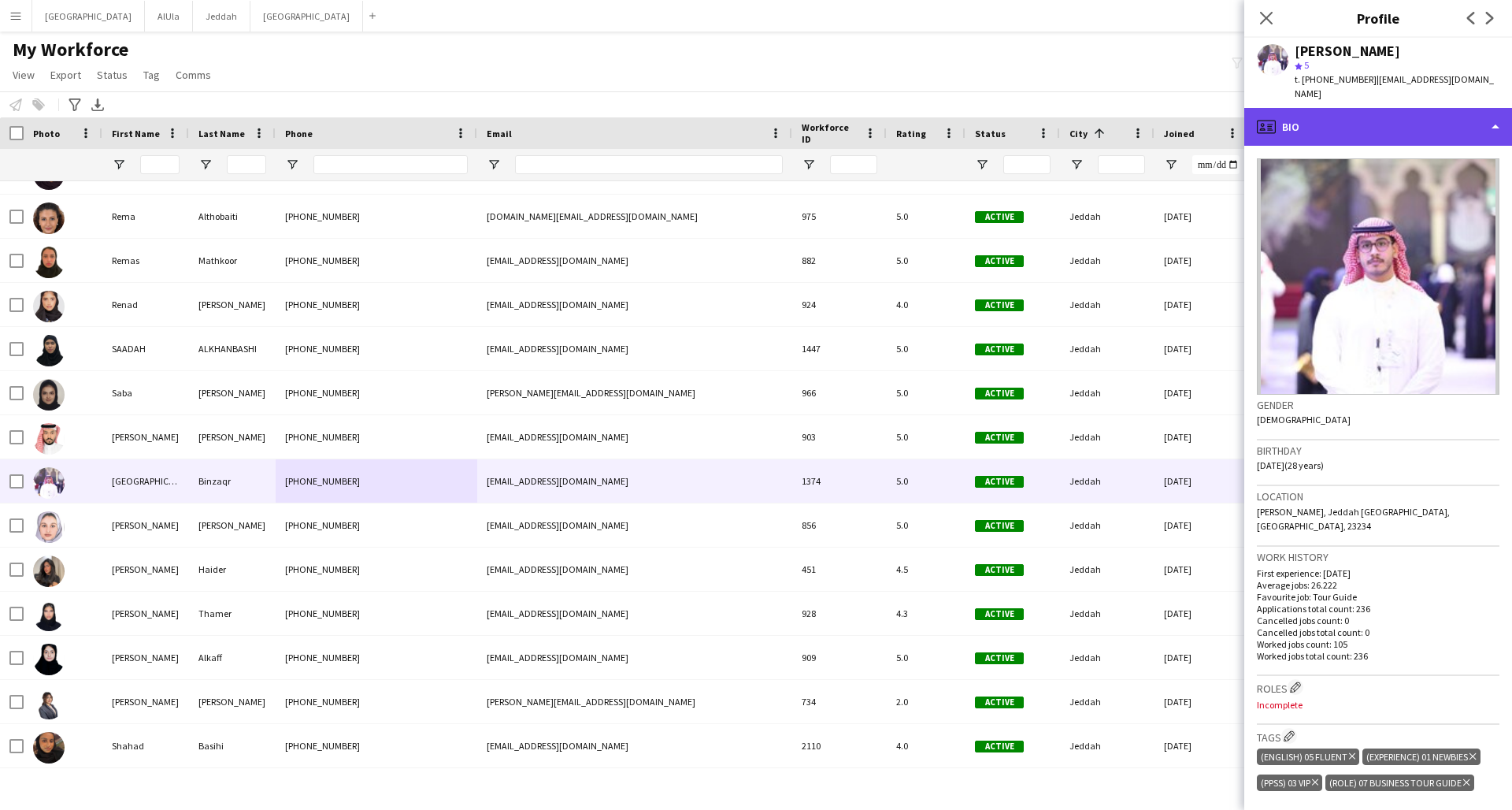
click at [1144, 108] on div "profile Bio" at bounding box center [1378, 126] width 268 height 38
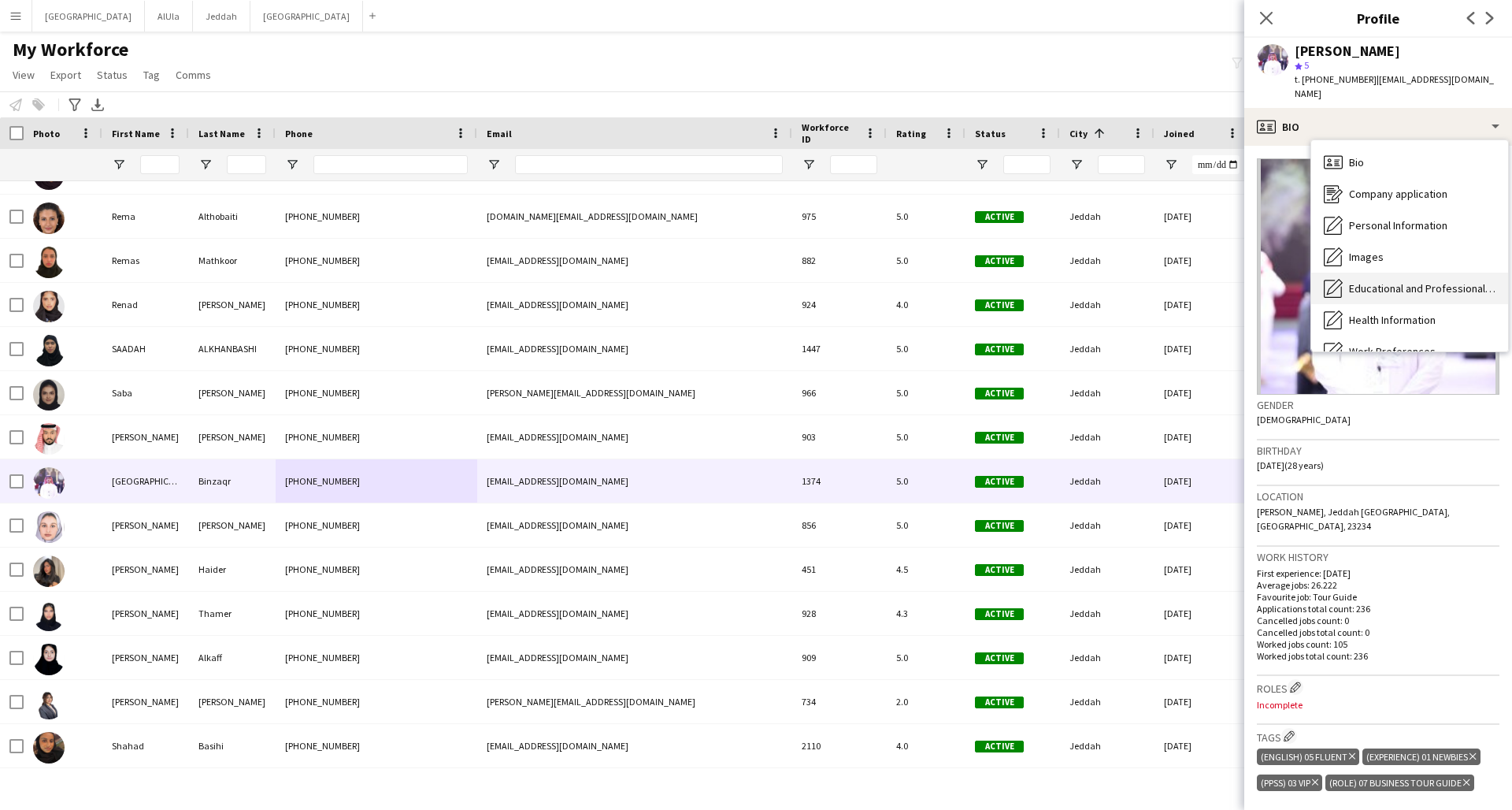
click at [1144, 281] on span "Educational and Professional Background" at bounding box center [1422, 287] width 146 height 14
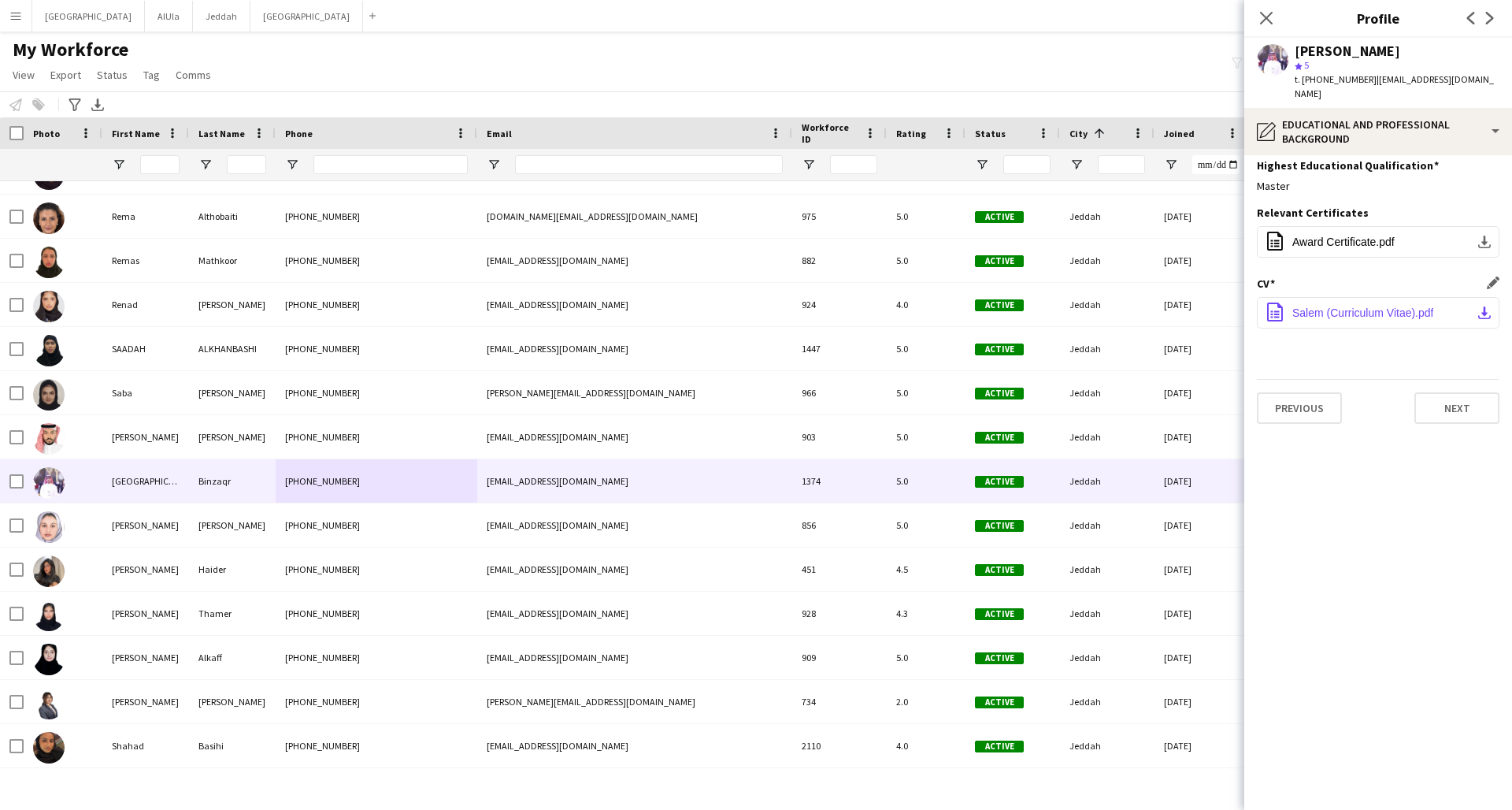
click at [1144, 307] on span "Salem (Curriculum Vitae).pdf" at bounding box center [1363, 313] width 141 height 13
click at [1144, 20] on icon "Close pop-in" at bounding box center [1266, 17] width 15 height 15
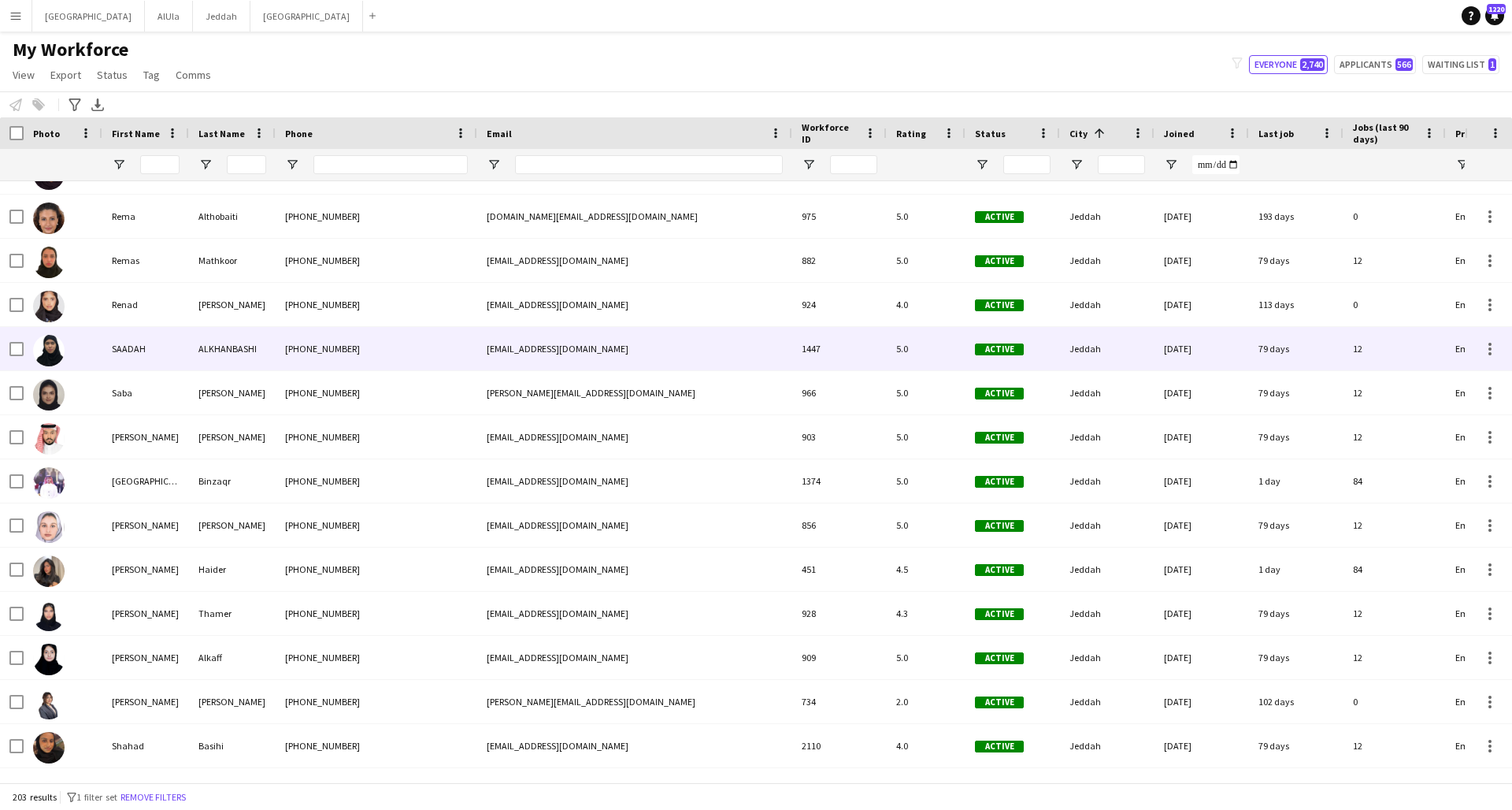
click at [381, 347] on div "[PHONE_NUMBER]" at bounding box center [376, 348] width 201 height 43
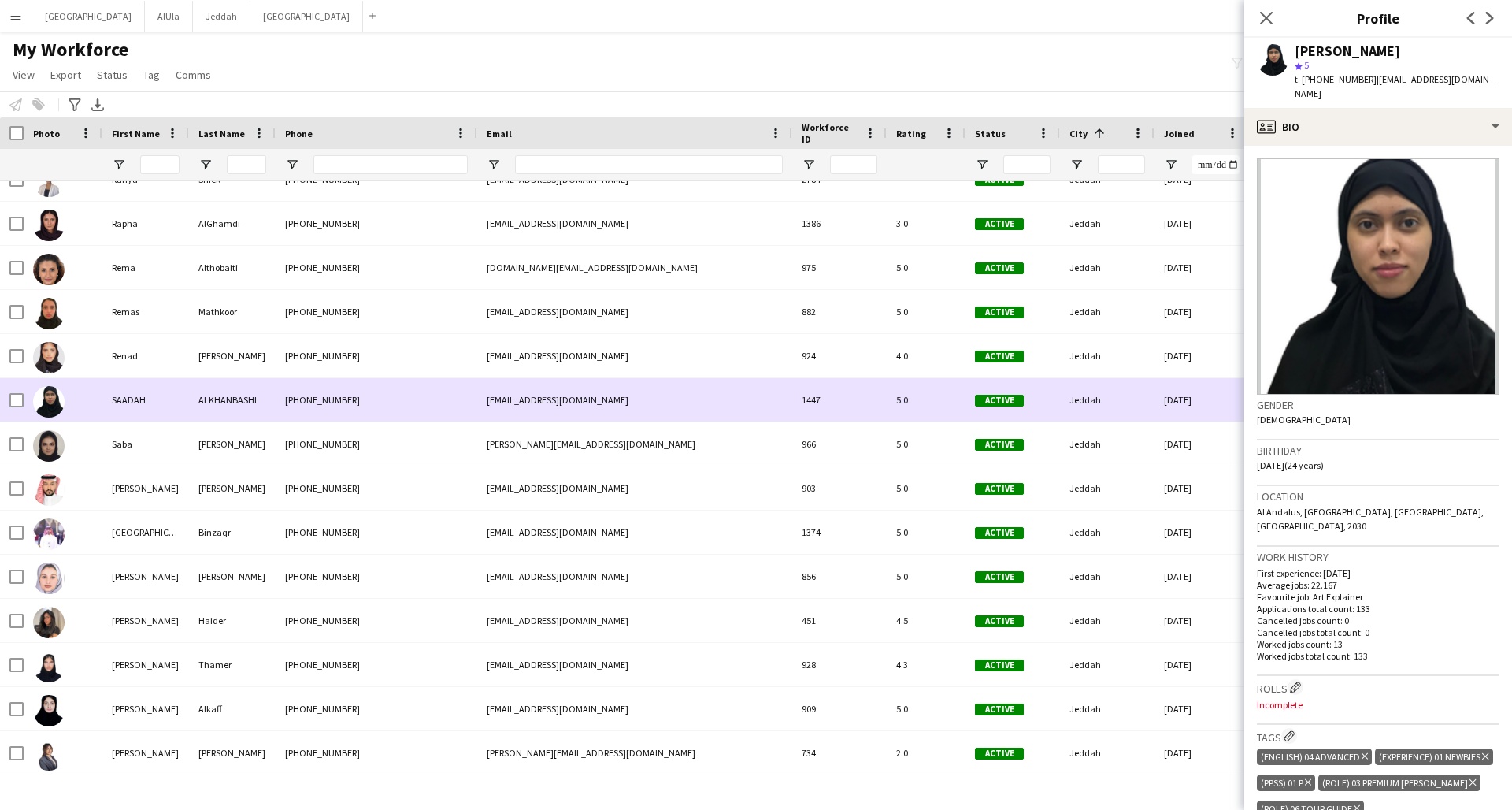
scroll to position [4001, 0]
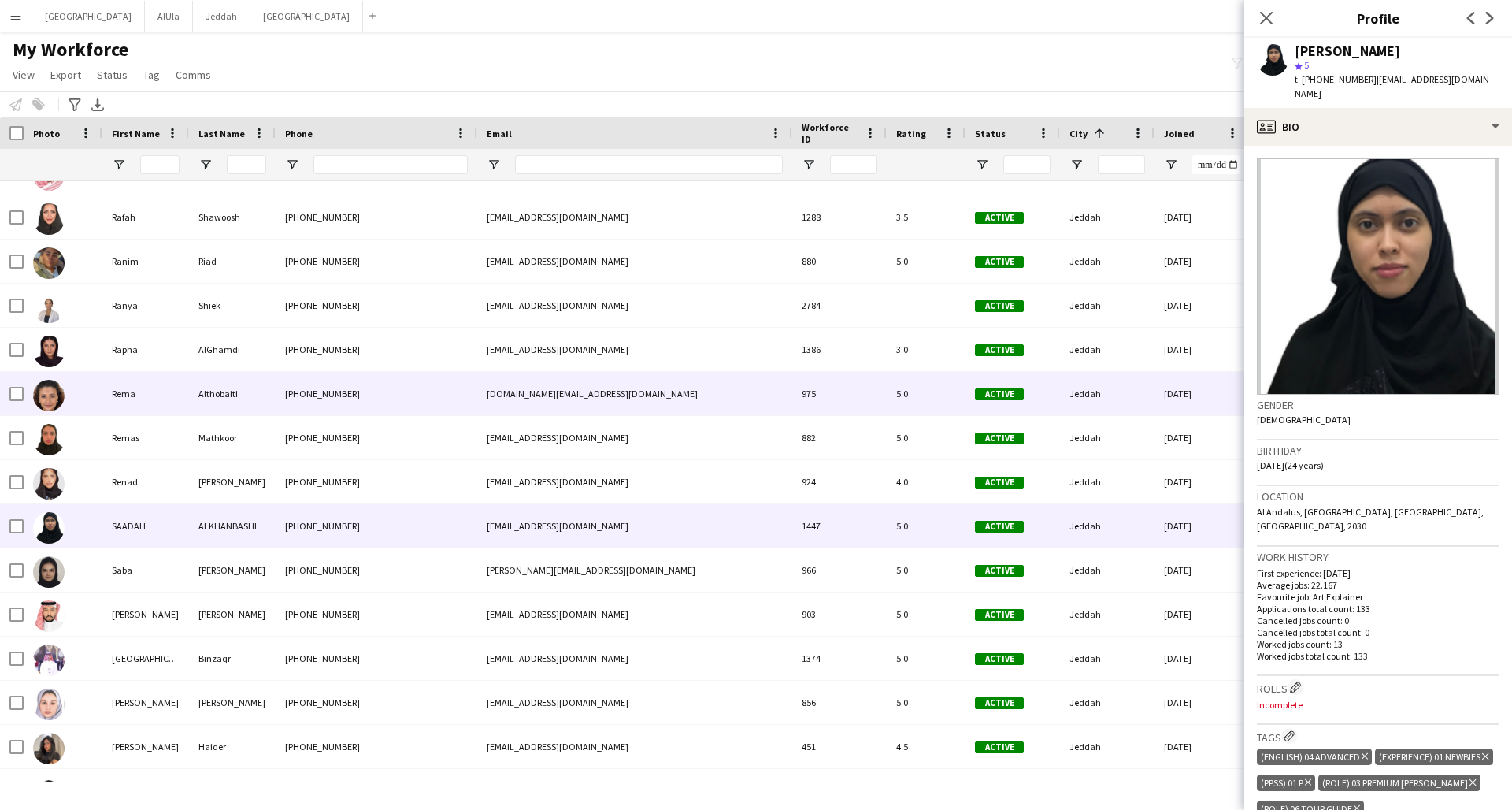
click at [338, 394] on div "[PHONE_NUMBER]" at bounding box center [376, 393] width 201 height 43
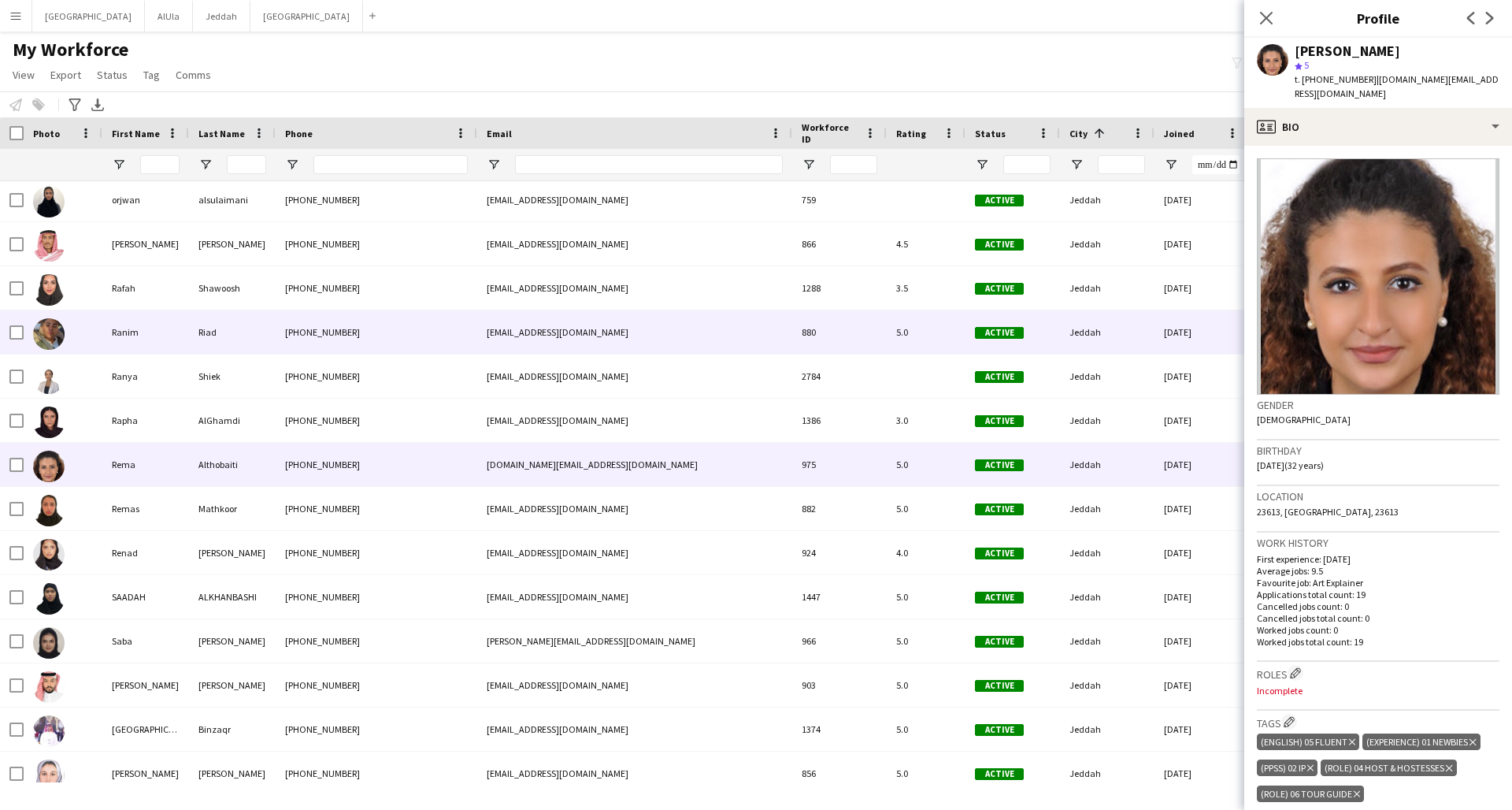
scroll to position [3902, 0]
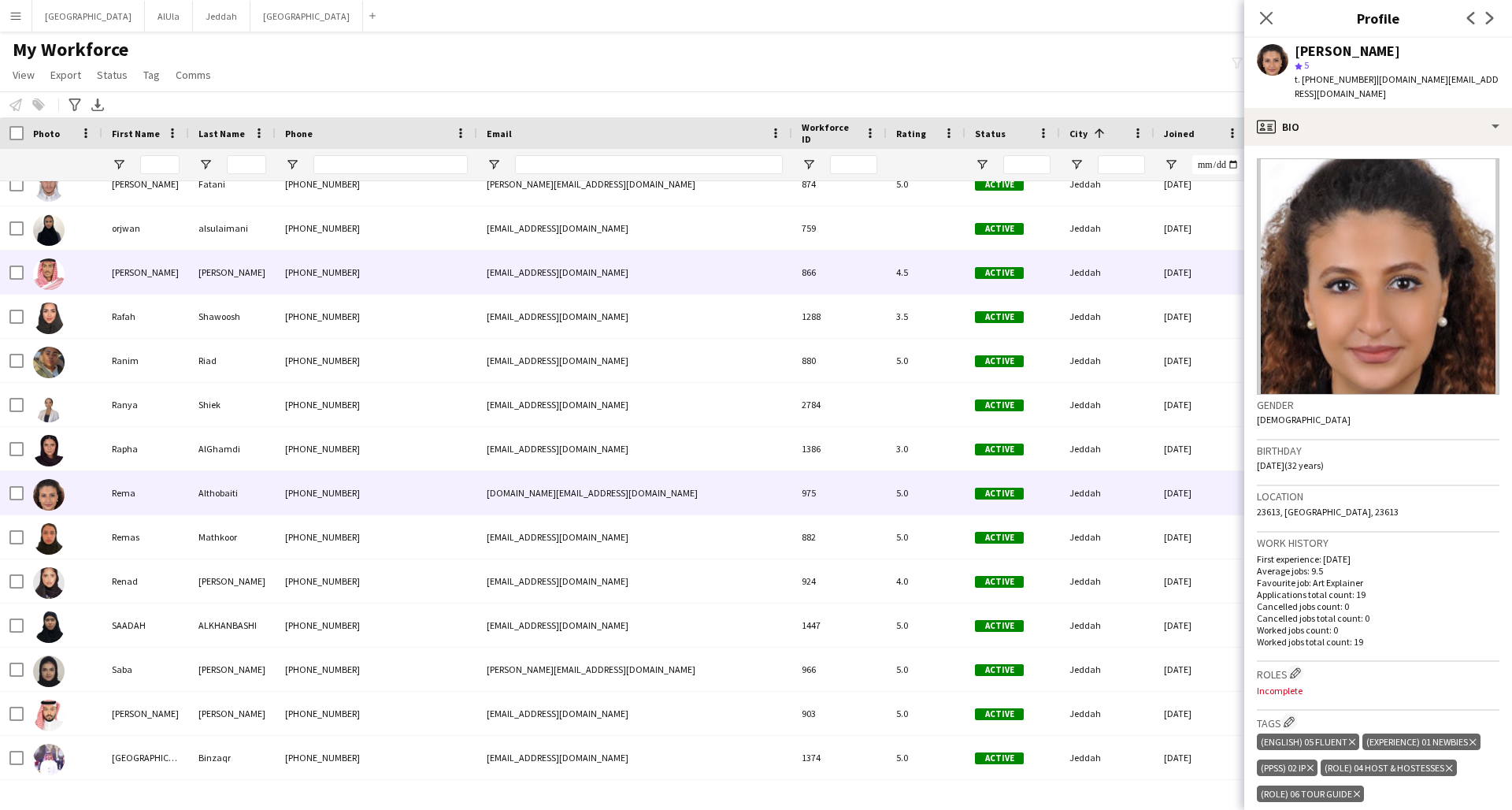
click at [399, 275] on div "[PHONE_NUMBER]" at bounding box center [376, 272] width 201 height 43
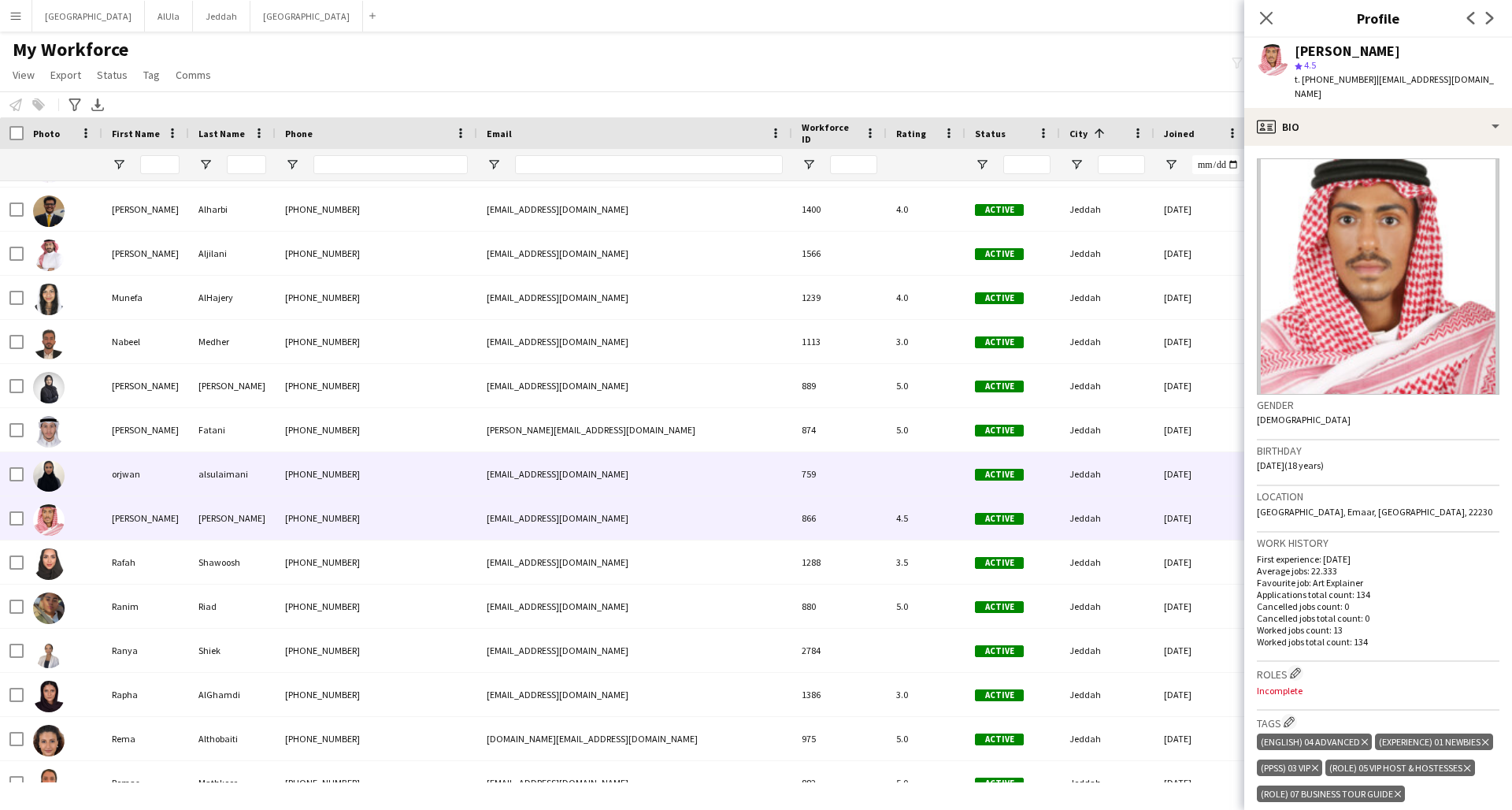
scroll to position [3507, 0]
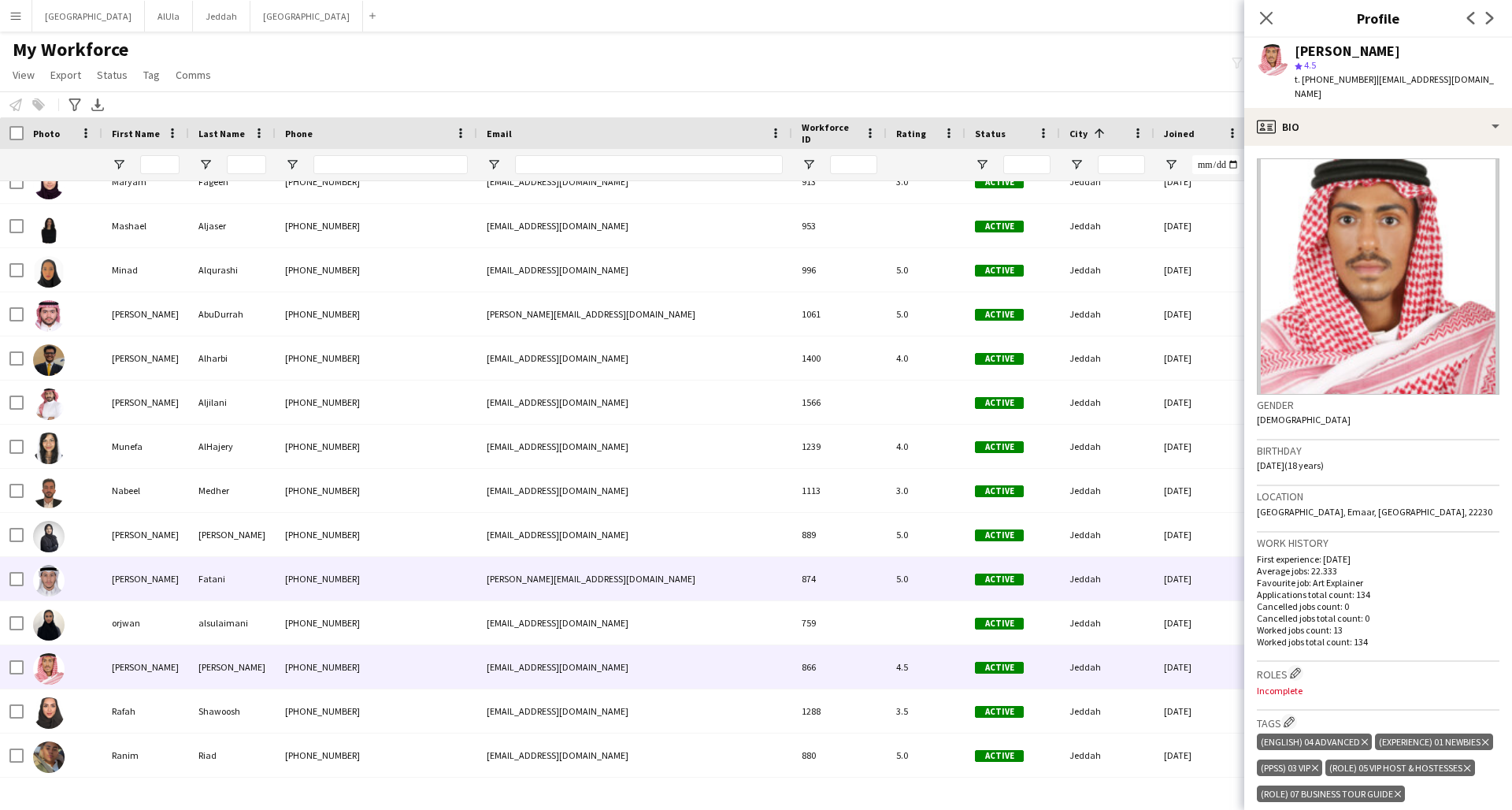
click at [411, 573] on div "[PHONE_NUMBER]" at bounding box center [376, 578] width 201 height 43
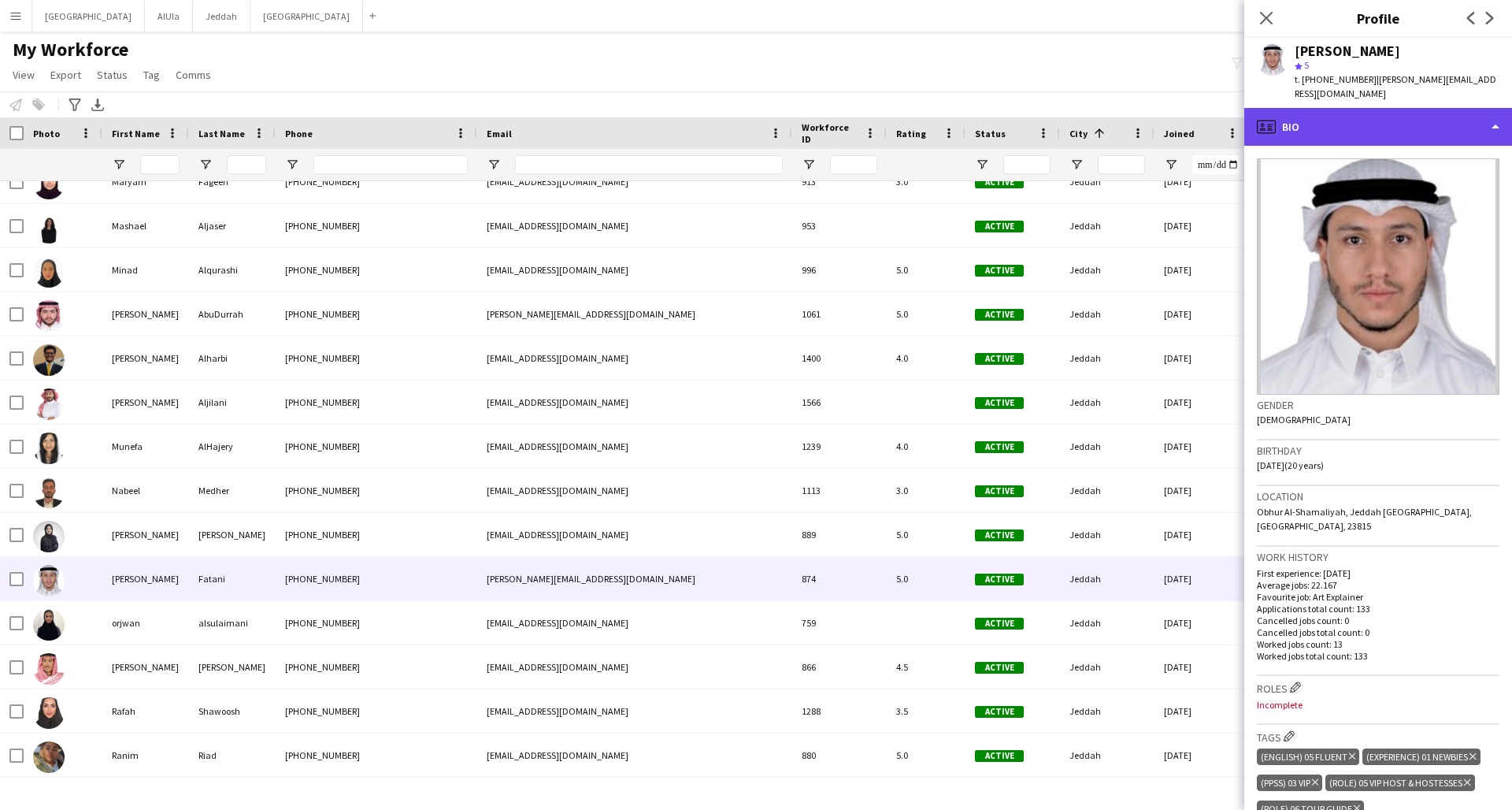
click at [1144, 115] on div "profile Bio" at bounding box center [1378, 126] width 268 height 38
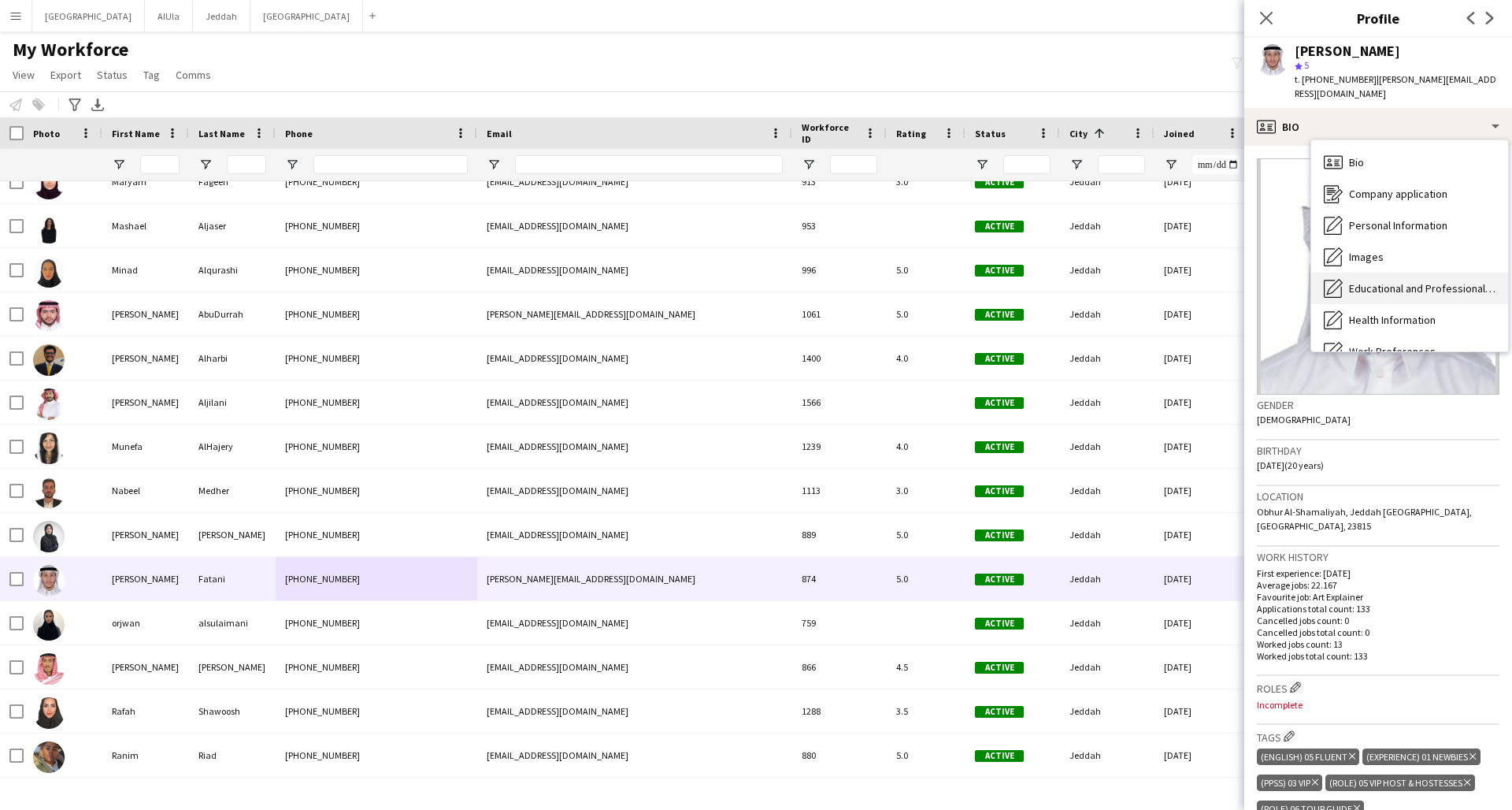
click at [1144, 281] on span "Educational and Professional Background" at bounding box center [1422, 287] width 146 height 14
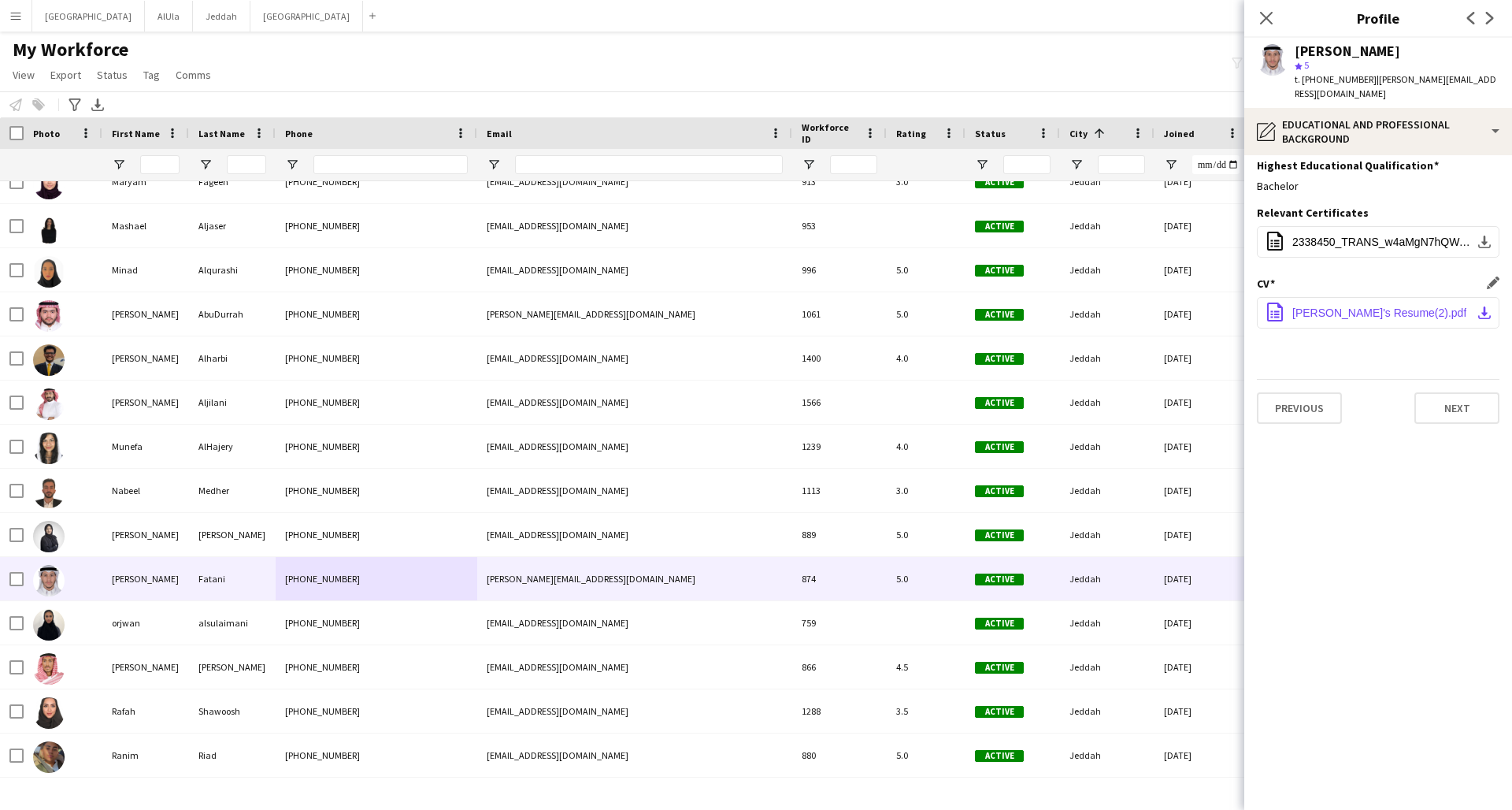
click at [1144, 307] on span "[PERSON_NAME]'s Resume(2).pdf" at bounding box center [1379, 313] width 174 height 13
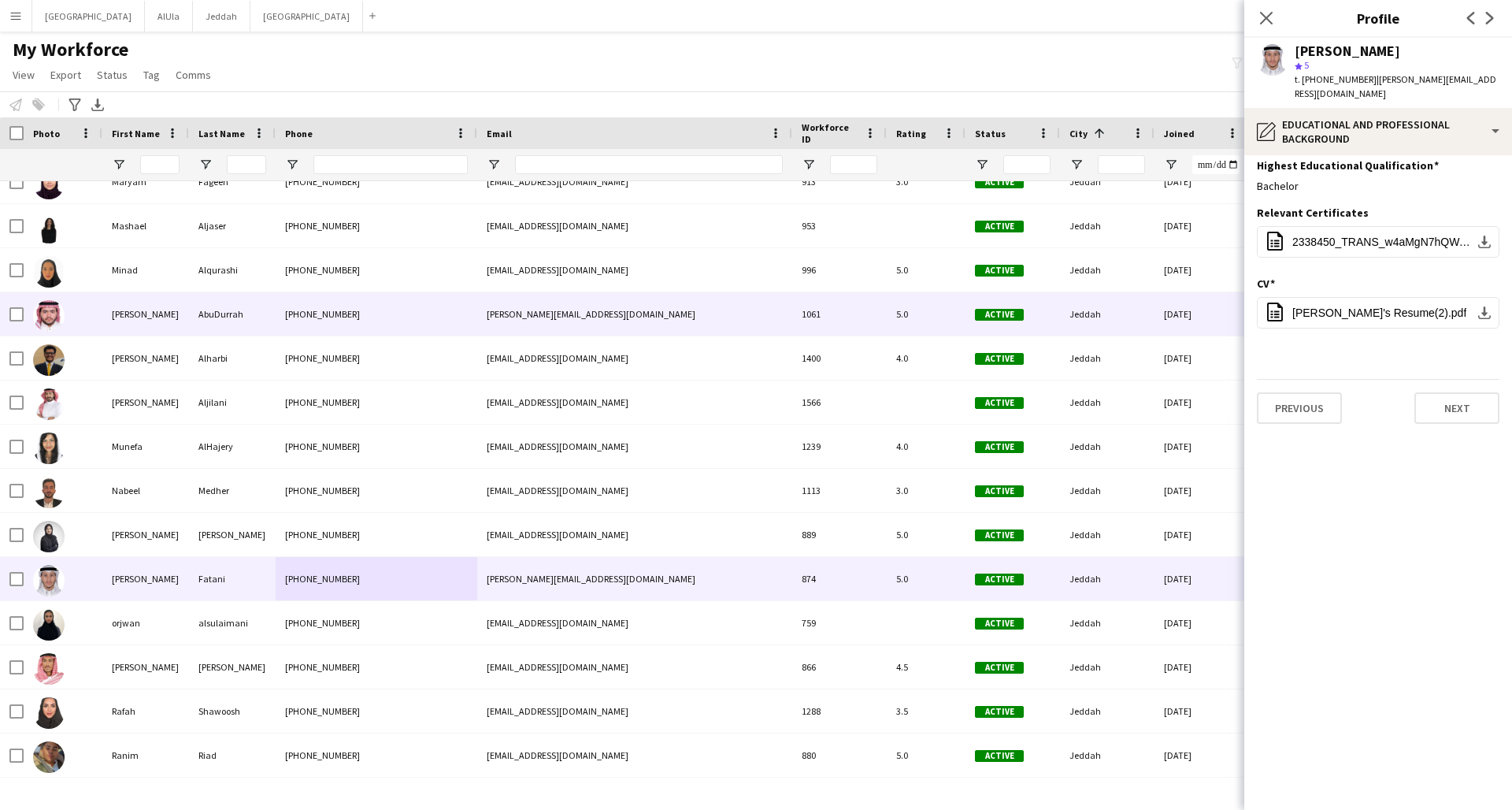
click at [434, 325] on div "[PHONE_NUMBER]" at bounding box center [376, 313] width 201 height 43
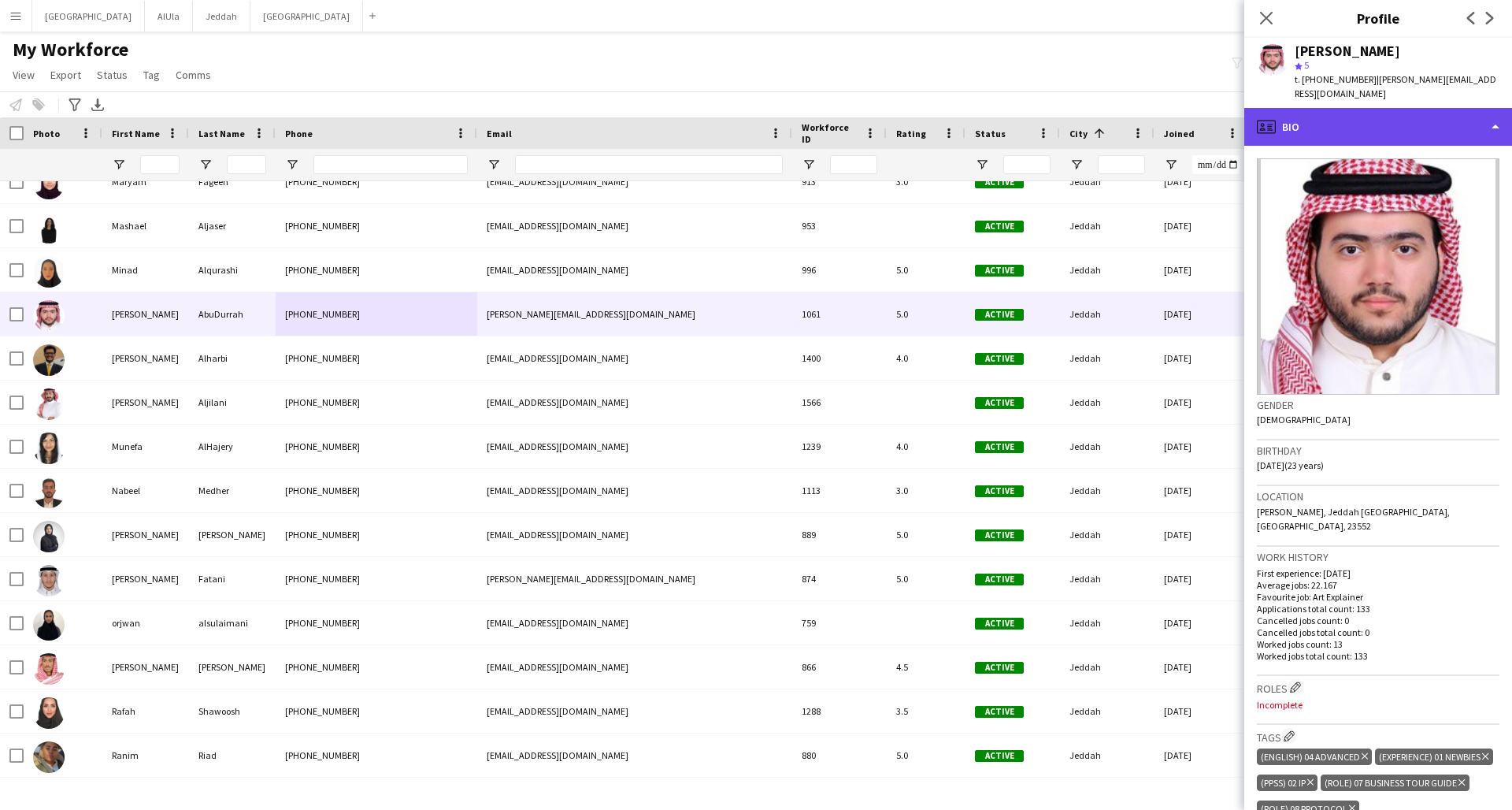
click at [1144, 121] on div "profile Bio" at bounding box center [1378, 126] width 268 height 38
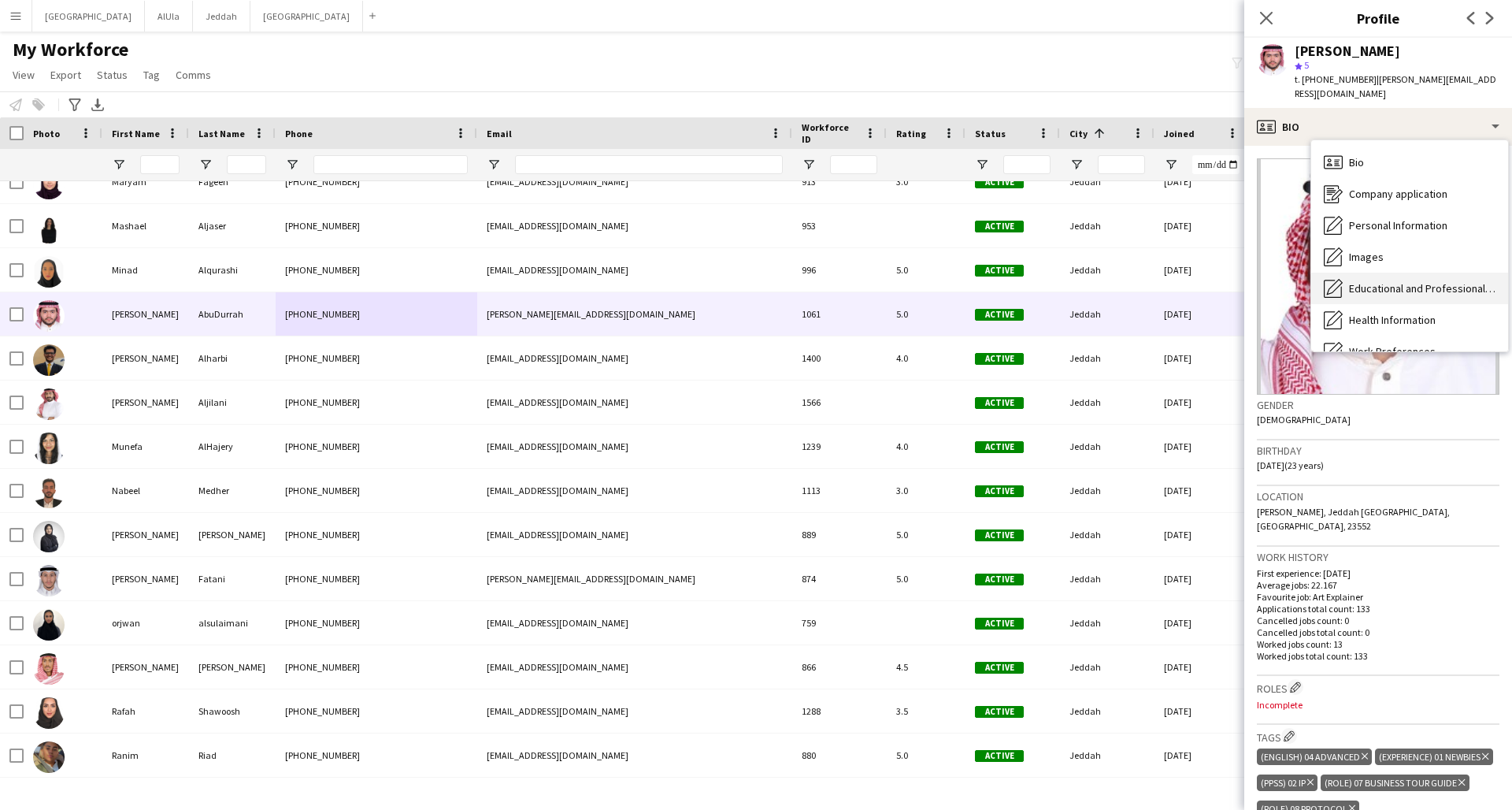
click at [1144, 286] on span "Educational and Professional Background" at bounding box center [1422, 287] width 146 height 14
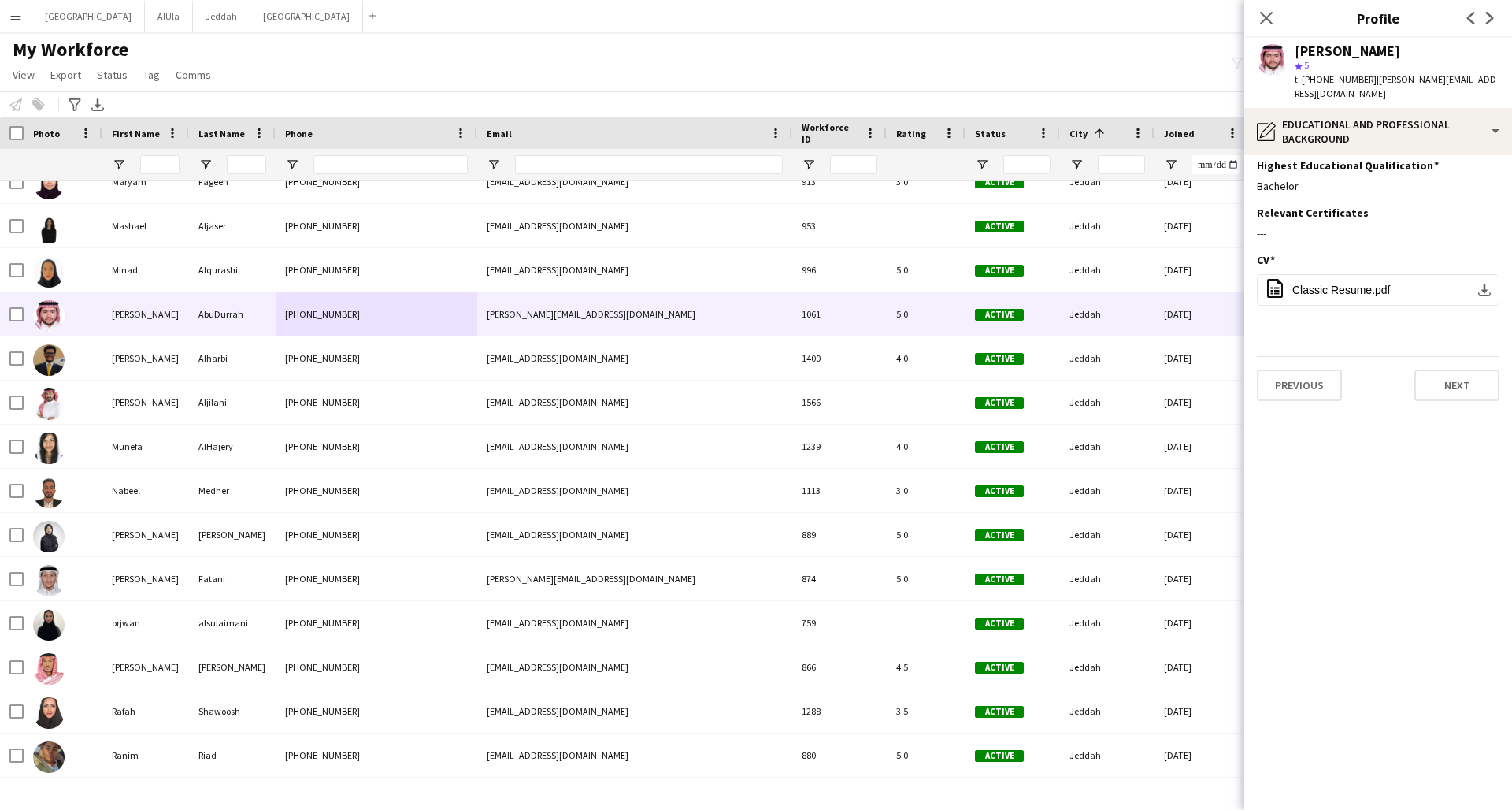
click at [1144, 286] on span "Classic Resume.pdf" at bounding box center [1342, 290] width 99 height 13
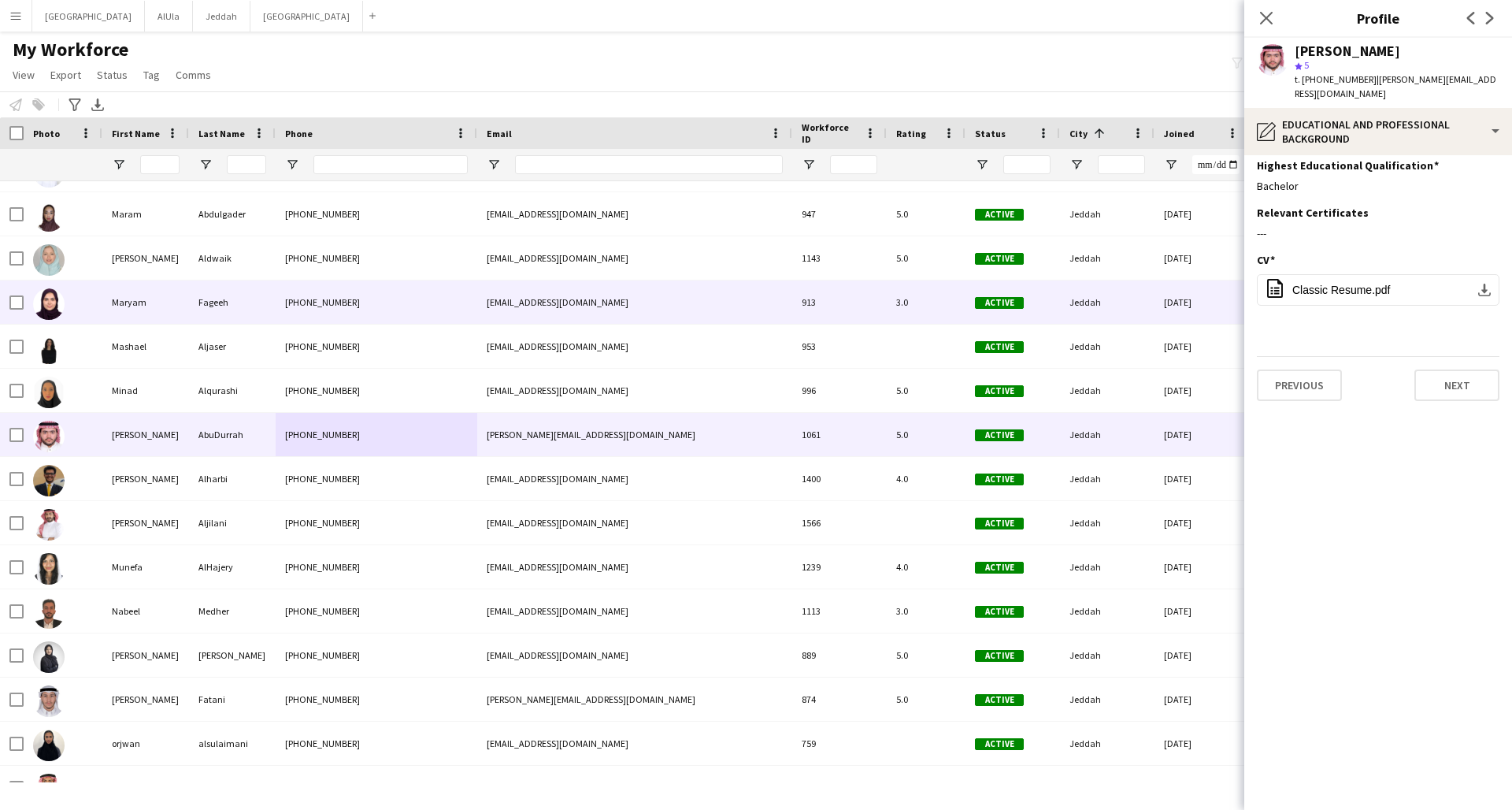
scroll to position [3356, 0]
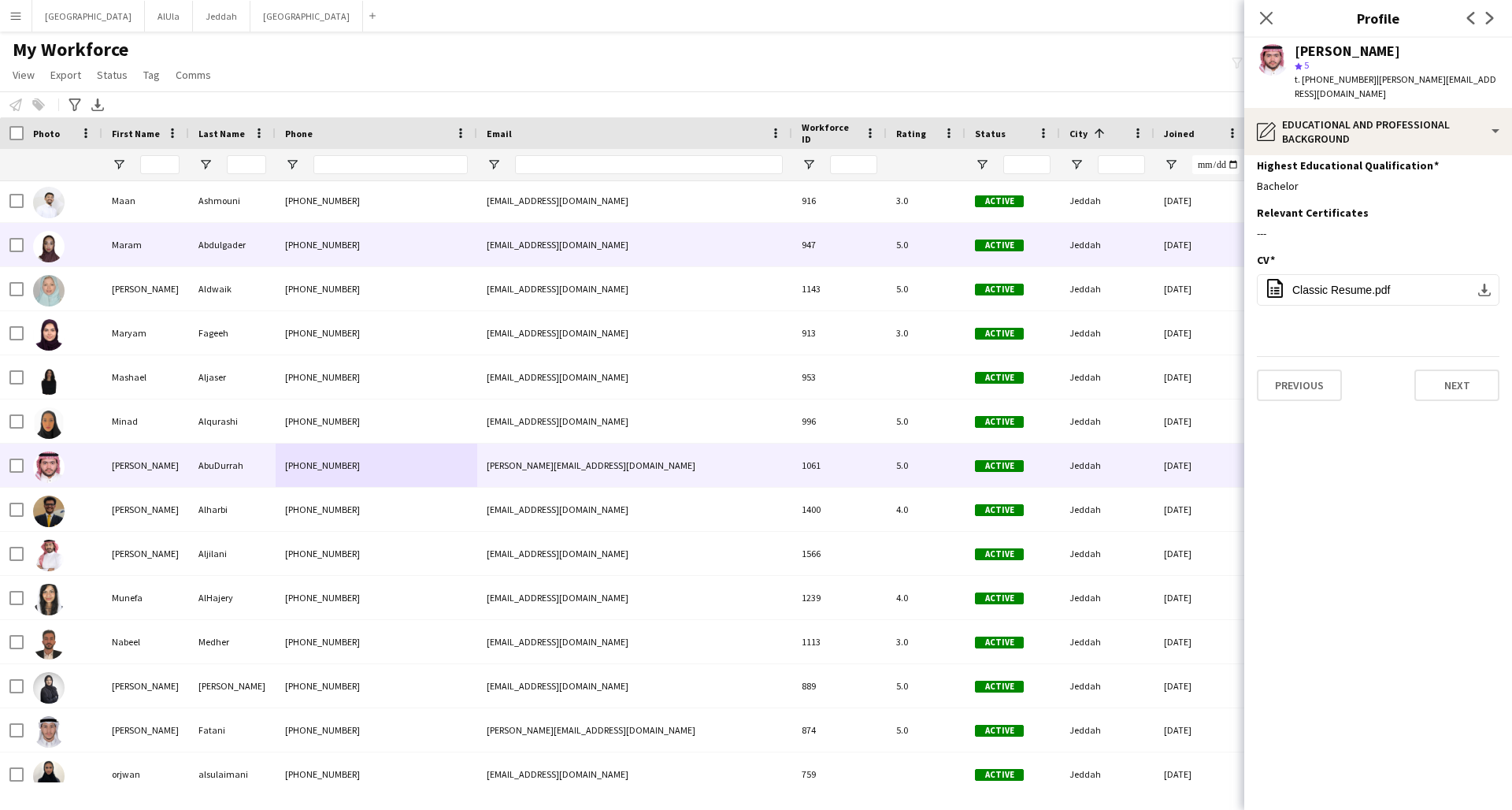
click at [365, 252] on div "[PHONE_NUMBER]" at bounding box center [376, 244] width 201 height 43
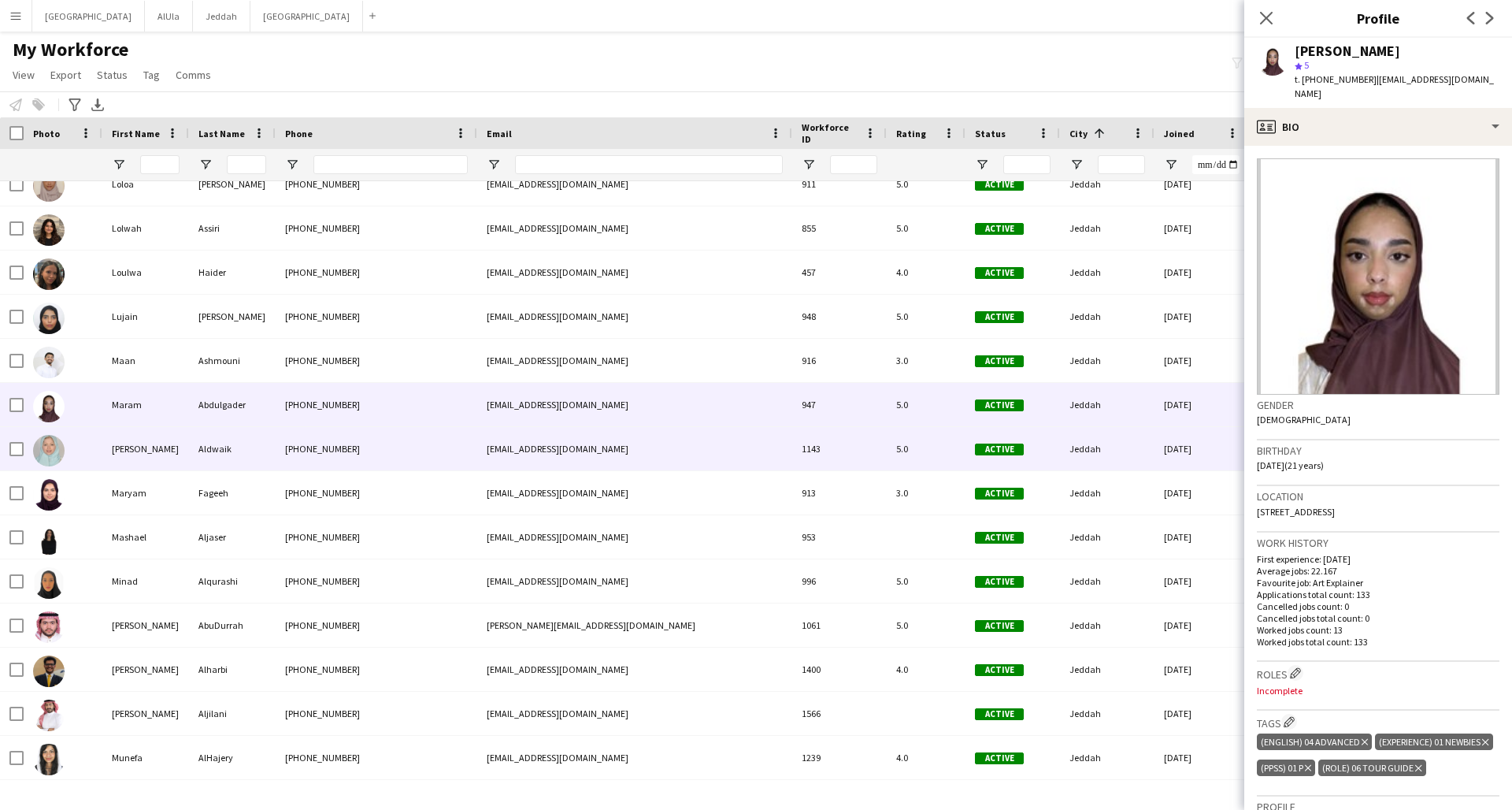
scroll to position [3056, 0]
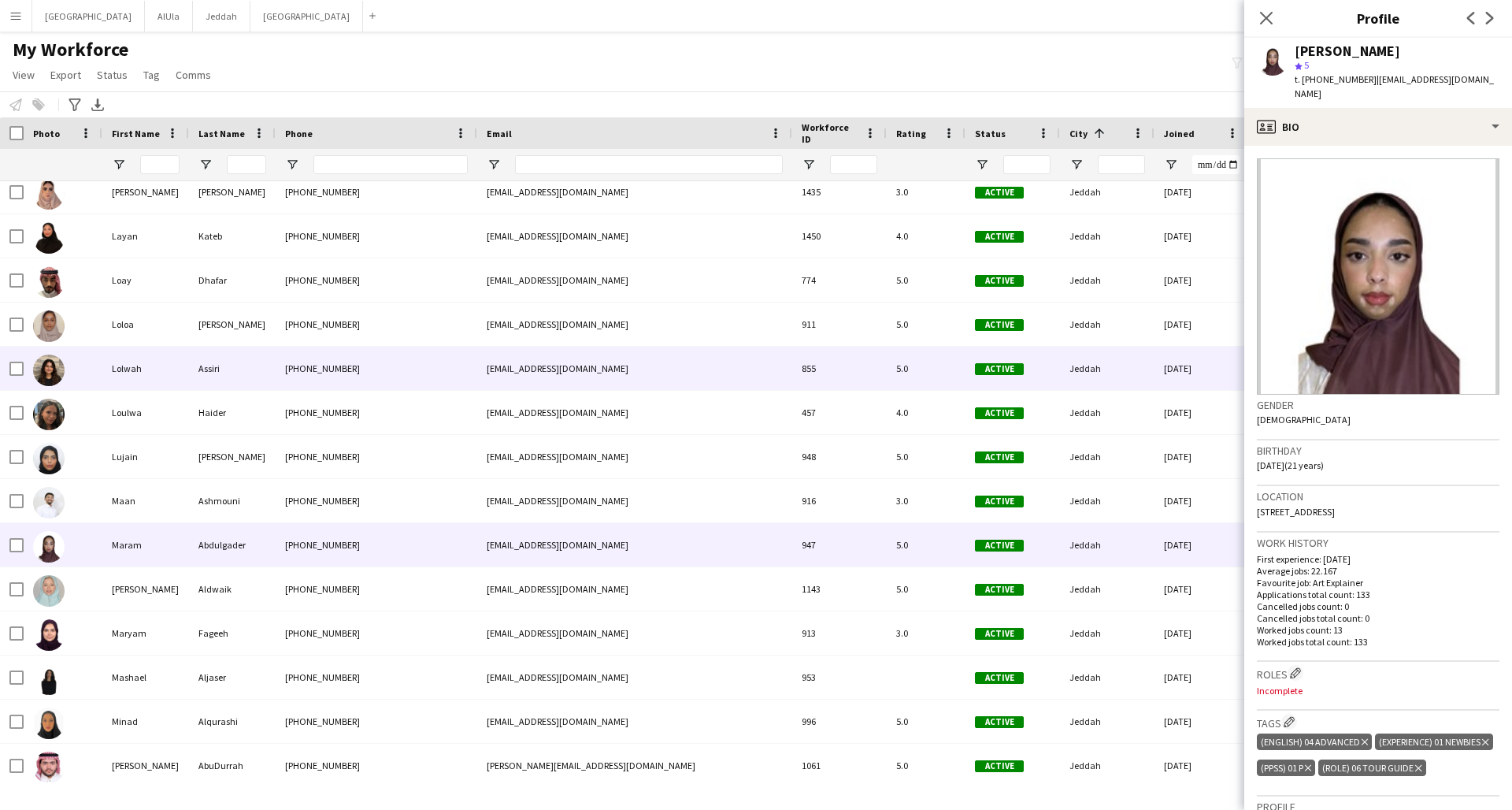
click at [262, 361] on div "Assiri" at bounding box center [232, 368] width 87 height 43
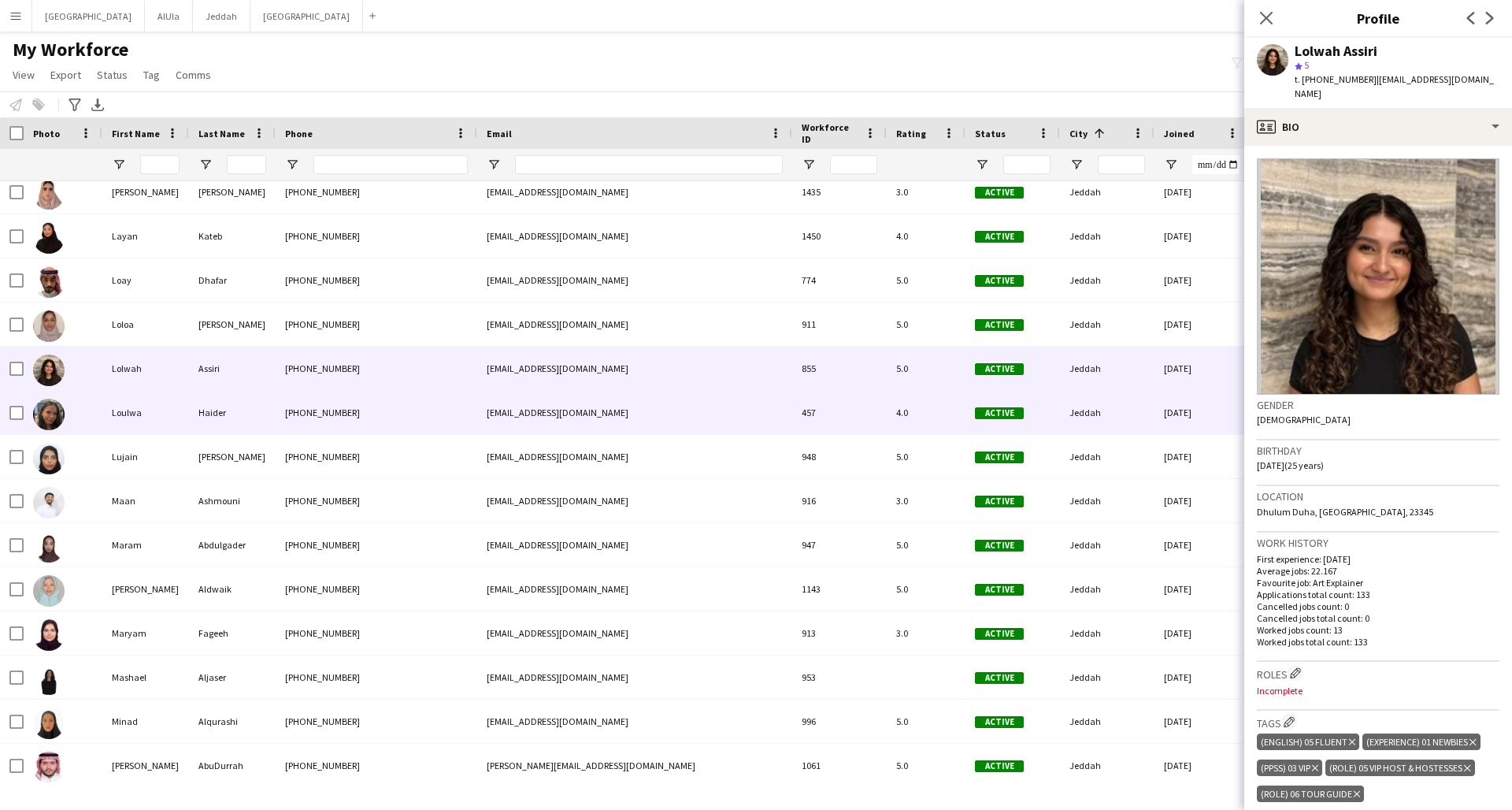
click at [306, 420] on div "[PHONE_NUMBER]" at bounding box center [376, 412] width 201 height 43
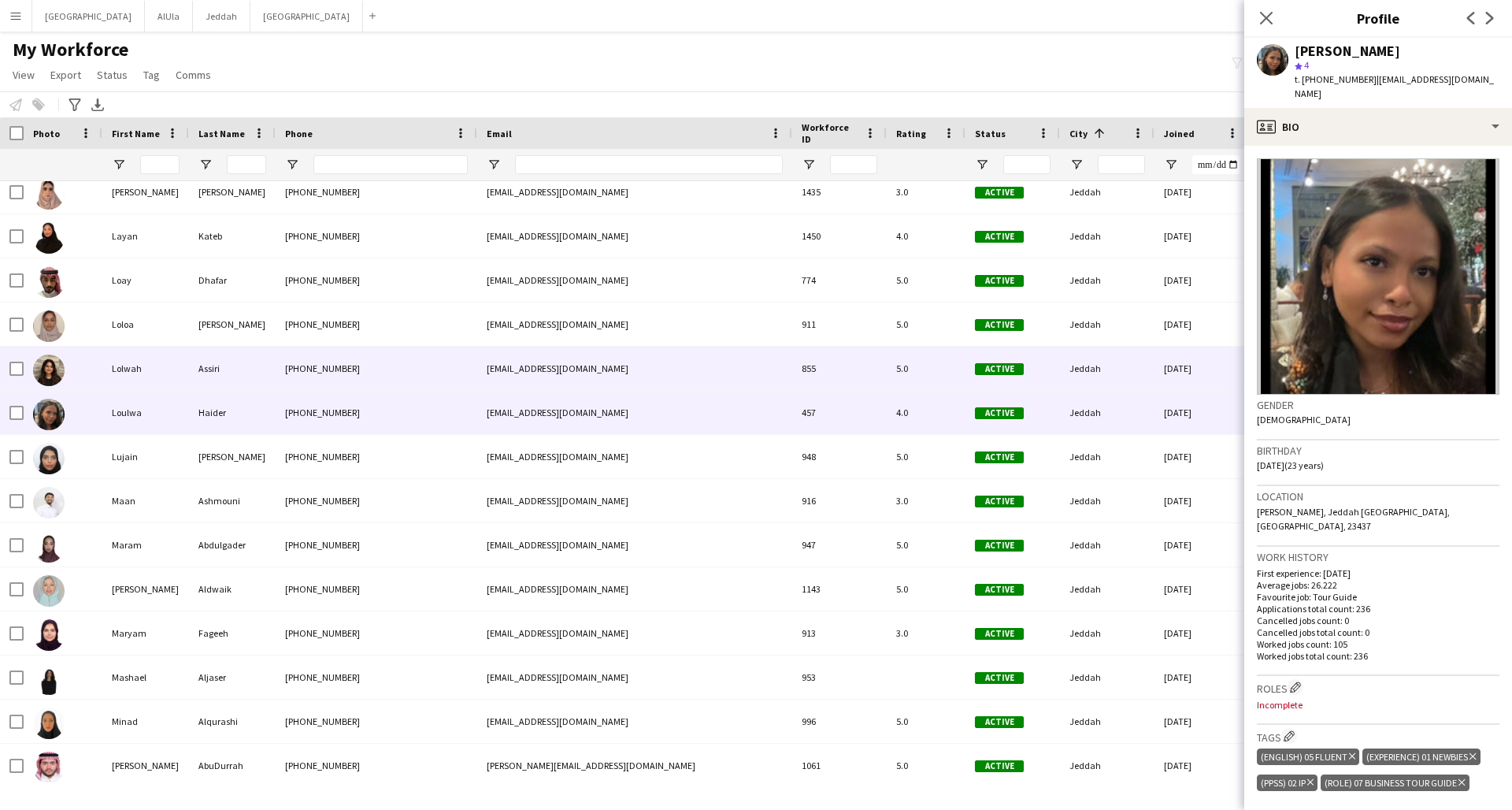
click at [382, 378] on div "[PHONE_NUMBER]" at bounding box center [376, 368] width 201 height 43
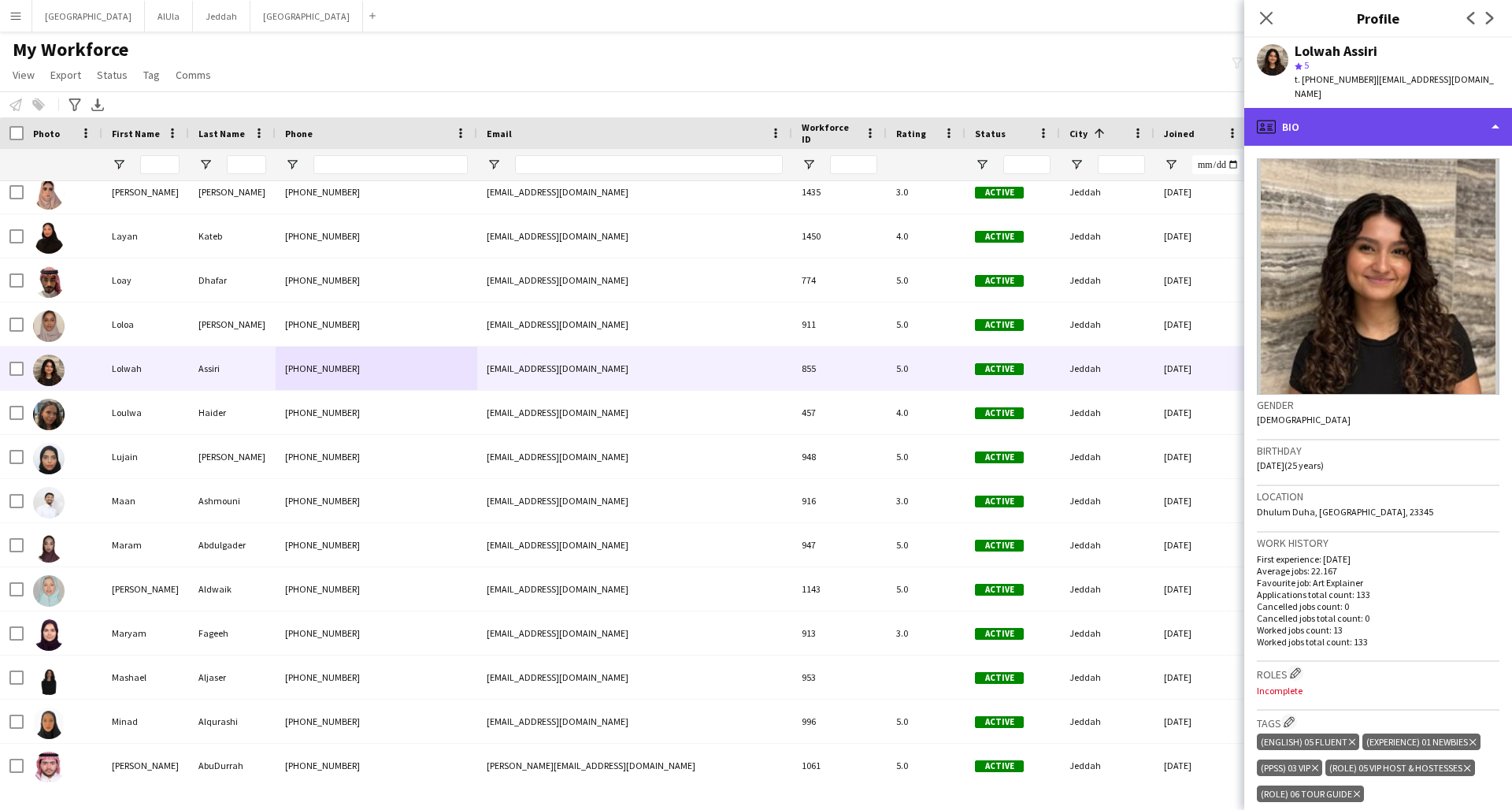
click at [1144, 110] on div "profile Bio" at bounding box center [1378, 126] width 268 height 38
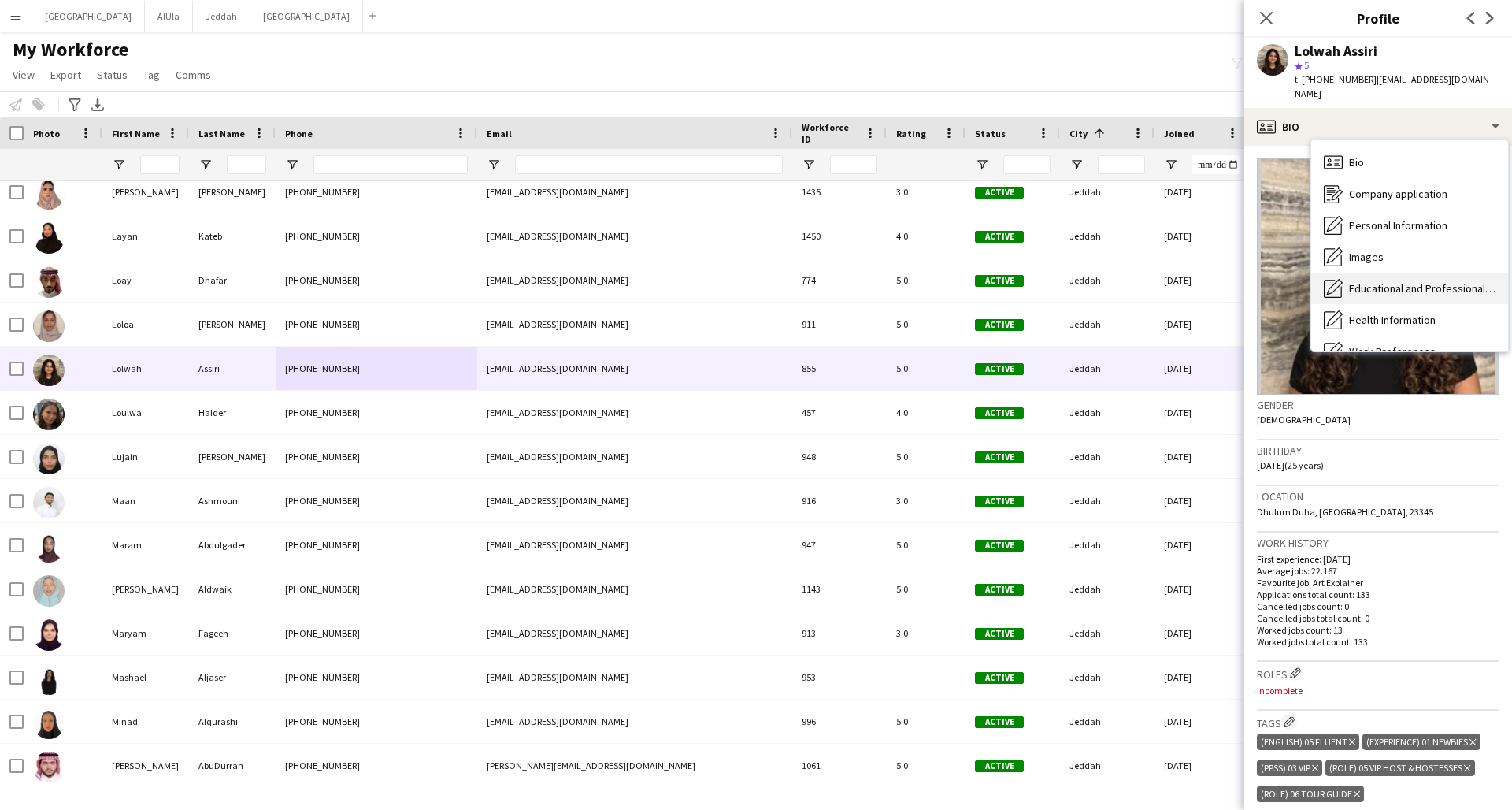
click at [1144, 281] on span "Educational and Professional Background" at bounding box center [1422, 287] width 146 height 14
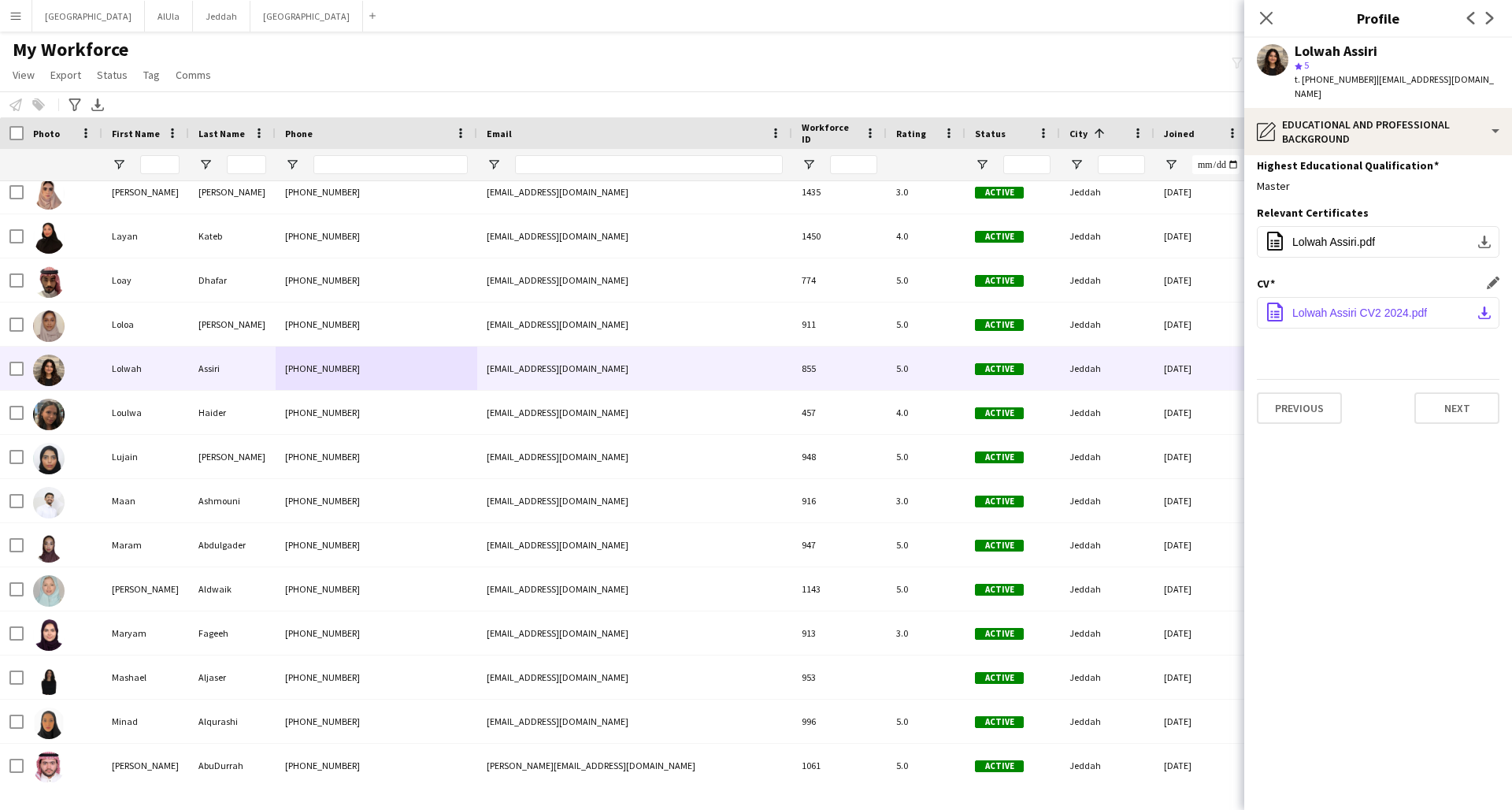
click at [1144, 307] on span "Lolwah Assiri CV2 2024.pdf" at bounding box center [1359, 313] width 134 height 13
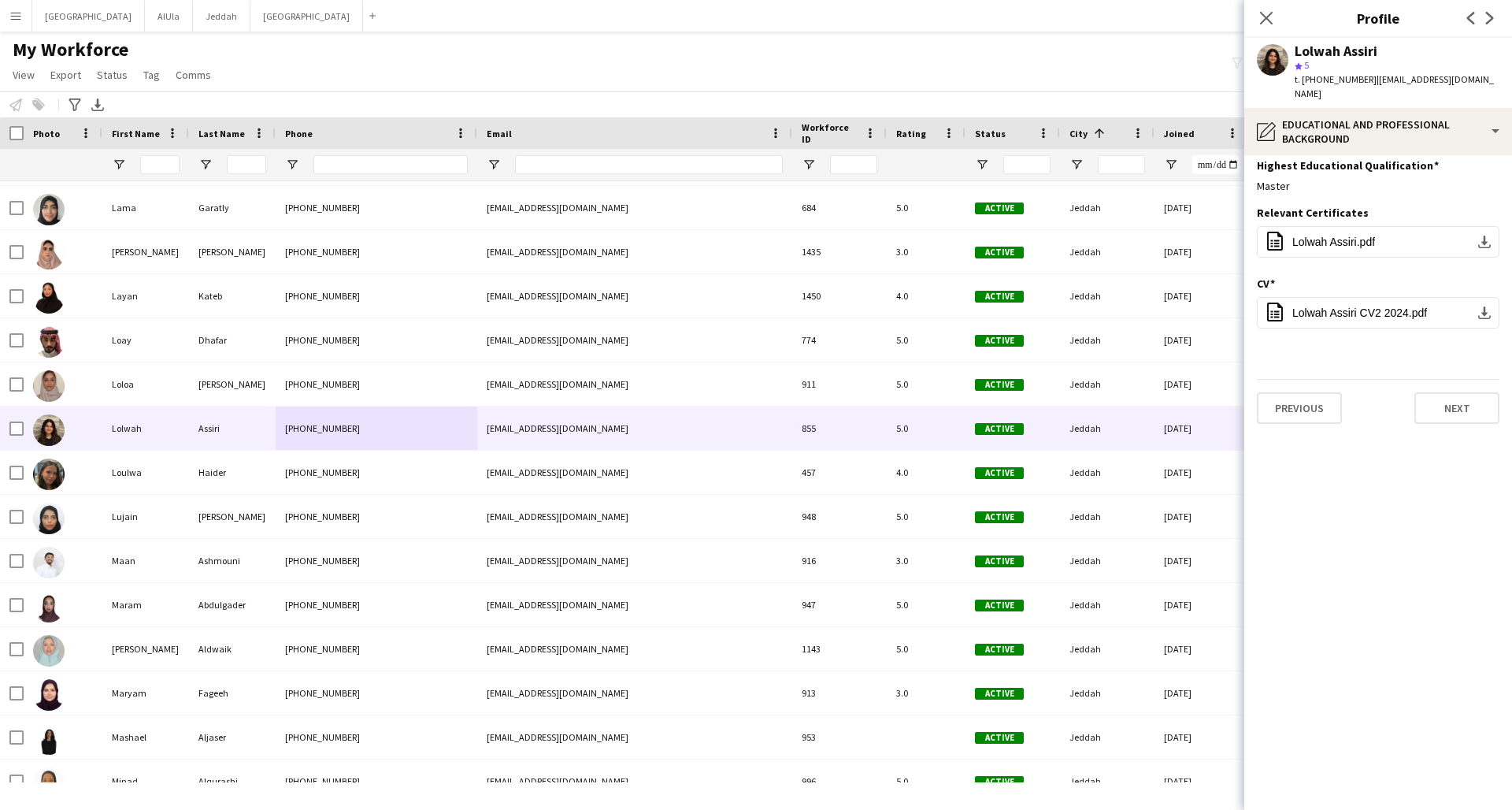
scroll to position [2861, 0]
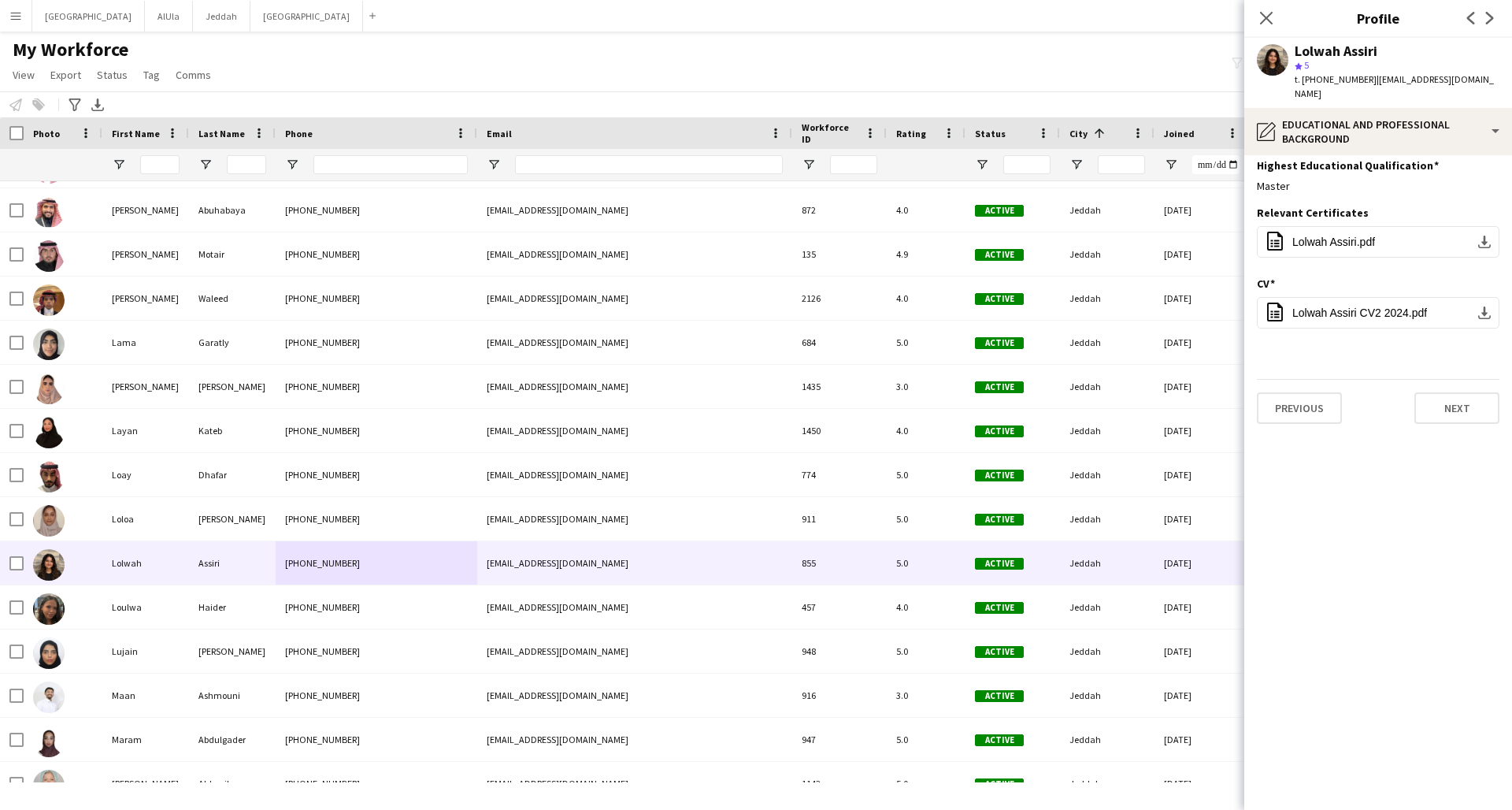
click at [389, 302] on div "[PHONE_NUMBER]" at bounding box center [376, 297] width 201 height 43
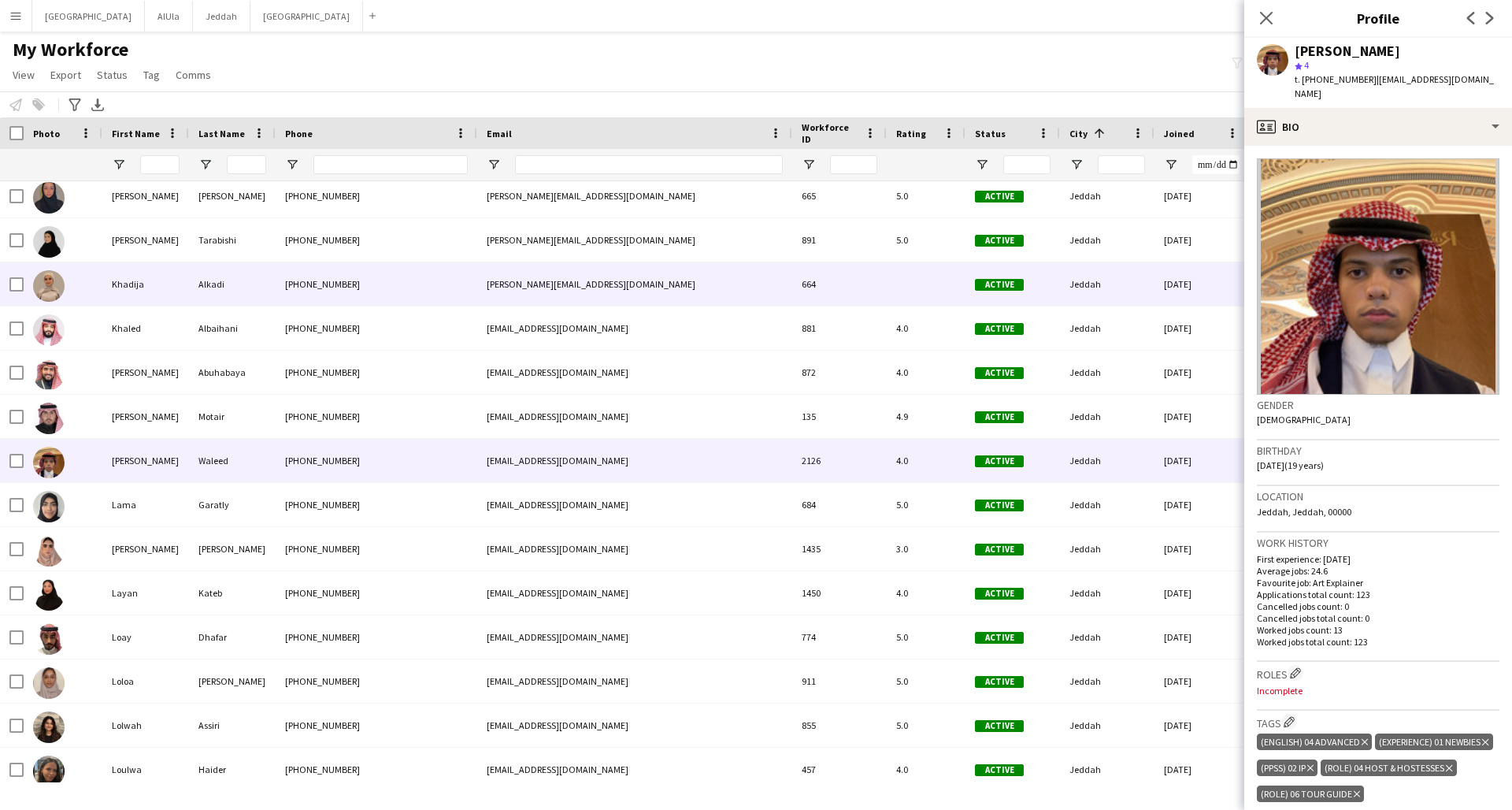
scroll to position [2677, 0]
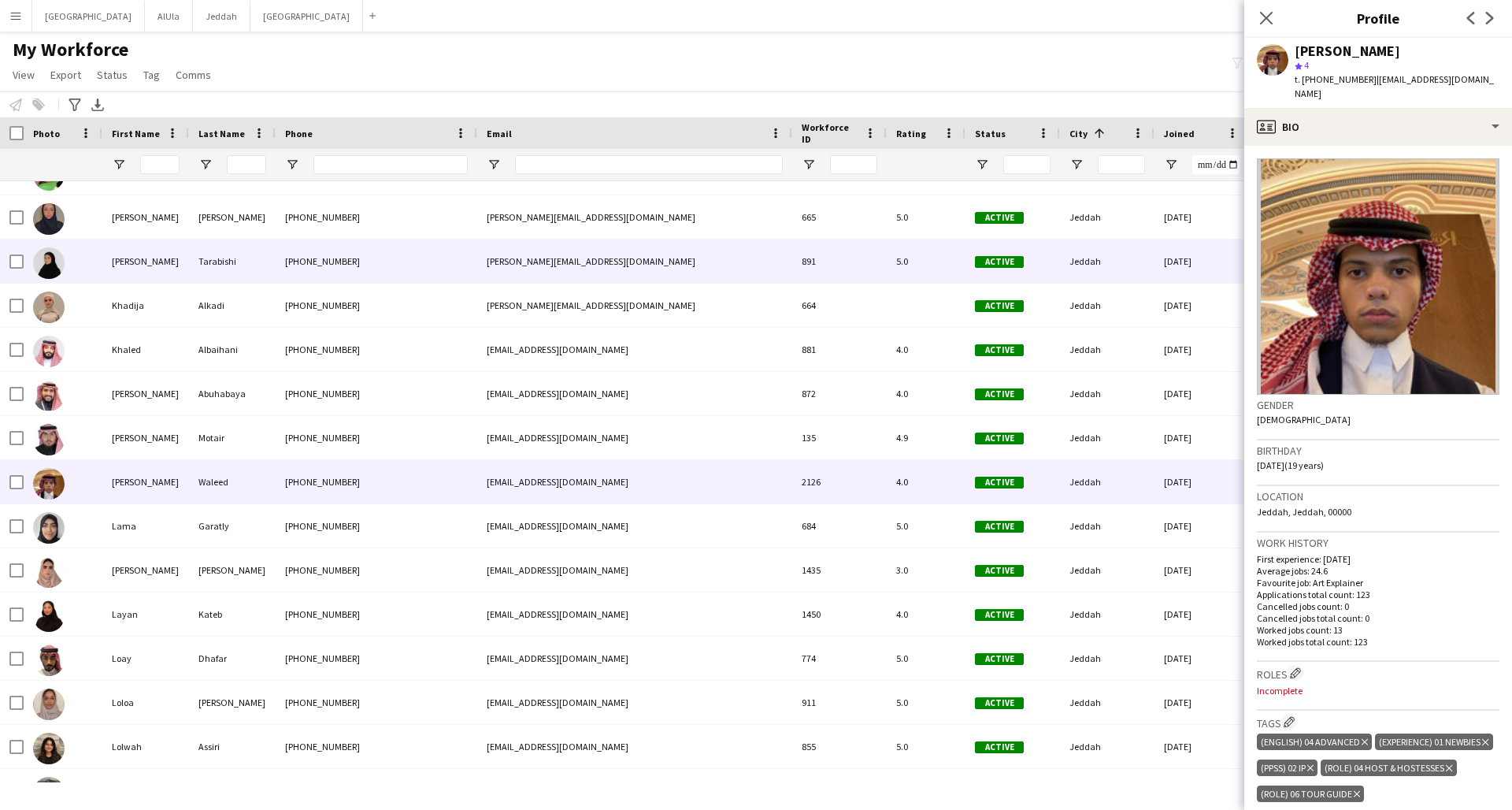
click at [409, 269] on div "[PHONE_NUMBER]" at bounding box center [376, 261] width 201 height 43
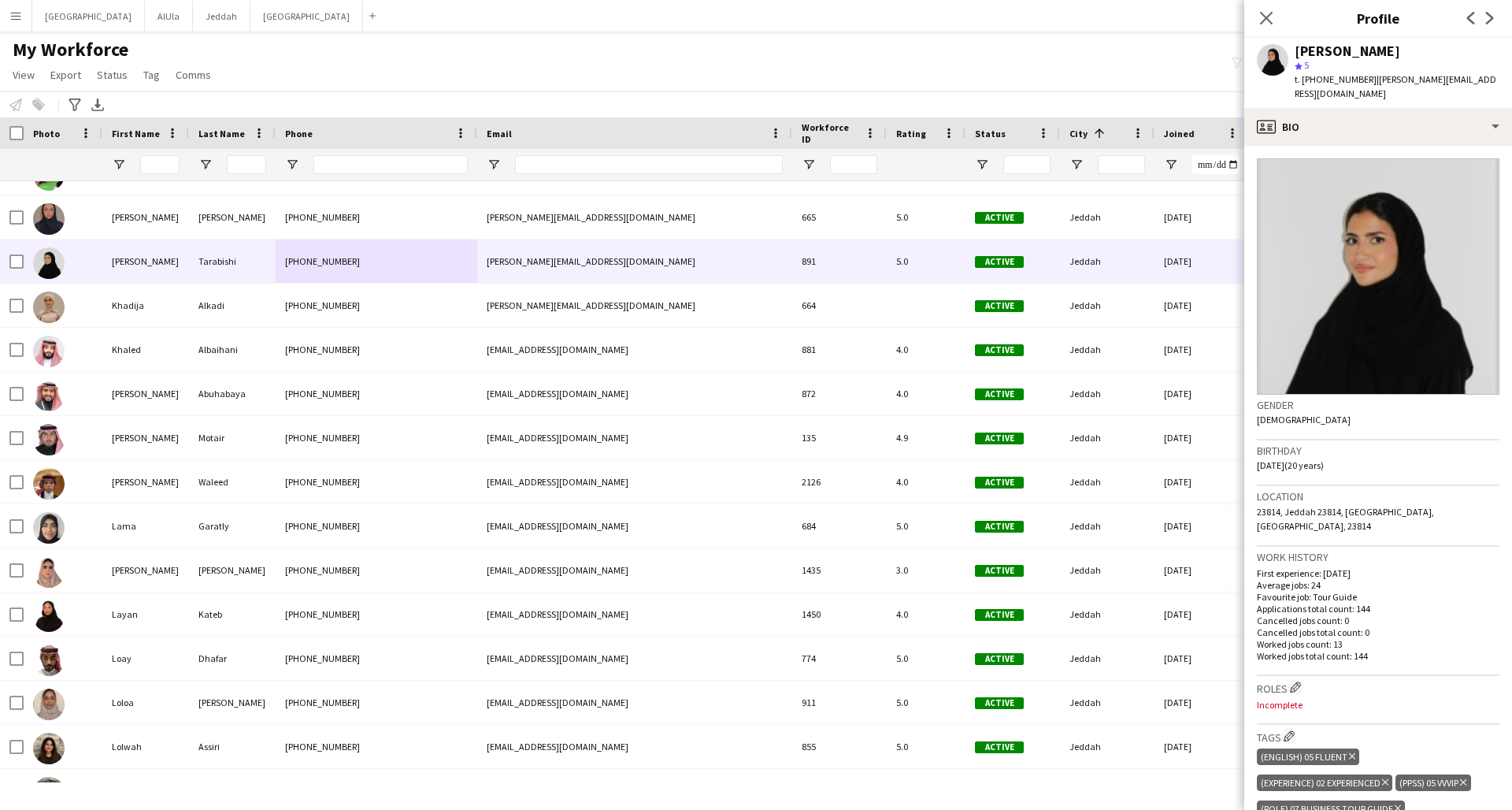
click at [1144, 80] on span "| [PERSON_NAME][EMAIL_ADDRESS][DOMAIN_NAME]" at bounding box center [1395, 86] width 201 height 26
click at [1144, 108] on div "profile Bio" at bounding box center [1378, 126] width 268 height 38
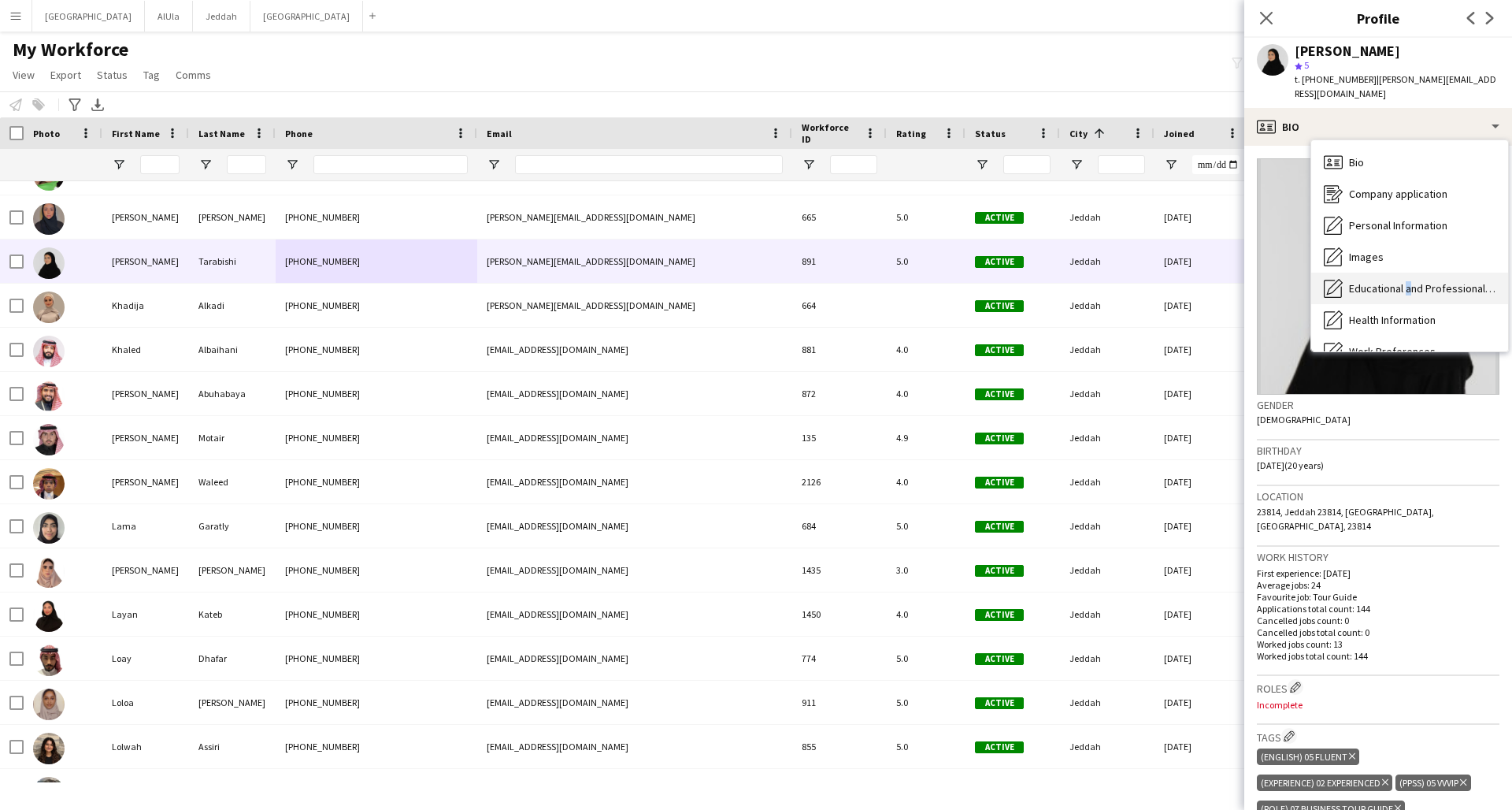
click at [1144, 281] on span "Educational and Professional Background" at bounding box center [1422, 287] width 146 height 14
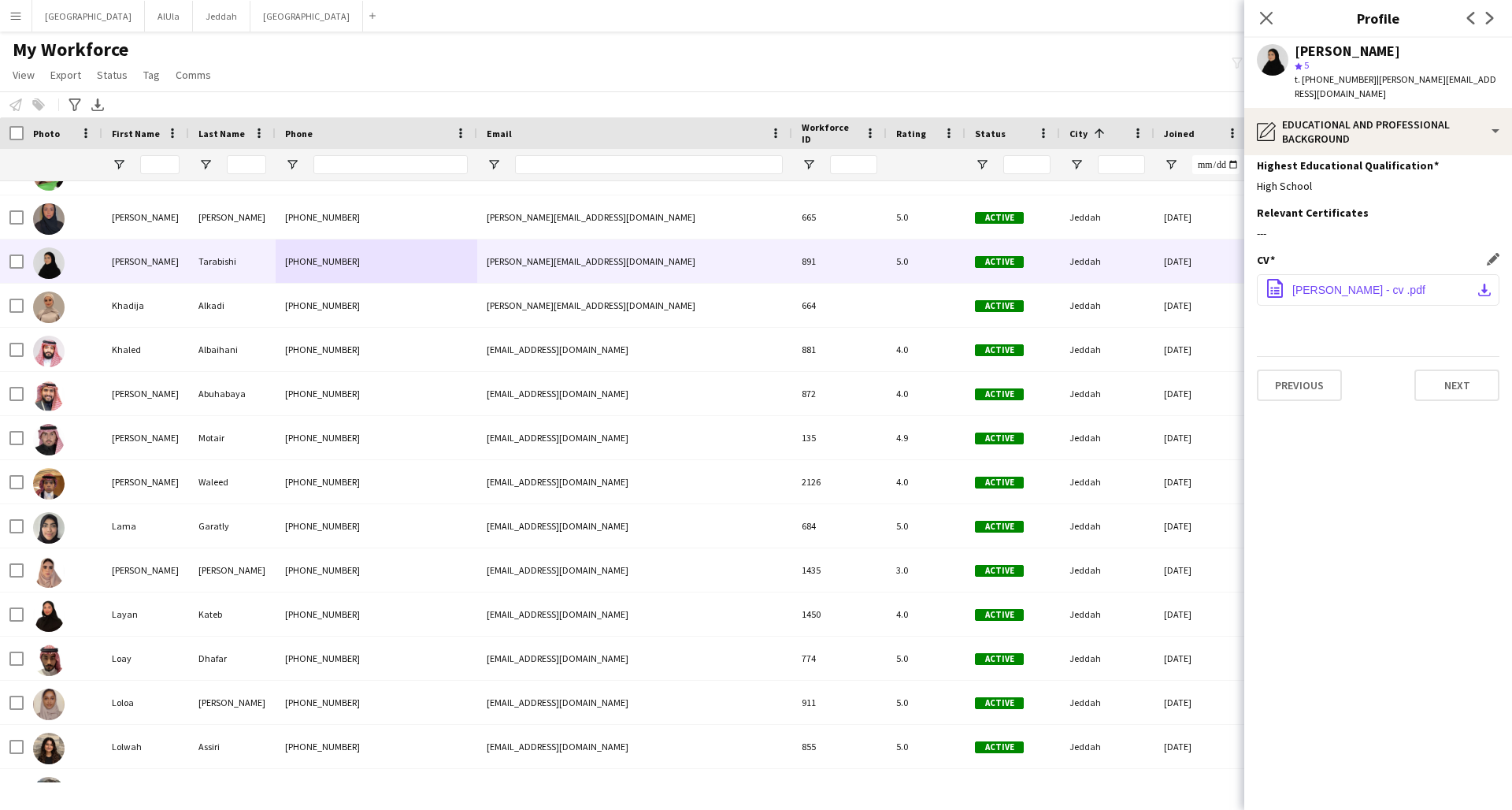
click at [1144, 284] on span "[PERSON_NAME] - cv .pdf" at bounding box center [1358, 290] width 133 height 13
click at [1144, 22] on icon "Close pop-in" at bounding box center [1266, 17] width 15 height 15
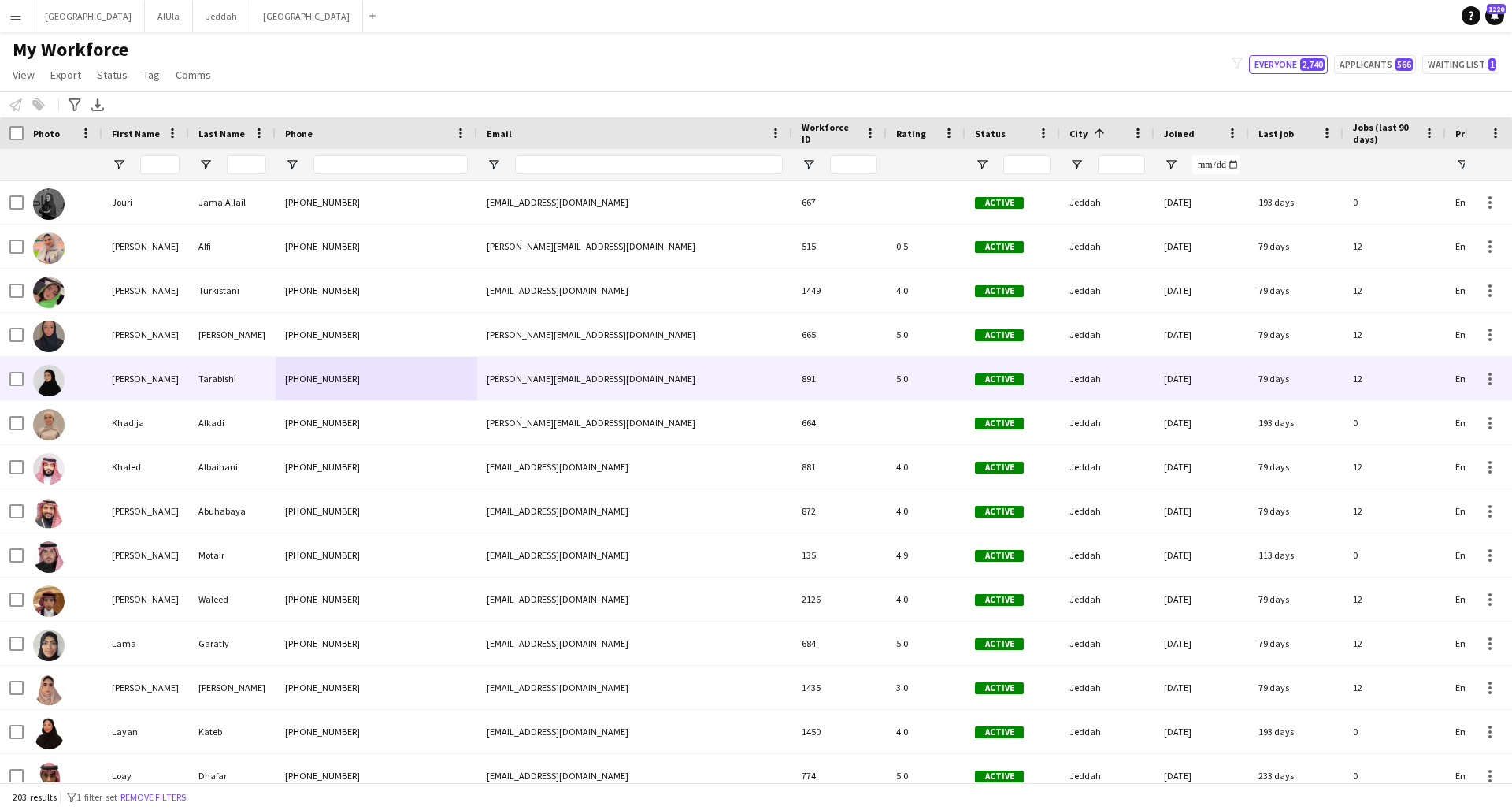
scroll to position [2557, 0]
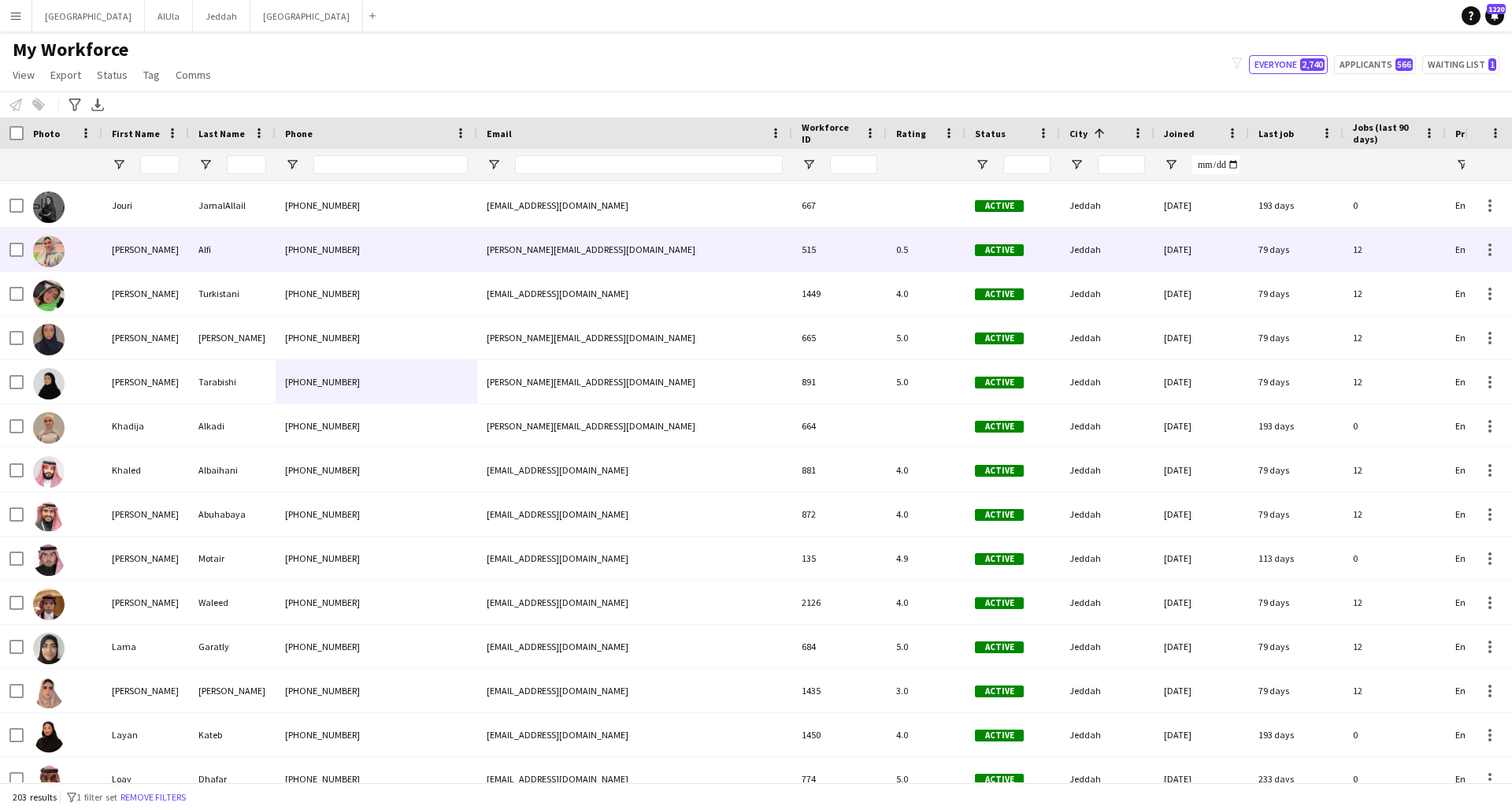
click at [449, 258] on div "[PHONE_NUMBER]" at bounding box center [376, 249] width 201 height 43
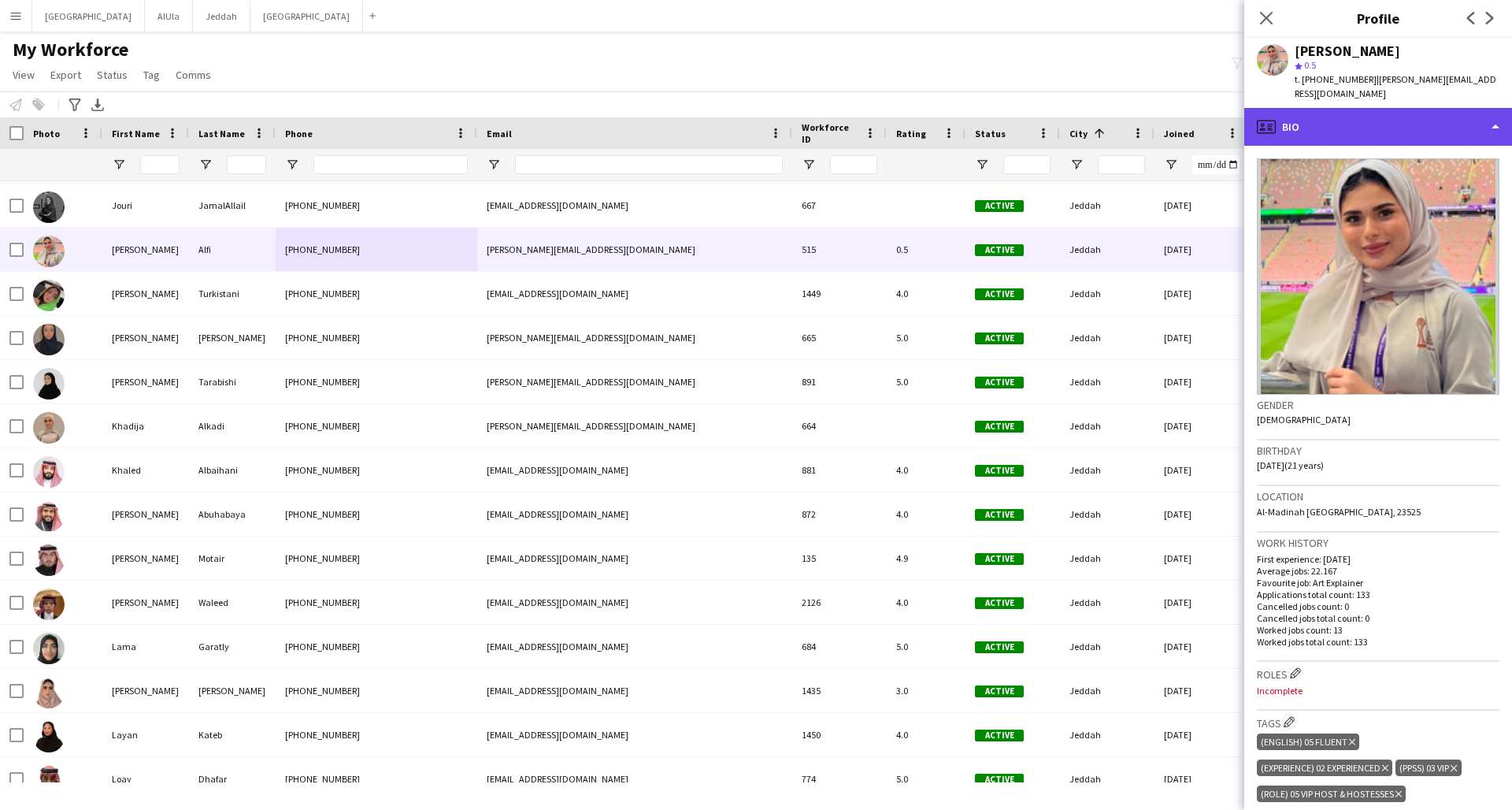
click at [1144, 123] on div "profile Bio" at bounding box center [1378, 126] width 268 height 38
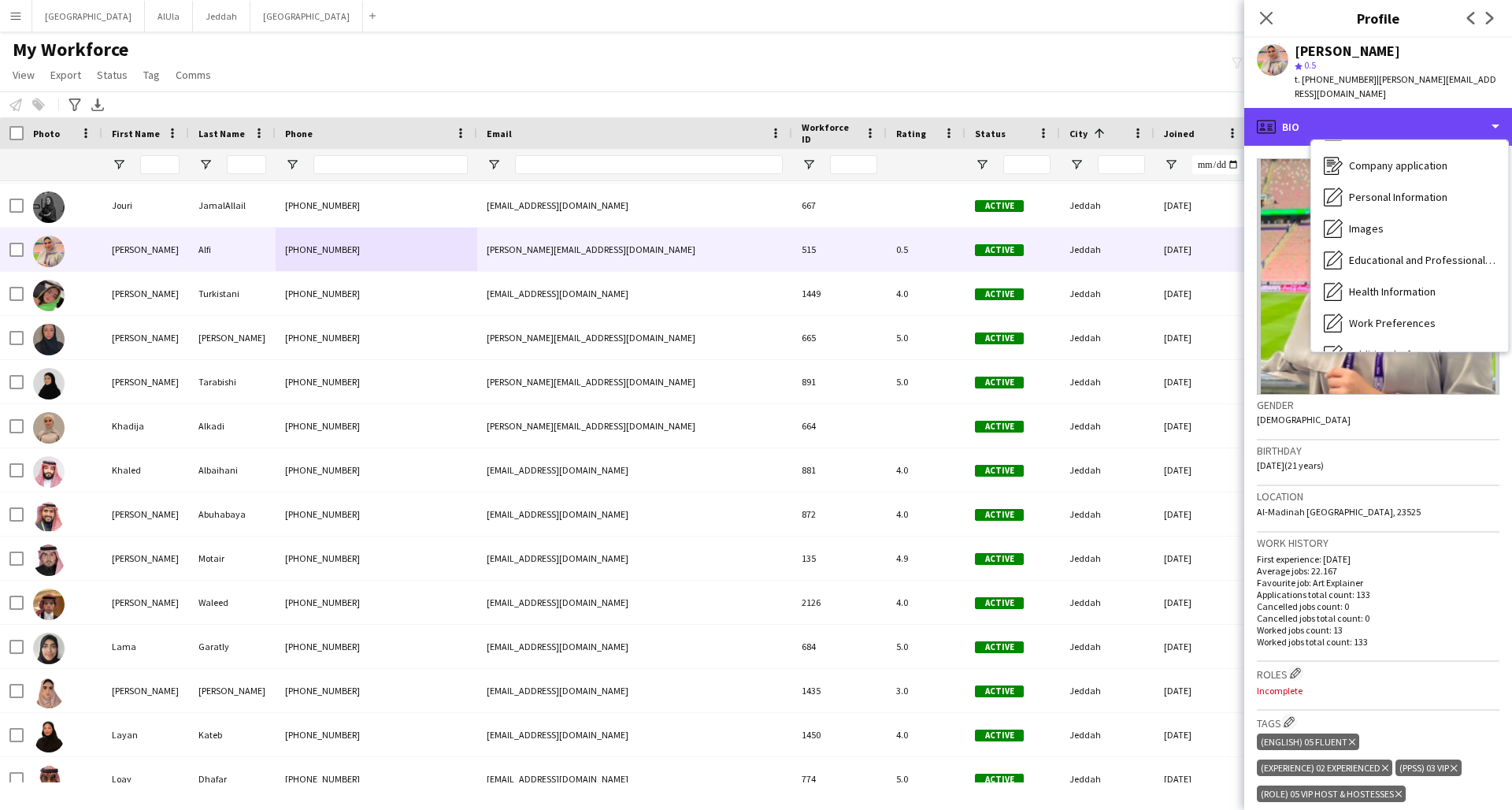
scroll to position [179, 0]
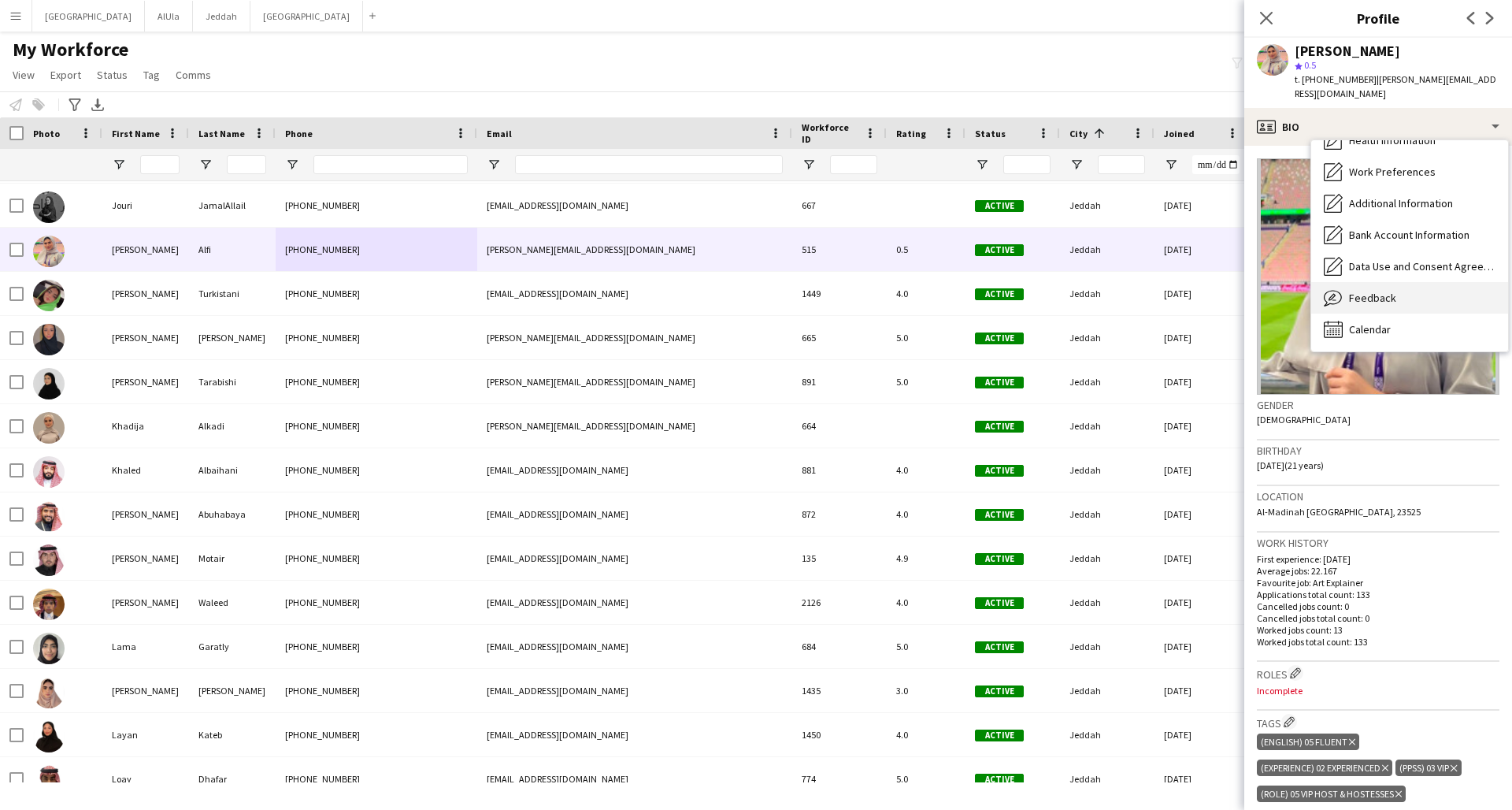
click at [1144, 291] on span "Feedback" at bounding box center [1373, 297] width 48 height 14
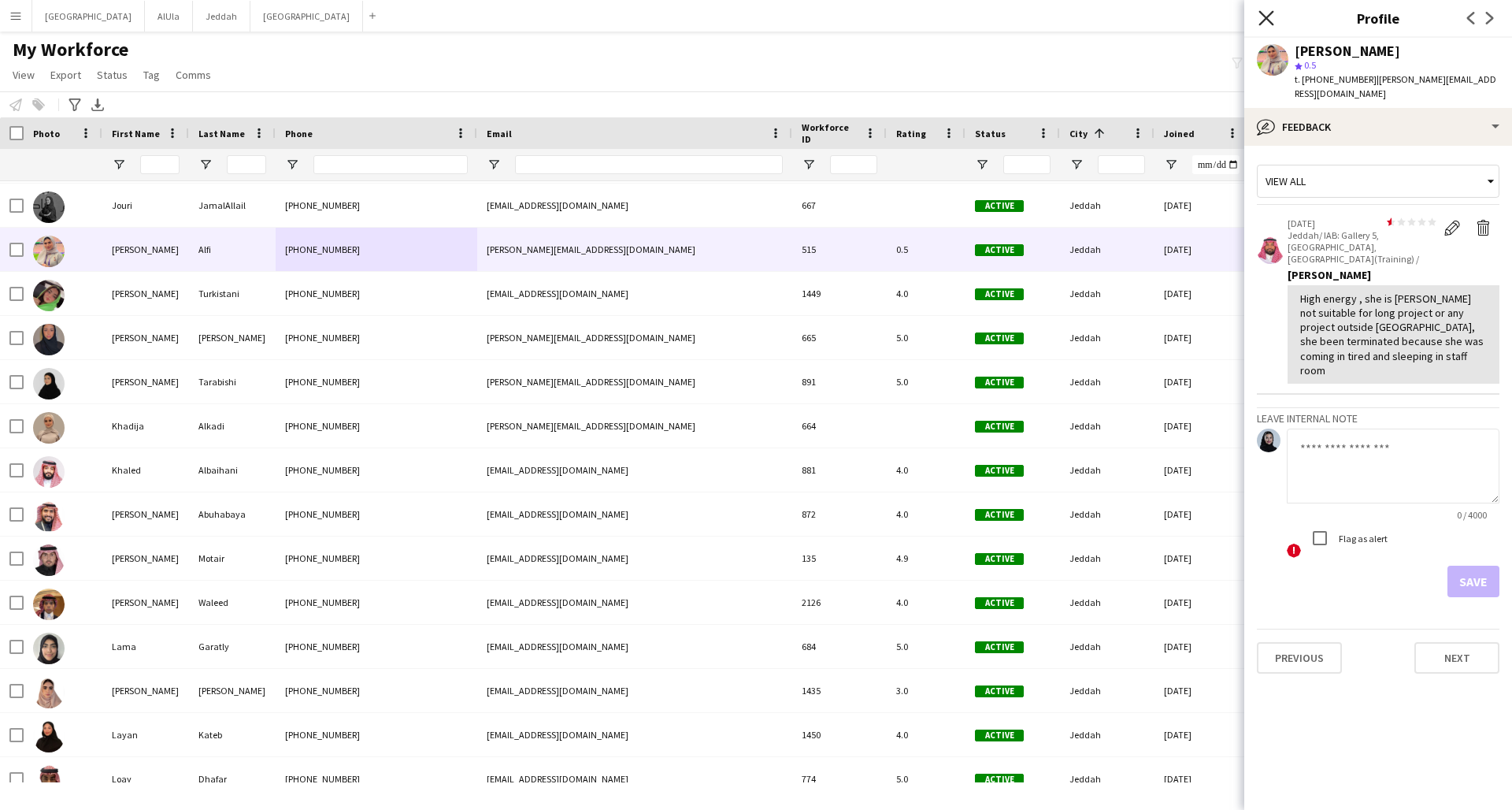
click at [1144, 25] on icon "Close pop-in" at bounding box center [1266, 17] width 15 height 15
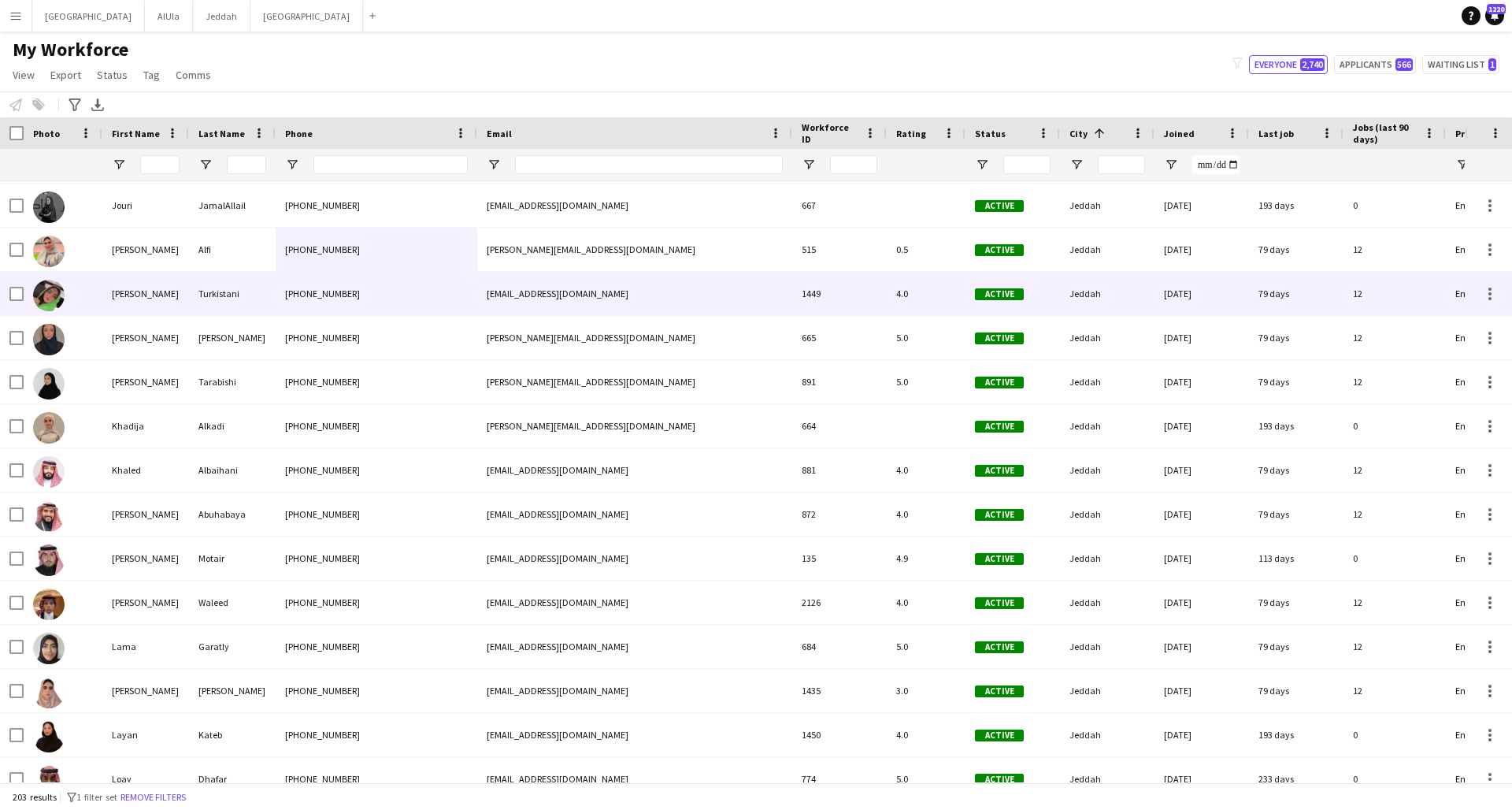
scroll to position [2287, 0]
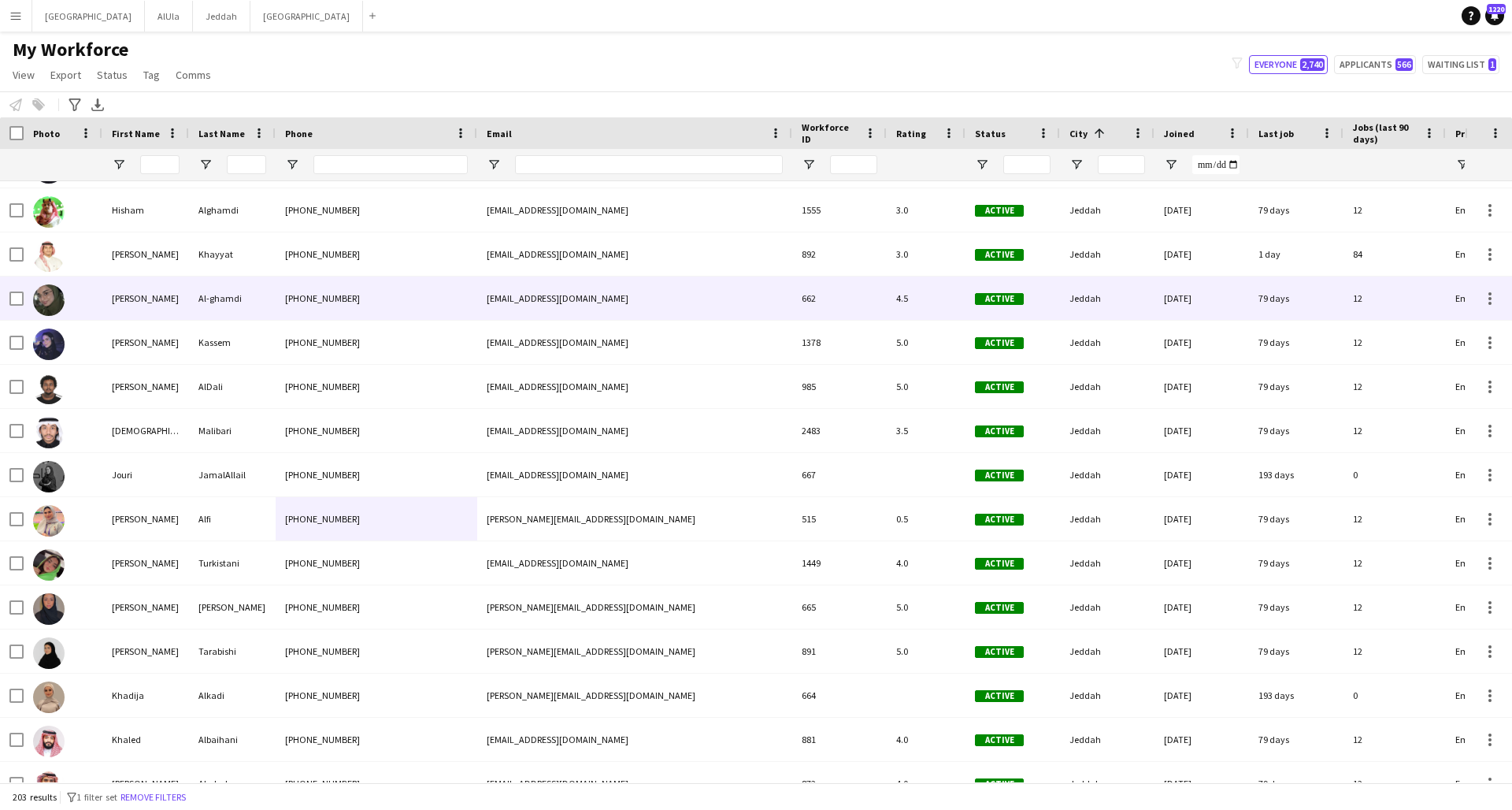
click at [320, 301] on div "[PHONE_NUMBER]" at bounding box center [376, 297] width 201 height 43
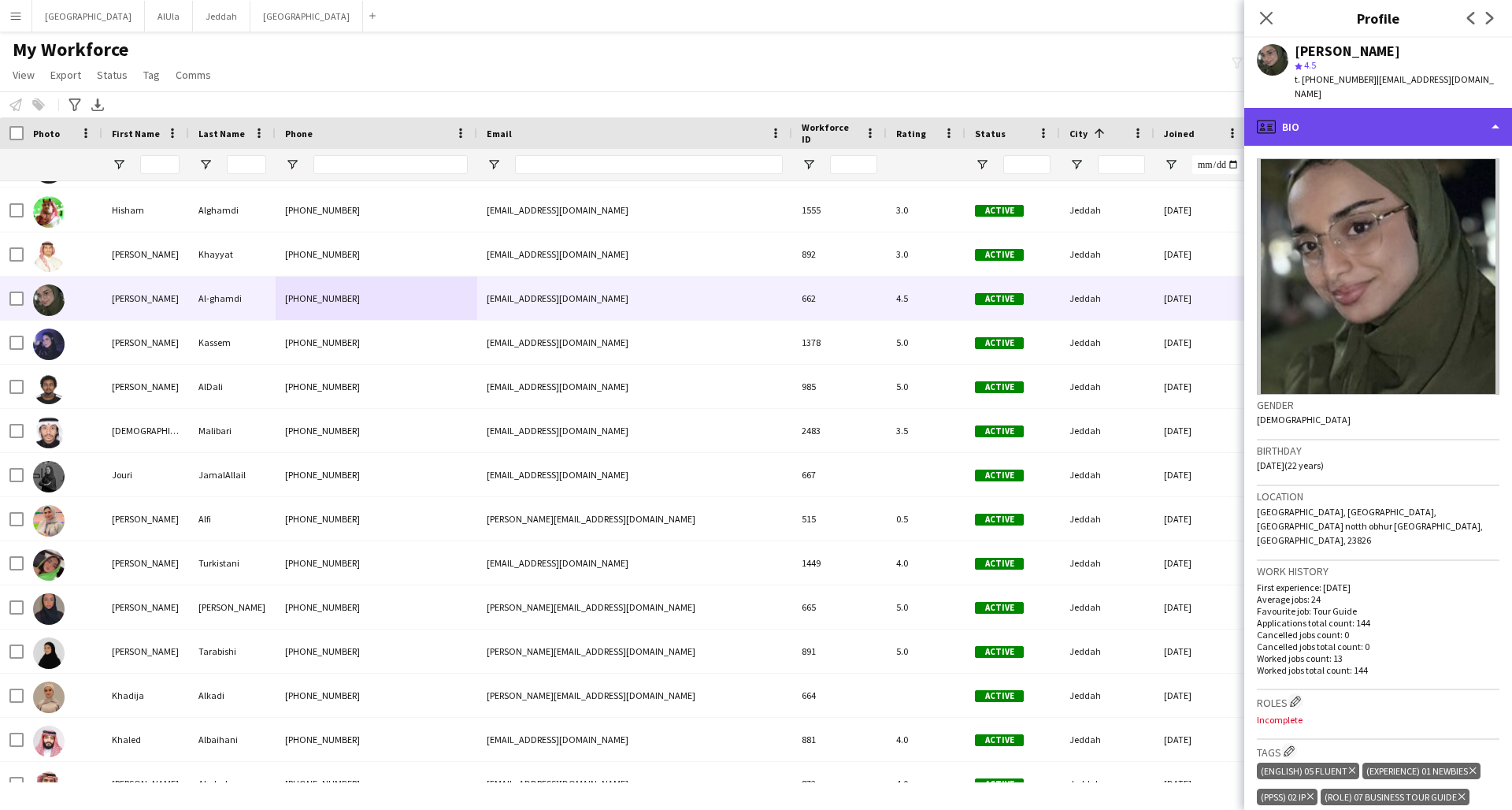
click at [1144, 116] on div "profile Bio" at bounding box center [1378, 126] width 268 height 38
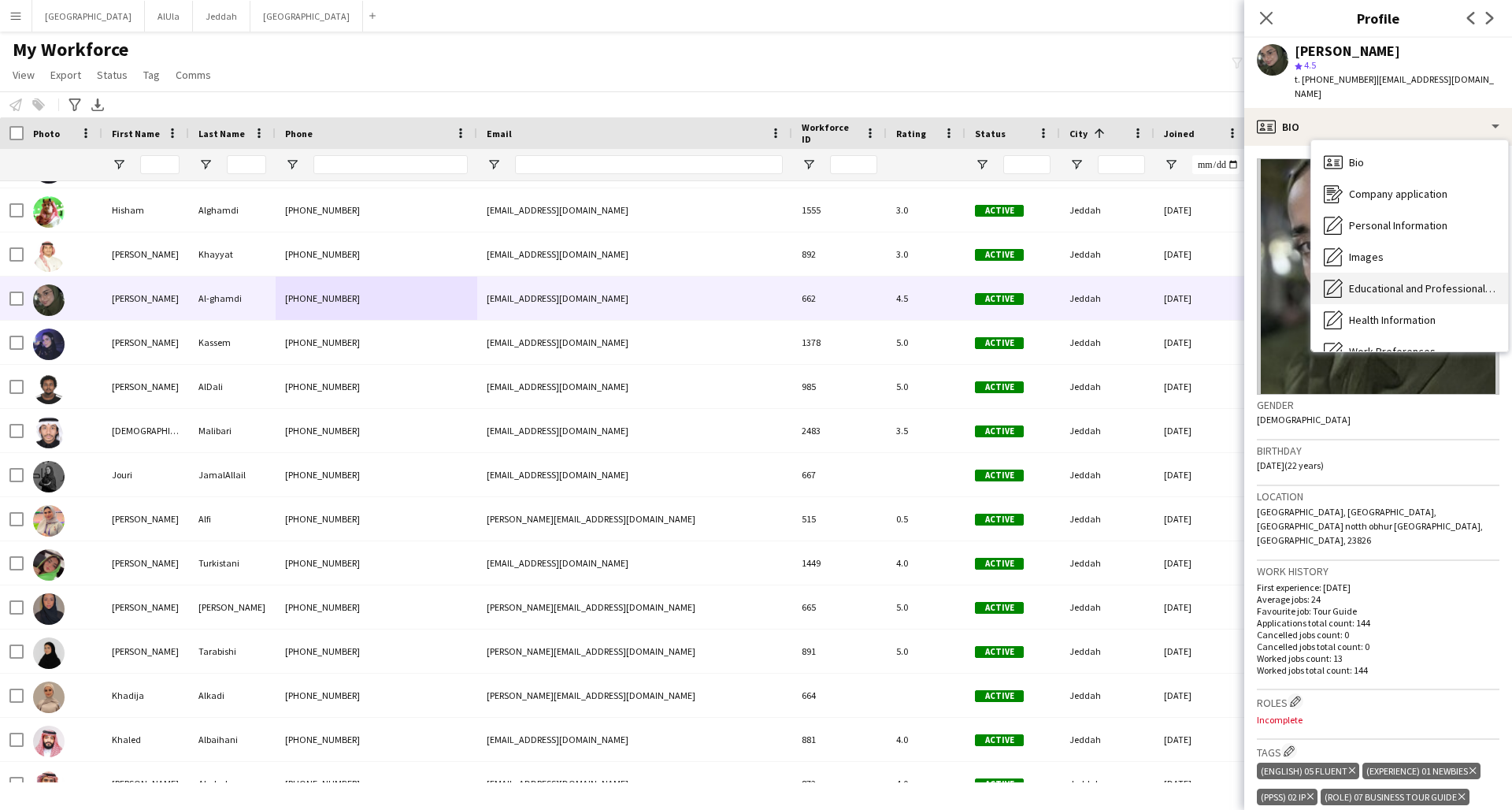
click at [1144, 281] on span "Educational and Professional Background" at bounding box center [1422, 287] width 146 height 14
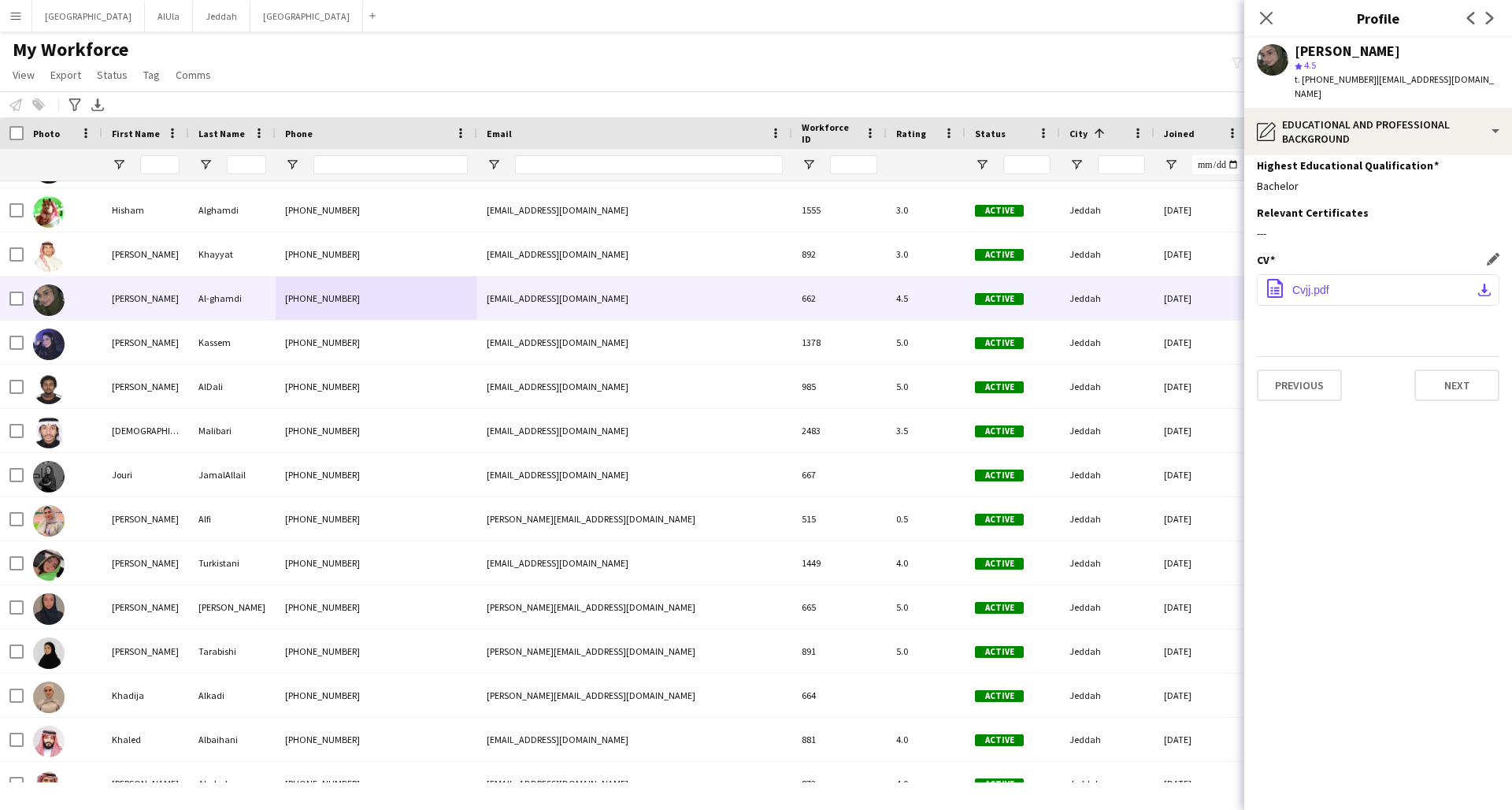
click at [1144, 278] on button "office-file-sheet Cvjj.pdf download-bottom" at bounding box center [1378, 290] width 242 height 31
click at [1144, 20] on icon at bounding box center [1266, 17] width 15 height 15
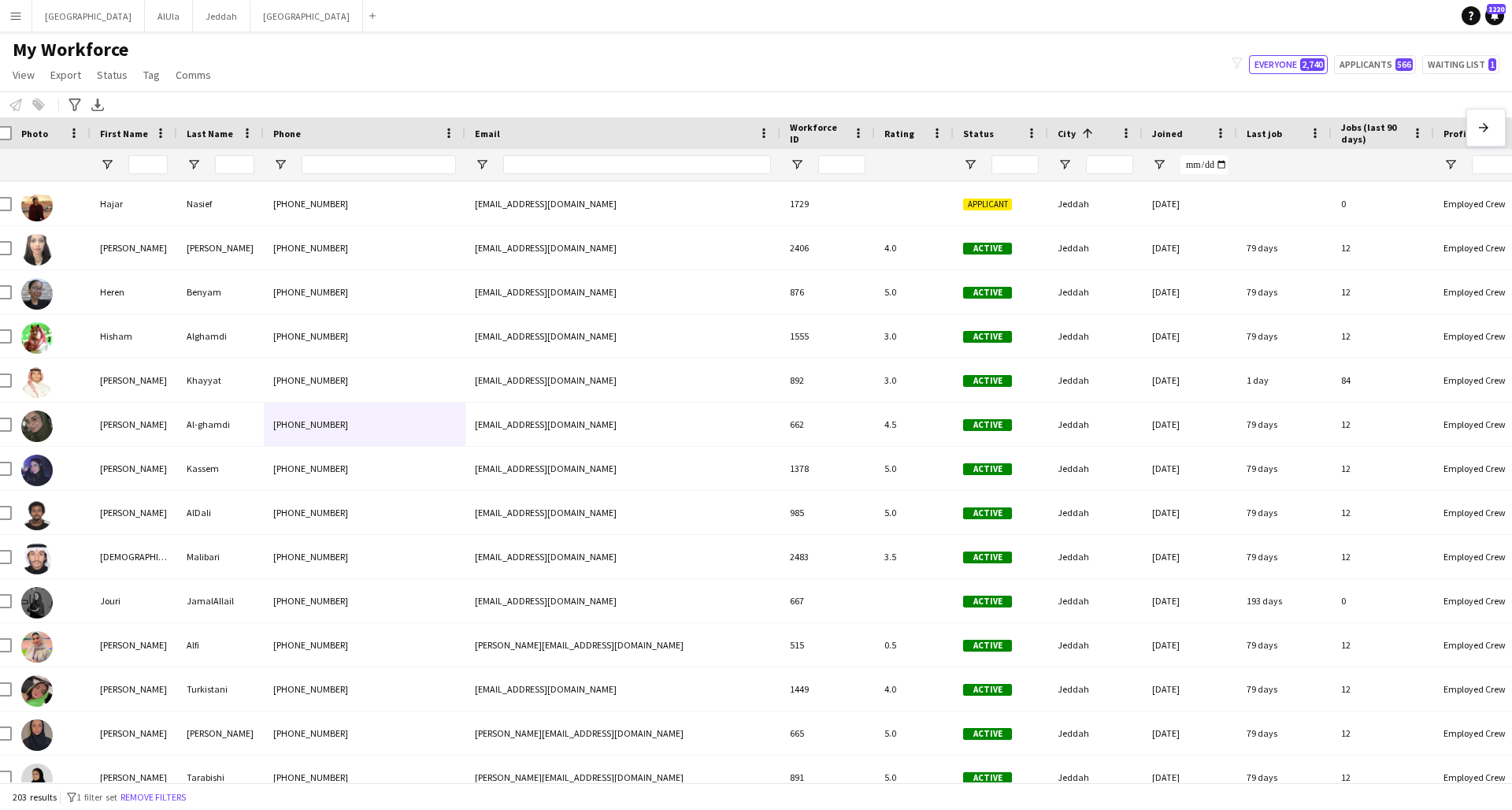
scroll to position [0, 27]
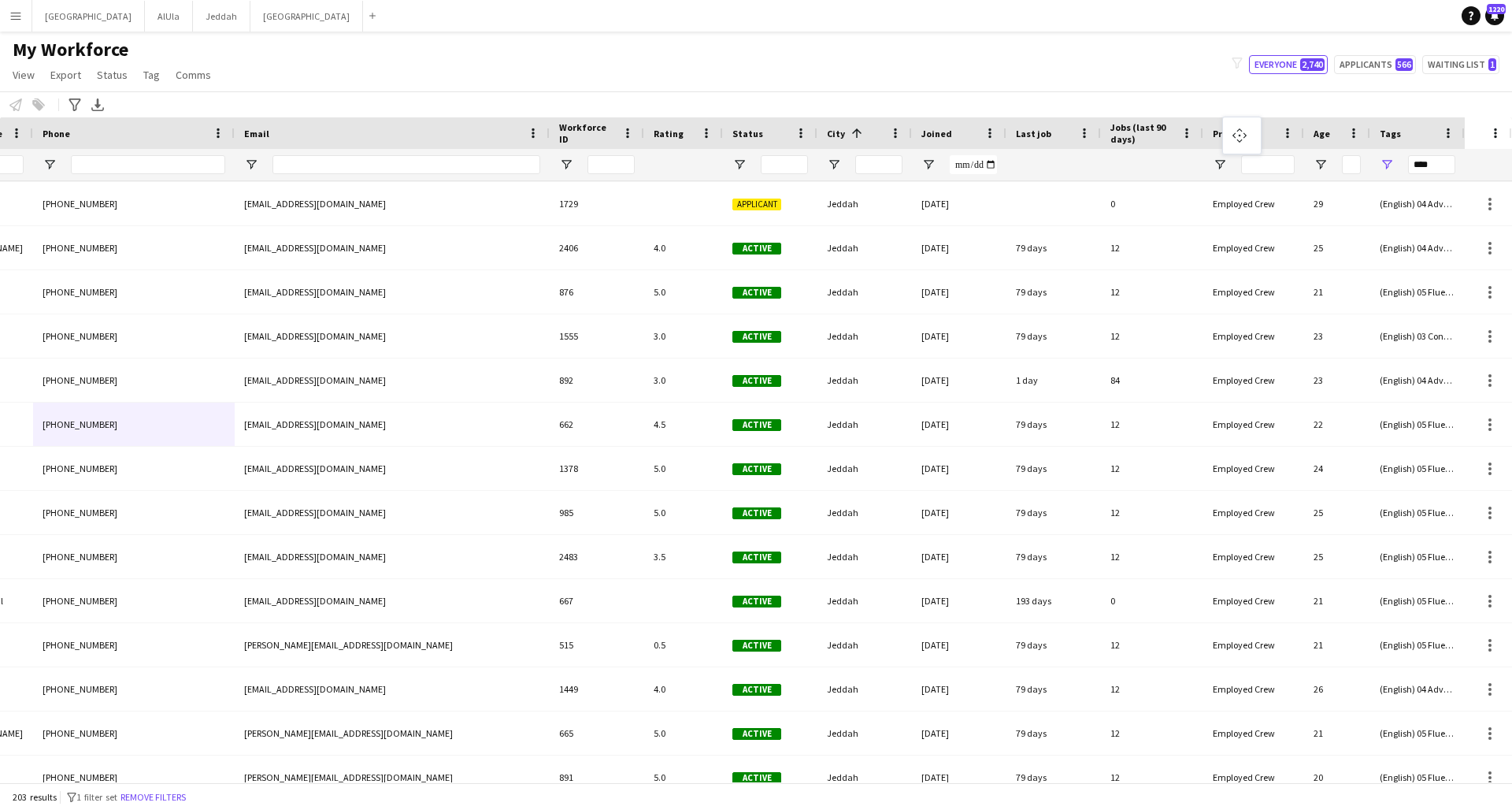
drag, startPoint x: 1501, startPoint y: 128, endPoint x: 1234, endPoint y: 124, distance: 267.0
click at [1144, 167] on input "****" at bounding box center [1432, 165] width 48 height 19
type input "*"
